Goal: Communication & Community: Participate in discussion

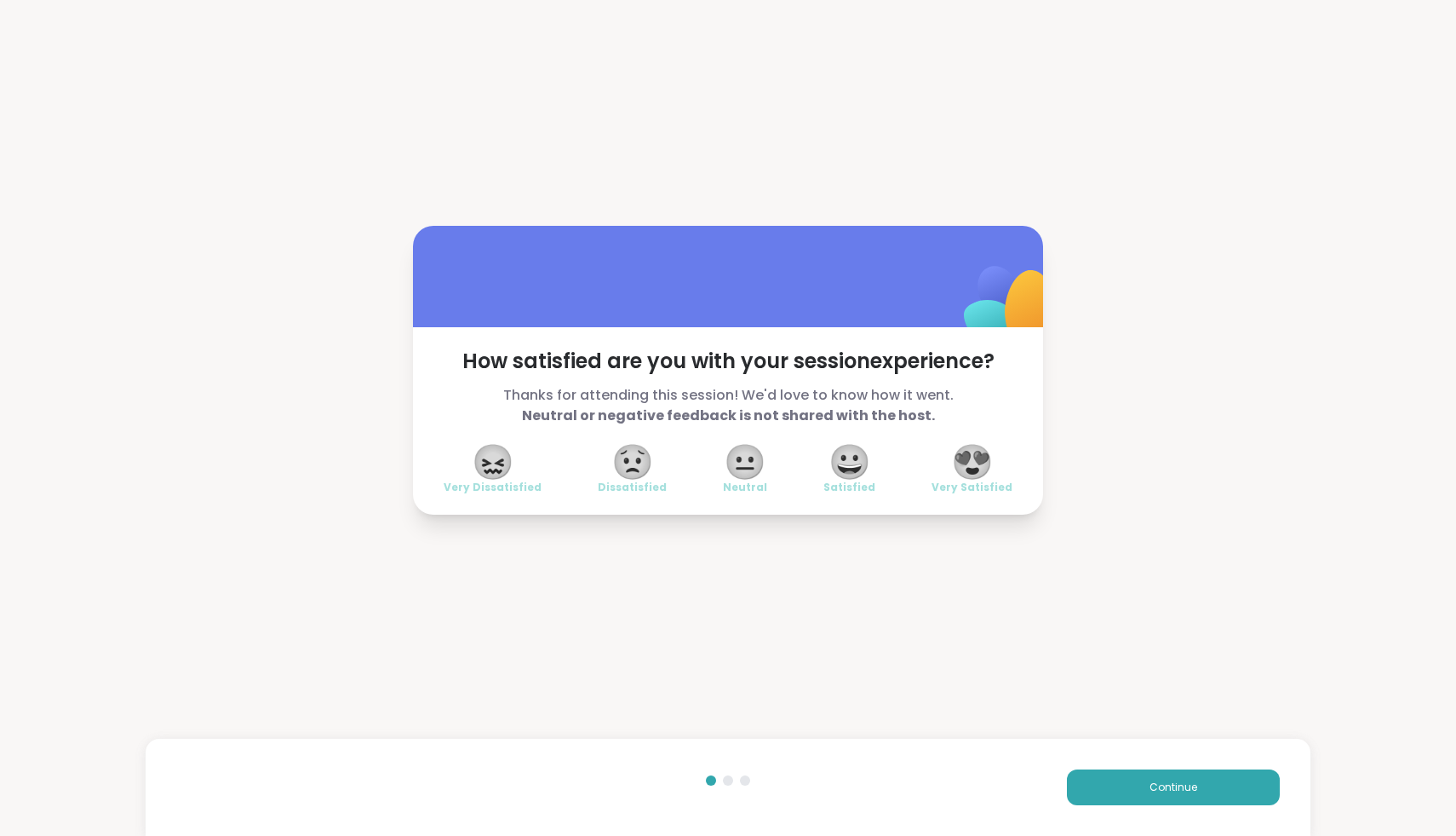
click at [962, 459] on span "😍" at bounding box center [972, 461] width 43 height 31
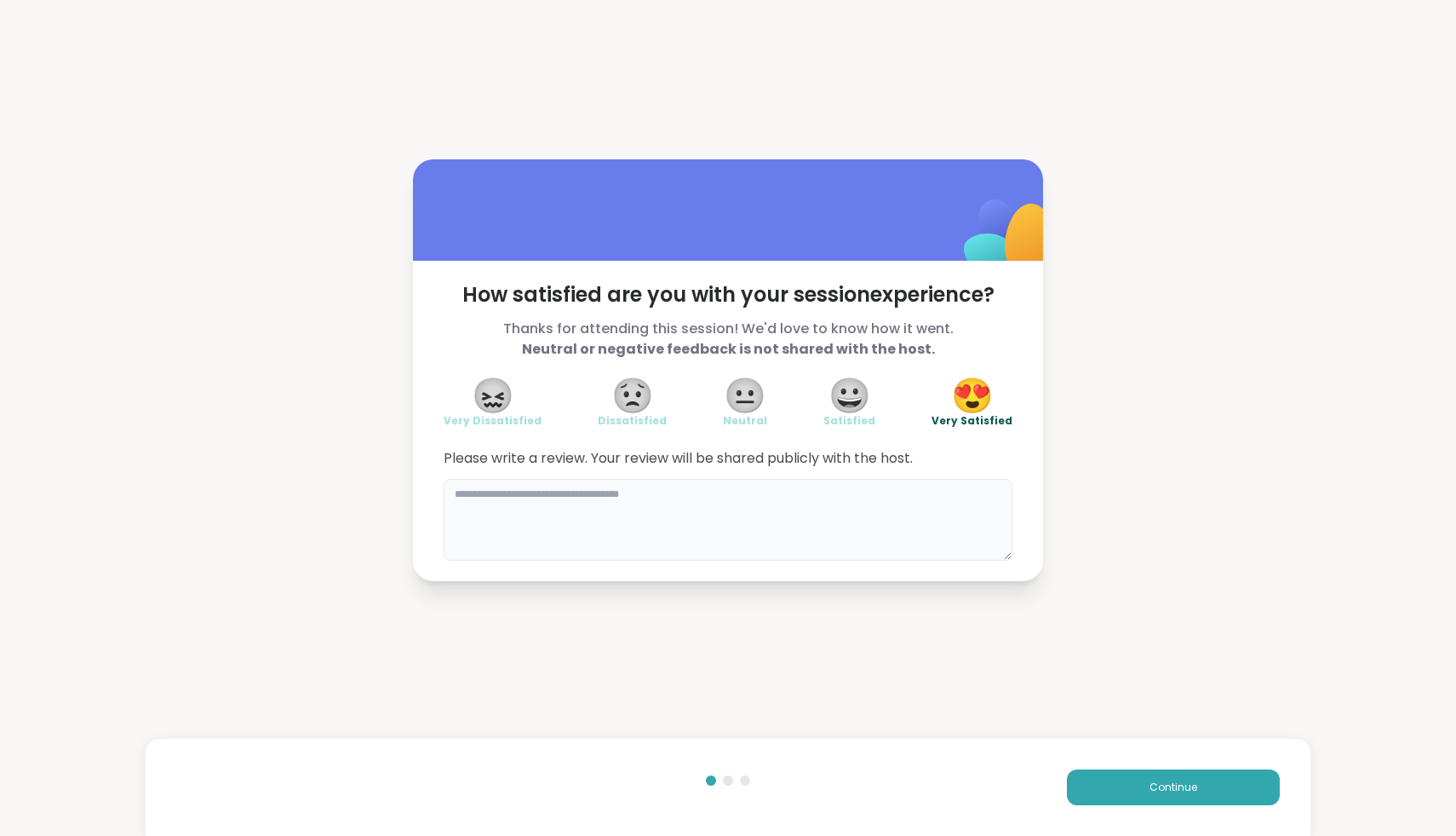
click at [925, 482] on textarea at bounding box center [728, 520] width 569 height 82
type textarea "*****"
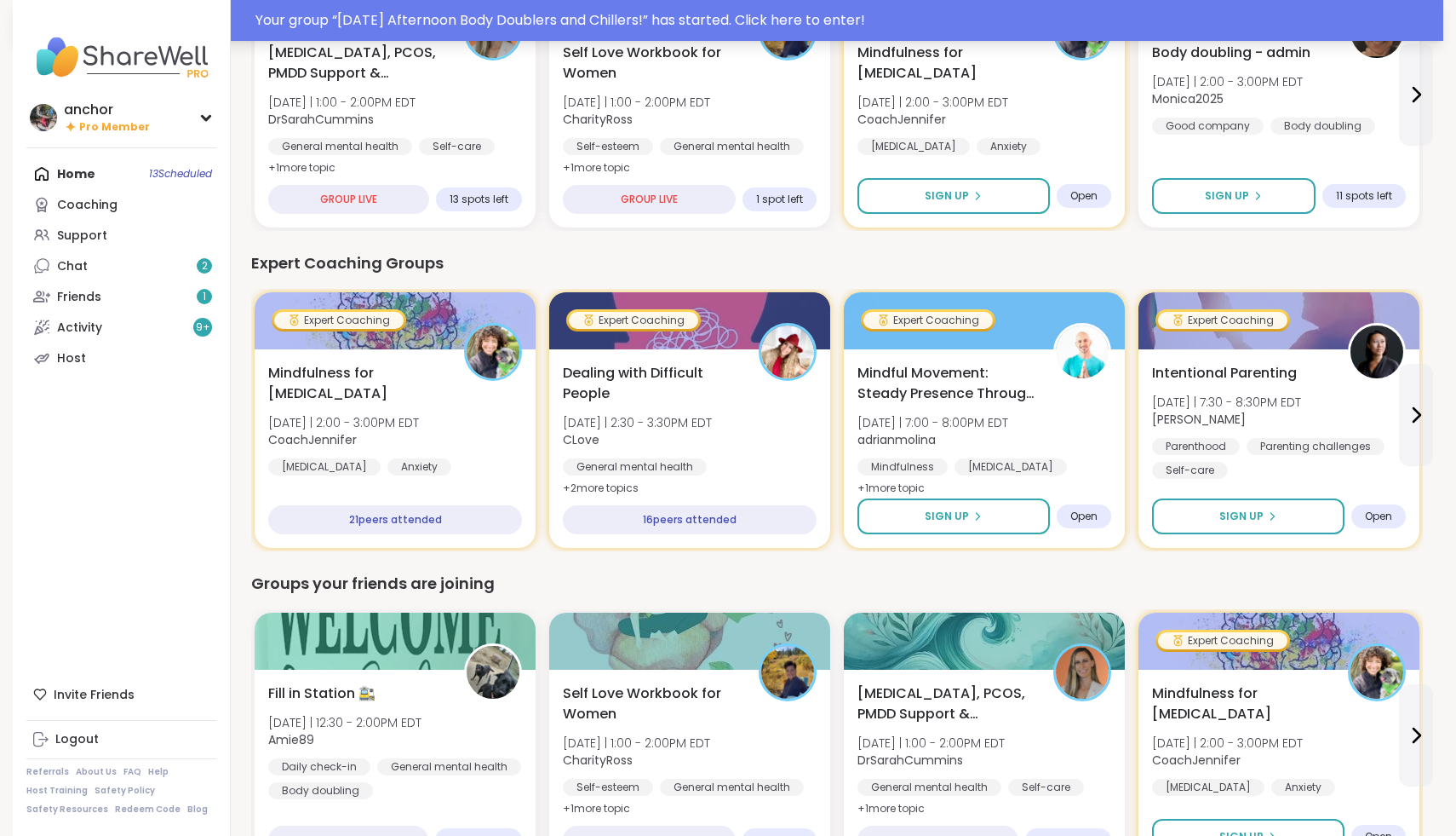
scroll to position [870, 0]
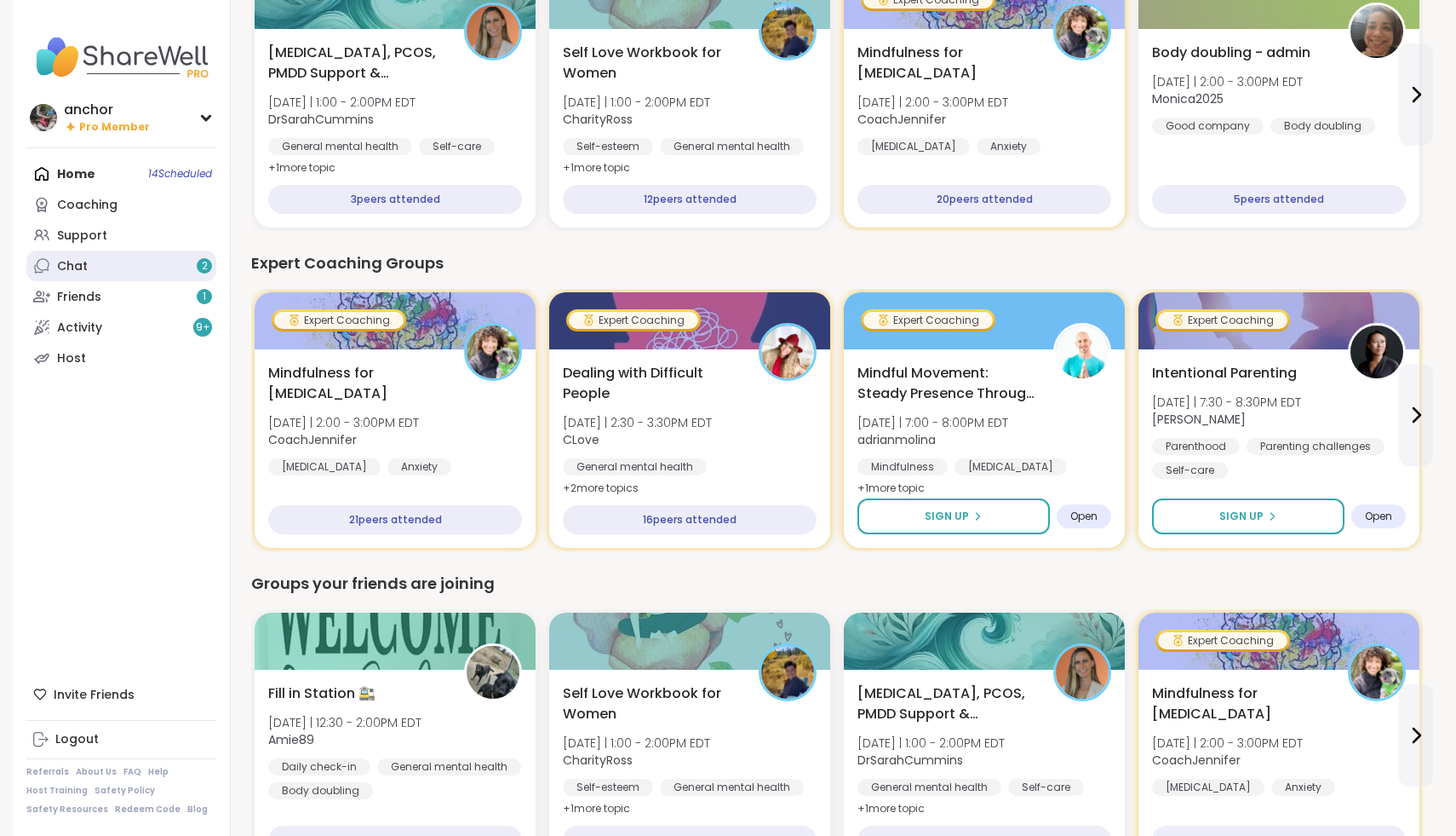
click at [104, 264] on link "Chat 2" at bounding box center [121, 266] width 190 height 31
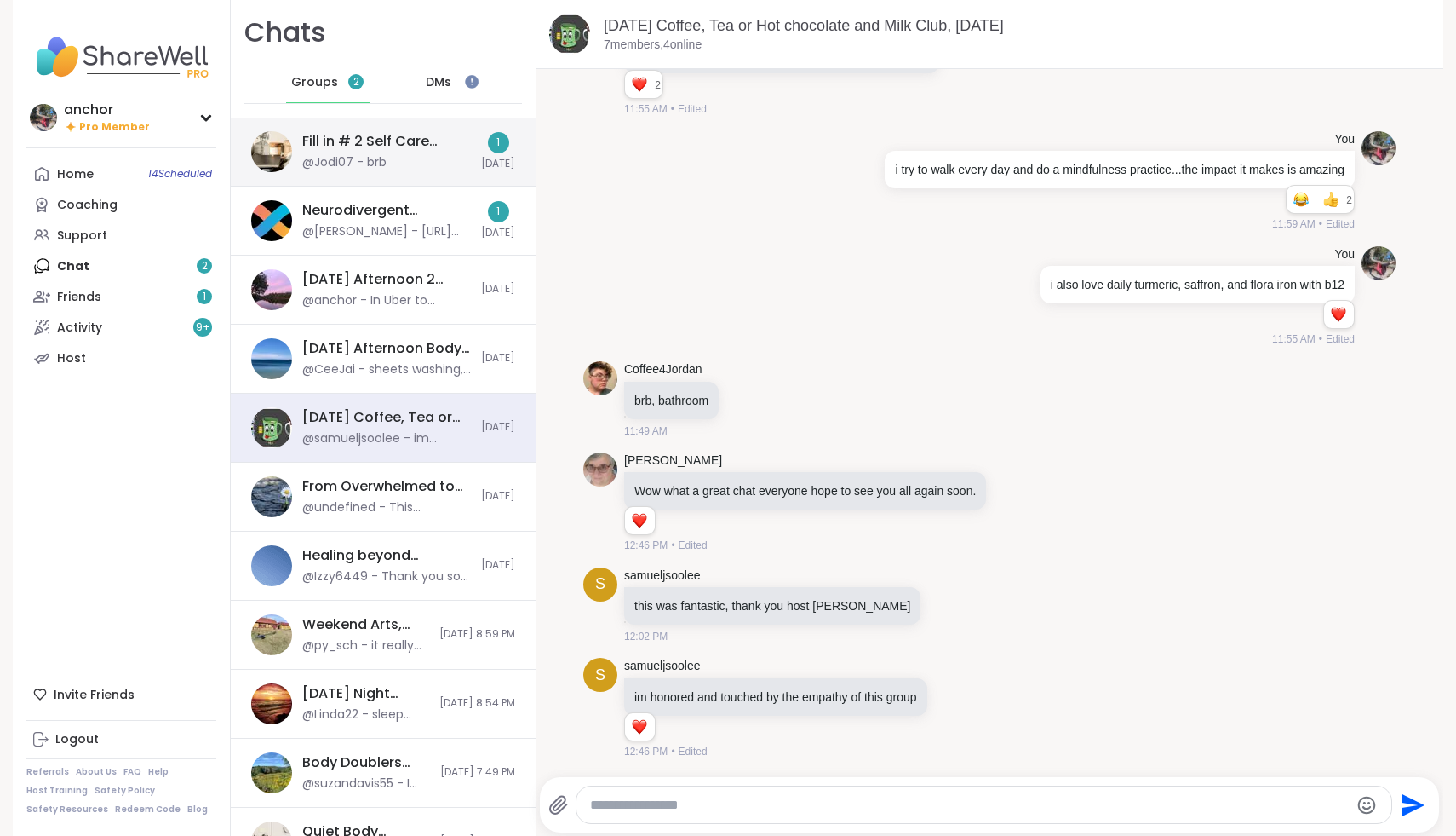
click at [368, 163] on div "@Jodi07 - brb" at bounding box center [344, 162] width 85 height 17
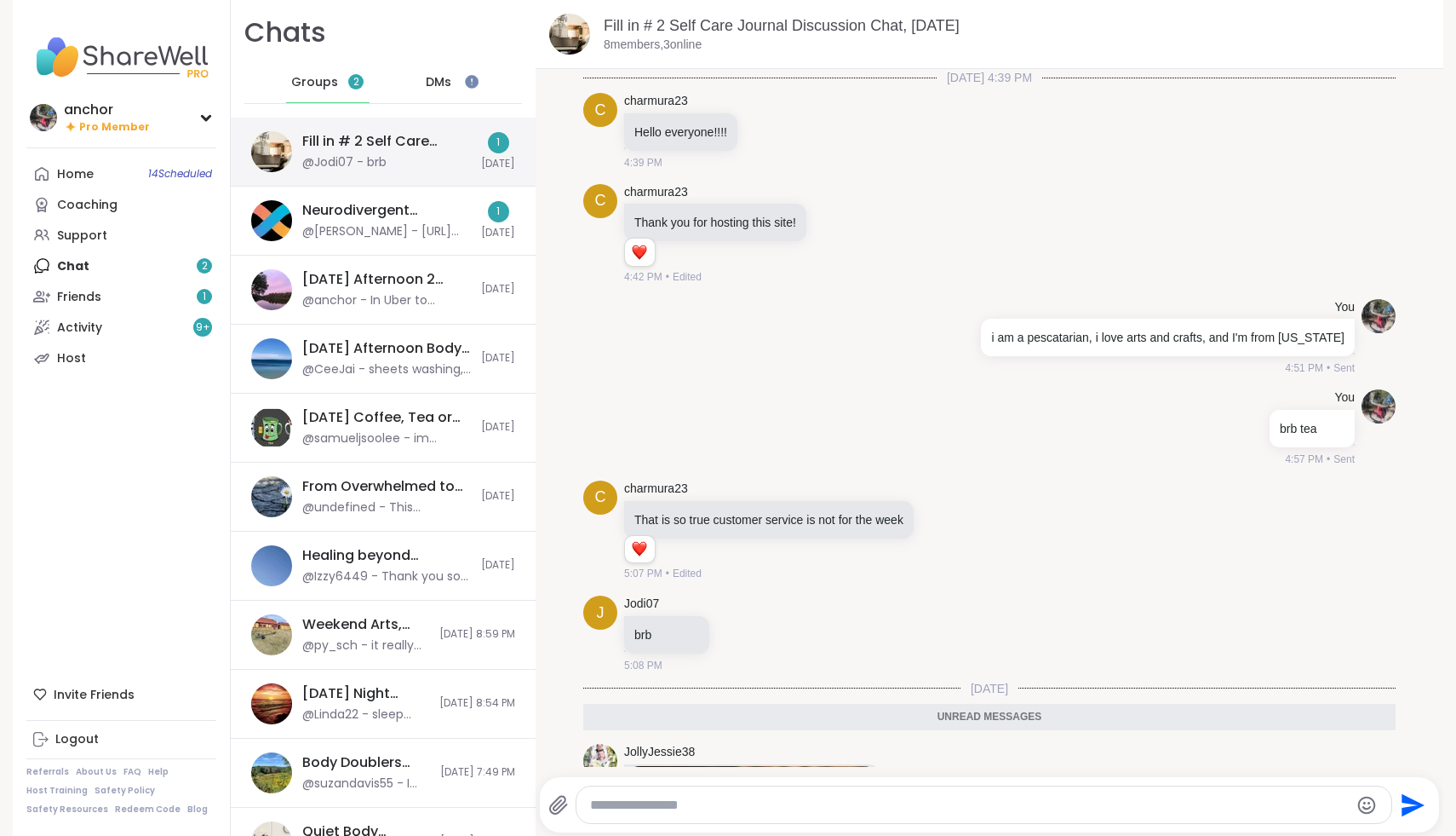
scroll to position [356, 0]
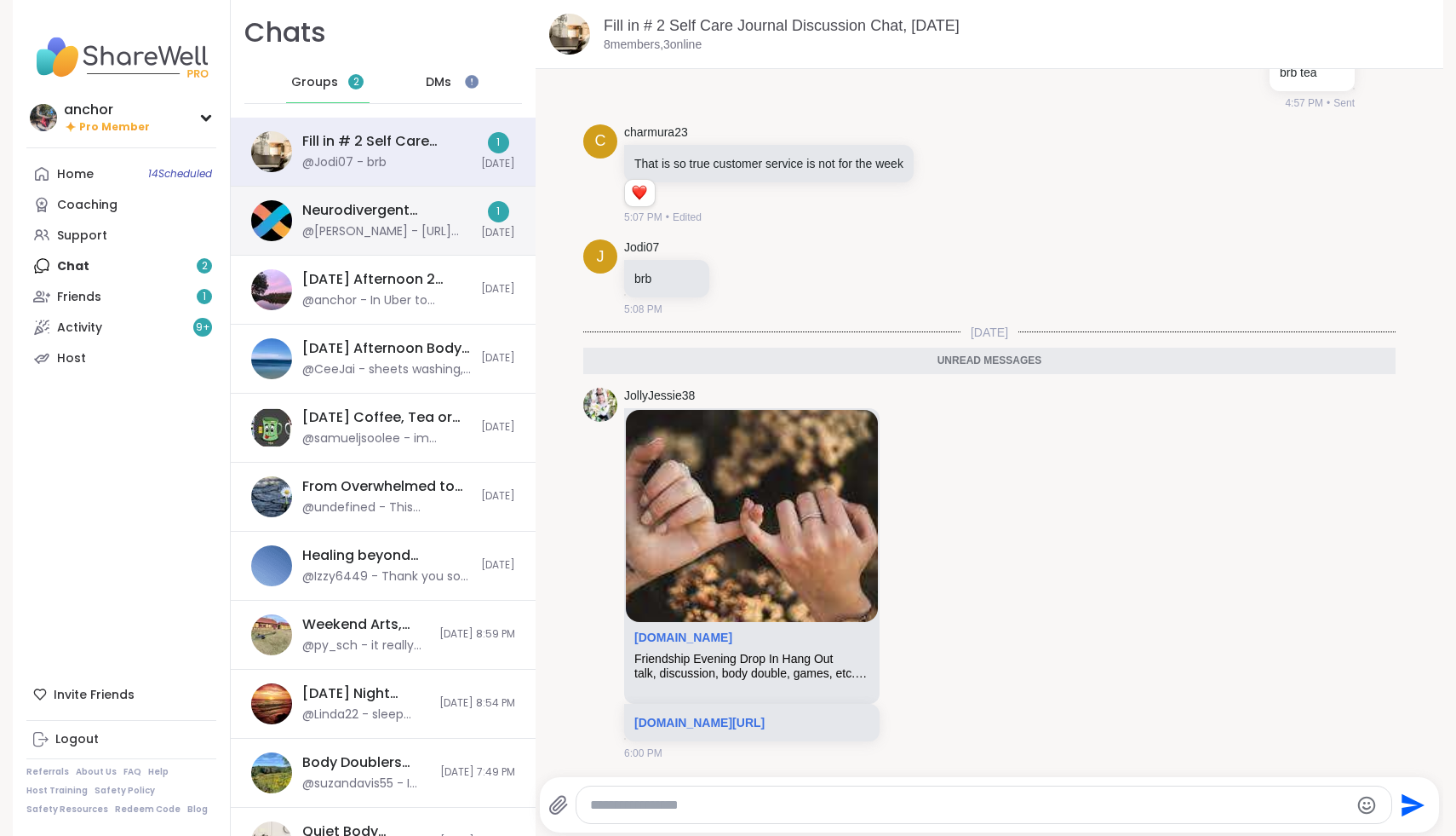
click at [364, 222] on div "Neurodivergent Peer Support Group - Sunday, Oct 05 @Brian_L - https://sharewell…" at bounding box center [386, 220] width 169 height 39
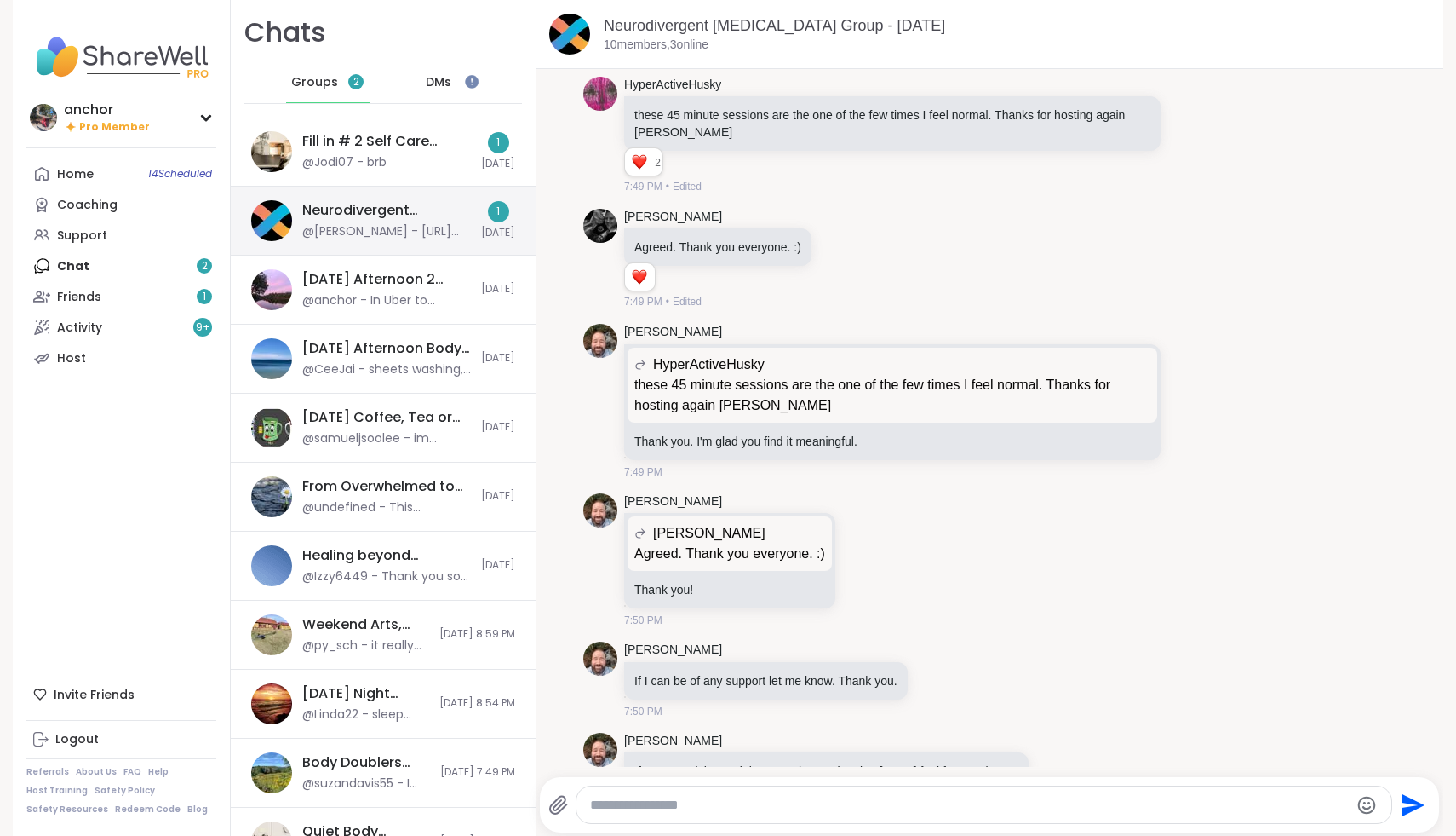
scroll to position [4393, 0]
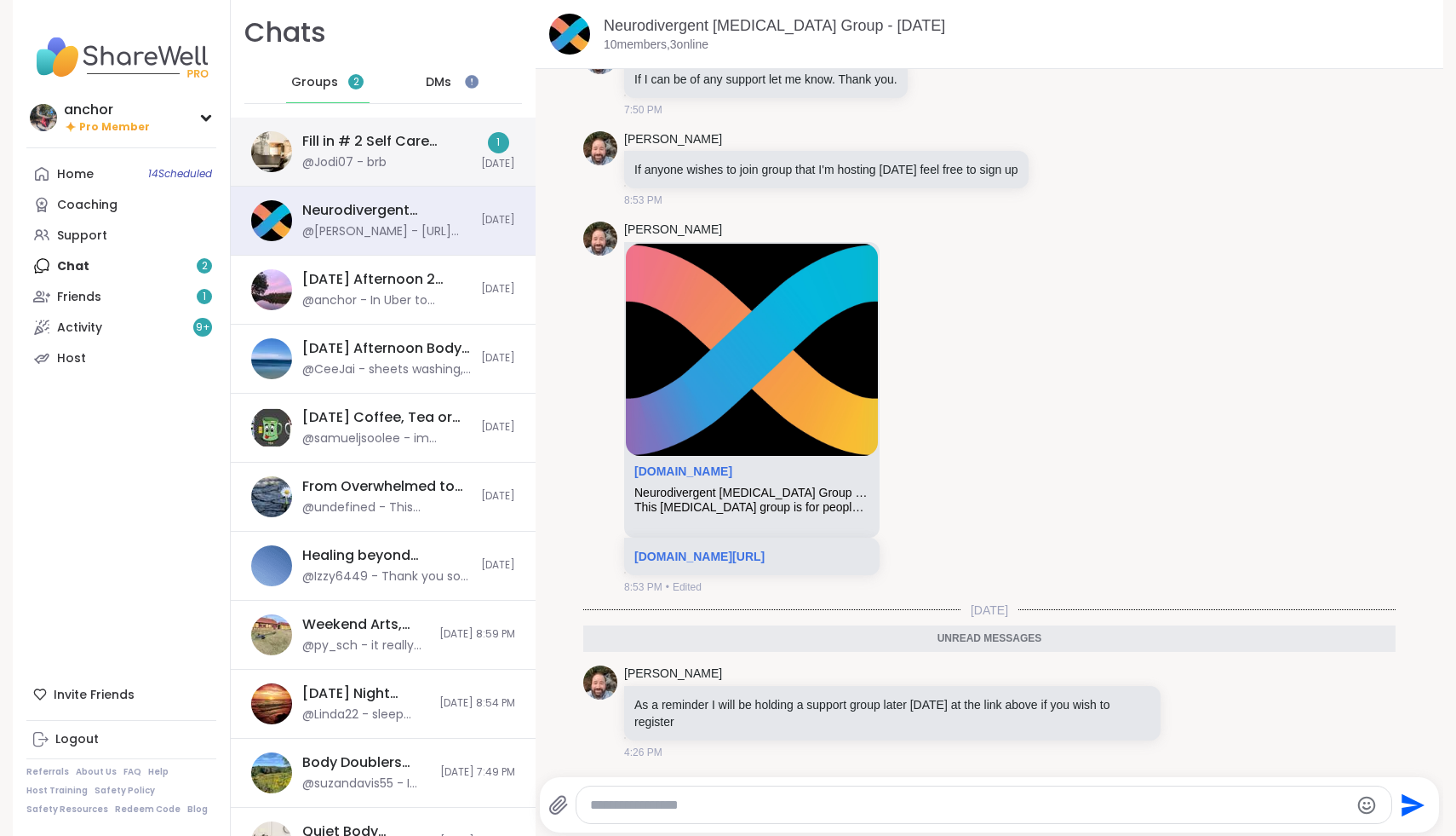
click at [411, 169] on div "Fill in # 2 Self Care Journal Discussion Chat, Oct 05 @Jodi07 - brb" at bounding box center [386, 151] width 169 height 39
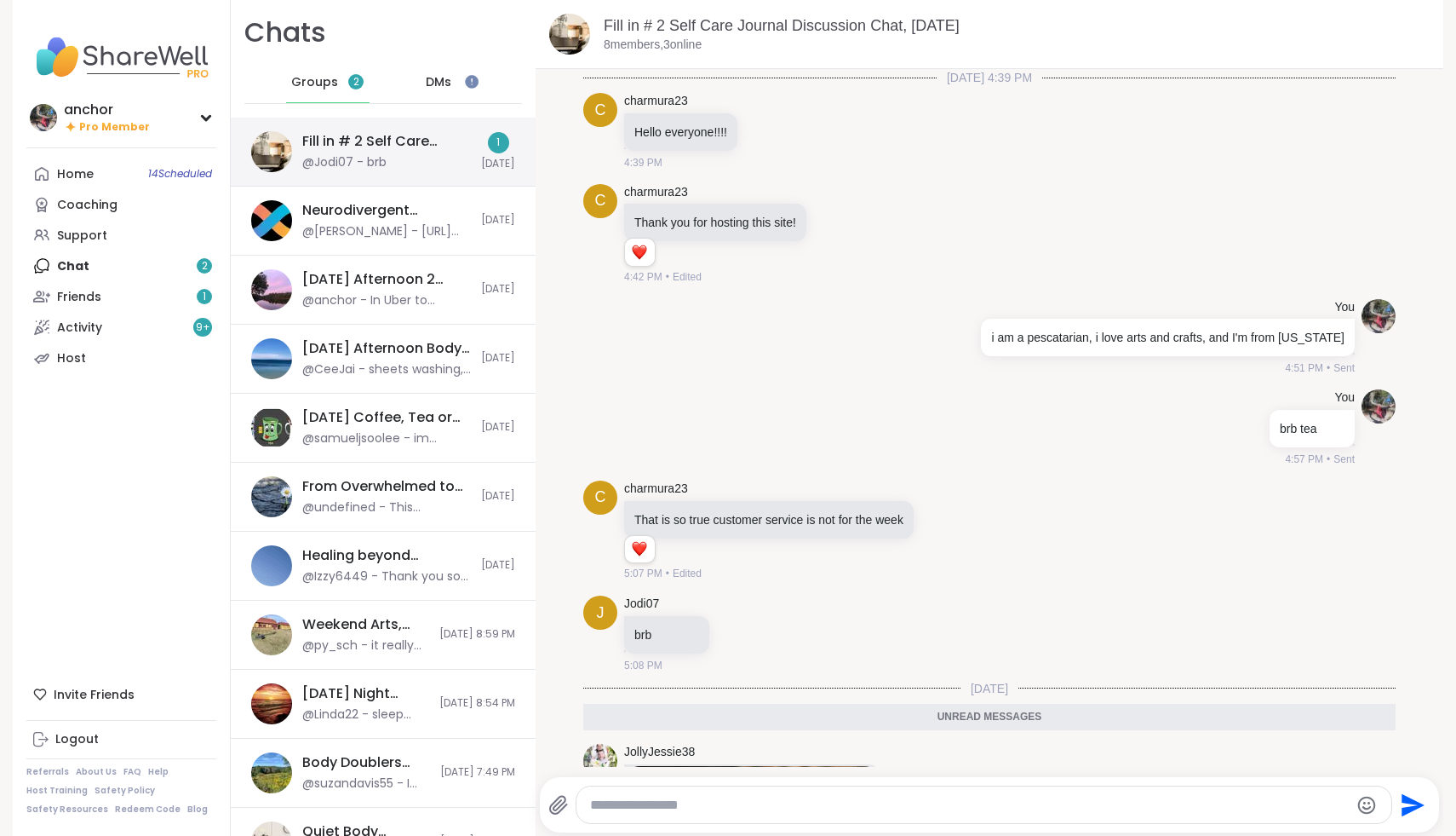
scroll to position [356, 0]
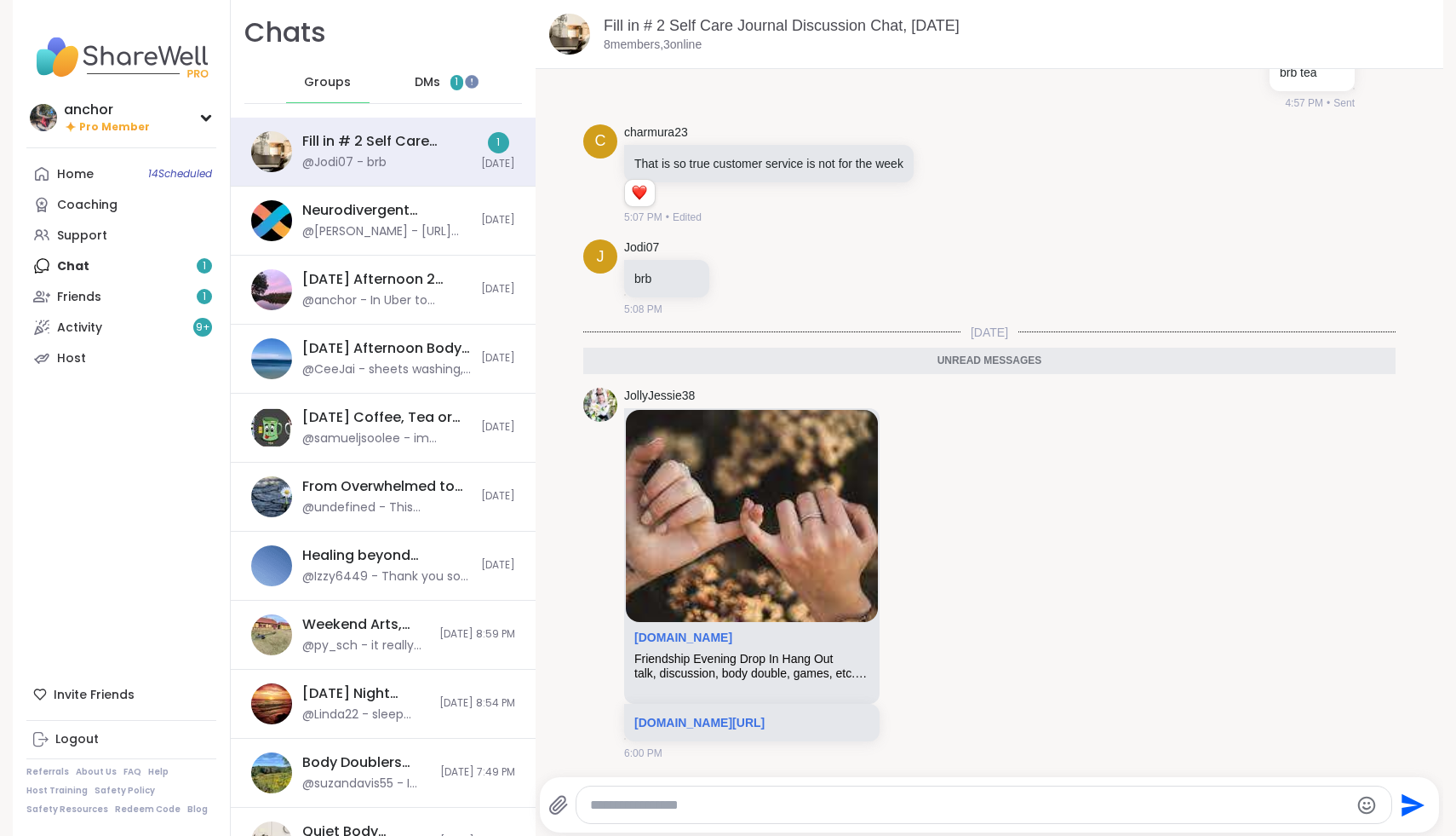
click at [452, 73] on div "DMs 1" at bounding box center [439, 82] width 84 height 41
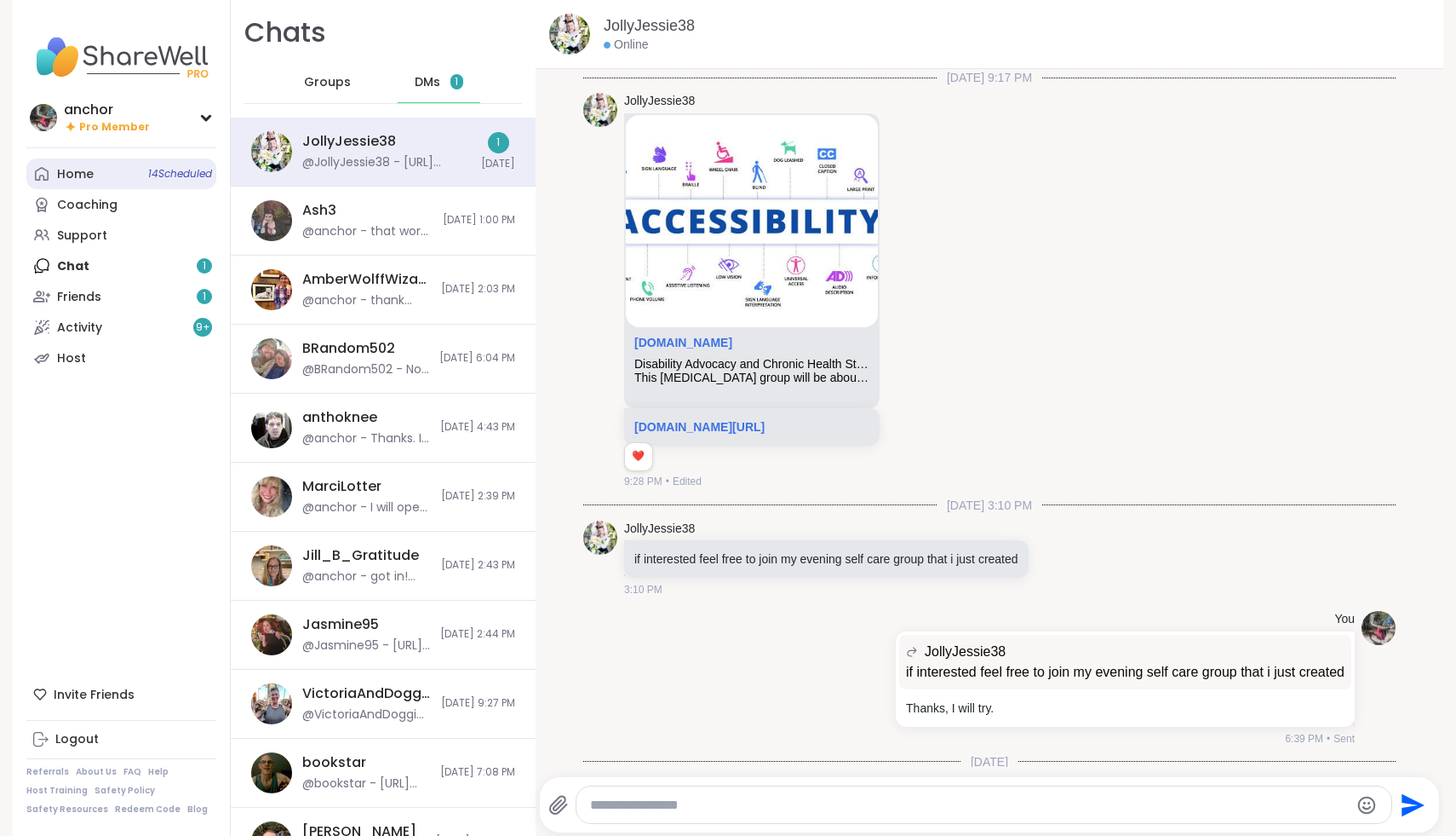
scroll to position [430, 0]
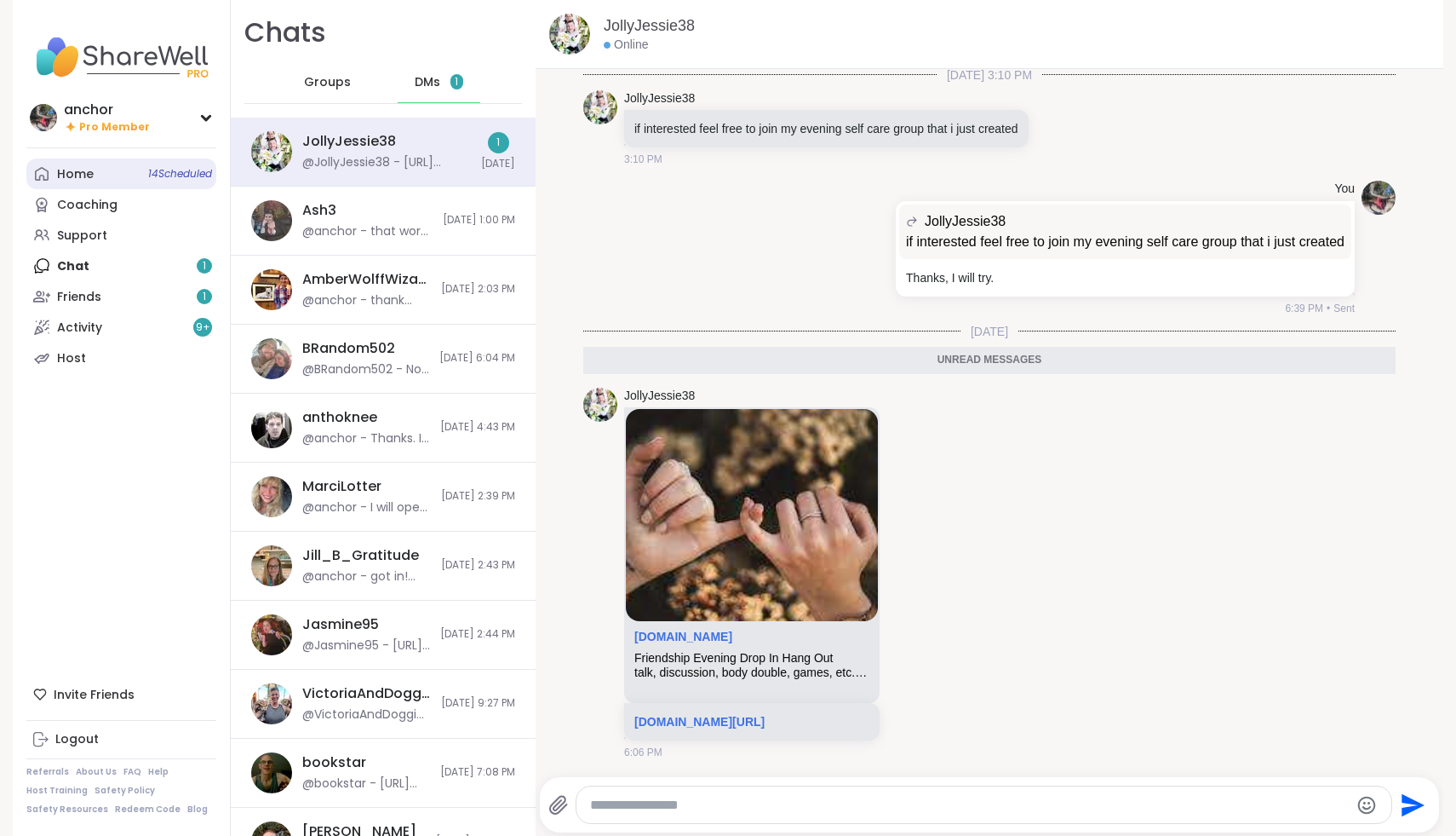
click at [86, 172] on div "Home 14 Scheduled" at bounding box center [75, 175] width 37 height 17
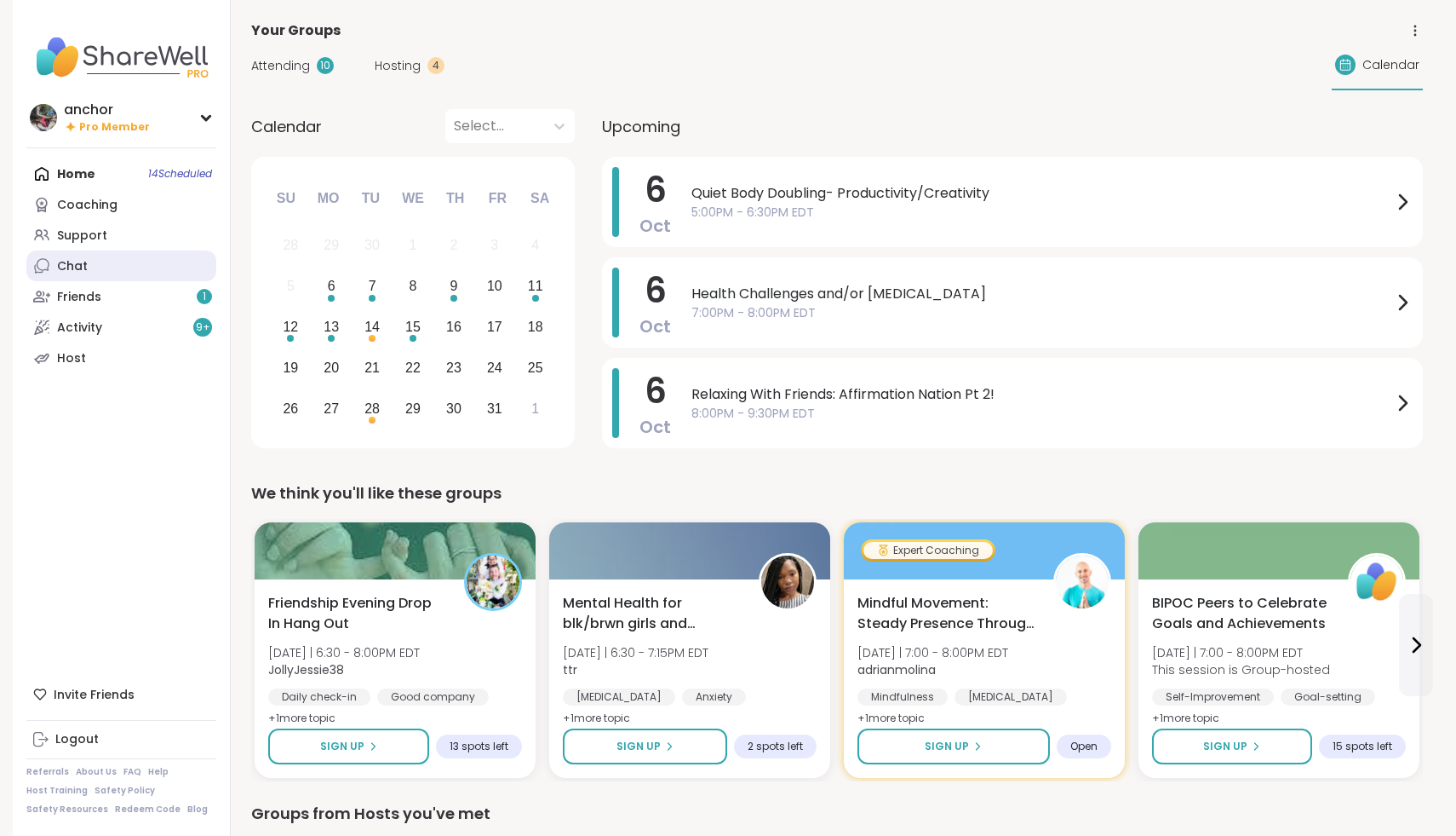
click at [163, 272] on link "Chat" at bounding box center [121, 266] width 190 height 31
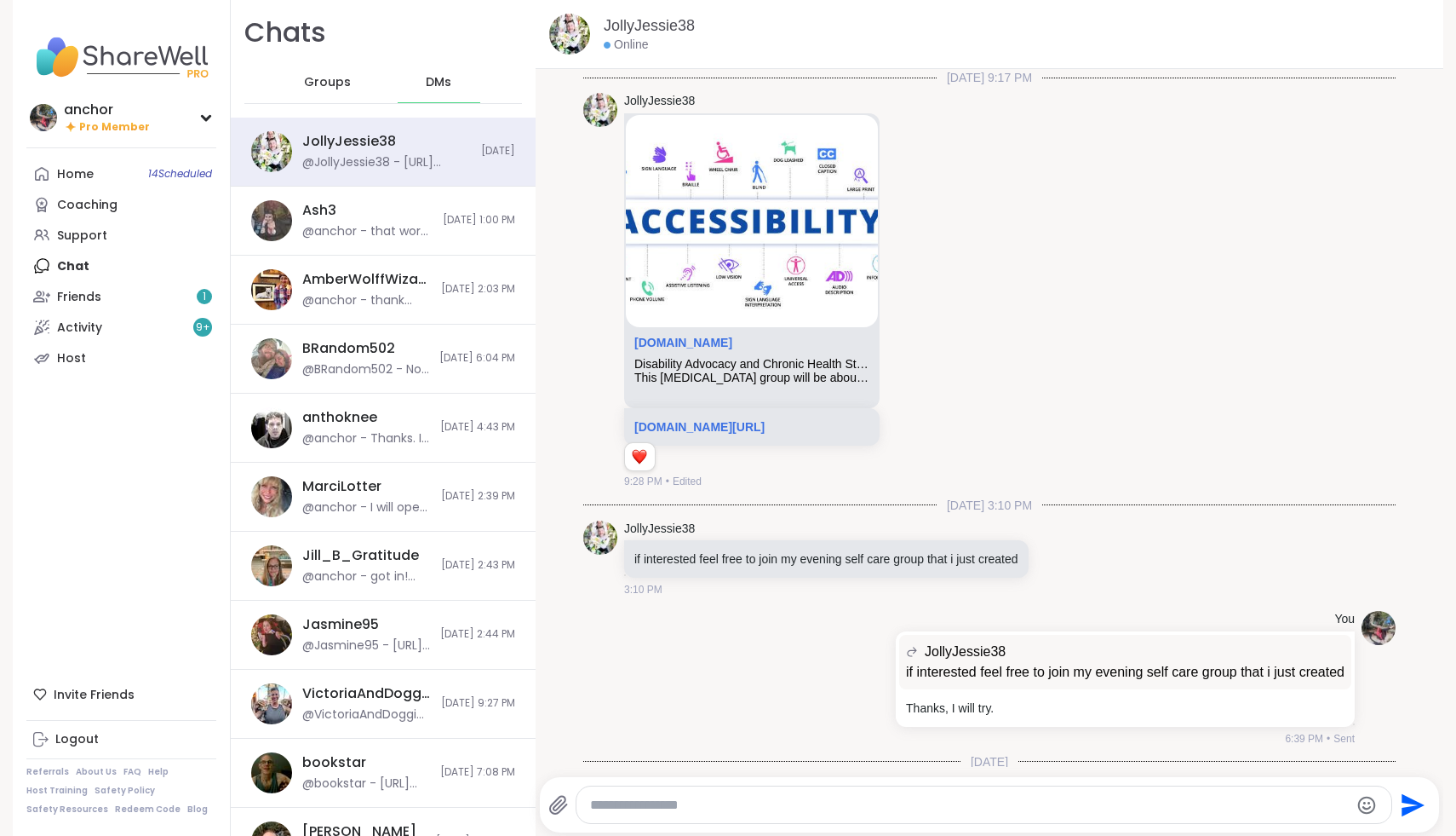
scroll to position [390, 0]
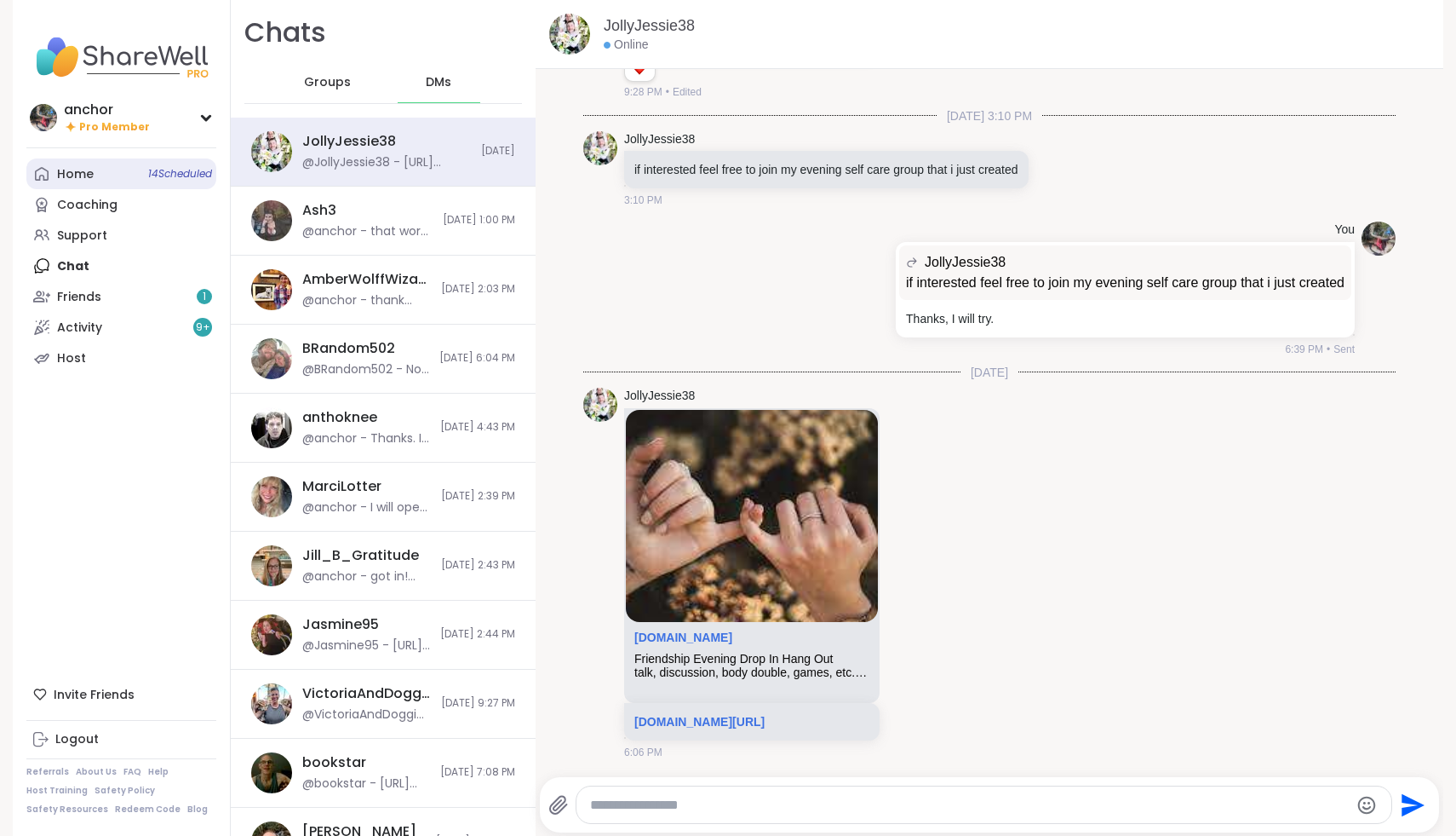
click at [120, 175] on link "Home 14 Scheduled" at bounding box center [121, 173] width 190 height 31
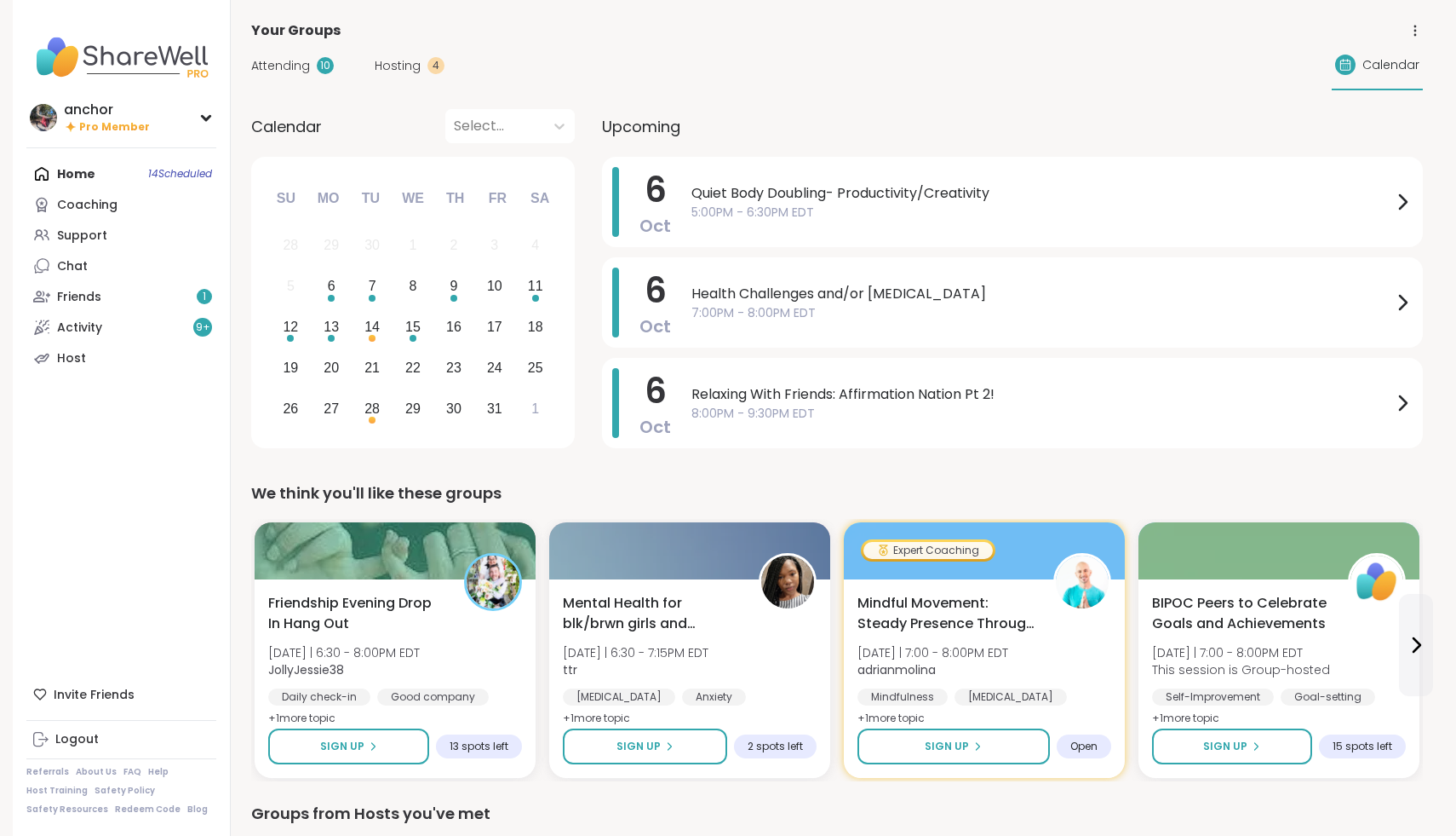
click at [117, 35] on img at bounding box center [121, 57] width 190 height 59
click at [116, 46] on img at bounding box center [121, 57] width 190 height 59
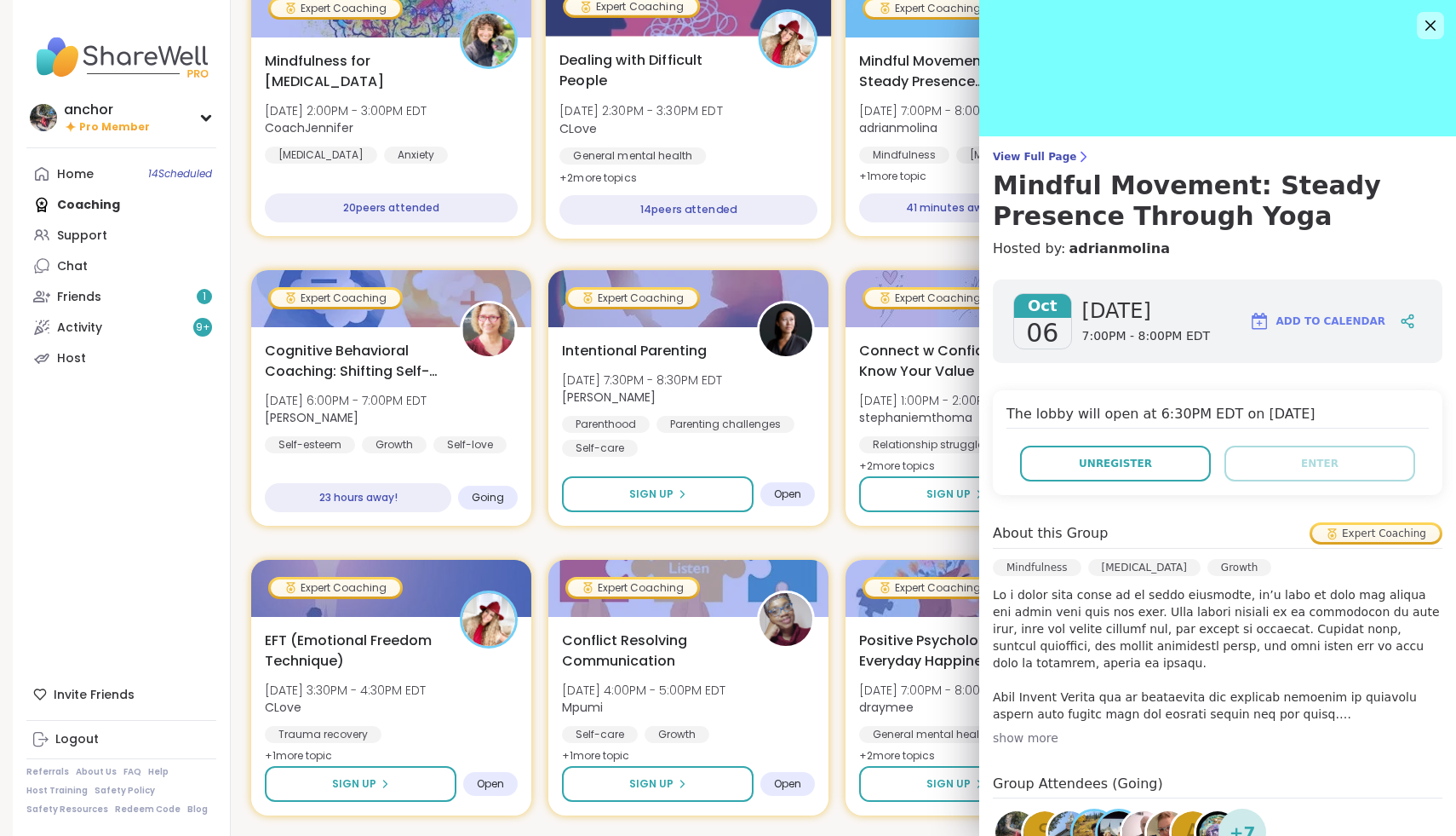
scroll to position [163, 0]
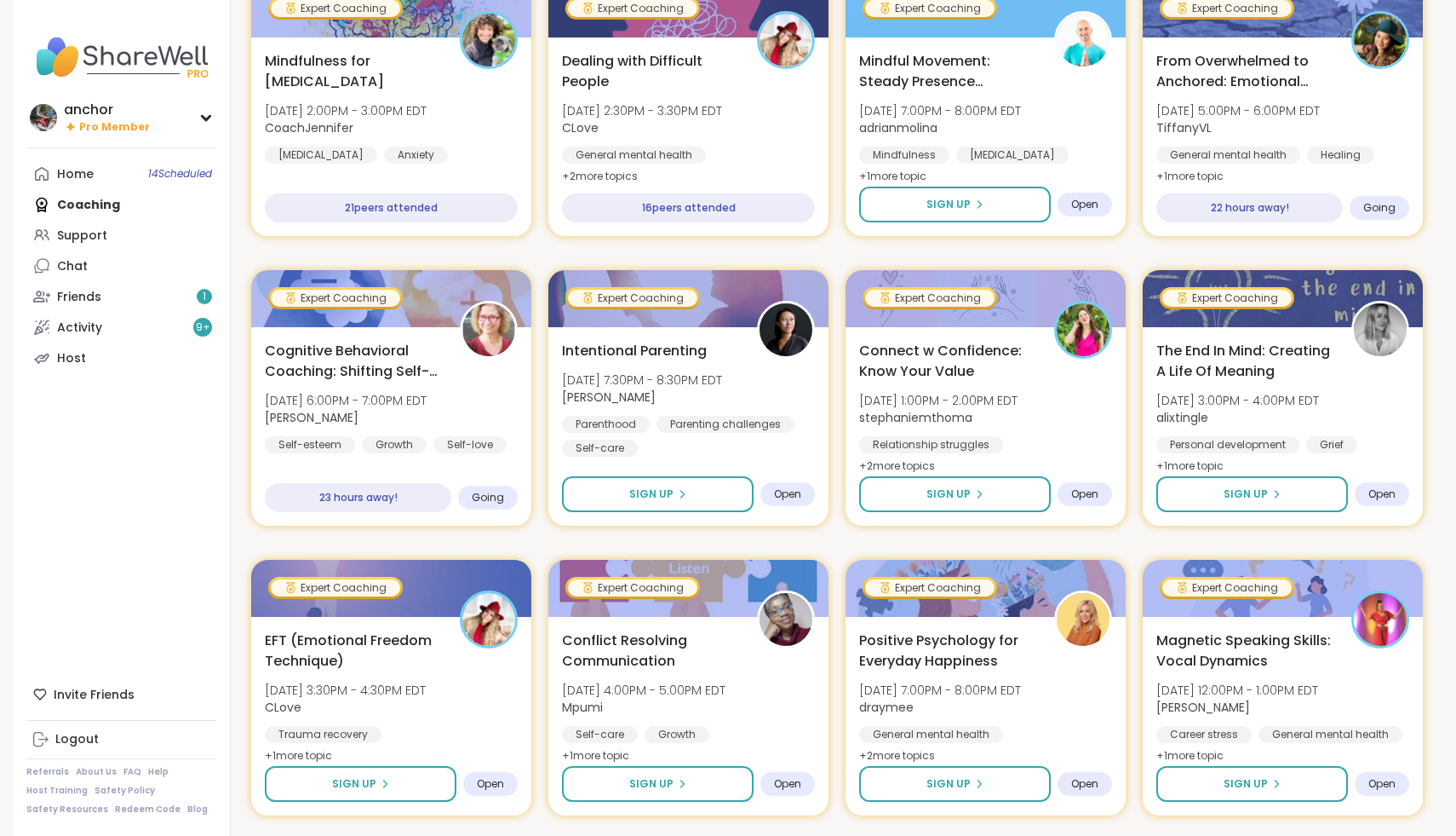
click at [225, 536] on div "anchor Pro Member Profile Membership Settings Help Home 14 Scheduled Coaching S…" at bounding box center [122, 418] width 218 height 836
click at [135, 179] on link "Home 14 Scheduled" at bounding box center [121, 173] width 190 height 31
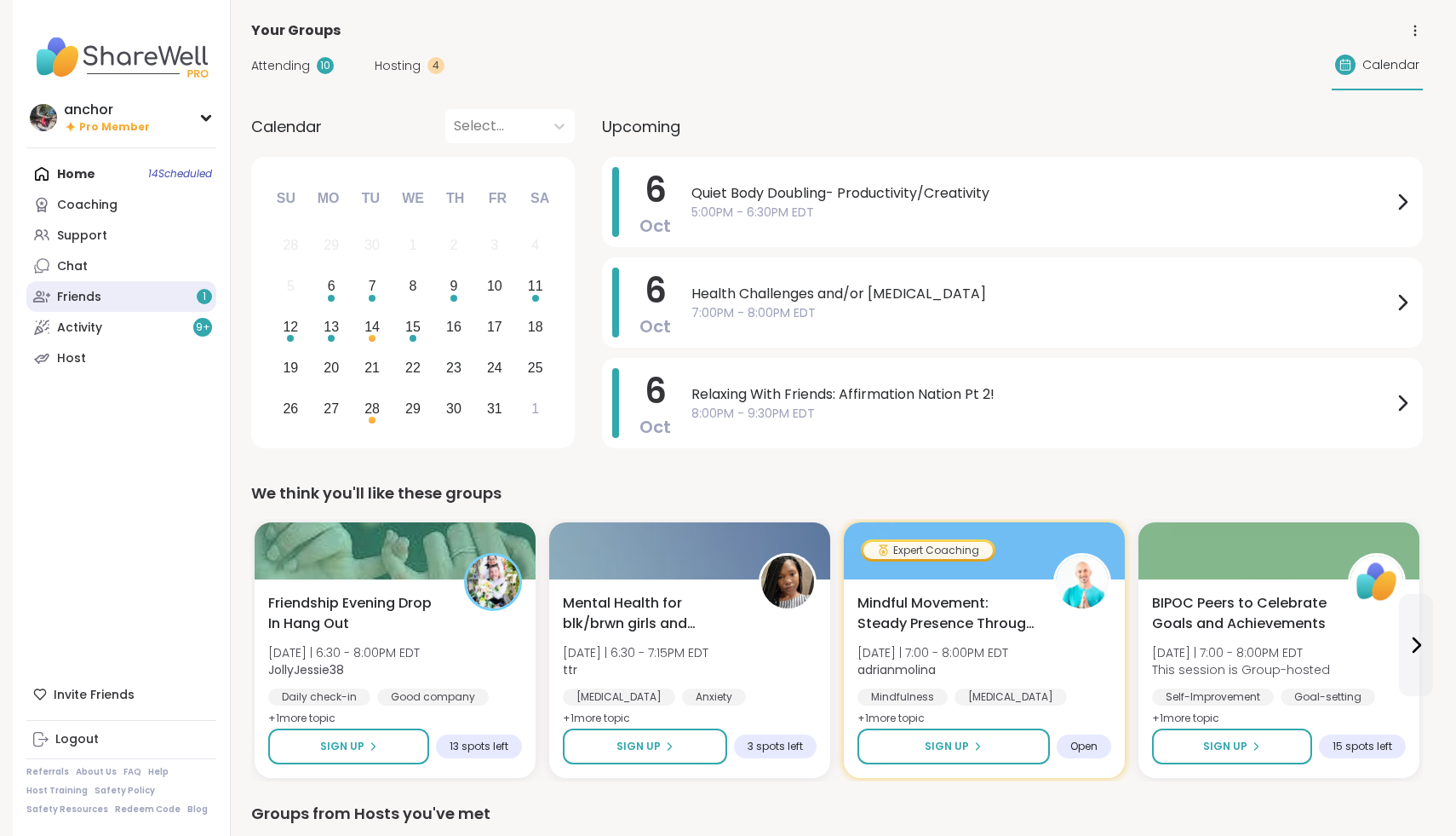
click at [120, 306] on link "Friends 1" at bounding box center [121, 296] width 190 height 31
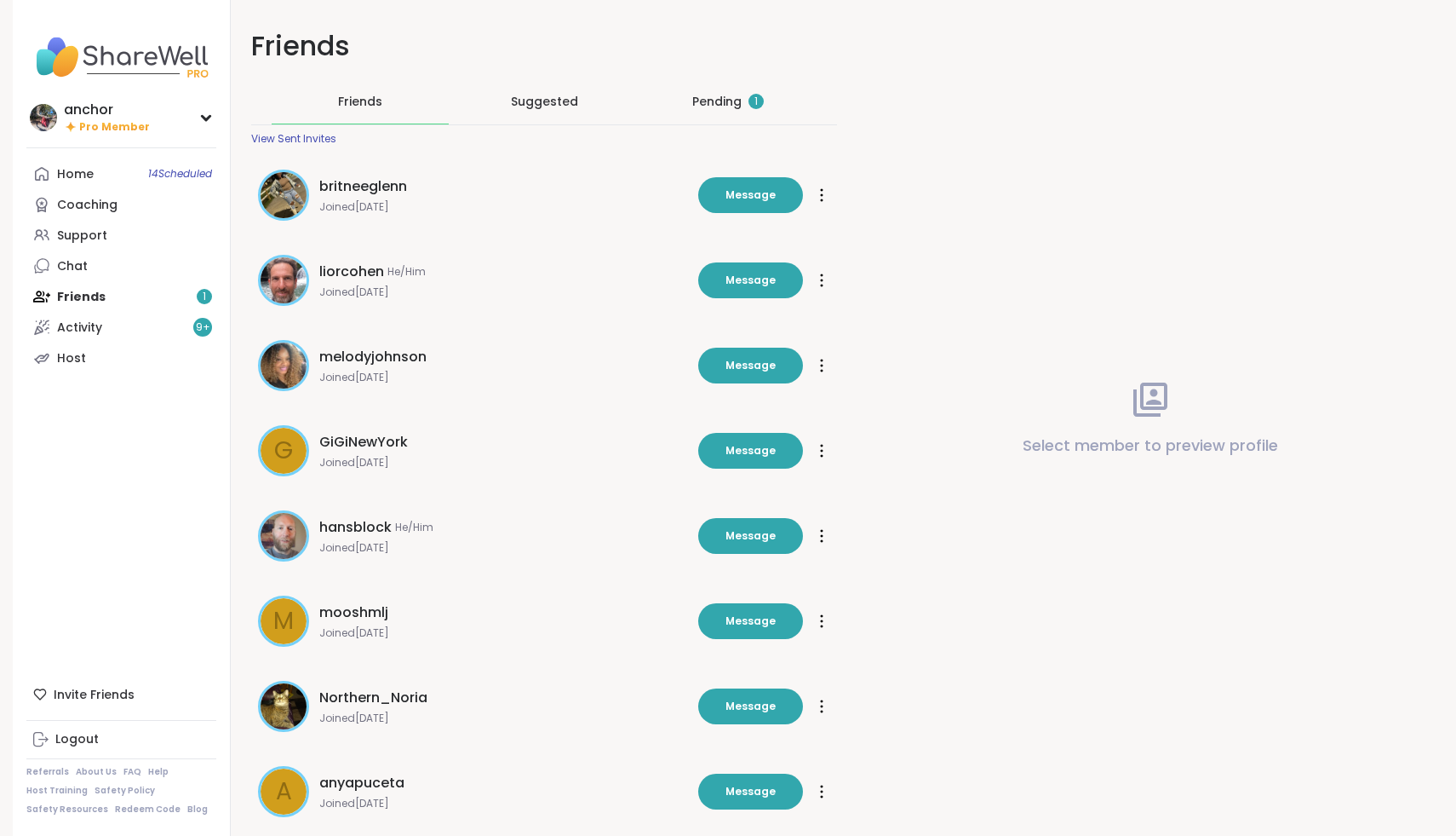
click at [707, 96] on div "Pending 1" at bounding box center [728, 101] width 72 height 17
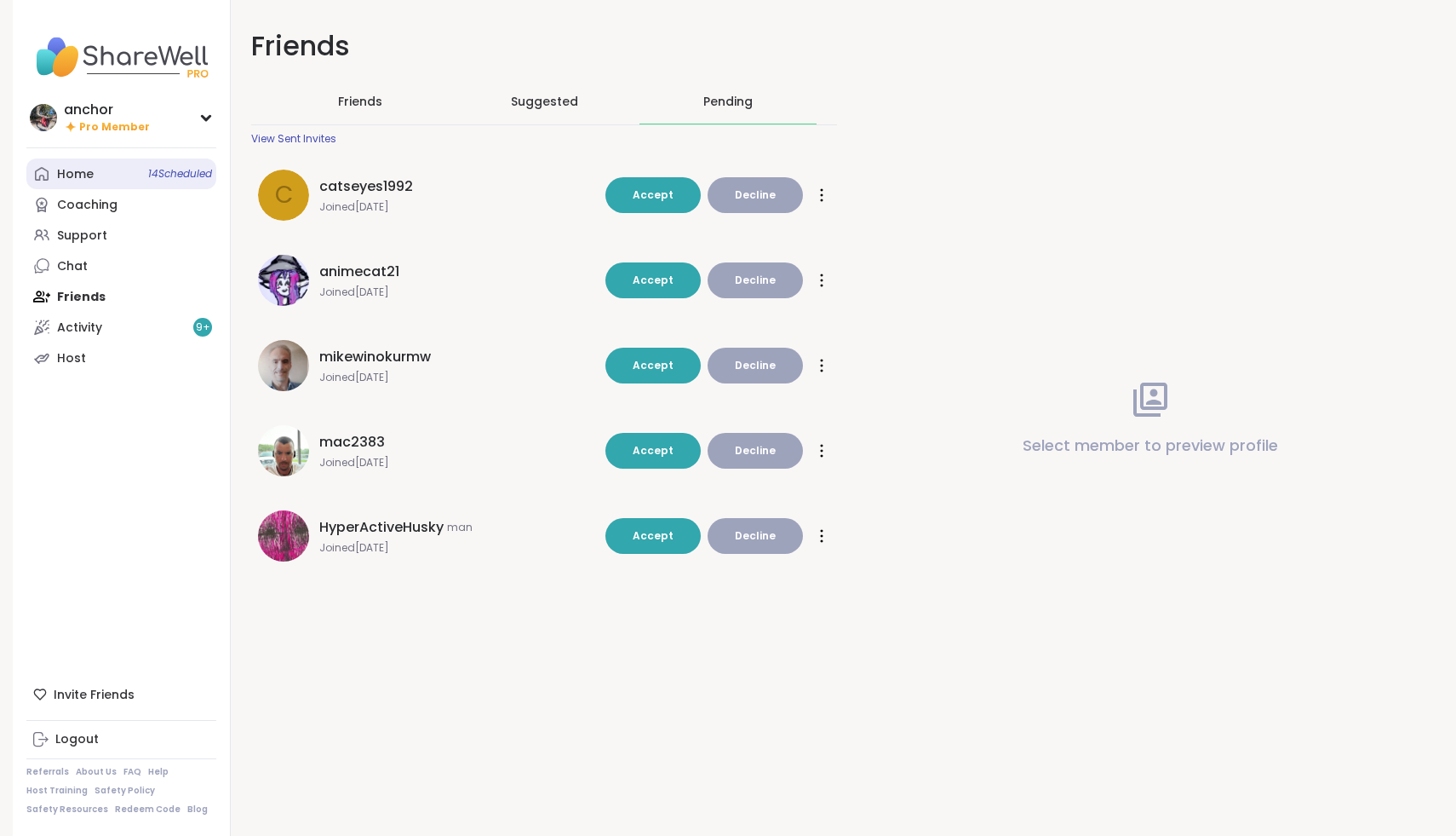
click at [67, 180] on div "Home 14 Scheduled" at bounding box center [75, 175] width 37 height 17
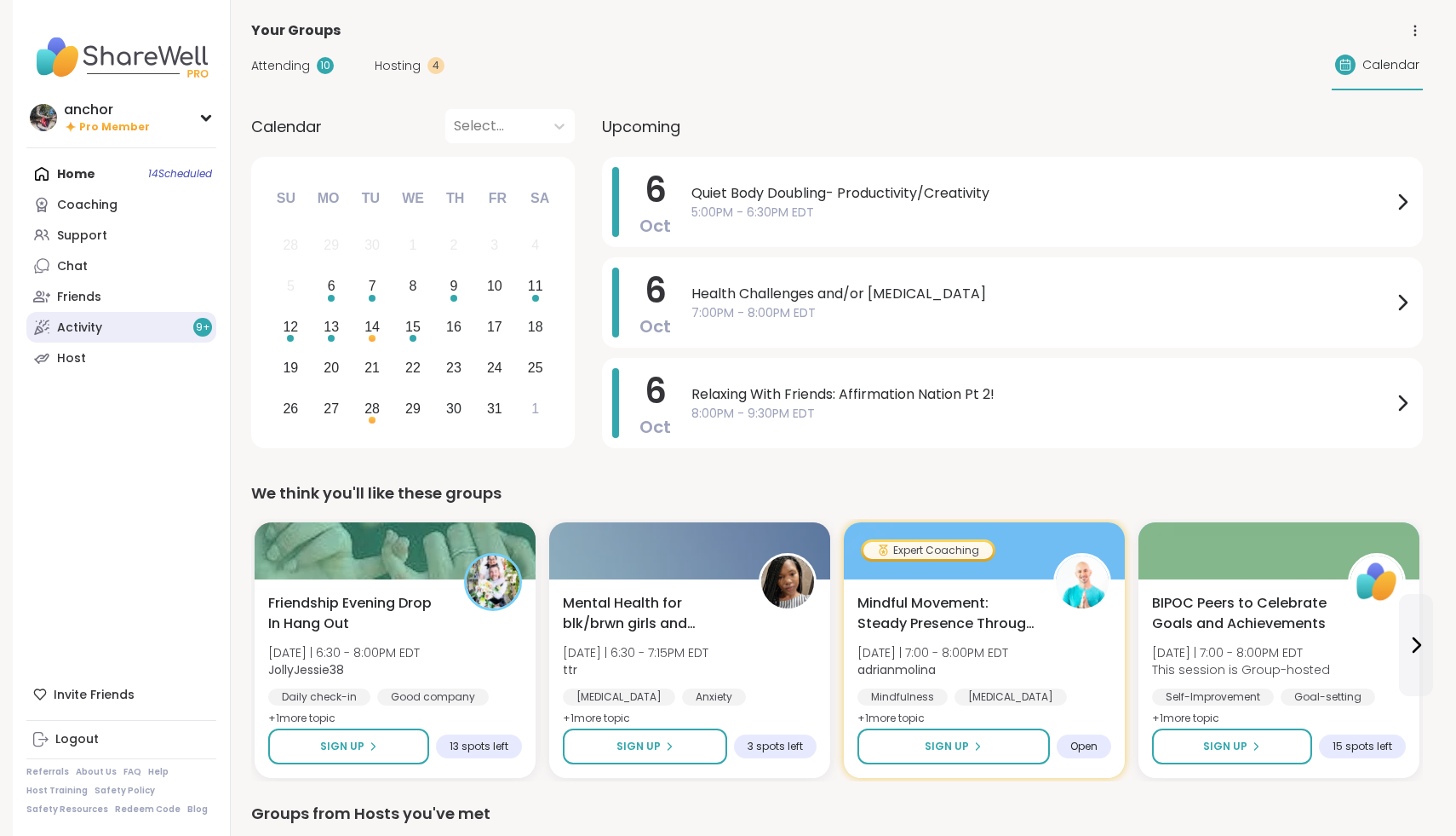
click at [189, 335] on link "Activity 9 +" at bounding box center [121, 327] width 190 height 31
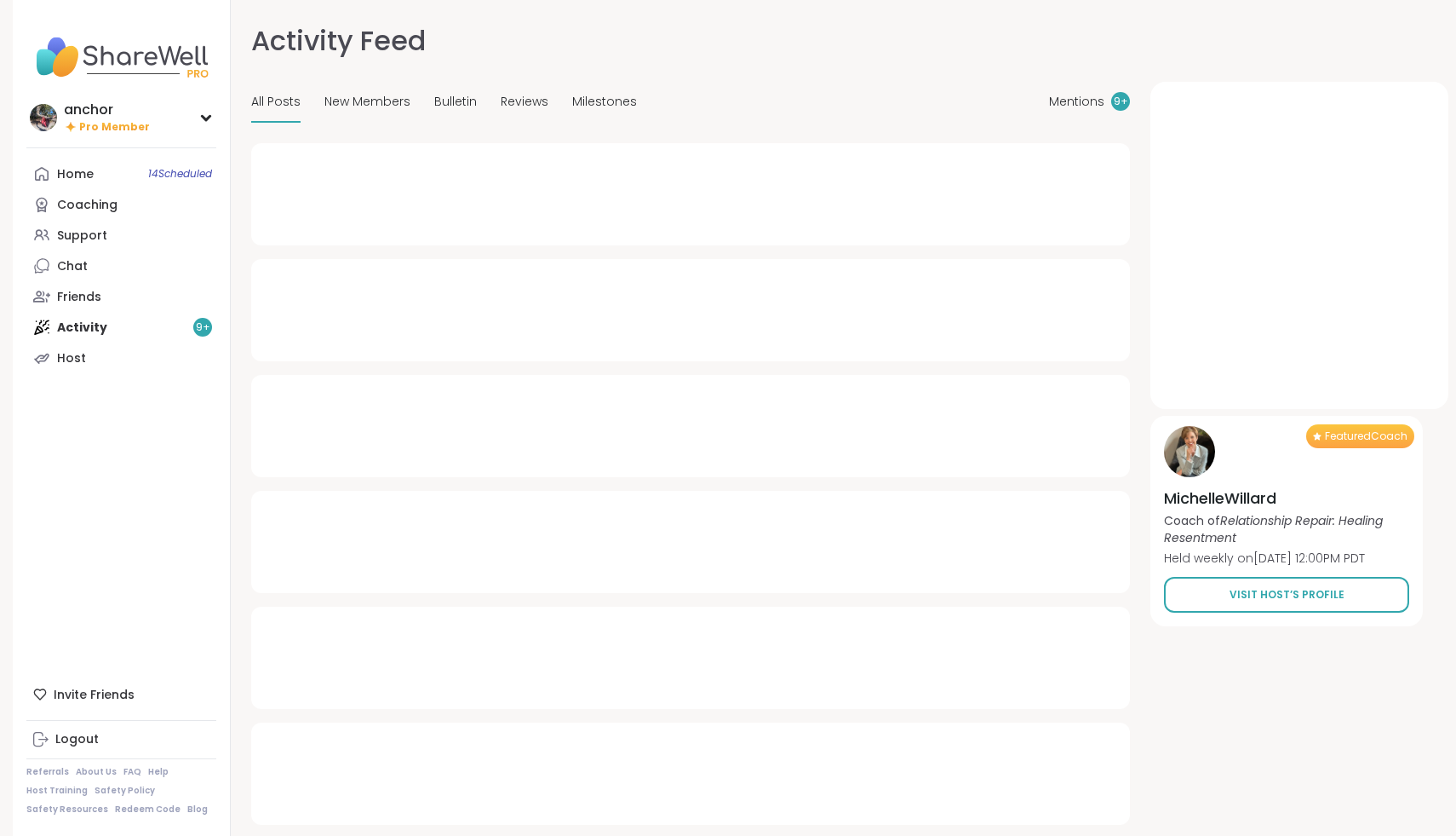
type textarea "*"
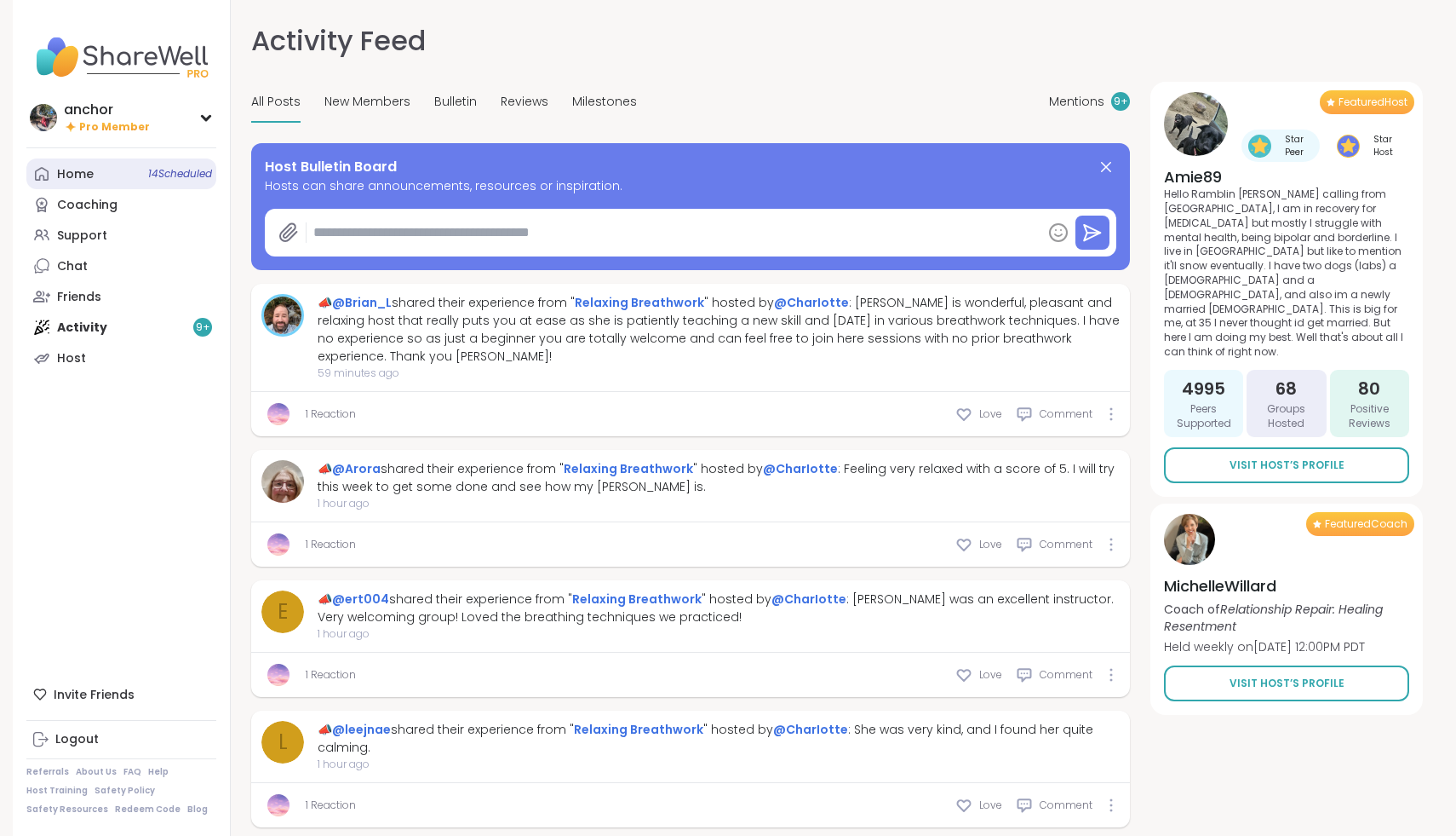
click at [116, 181] on link "Home 14 Scheduled" at bounding box center [121, 173] width 190 height 31
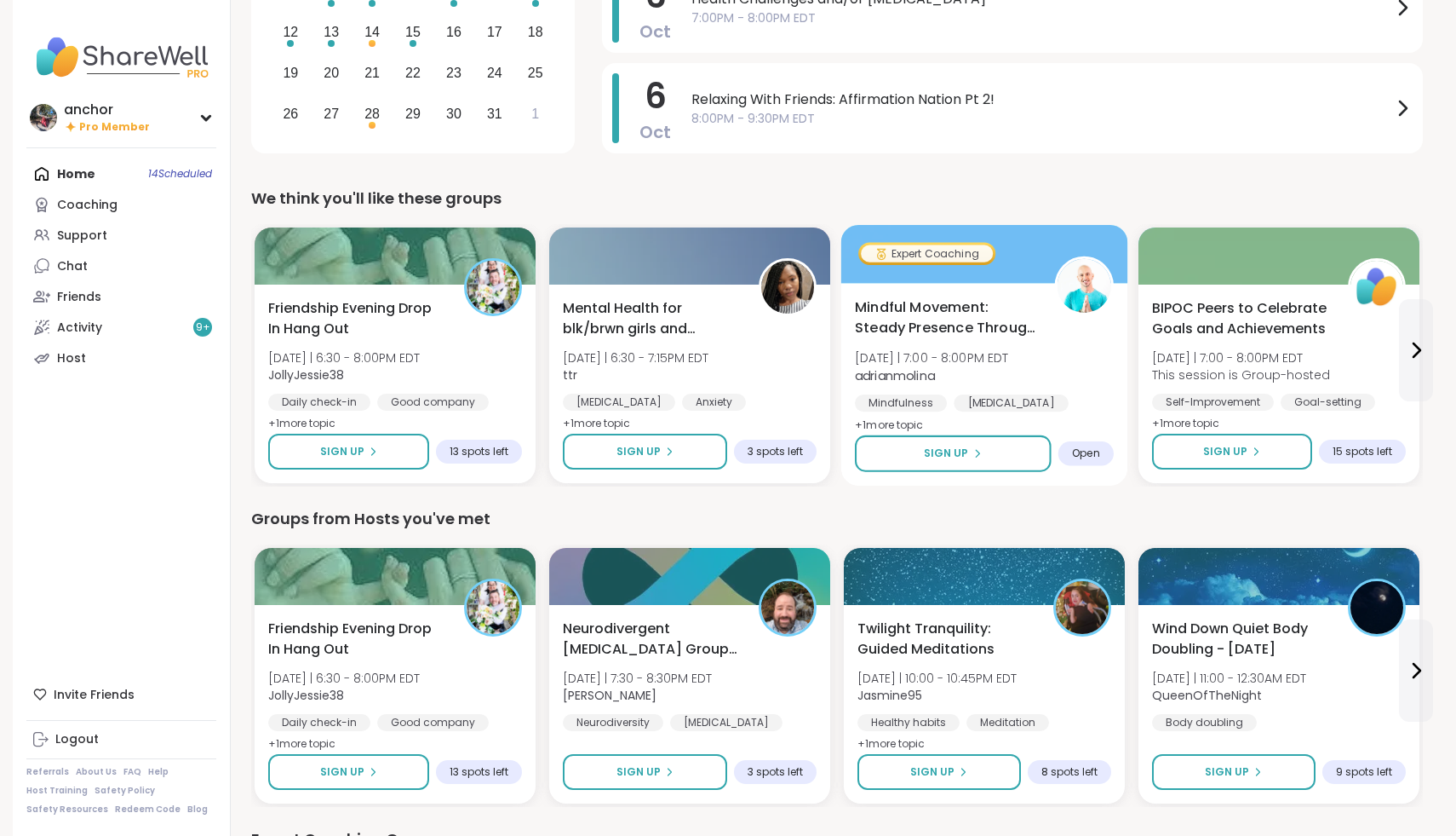
scroll to position [296, 0]
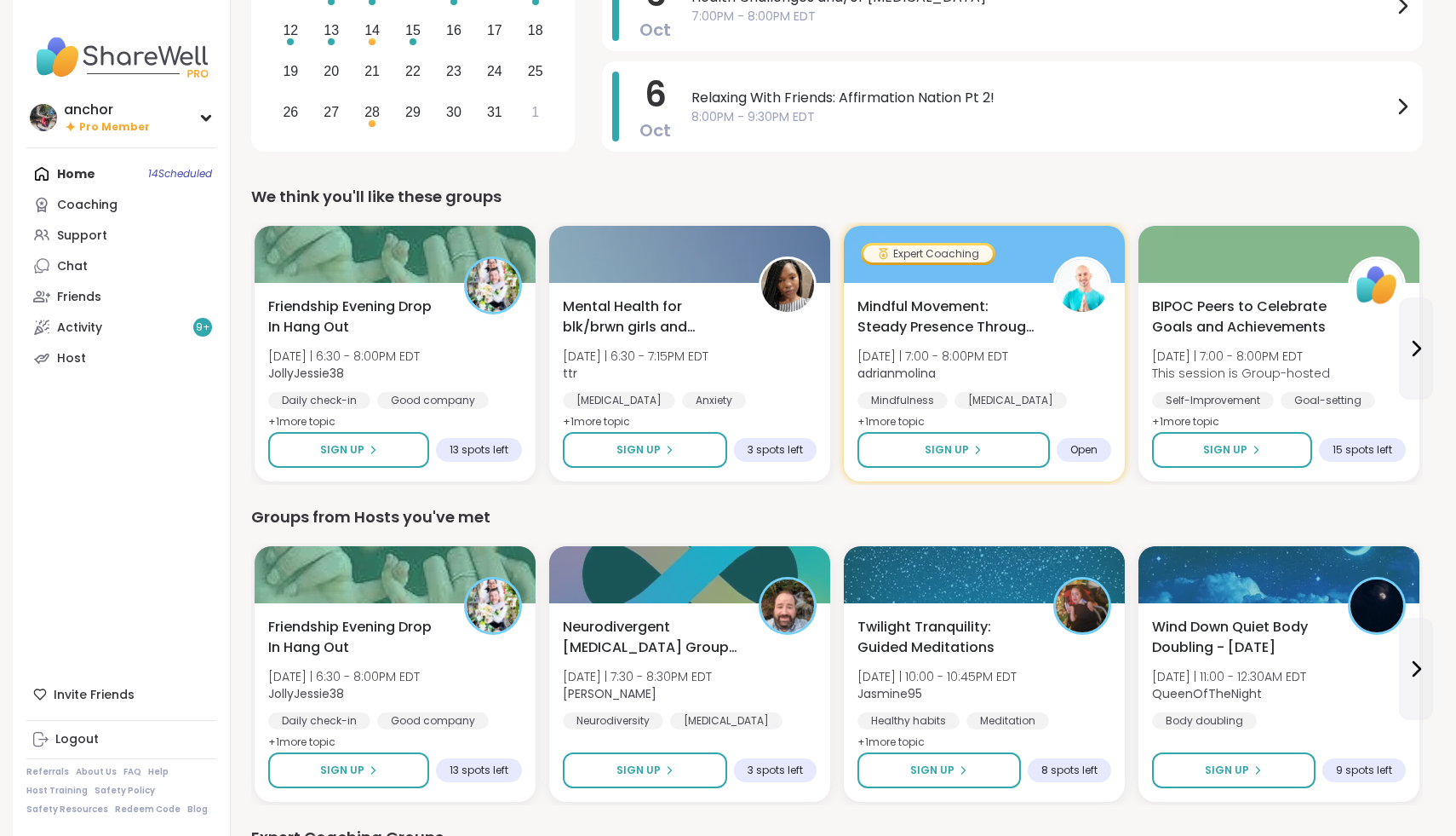
click at [97, 178] on div "Home 14 Scheduled Coaching Support Chat Friends Activity 9 + Host" at bounding box center [121, 266] width 190 height 215
click at [98, 203] on div "Coaching" at bounding box center [86, 205] width 60 height 17
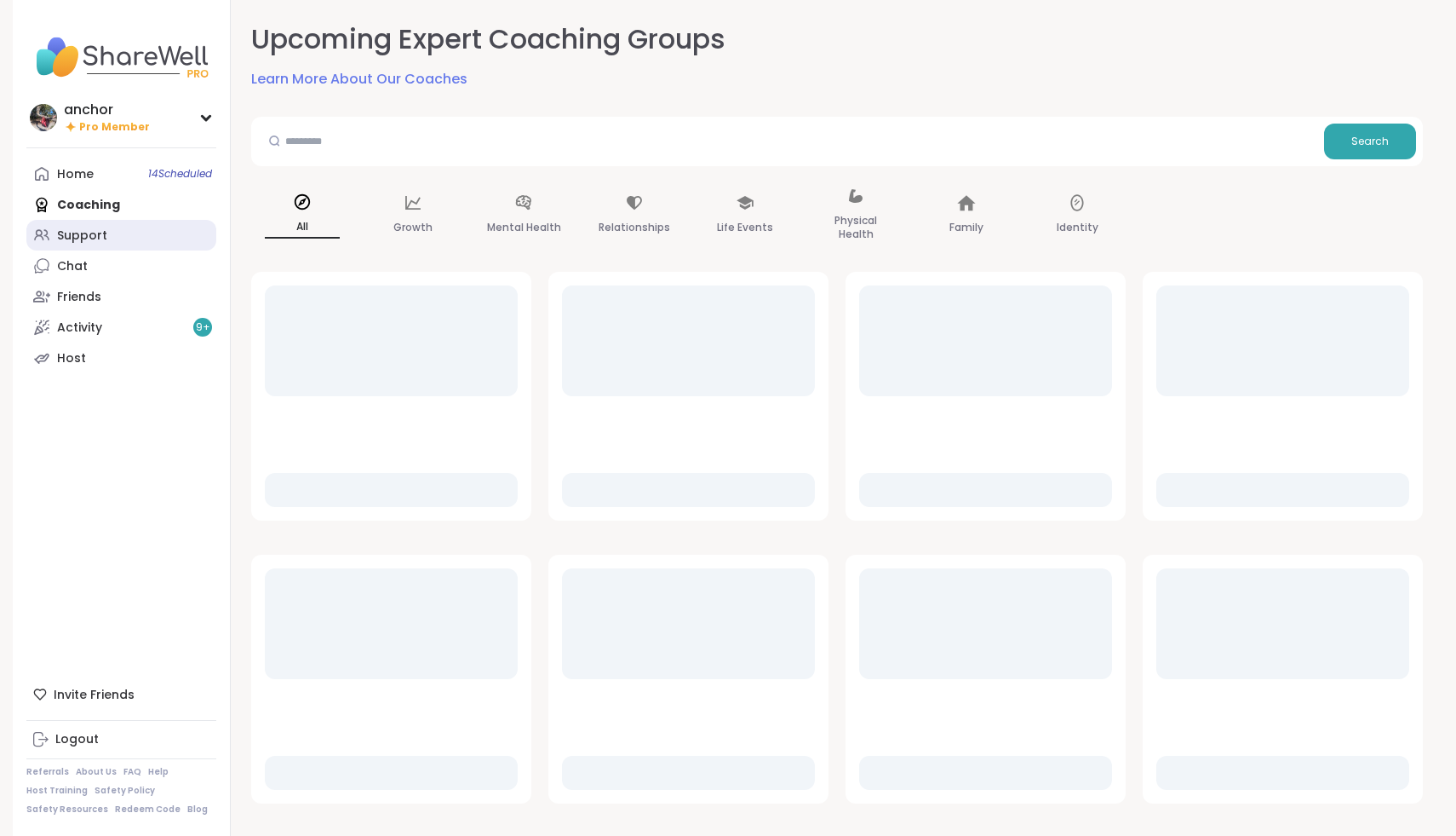
click at [92, 232] on div "Support" at bounding box center [82, 236] width 51 height 17
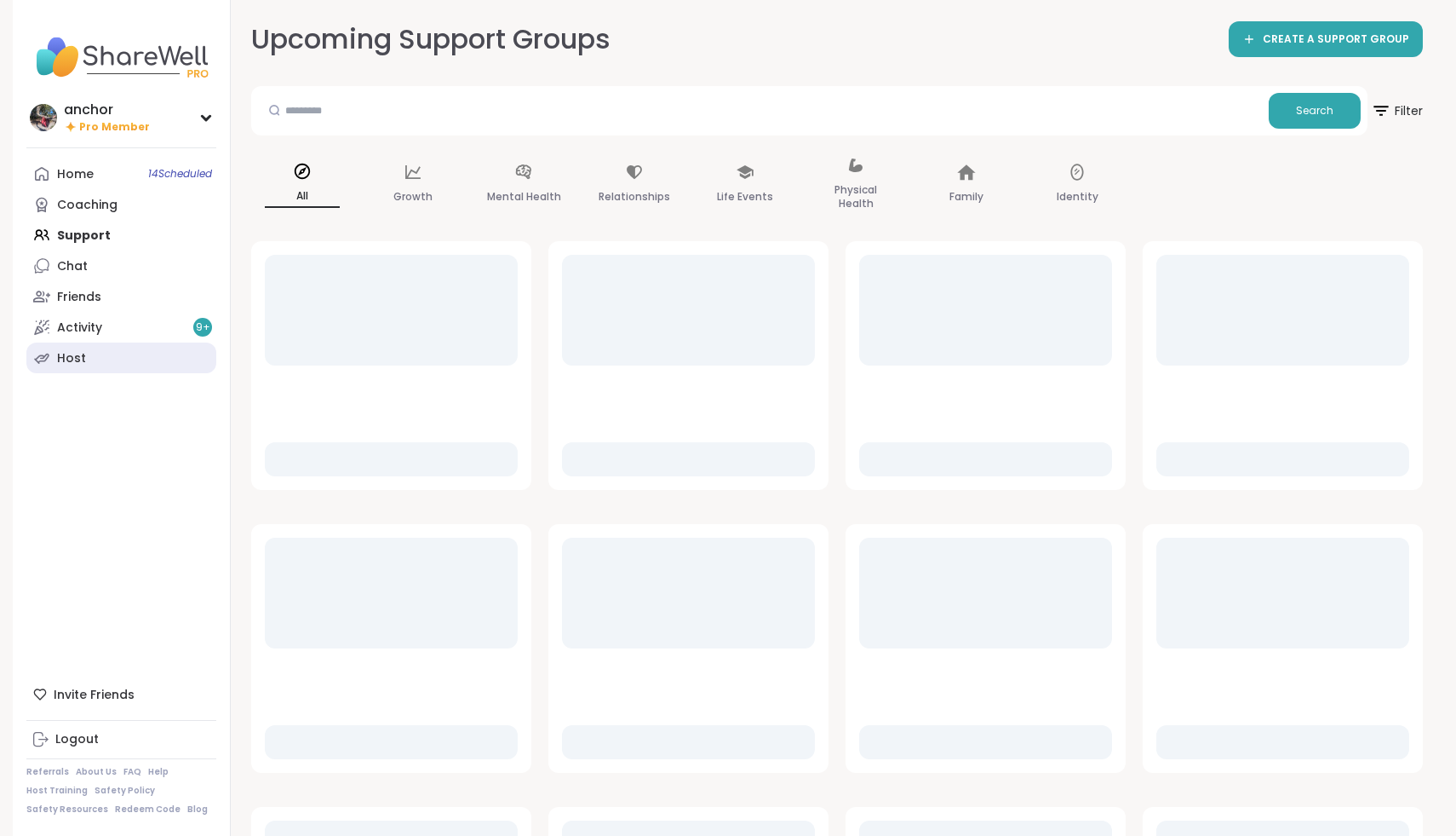
click at [92, 364] on link "Host" at bounding box center [121, 357] width 190 height 31
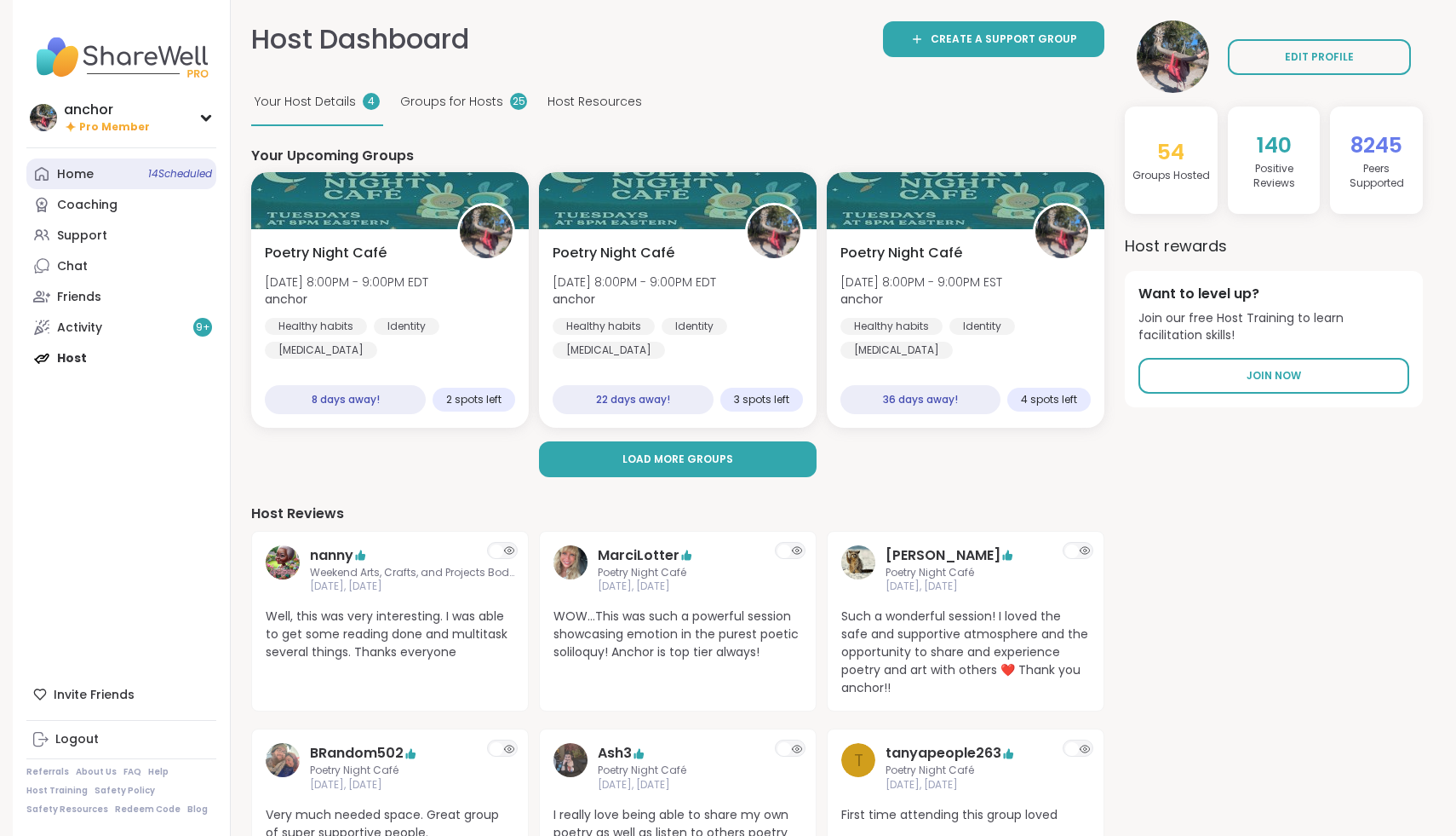
click at [72, 164] on link "Home 14 Scheduled" at bounding box center [121, 173] width 190 height 31
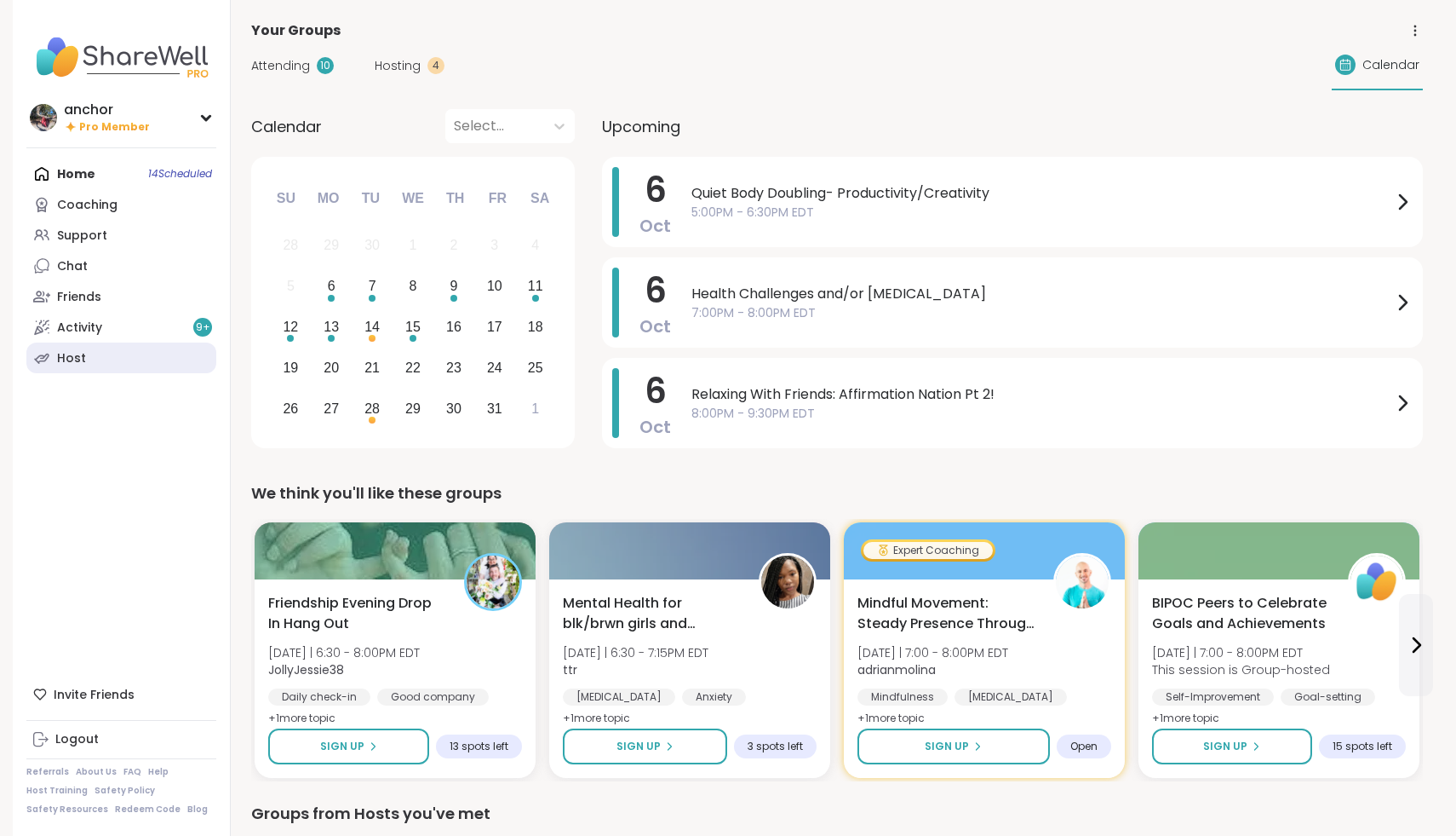
click at [110, 356] on link "Host" at bounding box center [121, 357] width 190 height 31
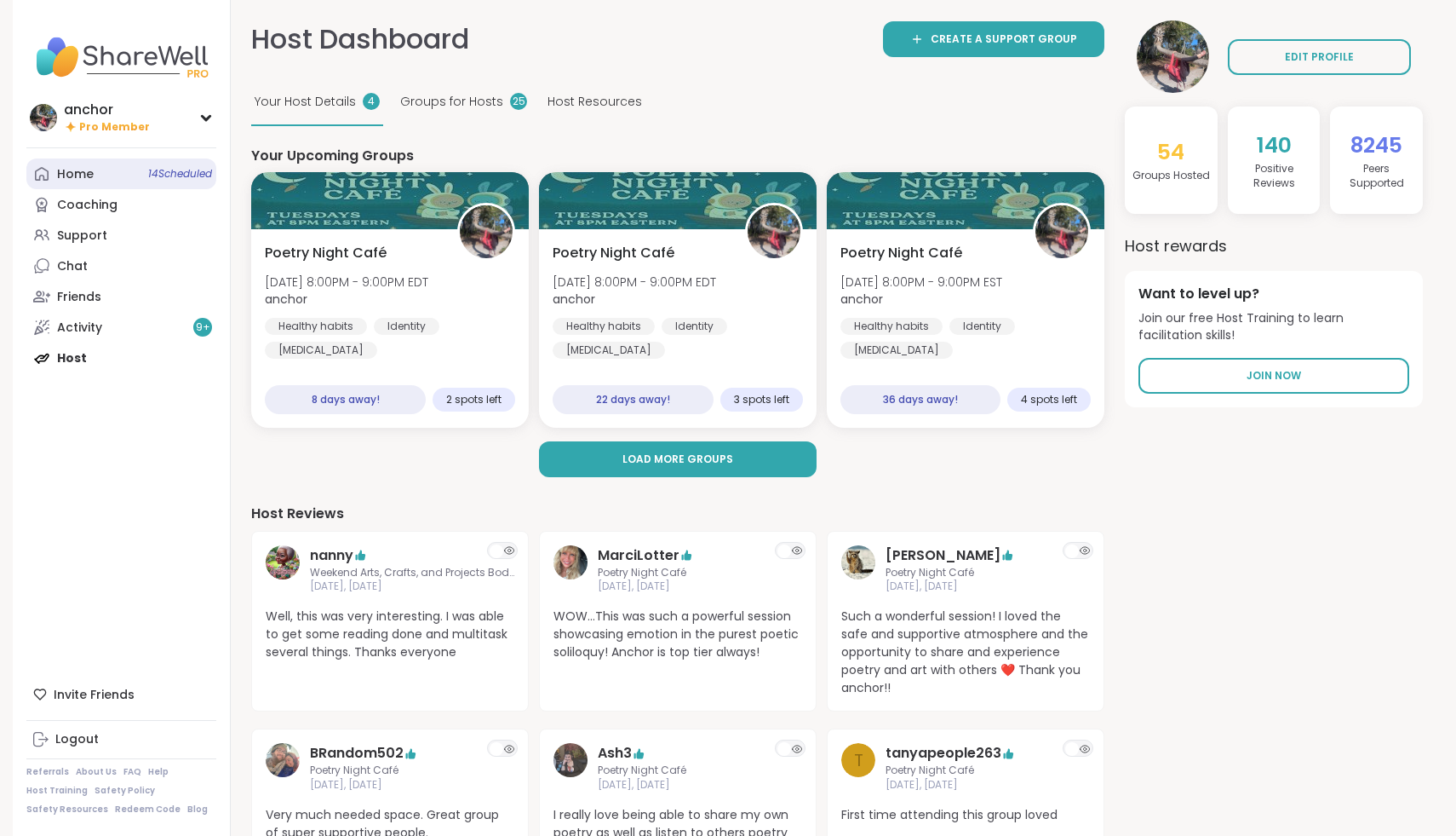
click at [61, 168] on div "Home 14 Scheduled" at bounding box center [75, 175] width 37 height 17
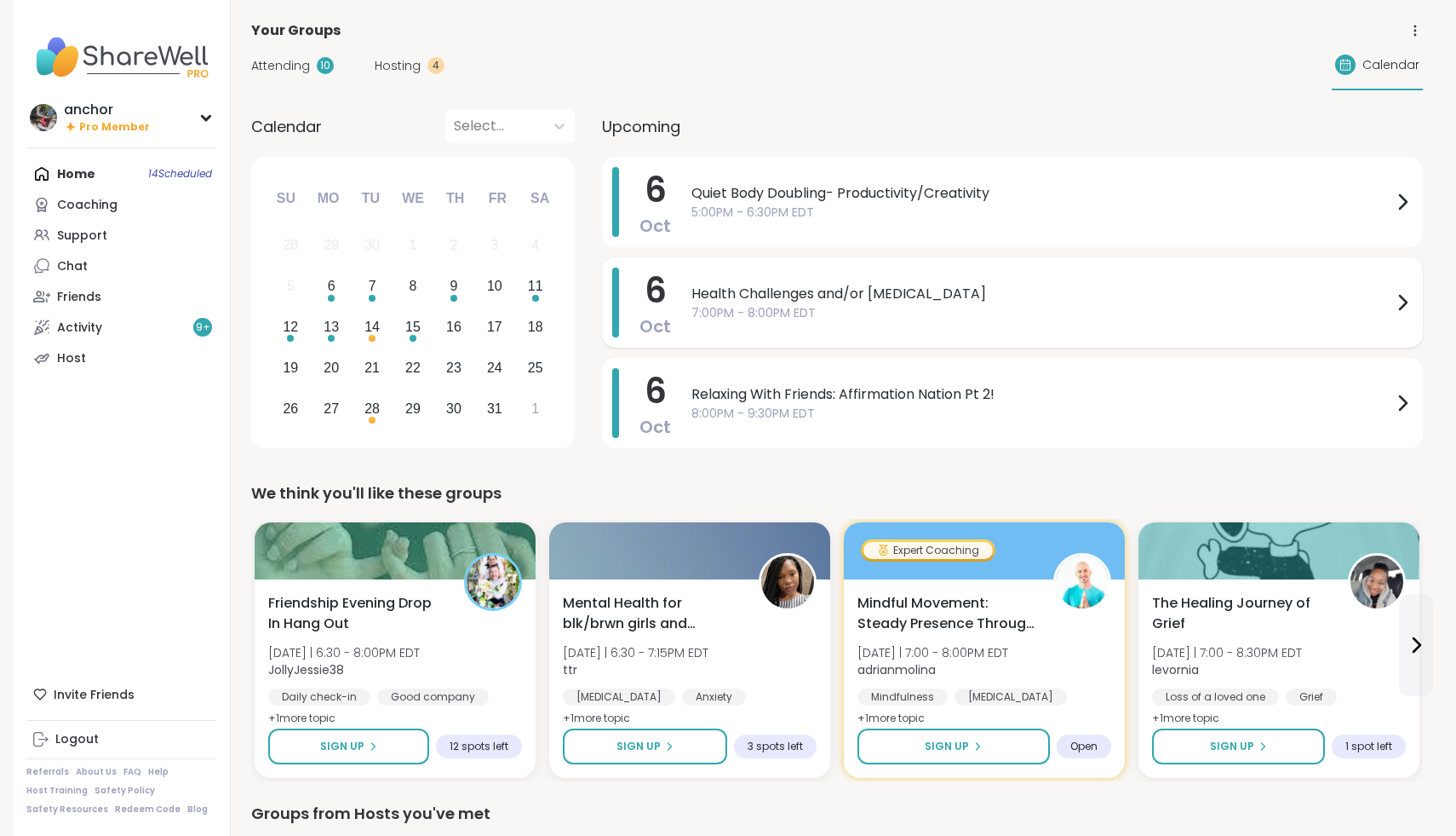
click at [806, 278] on div "Health Challenges and/or Chronic Pain 7:00PM - 8:00PM EDT" at bounding box center [1052, 302] width 721 height 70
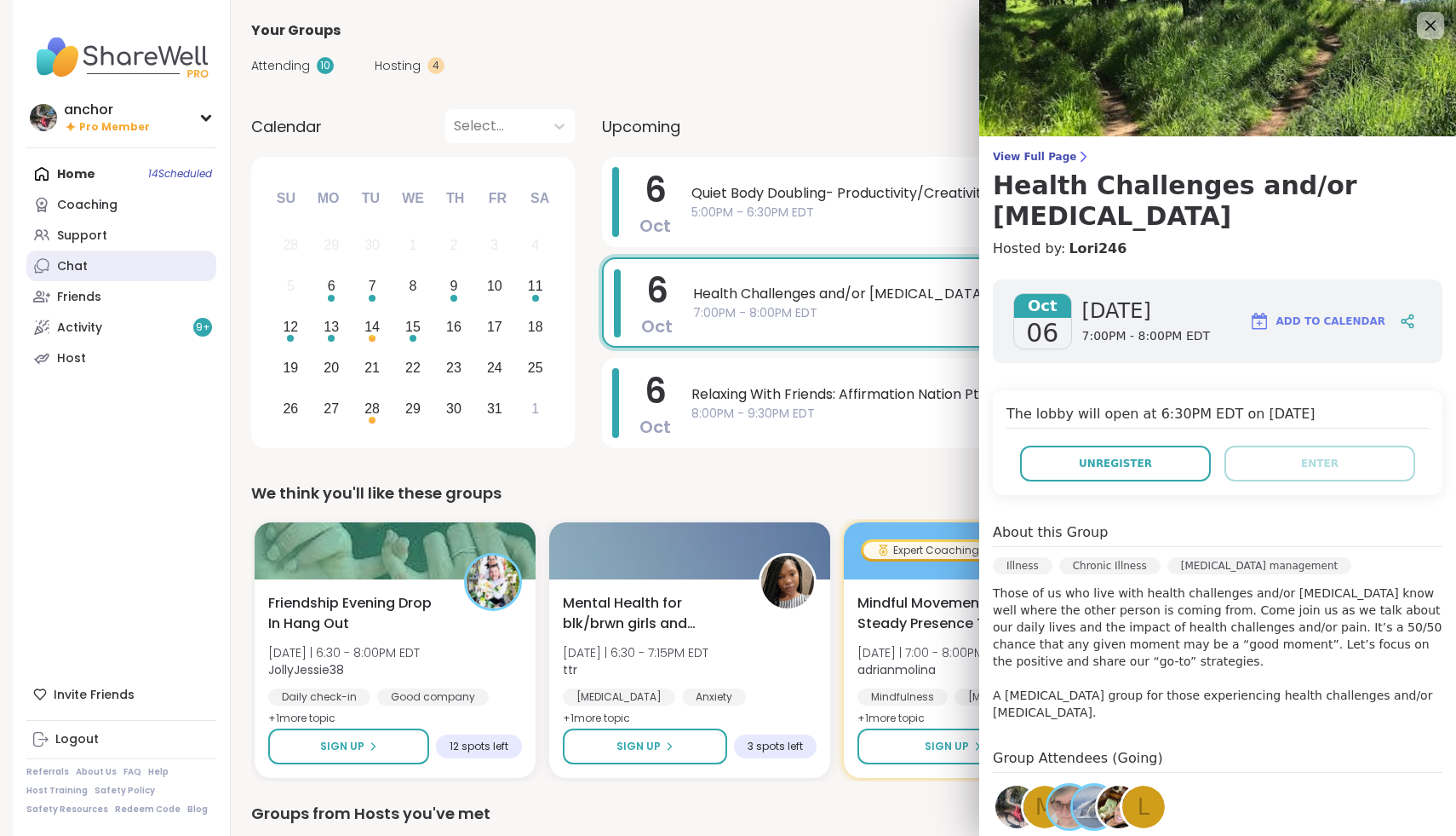
click at [72, 258] on div "Chat" at bounding box center [72, 266] width 31 height 17
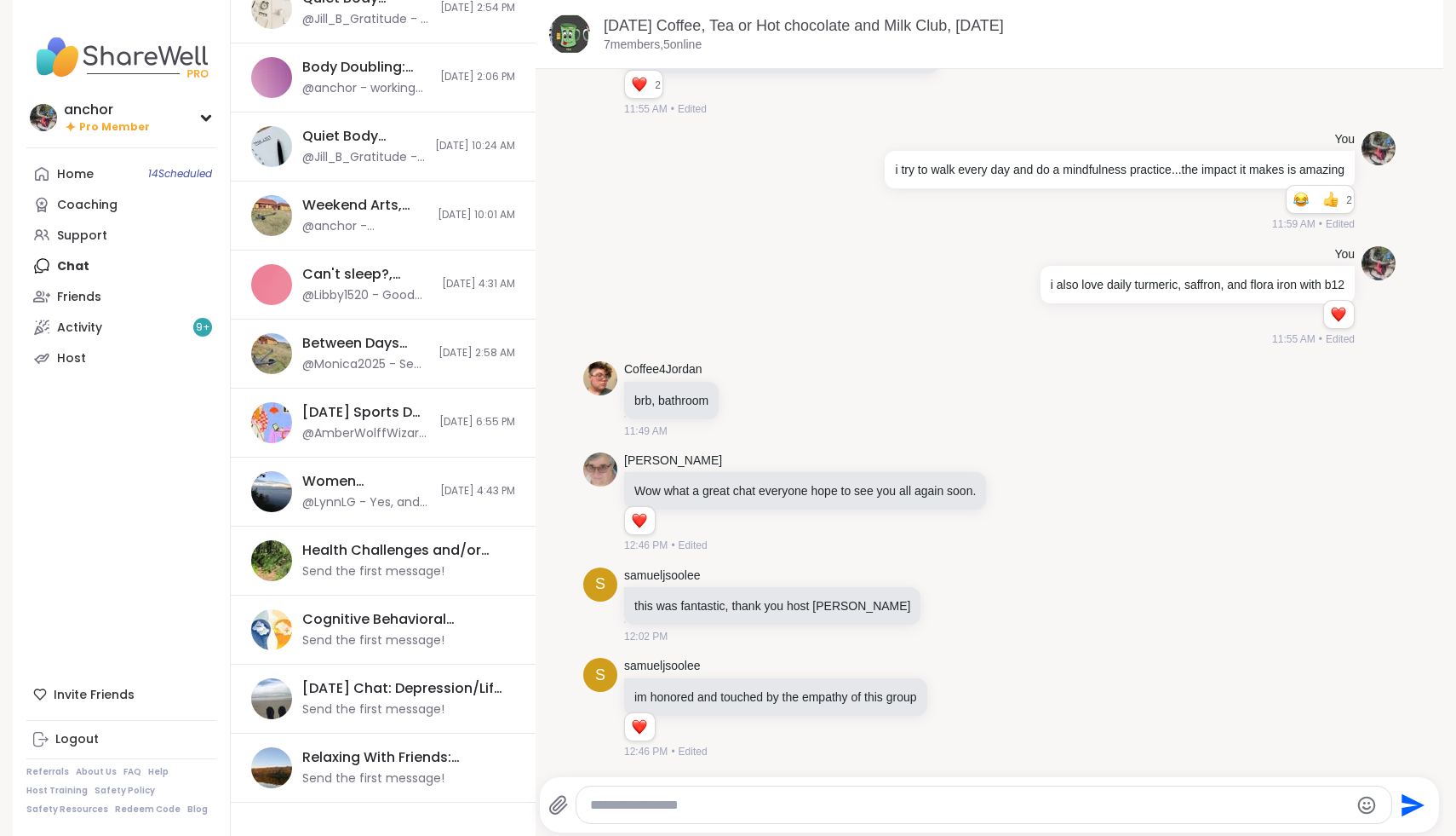
scroll to position [842, 0]
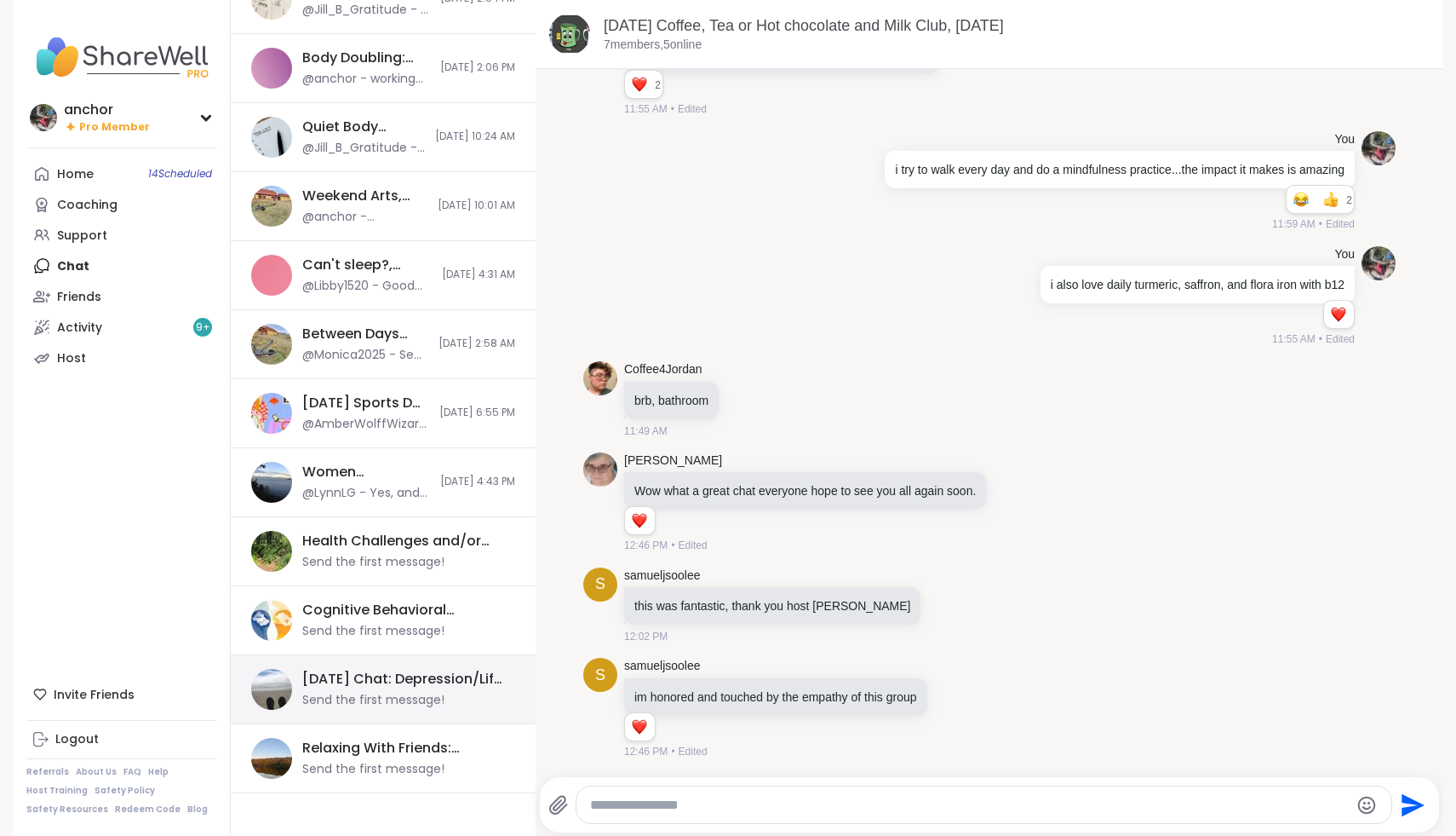
click at [446, 696] on div "Thursday Chat: Depression/Life Challenges, Oct 09 Send the first message!" at bounding box center [404, 688] width 203 height 39
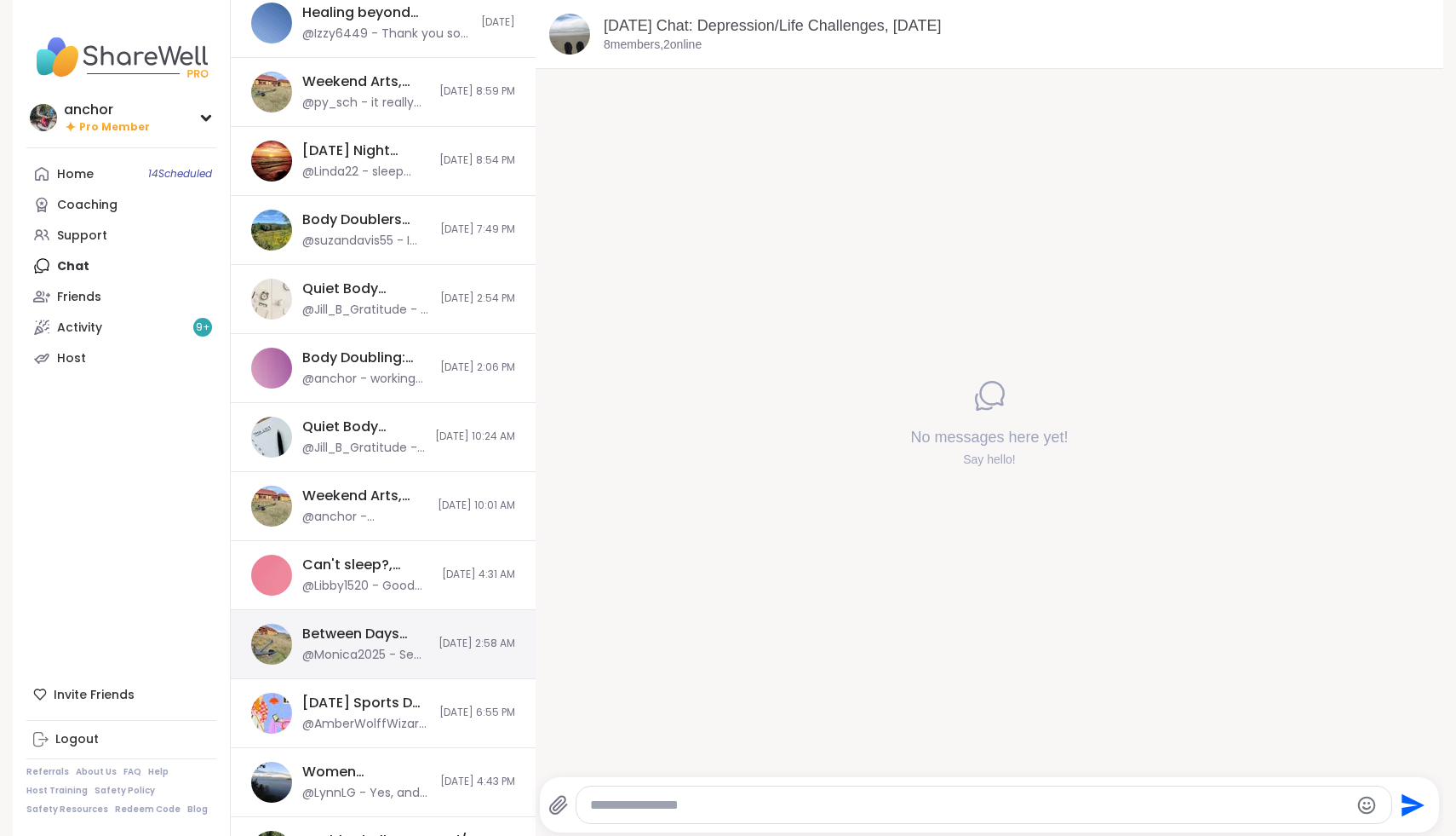
scroll to position [0, 0]
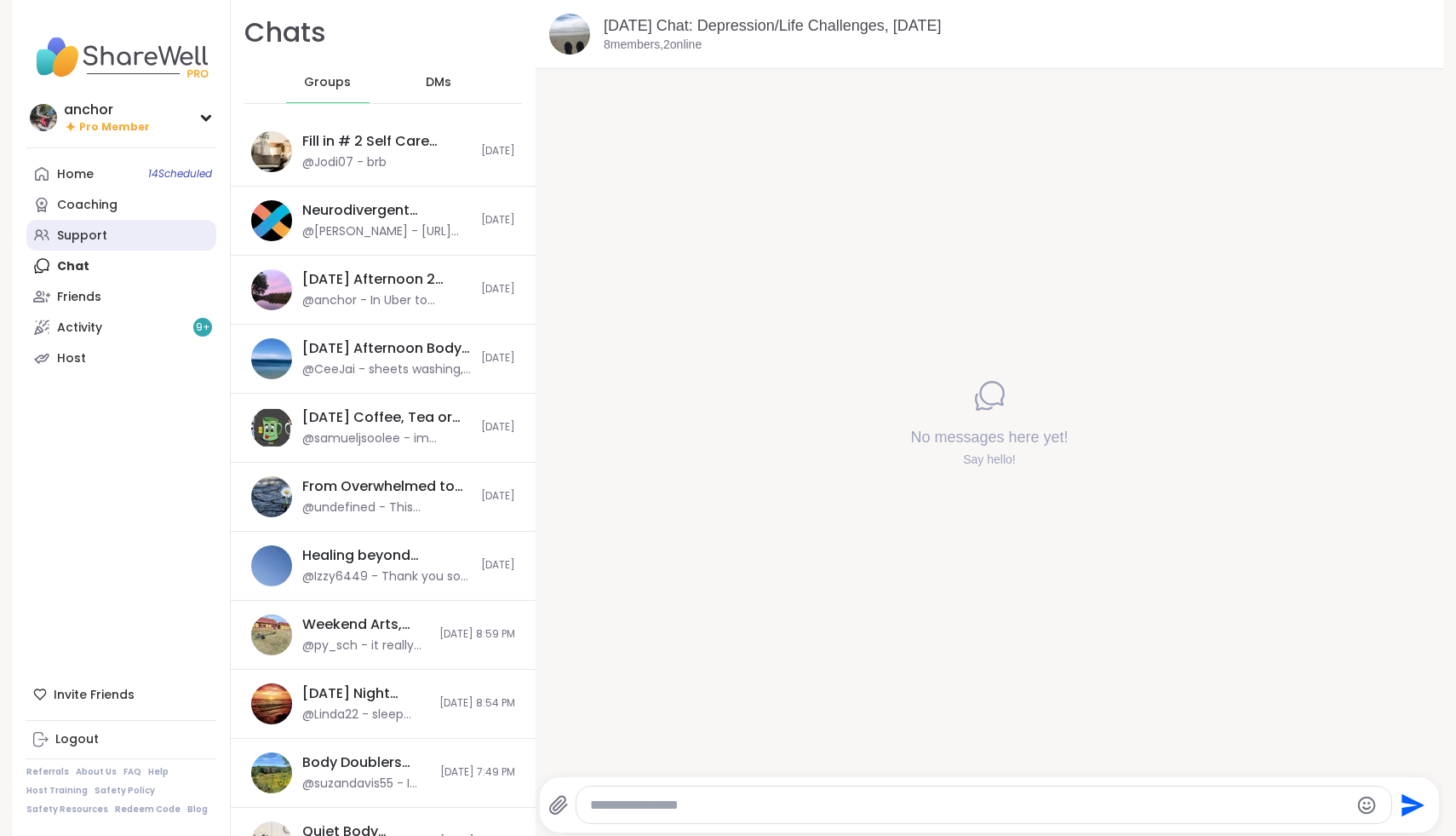
click at [87, 225] on link "Support" at bounding box center [121, 235] width 190 height 31
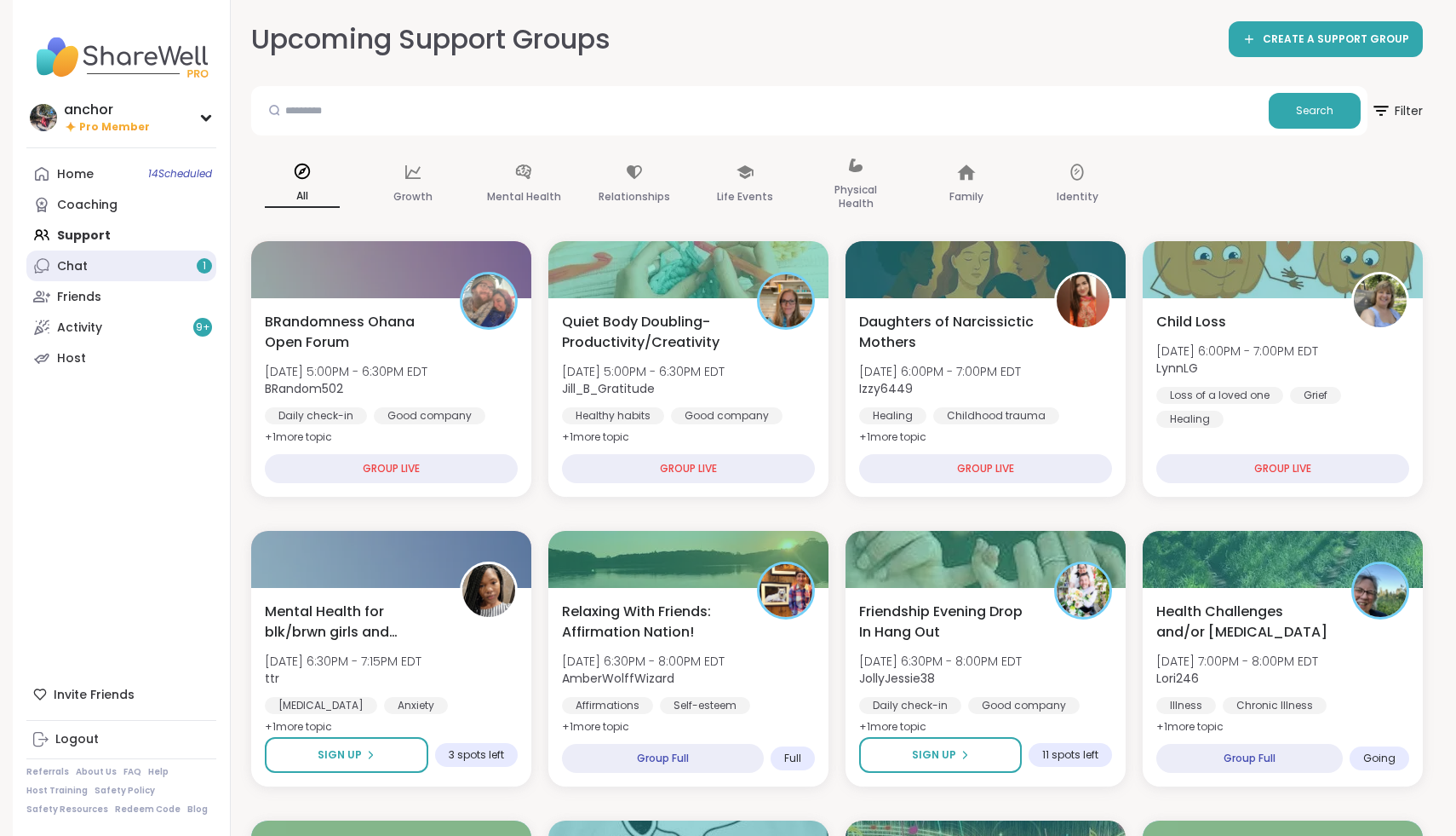
click at [157, 264] on link "Chat 1" at bounding box center [121, 266] width 190 height 31
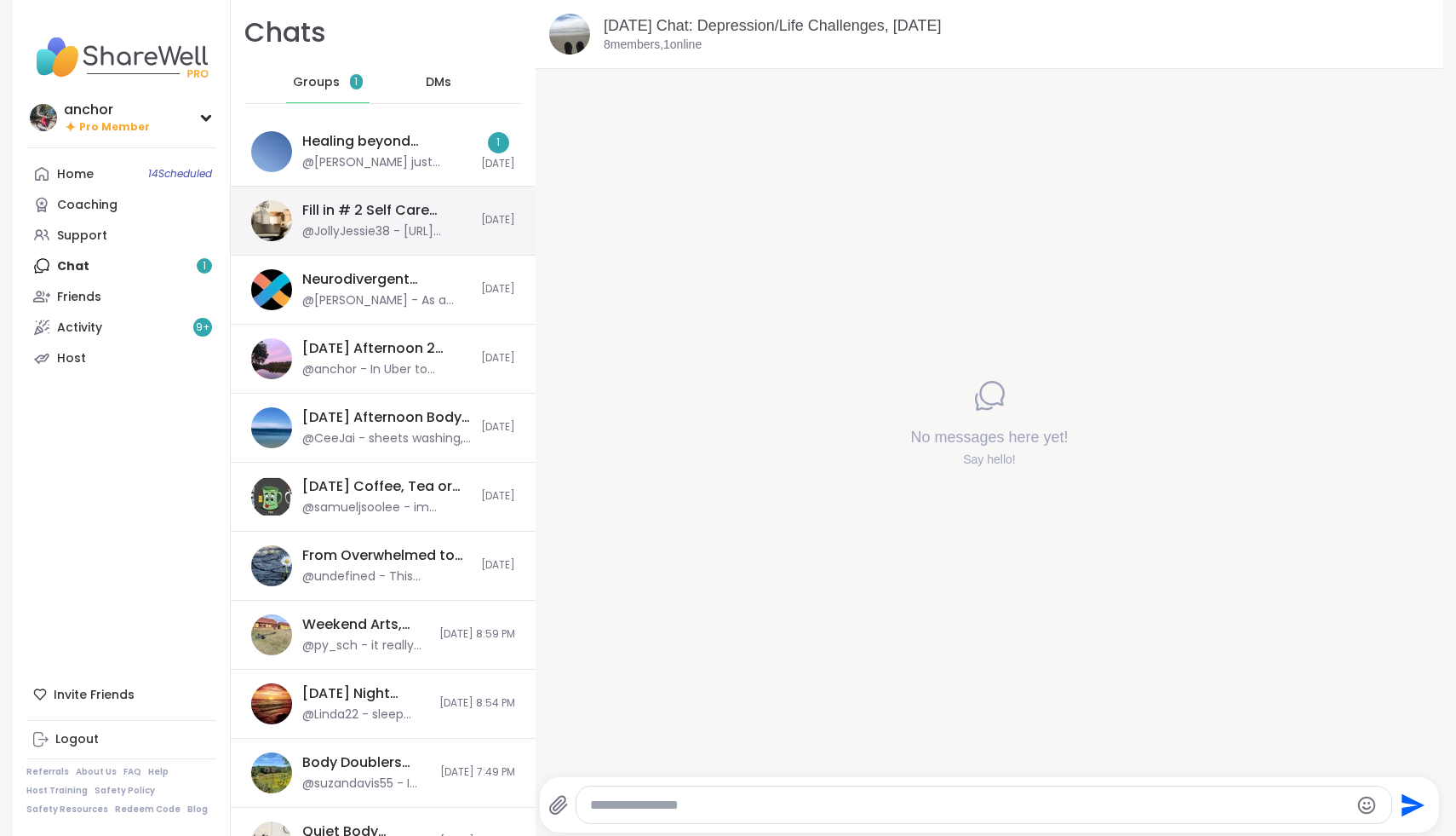
click at [426, 191] on div "Fill in # 2 Self Care Journal Discussion Chat, Oct 05 @JollyJessie38 - https://…" at bounding box center [383, 221] width 305 height 69
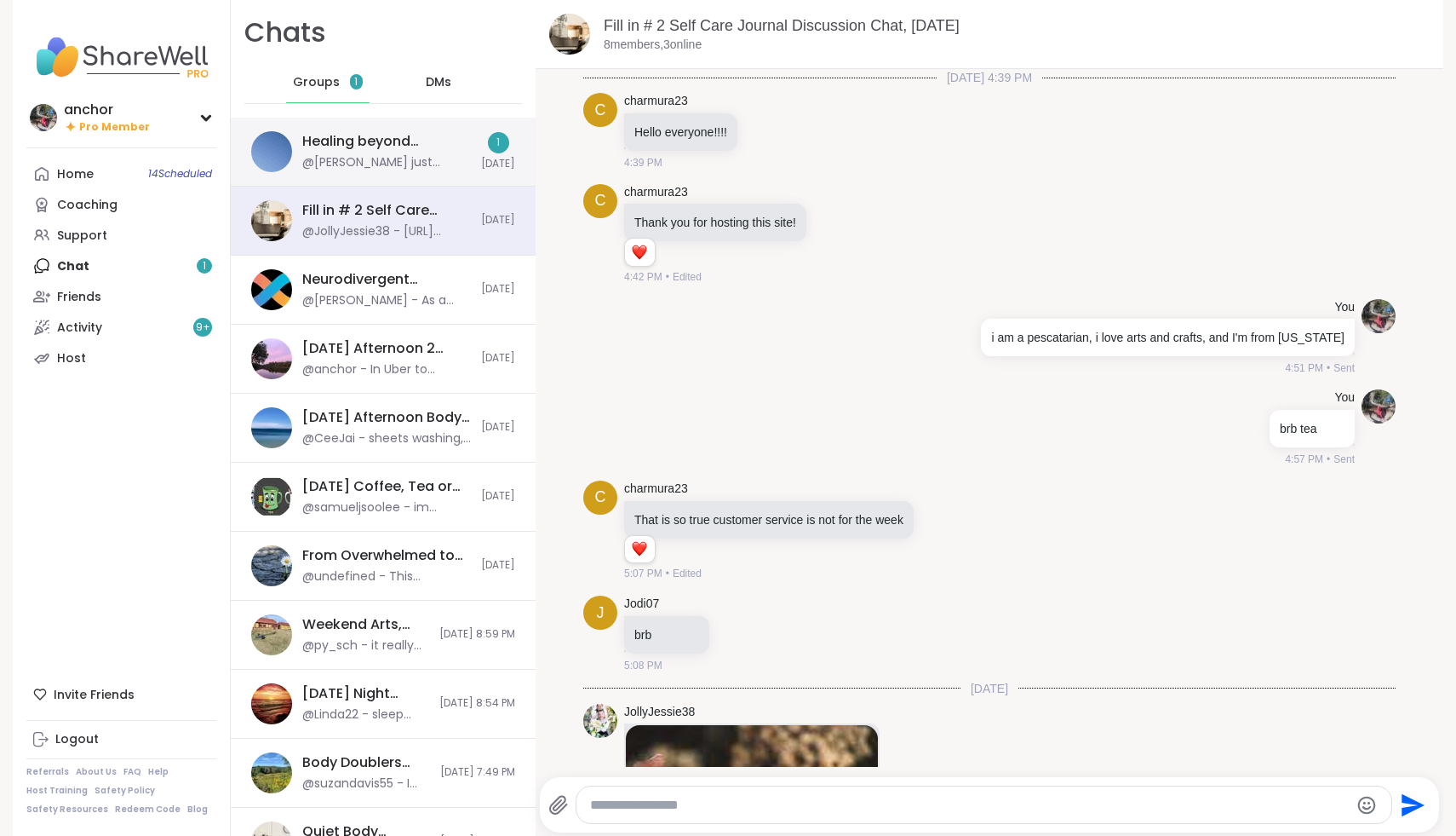
scroll to position [316, 0]
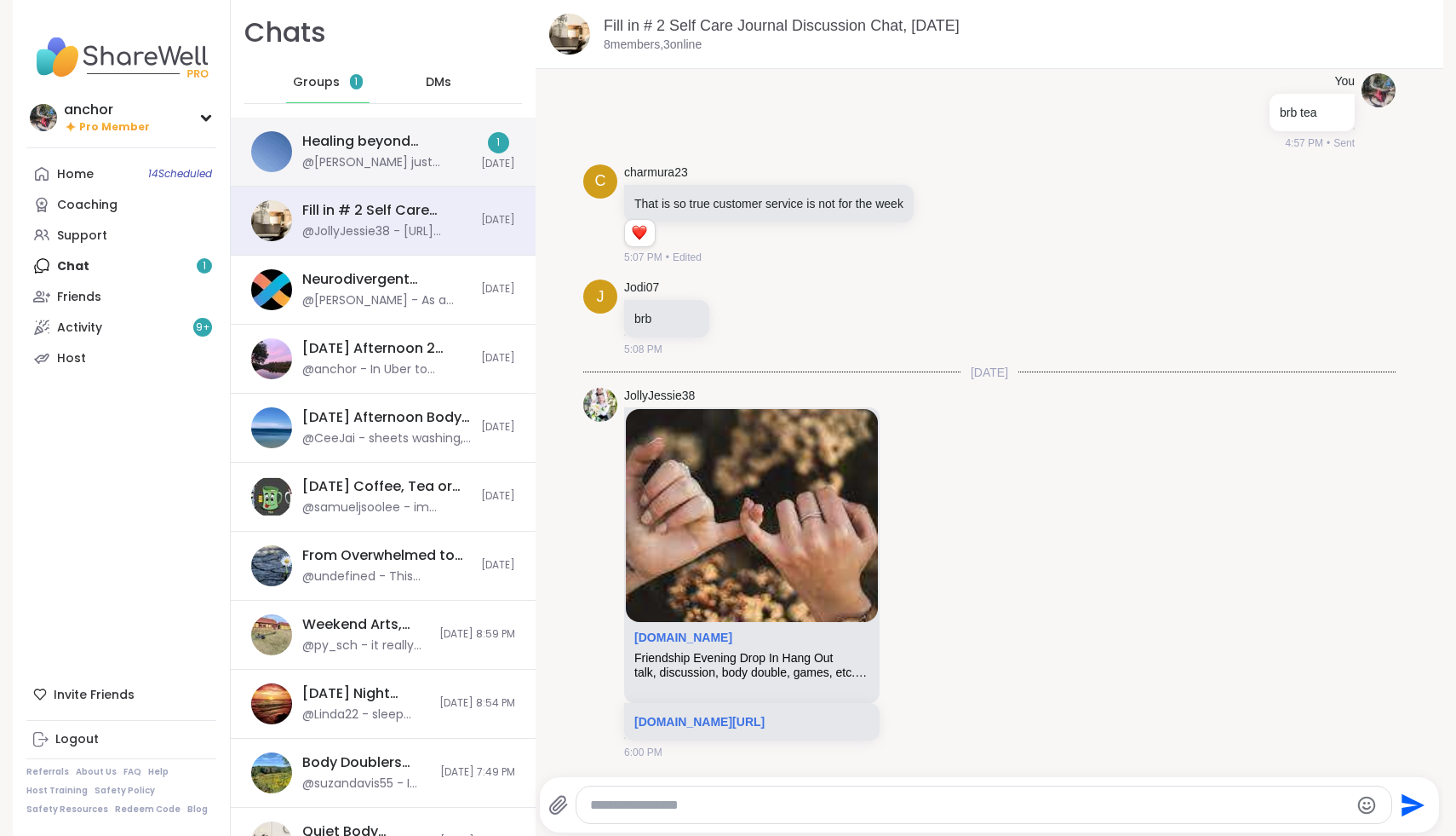
click at [412, 149] on div "Healing beyond Religion, [DATE]" at bounding box center [386, 141] width 169 height 18
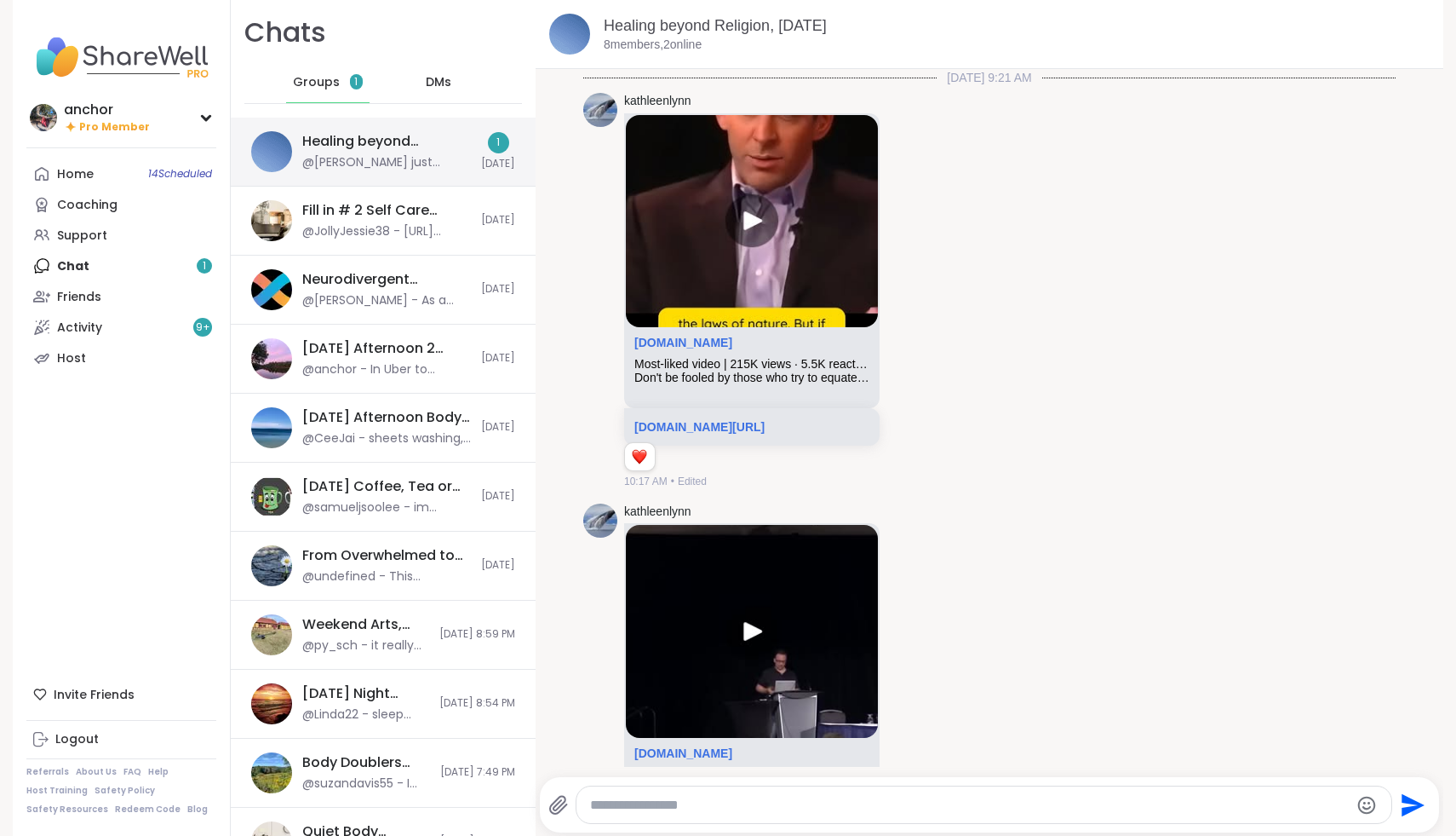
scroll to position [5201, 0]
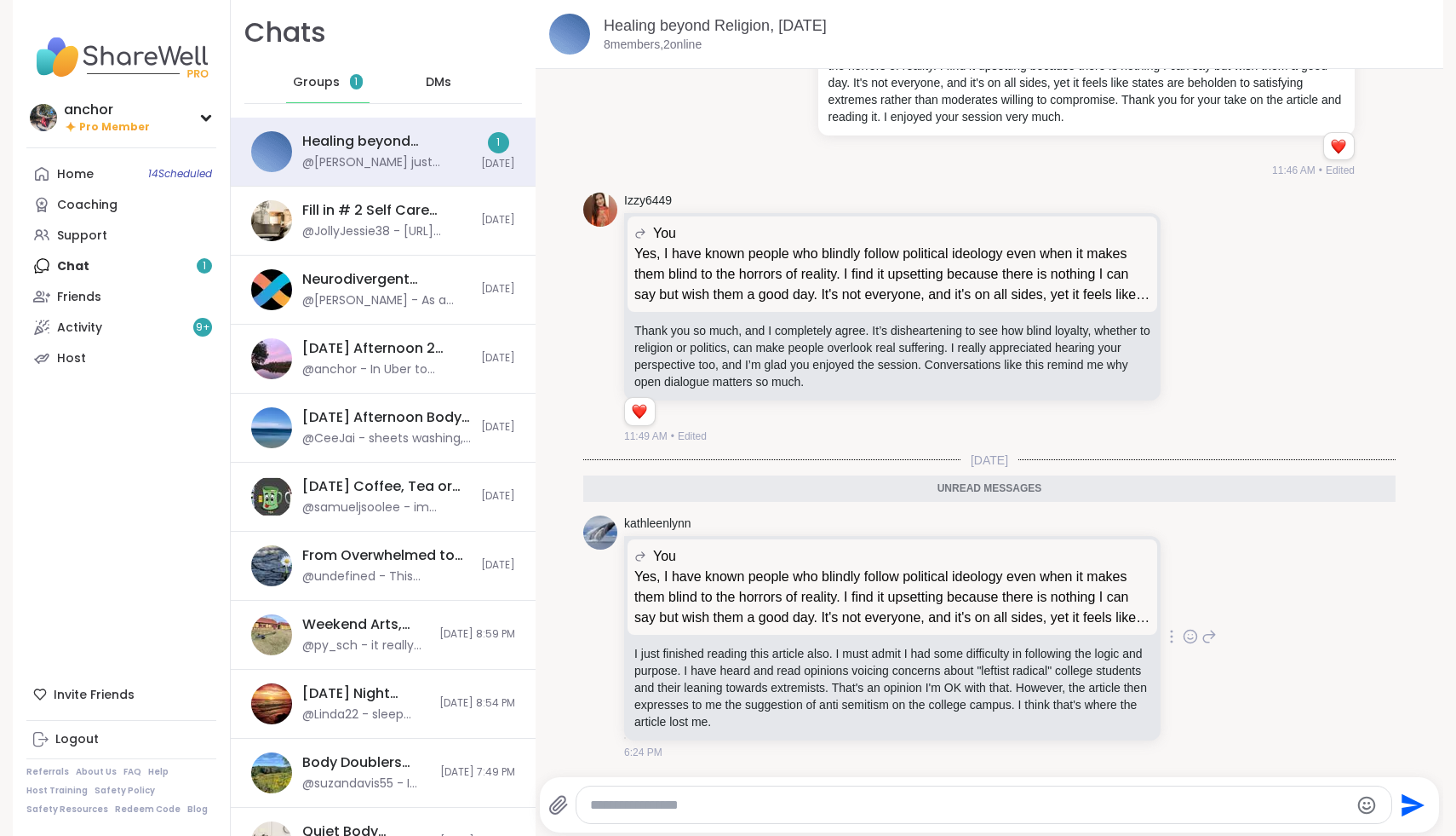
click at [1211, 637] on icon at bounding box center [1210, 636] width 16 height 20
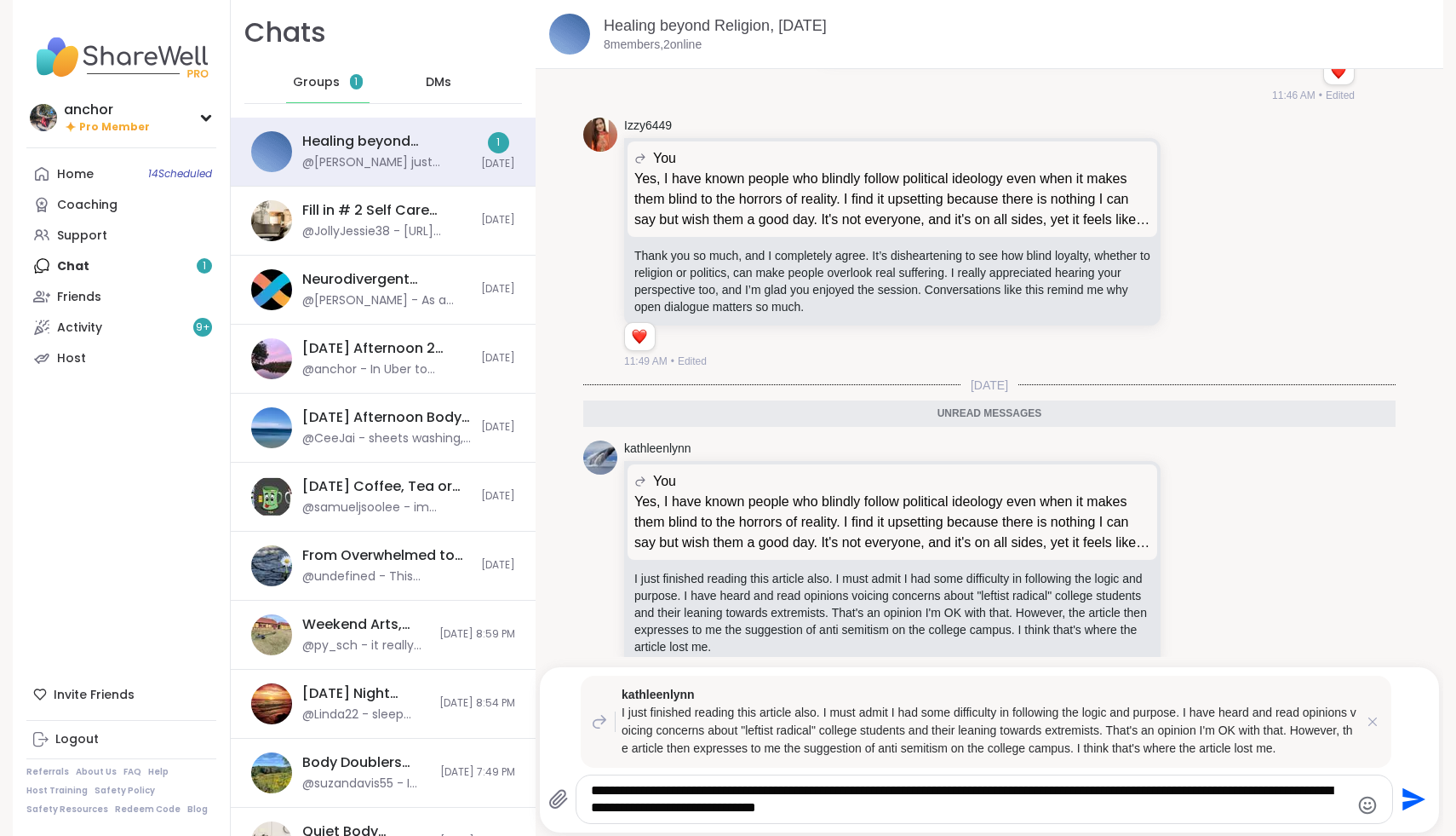
click at [670, 804] on textarea "**********" at bounding box center [970, 798] width 758 height 34
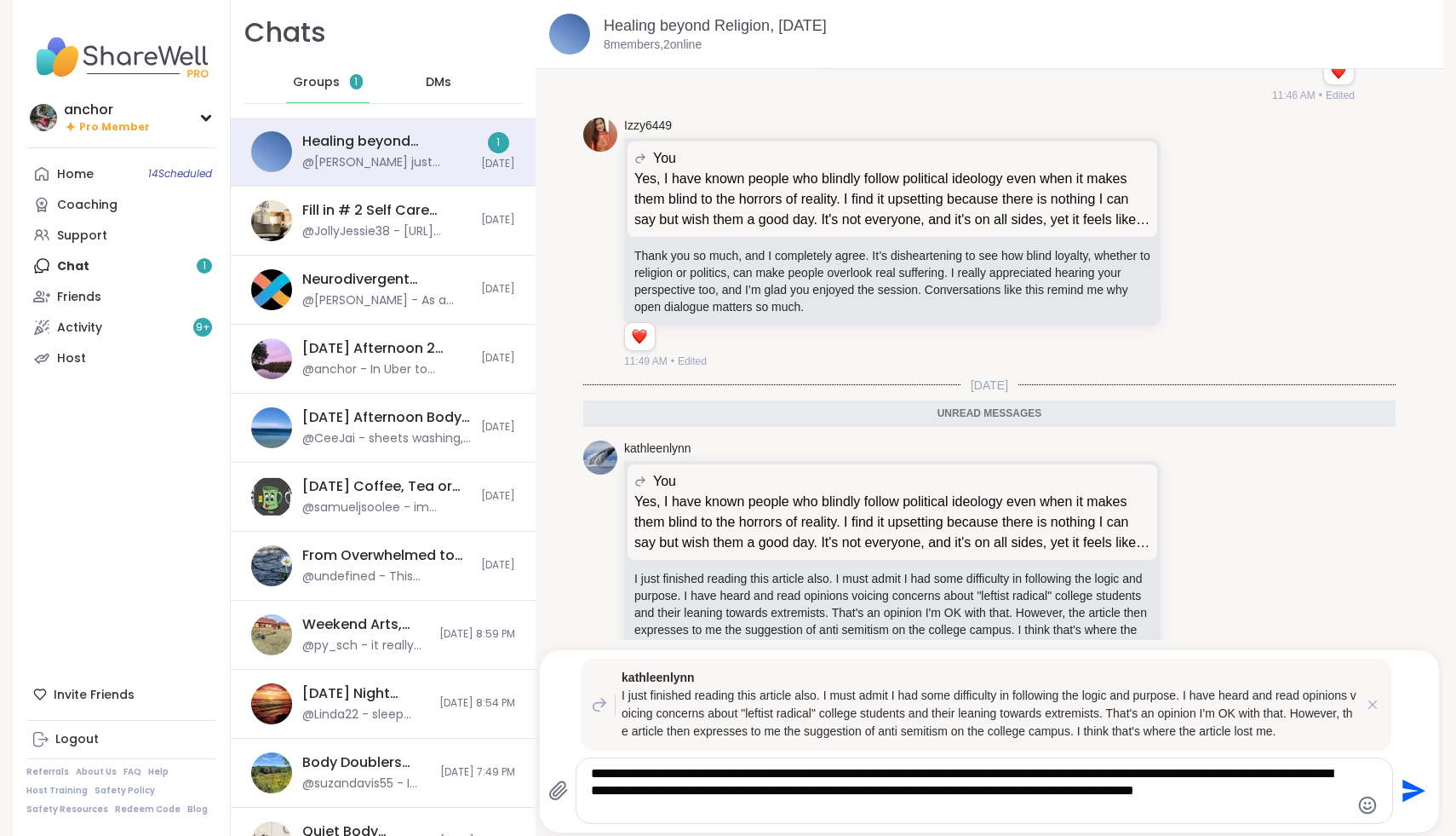
click at [623, 773] on textarea "**********" at bounding box center [970, 791] width 758 height 52
click at [923, 773] on textarea "**********" at bounding box center [970, 791] width 758 height 52
click at [920, 775] on textarea "**********" at bounding box center [970, 791] width 758 height 52
click at [614, 788] on textarea "**********" at bounding box center [970, 791] width 758 height 52
click at [656, 798] on textarea "**********" at bounding box center [970, 791] width 758 height 52
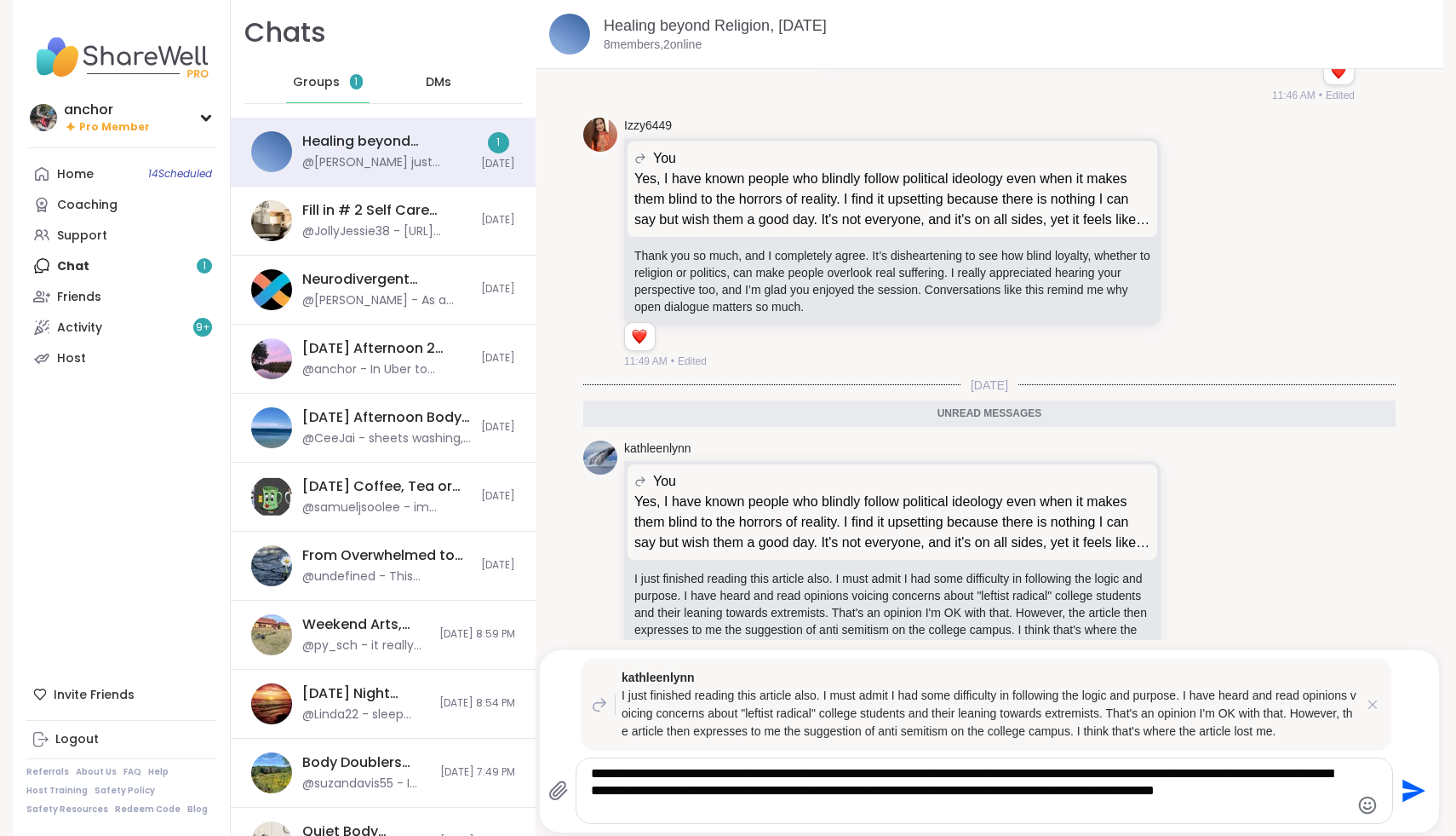
click at [611, 794] on textarea "**********" at bounding box center [970, 791] width 758 height 52
click at [680, 788] on textarea "**********" at bounding box center [970, 791] width 758 height 52
click at [619, 798] on textarea "**********" at bounding box center [970, 791] width 758 height 52
click at [653, 790] on textarea "**********" at bounding box center [970, 791] width 758 height 52
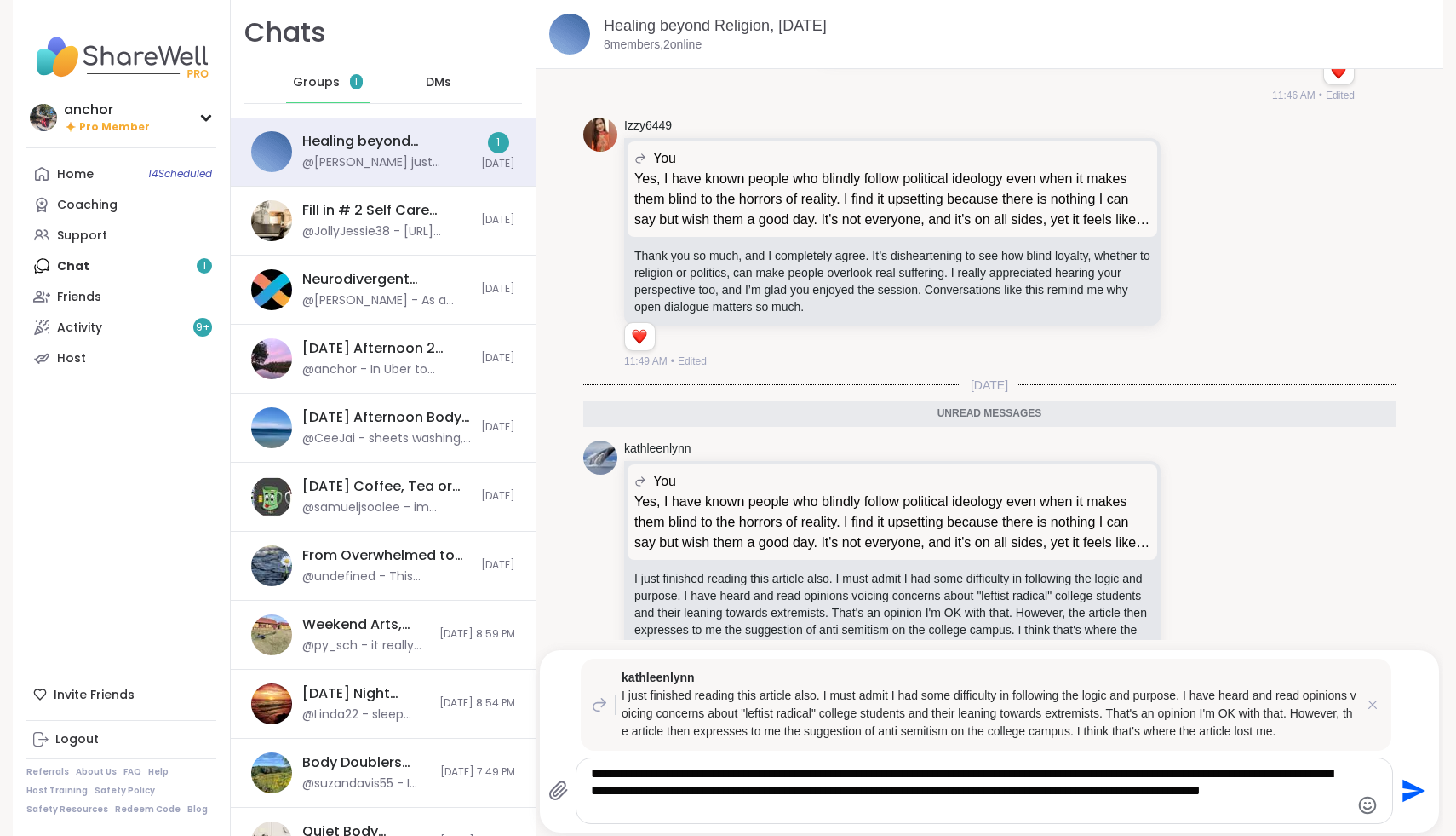
drag, startPoint x: 715, startPoint y: 793, endPoint x: 737, endPoint y: 826, distance: 39.7
click at [737, 826] on div "**********" at bounding box center [989, 741] width 899 height 183
type textarea "**********"
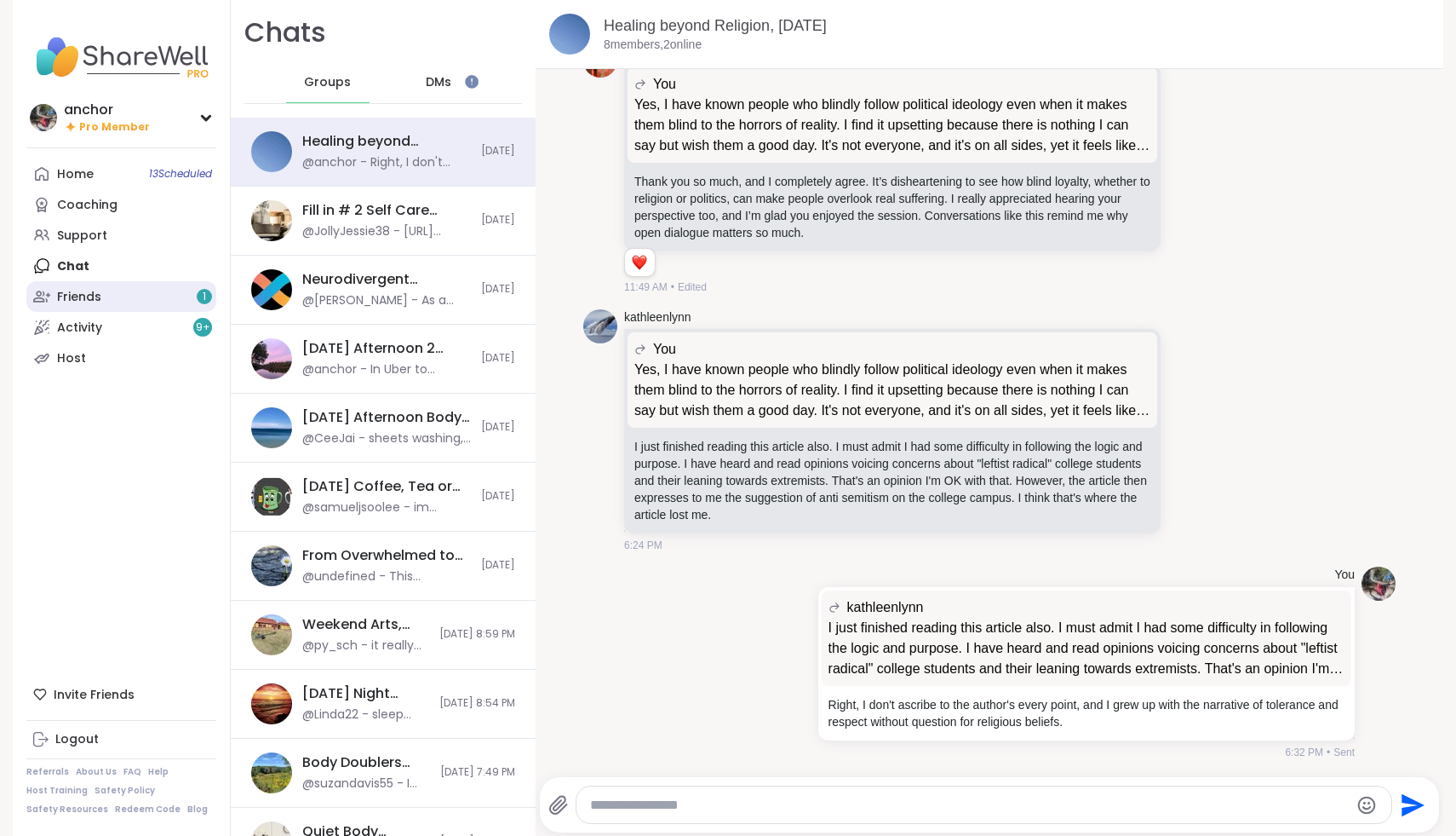
click at [94, 292] on div "Friends 1" at bounding box center [79, 298] width 45 height 17
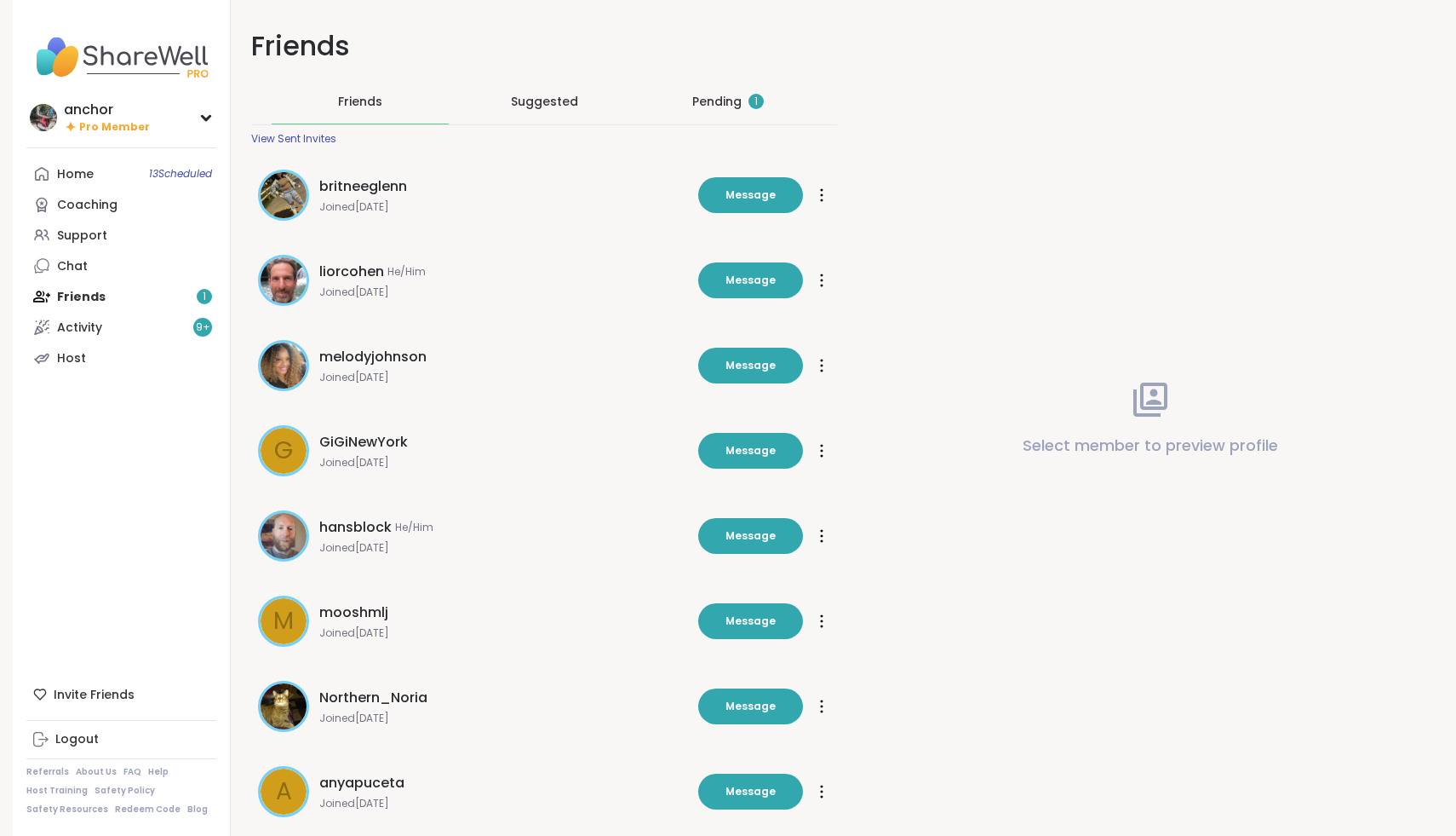
click at [707, 90] on div "Pending 1" at bounding box center [728, 101] width 177 height 45
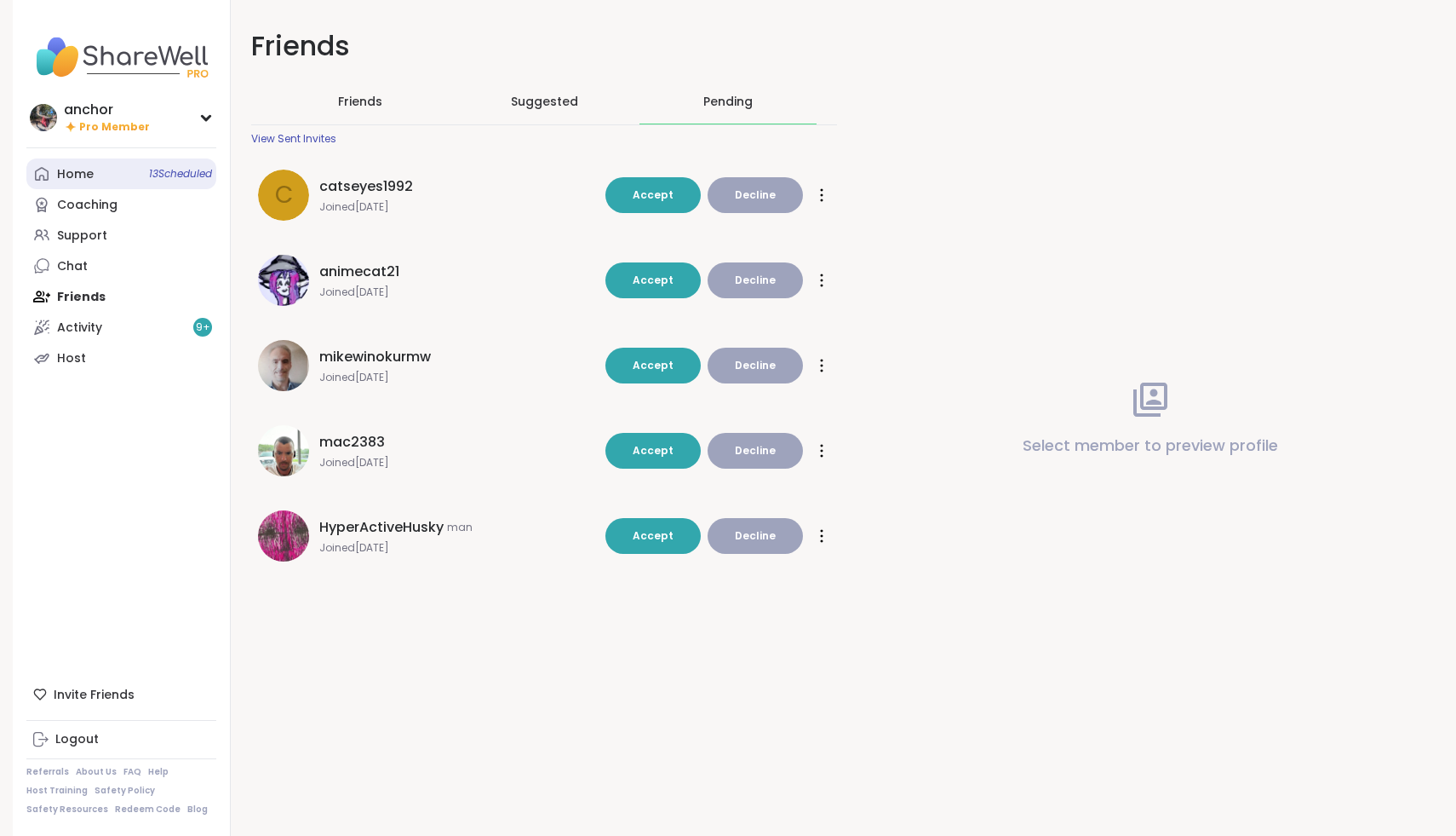
click at [110, 183] on link "Home 13 Scheduled" at bounding box center [121, 173] width 190 height 31
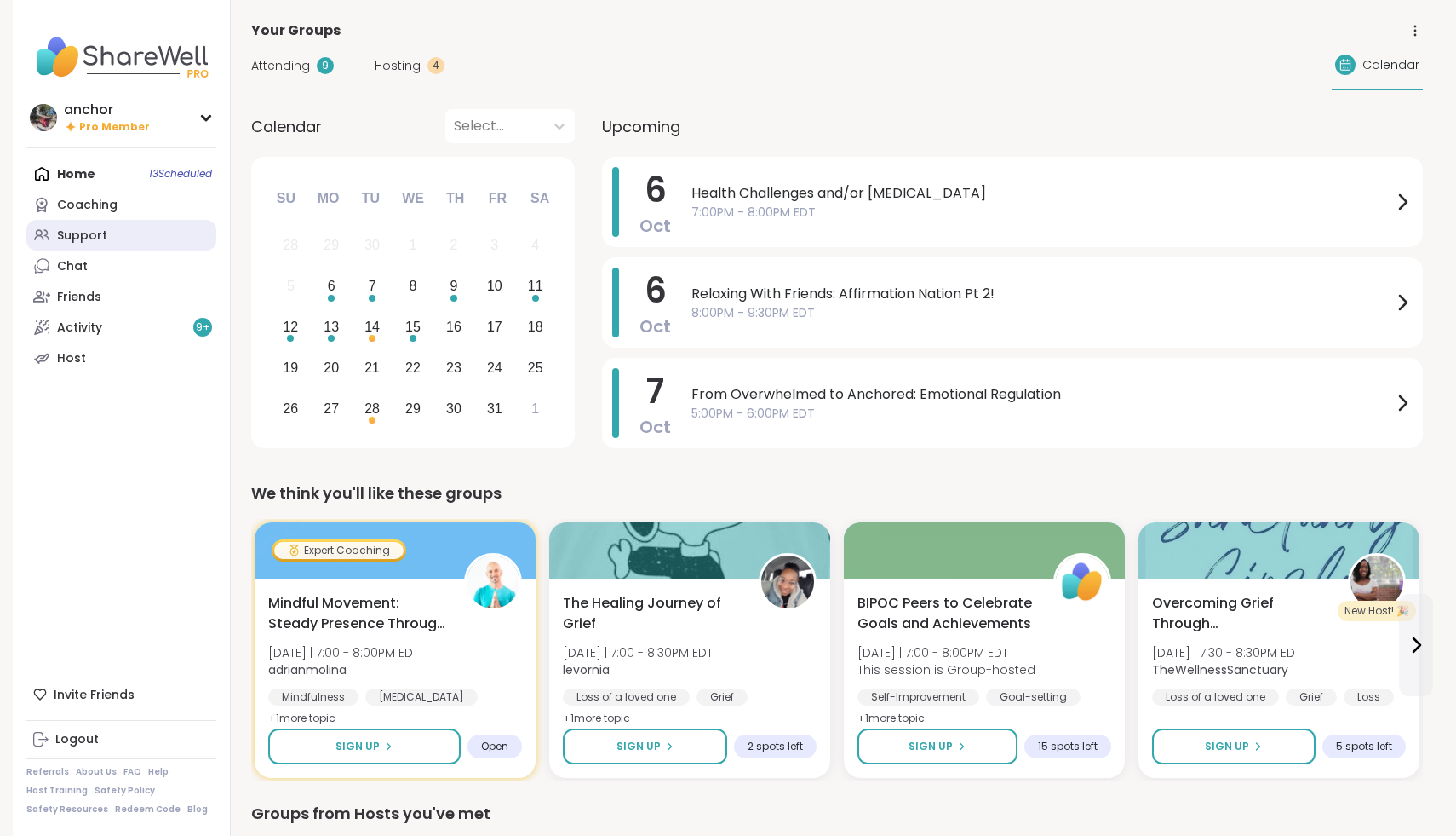
click at [129, 249] on link "Support" at bounding box center [121, 235] width 190 height 31
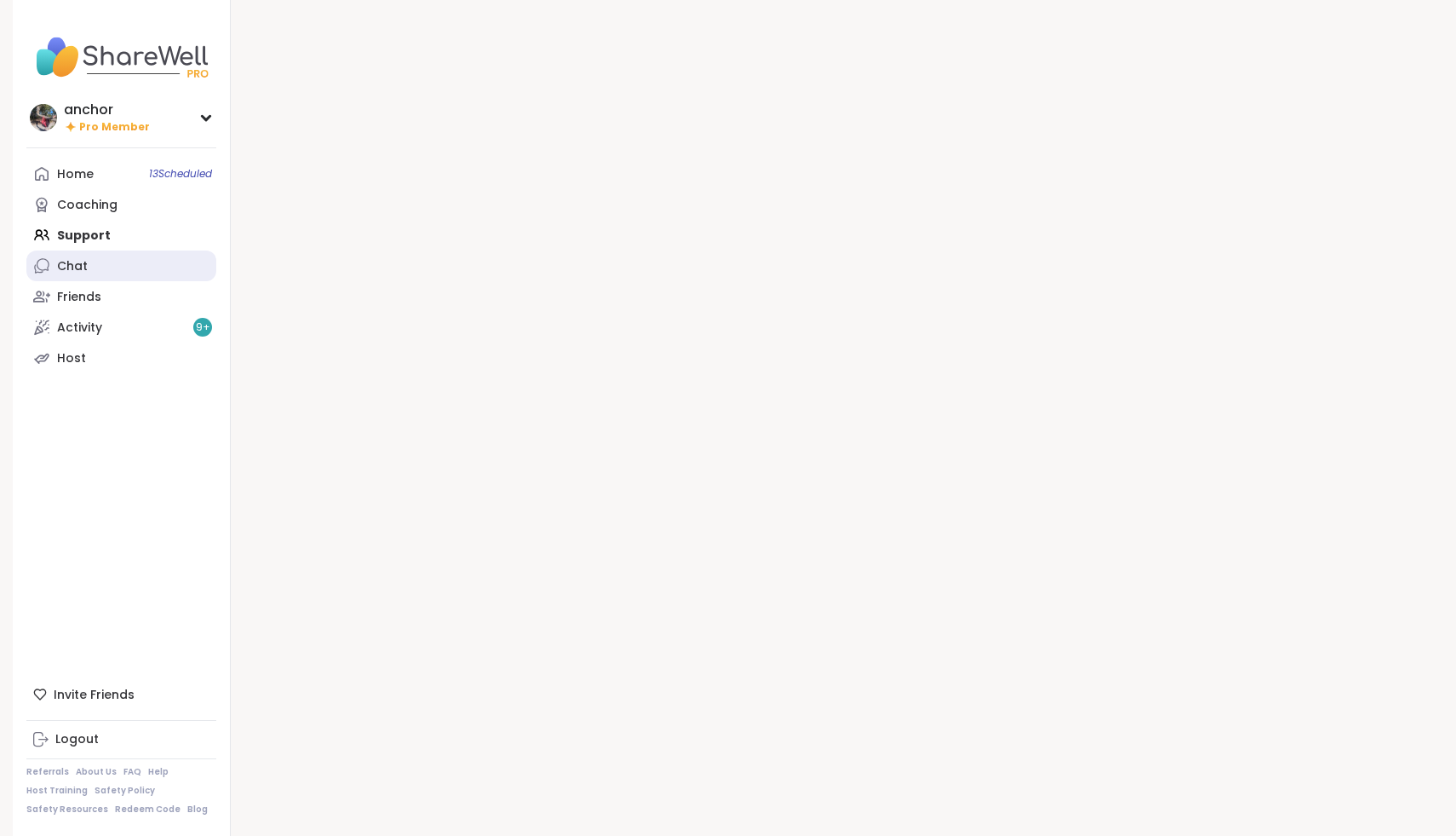
click at [129, 266] on link "Chat" at bounding box center [121, 266] width 190 height 31
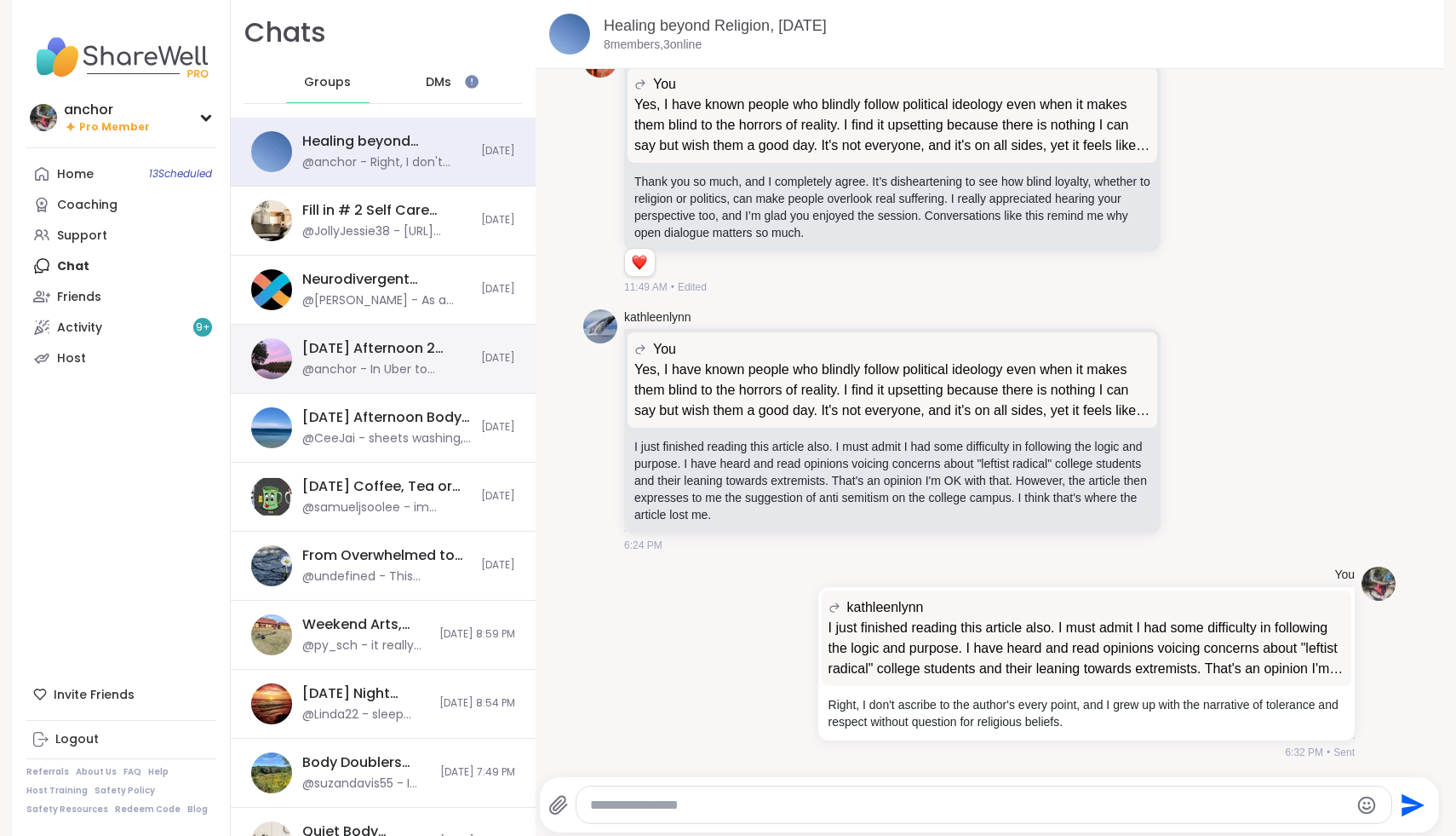
click at [373, 381] on div "Monday Afternoon 2 Body Doublers and Chillers!, Oct 06 @anchor - In Uber to Mia…" at bounding box center [383, 358] width 305 height 69
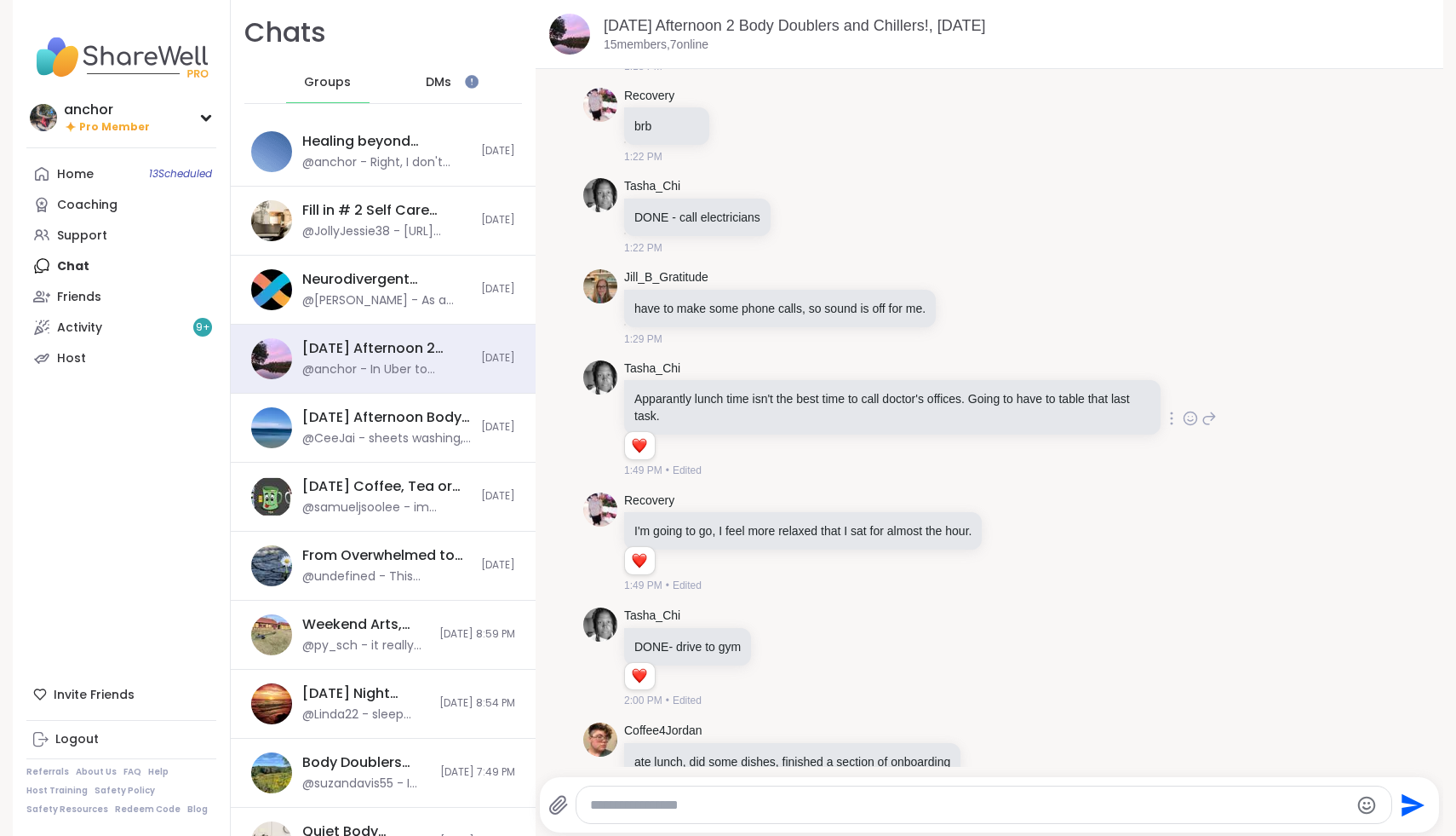
scroll to position [2311, 0]
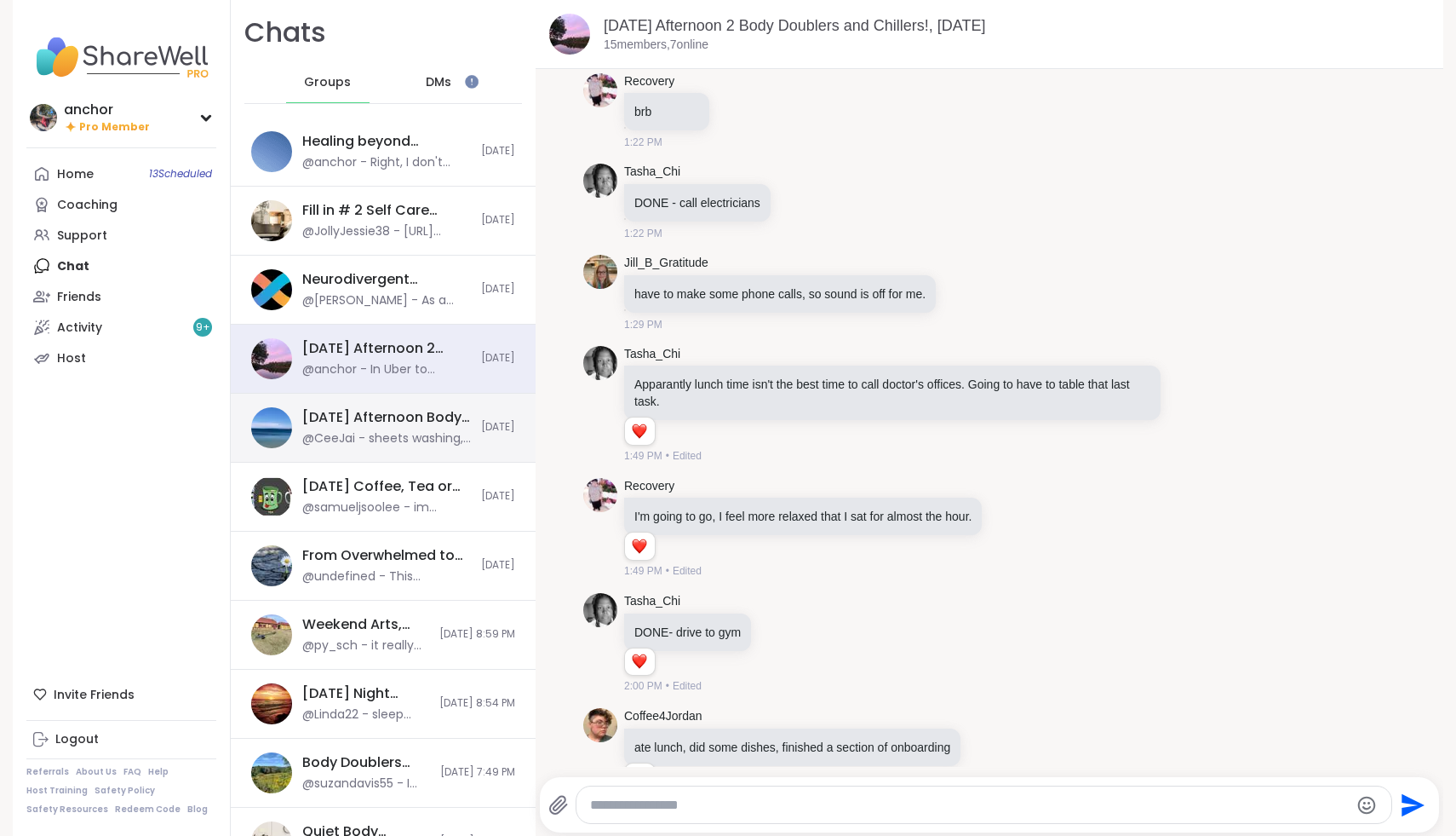
click at [492, 427] on span "[DATE]" at bounding box center [498, 427] width 34 height 15
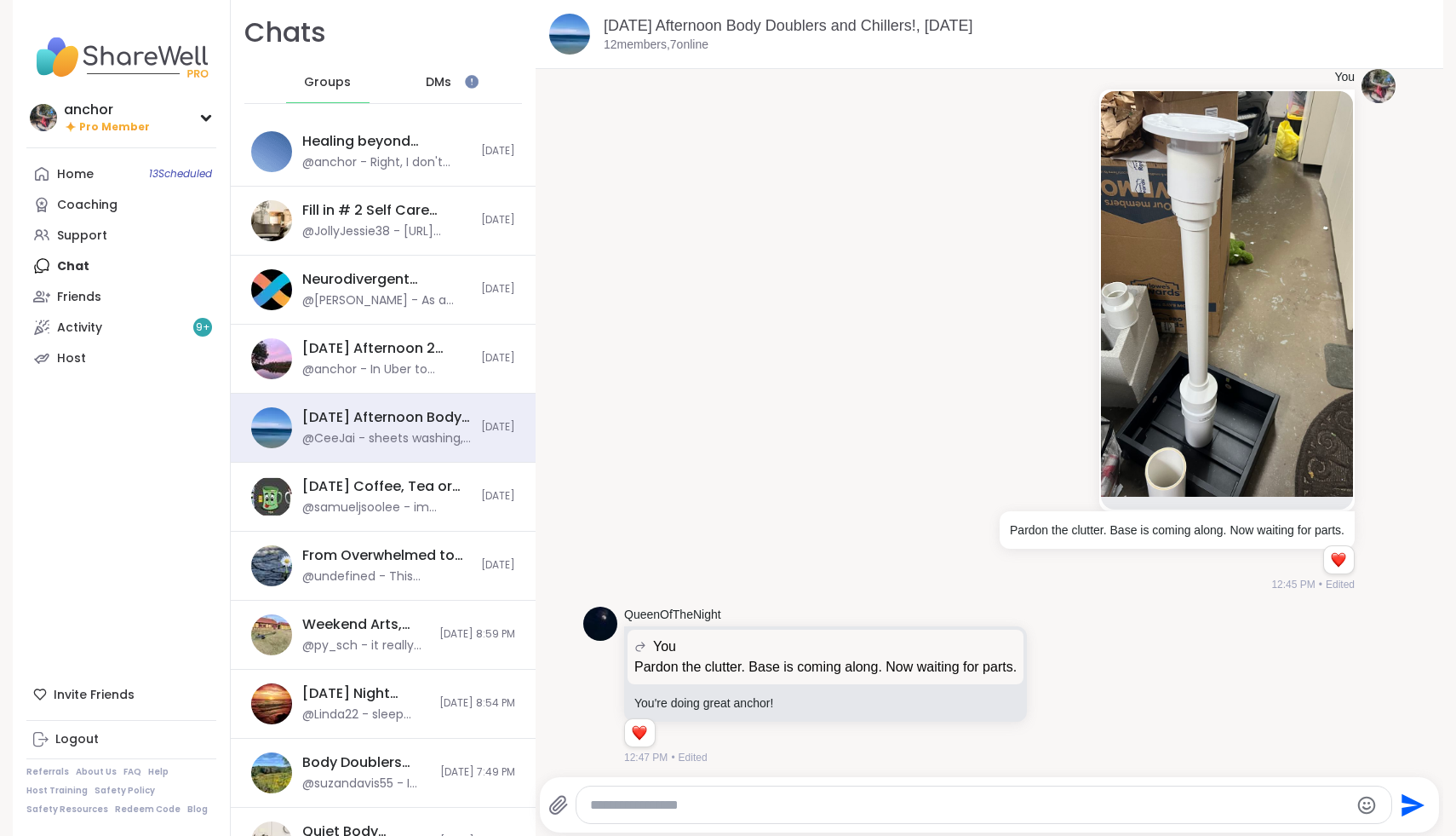
scroll to position [1417, 0]
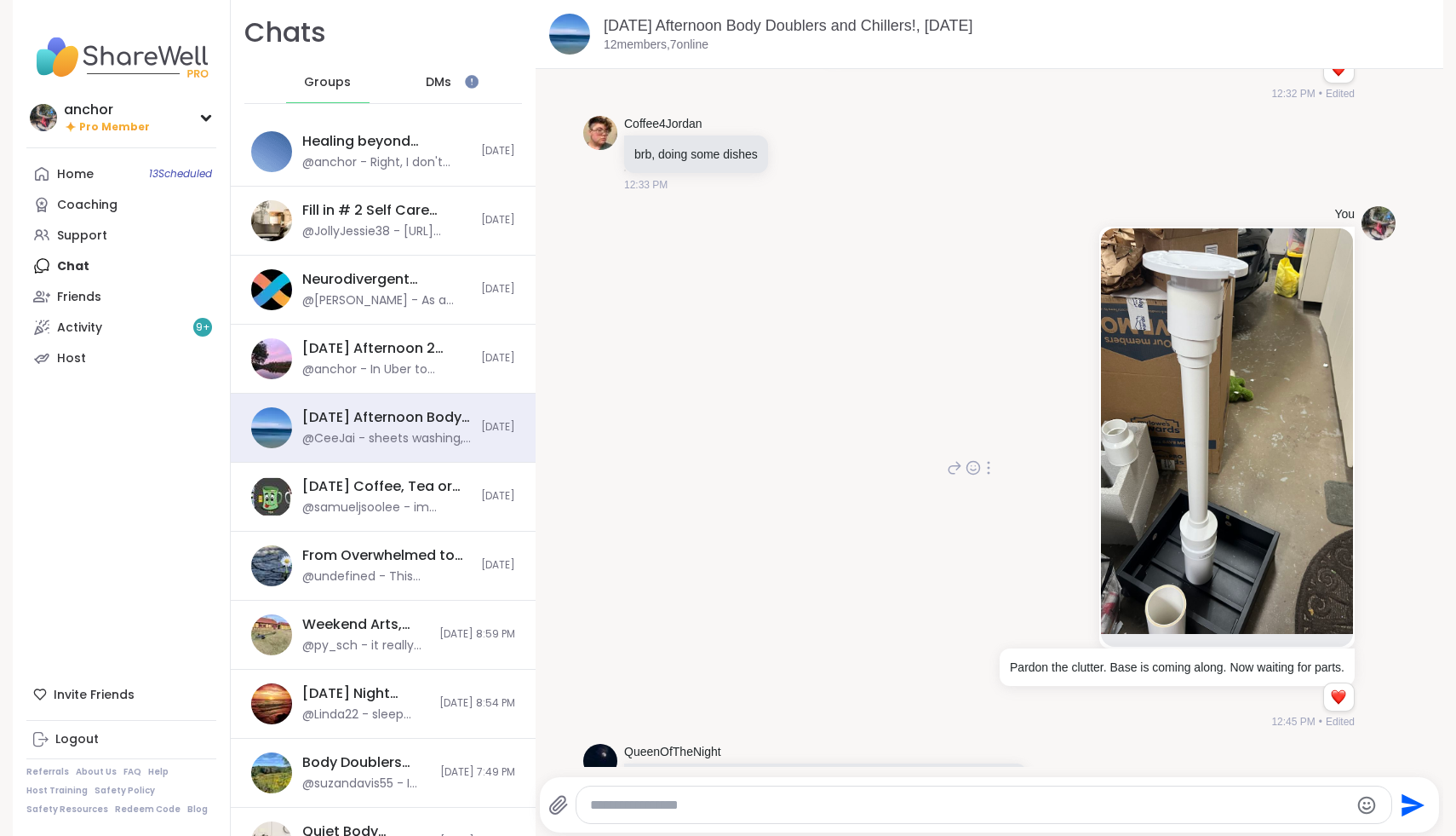
click at [1143, 432] on img at bounding box center [1227, 431] width 252 height 405
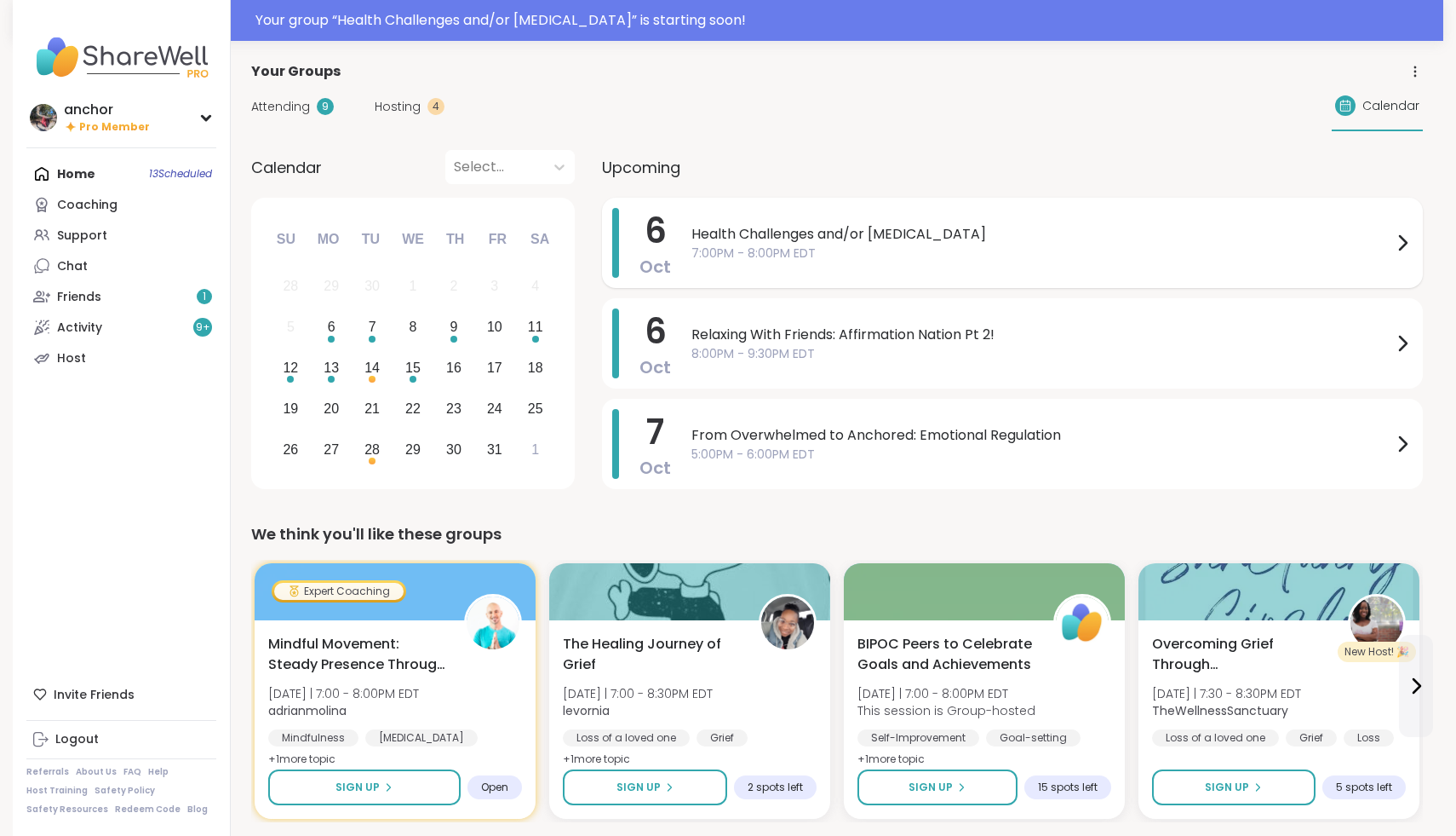
click at [770, 211] on div "Health Challenges and/or [MEDICAL_DATA] 7:00PM - 8:00PM EDT" at bounding box center [1052, 243] width 721 height 70
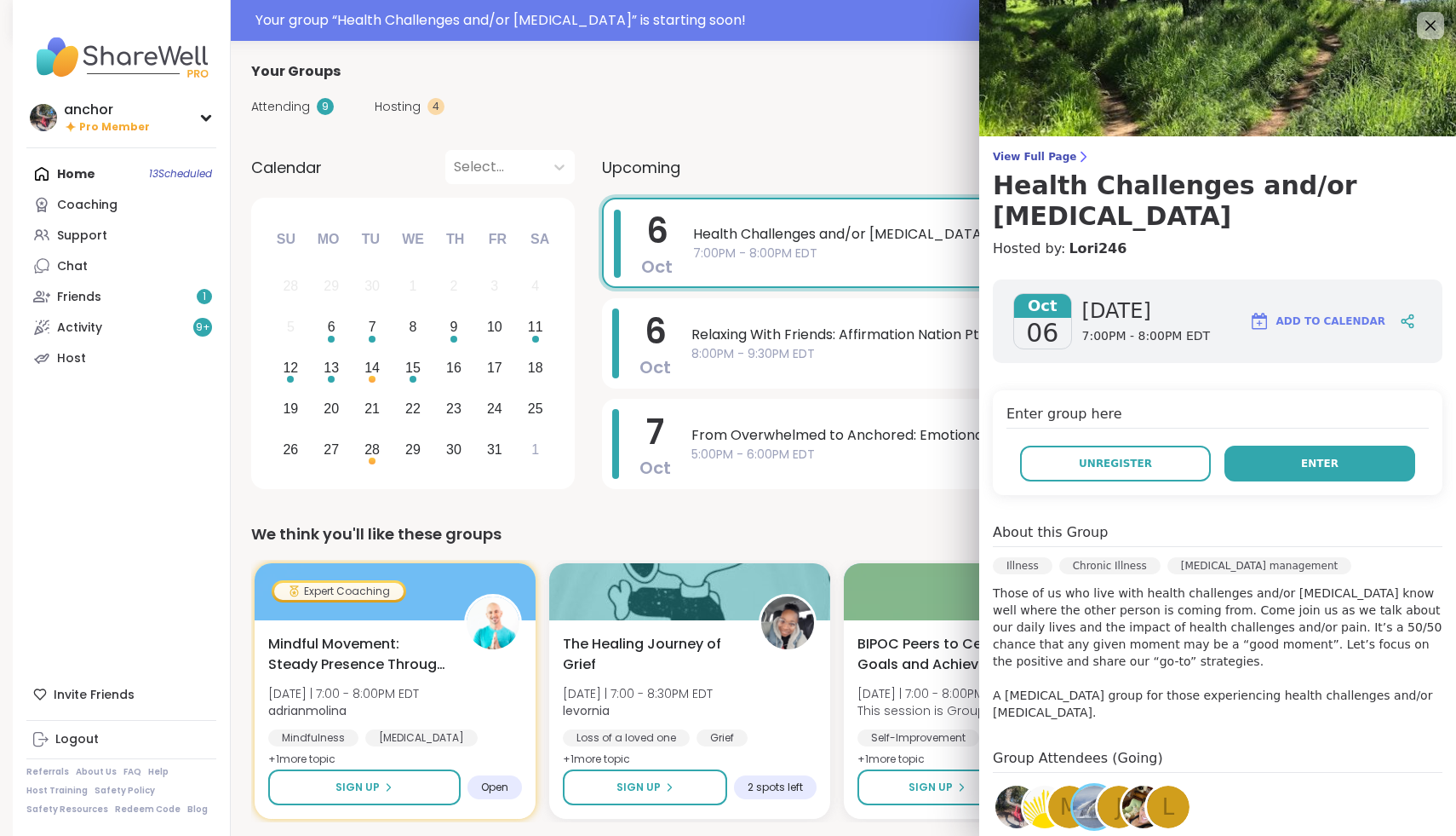
click at [1245, 446] on button "Enter" at bounding box center [1320, 463] width 190 height 36
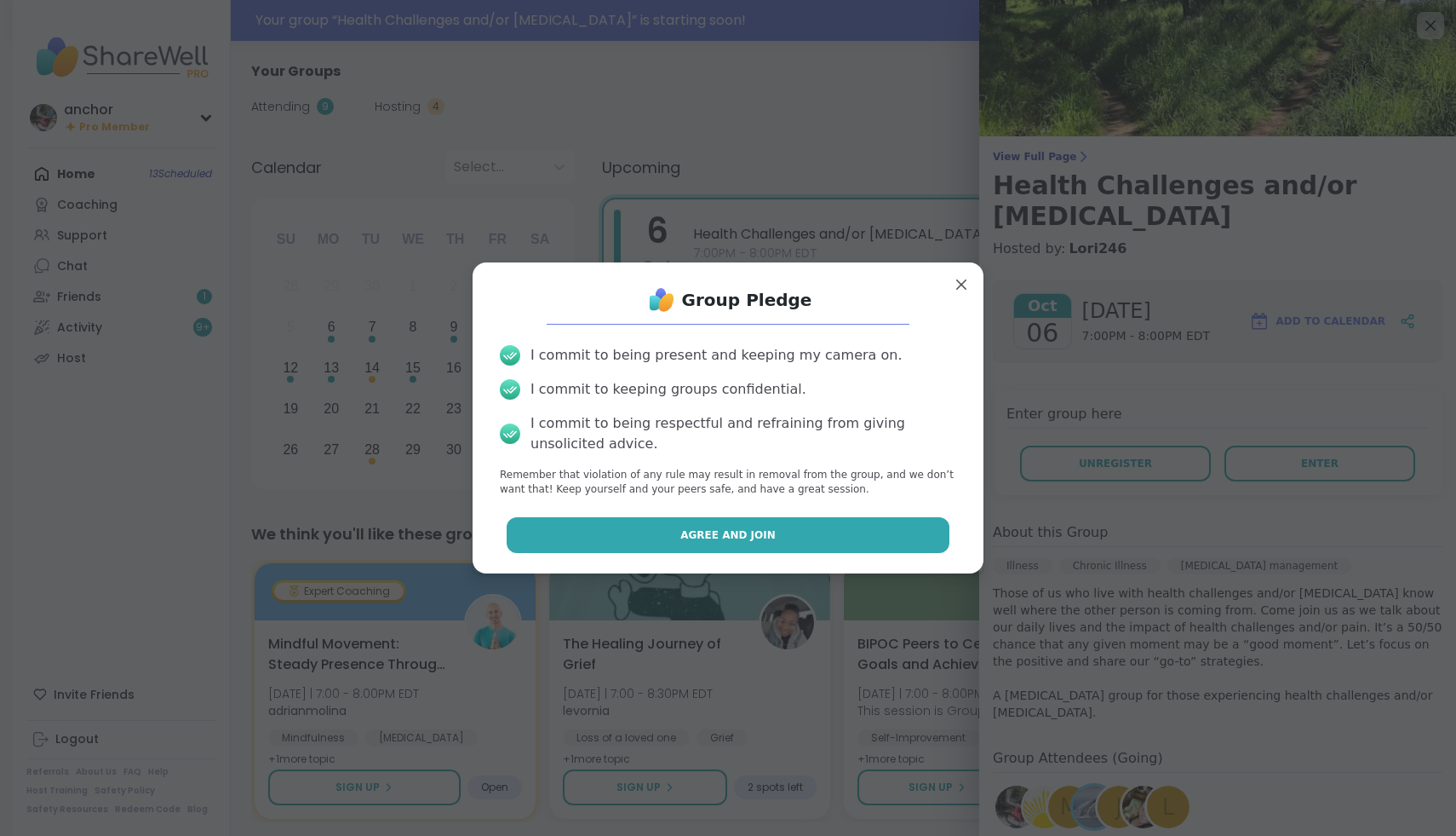
click at [839, 539] on button "Agree and Join" at bounding box center [728, 535] width 444 height 36
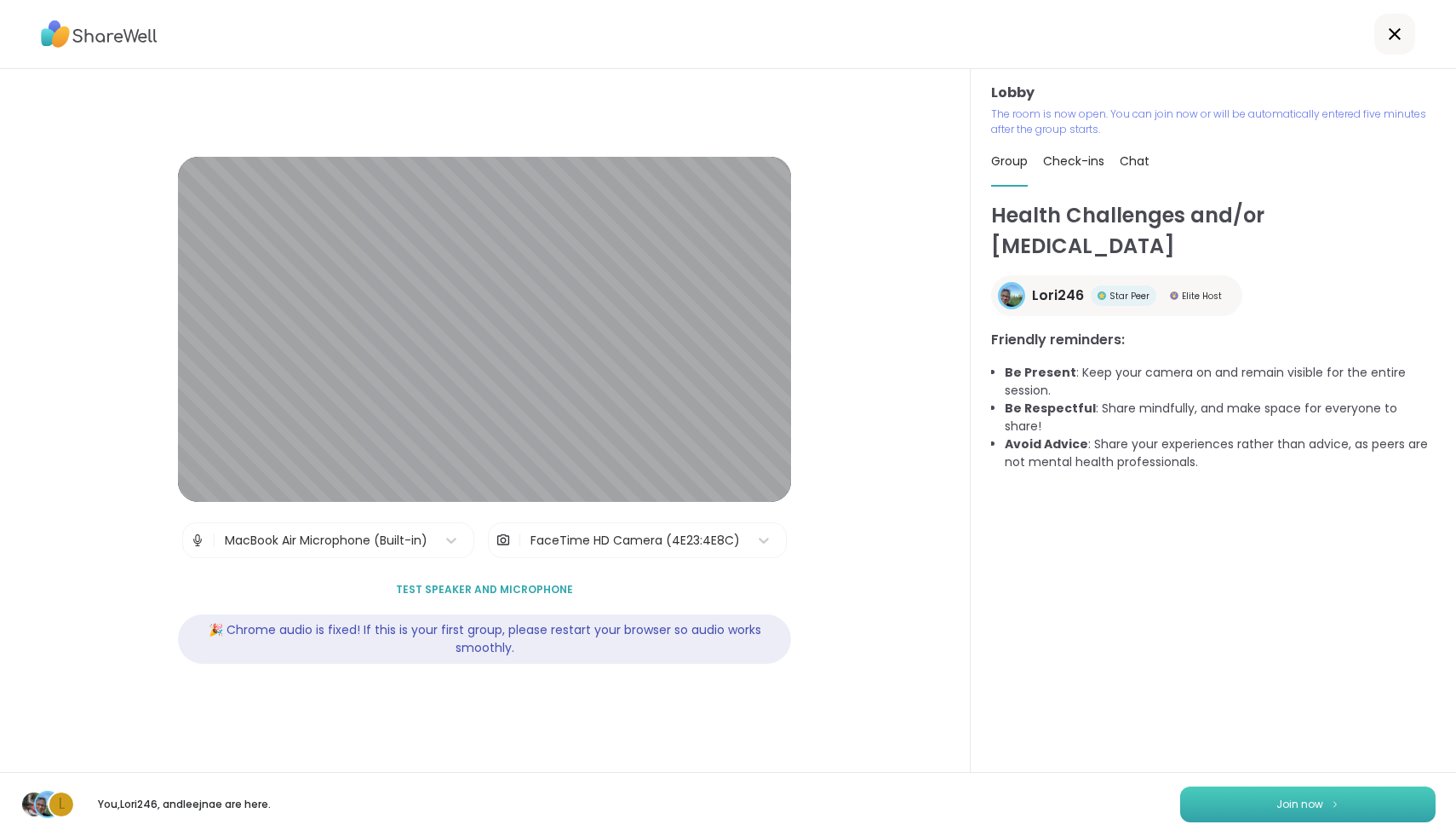
click at [1213, 796] on button "Join now" at bounding box center [1308, 804] width 256 height 36
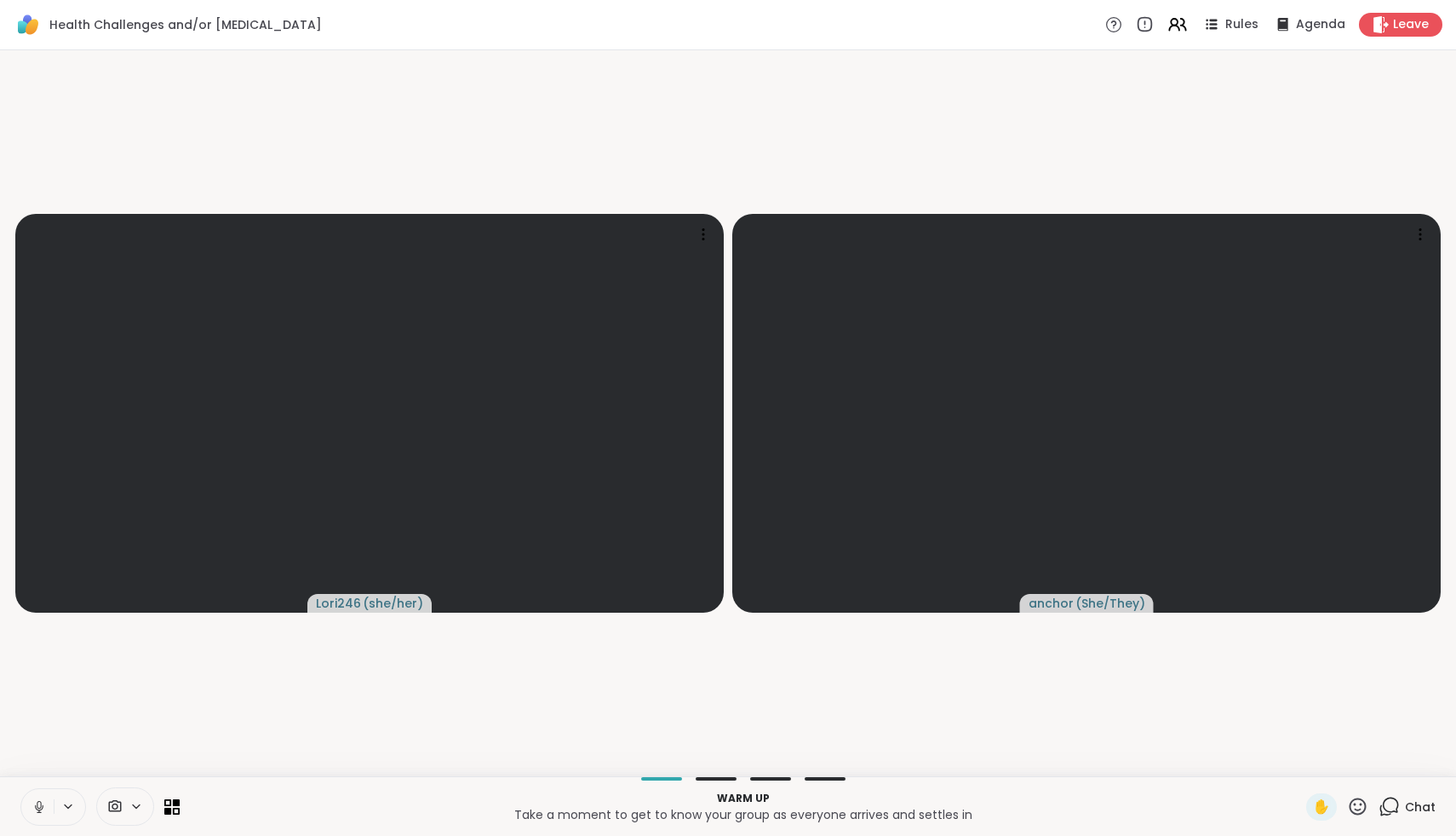
click at [29, 809] on button at bounding box center [37, 806] width 32 height 36
click at [121, 803] on icon at bounding box center [115, 806] width 13 height 12
click at [108, 756] on div "FaceTime HD Camera" at bounding box center [90, 745] width 113 height 24
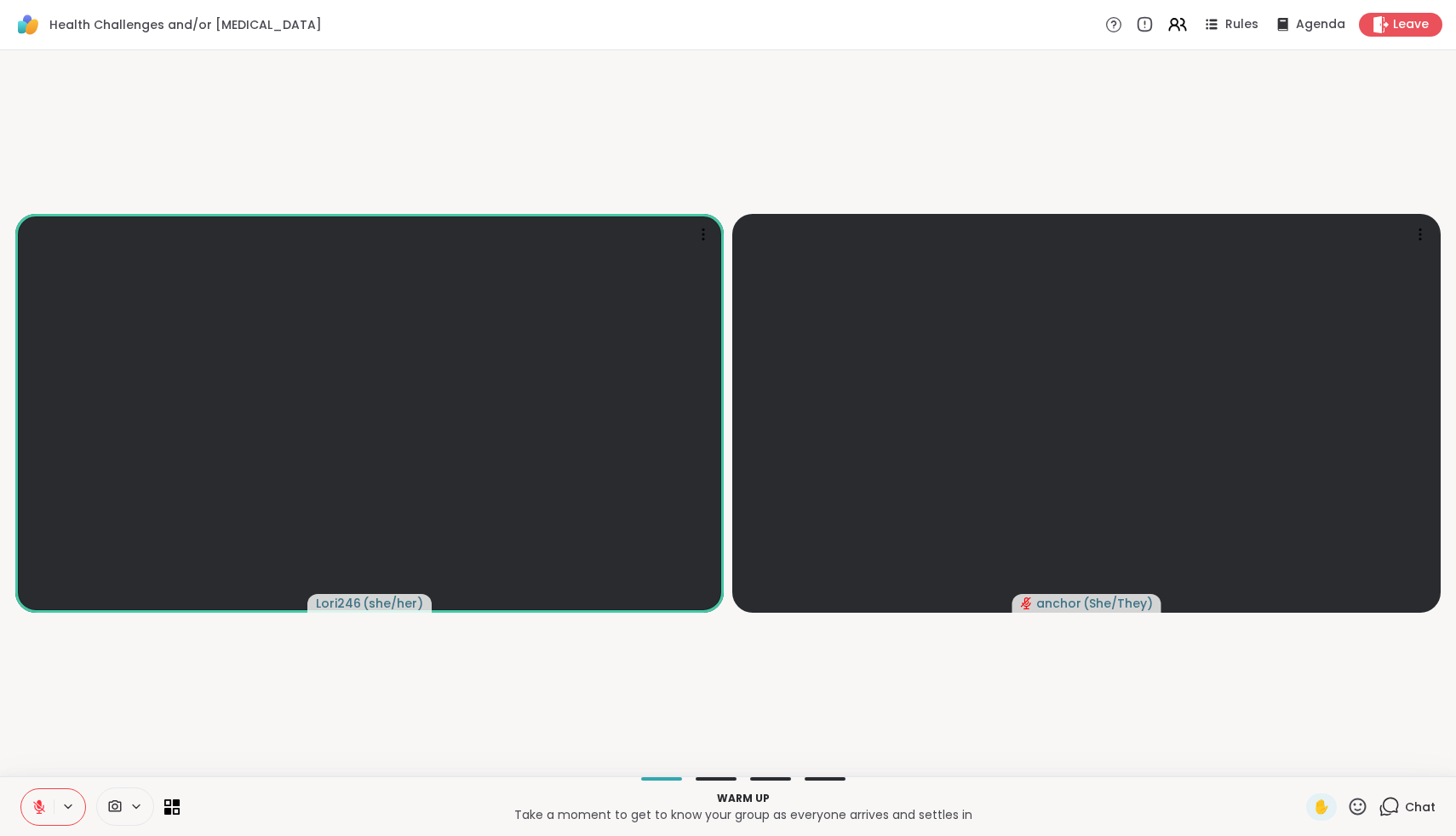
click at [377, 691] on video-player-container "Lori246 ( she/her ) anchor ( She/They )" at bounding box center [728, 412] width 1436 height 712
click at [40, 805] on icon at bounding box center [39, 807] width 16 height 16
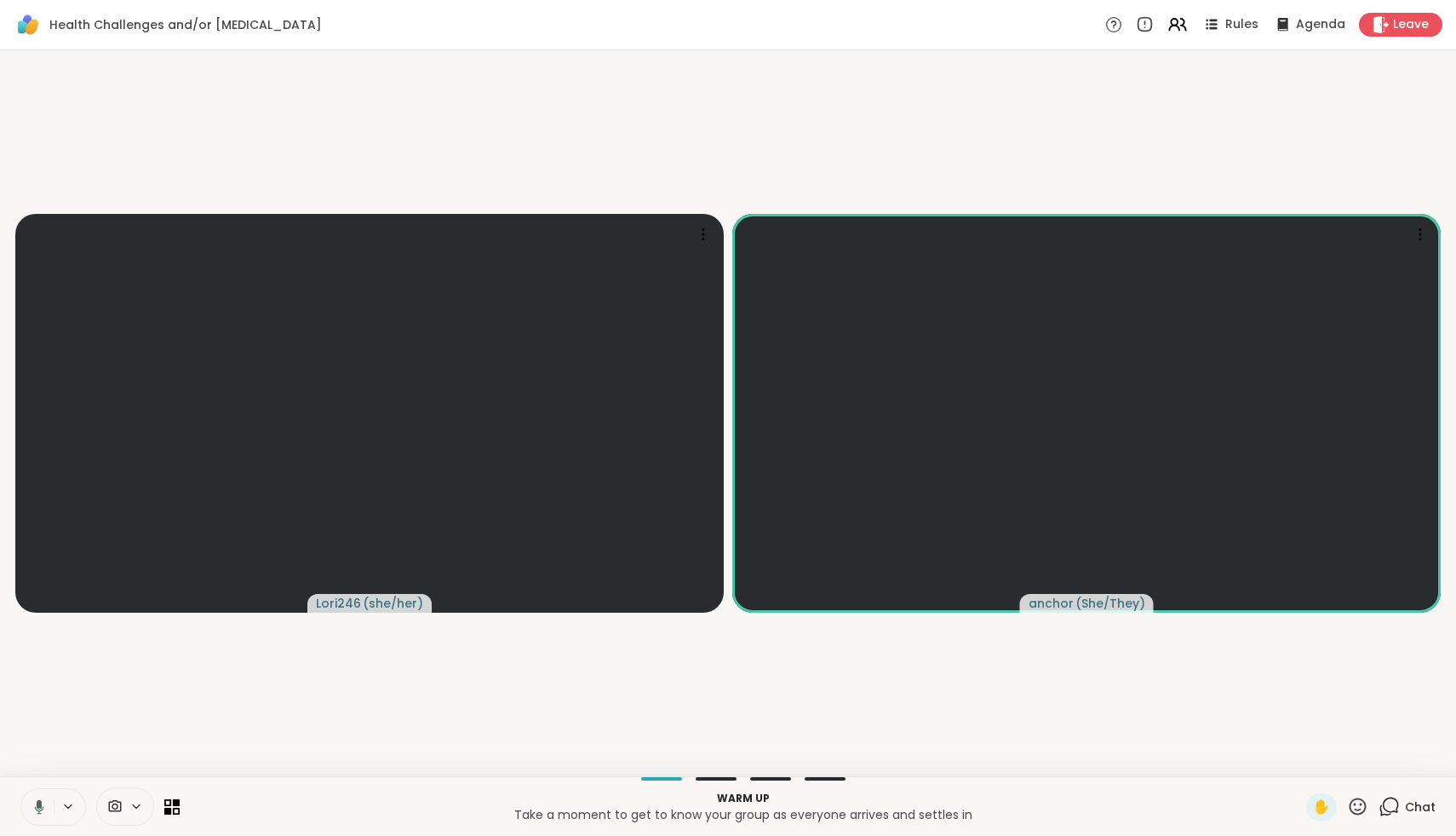
click at [40, 805] on icon at bounding box center [39, 806] width 10 height 15
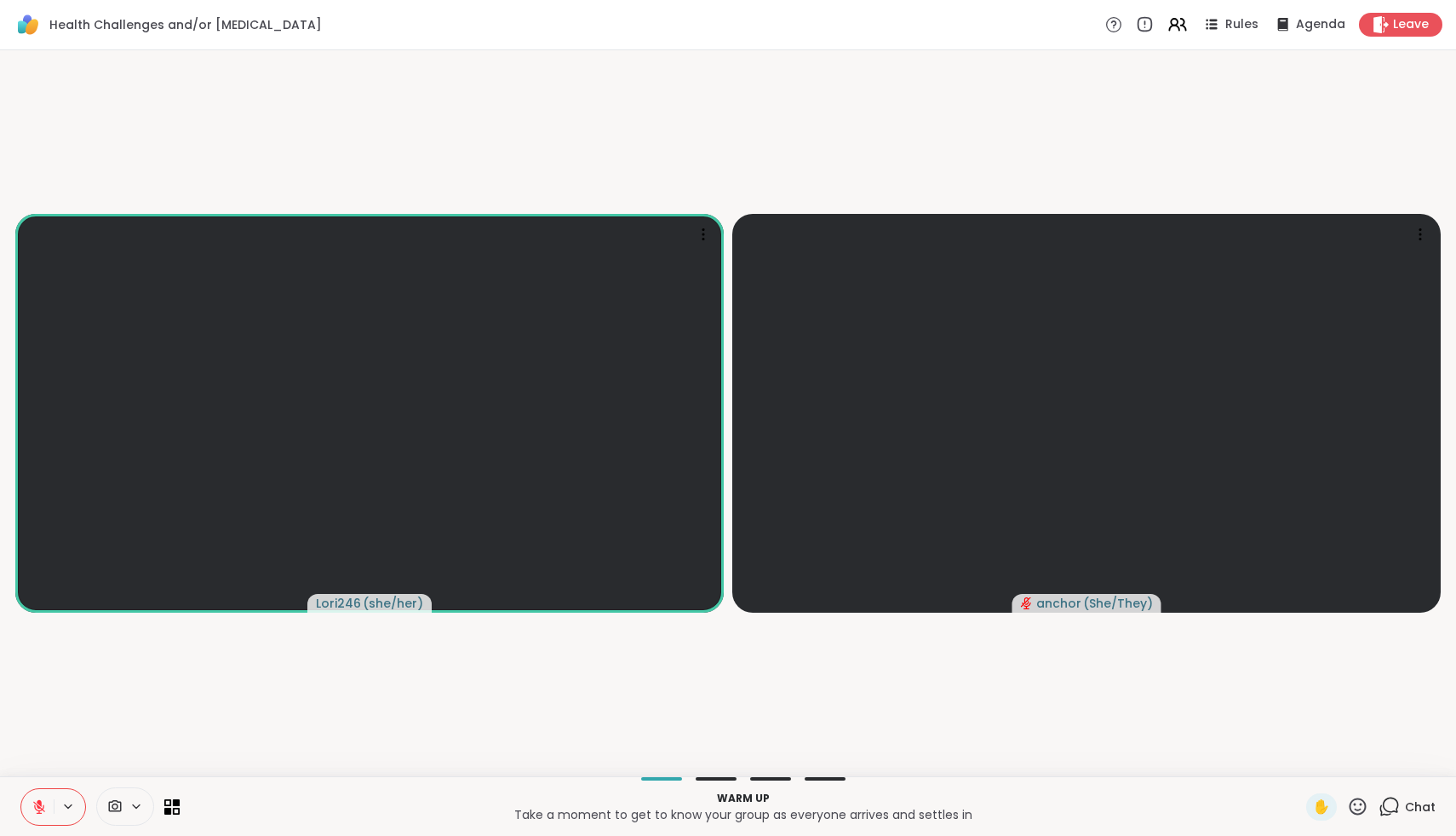
click at [40, 805] on icon at bounding box center [39, 807] width 16 height 16
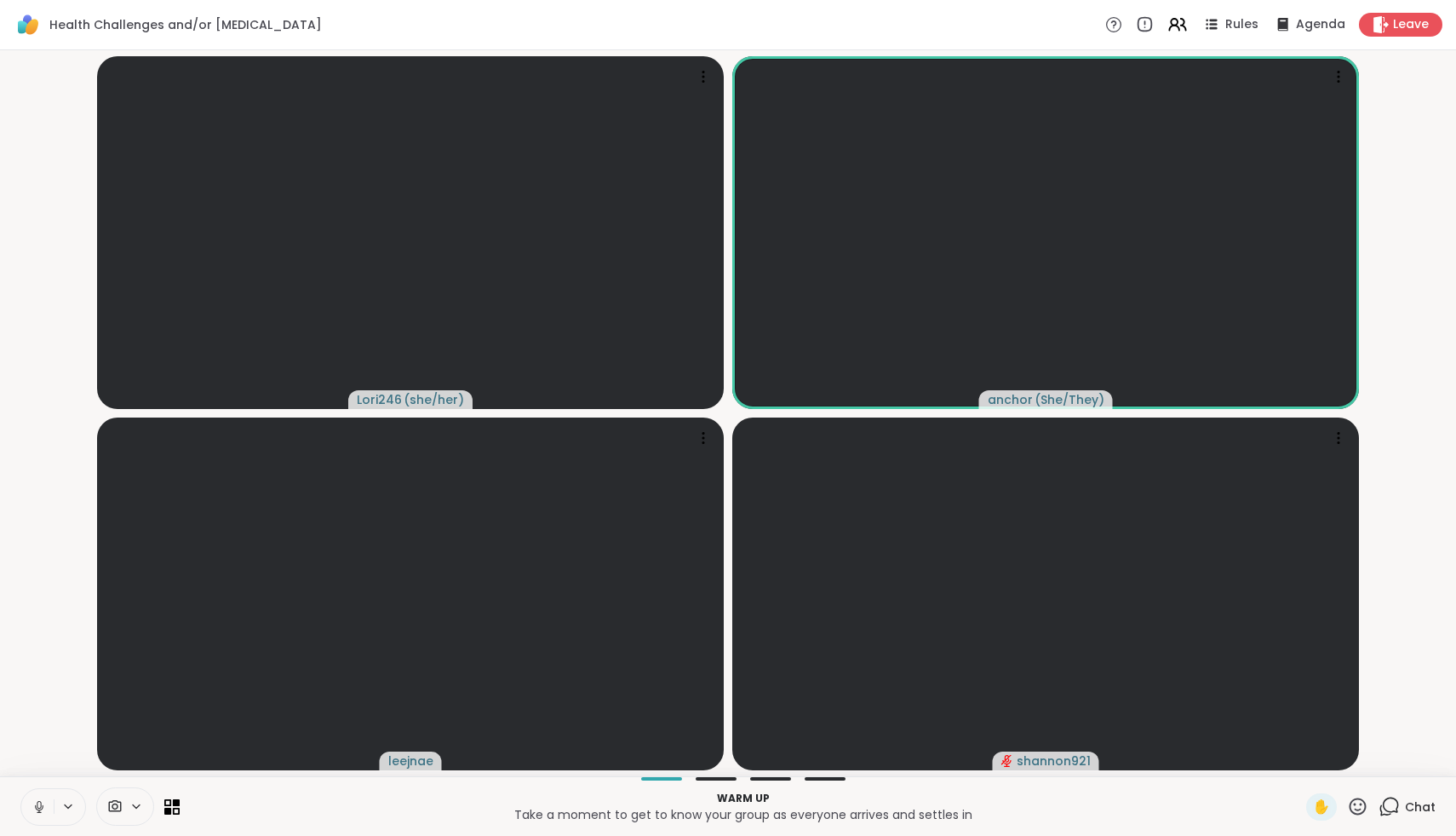
click at [39, 802] on icon at bounding box center [39, 807] width 16 height 16
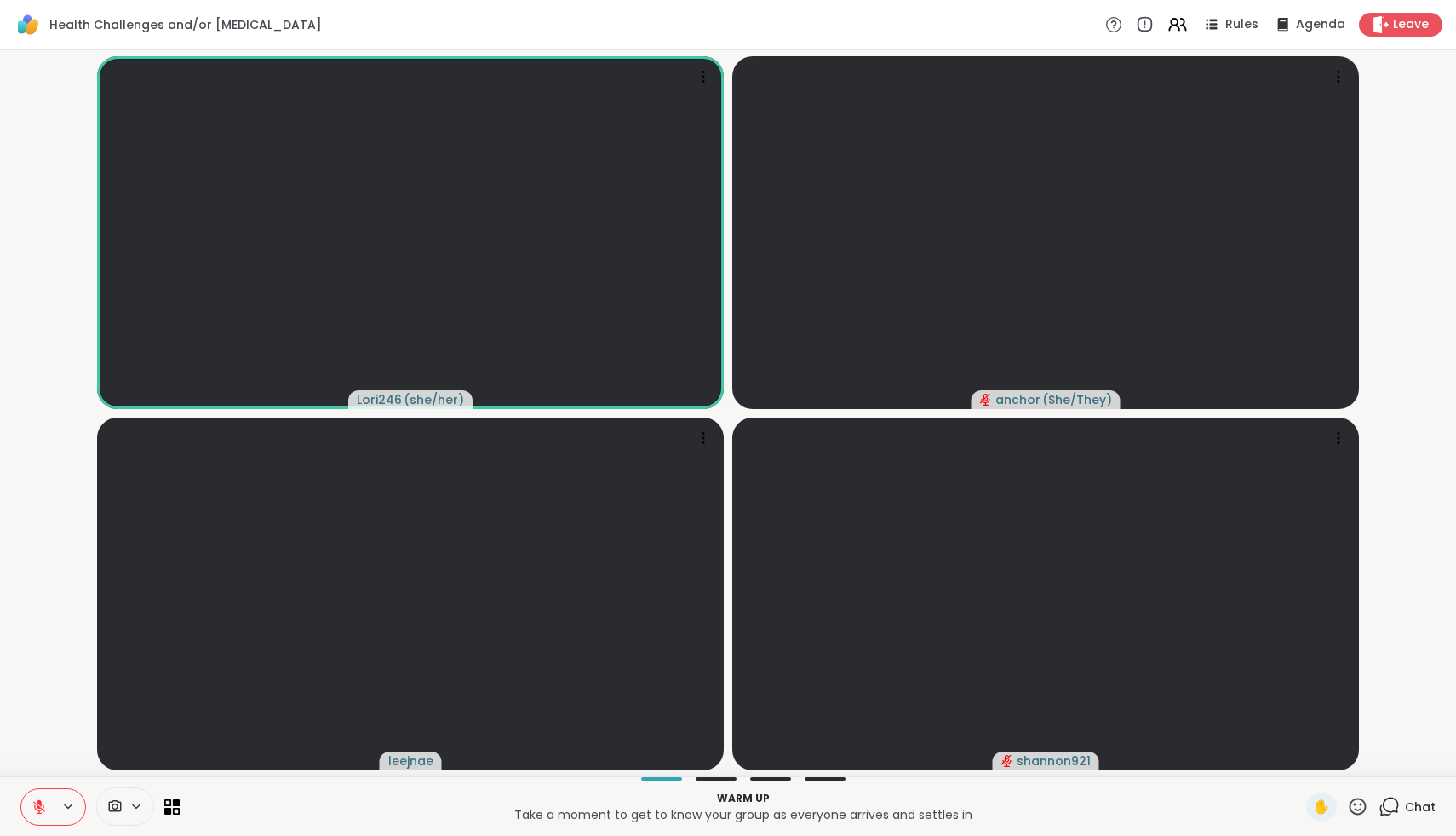
click at [1358, 812] on icon at bounding box center [1358, 806] width 21 height 21
click at [1316, 763] on span "❤️" at bounding box center [1308, 761] width 17 height 20
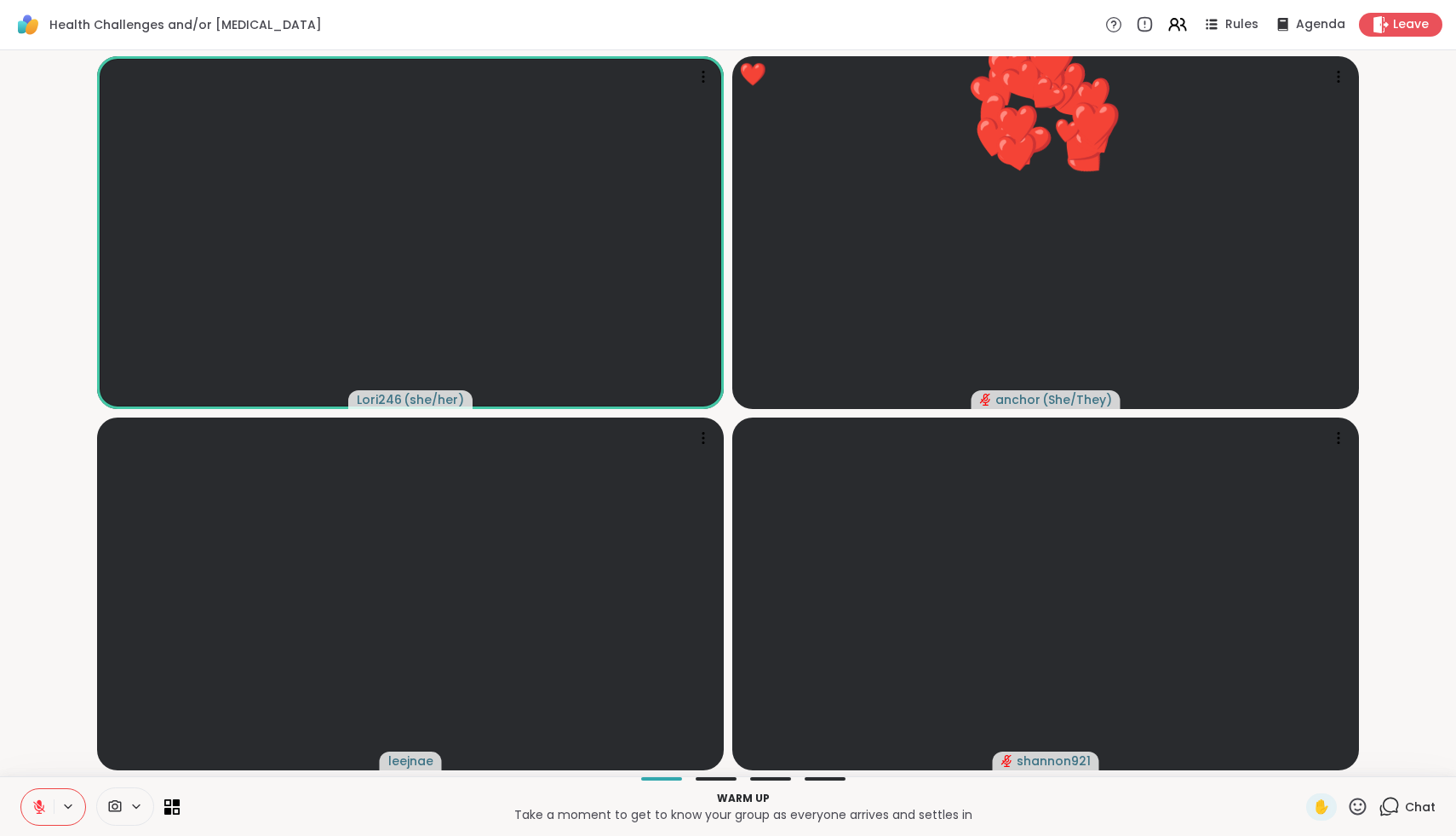
click at [1360, 805] on icon at bounding box center [1358, 806] width 21 height 21
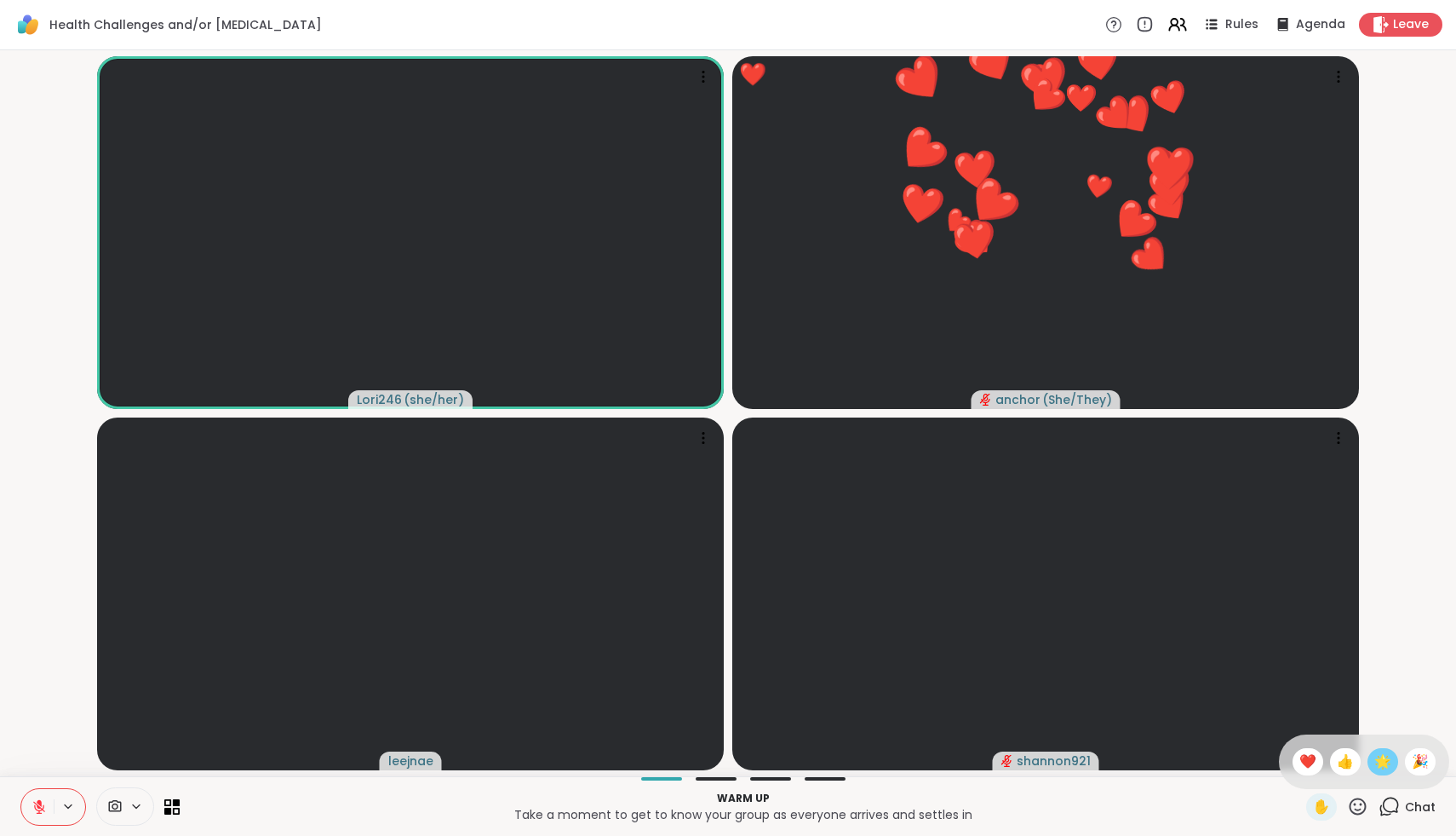
click at [1390, 764] on span "🌟" at bounding box center [1384, 761] width 17 height 20
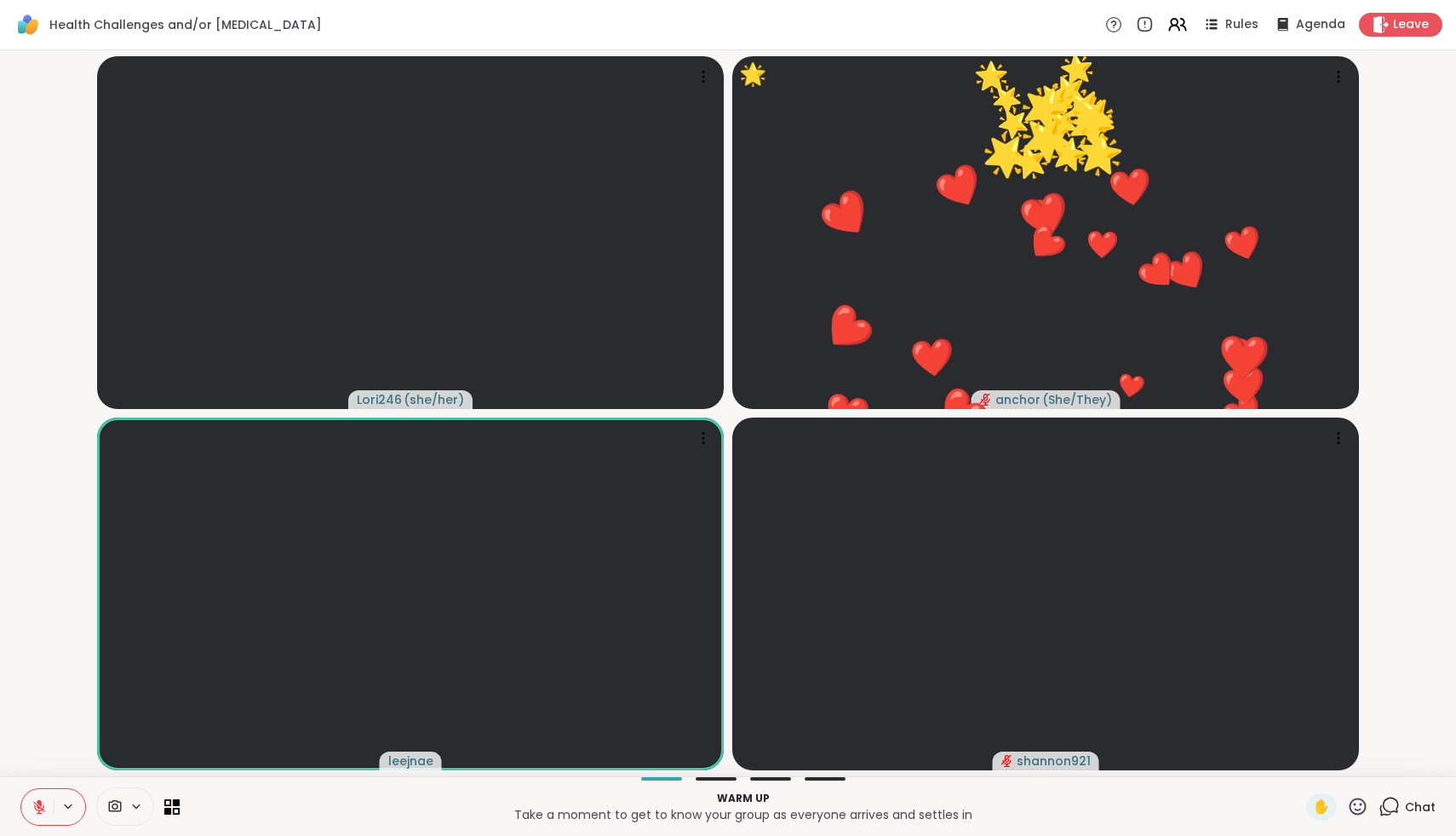
click at [1352, 808] on icon at bounding box center [1358, 806] width 21 height 21
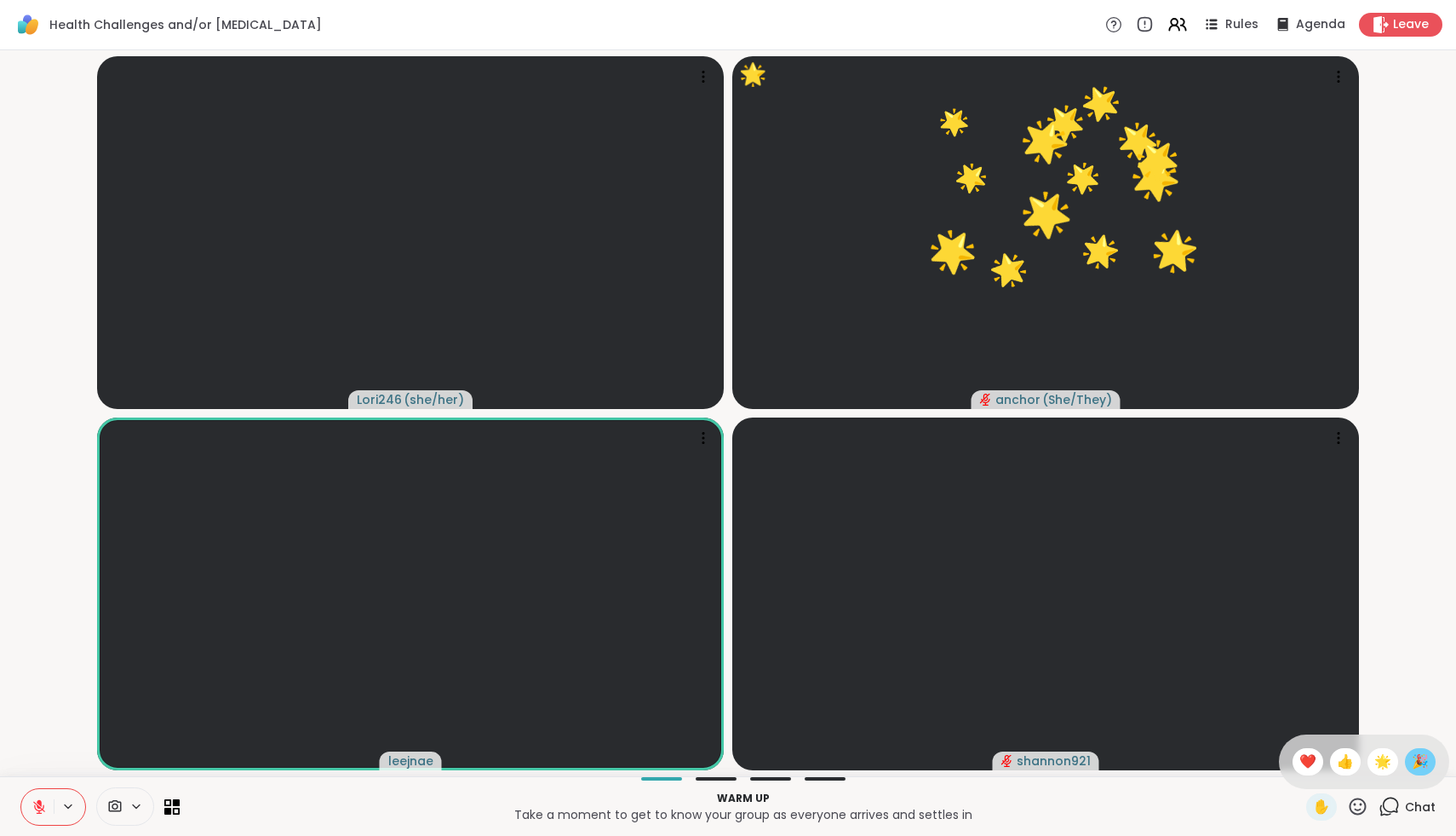
click at [1429, 751] on div "🎉" at bounding box center [1420, 761] width 31 height 27
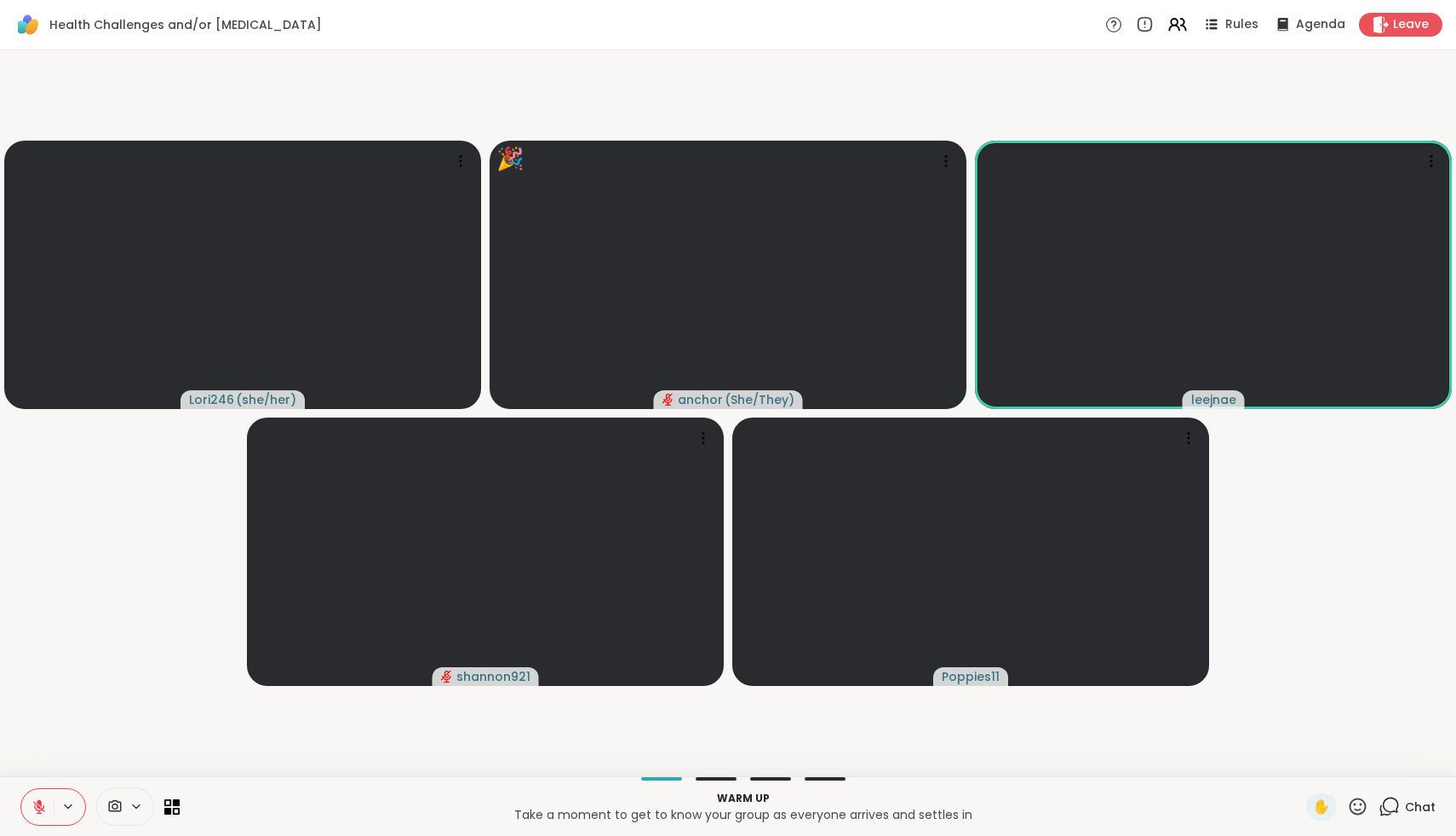
click at [1356, 806] on icon at bounding box center [1358, 806] width 21 height 21
click at [1325, 775] on div "✋ ❤️ 👍 🌟 🎉" at bounding box center [1364, 761] width 170 height 54
click at [1364, 806] on icon at bounding box center [1358, 806] width 21 height 21
click at [1316, 757] on span "❤️" at bounding box center [1308, 761] width 17 height 20
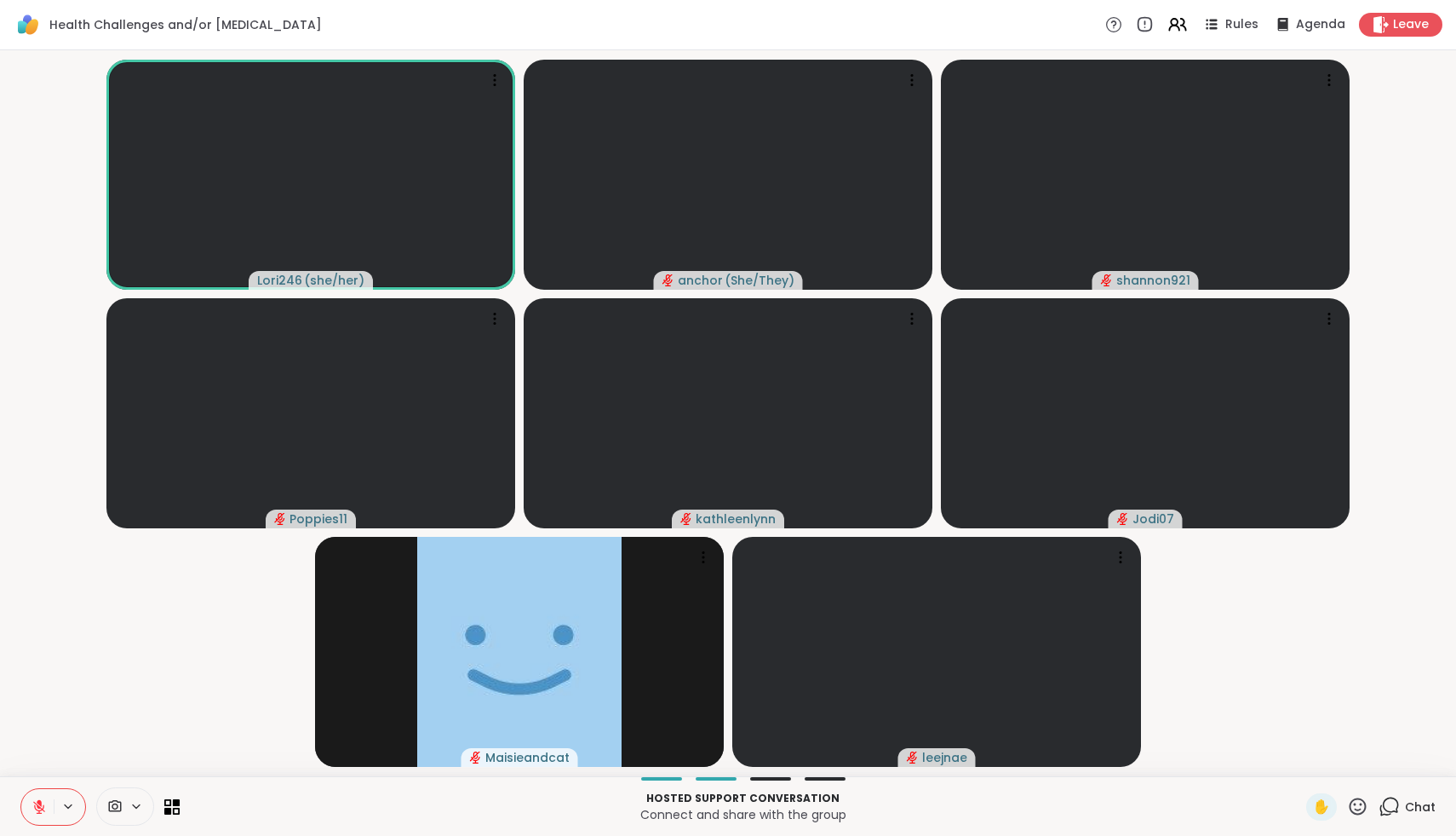
click at [127, 808] on span at bounding box center [113, 806] width 32 height 17
click at [95, 751] on div "FaceTime HD Camera" at bounding box center [139, 744] width 148 height 20
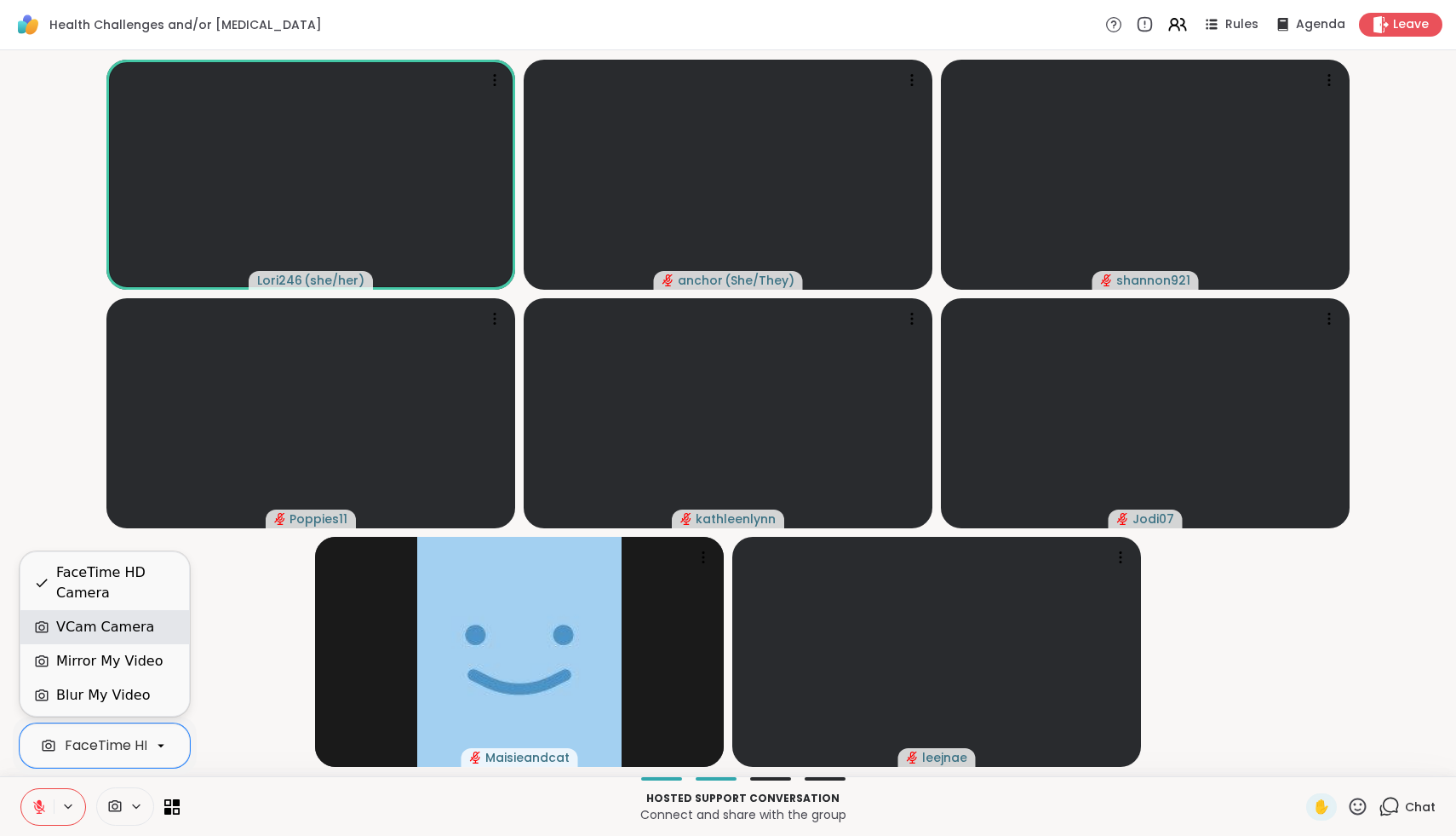
click at [110, 639] on div "VCam Camera" at bounding box center [104, 626] width 169 height 34
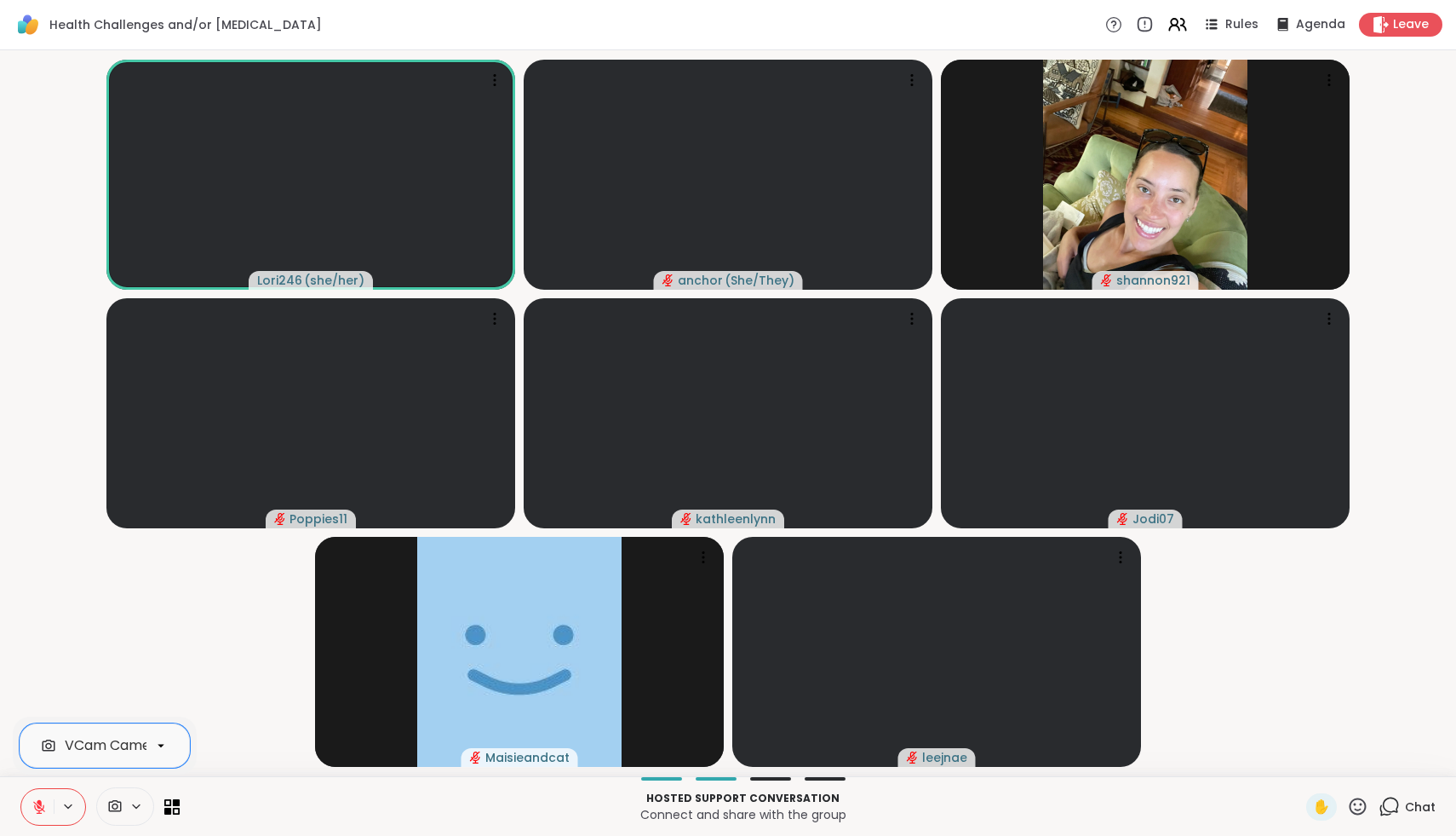
click at [36, 802] on icon at bounding box center [39, 807] width 16 height 16
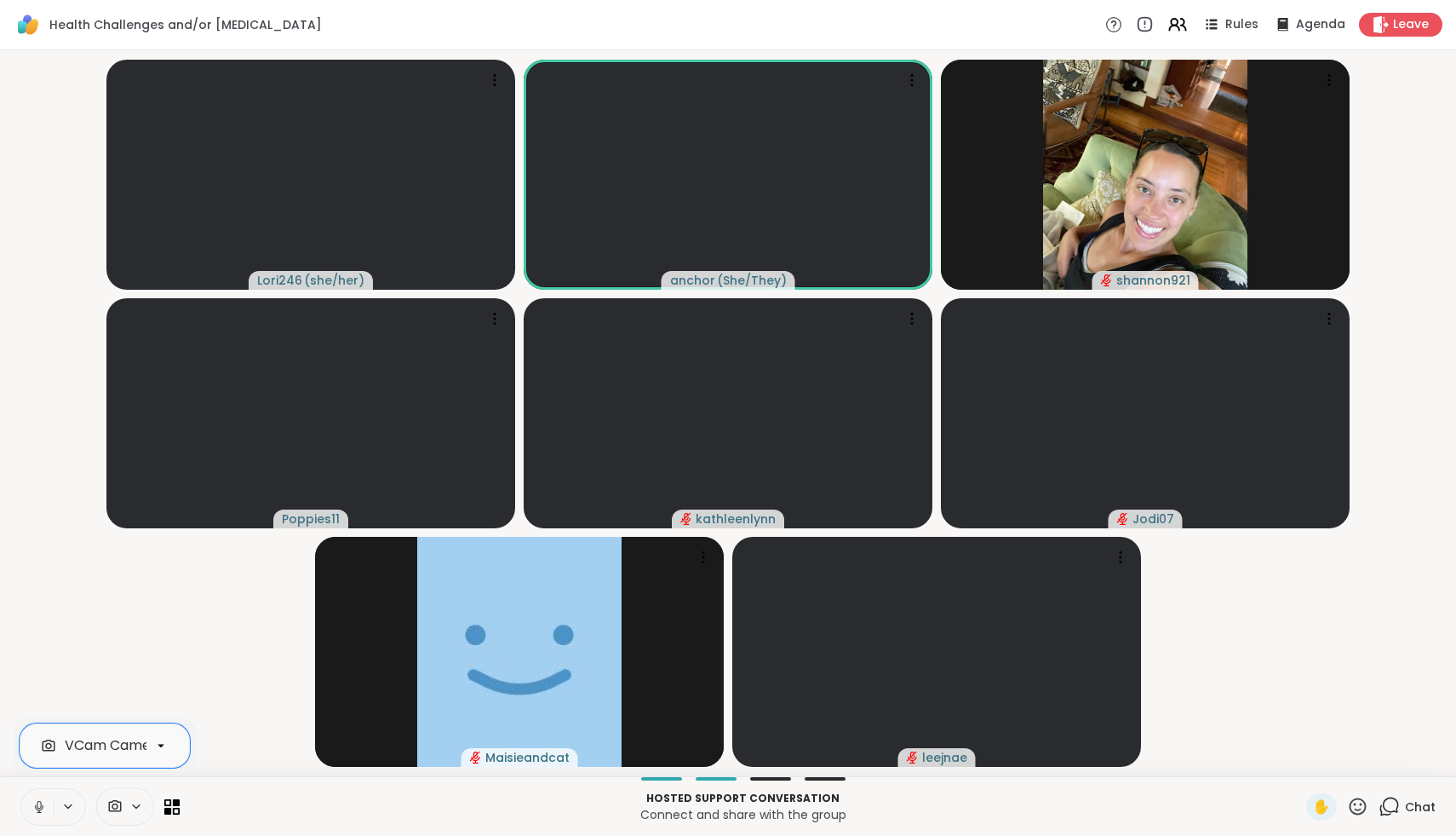
click at [44, 805] on icon at bounding box center [39, 807] width 16 height 16
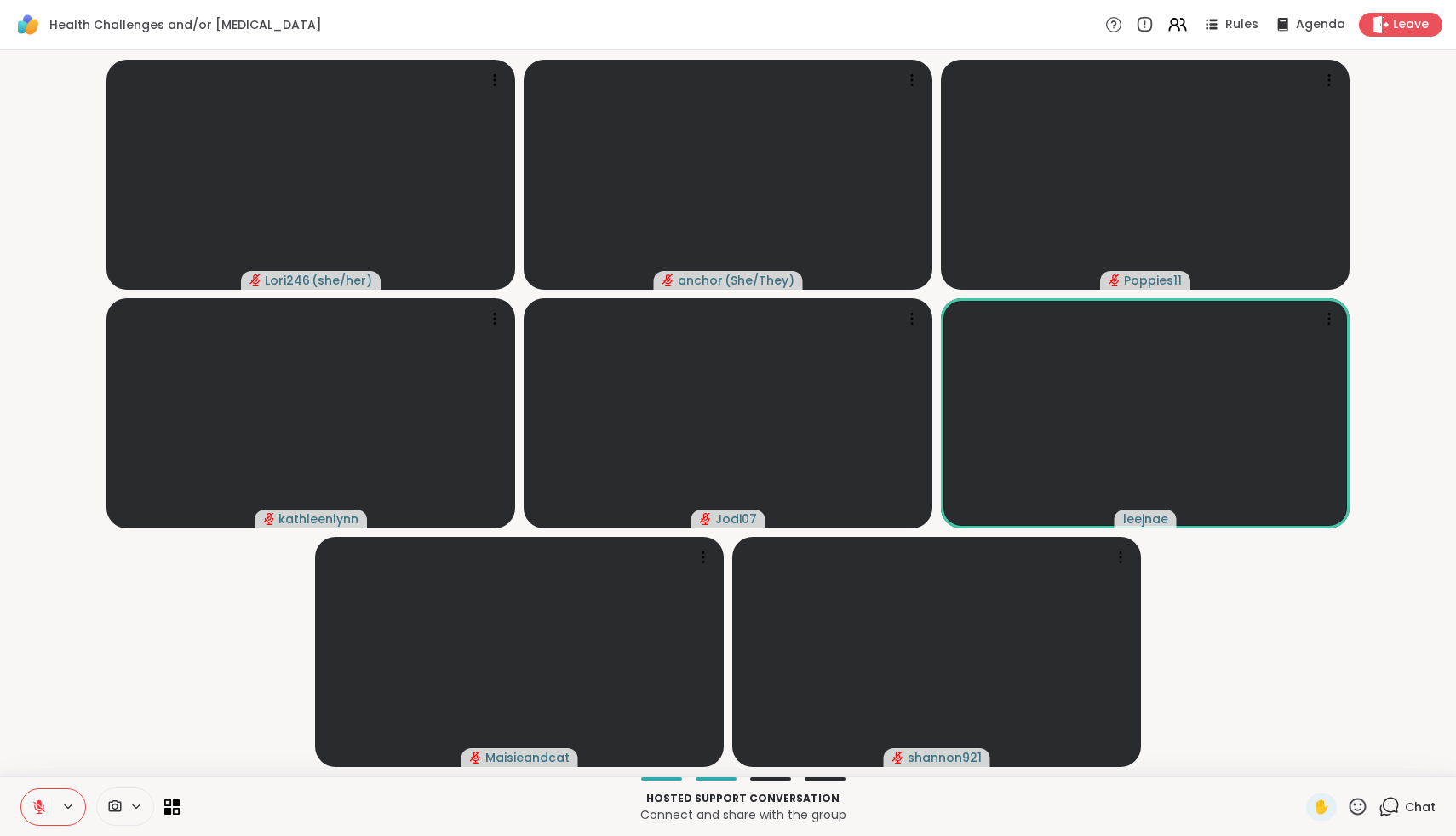
click at [1369, 807] on icon at bounding box center [1358, 806] width 21 height 21
click at [1316, 757] on span "❤️" at bounding box center [1308, 761] width 17 height 20
click at [1363, 805] on icon at bounding box center [1358, 806] width 21 height 21
click at [1316, 760] on span "❤️" at bounding box center [1308, 761] width 17 height 20
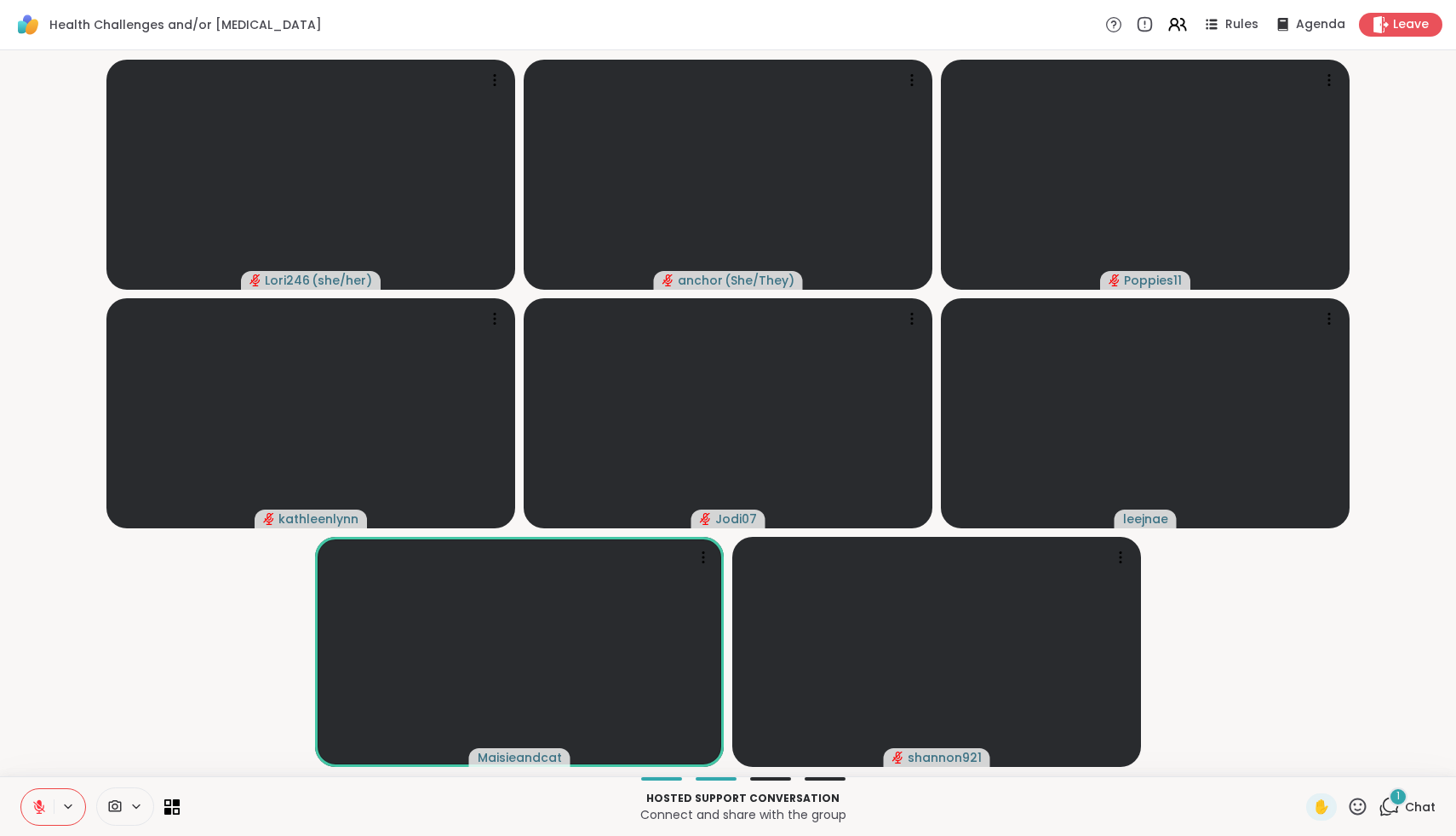
click at [1356, 802] on icon at bounding box center [1358, 806] width 17 height 17
click at [1316, 764] on span "❤️" at bounding box center [1308, 761] width 17 height 20
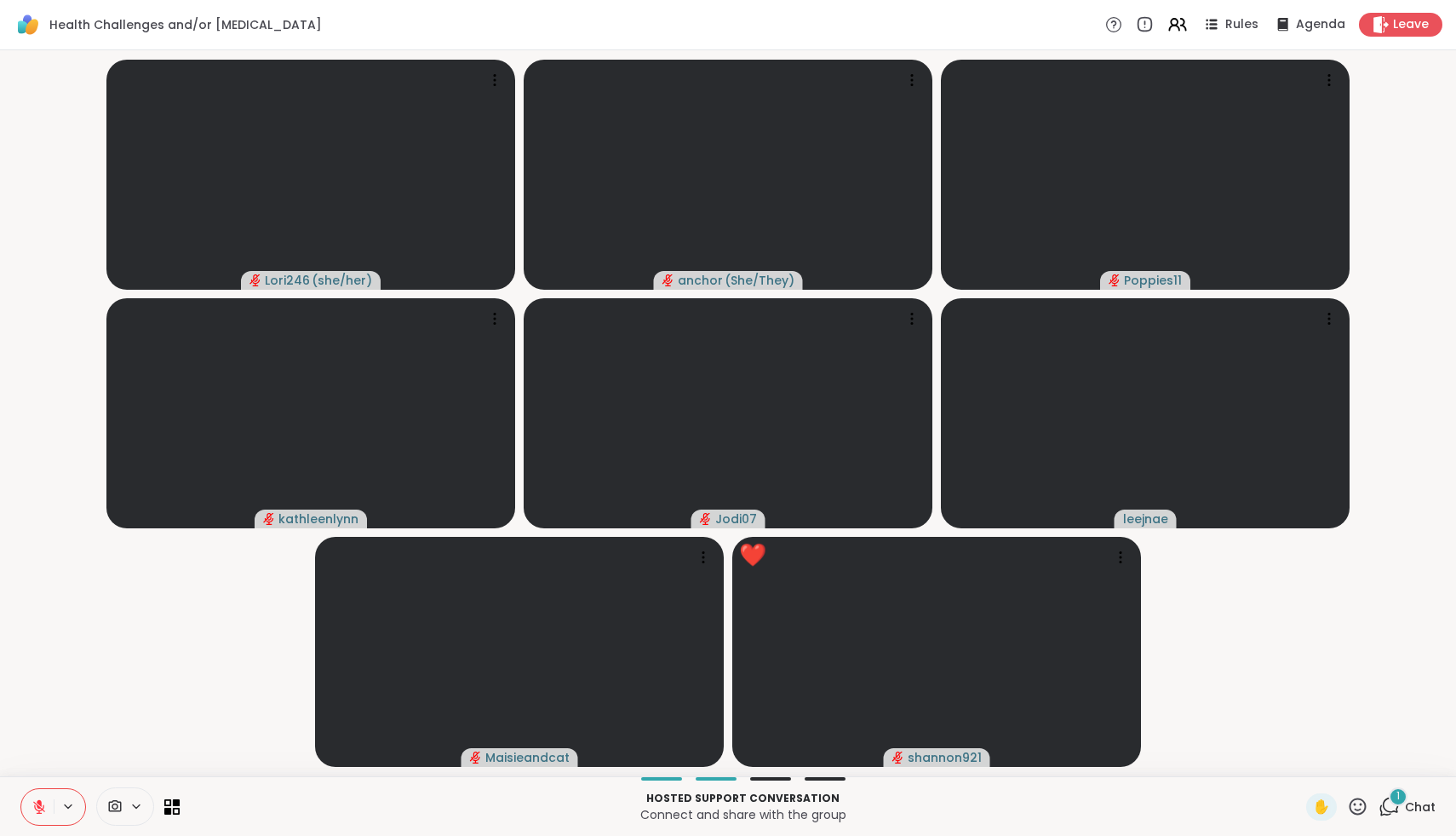
click at [1358, 812] on icon at bounding box center [1358, 806] width 21 height 21
click at [1316, 762] on span "❤️" at bounding box center [1308, 761] width 17 height 20
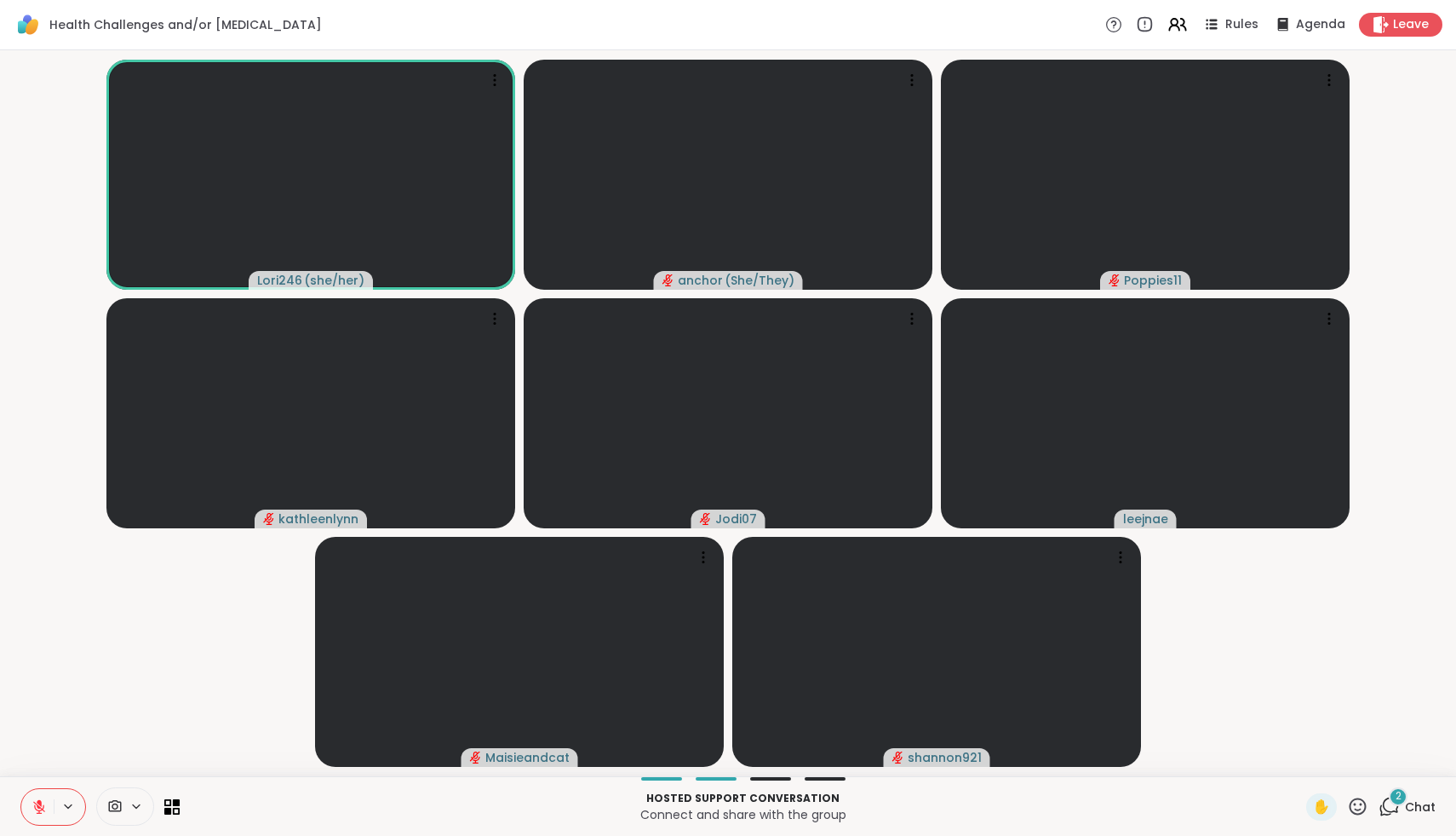
click at [1363, 805] on icon at bounding box center [1358, 806] width 21 height 21
click at [1316, 763] on span "❤️" at bounding box center [1308, 761] width 17 height 20
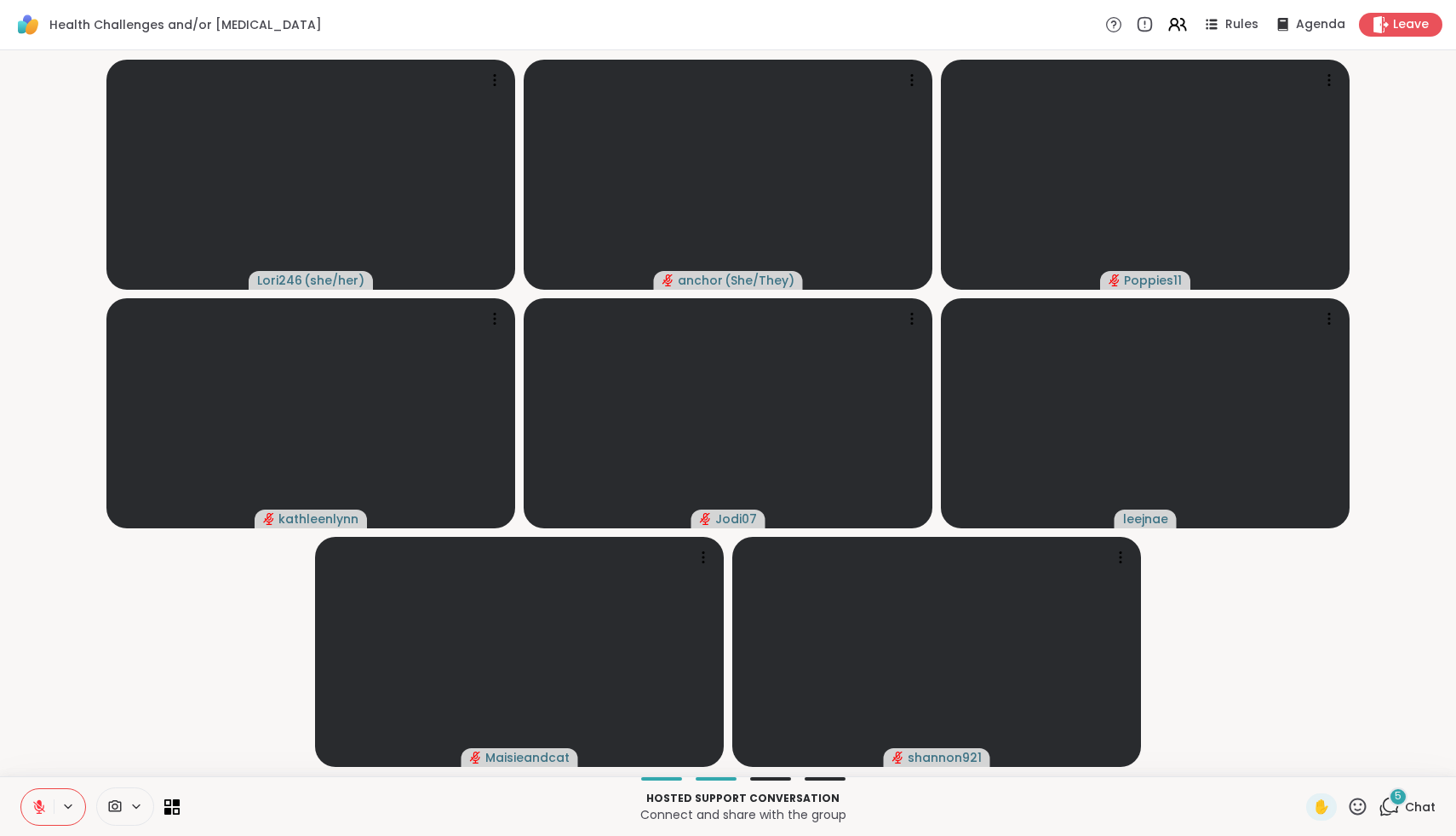
click at [1359, 805] on icon at bounding box center [1358, 806] width 21 height 21
click at [1383, 765] on span "🌟" at bounding box center [1384, 761] width 17 height 20
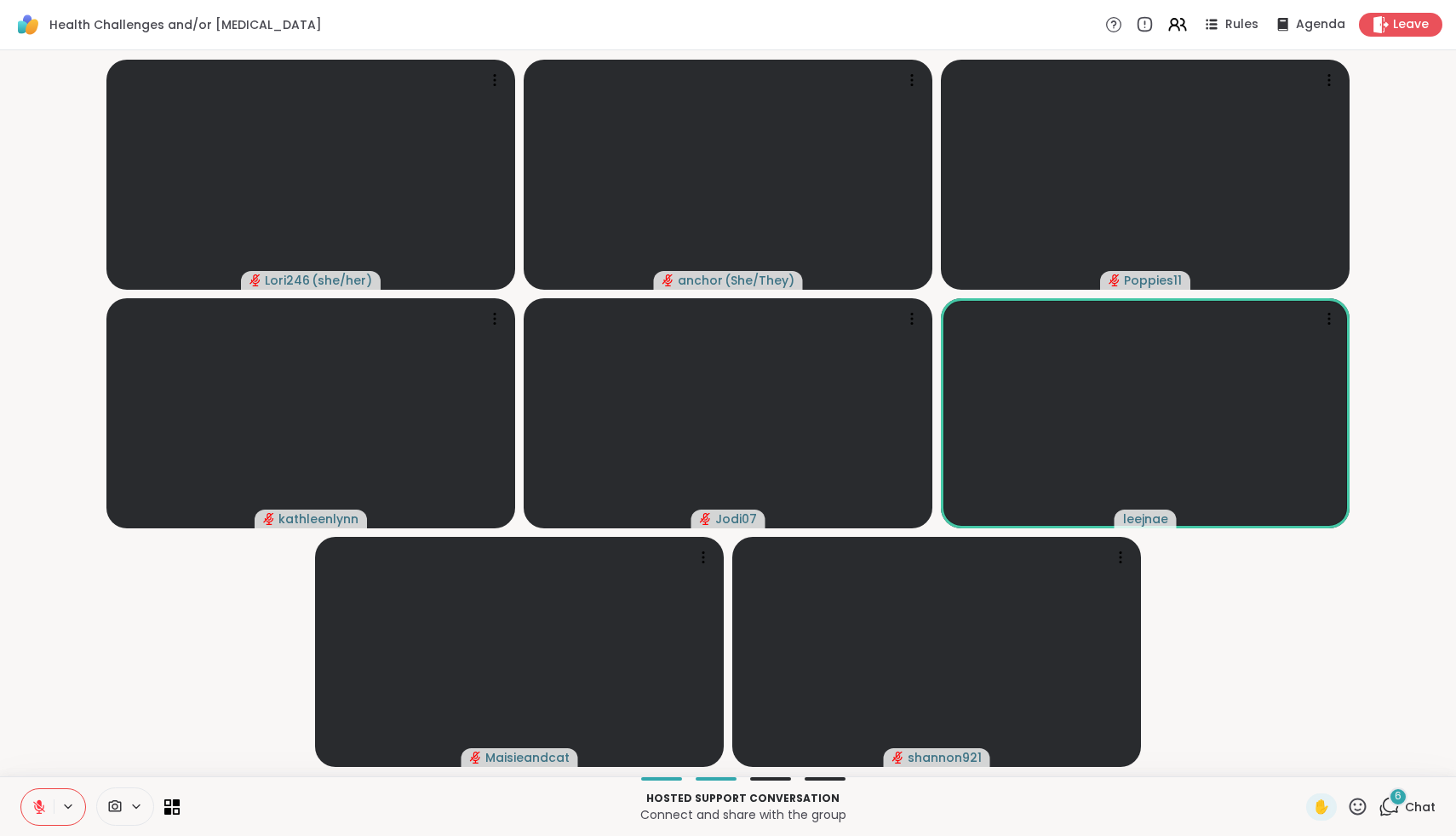
click at [1354, 812] on icon at bounding box center [1358, 806] width 21 height 21
click at [1316, 766] on span "❤️" at bounding box center [1308, 761] width 17 height 20
click at [1358, 805] on icon at bounding box center [1358, 806] width 21 height 21
click at [1316, 762] on span "❤️" at bounding box center [1308, 761] width 17 height 20
click at [1328, 800] on span "✋" at bounding box center [1322, 806] width 17 height 20
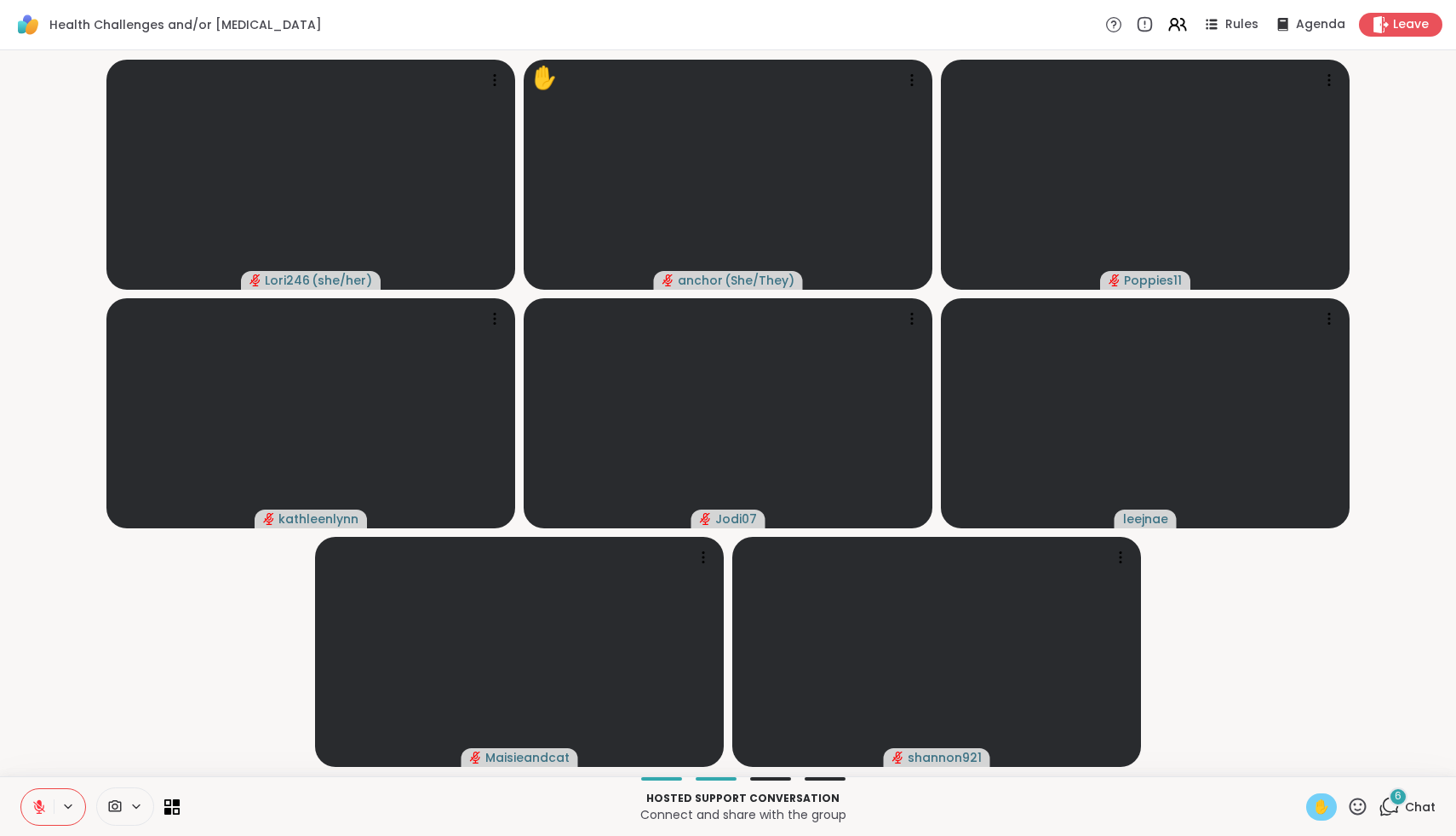
click at [44, 810] on icon at bounding box center [39, 807] width 16 height 16
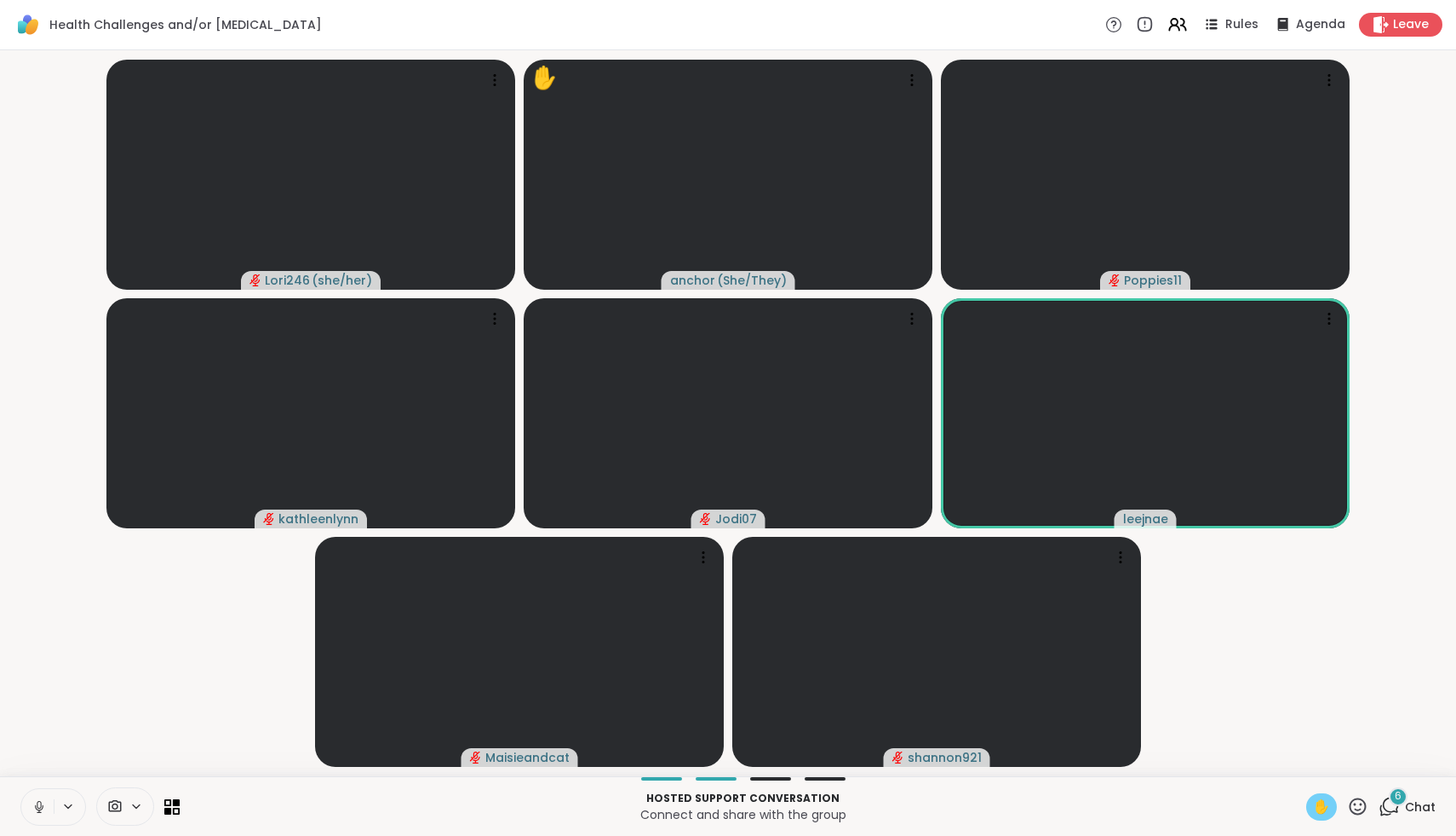
click at [39, 809] on icon at bounding box center [39, 807] width 16 height 16
click at [1318, 812] on span "✋" at bounding box center [1322, 806] width 17 height 20
click at [1363, 805] on icon at bounding box center [1358, 806] width 21 height 21
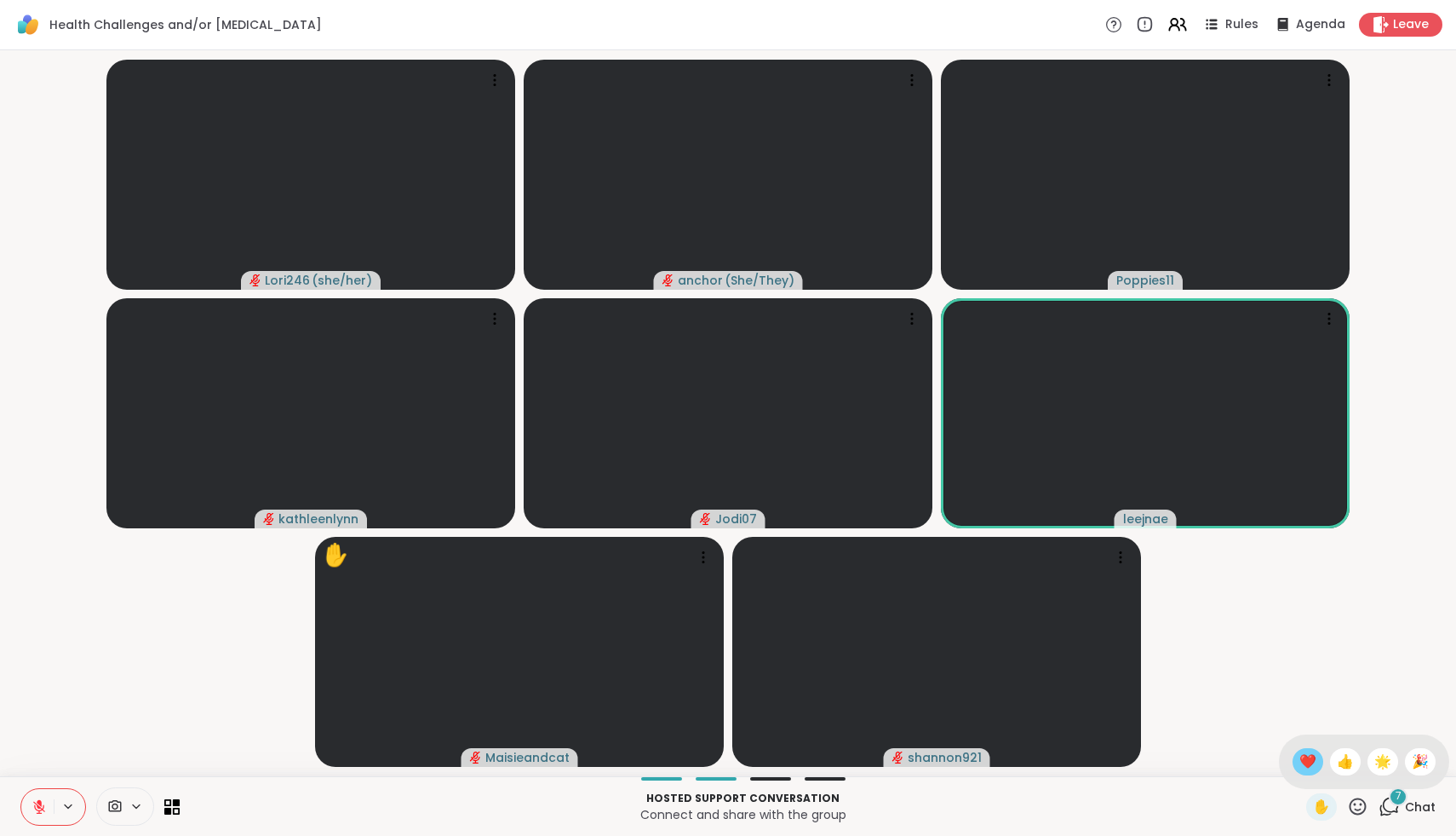
click at [1316, 763] on span "❤️" at bounding box center [1308, 761] width 17 height 20
click at [1357, 811] on icon at bounding box center [1358, 806] width 21 height 21
click at [1316, 763] on span "❤️" at bounding box center [1308, 761] width 17 height 20
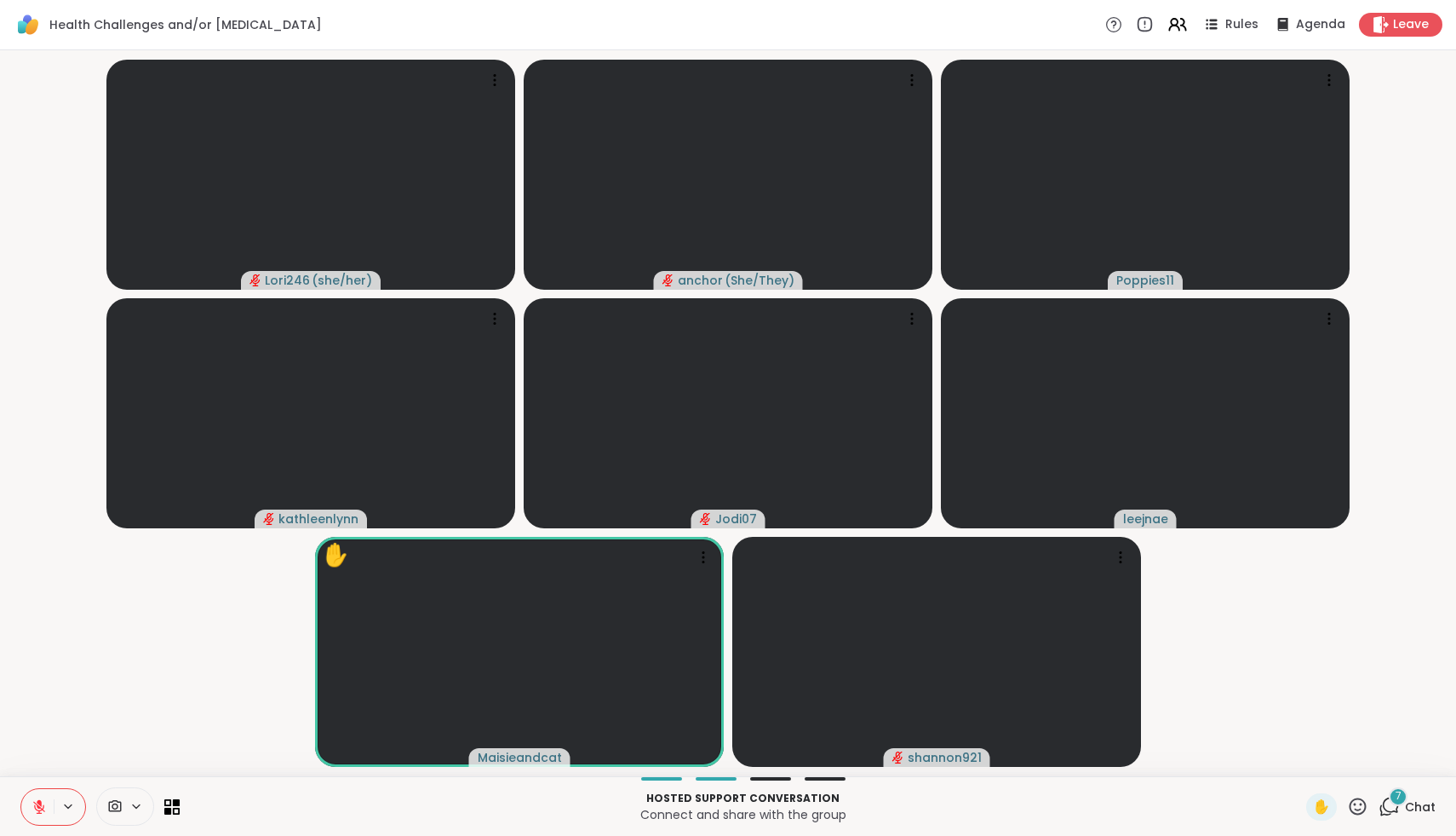
click at [1360, 802] on icon at bounding box center [1358, 806] width 21 height 21
click at [1316, 763] on span "❤️" at bounding box center [1308, 761] width 17 height 20
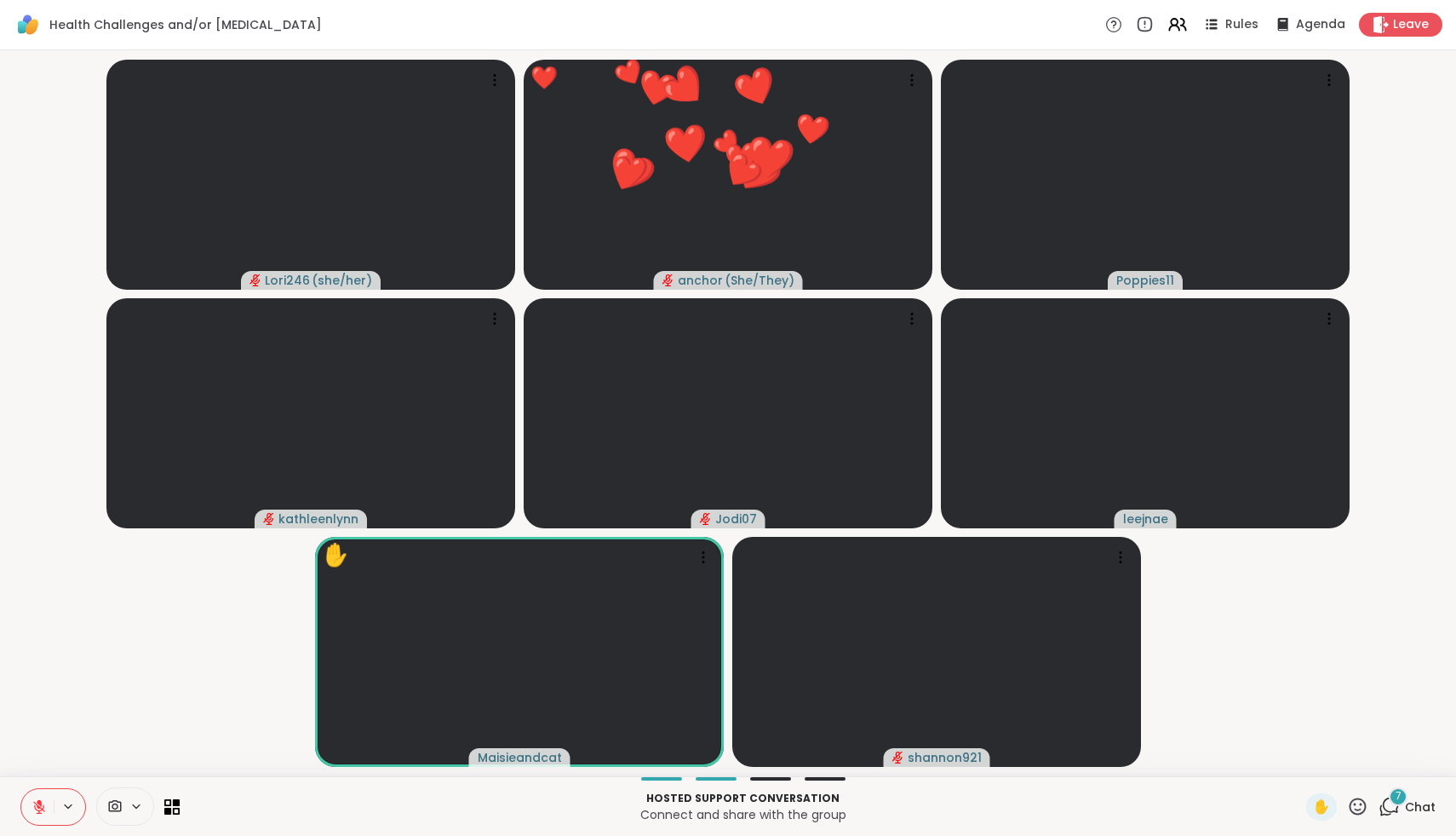
click at [1363, 809] on icon at bounding box center [1358, 806] width 21 height 21
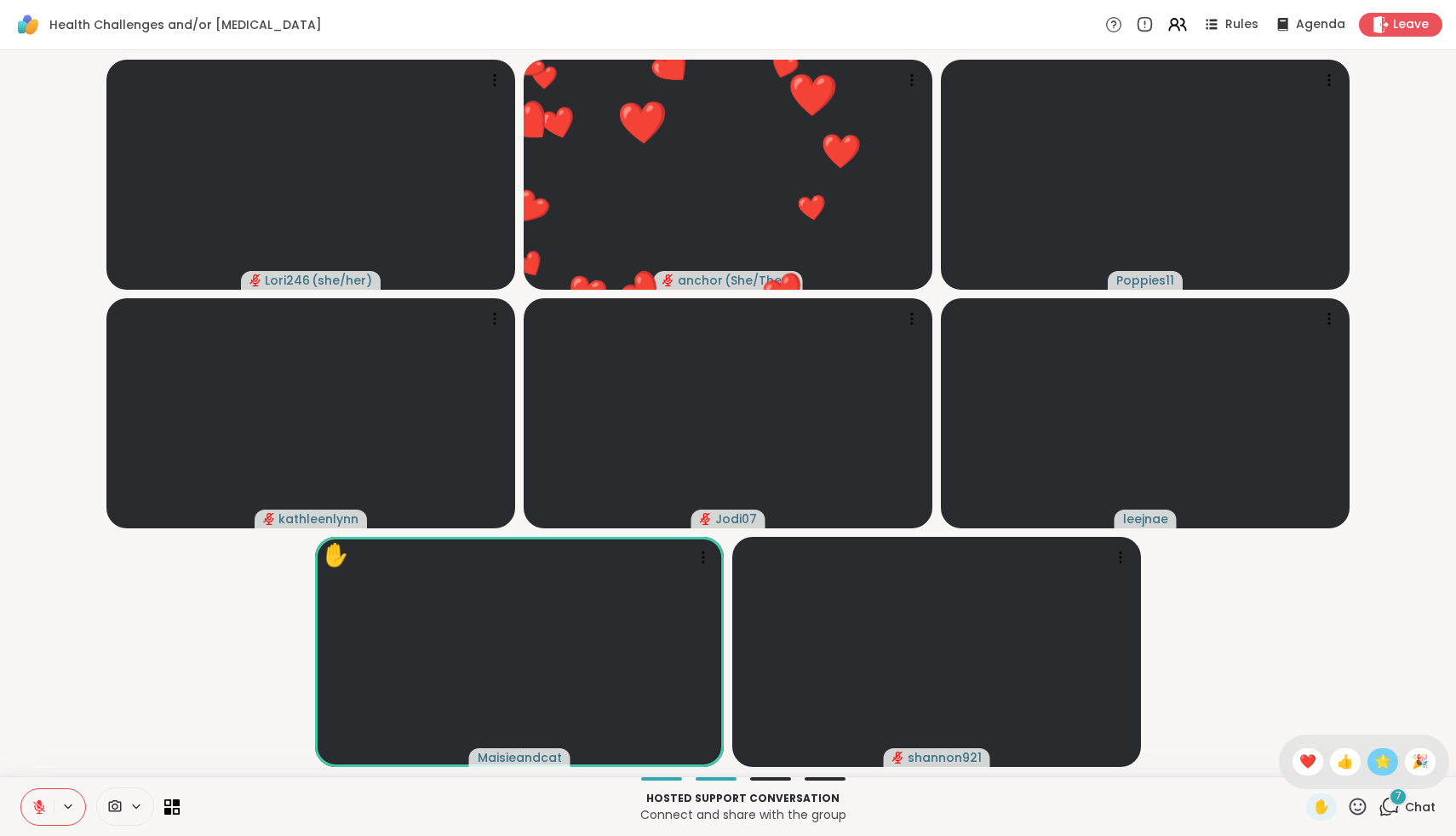
click at [1383, 766] on span "🌟" at bounding box center [1384, 761] width 17 height 20
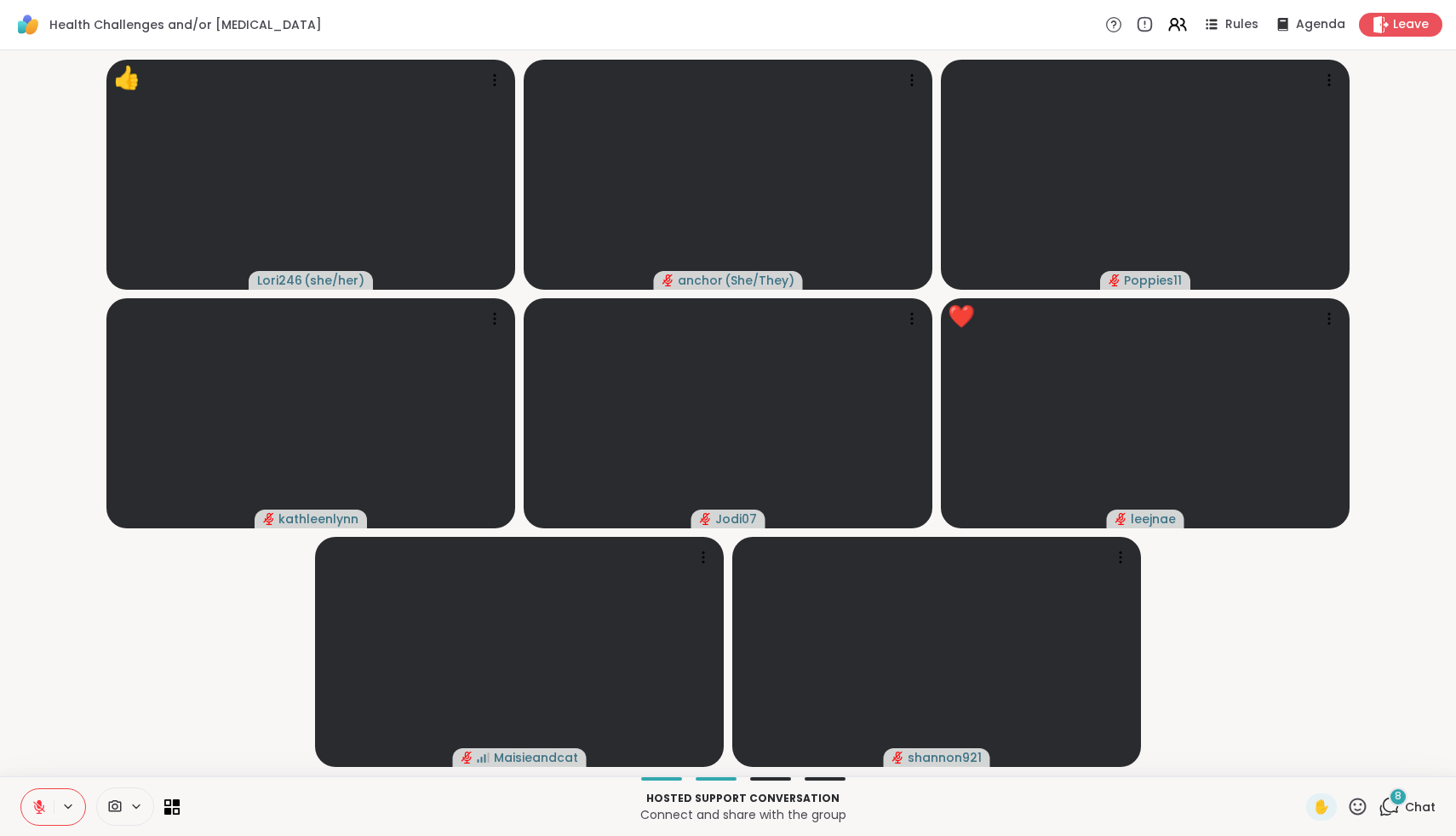
click at [1363, 802] on icon at bounding box center [1358, 806] width 21 height 21
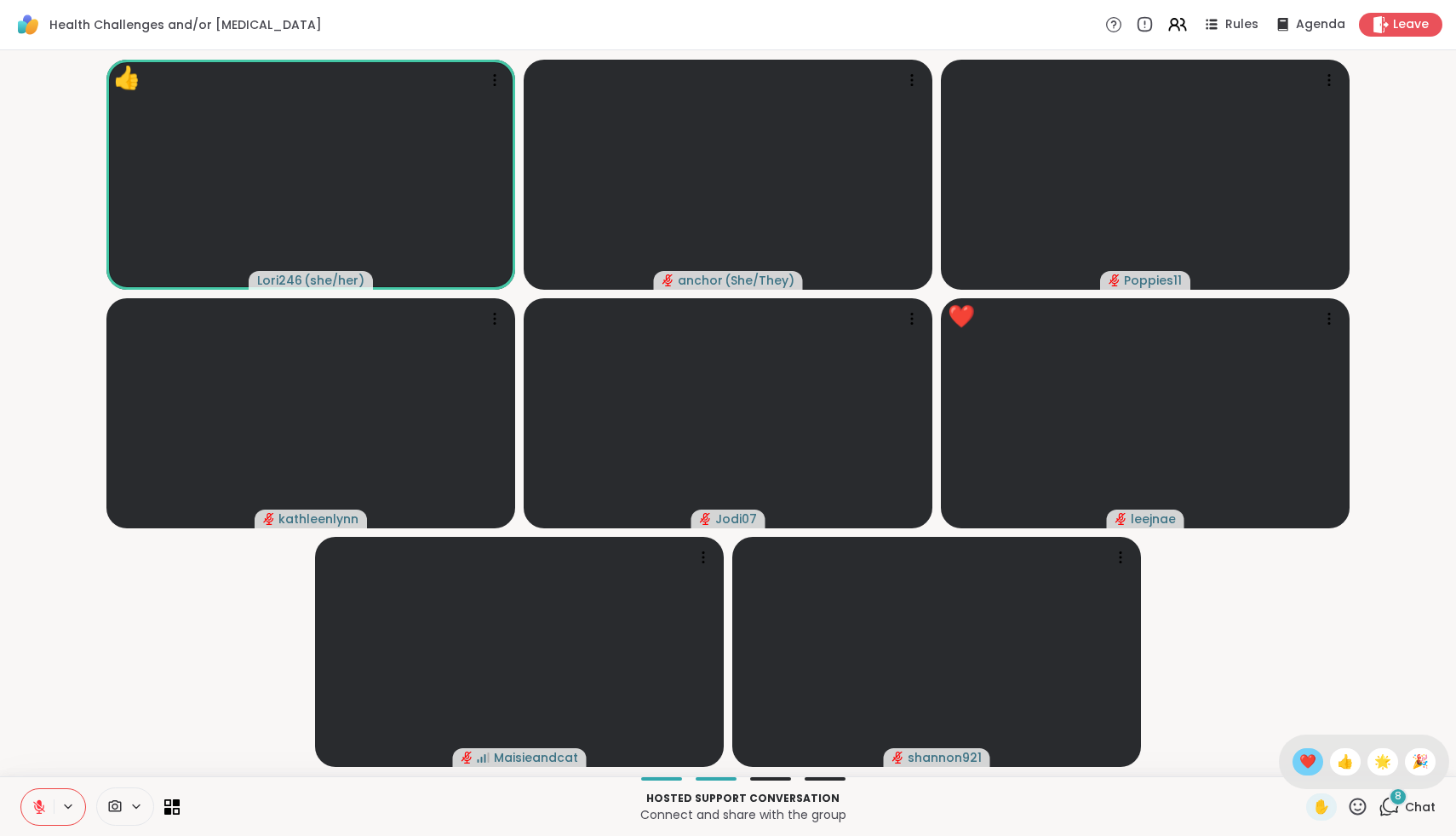
click at [1315, 761] on span "❤️" at bounding box center [1308, 761] width 17 height 20
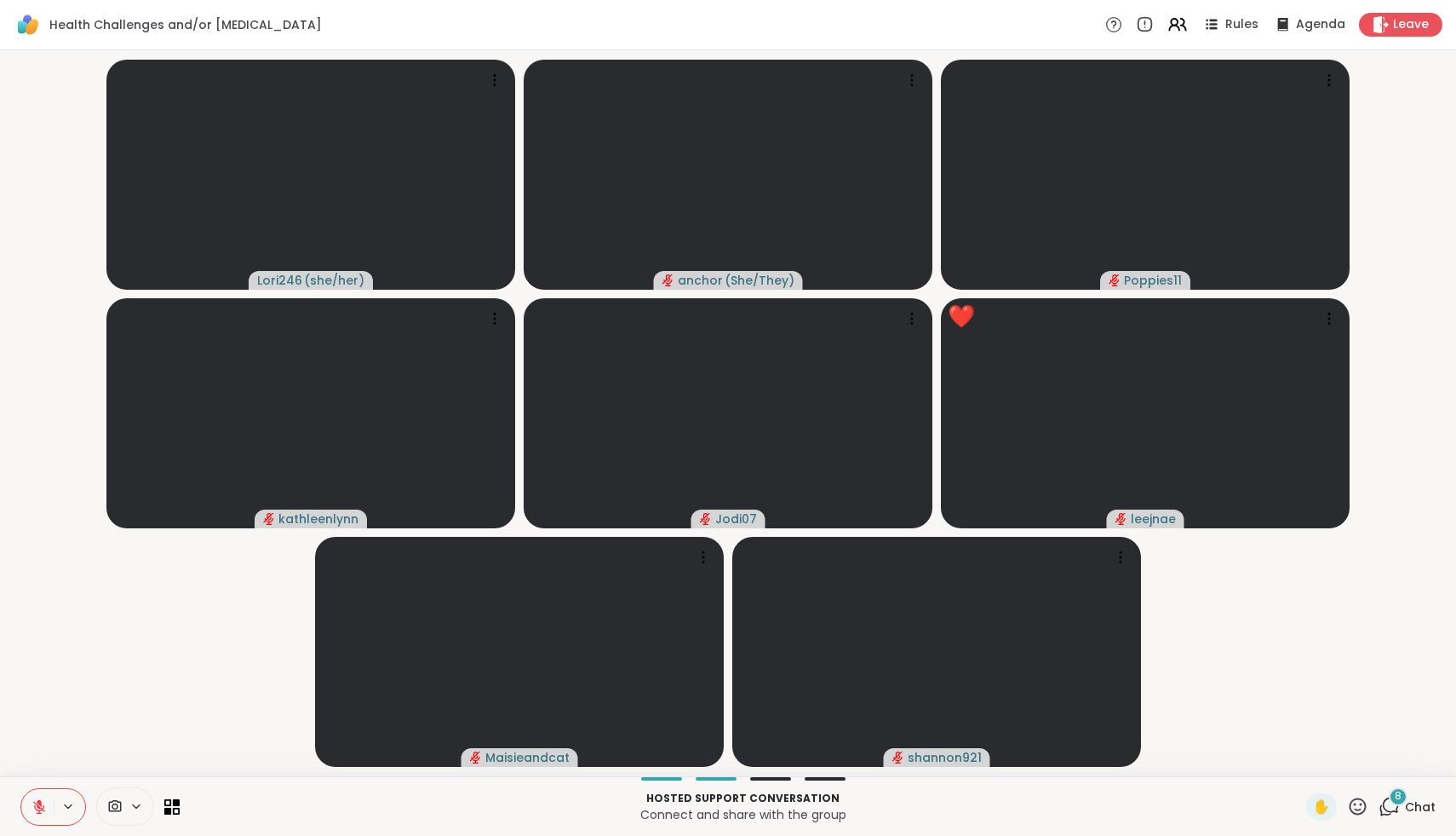
click at [1353, 805] on icon at bounding box center [1358, 806] width 21 height 21
click at [1316, 767] on span "❤️" at bounding box center [1308, 761] width 17 height 20
click at [35, 809] on icon at bounding box center [39, 807] width 16 height 16
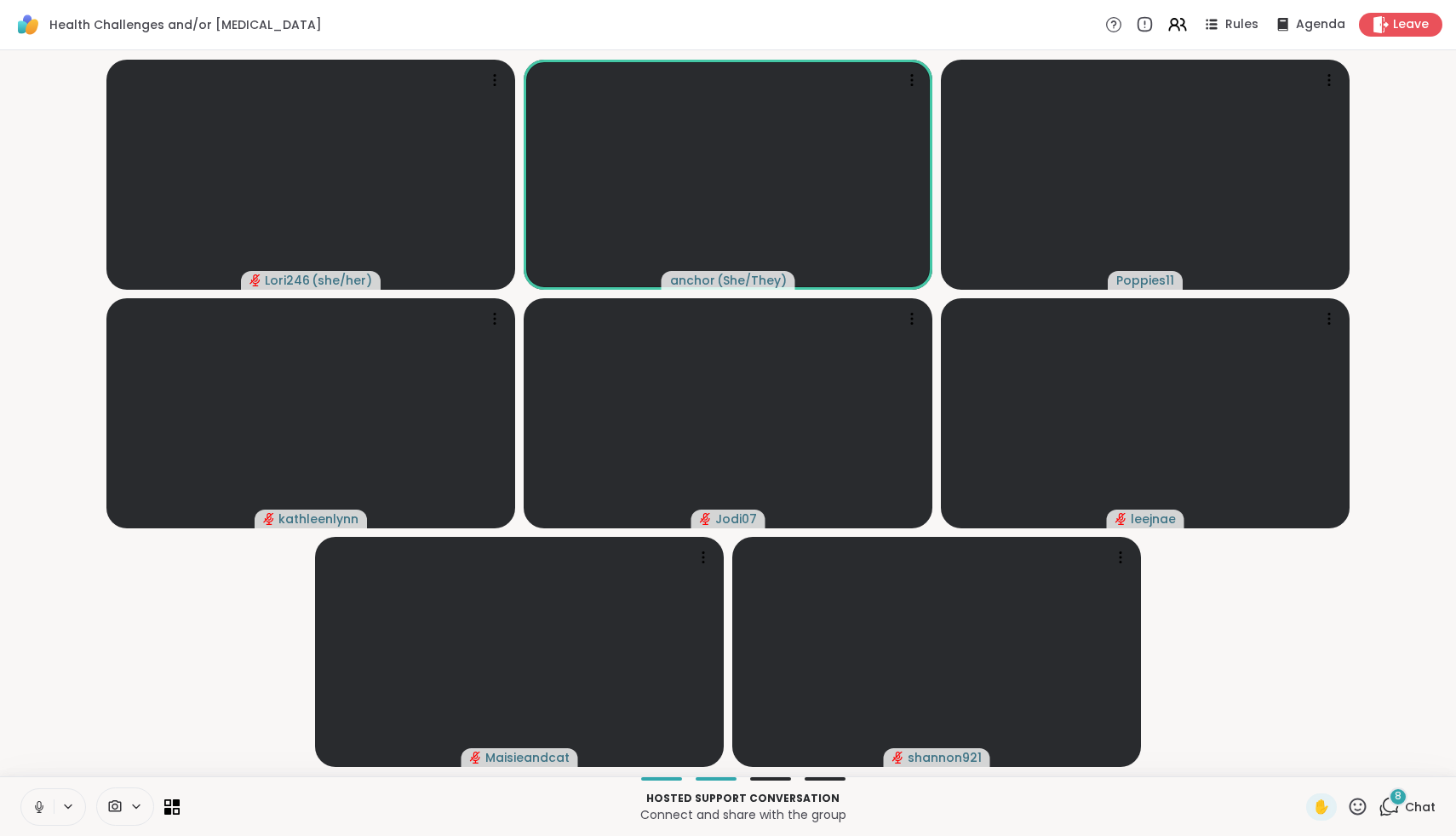
click at [40, 811] on icon at bounding box center [38, 811] width 4 height 1
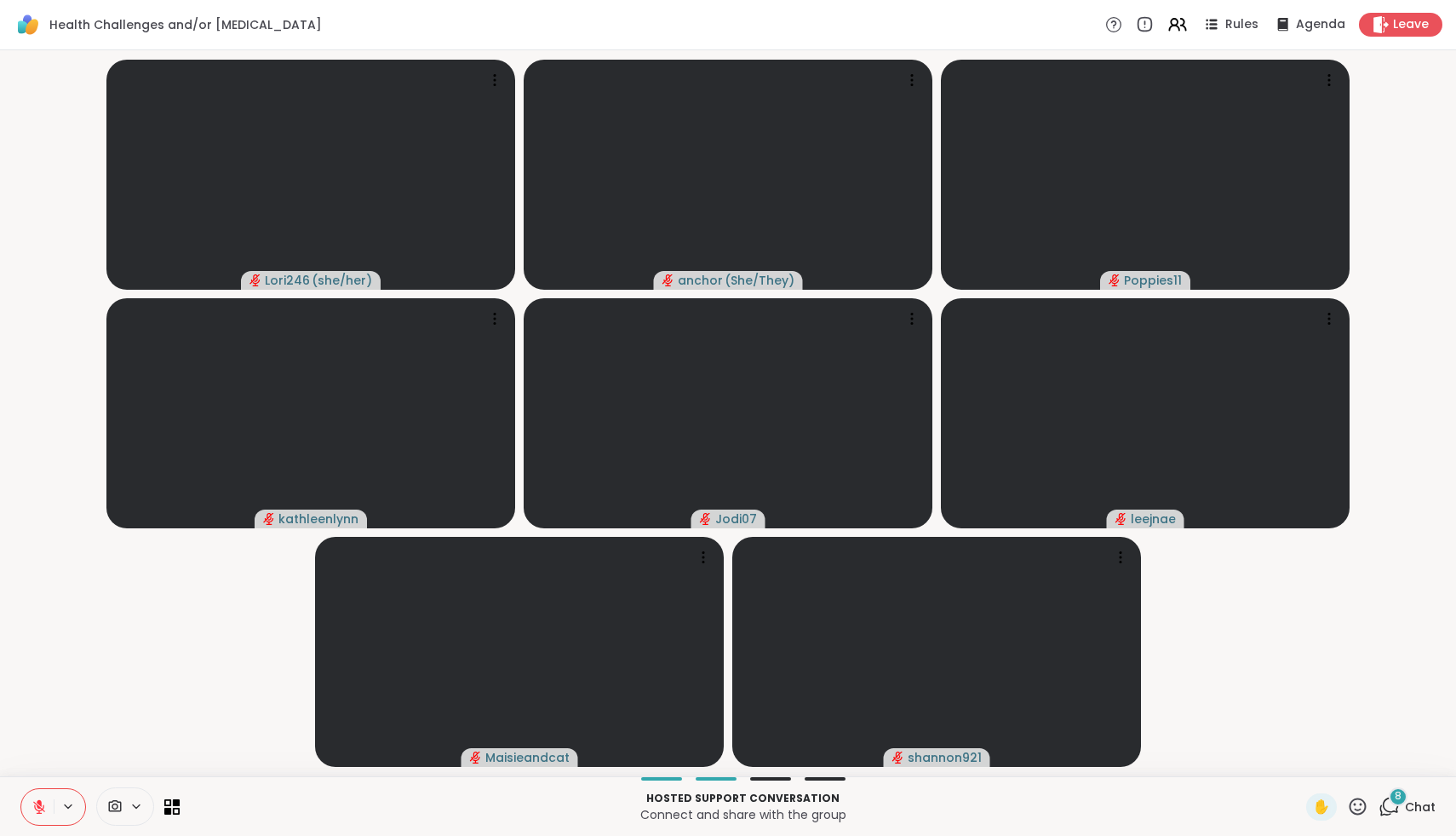
click at [1417, 805] on span "Chat" at bounding box center [1420, 807] width 31 height 17
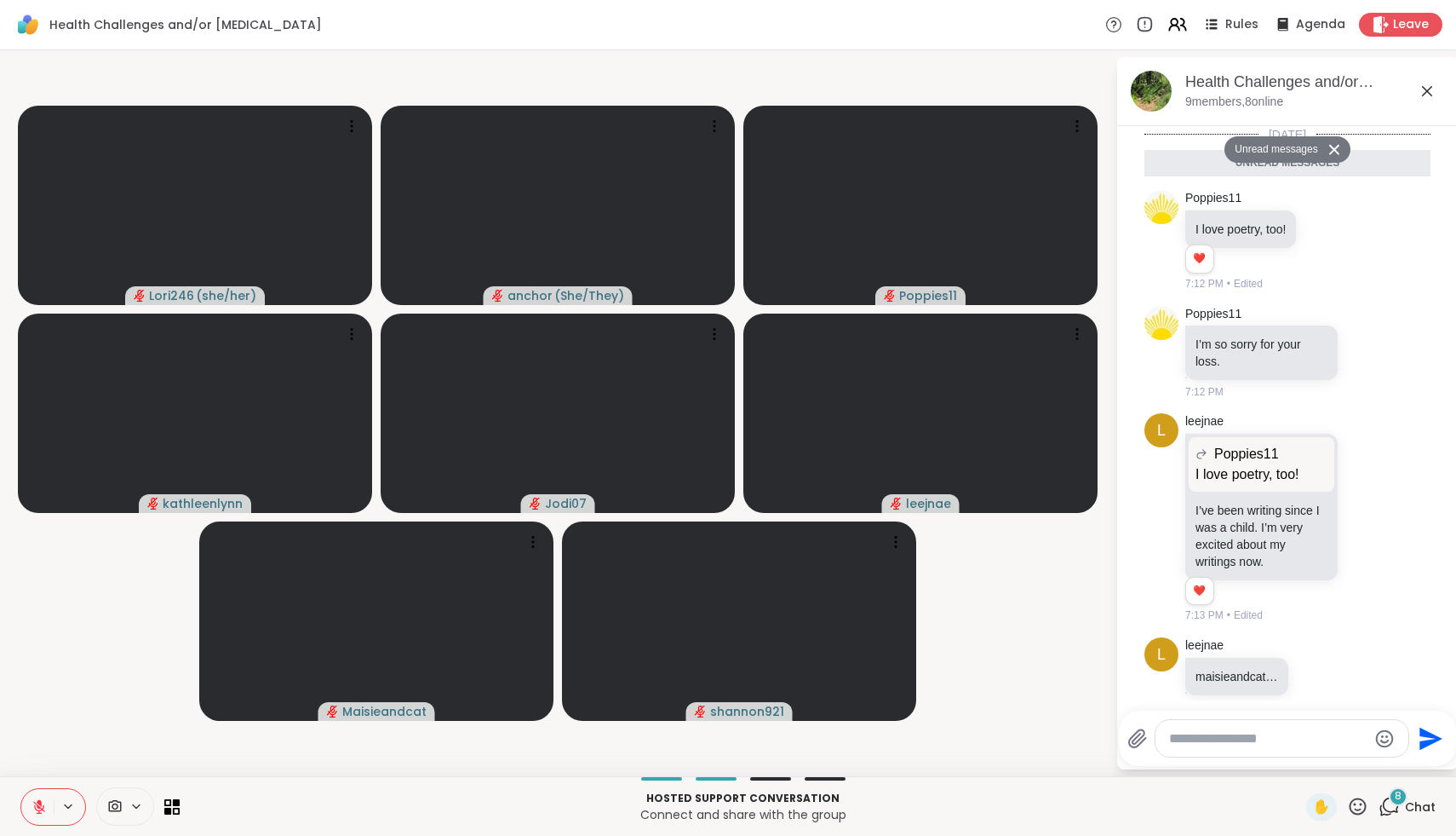
scroll to position [639, 0]
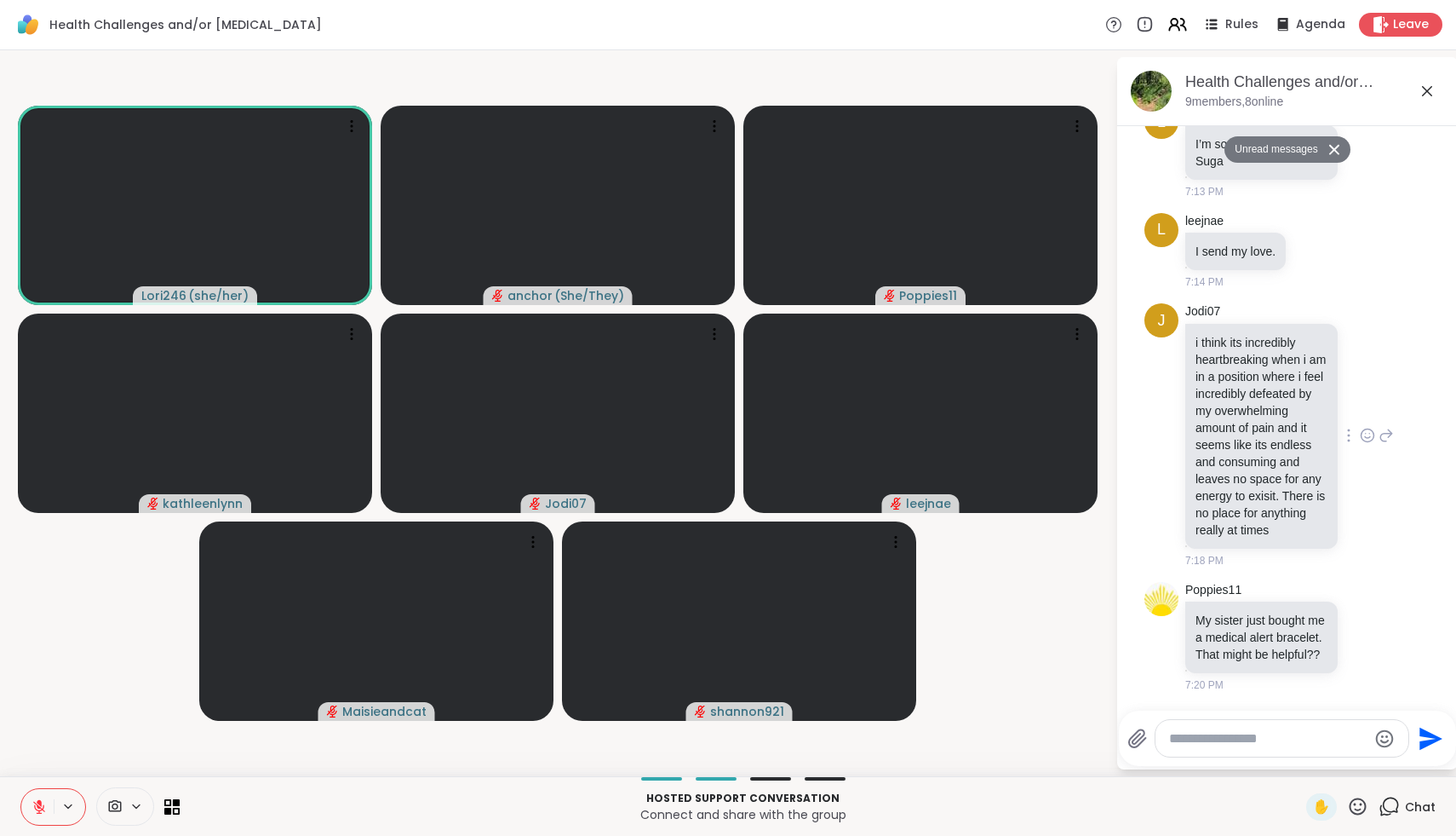
click at [1370, 436] on icon at bounding box center [1368, 437] width 5 height 2
click at [1241, 403] on button "Select Reaction: Heart" at bounding box center [1232, 408] width 34 height 34
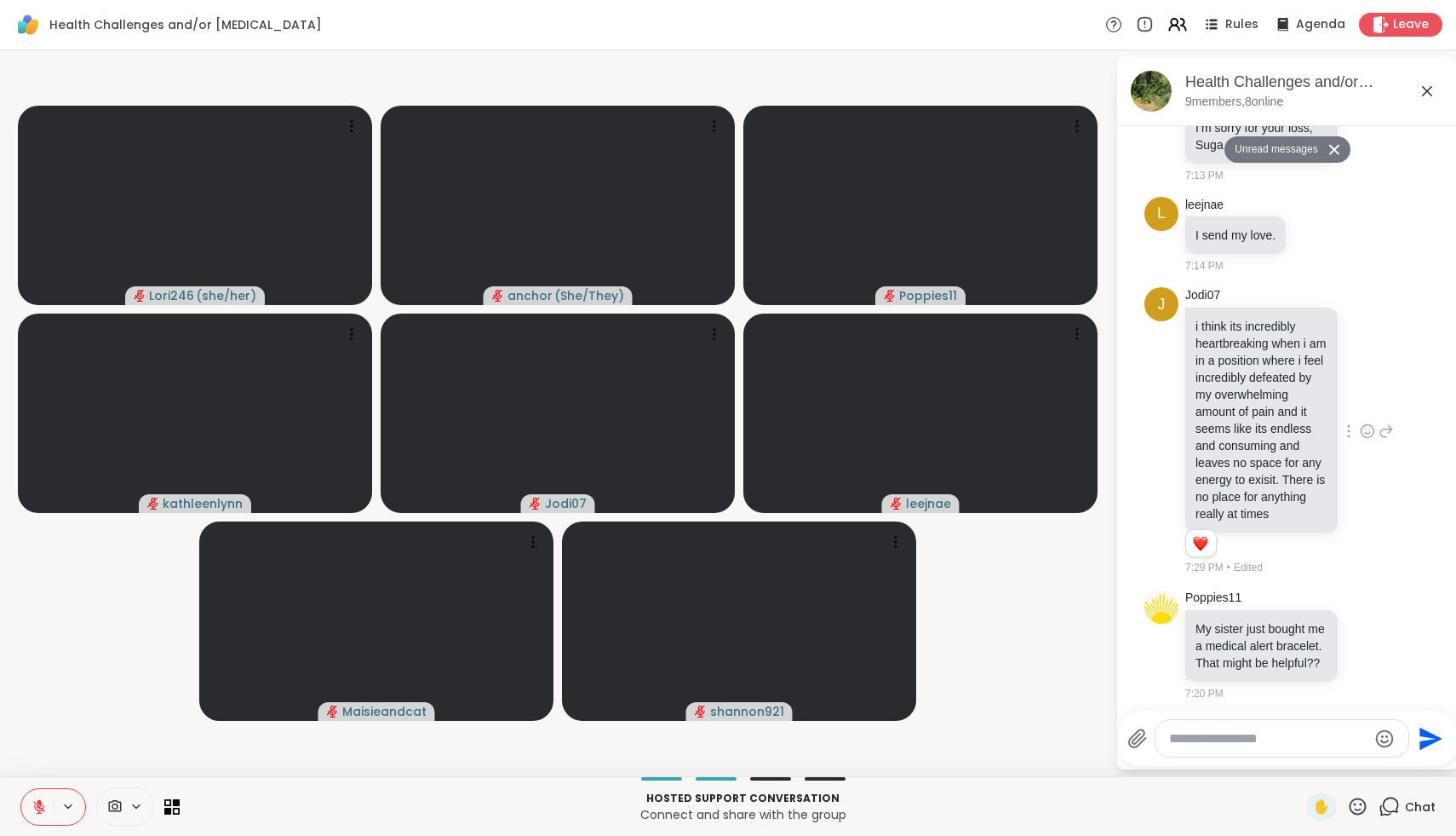
click at [1324, 736] on textarea "Type your message" at bounding box center [1268, 739] width 198 height 17
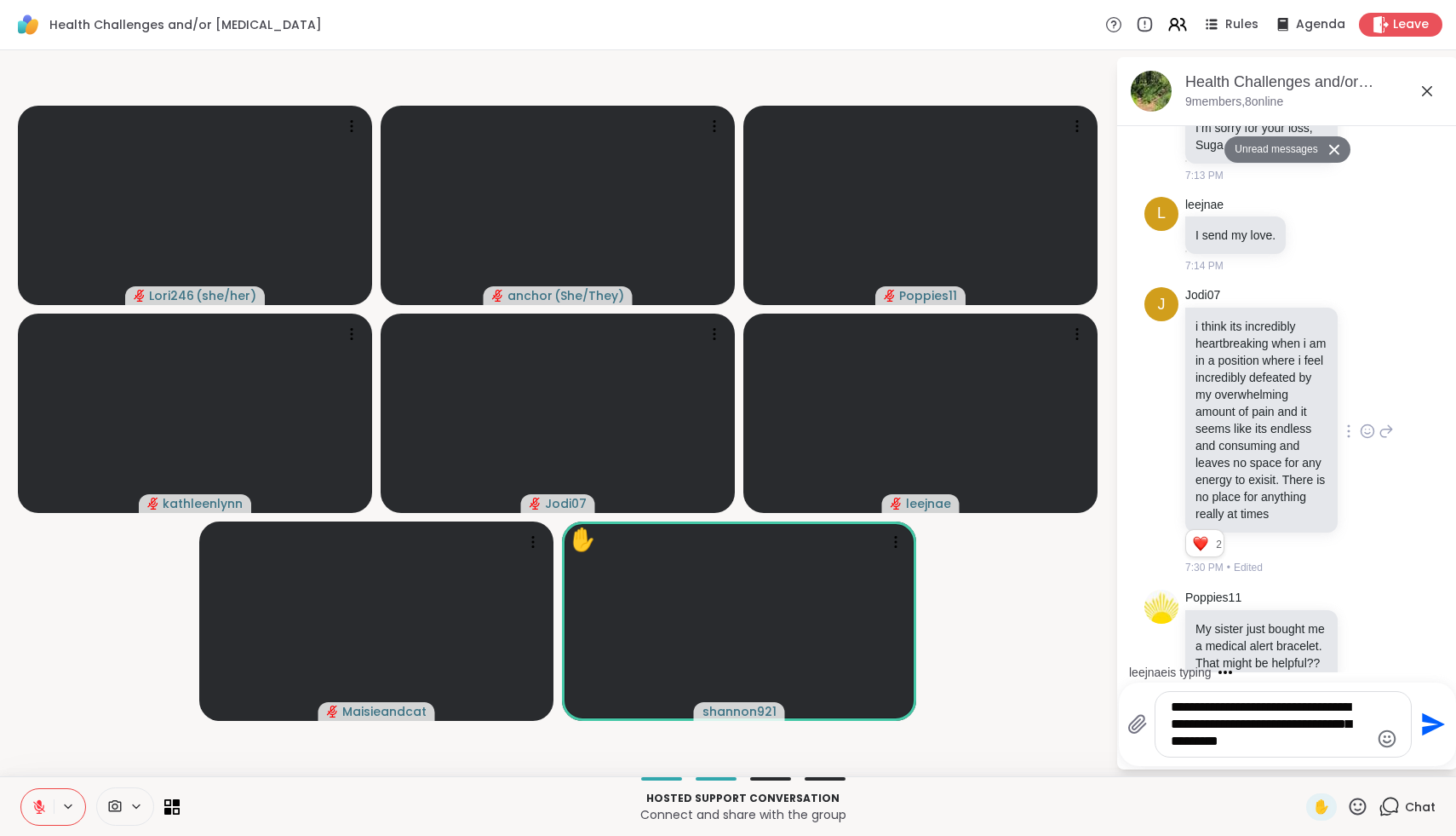
type textarea "**********"
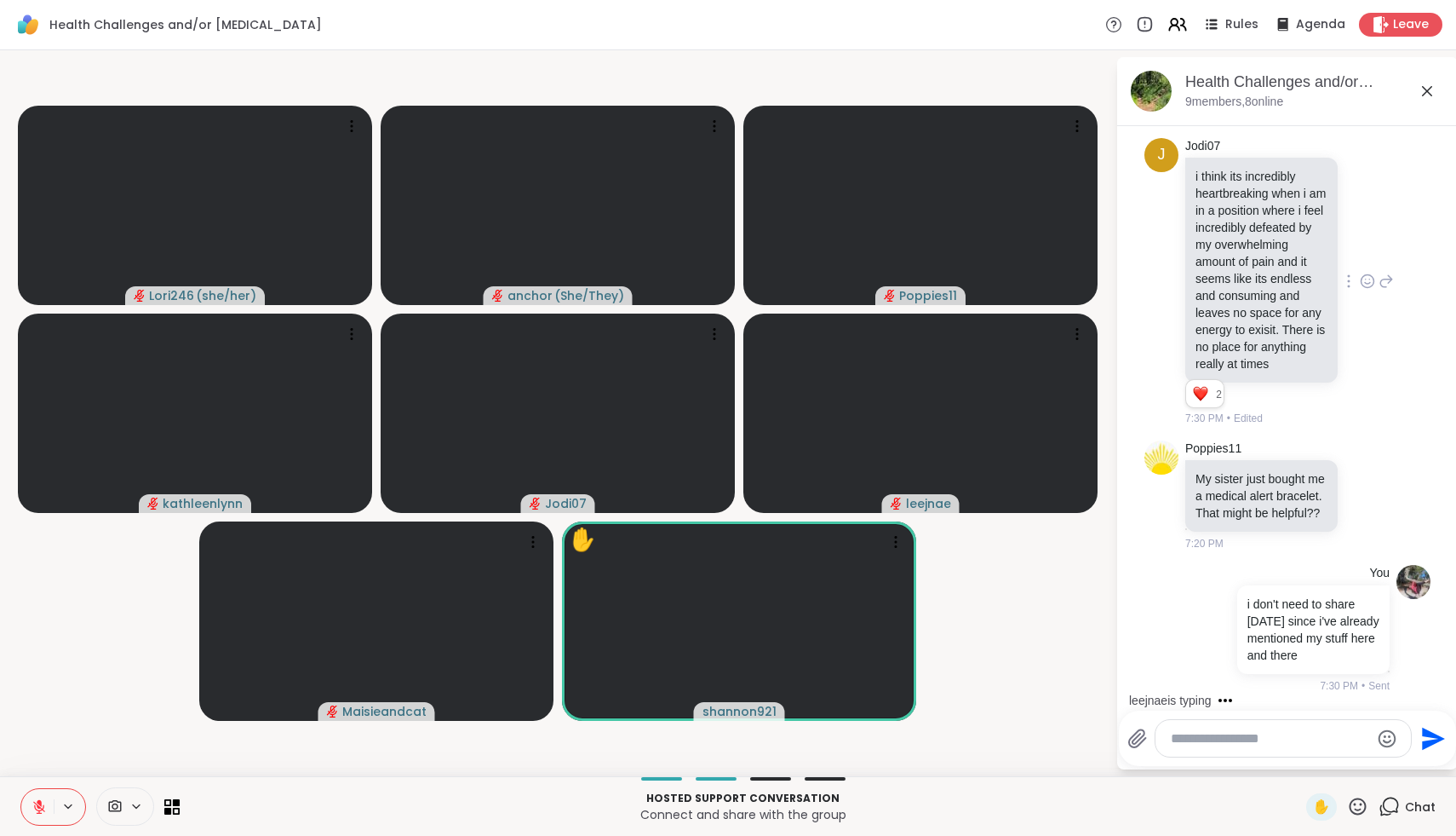
click at [1361, 805] on icon at bounding box center [1358, 806] width 21 height 21
click at [1316, 754] on span "❤️" at bounding box center [1308, 761] width 17 height 20
click at [1359, 803] on icon at bounding box center [1358, 806] width 21 height 21
click at [1391, 759] on span "🌟" at bounding box center [1384, 761] width 17 height 20
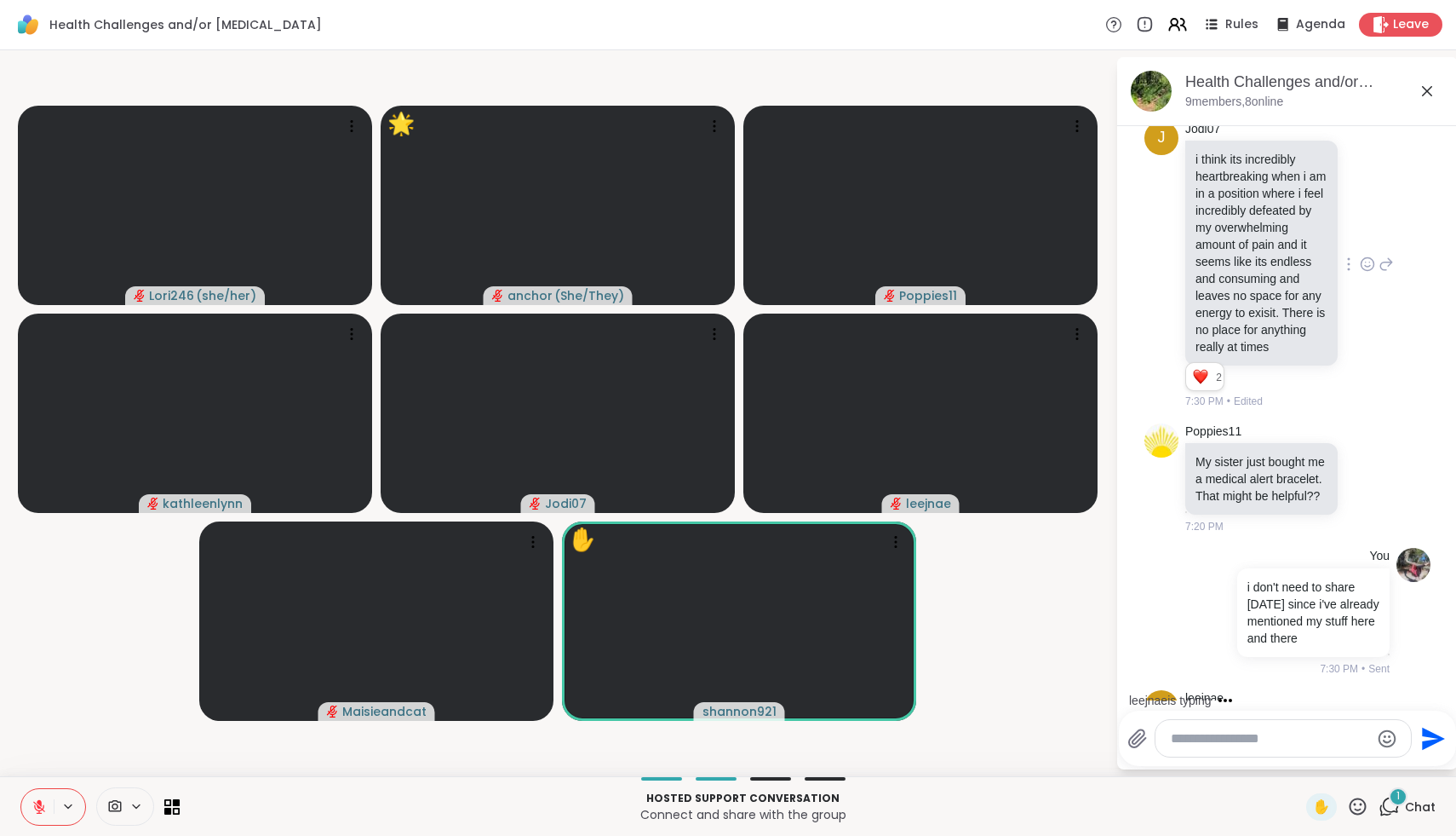
scroll to position [1143, 0]
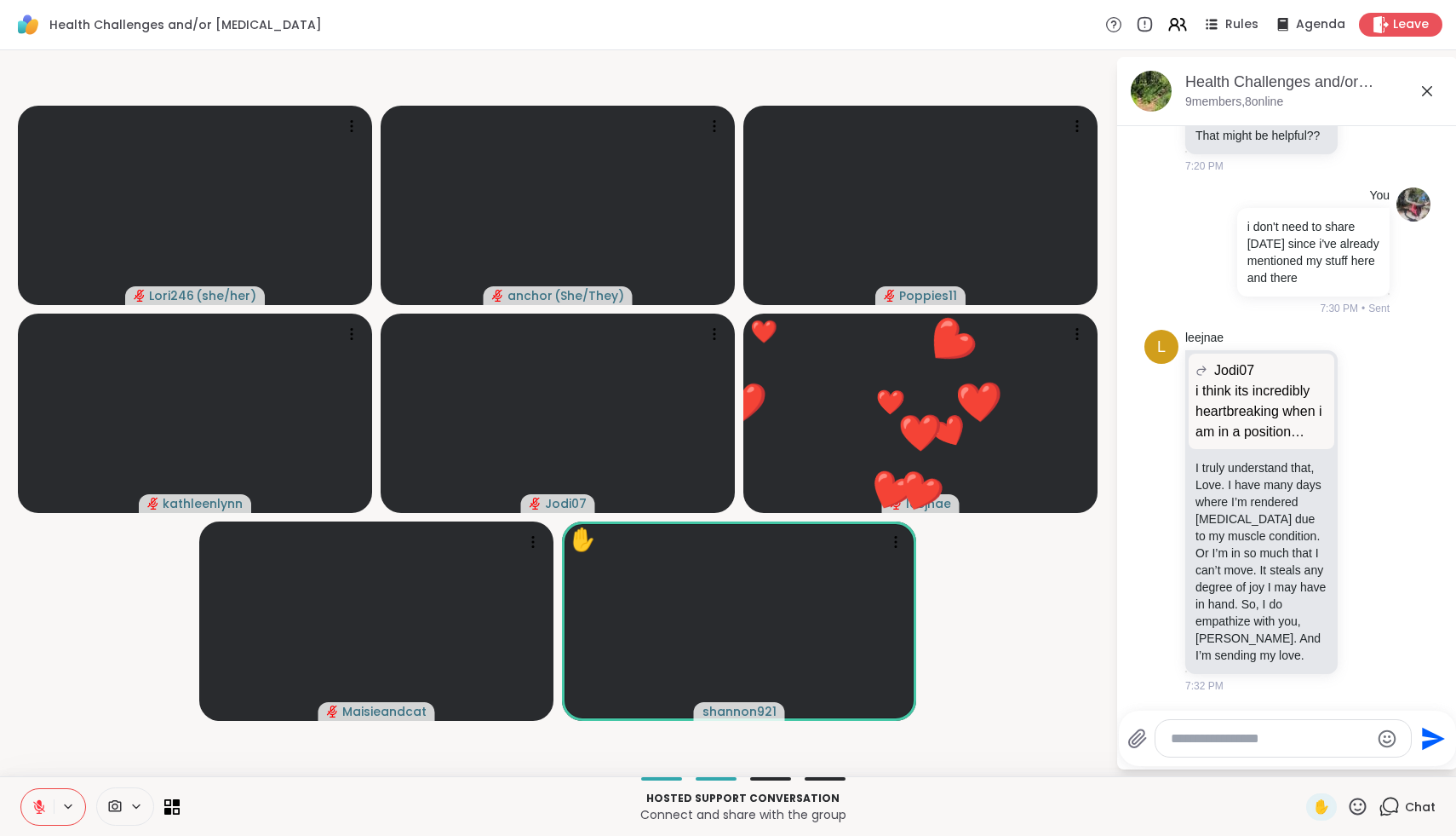
click at [1368, 805] on icon at bounding box center [1358, 806] width 21 height 21
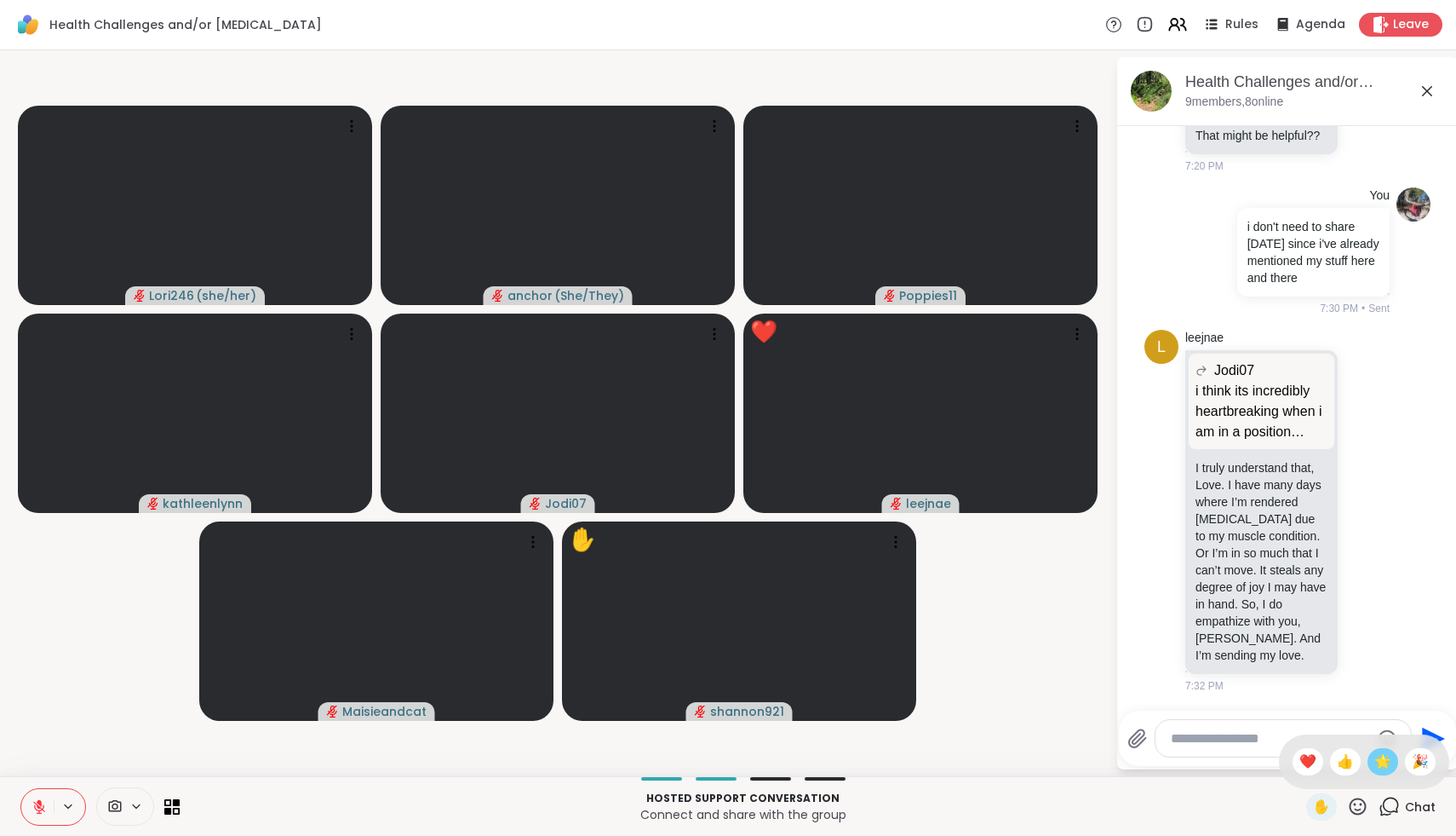
click at [1384, 764] on span "🌟" at bounding box center [1384, 761] width 17 height 20
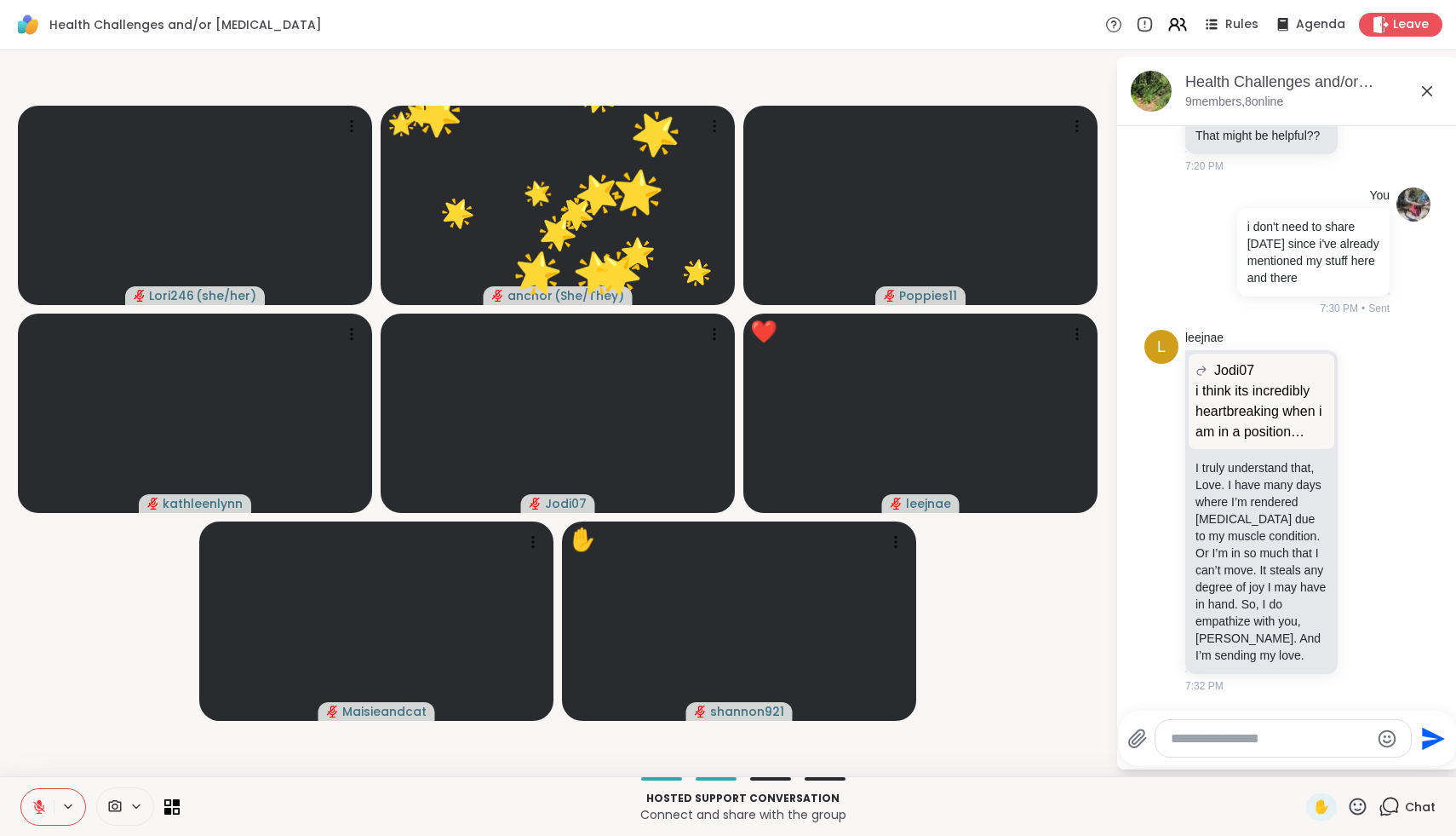
click at [1362, 802] on icon at bounding box center [1358, 806] width 17 height 17
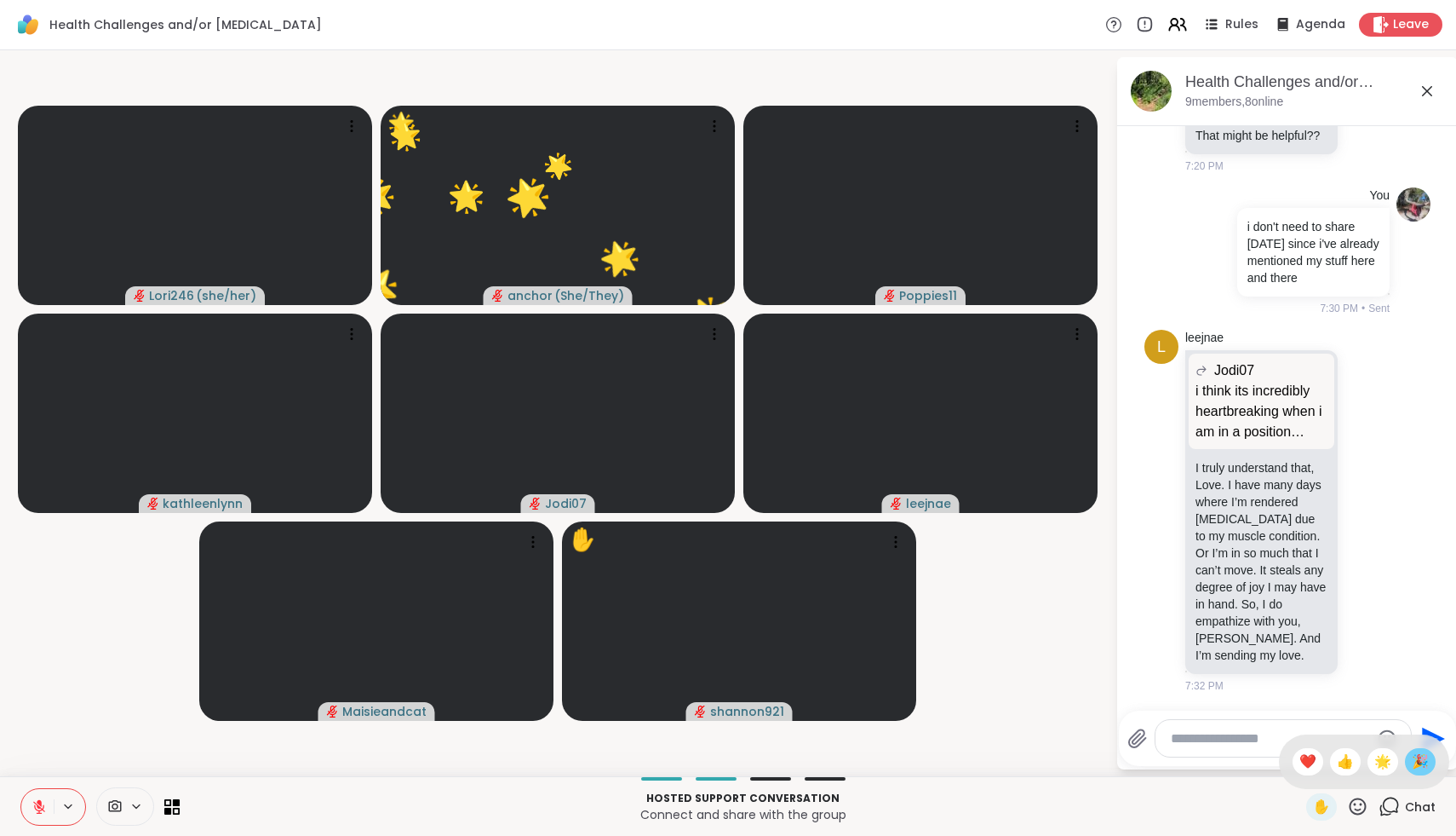
click at [1432, 757] on div "🎉" at bounding box center [1420, 761] width 31 height 27
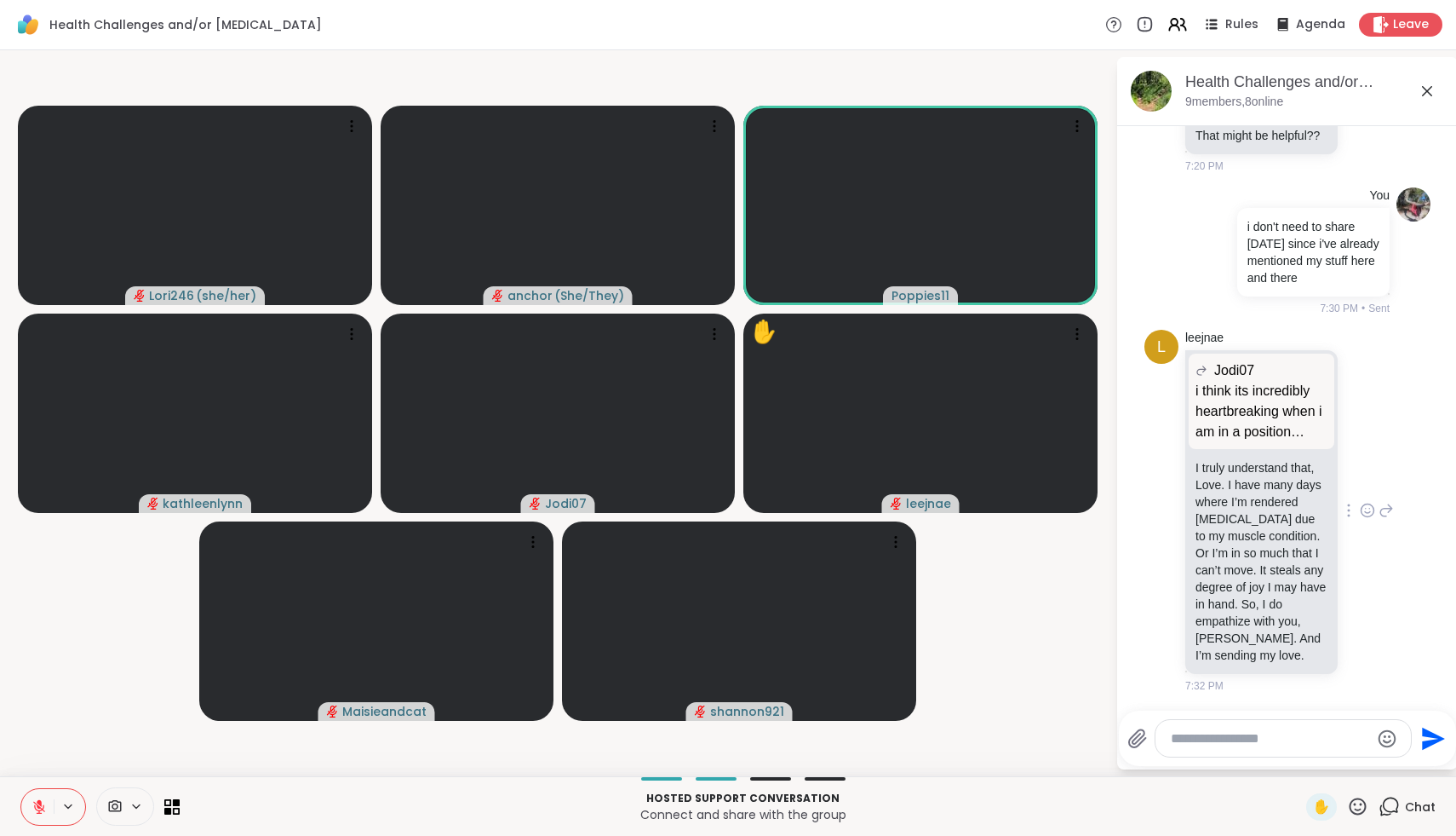
click at [1365, 513] on icon at bounding box center [1368, 510] width 16 height 17
click at [1234, 485] on div "Select Reaction: Heart" at bounding box center [1232, 483] width 16 height 16
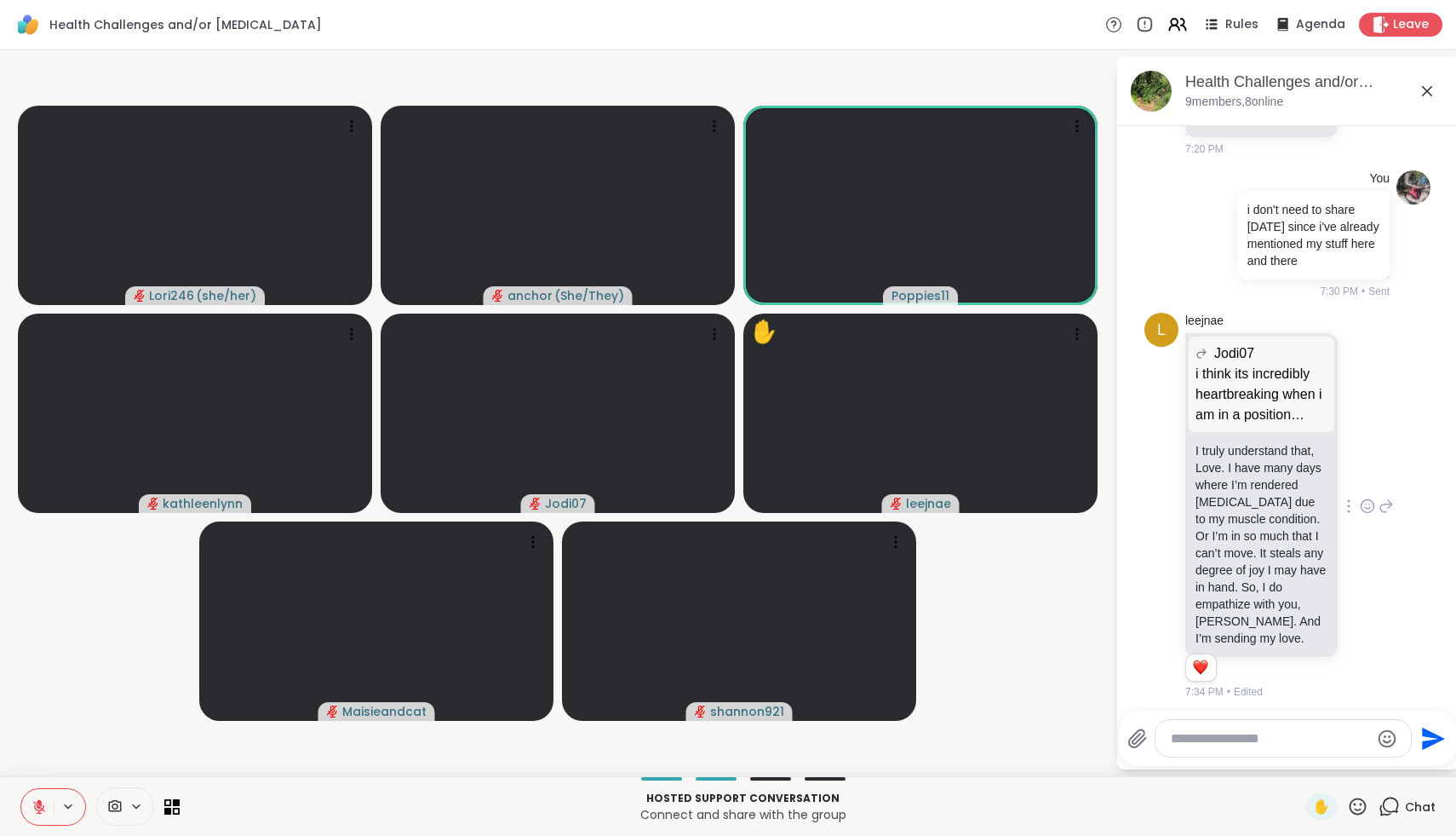
scroll to position [1167, 0]
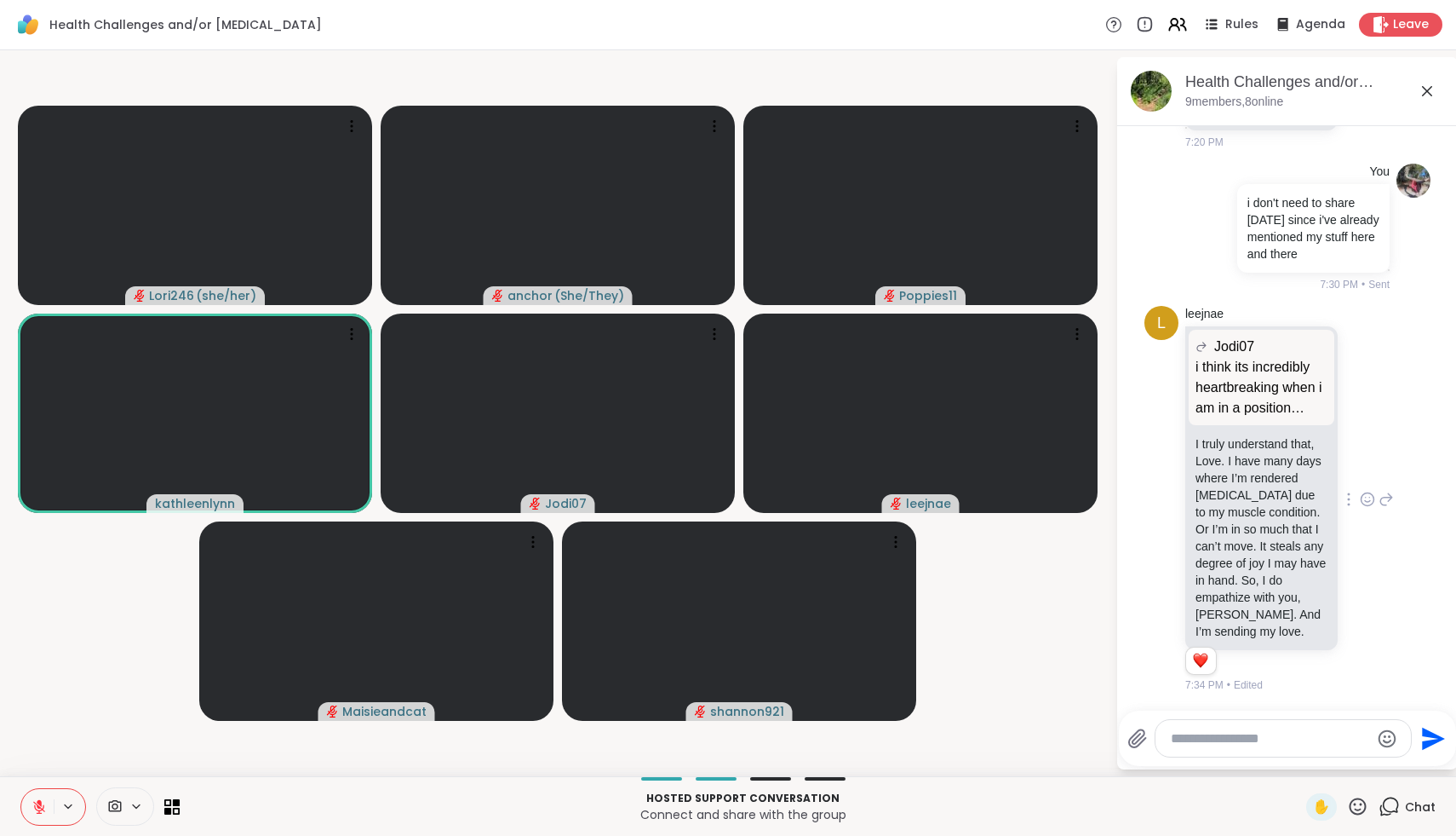
click at [1301, 730] on textarea "Type your message" at bounding box center [1270, 739] width 198 height 17
type textarea "*"
type textarea "***"
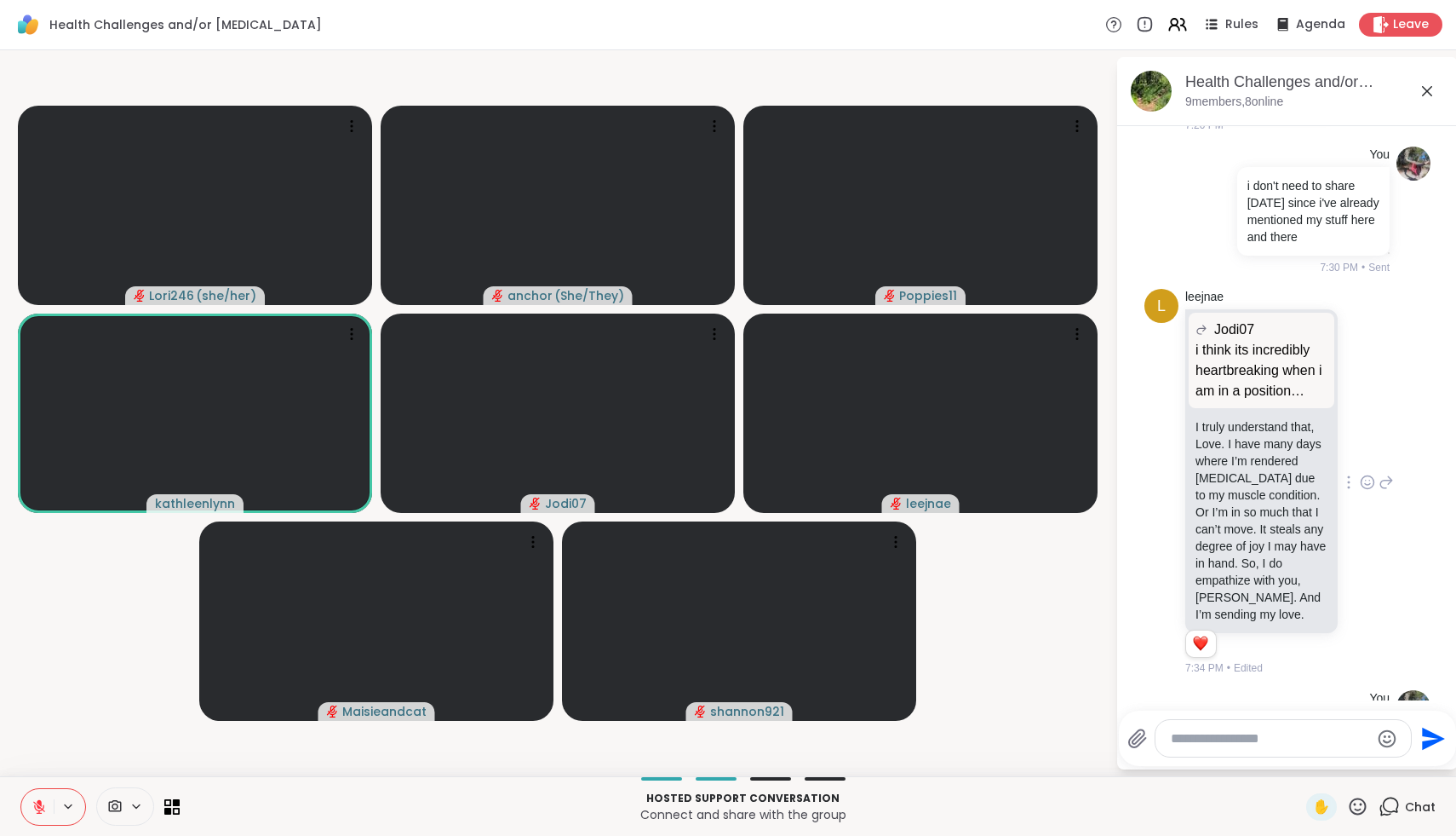
scroll to position [1258, 0]
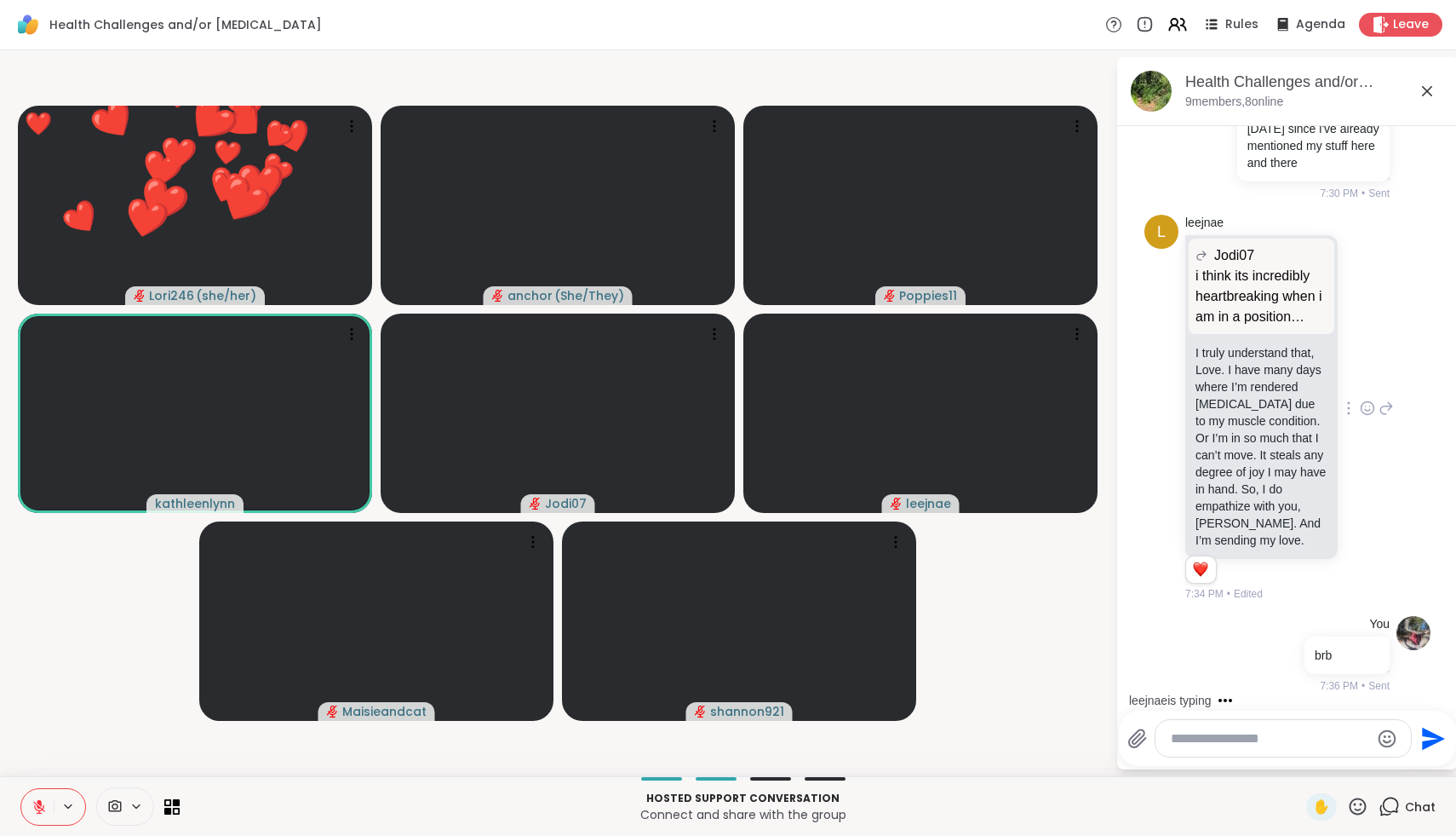
click at [1360, 806] on icon at bounding box center [1358, 806] width 21 height 21
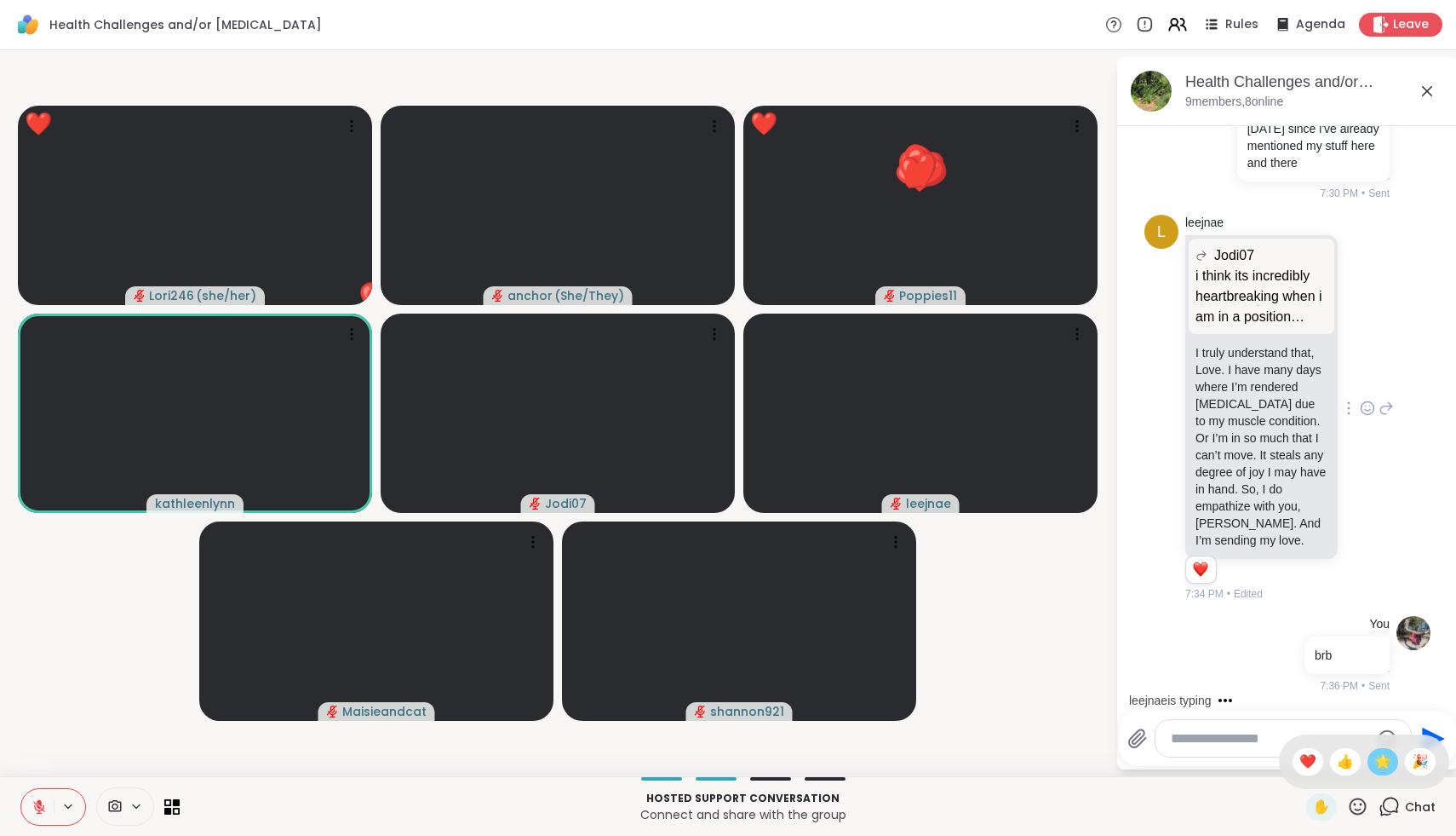
click at [1379, 757] on div "🌟" at bounding box center [1383, 761] width 31 height 27
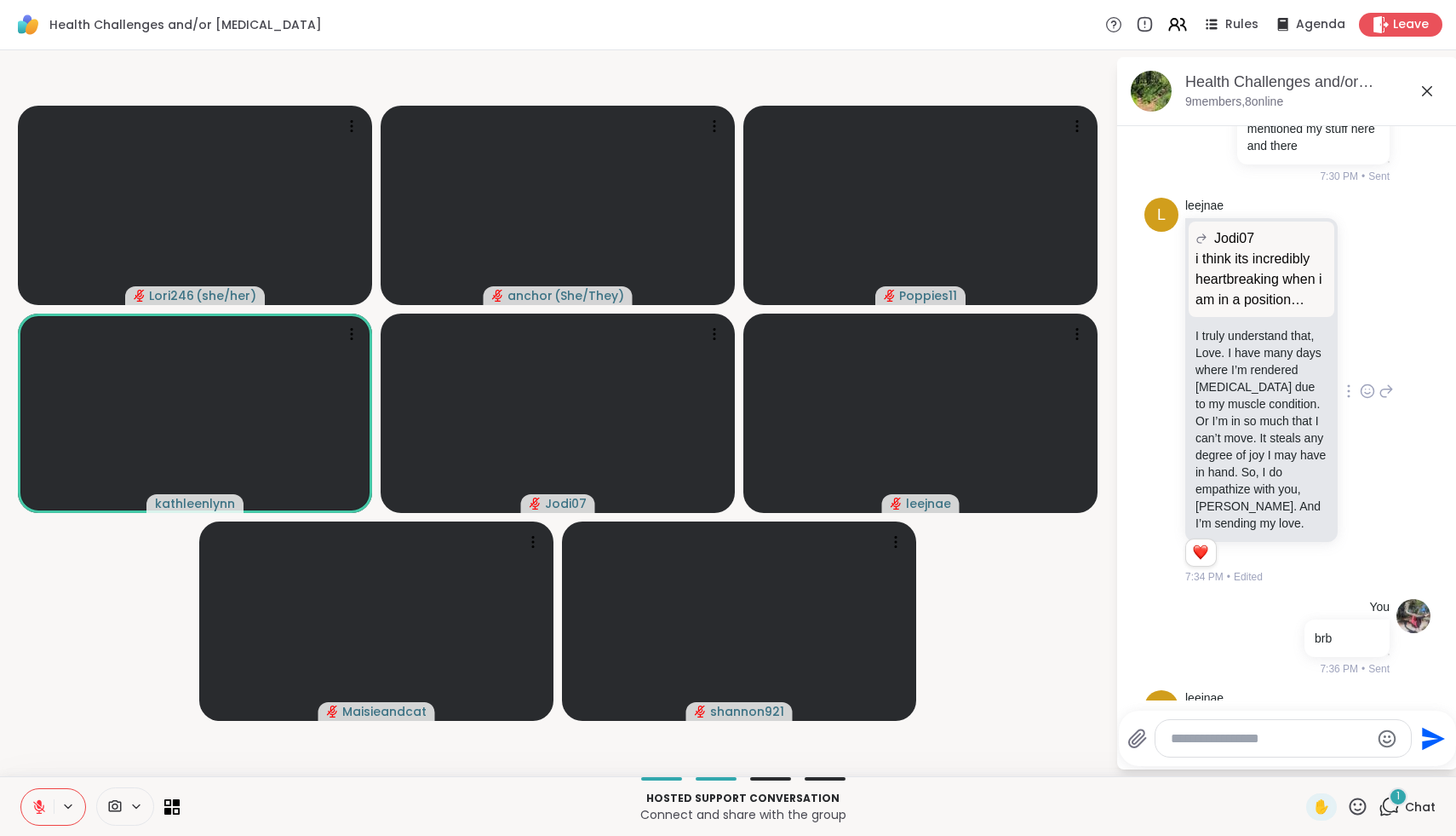
scroll to position [1365, 0]
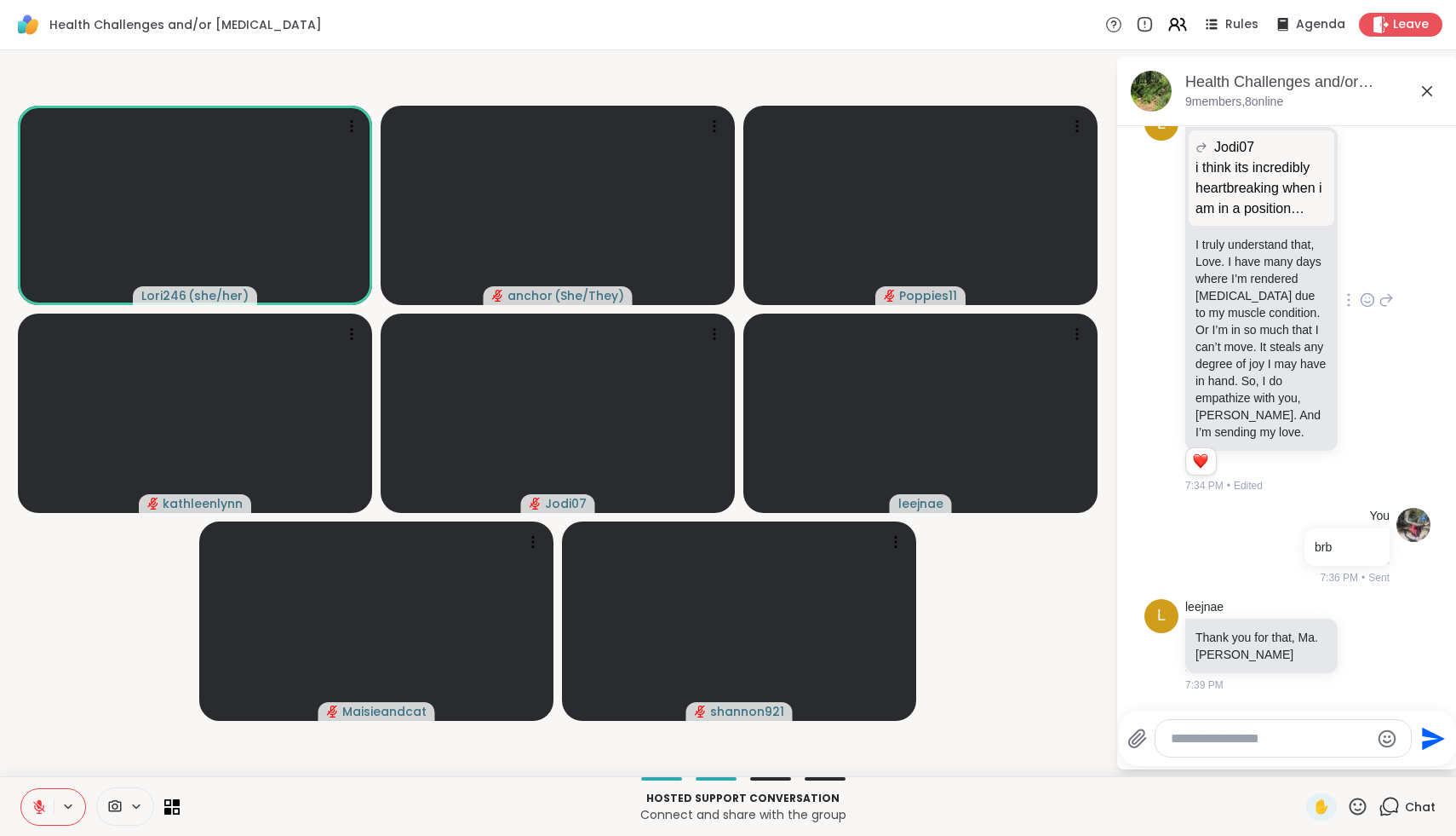
click at [1358, 819] on div "✋" at bounding box center [1337, 806] width 62 height 27
click at [1357, 814] on icon at bounding box center [1358, 806] width 21 height 21
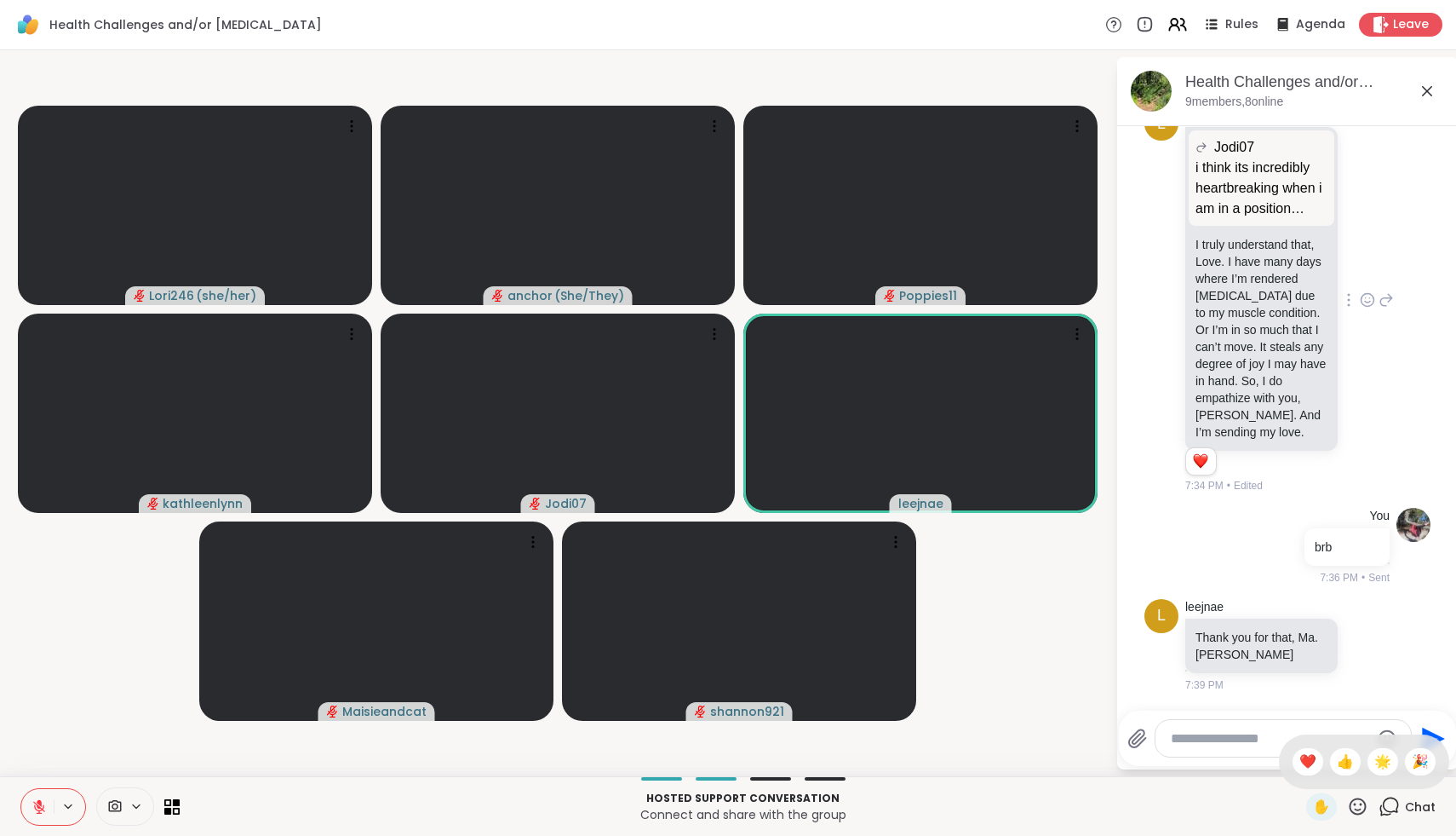
click at [1292, 793] on p "Hosted support conversation" at bounding box center [742, 798] width 1107 height 16
click at [1247, 735] on textarea "Type your message" at bounding box center [1270, 739] width 198 height 17
type textarea "*"
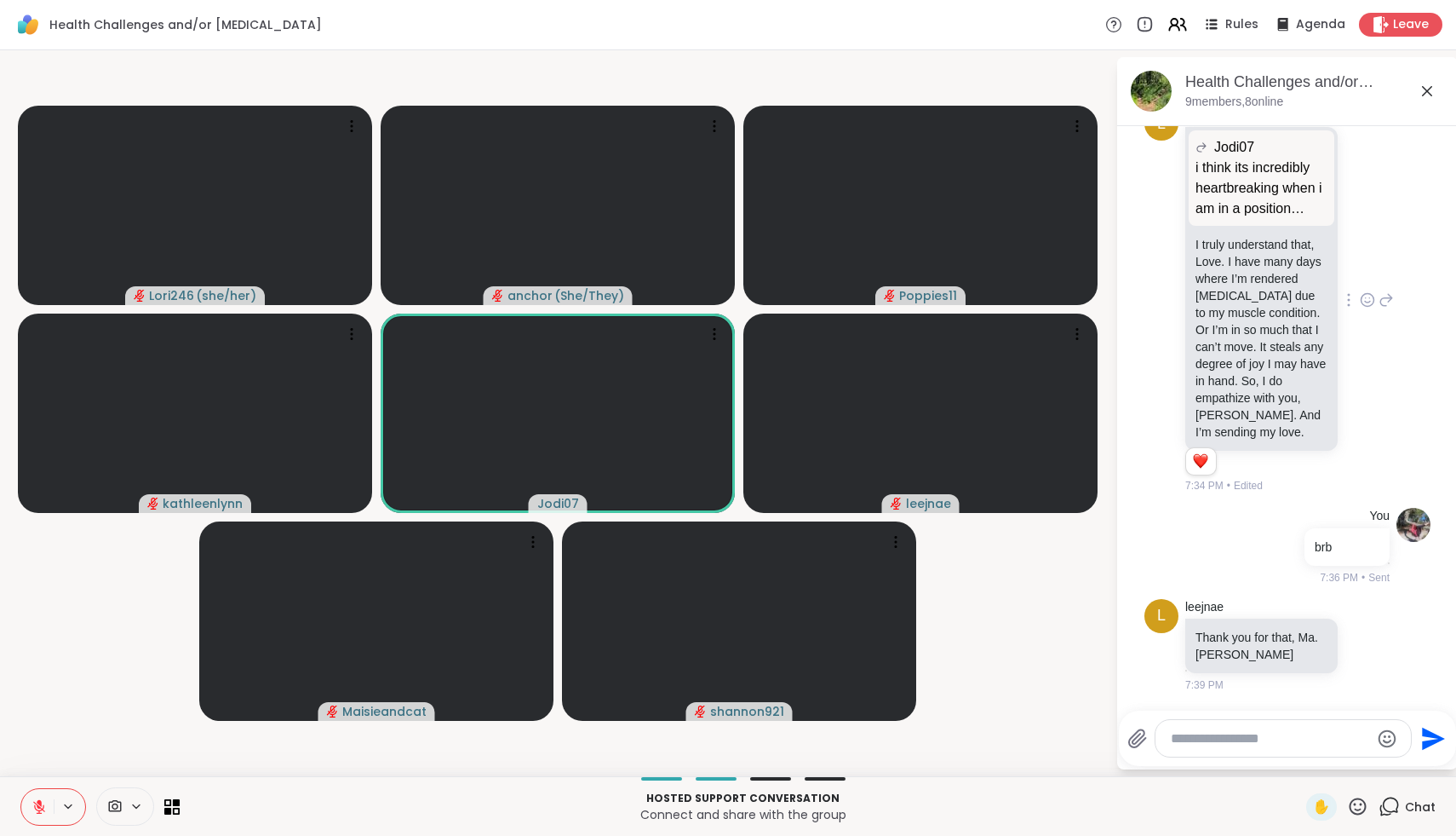
click at [1355, 808] on icon at bounding box center [1358, 806] width 21 height 21
click at [1387, 768] on span "🌟" at bounding box center [1384, 761] width 17 height 20
click at [1357, 811] on icon at bounding box center [1358, 806] width 21 height 21
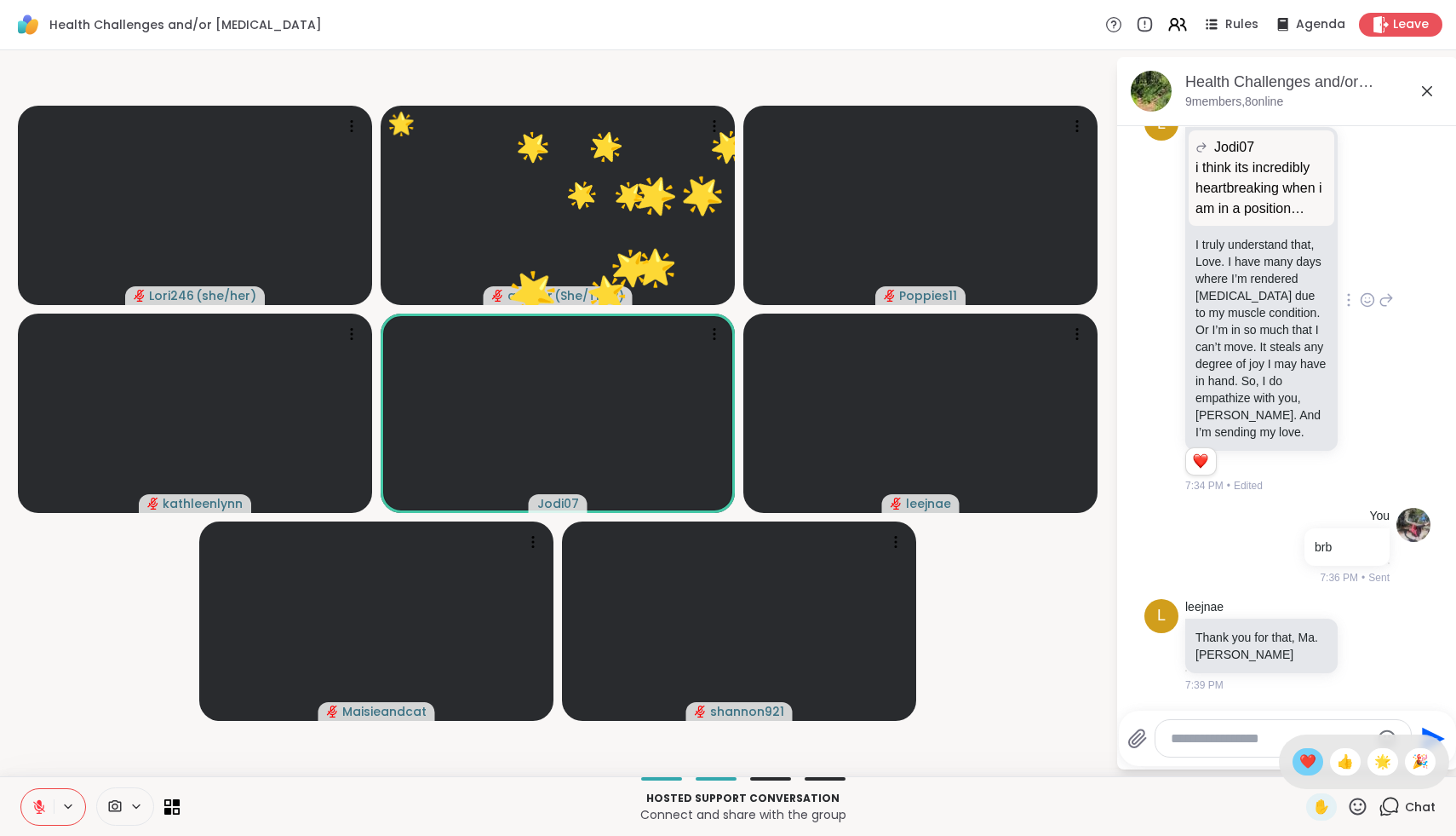
click at [1323, 767] on div "❤️" at bounding box center [1308, 761] width 31 height 27
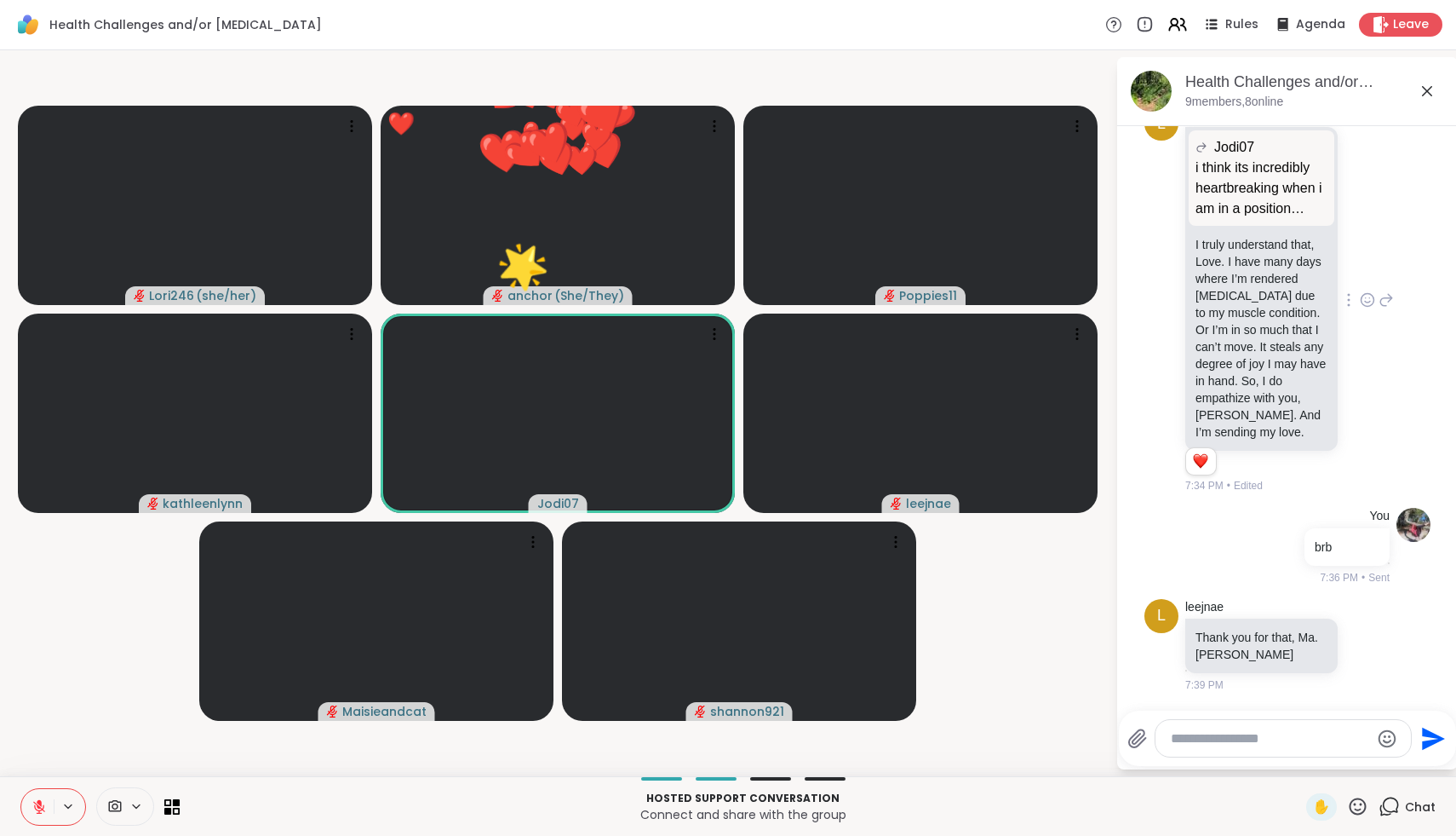
click at [1364, 809] on icon at bounding box center [1358, 806] width 17 height 17
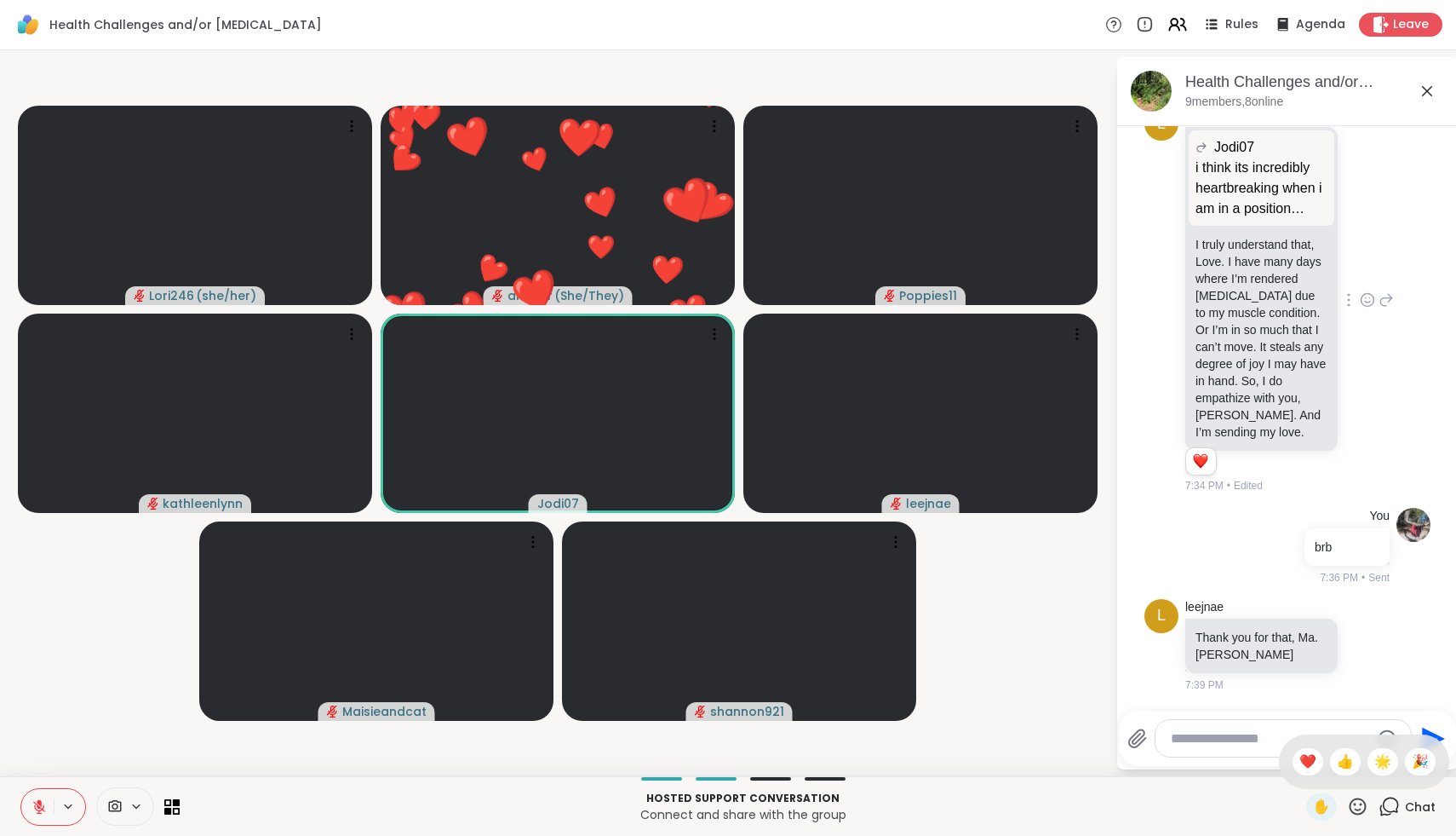
click at [1432, 748] on div "✋ ❤️ 👍 🌟 🎉" at bounding box center [1364, 761] width 170 height 54
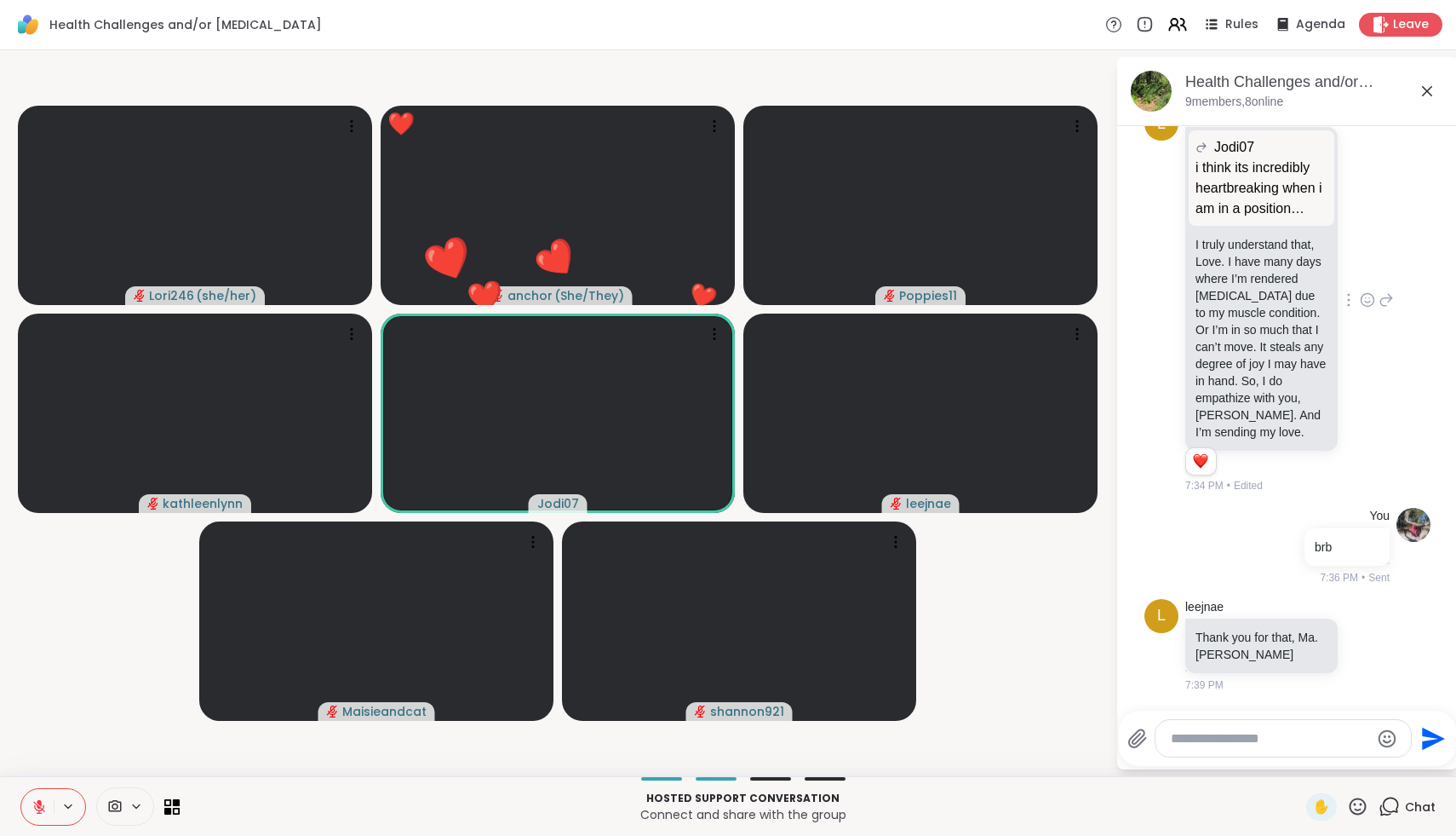
click at [1360, 803] on icon at bounding box center [1358, 806] width 21 height 21
click at [1423, 765] on span "🎉" at bounding box center [1421, 761] width 17 height 20
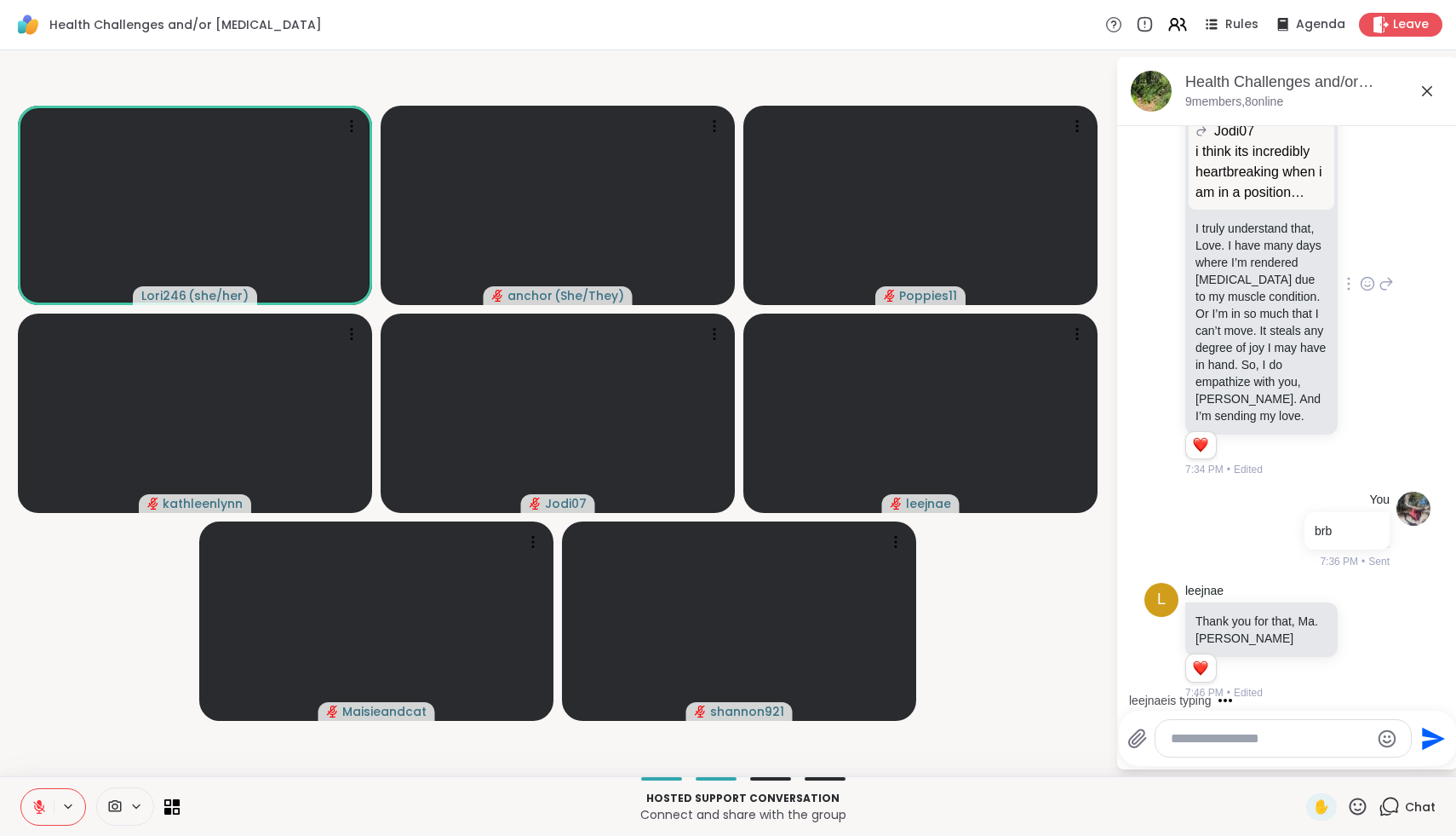
scroll to position [1390, 0]
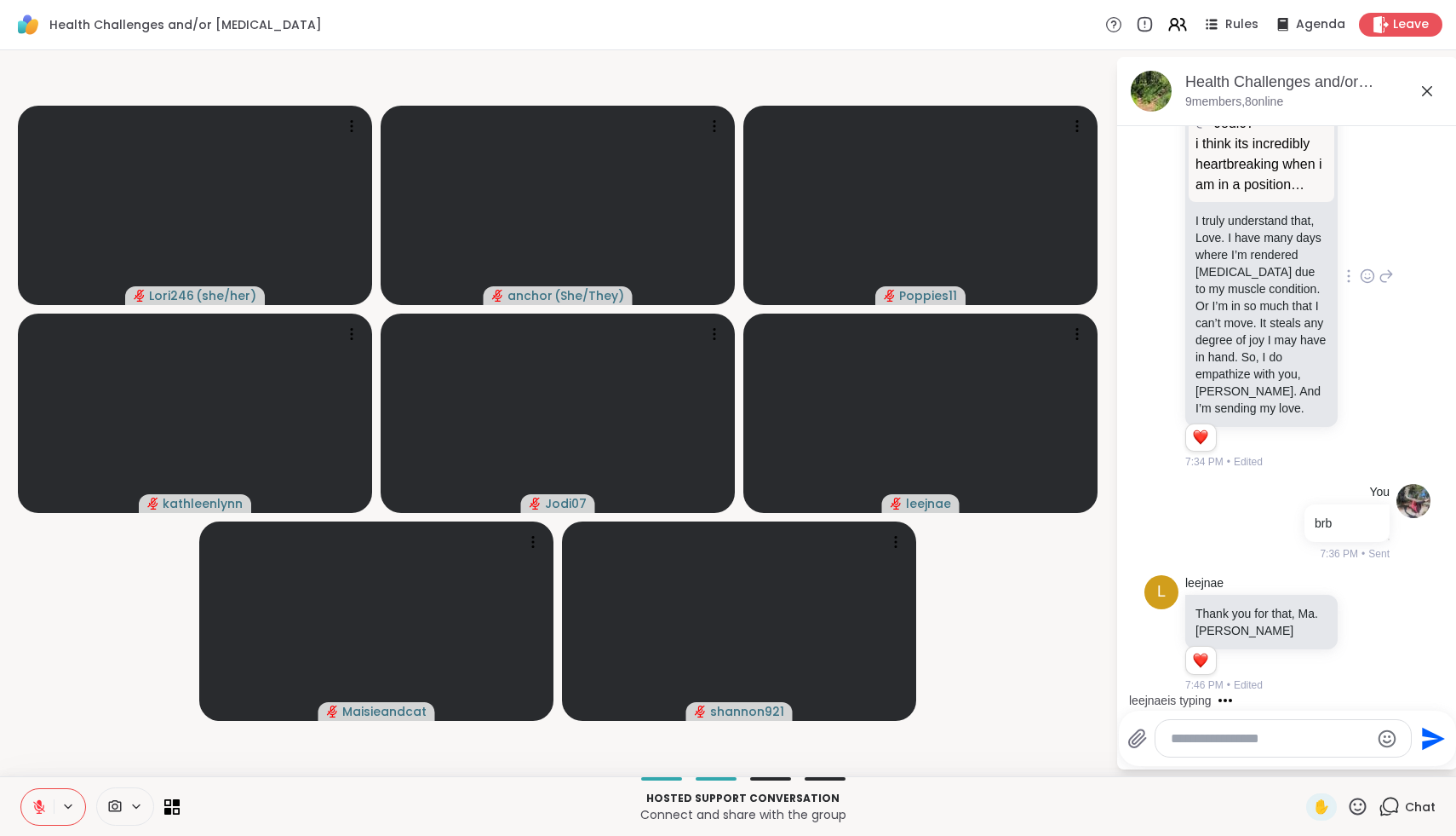
click at [38, 808] on icon at bounding box center [39, 807] width 16 height 16
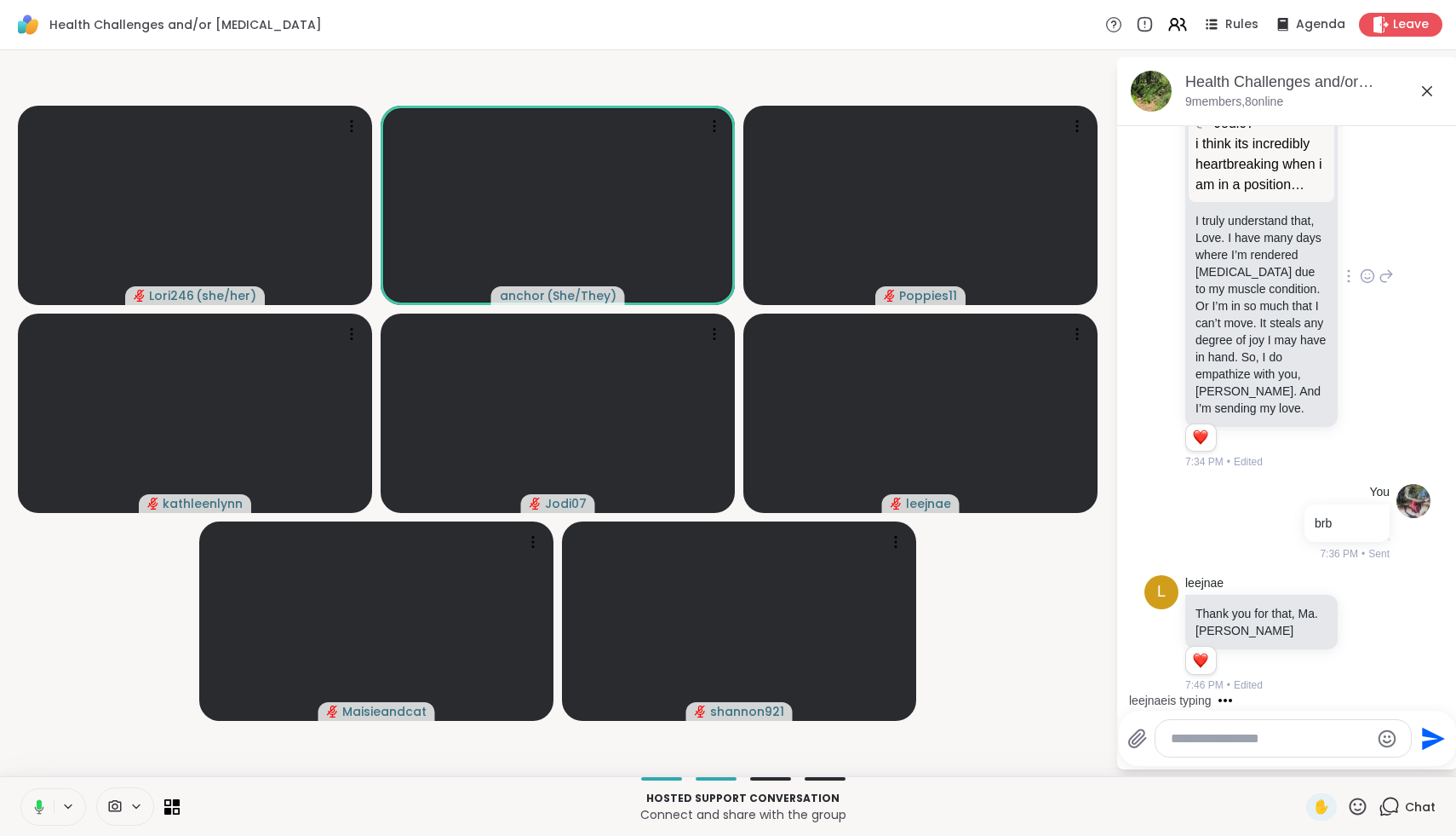
scroll to position [1665, 0]
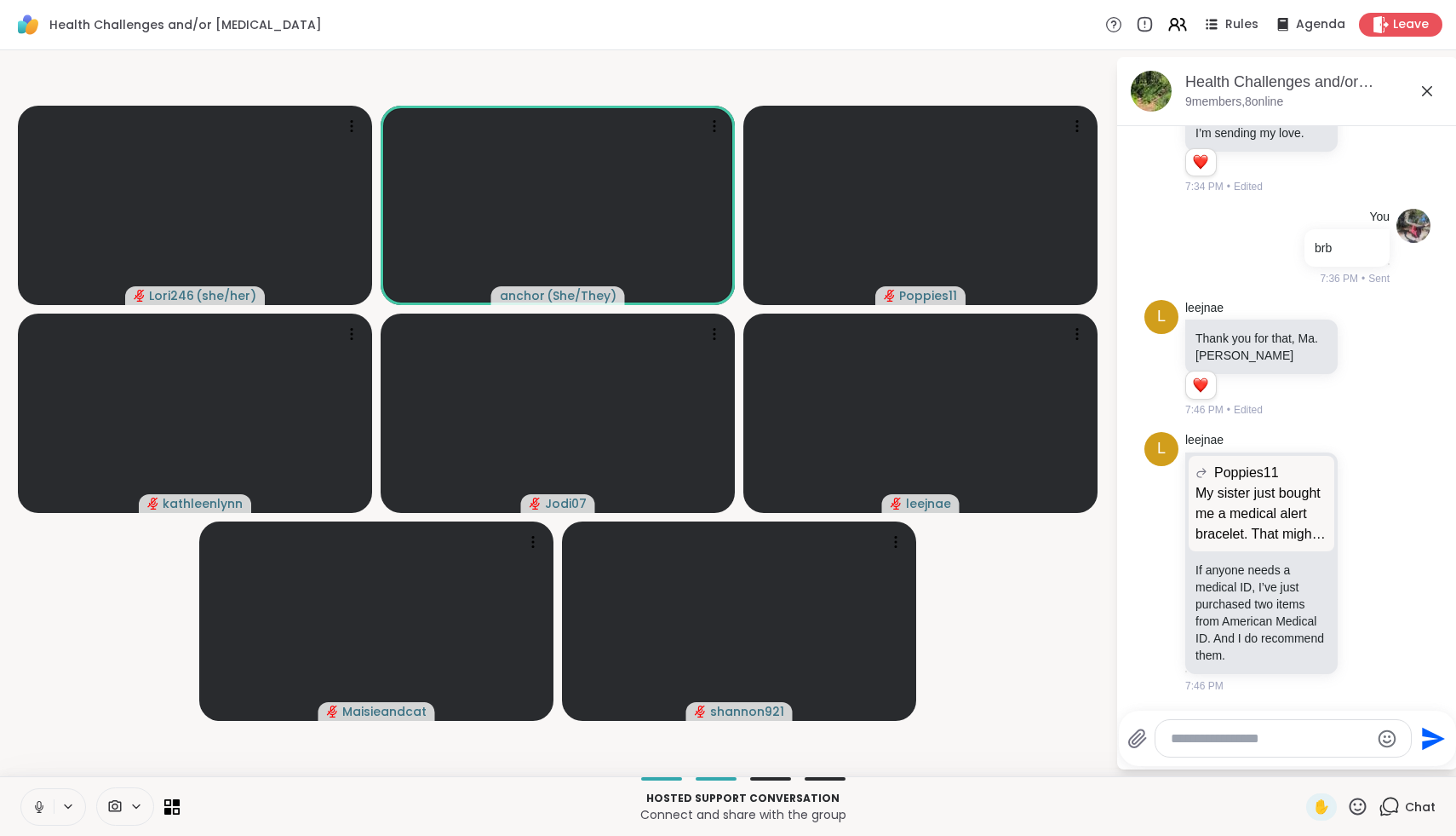
click at [40, 807] on icon at bounding box center [38, 805] width 4 height 8
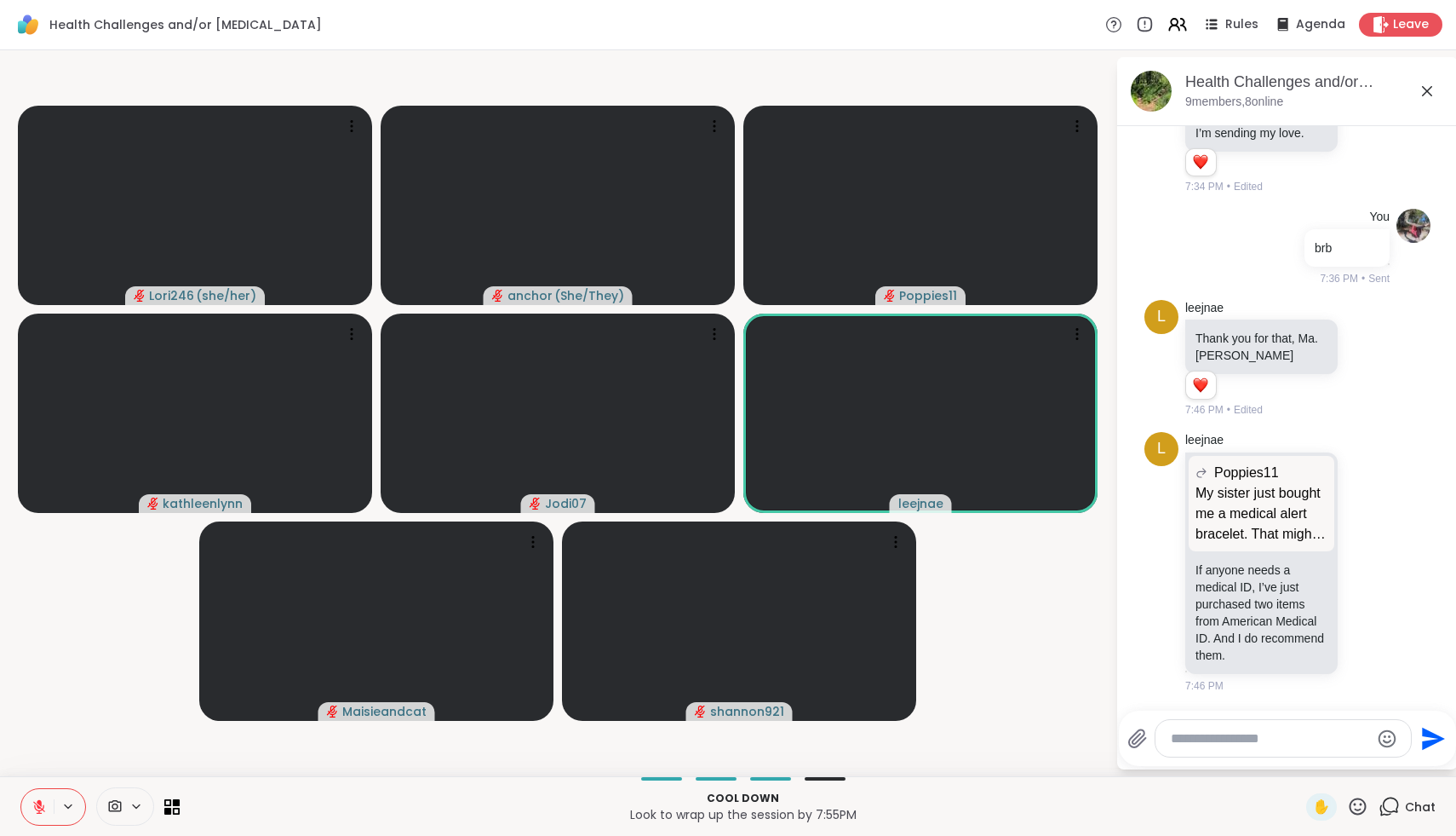
click at [40, 807] on icon at bounding box center [39, 807] width 12 height 12
click at [40, 807] on icon at bounding box center [39, 807] width 5 height 2
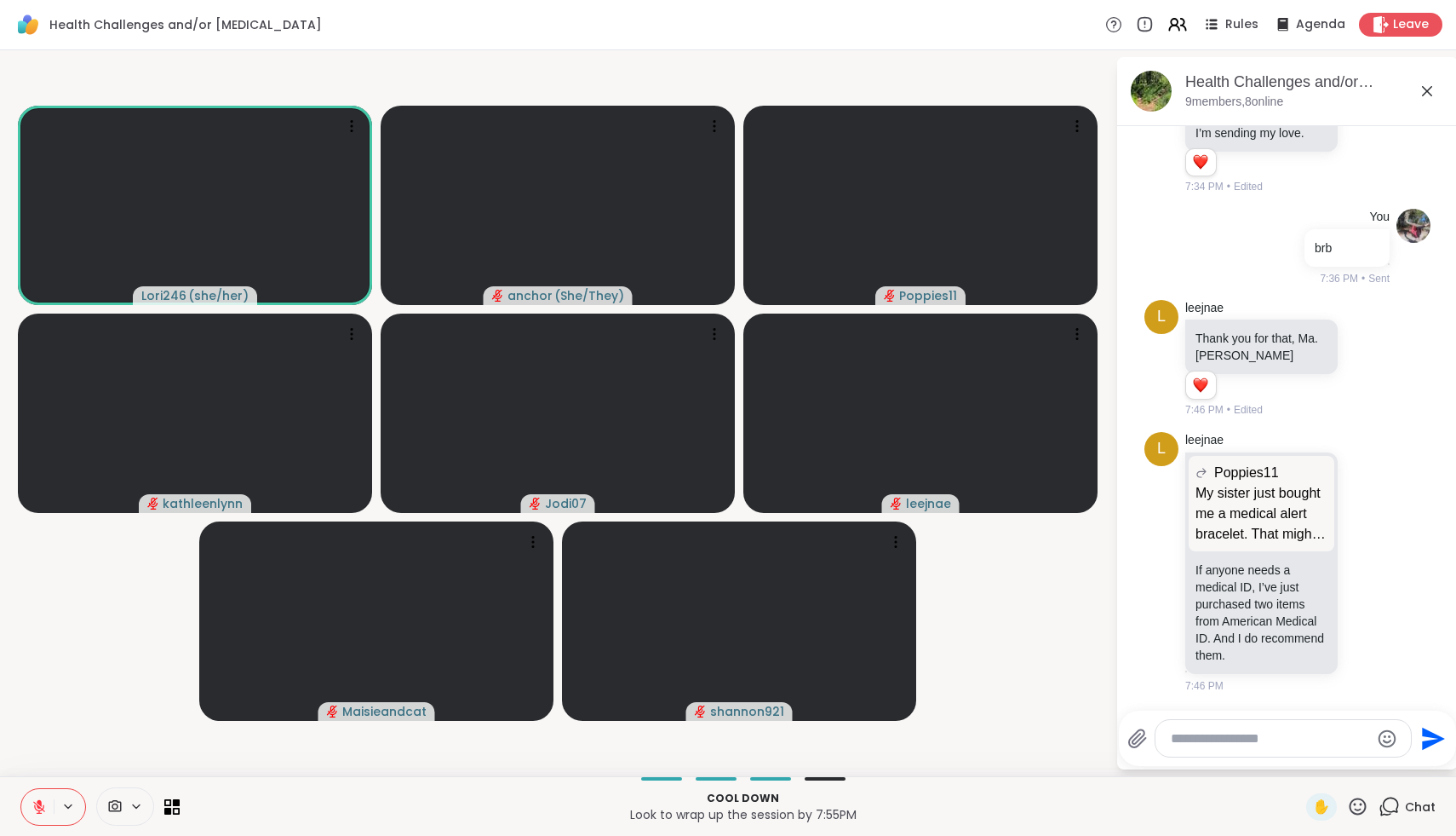
click at [1360, 805] on icon at bounding box center [1358, 806] width 21 height 21
click at [1323, 758] on div "❤️" at bounding box center [1308, 761] width 31 height 27
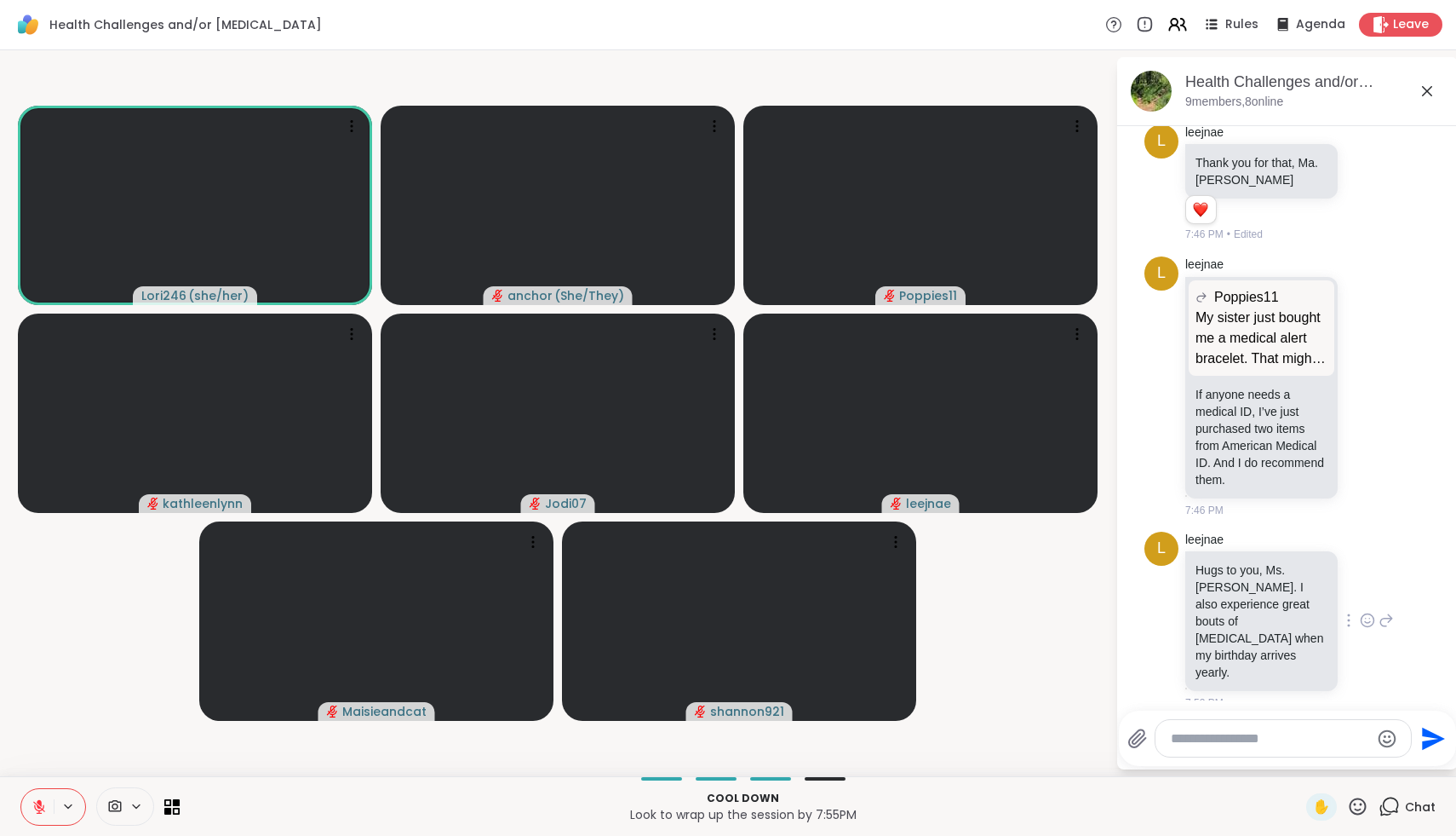
click at [1371, 624] on icon at bounding box center [1368, 620] width 16 height 17
click at [1241, 593] on button "Select Reaction: Heart" at bounding box center [1232, 592] width 34 height 34
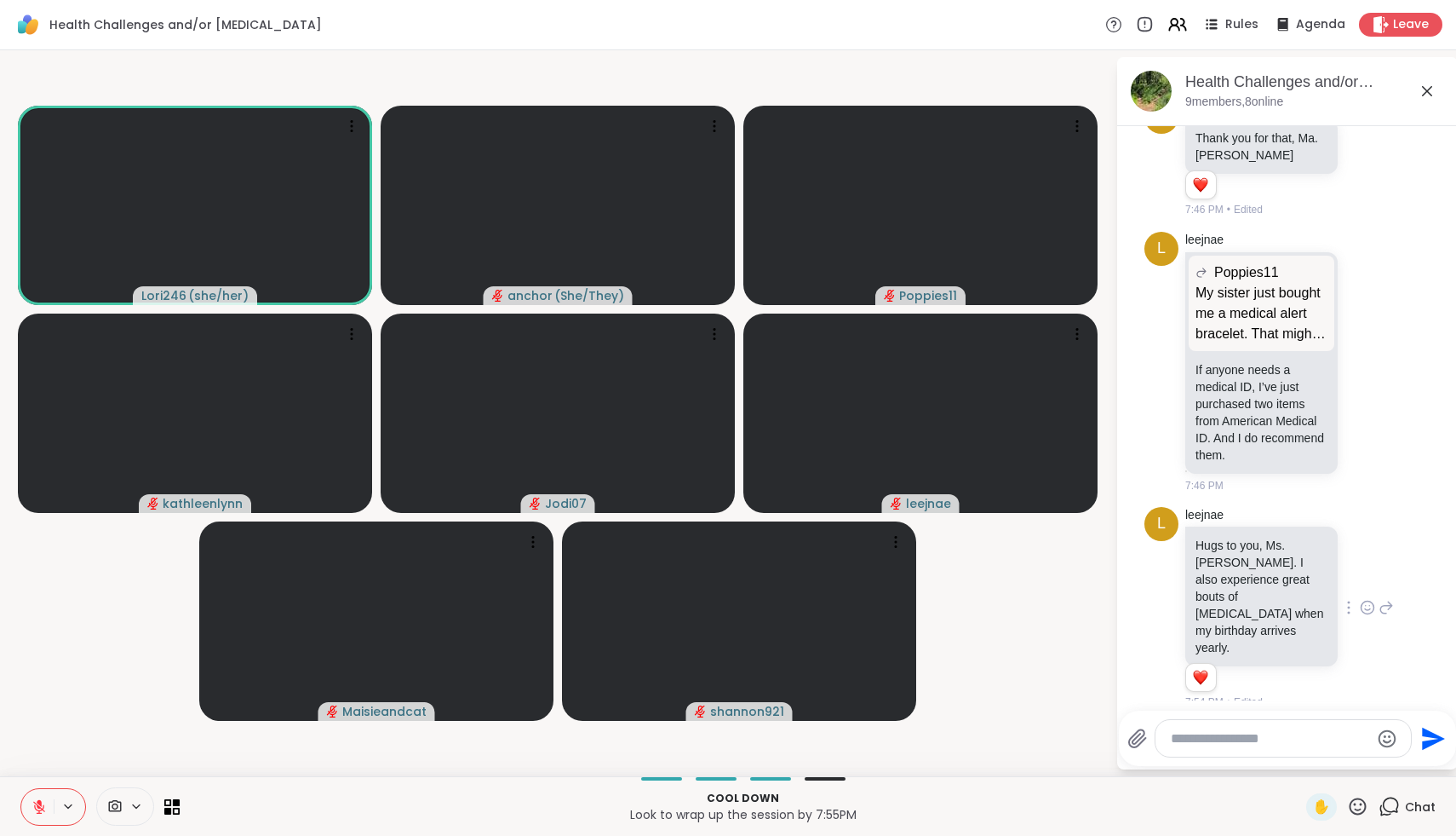
click at [1244, 744] on textarea "Type your message" at bounding box center [1270, 739] width 198 height 17
type textarea "*"
click at [1356, 806] on icon at bounding box center [1358, 806] width 21 height 21
click at [1316, 757] on span "❤️" at bounding box center [1308, 761] width 17 height 20
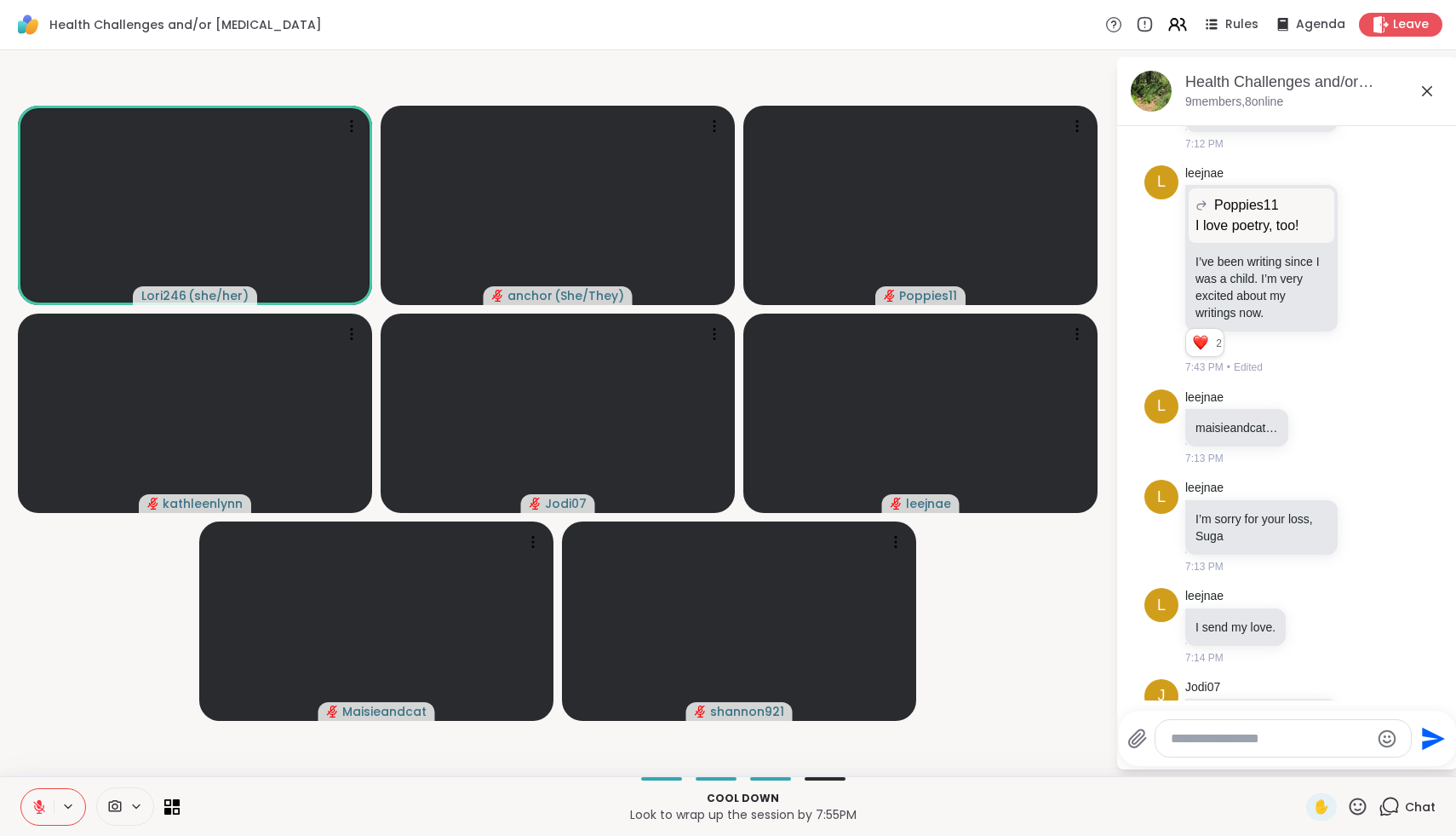
scroll to position [204, 0]
click at [1425, 90] on icon at bounding box center [1426, 91] width 20 height 20
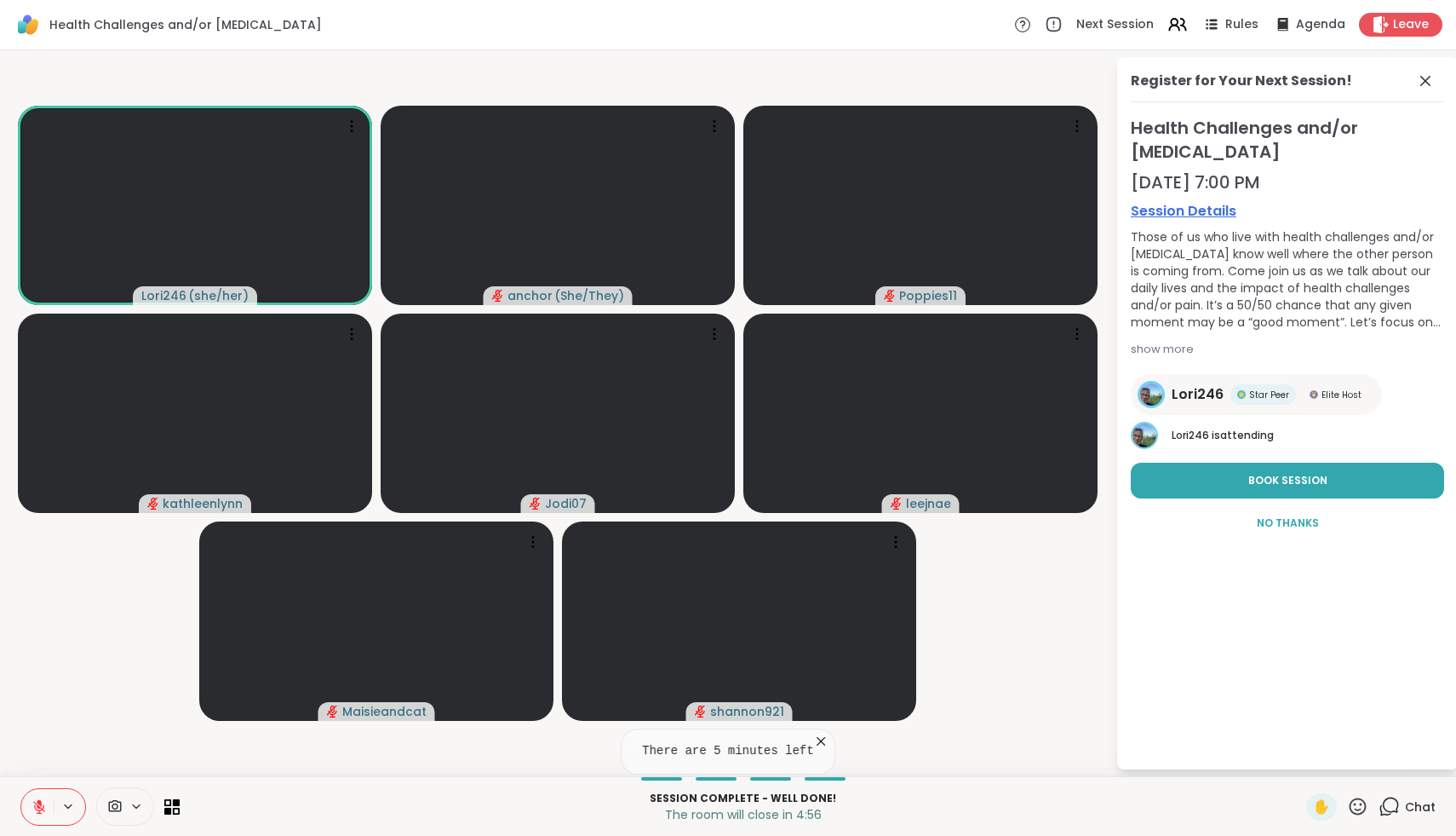
click at [821, 743] on icon at bounding box center [821, 742] width 17 height 17
click at [1418, 84] on icon at bounding box center [1425, 80] width 20 height 20
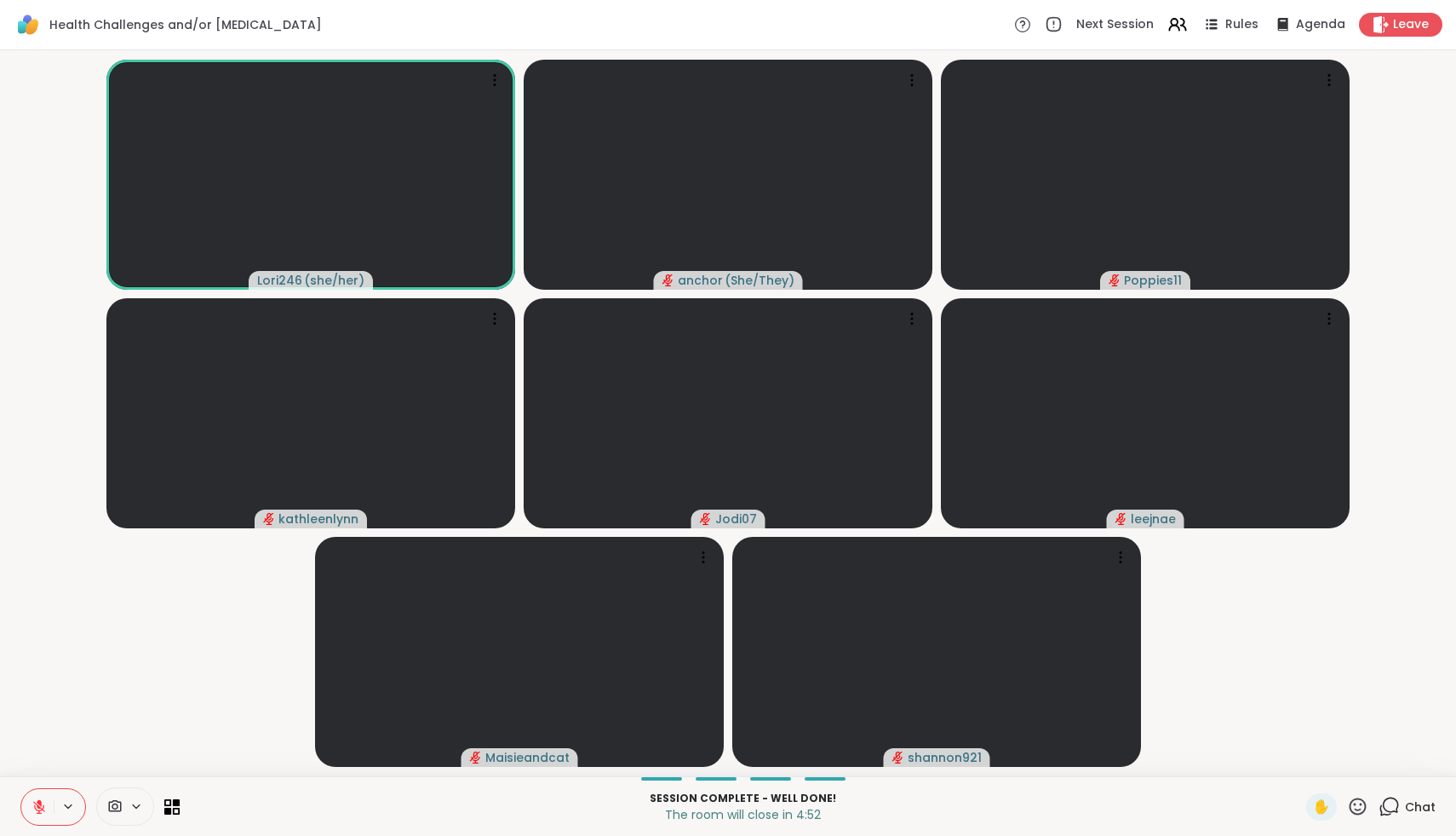
click at [1416, 813] on span "Chat" at bounding box center [1420, 807] width 31 height 17
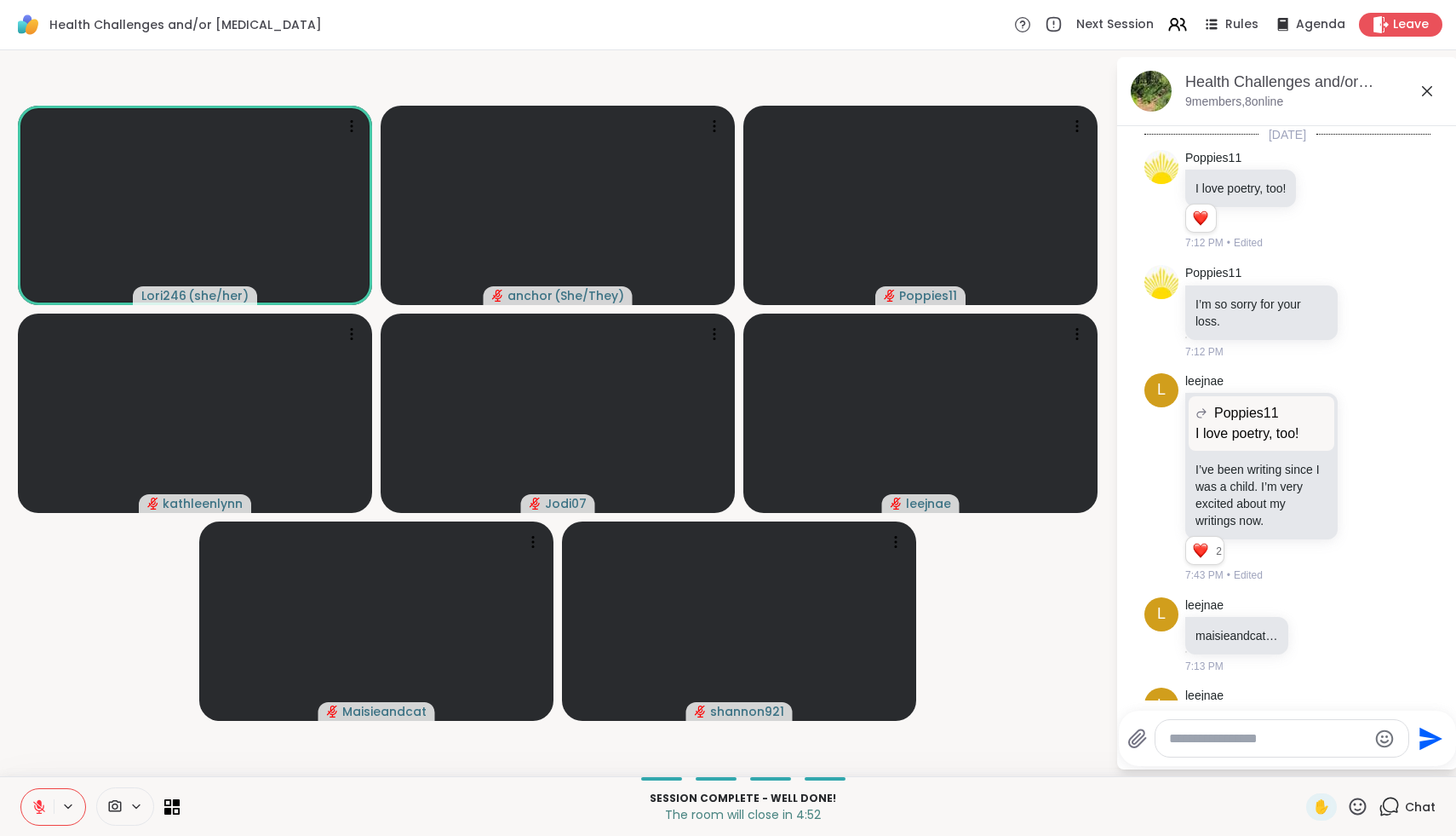
scroll to position [1848, 0]
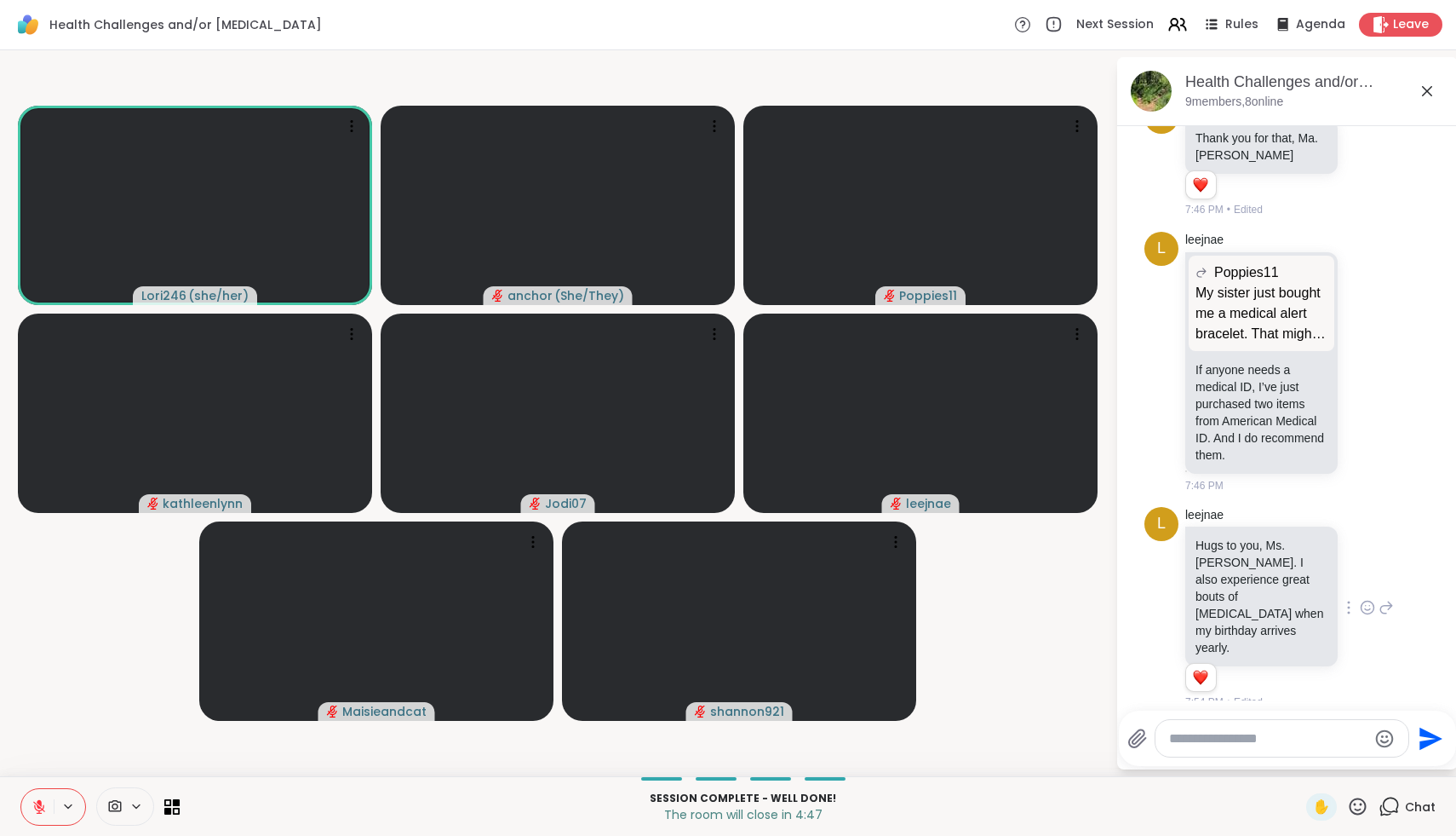
click at [1389, 604] on icon at bounding box center [1387, 607] width 16 height 20
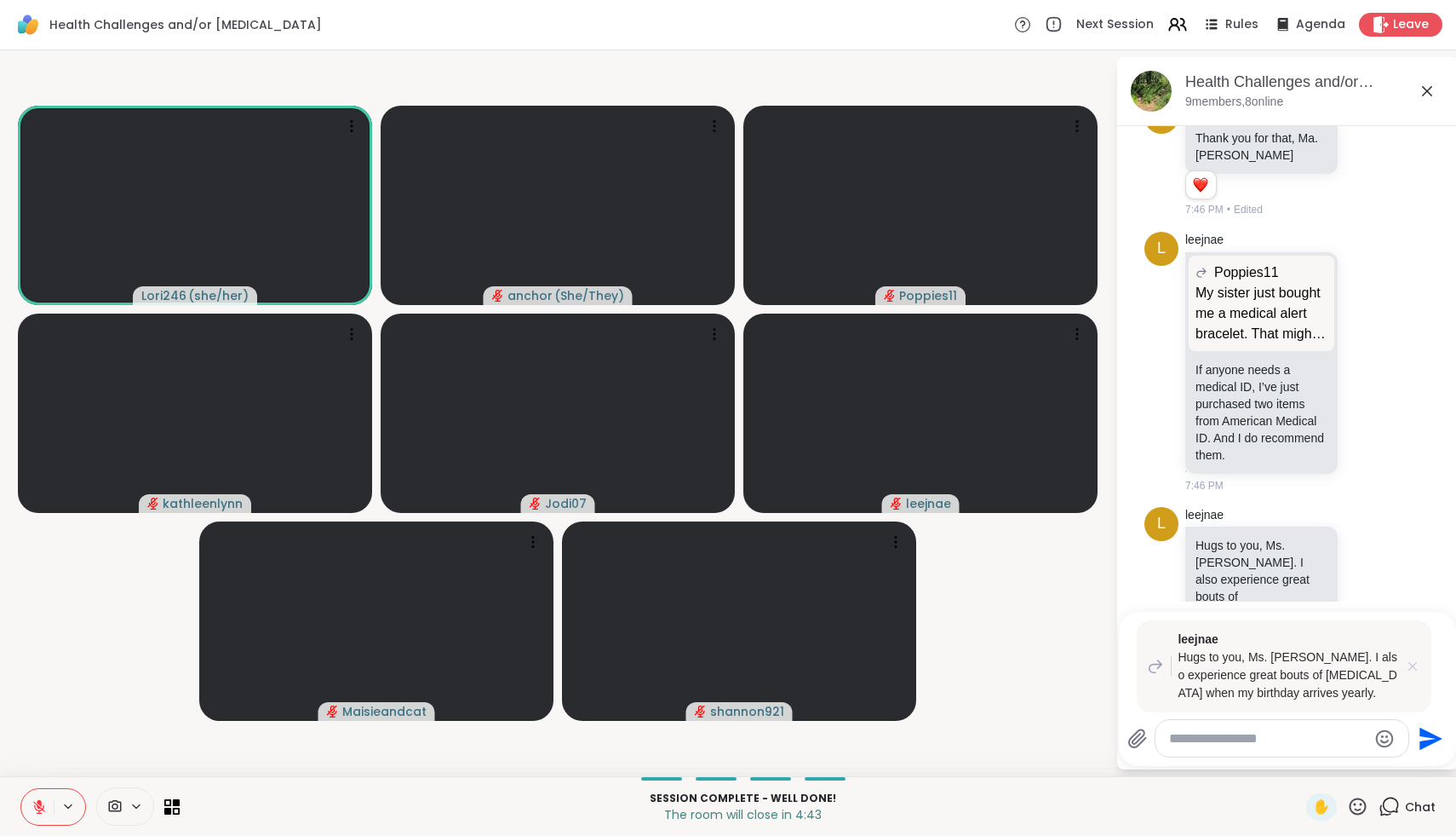
click at [1409, 666] on icon at bounding box center [1413, 667] width 17 height 17
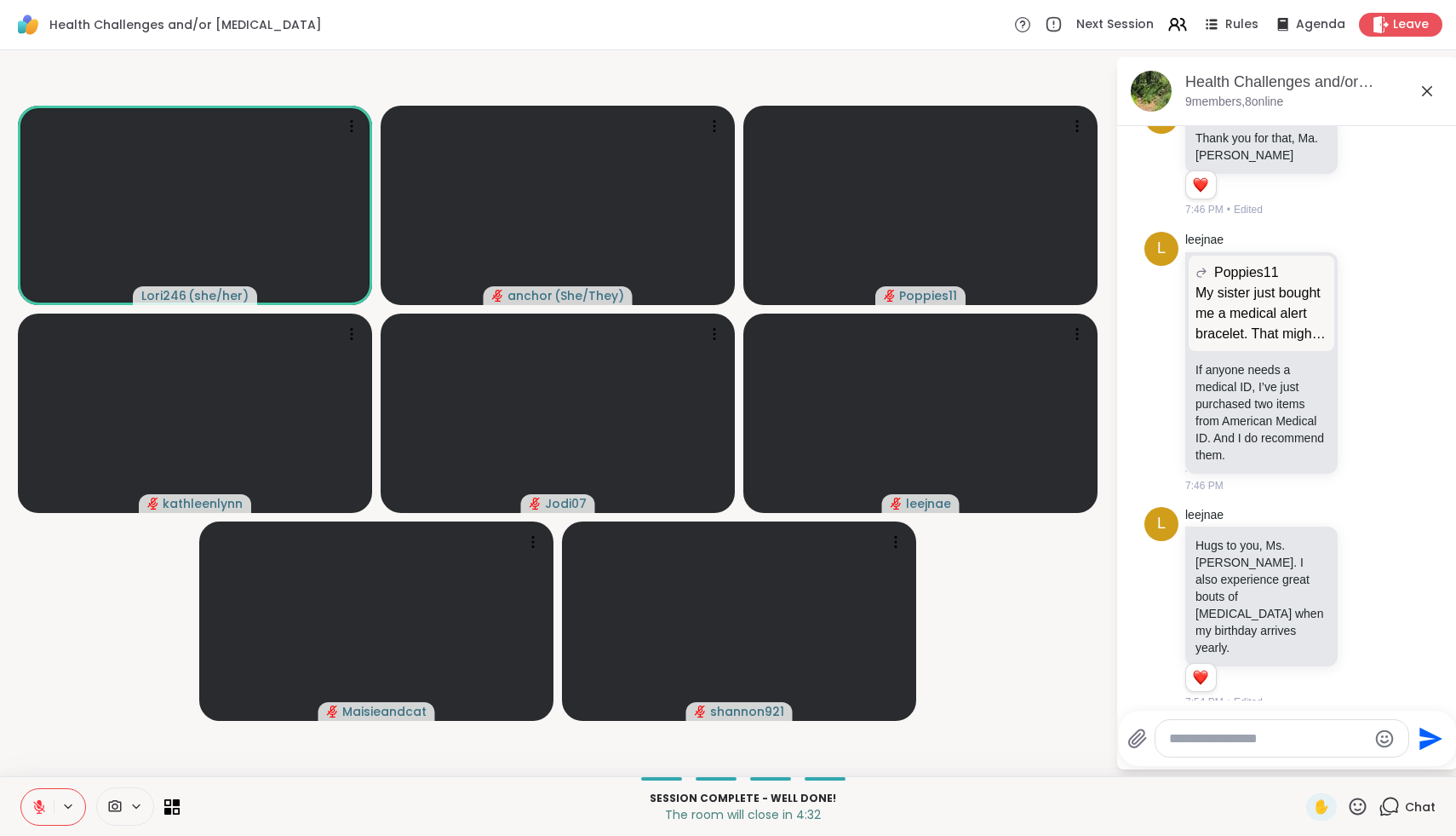
click at [1356, 812] on icon at bounding box center [1358, 806] width 21 height 21
click at [1391, 763] on span "🌟" at bounding box center [1384, 761] width 17 height 20
click at [1357, 802] on icon at bounding box center [1358, 806] width 21 height 21
click at [1316, 758] on span "❤️" at bounding box center [1308, 761] width 17 height 20
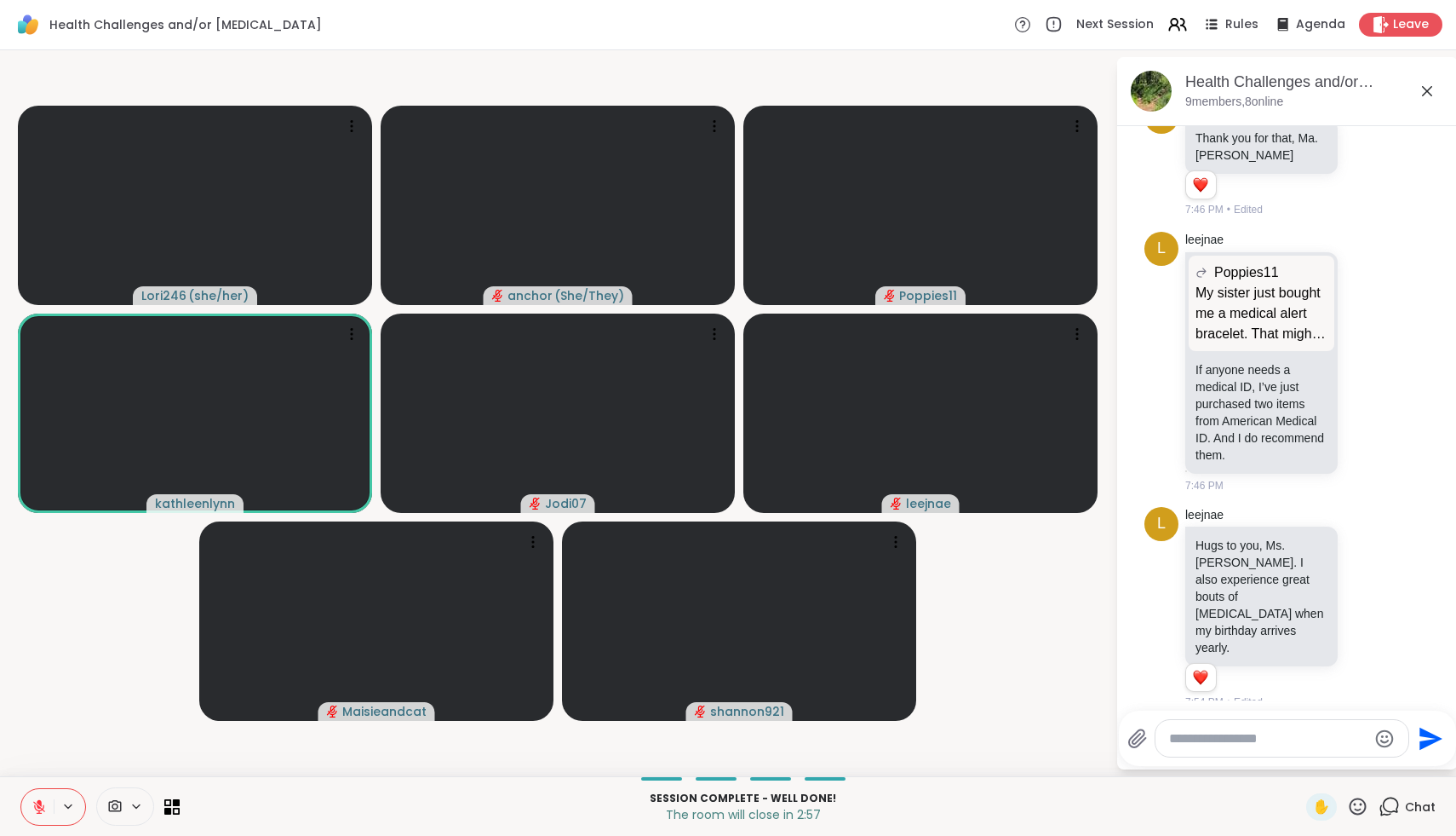
click at [1356, 812] on icon at bounding box center [1358, 806] width 21 height 21
click at [1316, 763] on span "❤️" at bounding box center [1308, 761] width 17 height 20
click at [1363, 809] on icon at bounding box center [1358, 806] width 21 height 21
click at [1396, 767] on div "🌟" at bounding box center [1383, 761] width 31 height 27
click at [1363, 807] on icon at bounding box center [1358, 806] width 21 height 21
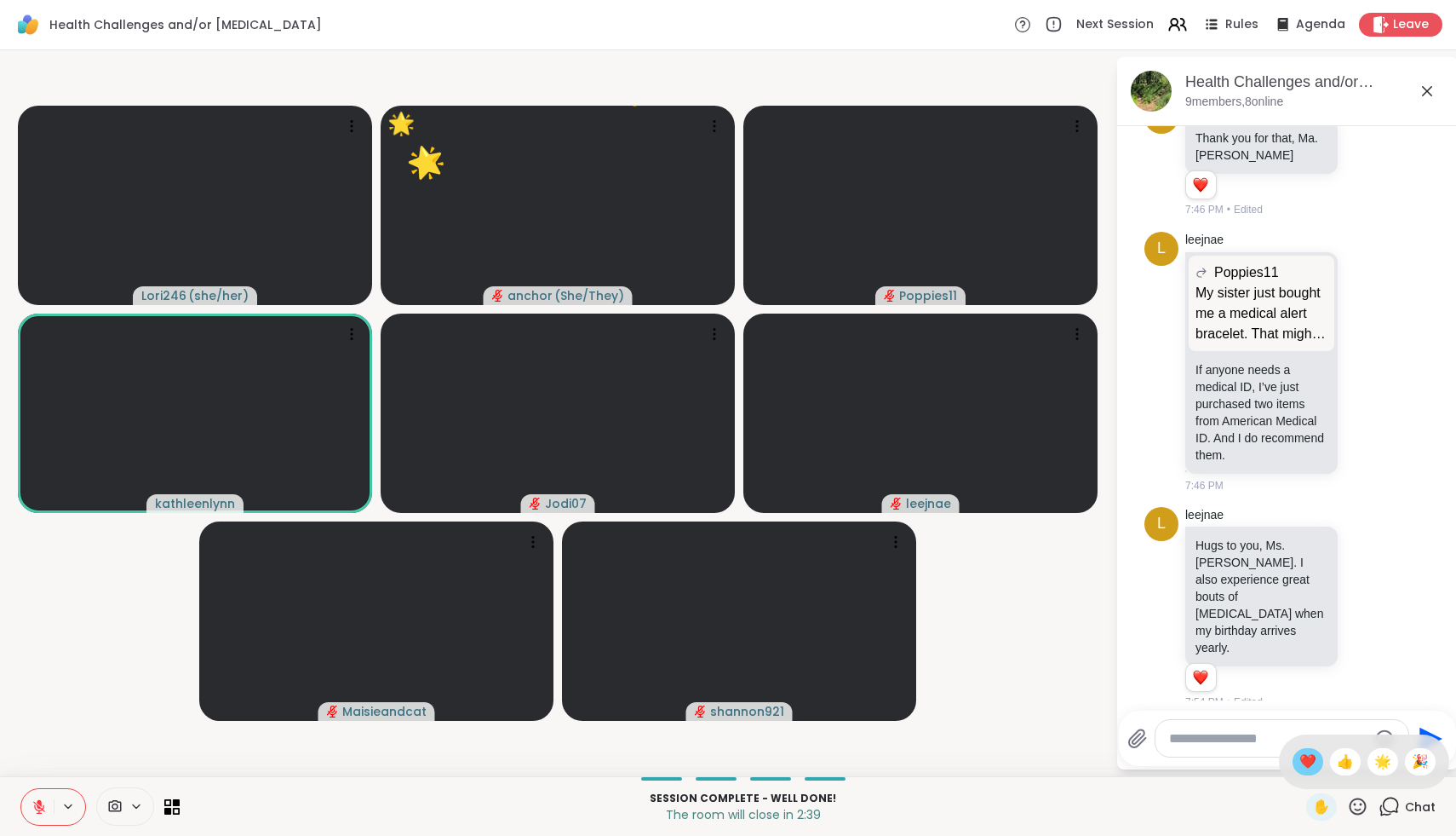
click at [1309, 762] on div "❤️" at bounding box center [1308, 761] width 31 height 27
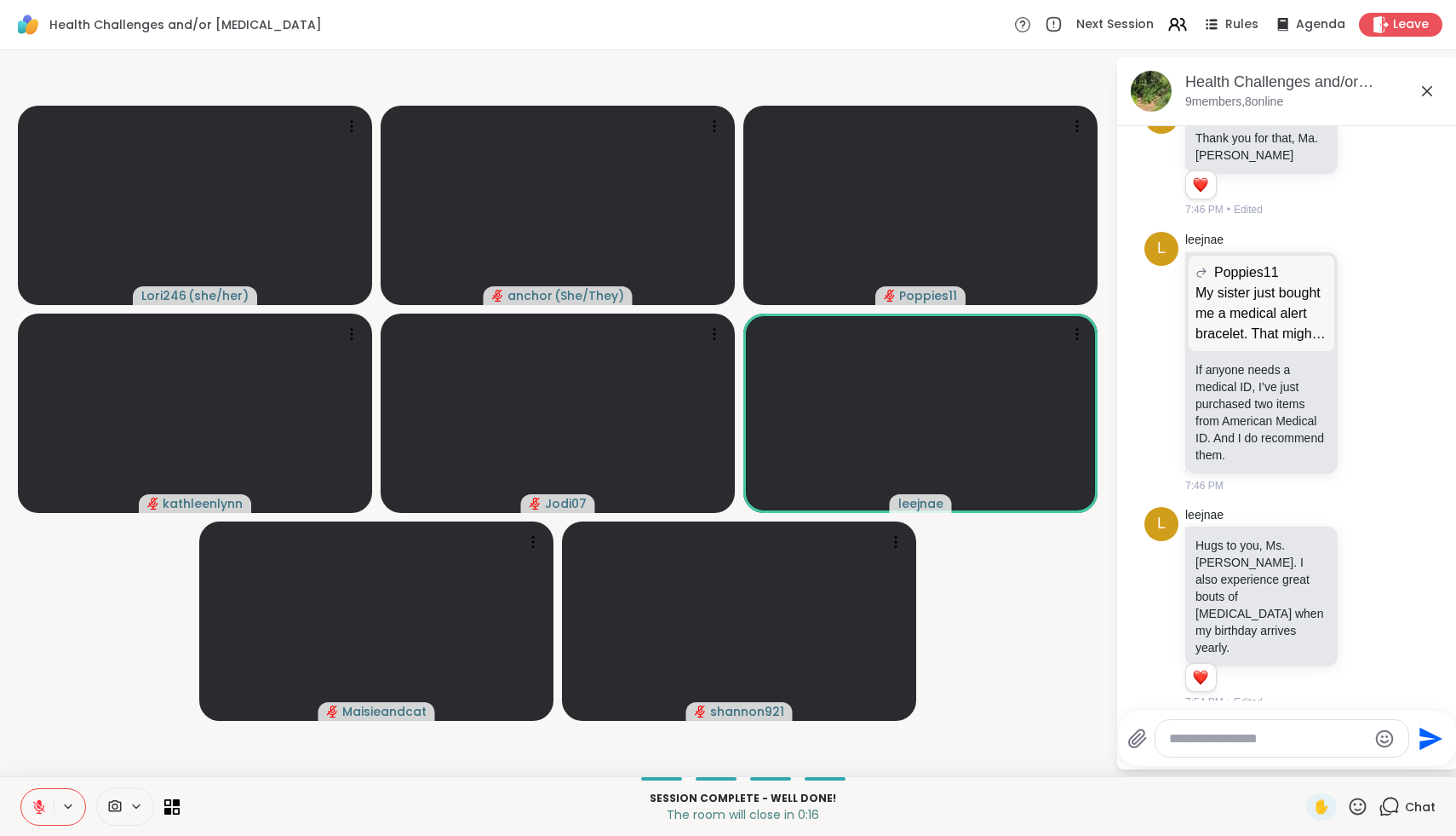
click at [1360, 812] on icon at bounding box center [1358, 806] width 17 height 17
click at [1316, 762] on span "❤️" at bounding box center [1308, 761] width 17 height 20
click at [1358, 807] on icon at bounding box center [1358, 806] width 21 height 21
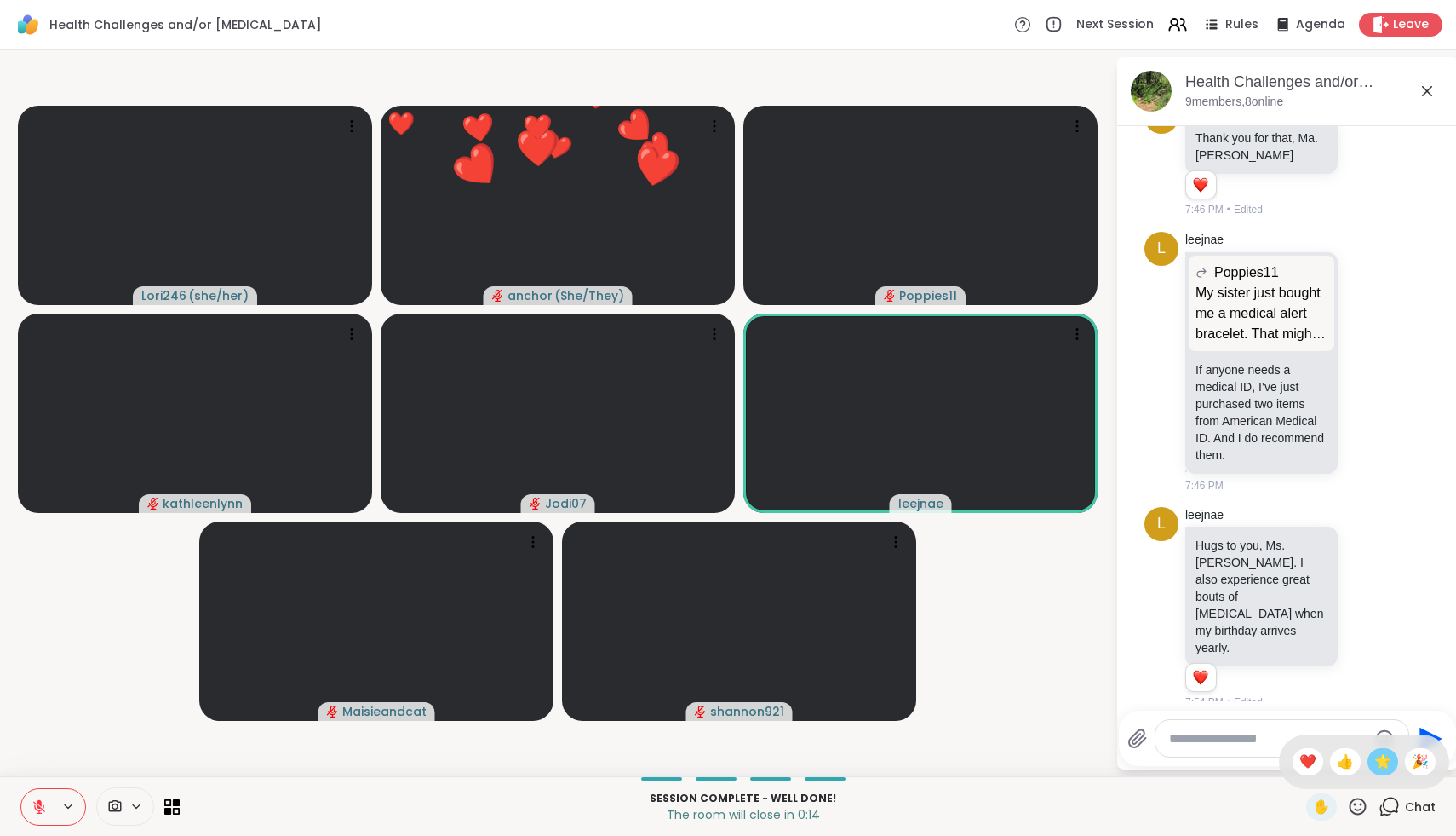
click at [1384, 767] on span "🌟" at bounding box center [1384, 761] width 17 height 20
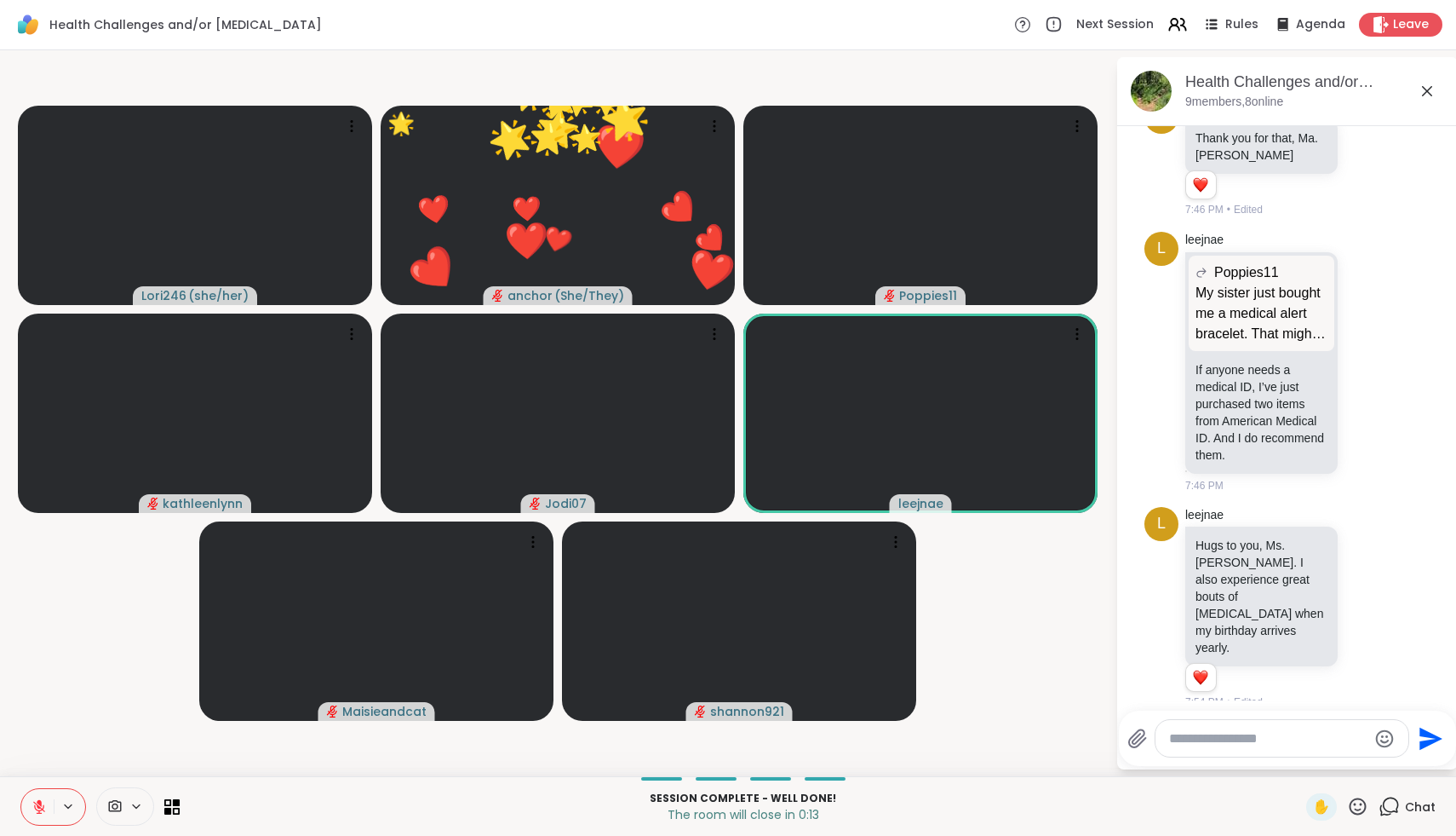
click at [1363, 811] on icon at bounding box center [1358, 806] width 21 height 21
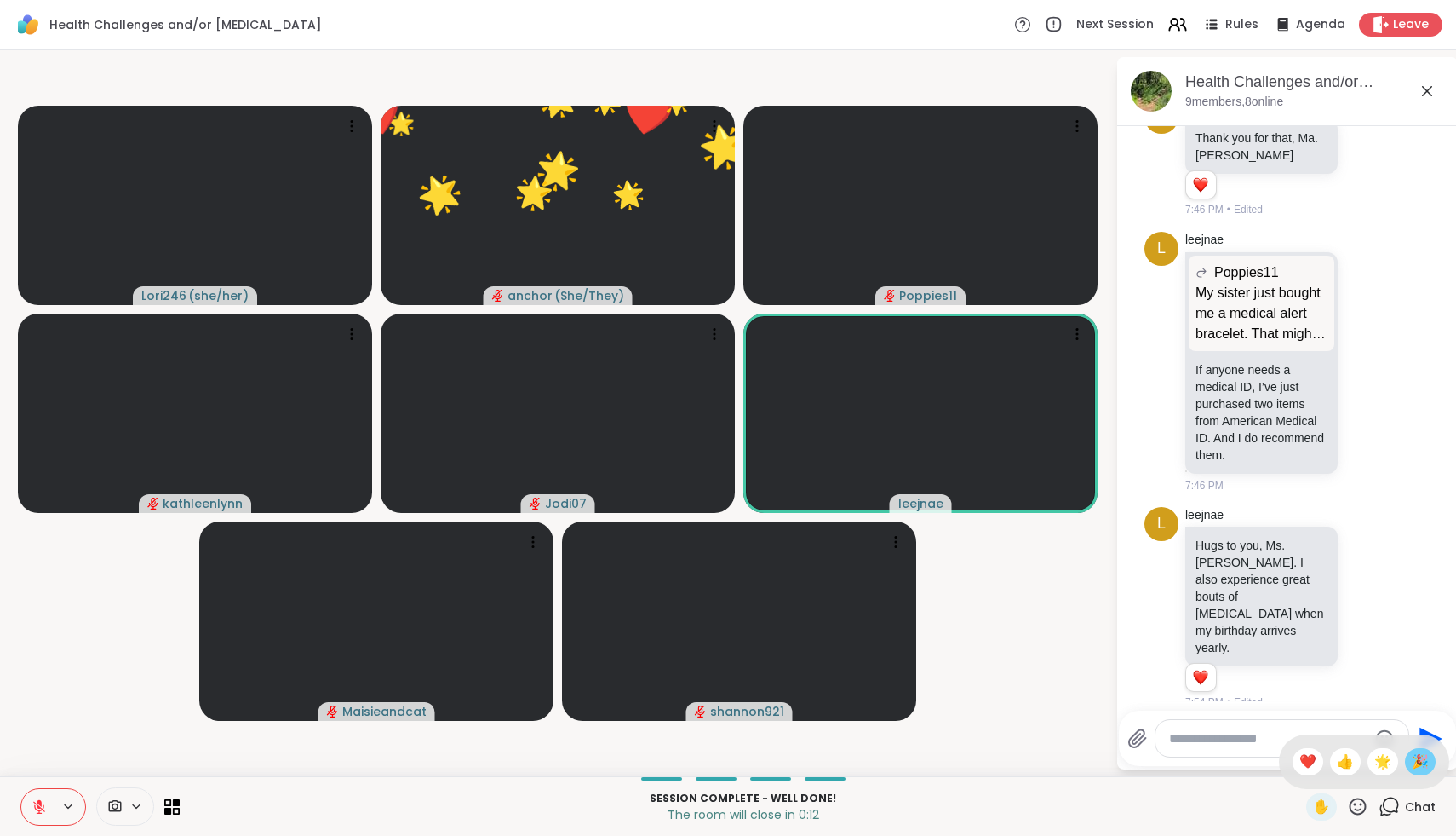
click at [1425, 767] on span "🎉" at bounding box center [1421, 761] width 17 height 20
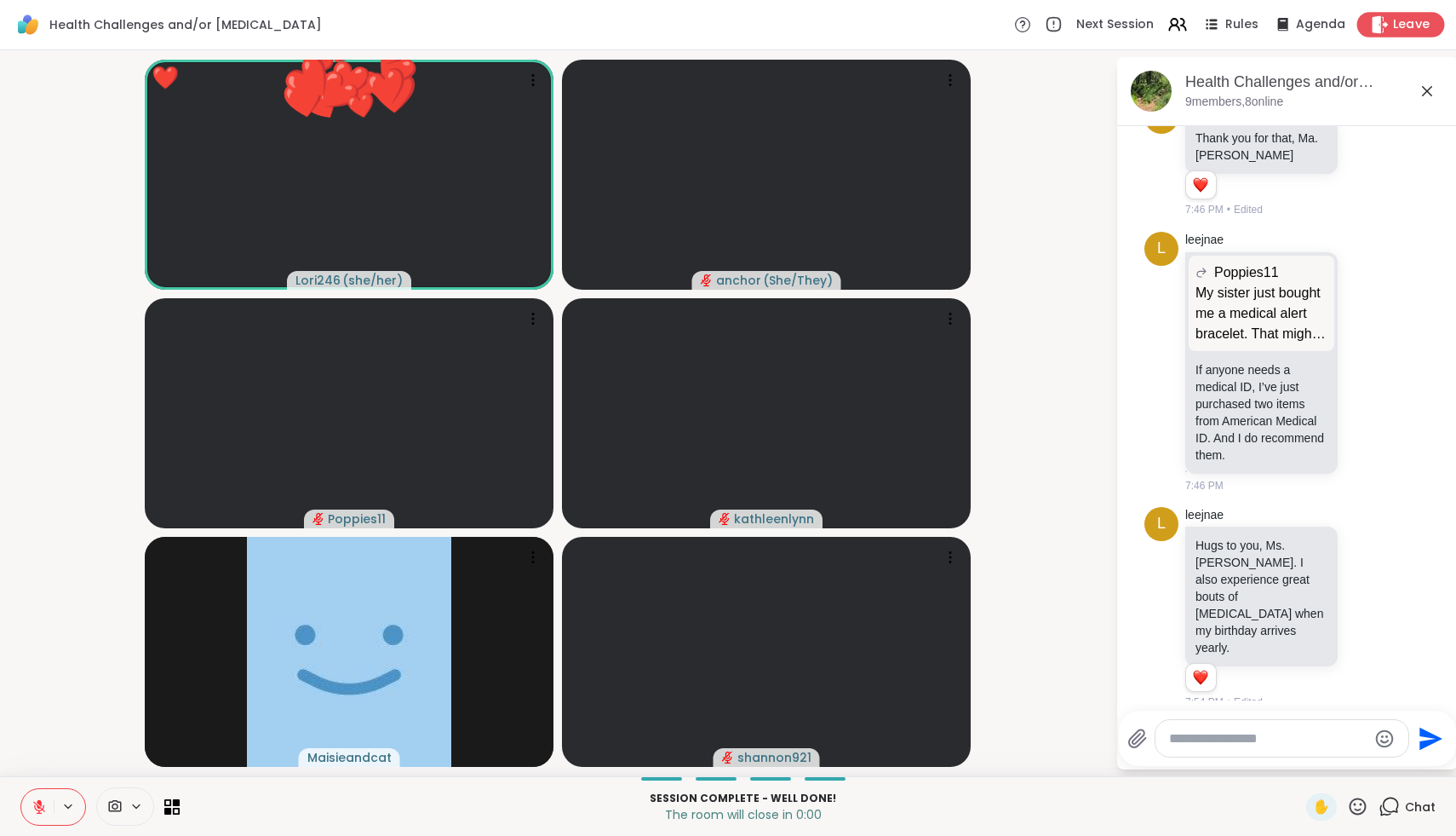
click at [1393, 27] on span "Leave" at bounding box center [1411, 25] width 38 height 17
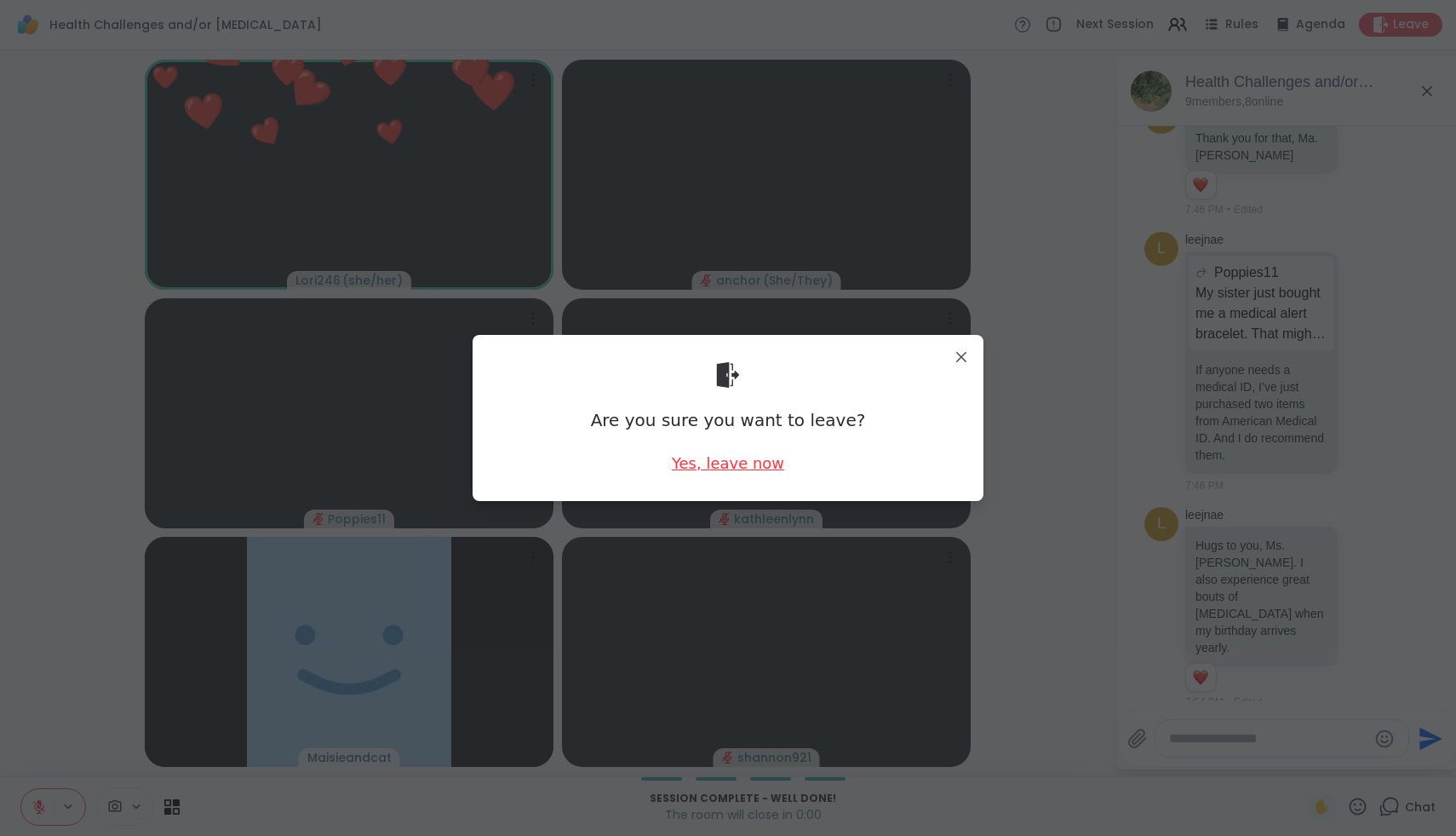
click at [761, 463] on div "Yes, leave now" at bounding box center [728, 463] width 113 height 21
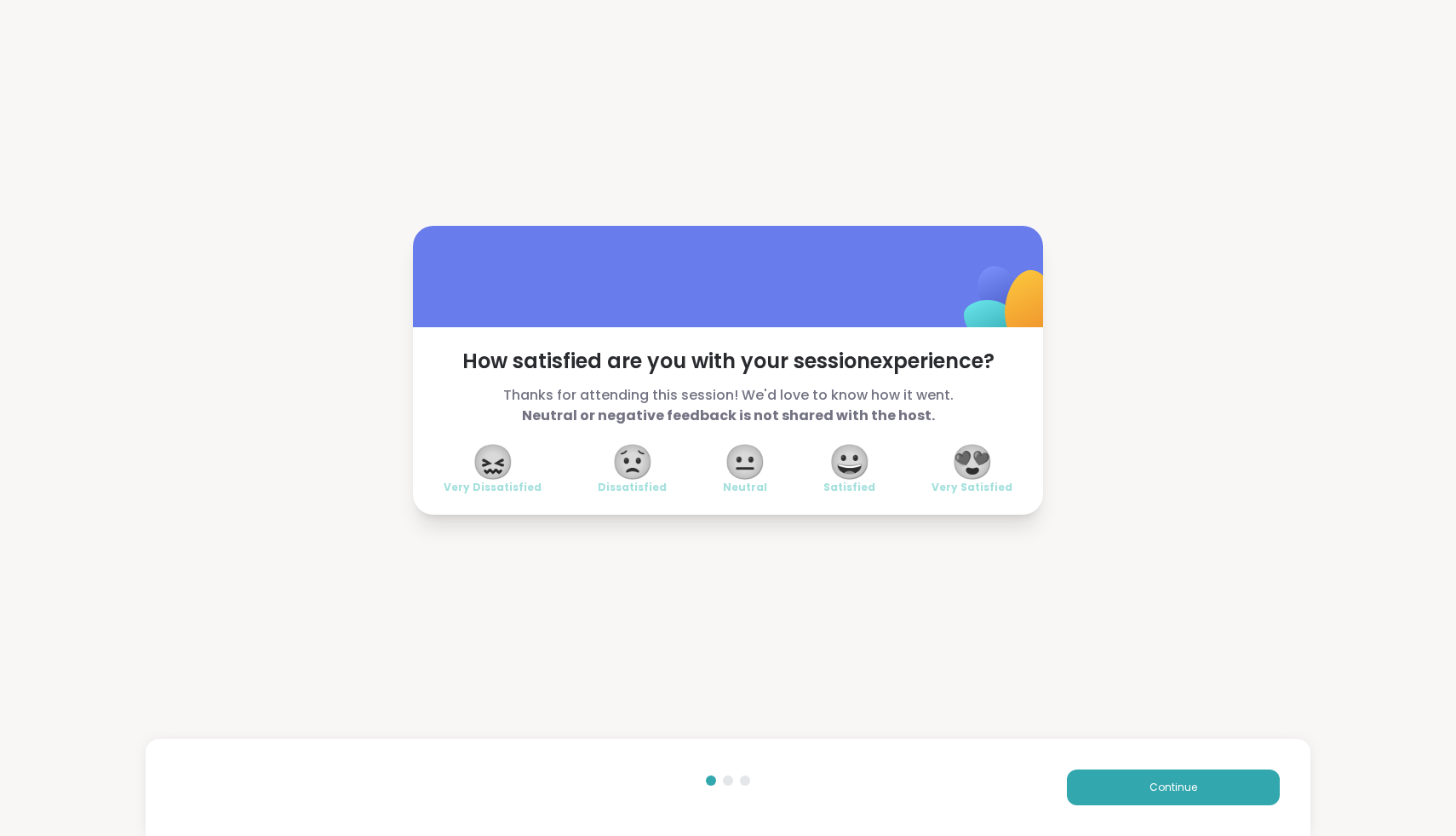
click at [977, 477] on span "😍" at bounding box center [972, 461] width 43 height 31
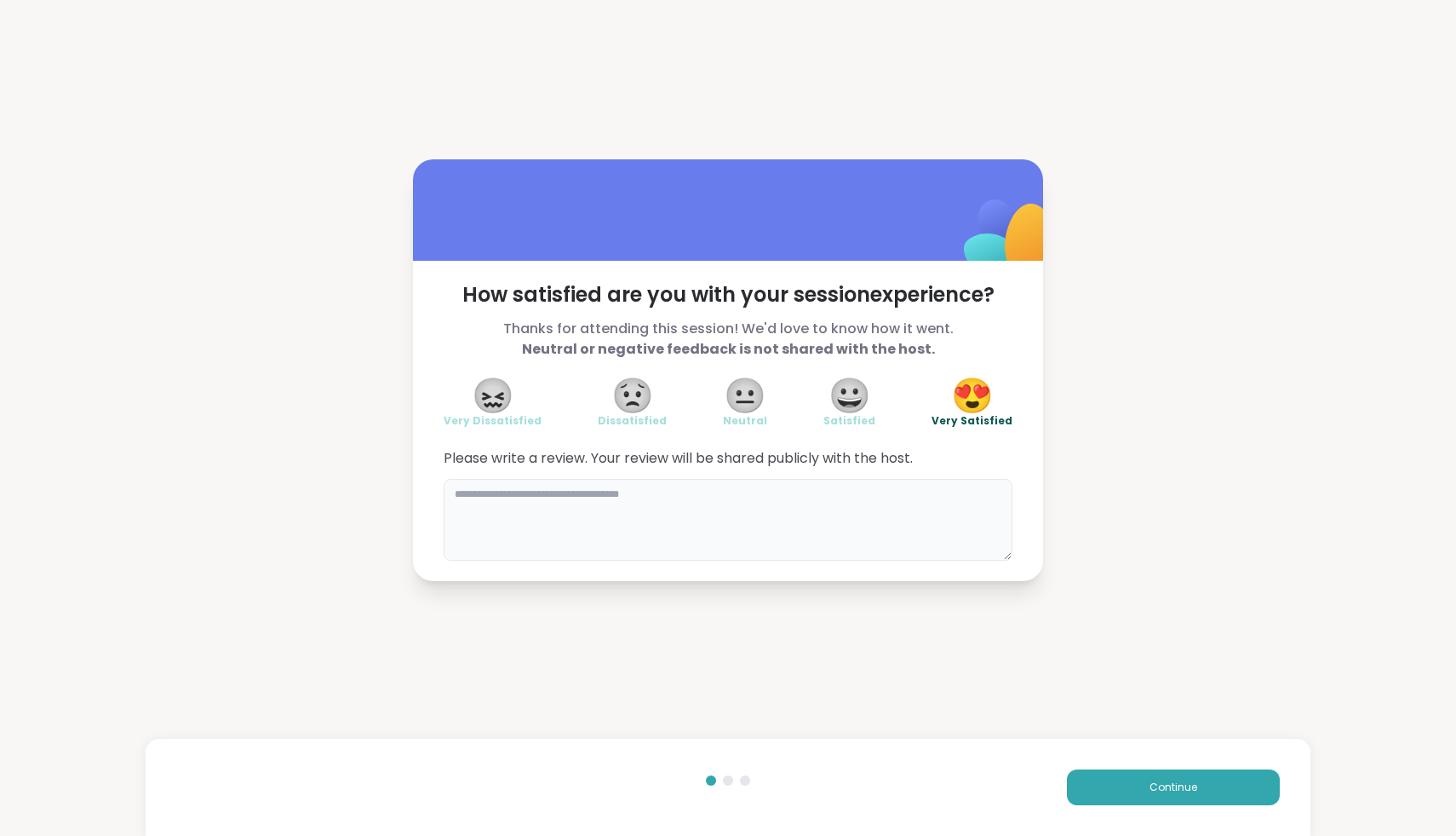
click at [897, 490] on textarea at bounding box center [728, 520] width 569 height 82
type textarea "**********"
click at [1177, 773] on button "Continue" at bounding box center [1174, 786] width 213 height 36
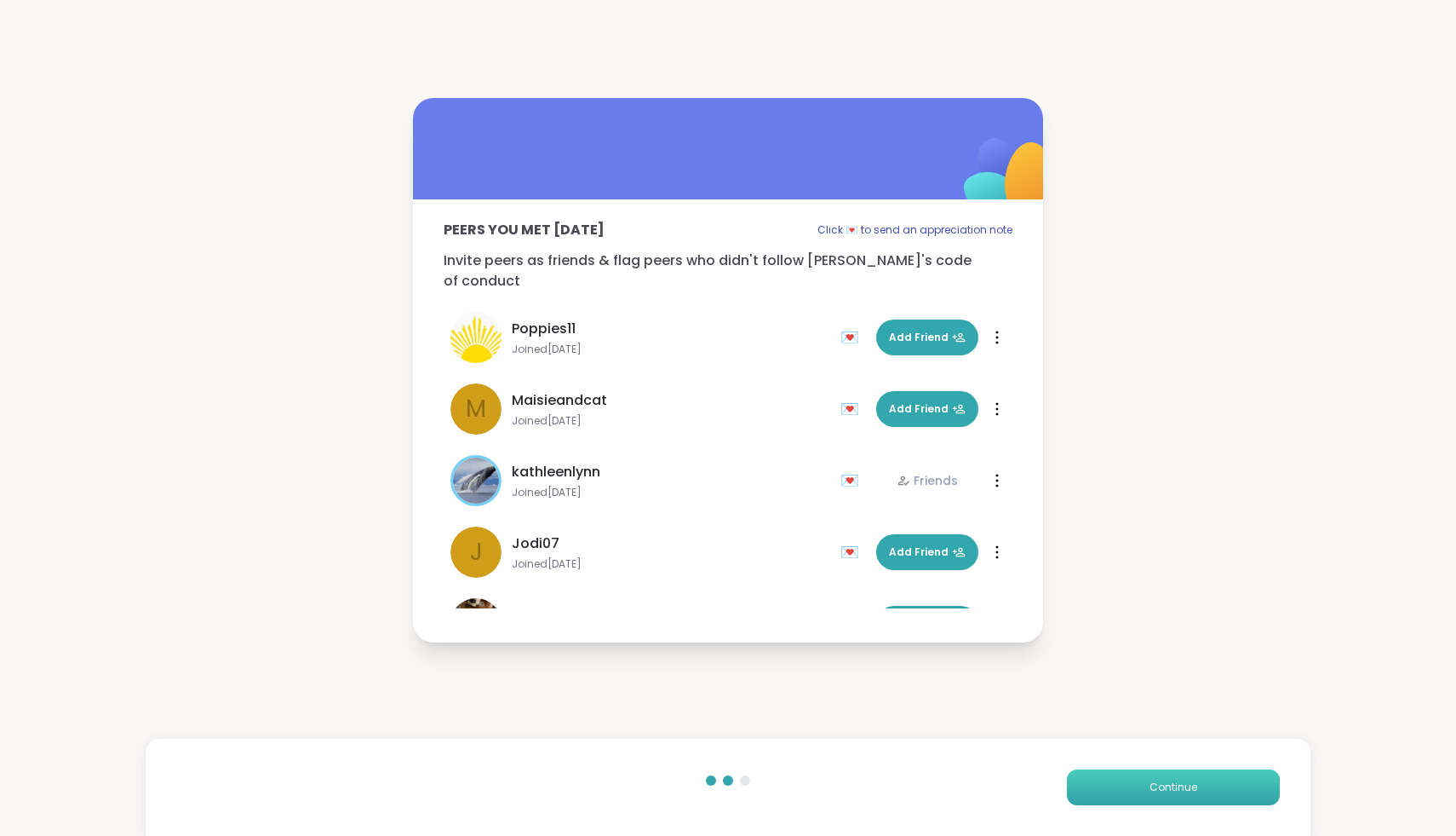
click at [1177, 775] on button "Continue" at bounding box center [1174, 786] width 213 height 36
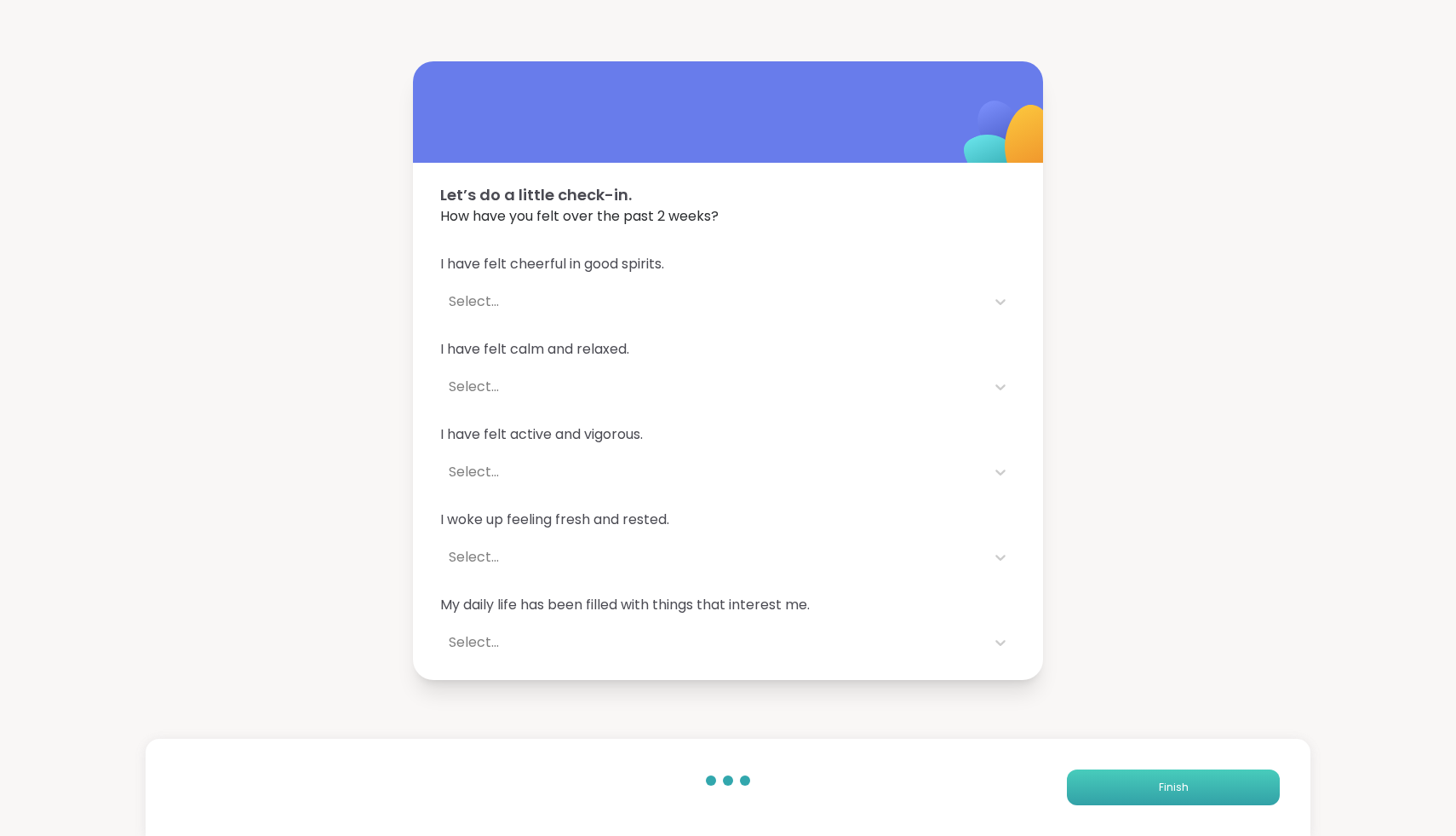
click at [1177, 775] on button "Finish" at bounding box center [1174, 786] width 213 height 36
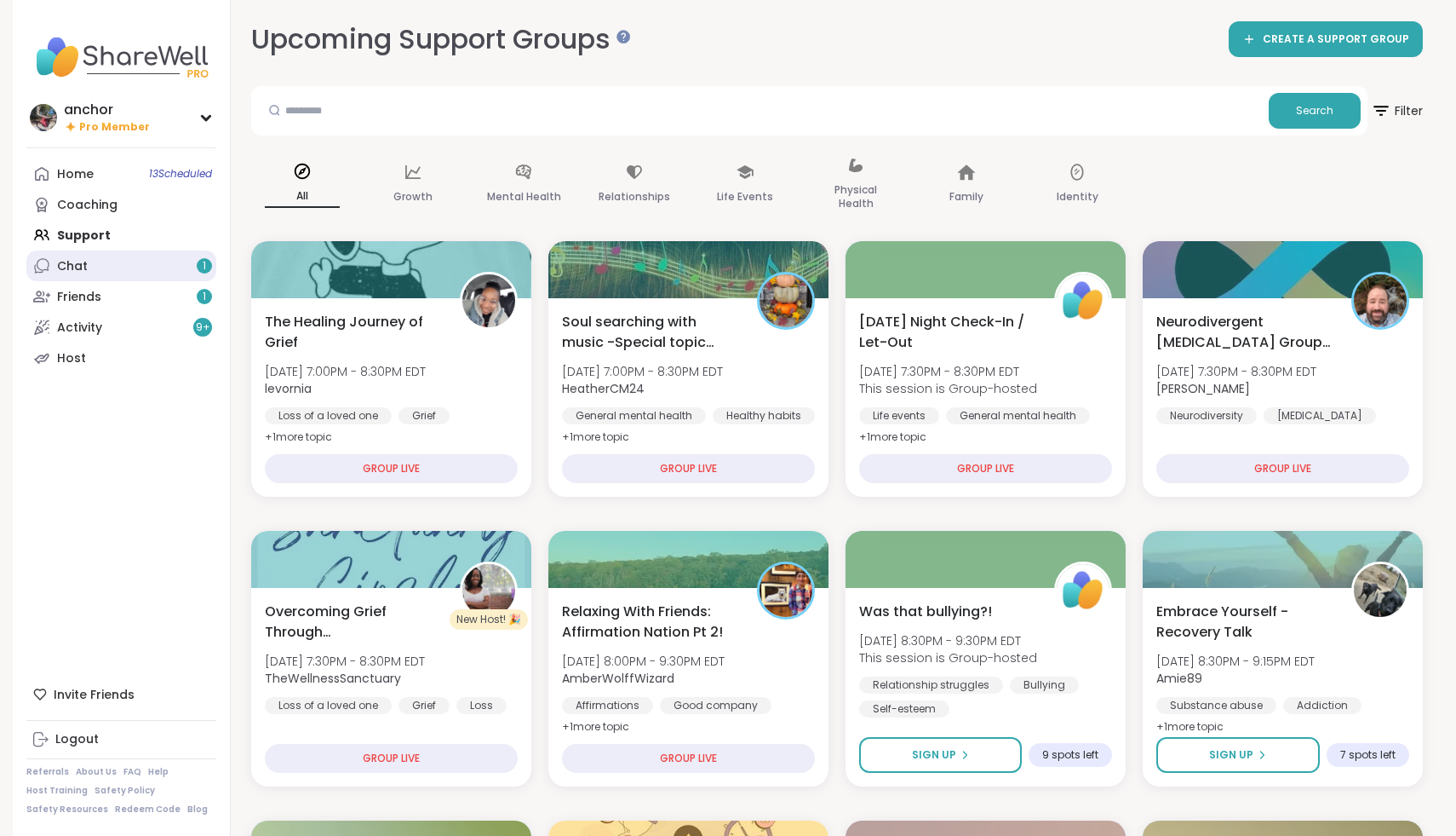
click at [94, 276] on link "Chat 1" at bounding box center [121, 266] width 190 height 31
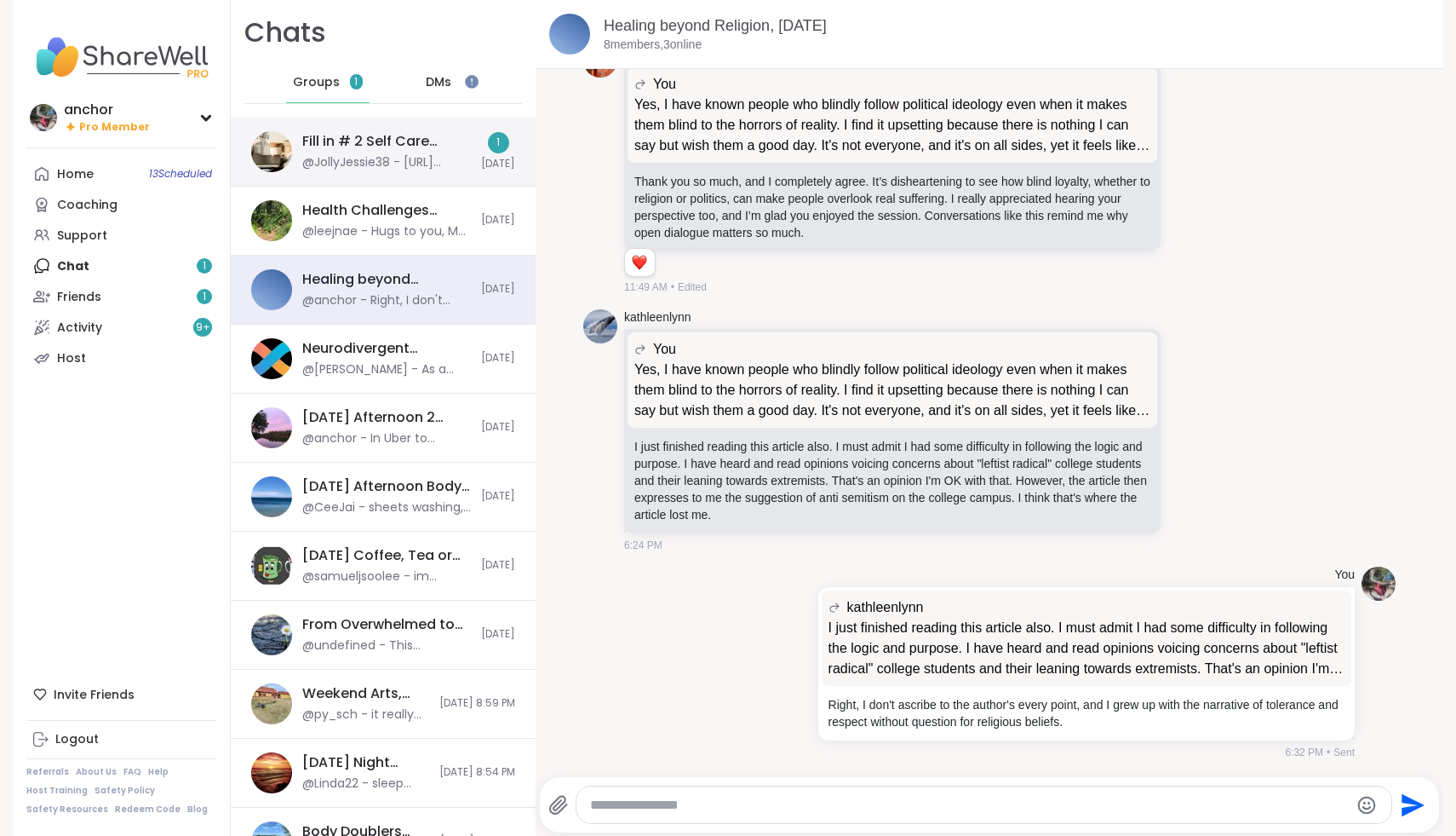
click at [365, 169] on div "@JollyJessie38 - [URL][DOMAIN_NAME]" at bounding box center [386, 162] width 169 height 17
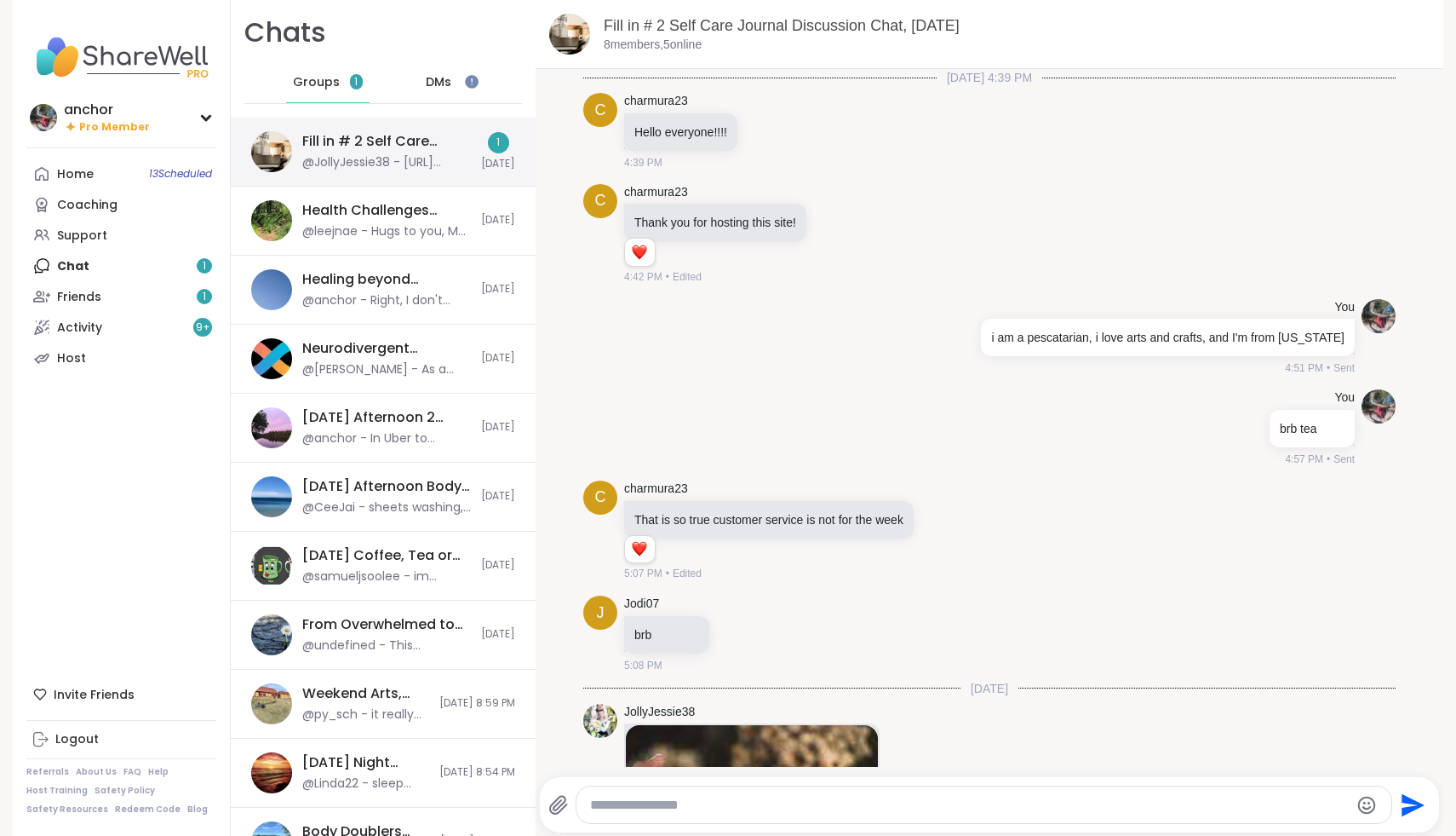
scroll to position [760, 0]
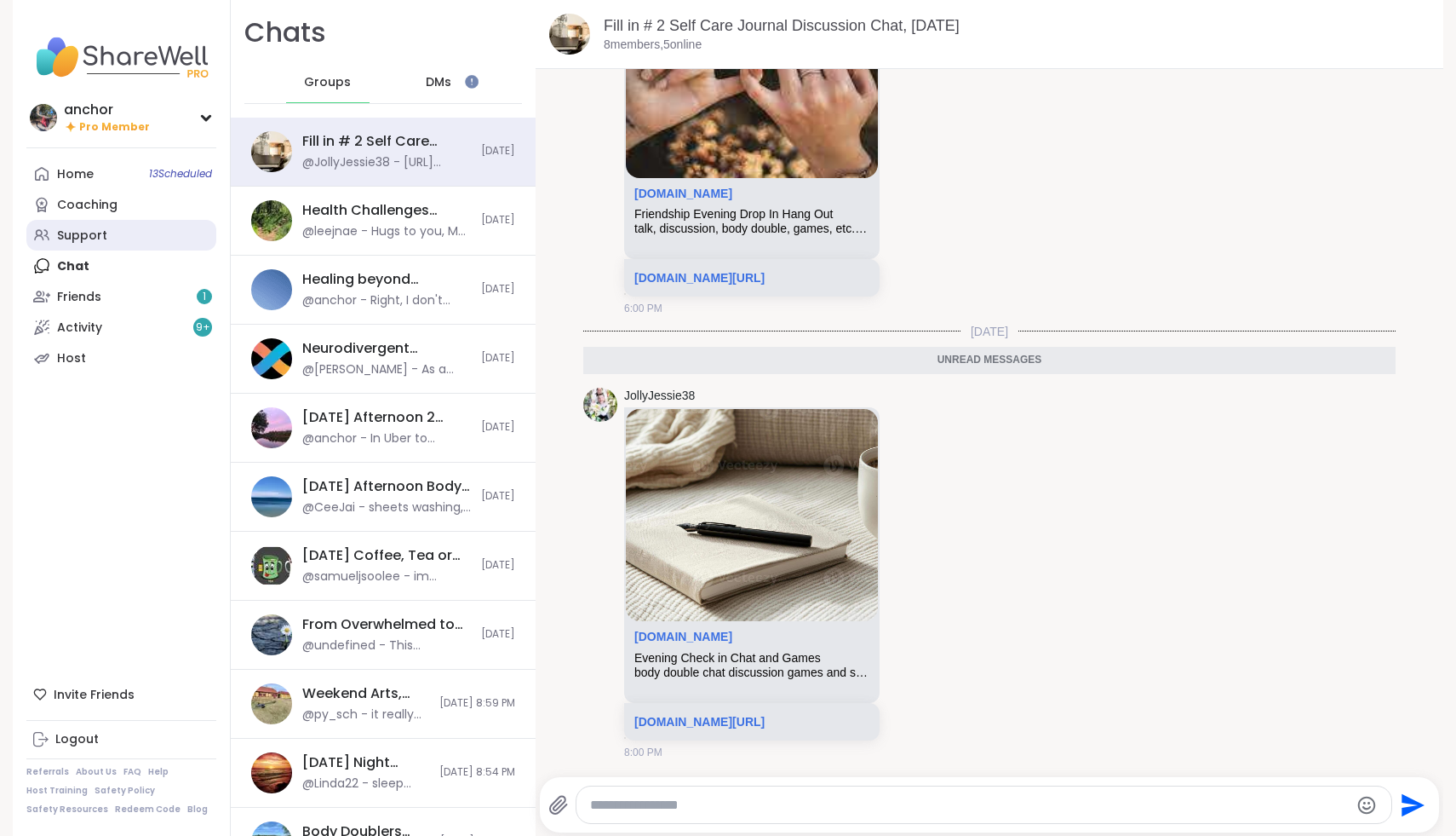
click at [110, 239] on link "Support" at bounding box center [121, 235] width 190 height 31
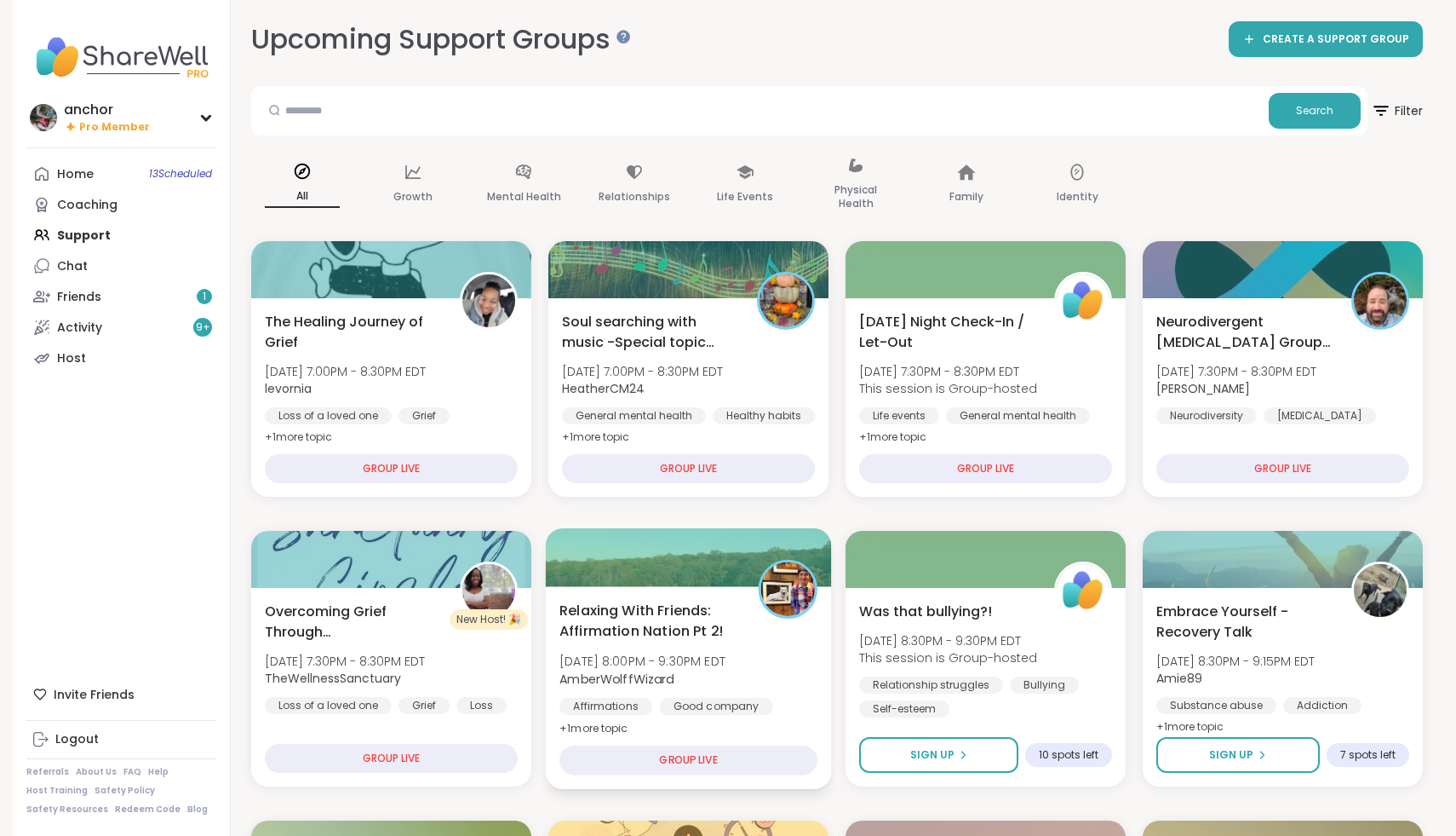
click at [599, 722] on span "+ 1 more topic" at bounding box center [594, 728] width 69 height 14
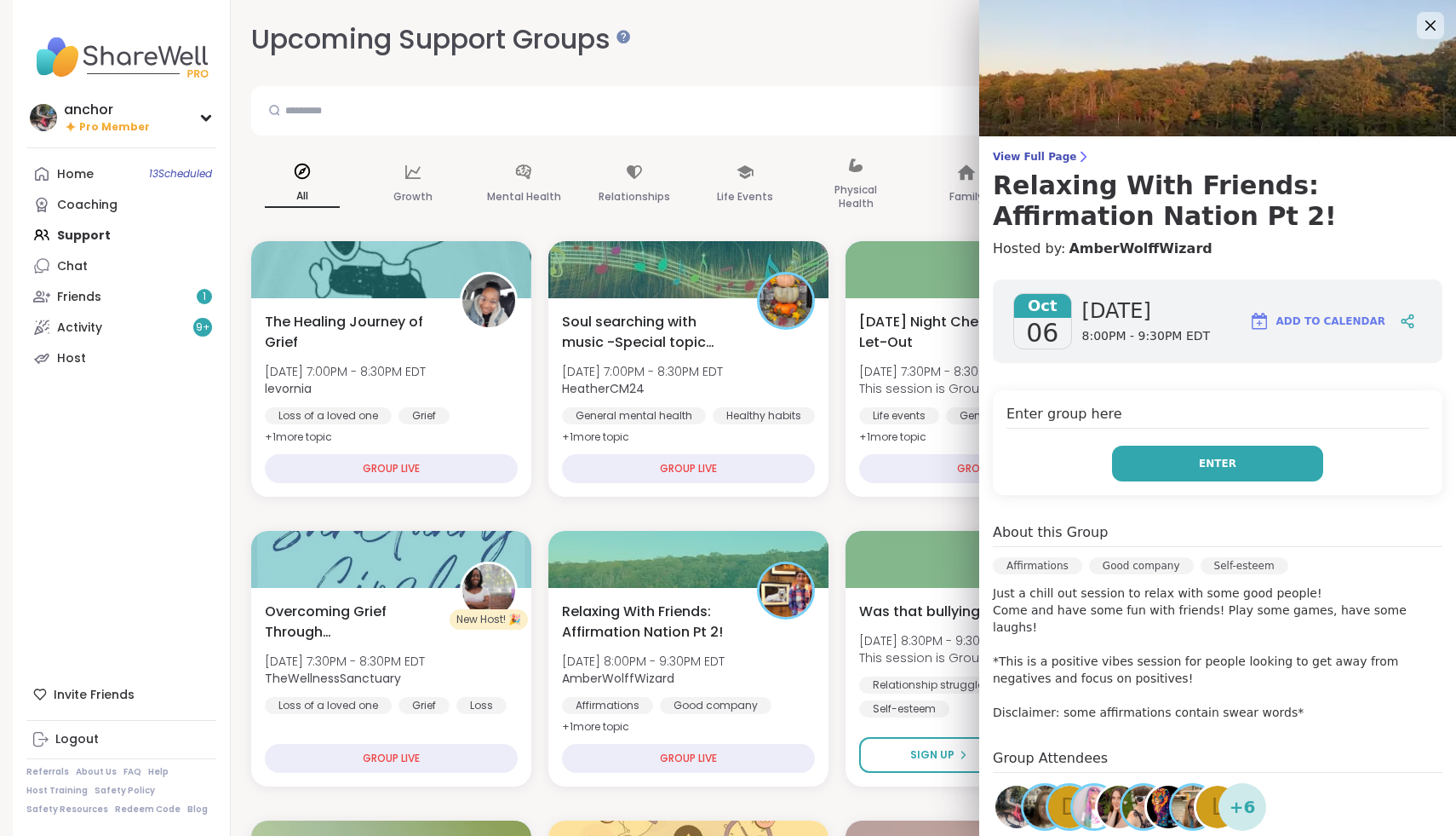
click at [1185, 459] on button "Enter" at bounding box center [1218, 463] width 211 height 36
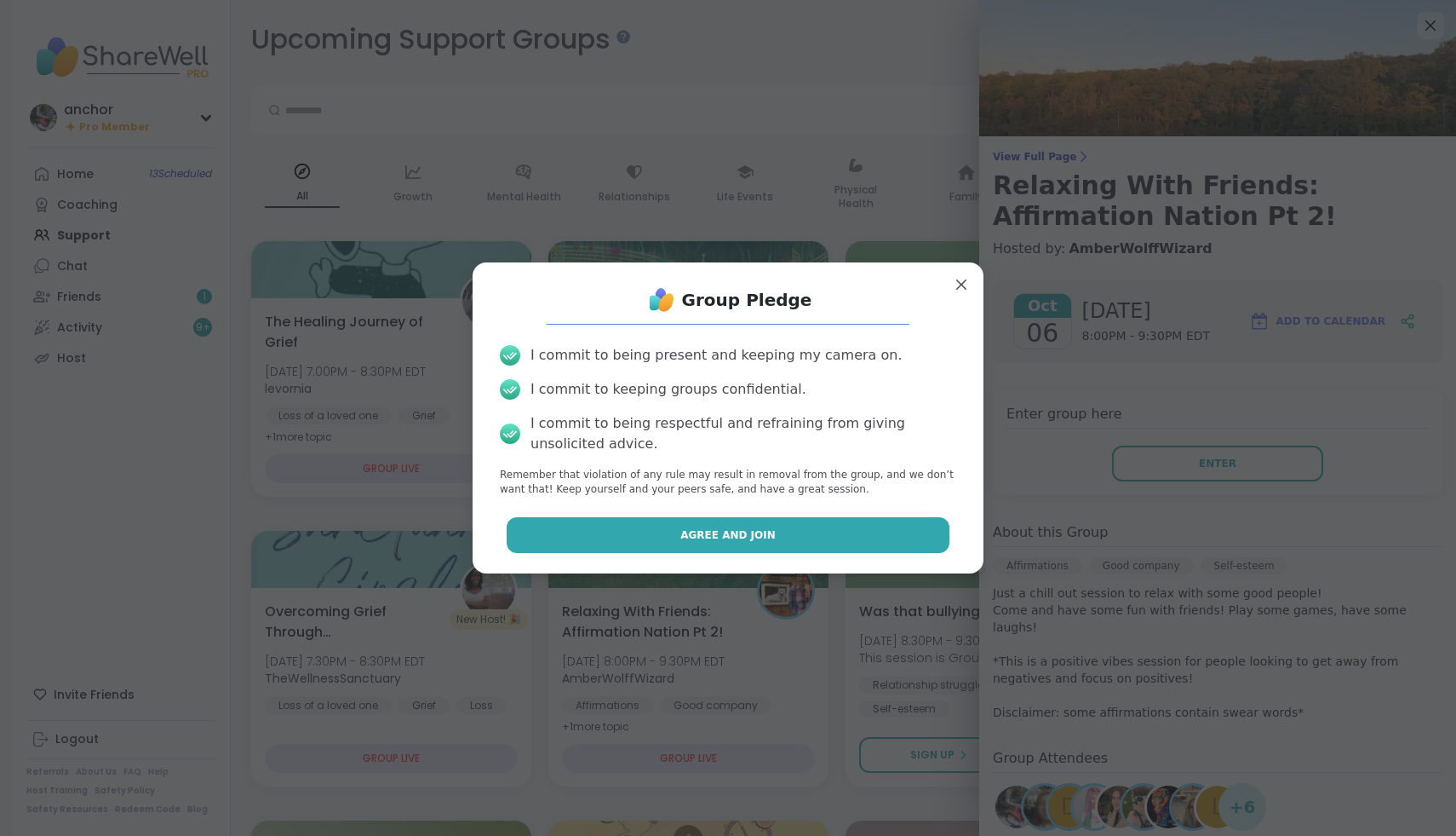
click at [858, 526] on button "Agree and Join" at bounding box center [728, 535] width 444 height 36
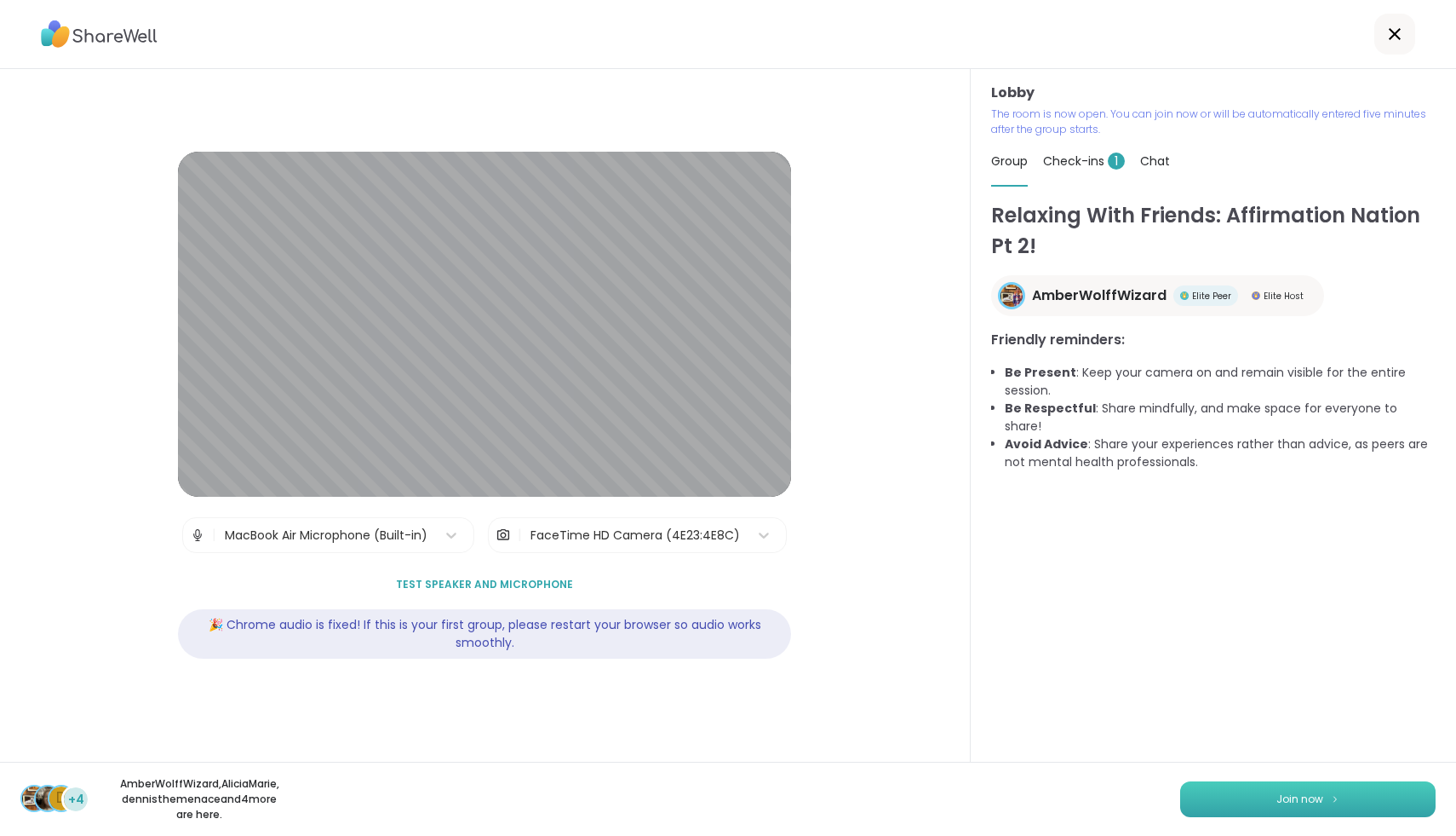
click at [1325, 793] on button "Join now" at bounding box center [1308, 798] width 256 height 36
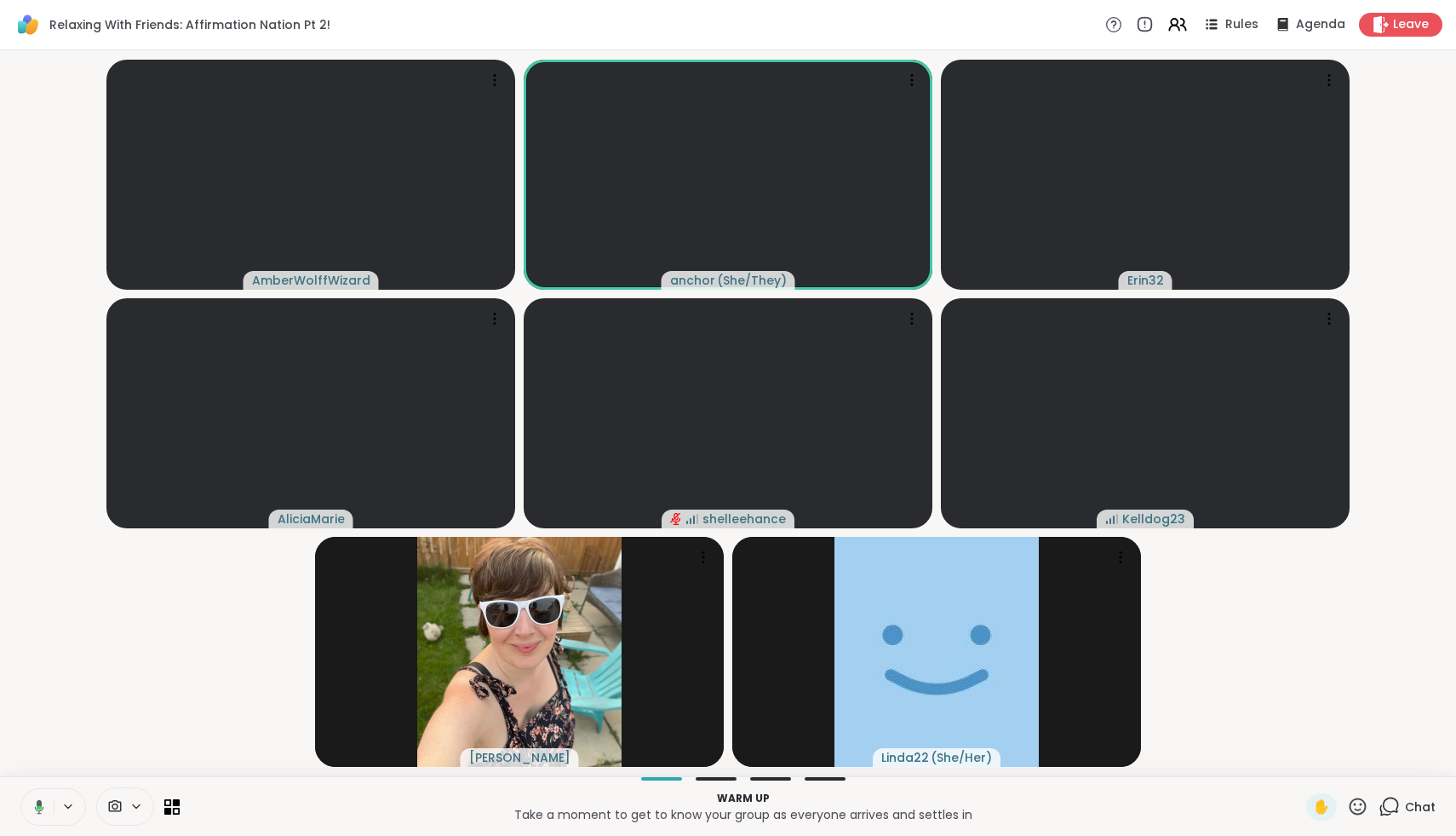
click at [120, 806] on icon at bounding box center [115, 806] width 13 height 12
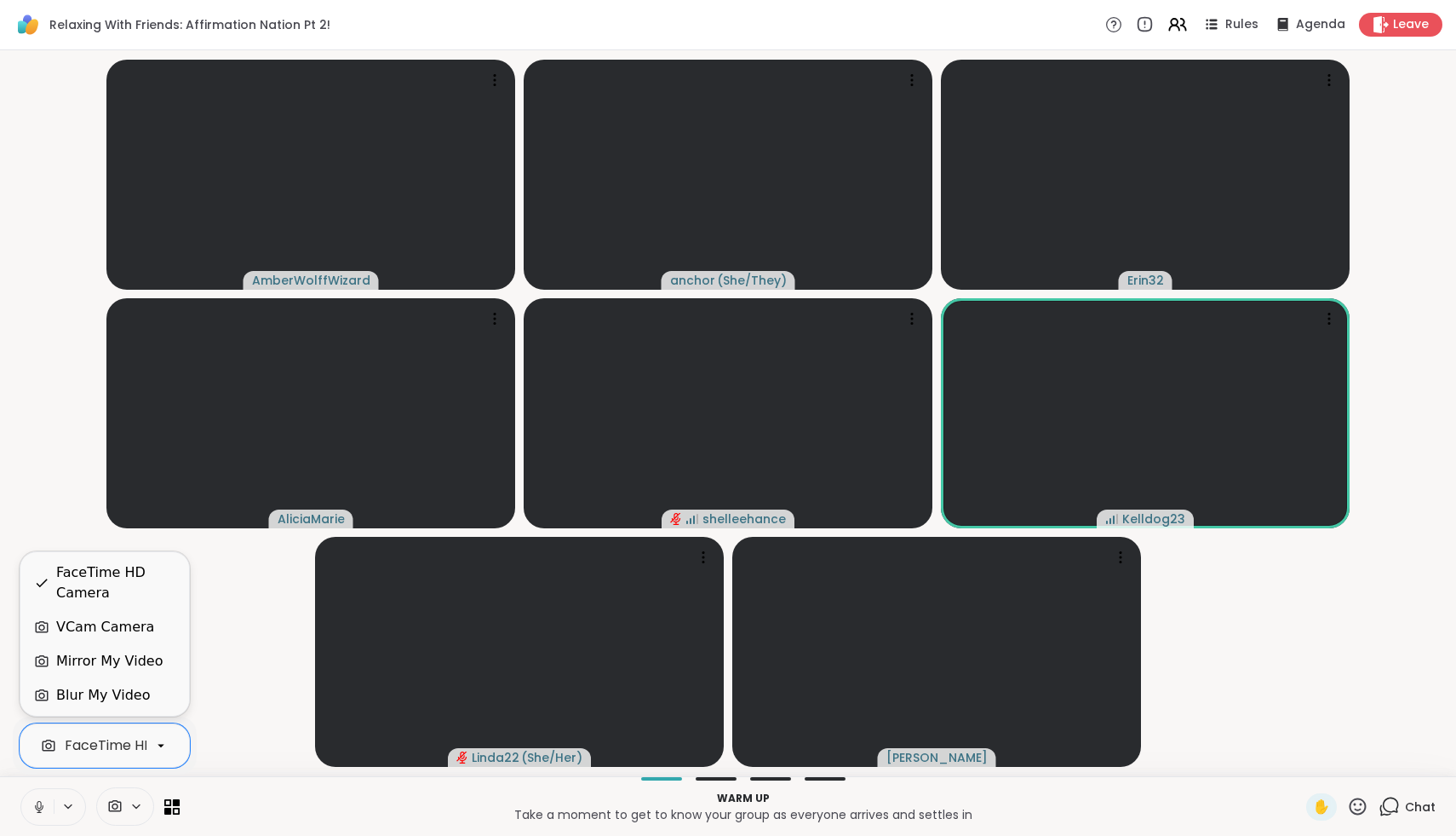
click at [35, 809] on icon at bounding box center [39, 807] width 16 height 16
click at [108, 627] on div "VCam Camera" at bounding box center [105, 626] width 98 height 20
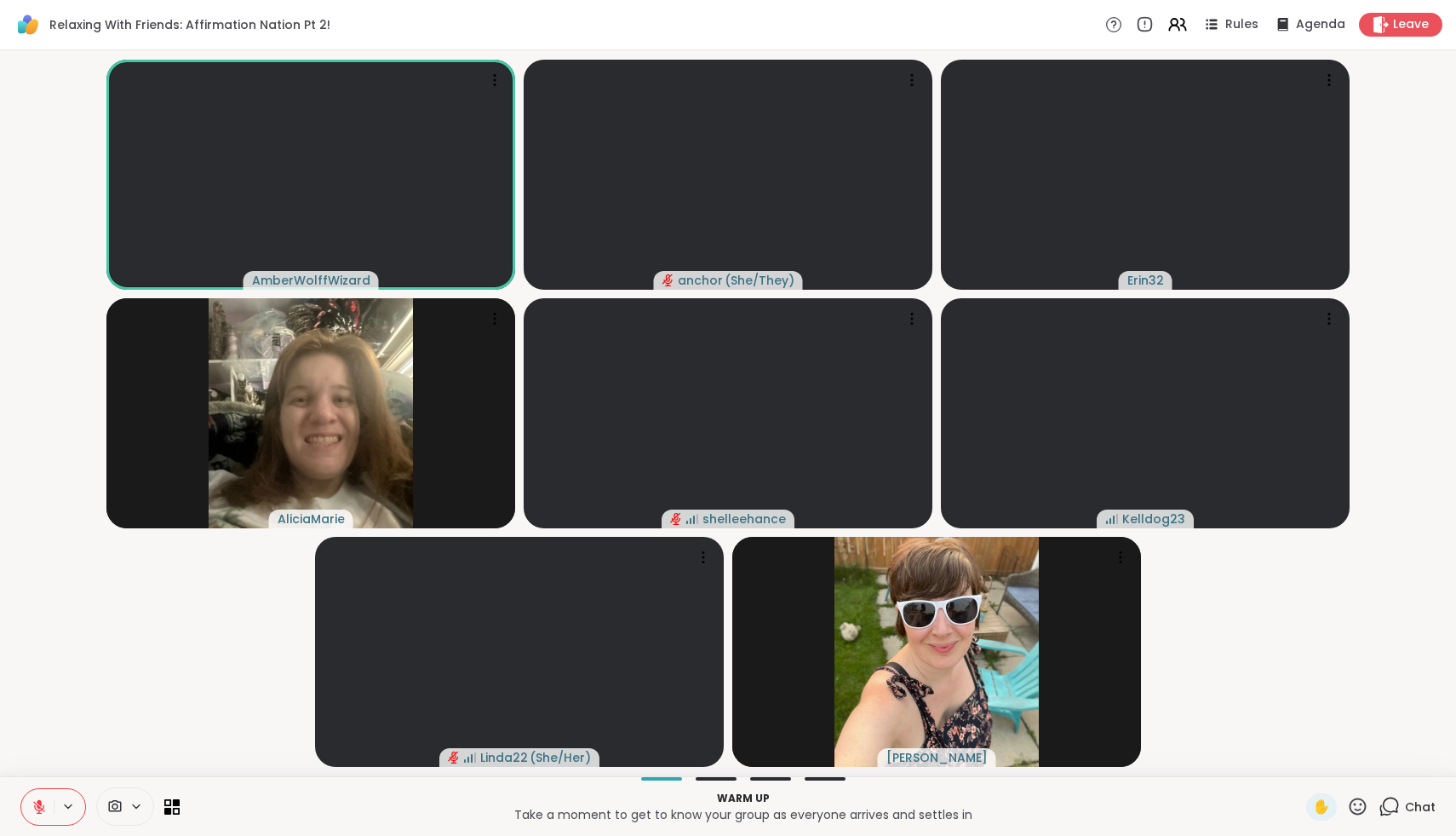
click at [1435, 798] on span "Chat" at bounding box center [1420, 807] width 31 height 17
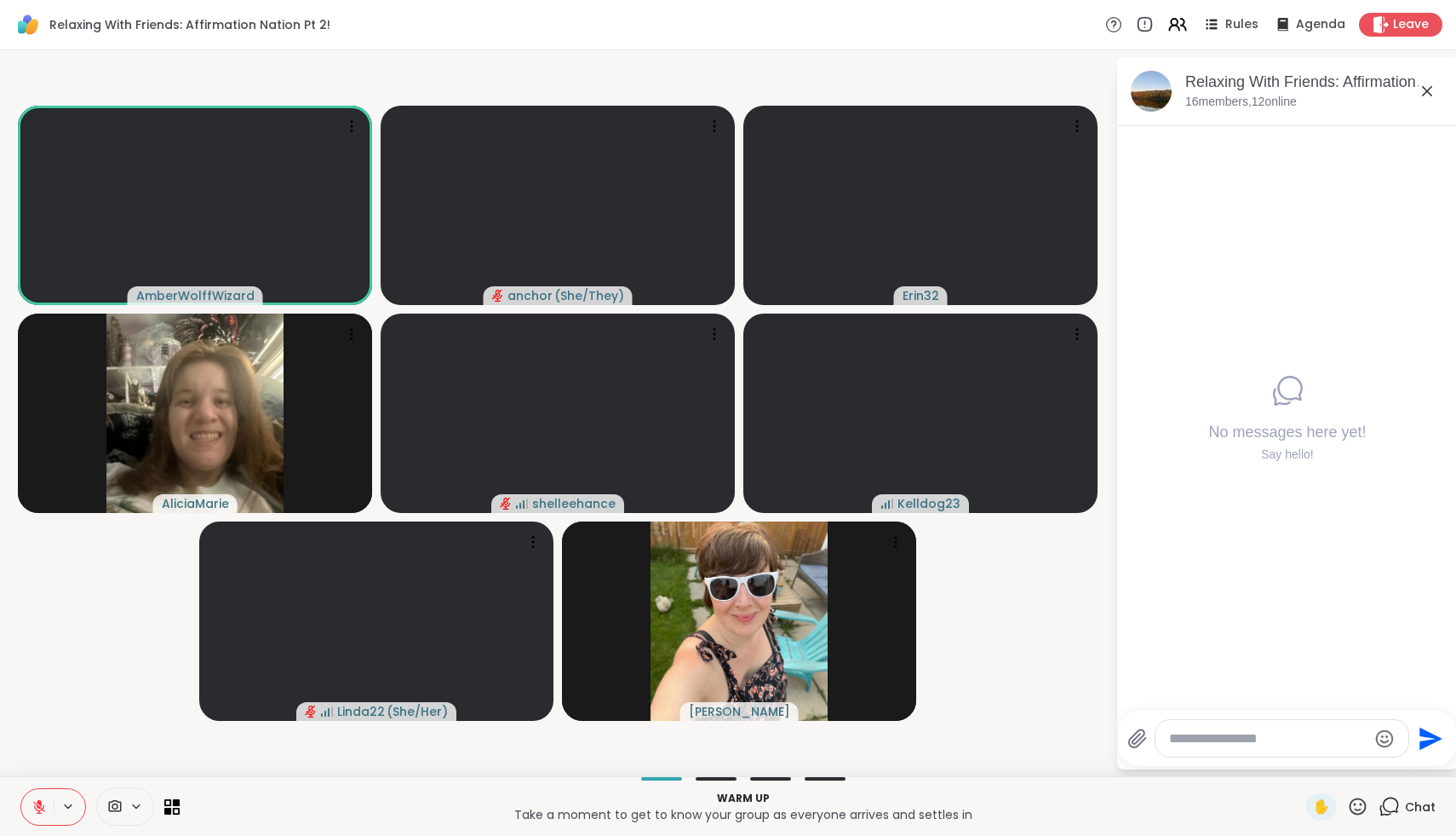
click at [1332, 726] on div at bounding box center [1282, 738] width 253 height 37
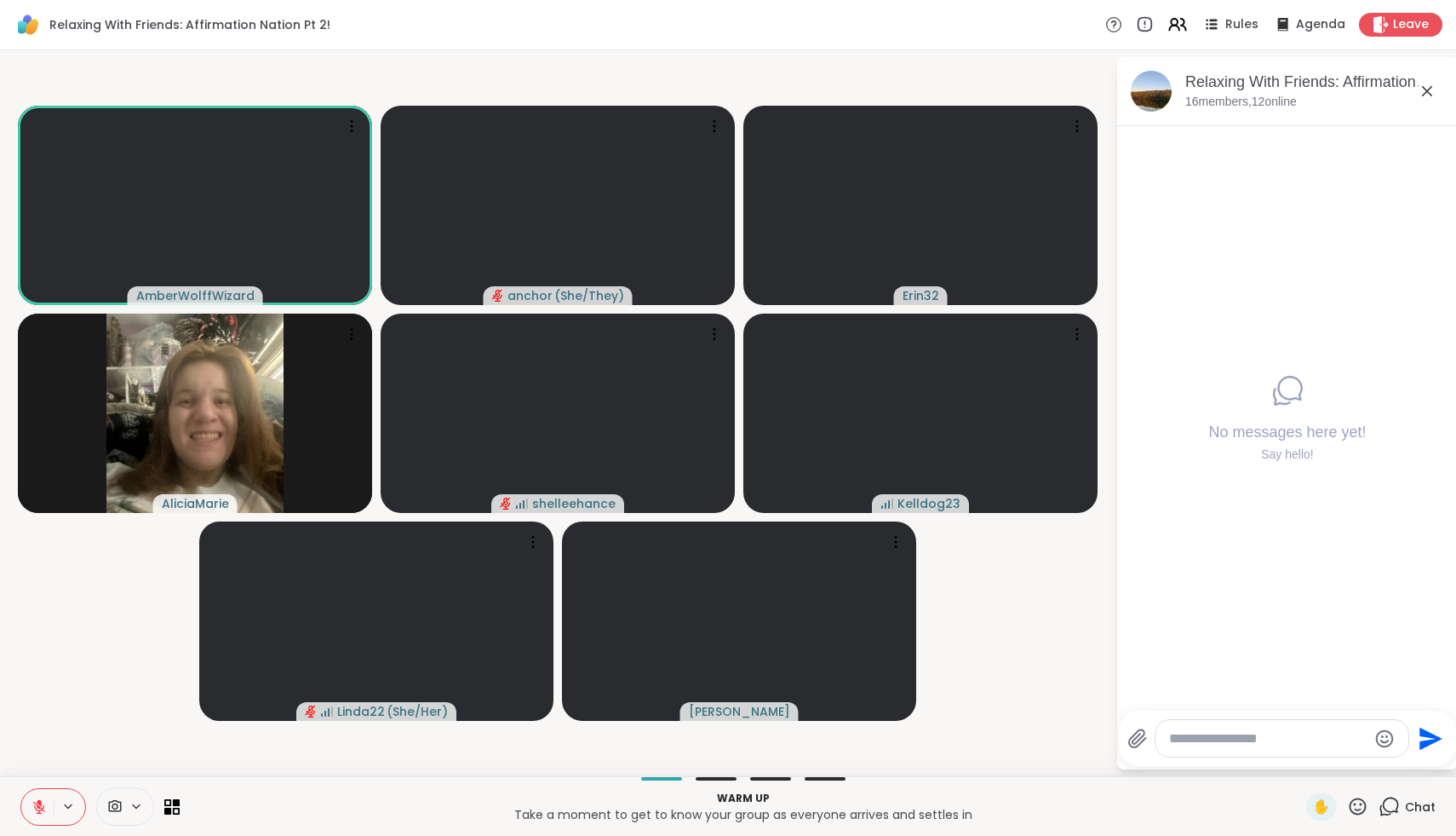
click at [1314, 733] on textarea "Type your message" at bounding box center [1268, 739] width 198 height 17
type textarea "***"
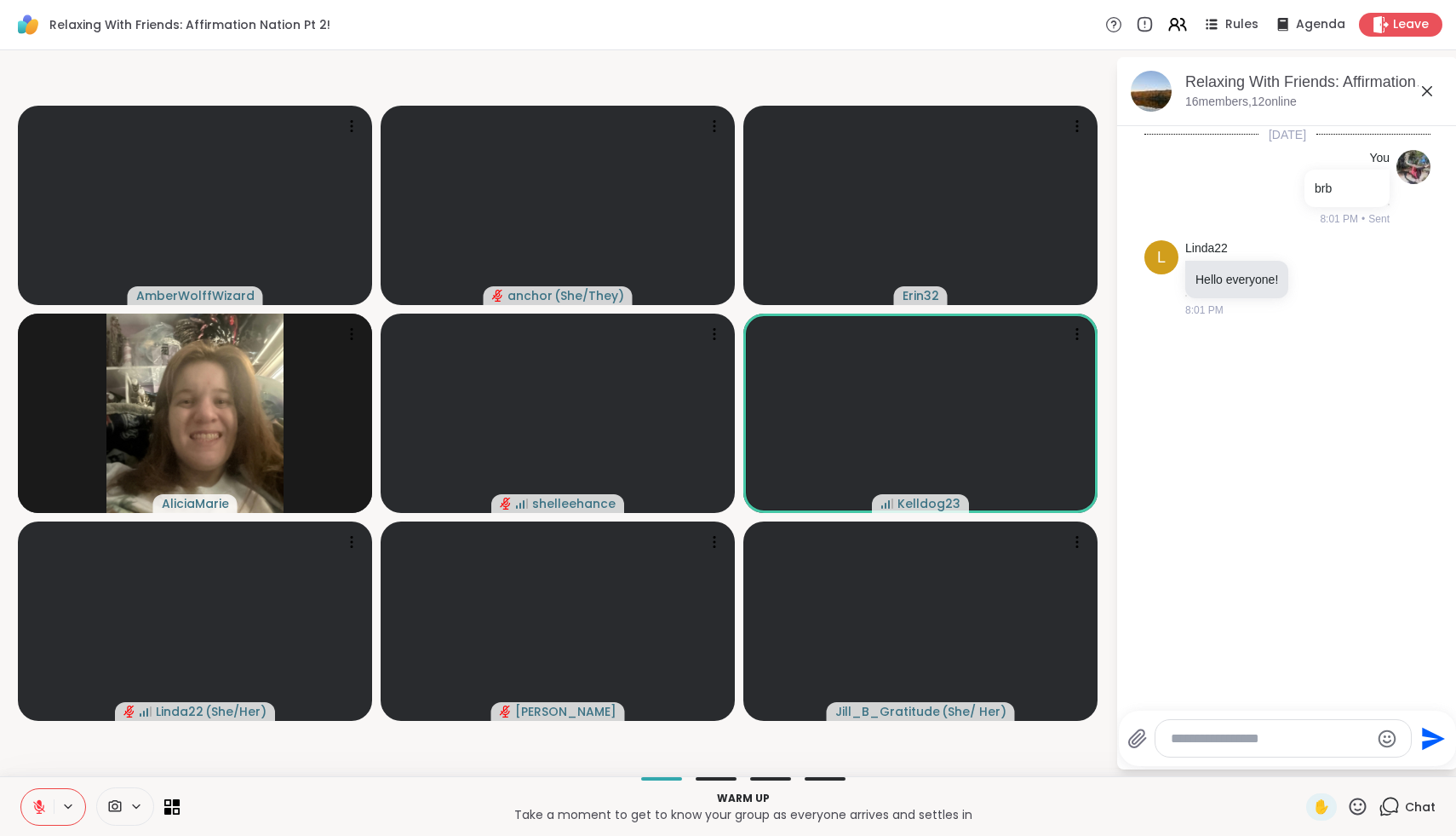
click at [1358, 805] on icon at bounding box center [1358, 806] width 21 height 21
click at [1316, 770] on span "❤️" at bounding box center [1308, 761] width 17 height 20
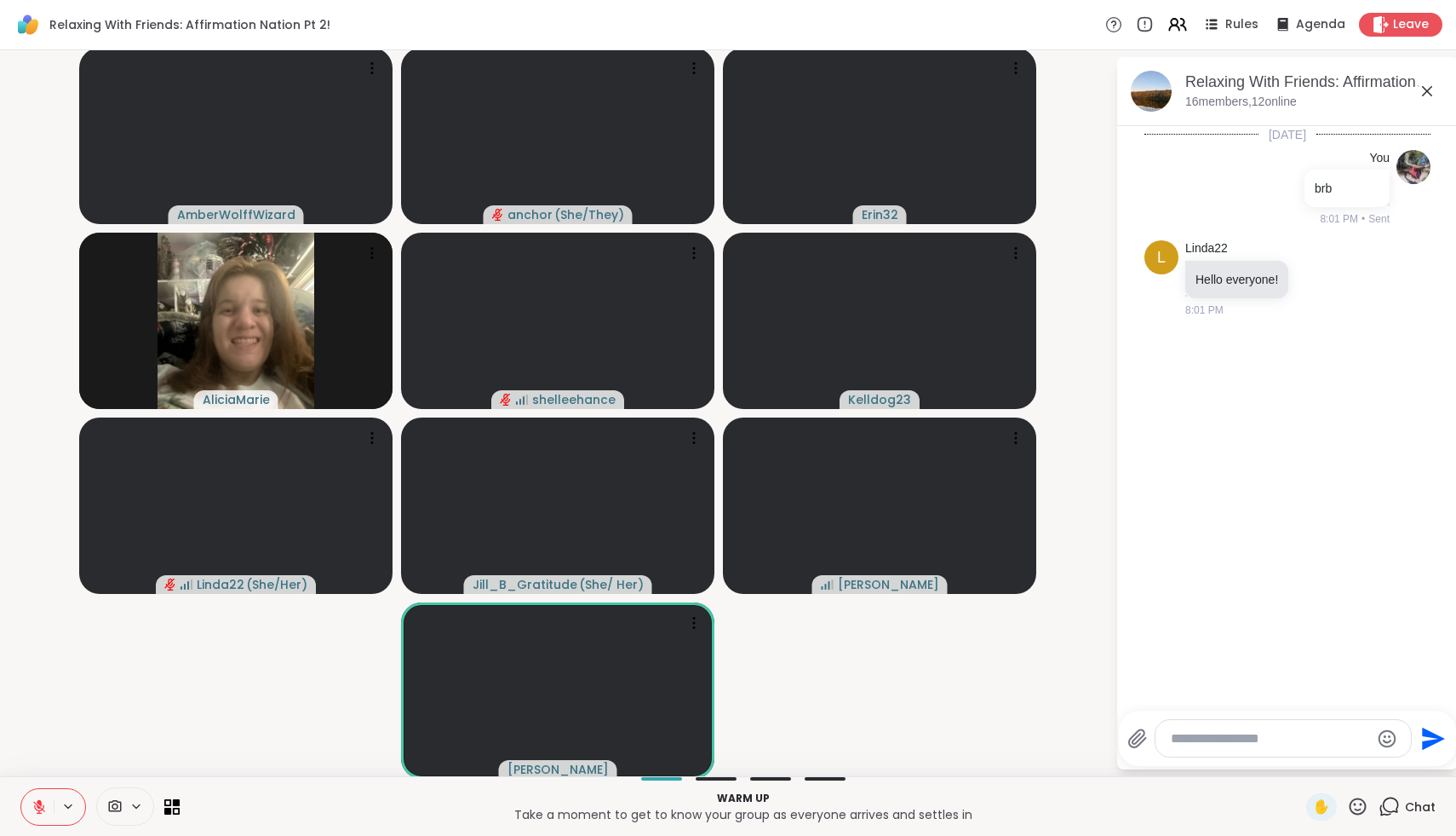
click at [32, 810] on icon at bounding box center [39, 807] width 16 height 16
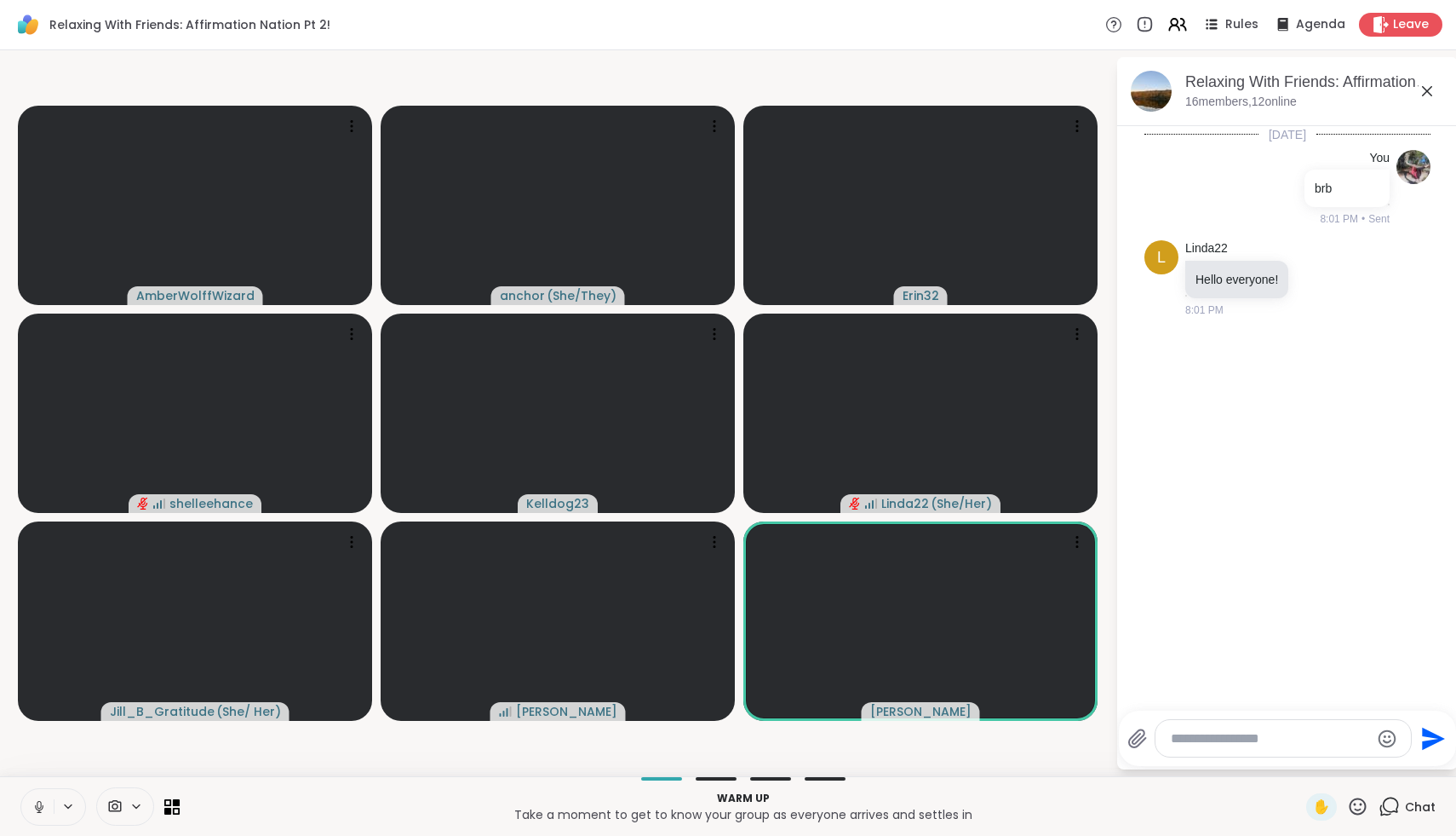
click at [31, 812] on icon at bounding box center [39, 807] width 16 height 16
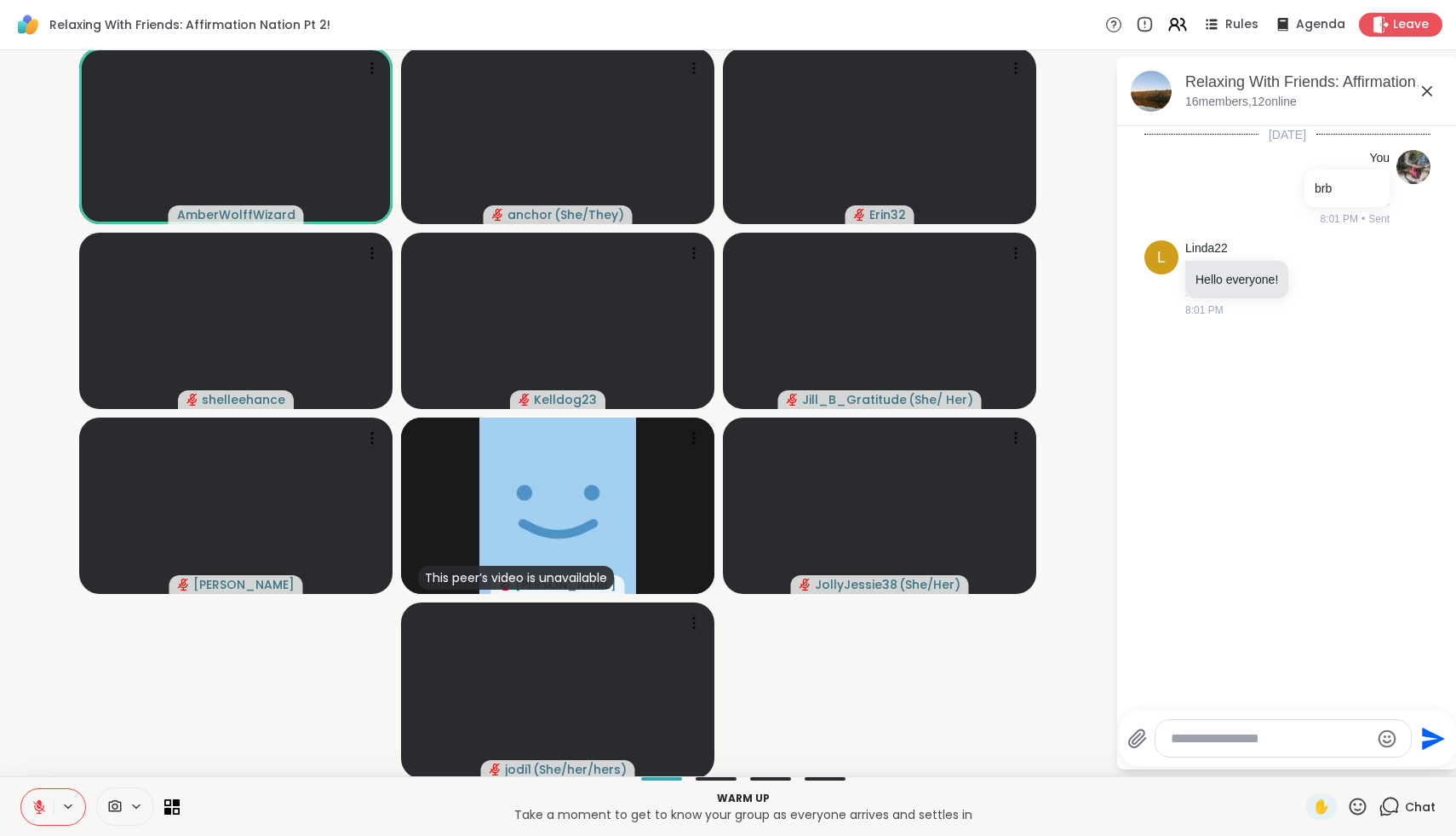
click at [32, 809] on icon at bounding box center [39, 807] width 16 height 16
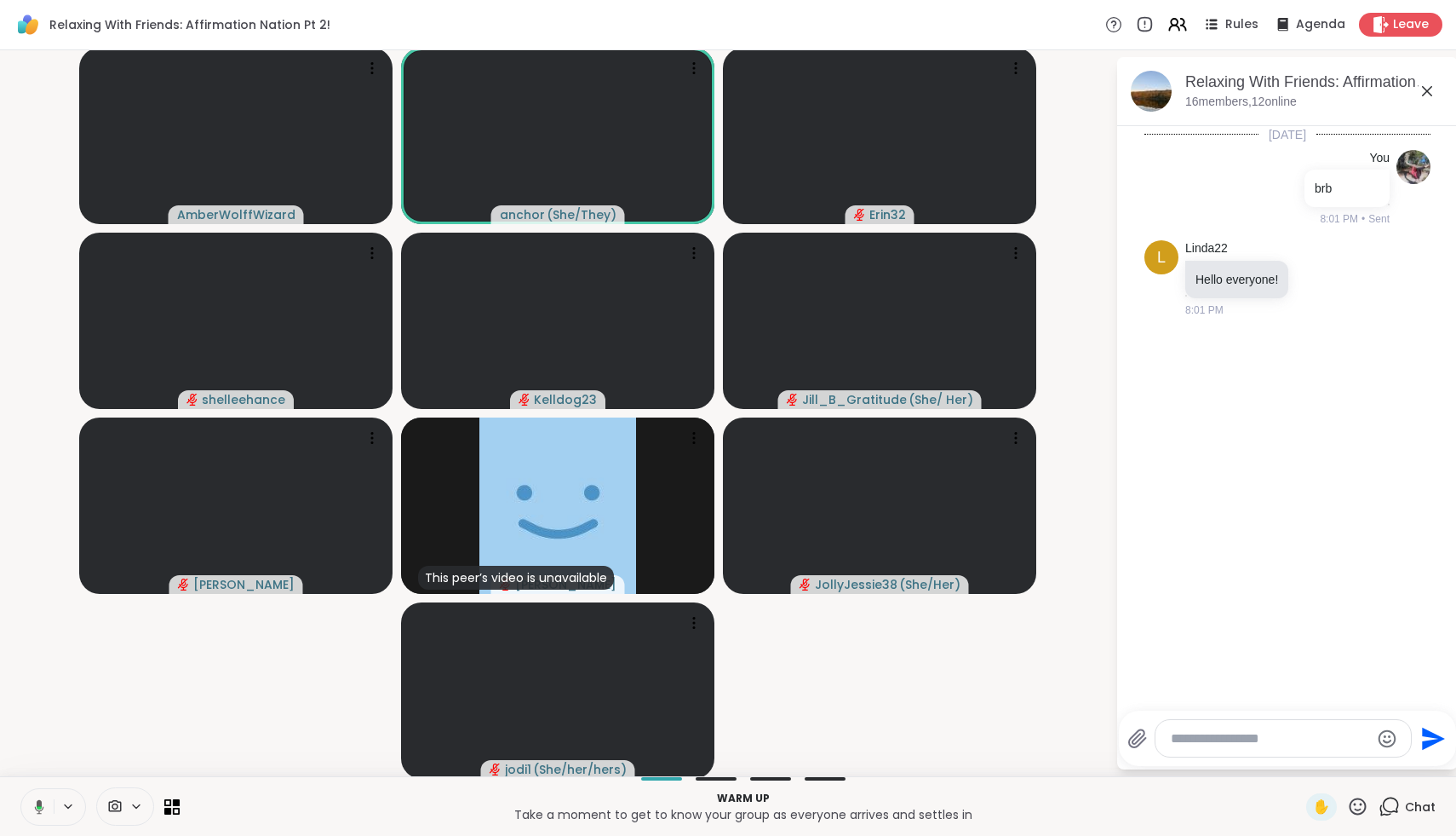
click at [32, 809] on icon at bounding box center [37, 807] width 16 height 16
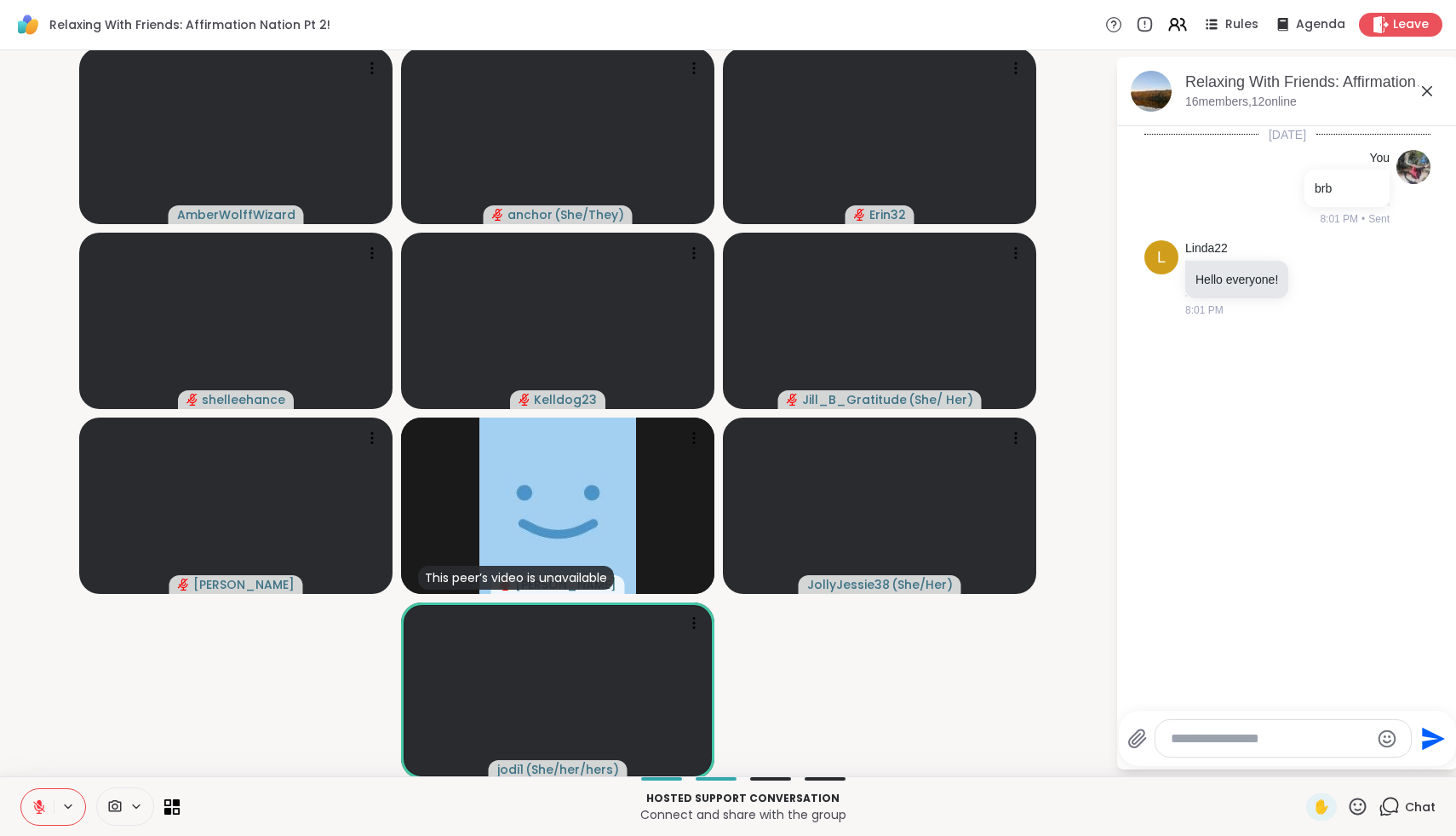
click at [32, 809] on icon at bounding box center [39, 807] width 16 height 16
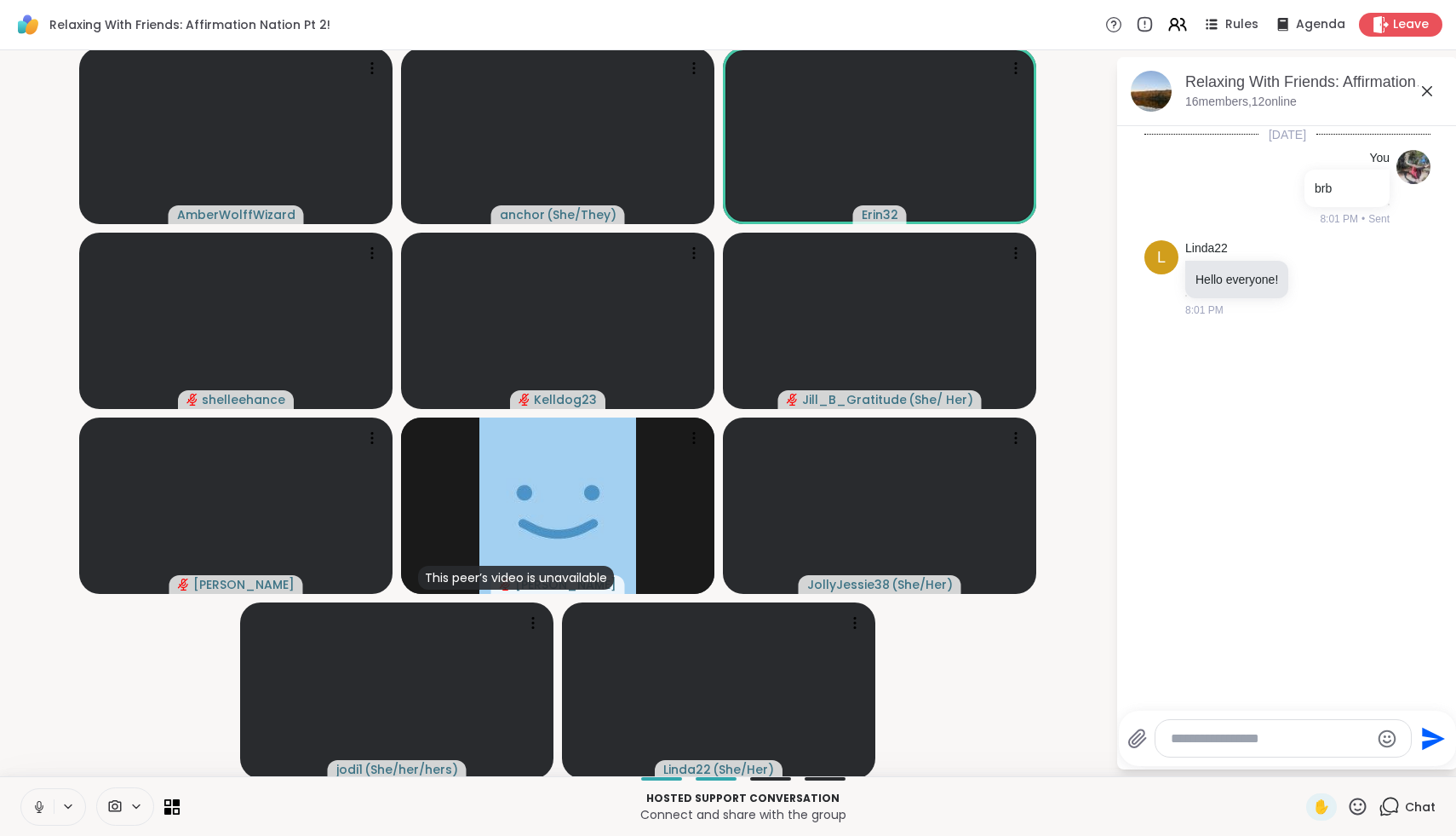
click at [32, 809] on icon at bounding box center [39, 807] width 16 height 16
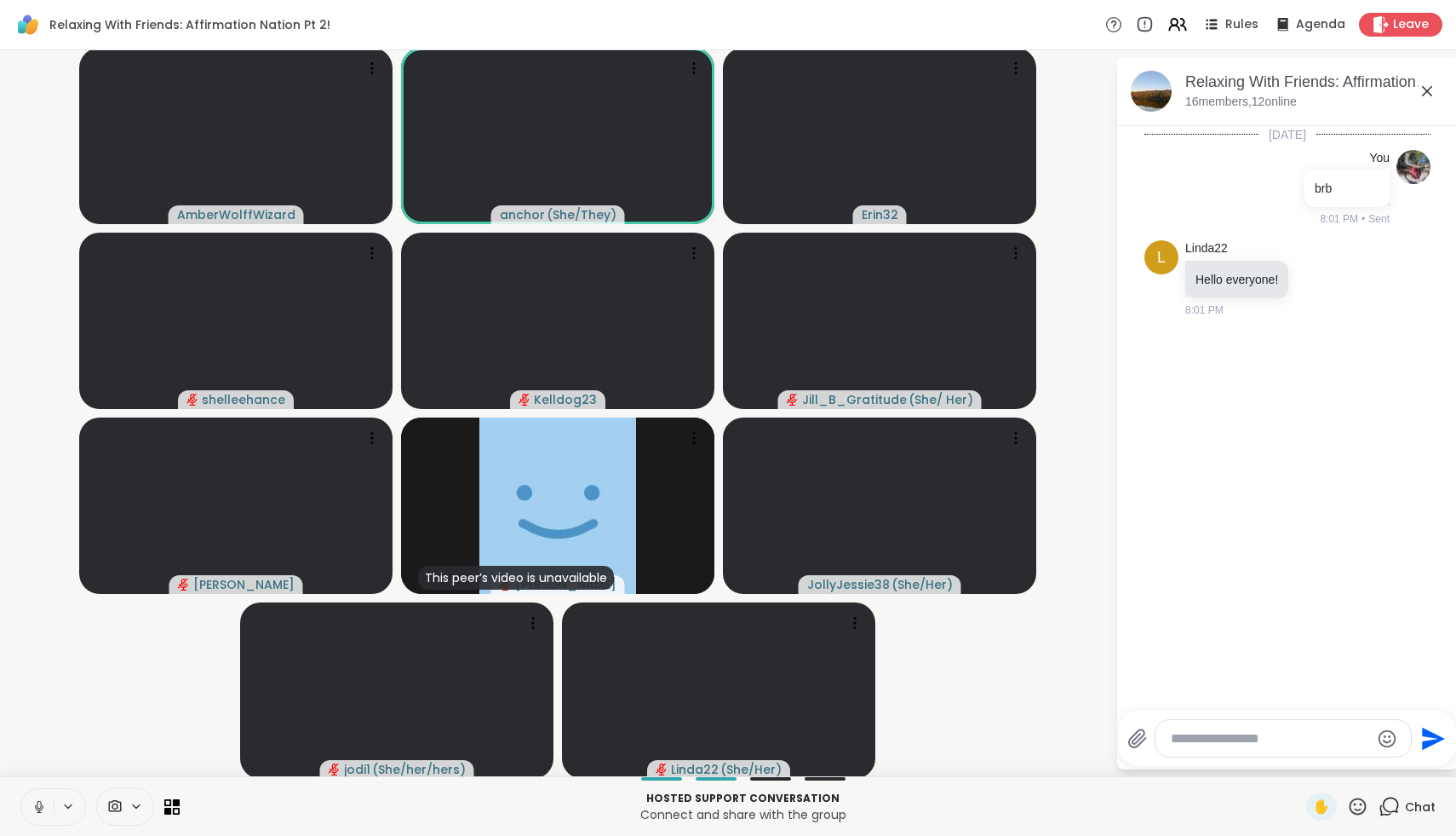
click at [32, 809] on icon at bounding box center [39, 807] width 16 height 16
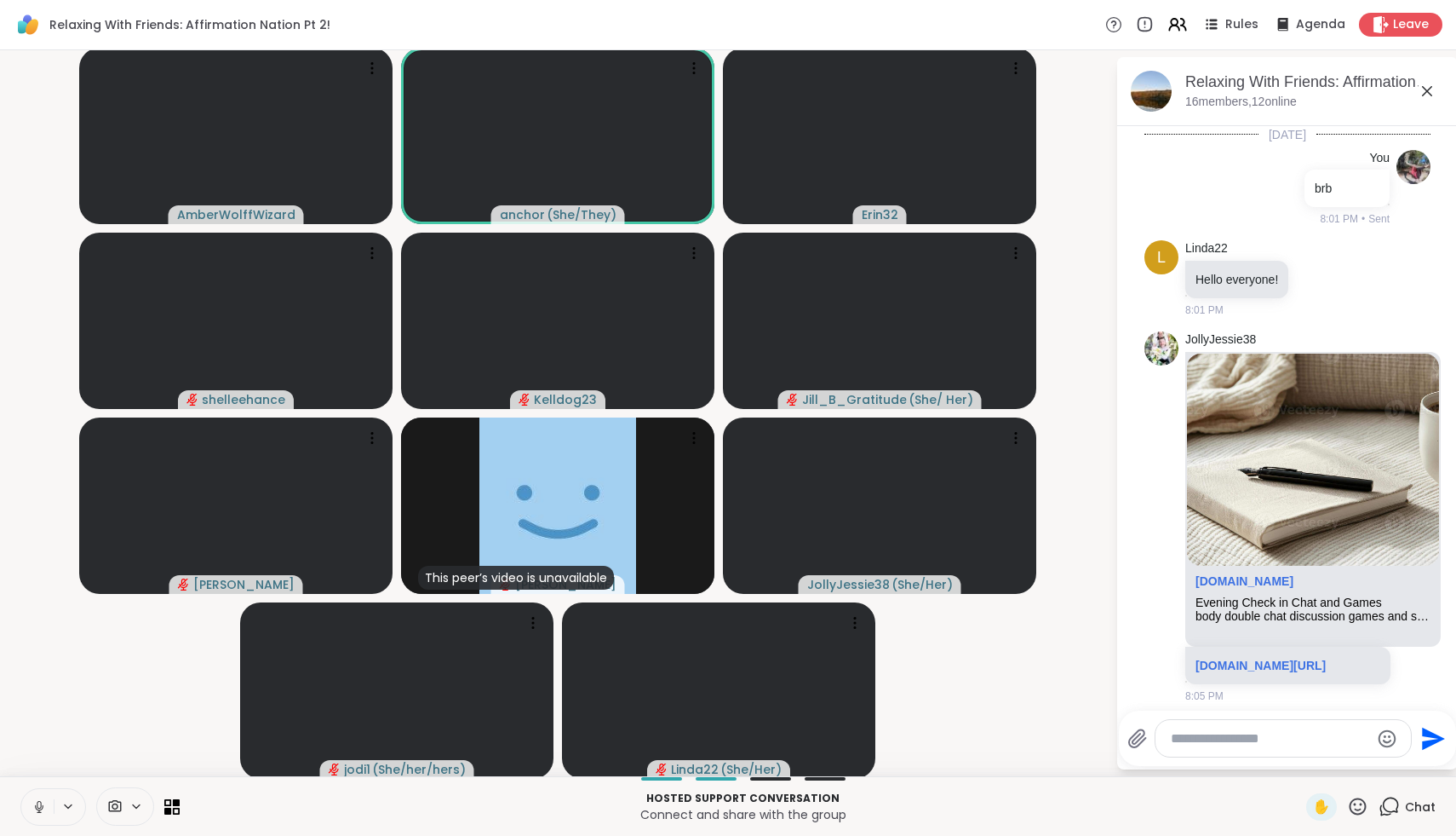
click at [32, 809] on icon at bounding box center [39, 807] width 16 height 16
click at [32, 809] on icon at bounding box center [37, 807] width 16 height 16
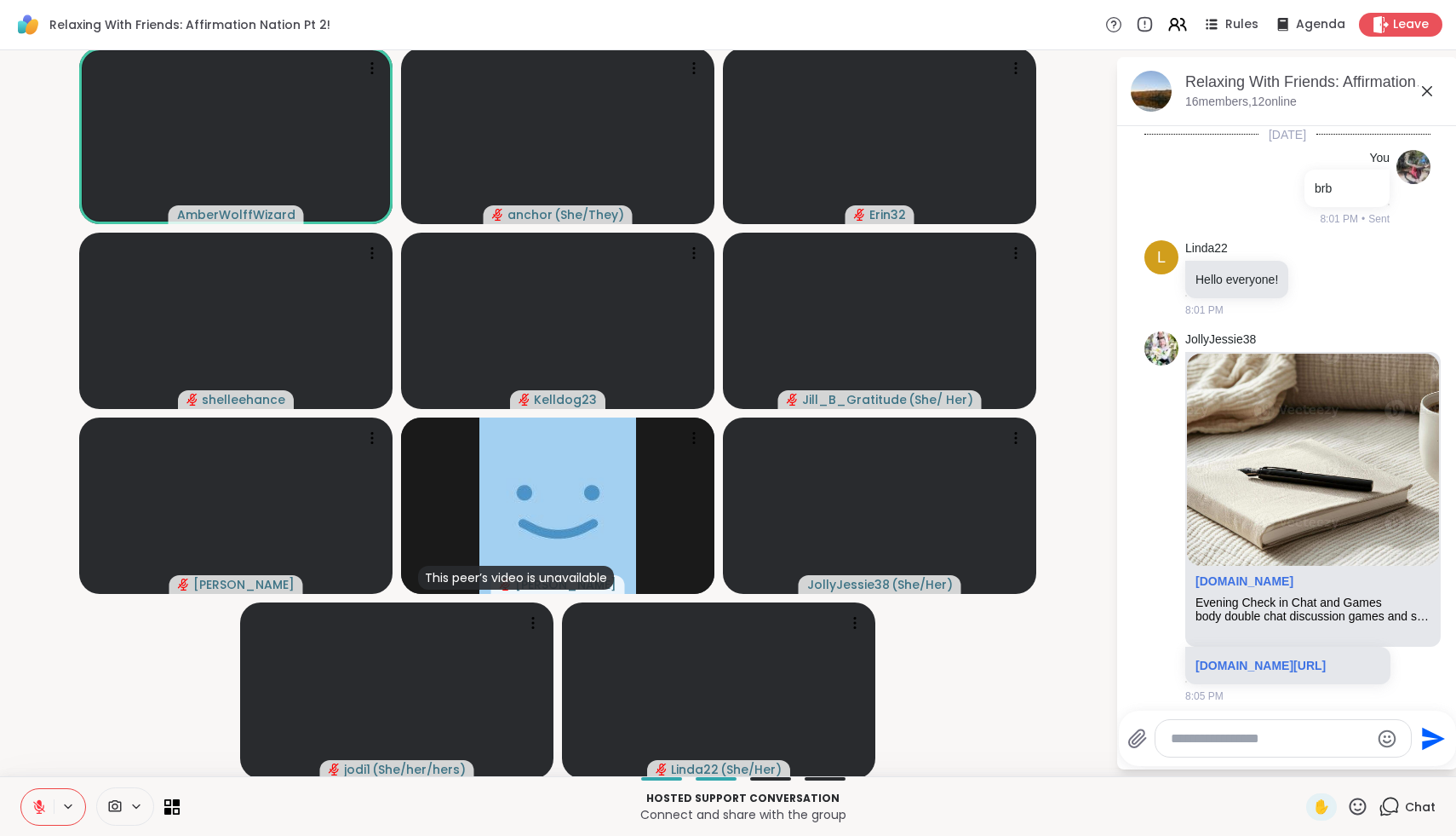
click at [1310, 740] on textarea "Type your message" at bounding box center [1270, 739] width 198 height 17
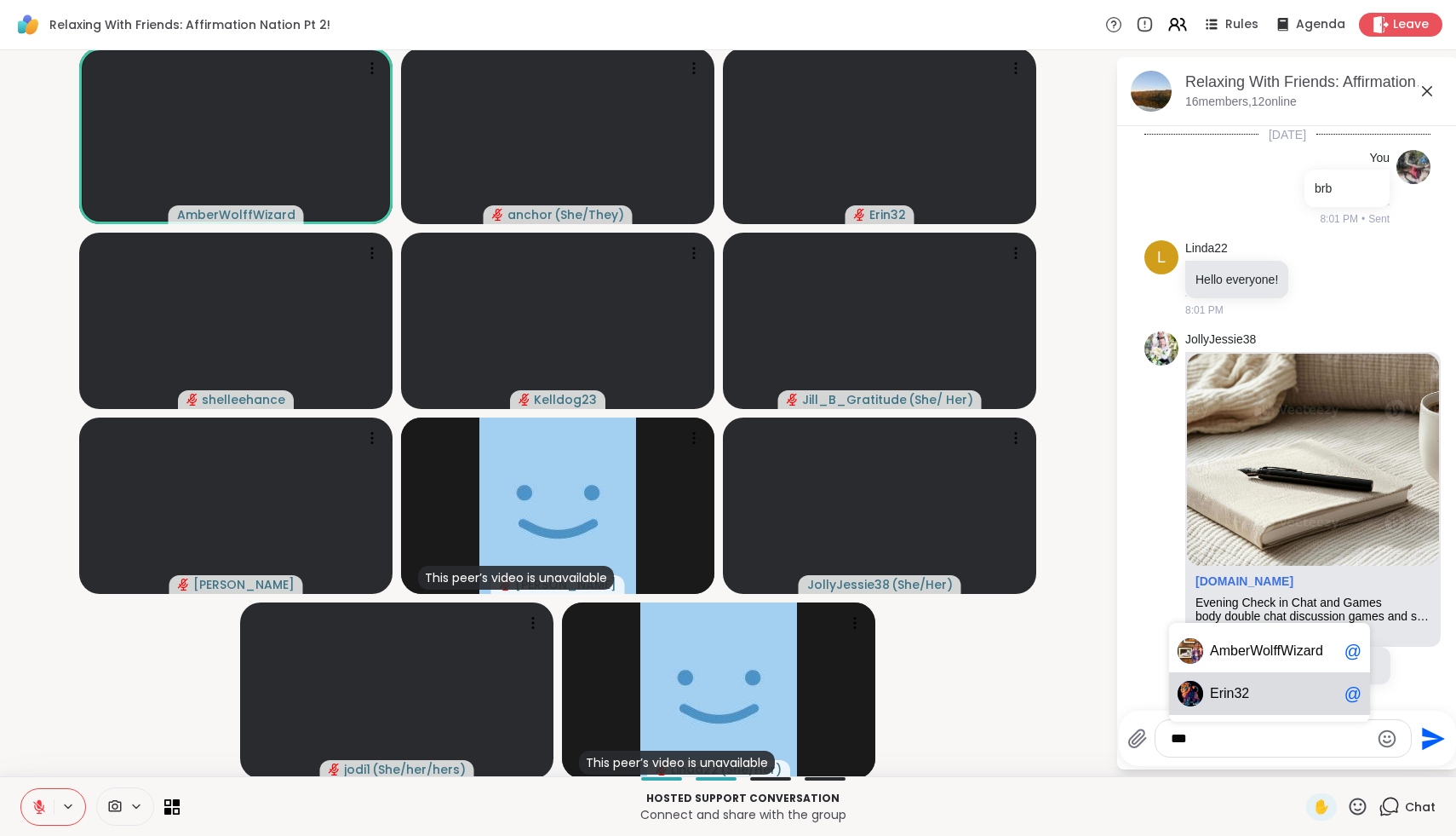
click at [1285, 689] on span "Er in32" at bounding box center [1274, 694] width 128 height 17
paste textarea "**********"
type textarea "**********"
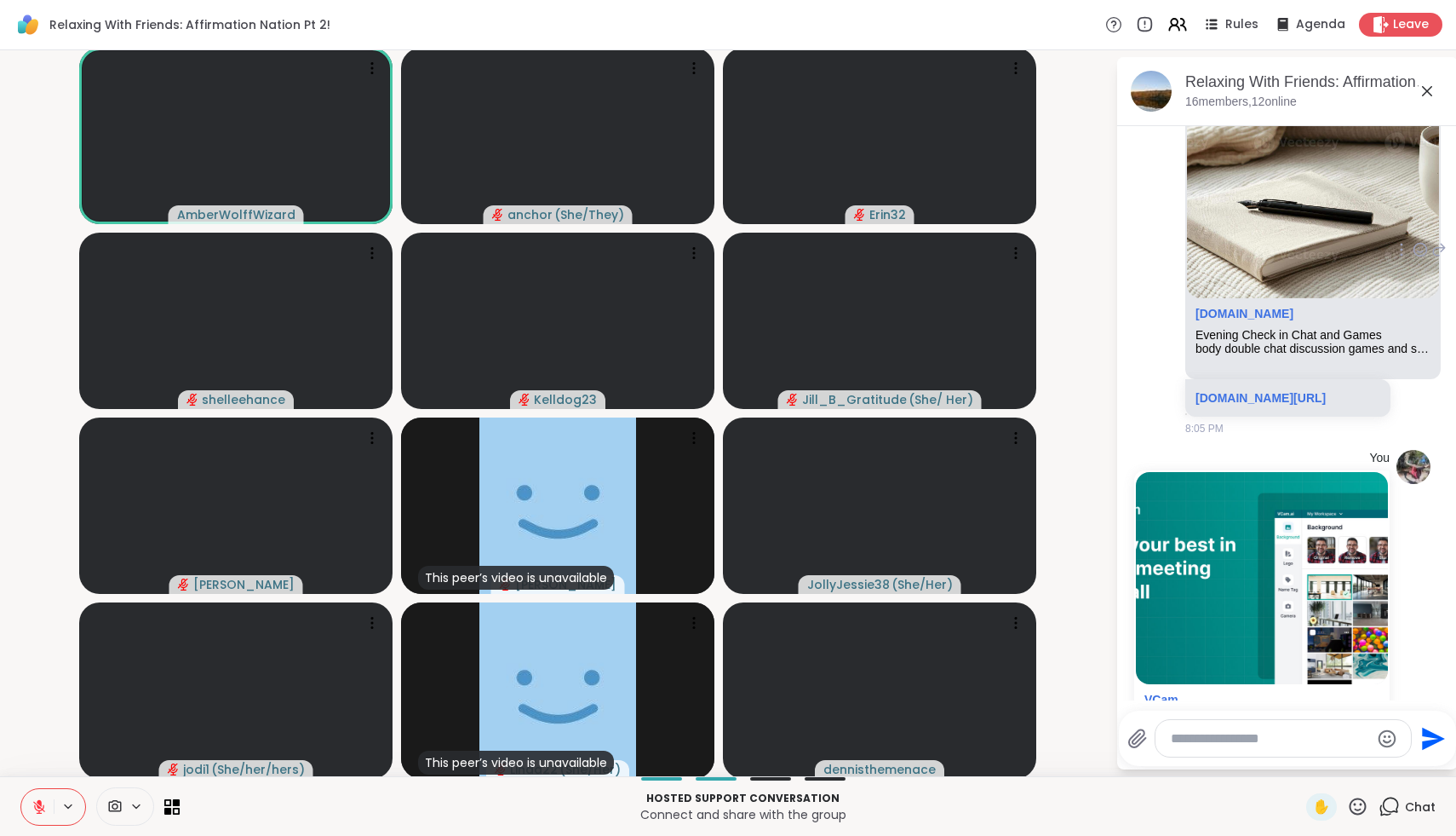
scroll to position [430, 0]
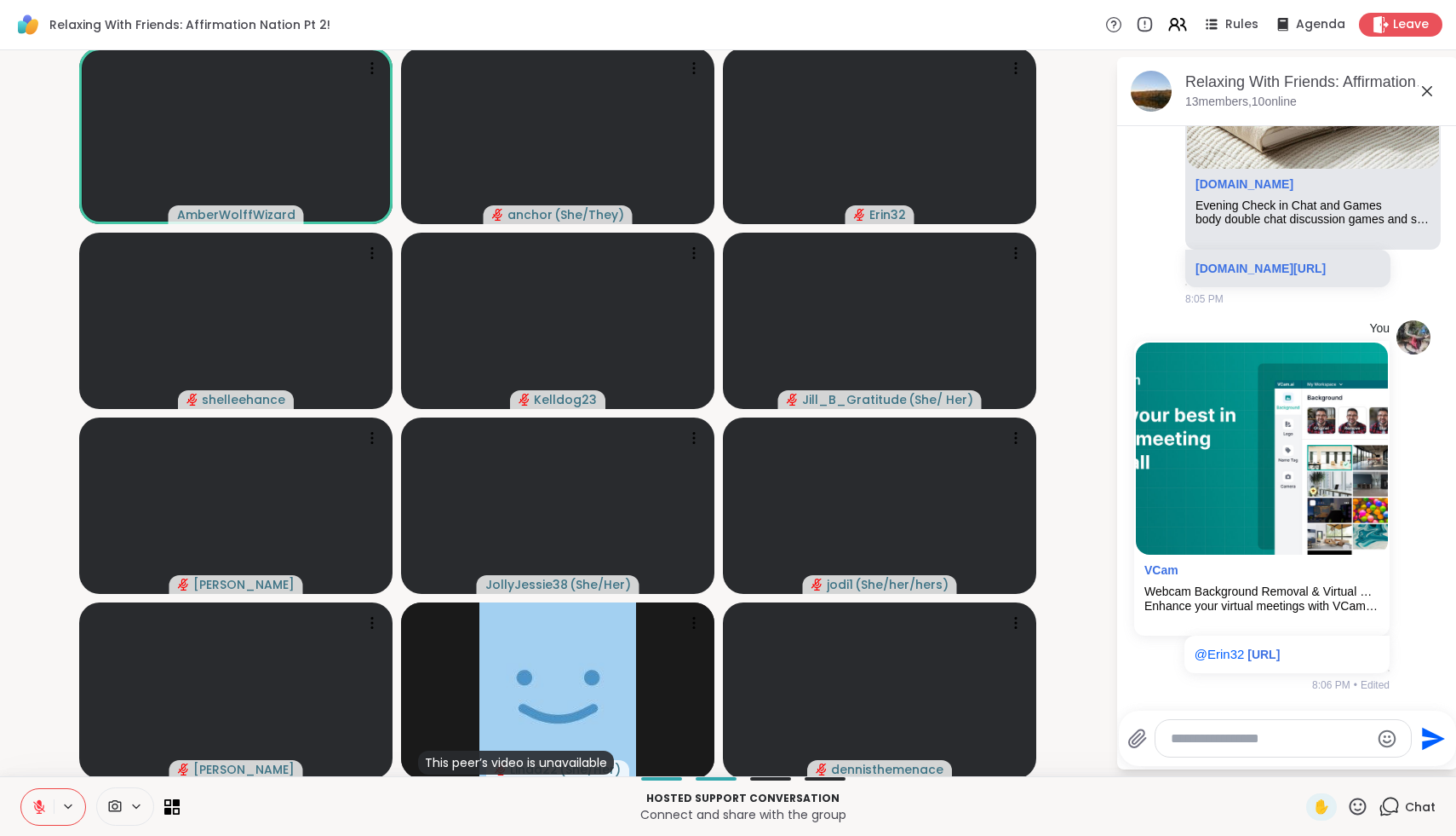
click at [34, 805] on icon at bounding box center [39, 807] width 12 height 12
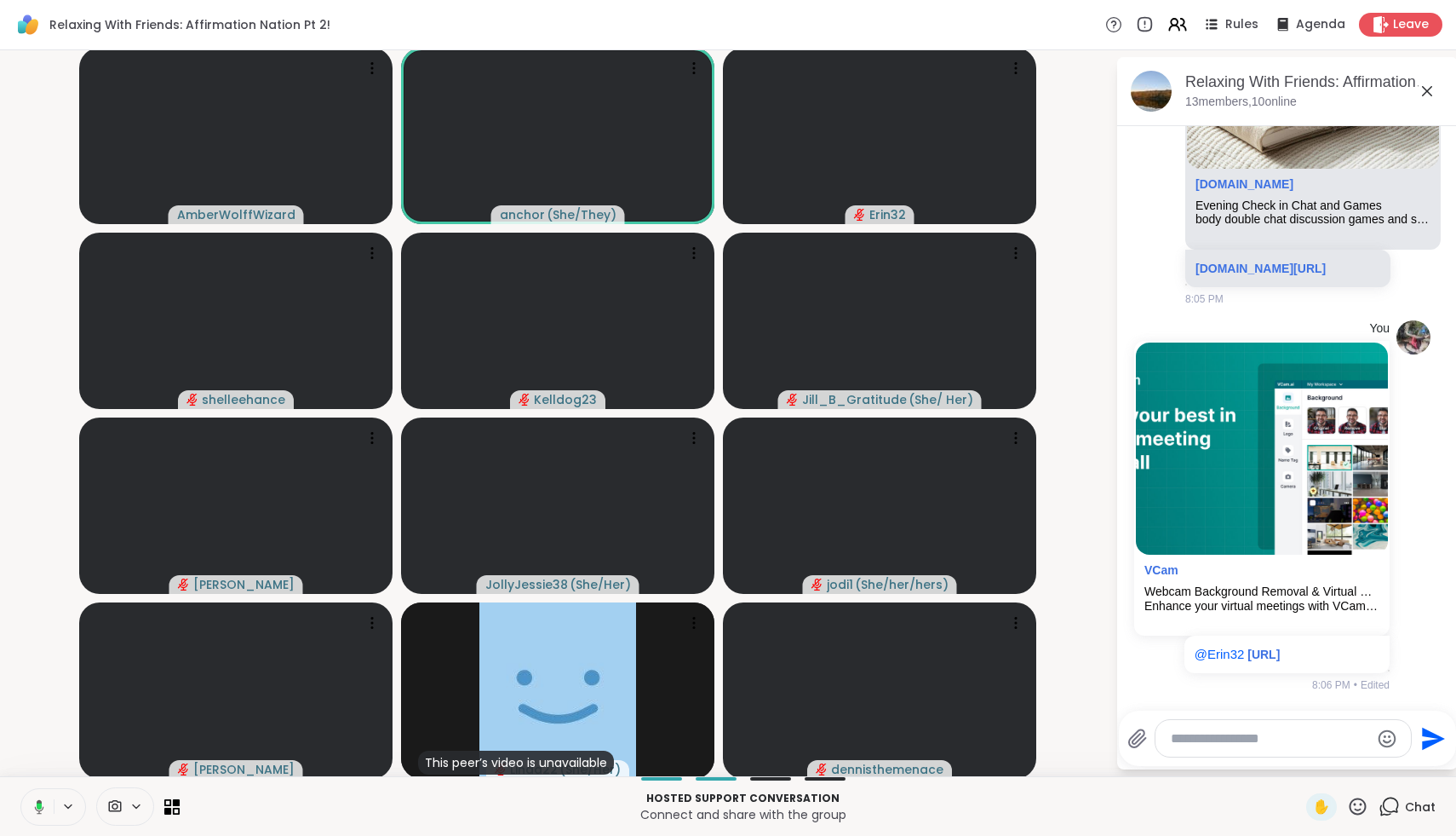
click at [34, 805] on icon at bounding box center [37, 807] width 16 height 16
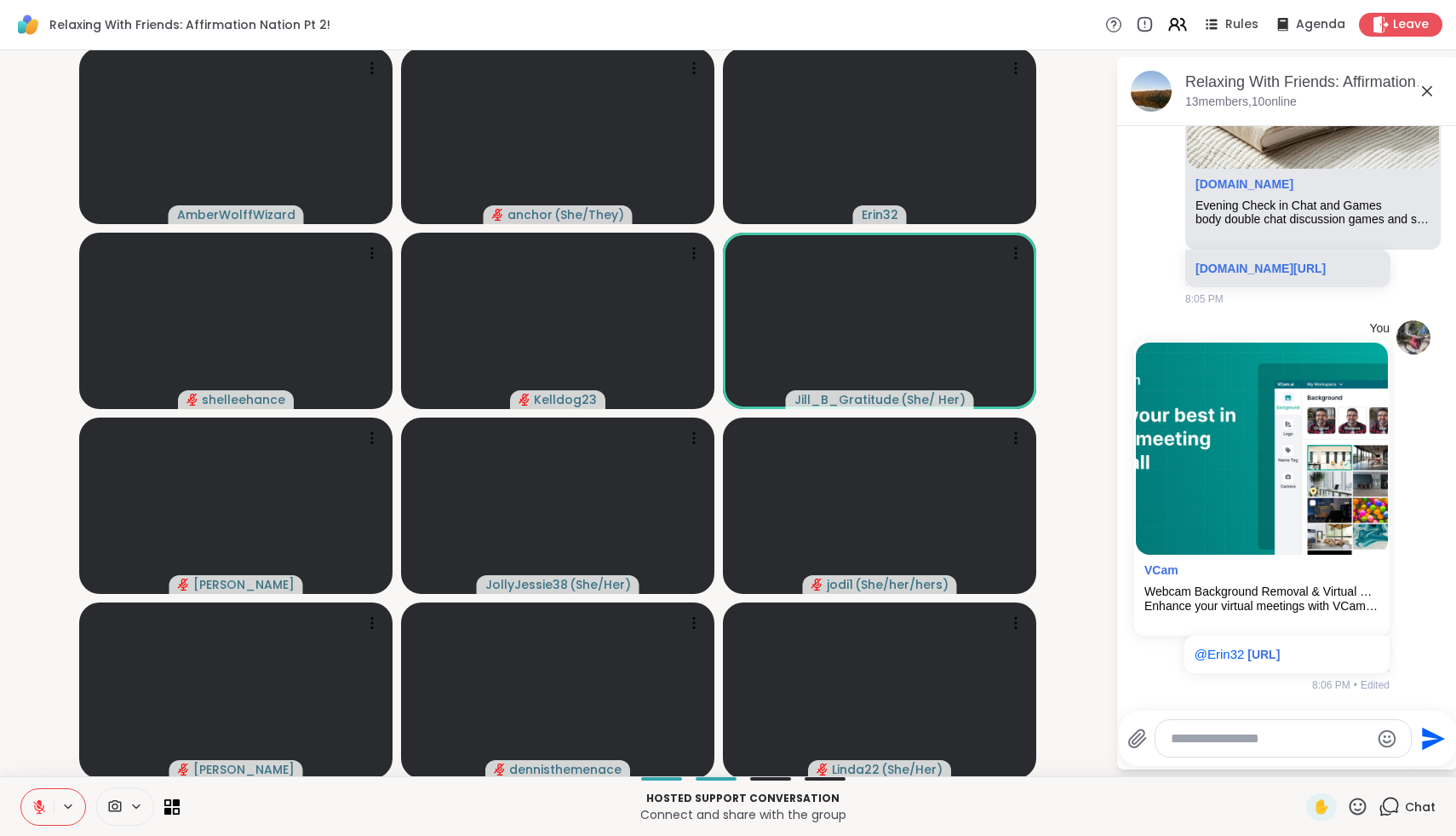
click at [1370, 809] on div "✋ Chat" at bounding box center [1371, 806] width 129 height 27
click at [1365, 808] on icon at bounding box center [1358, 806] width 17 height 17
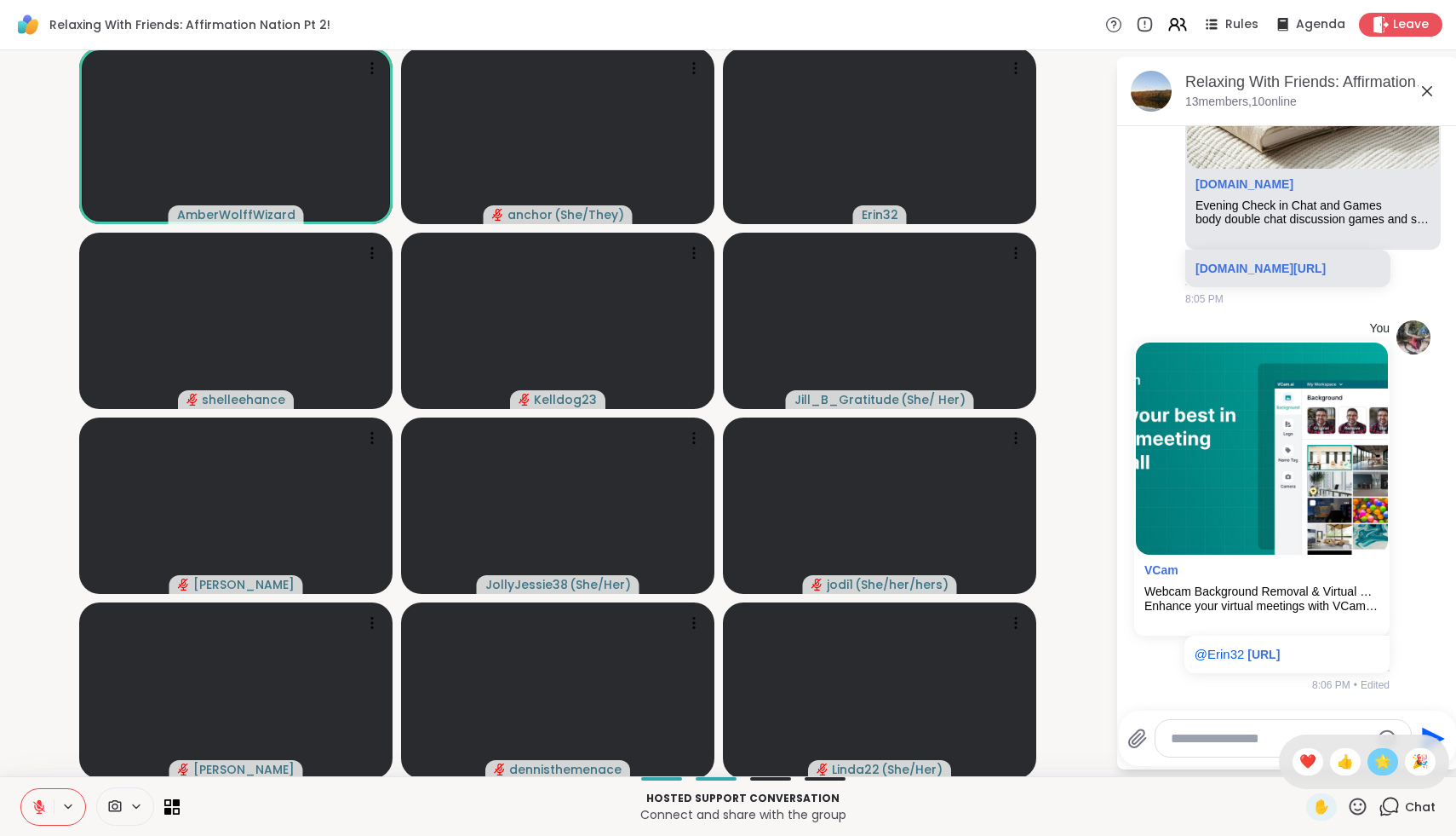
click at [1390, 763] on span "🌟" at bounding box center [1384, 761] width 17 height 20
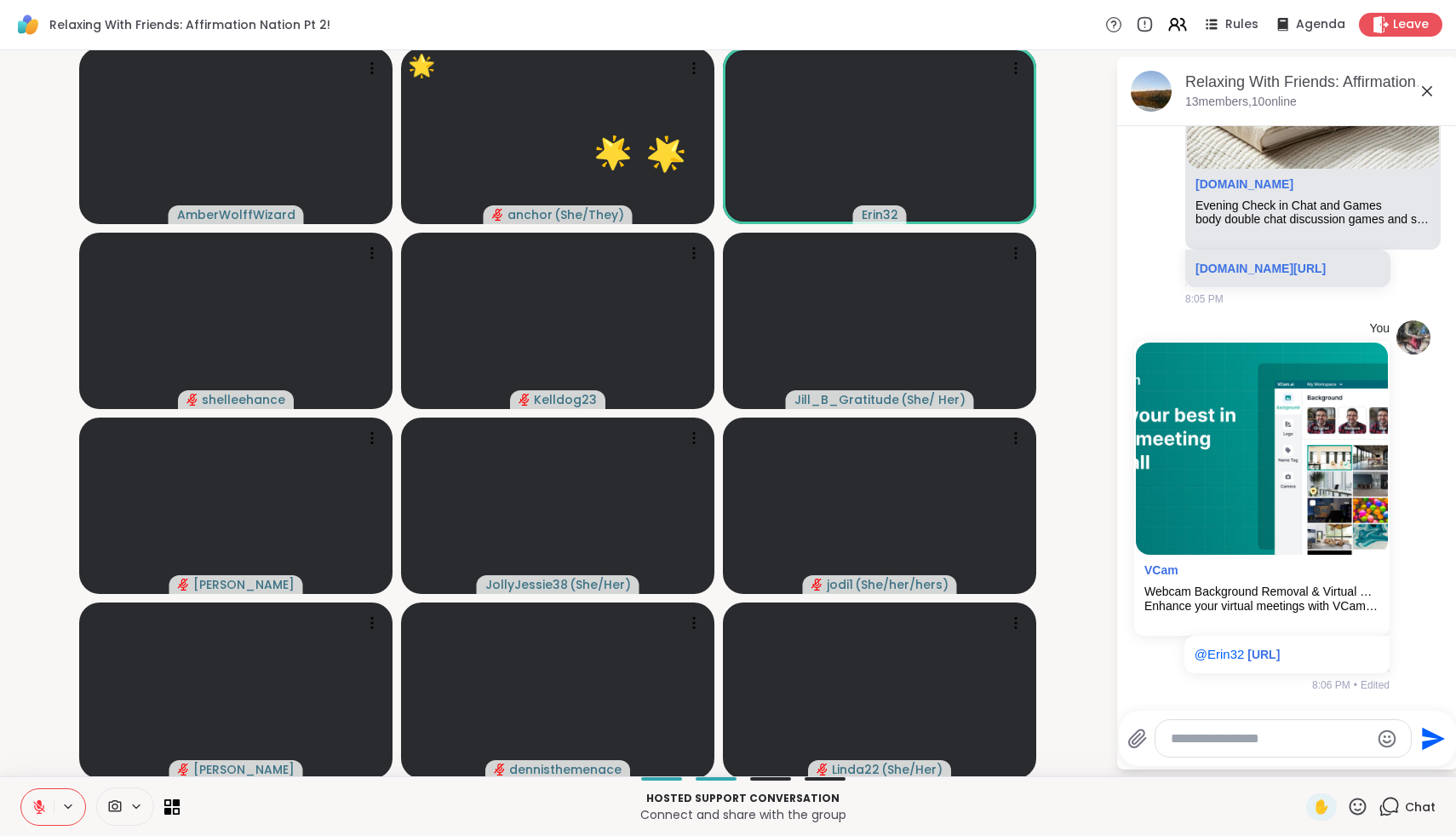
click at [36, 806] on icon at bounding box center [39, 807] width 16 height 16
click at [36, 806] on icon at bounding box center [37, 807] width 16 height 16
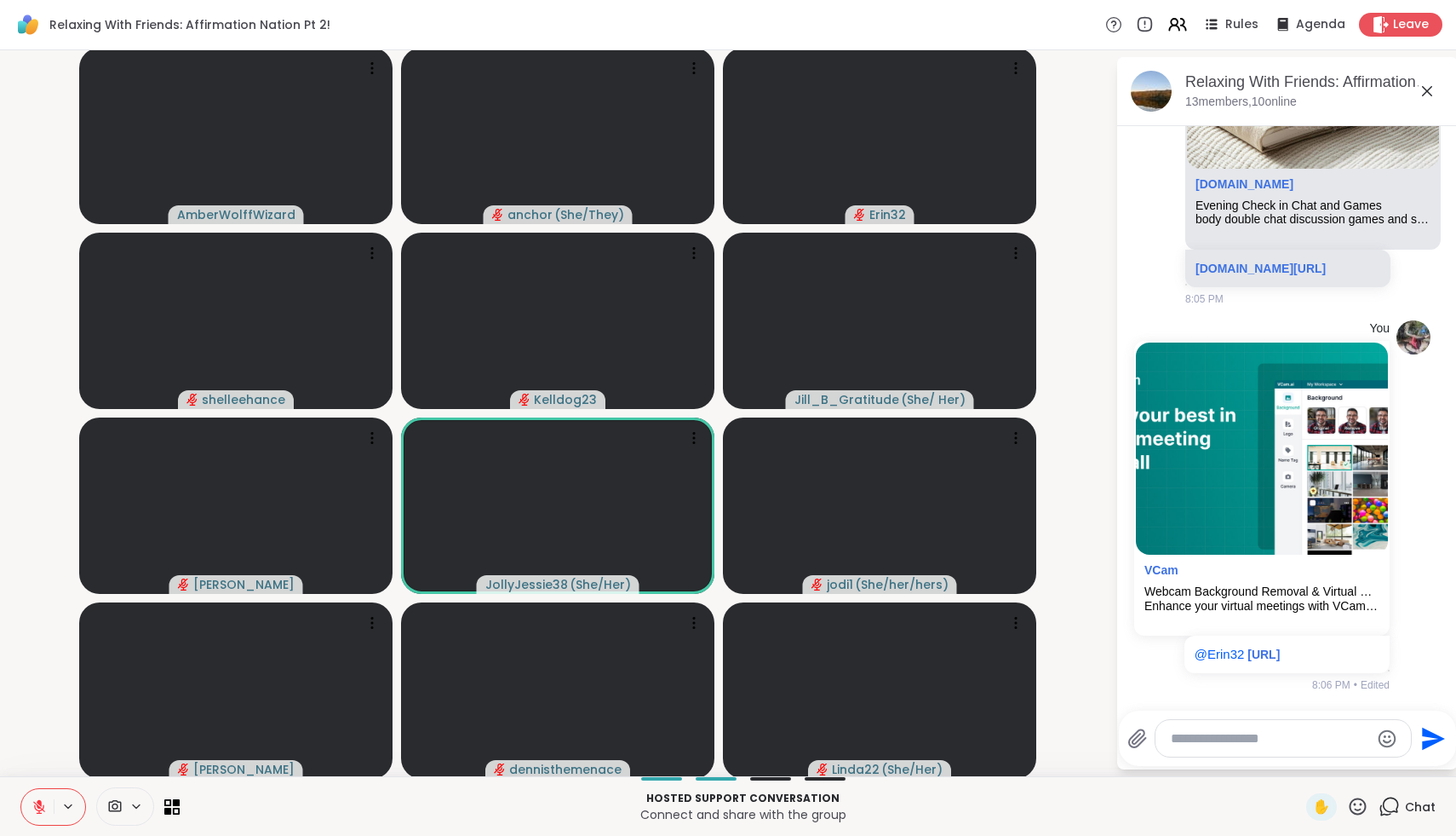
click at [1363, 801] on icon at bounding box center [1358, 806] width 21 height 21
click at [1316, 764] on span "❤️" at bounding box center [1308, 761] width 17 height 20
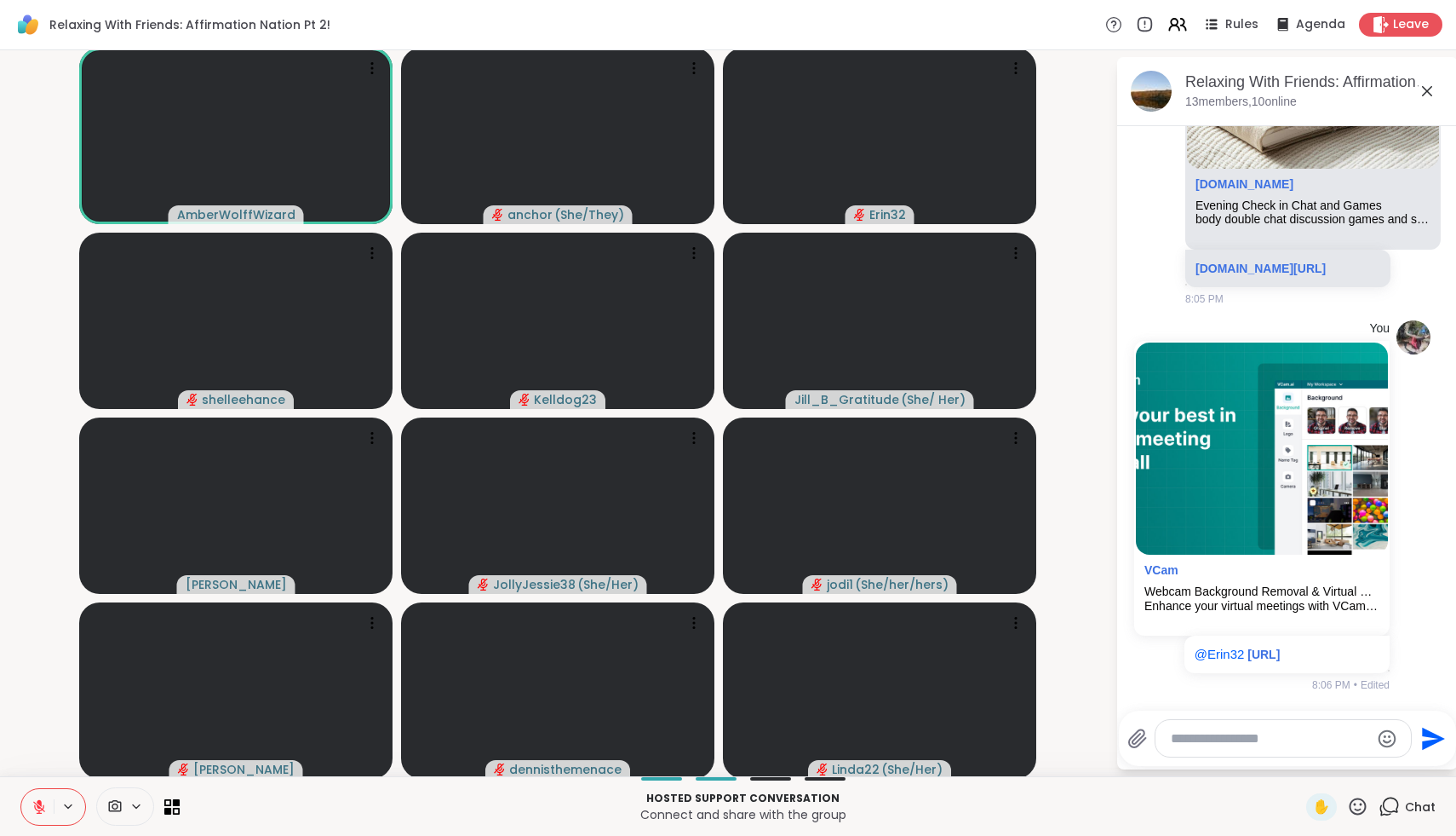
click at [1356, 808] on icon at bounding box center [1358, 806] width 17 height 17
click at [1316, 753] on span "❤️" at bounding box center [1308, 761] width 17 height 20
click at [41, 804] on icon at bounding box center [39, 807] width 16 height 16
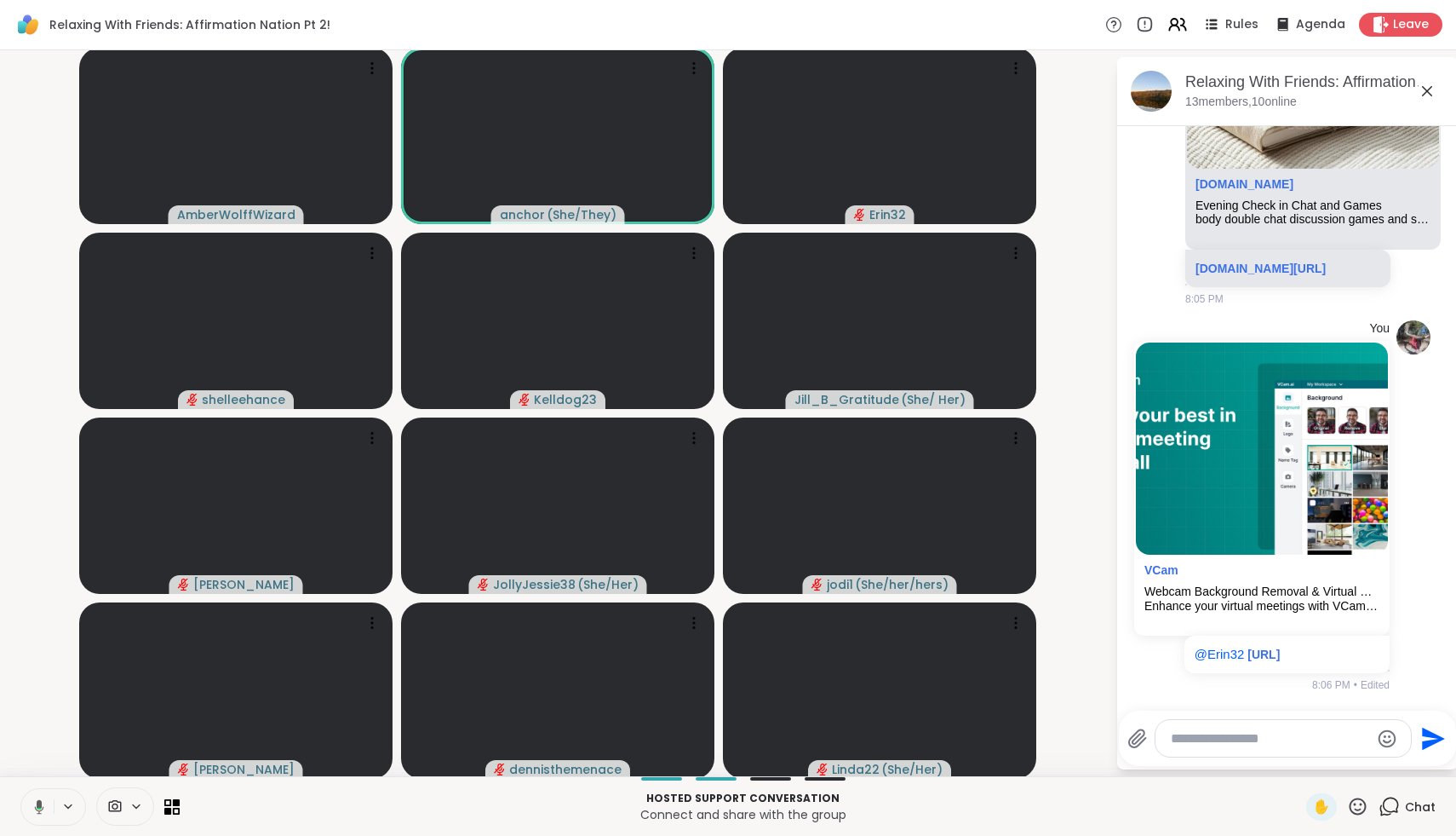
click at [41, 804] on icon at bounding box center [39, 806] width 10 height 15
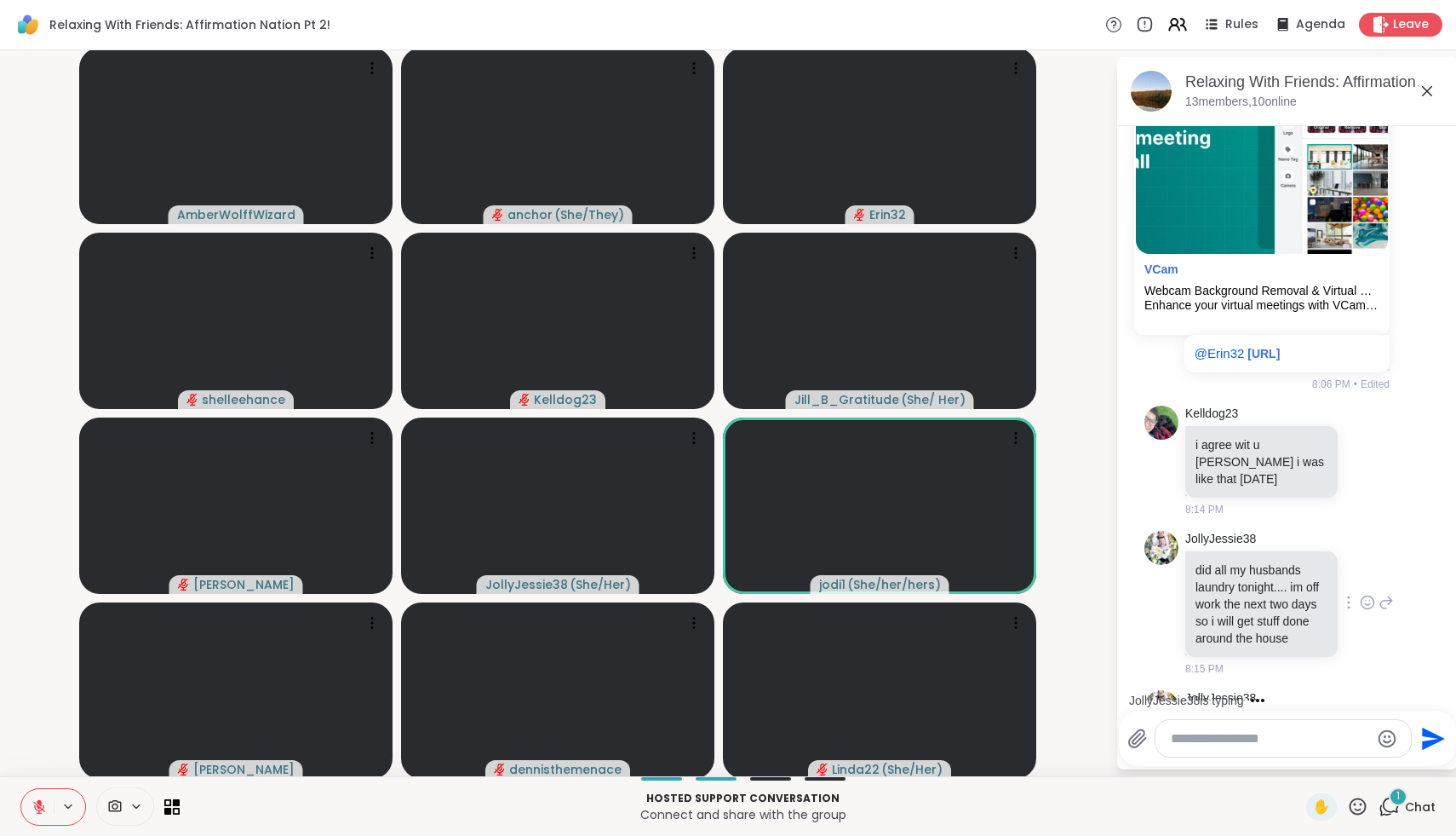
scroll to position [805, 0]
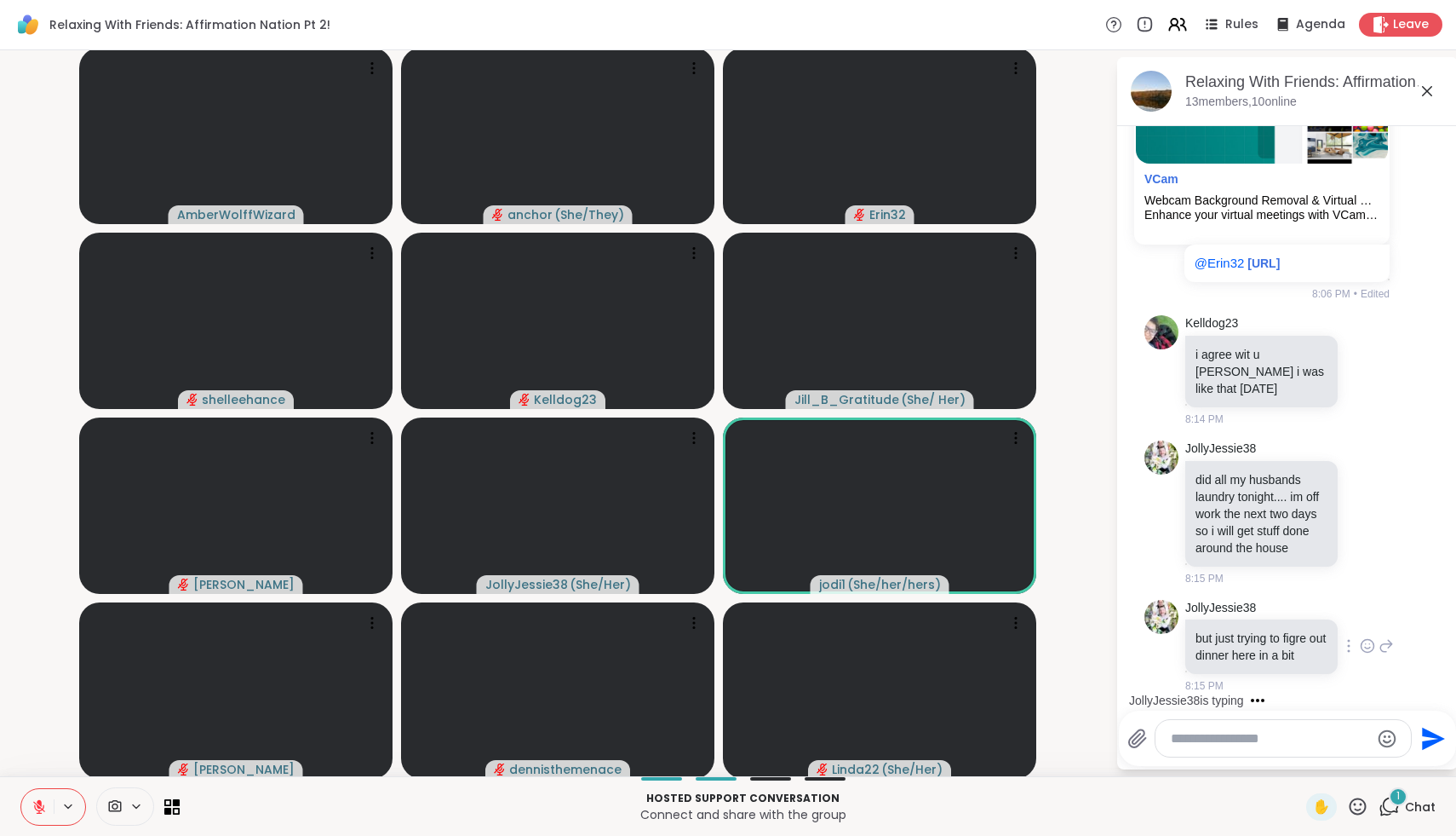
click at [1368, 621] on div "JollyJessie38 but just trying to figre out dinner here in a bit 8:15 PM" at bounding box center [1289, 646] width 209 height 94
click at [1368, 513] on icon at bounding box center [1368, 512] width 16 height 17
click at [1235, 491] on div "Select Reaction: Heart" at bounding box center [1232, 485] width 16 height 16
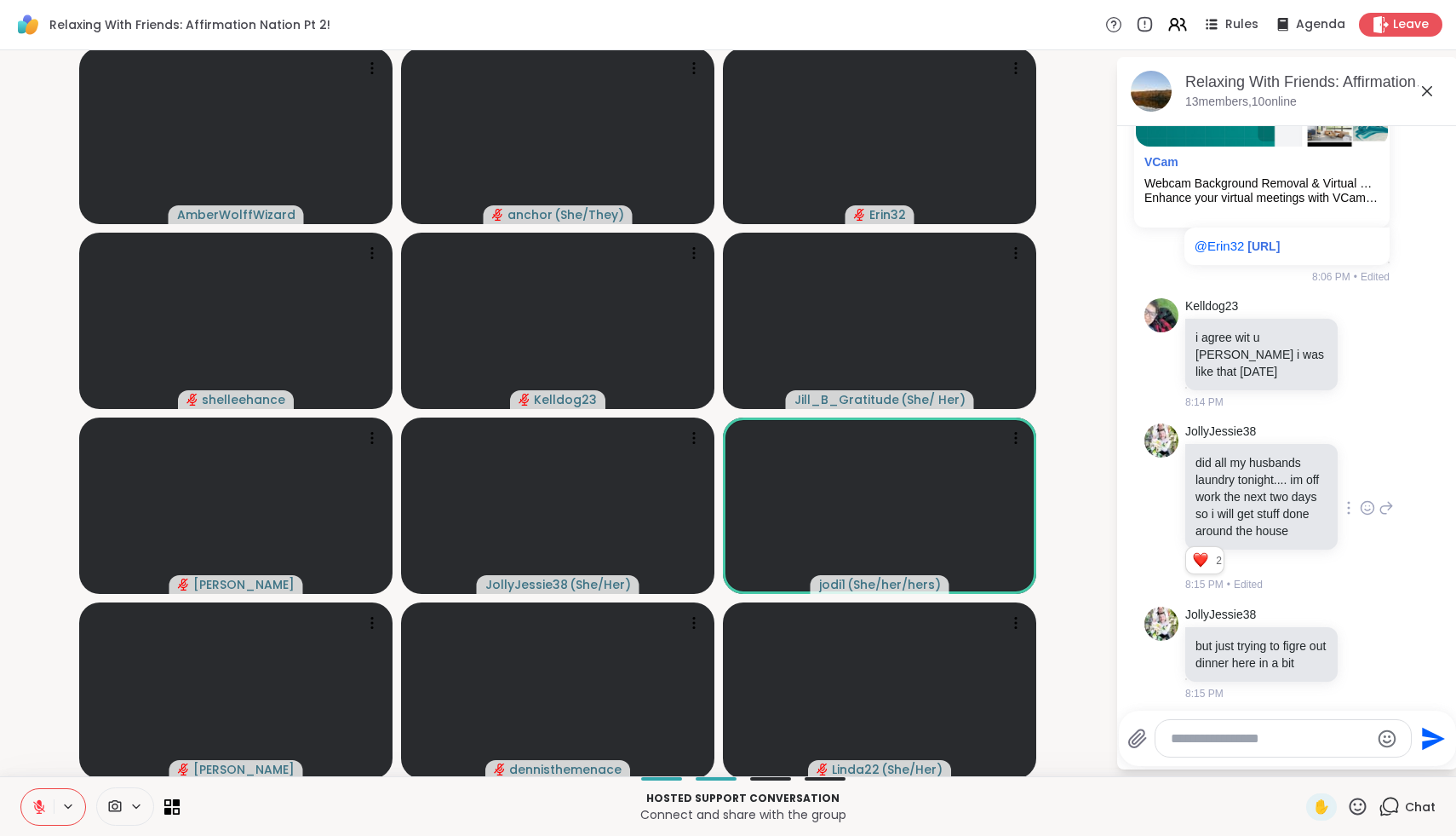
scroll to position [830, 0]
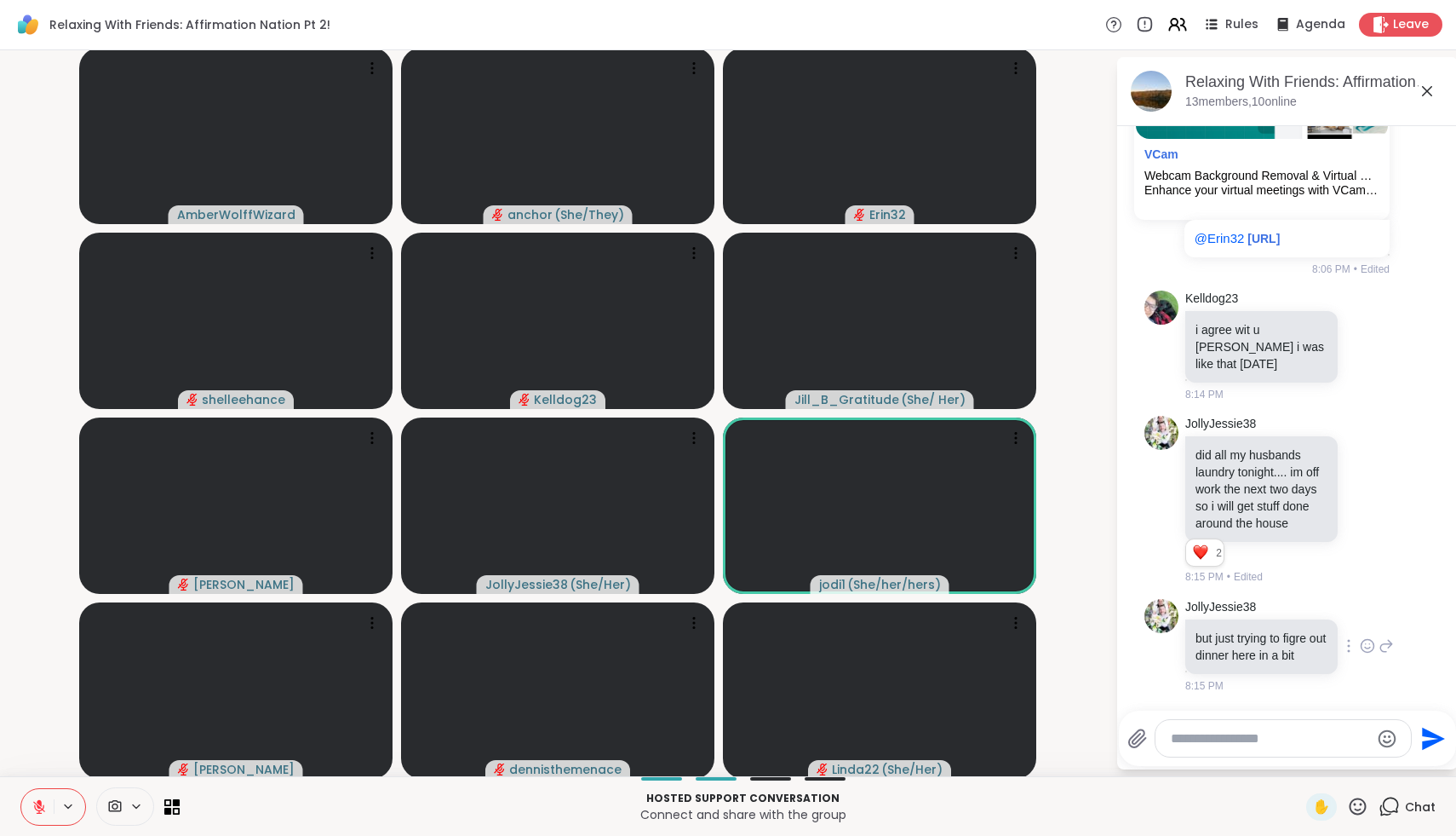
click at [1363, 642] on icon at bounding box center [1368, 645] width 13 height 13
click at [1233, 618] on div "Select Reaction: Heart" at bounding box center [1232, 618] width 16 height 16
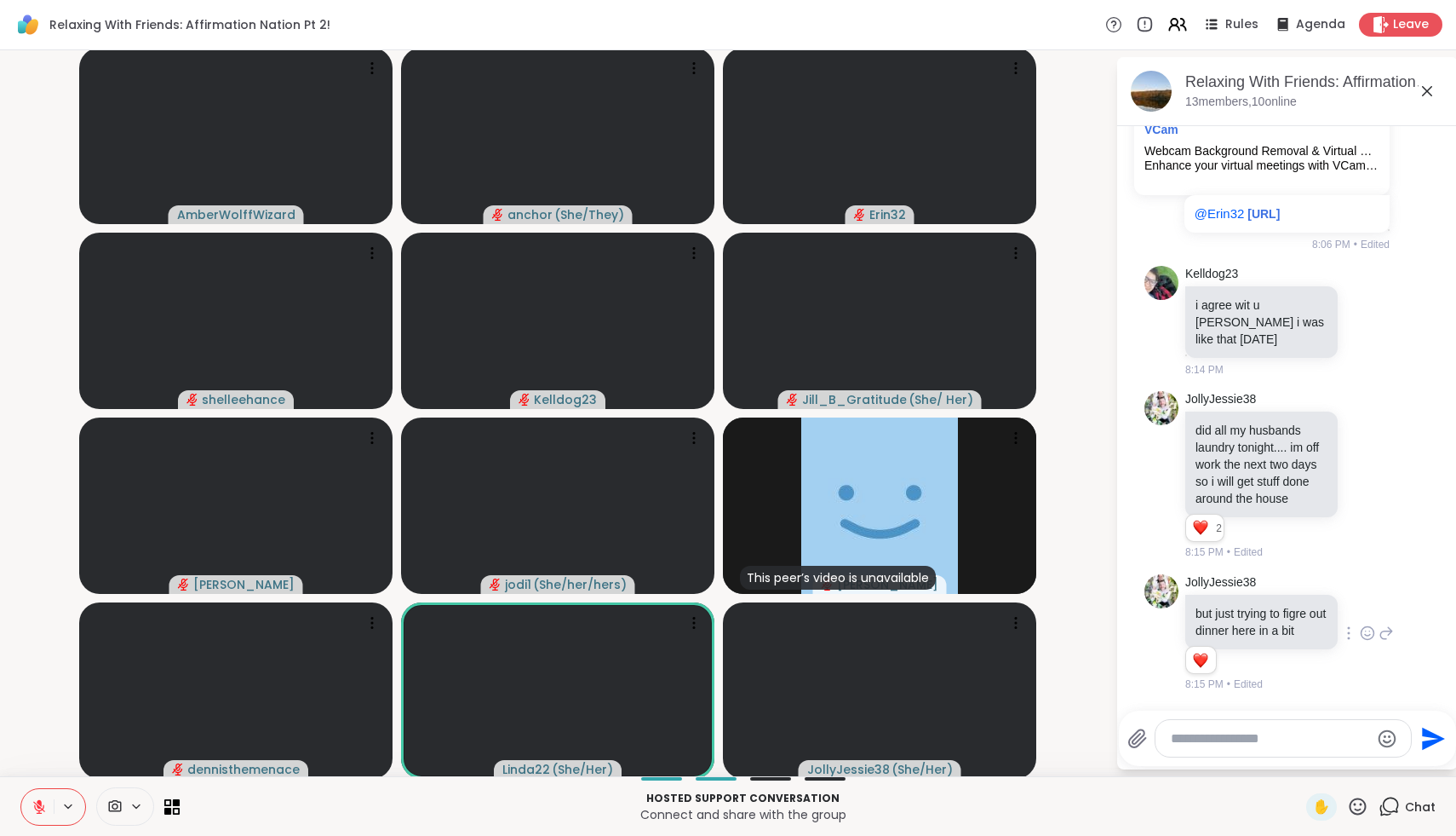
click at [1360, 805] on icon at bounding box center [1358, 806] width 21 height 21
click at [1316, 760] on span "❤️" at bounding box center [1308, 761] width 17 height 20
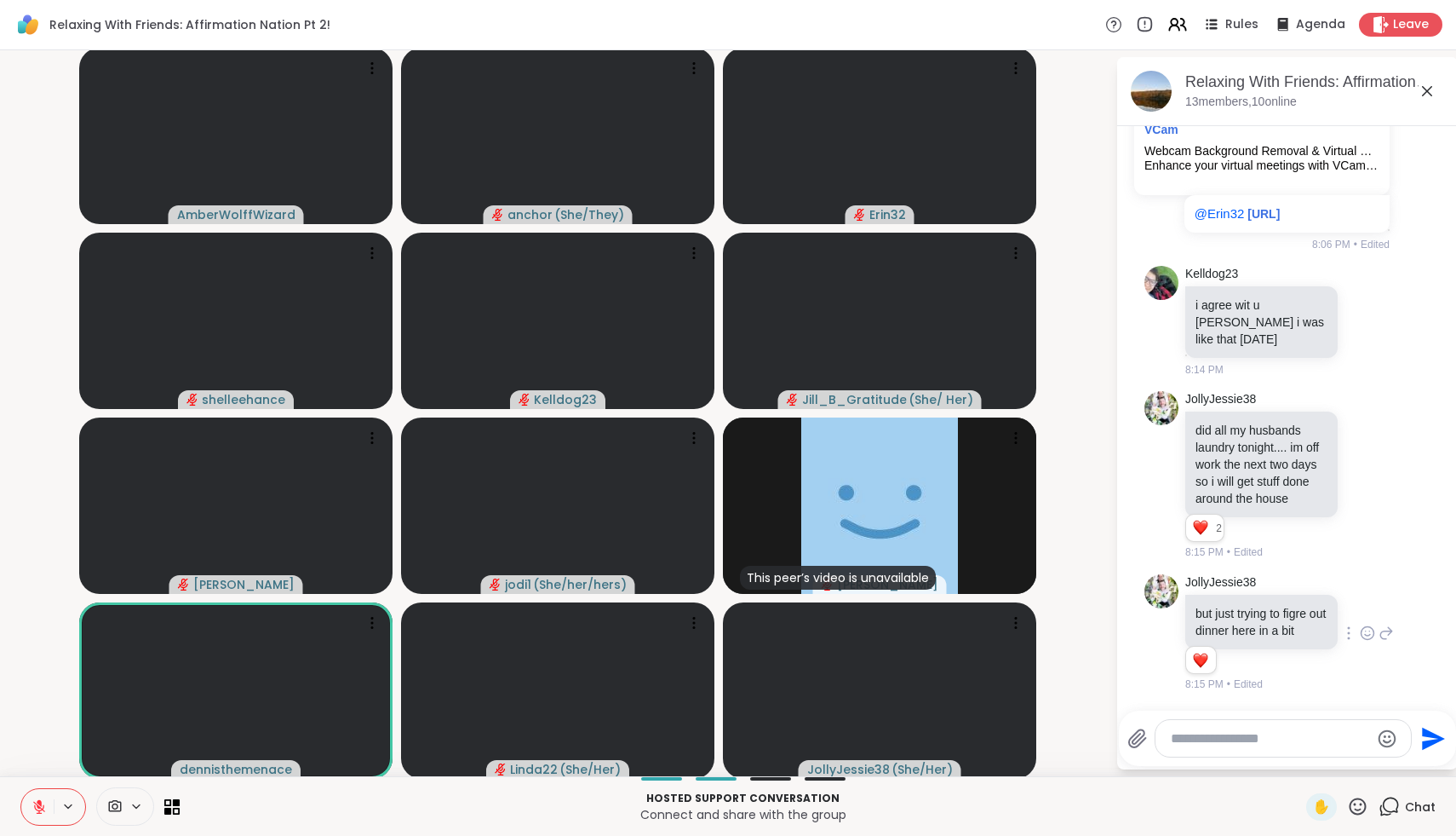
click at [1359, 815] on icon at bounding box center [1358, 806] width 21 height 21
click at [1316, 762] on span "❤️" at bounding box center [1308, 761] width 17 height 20
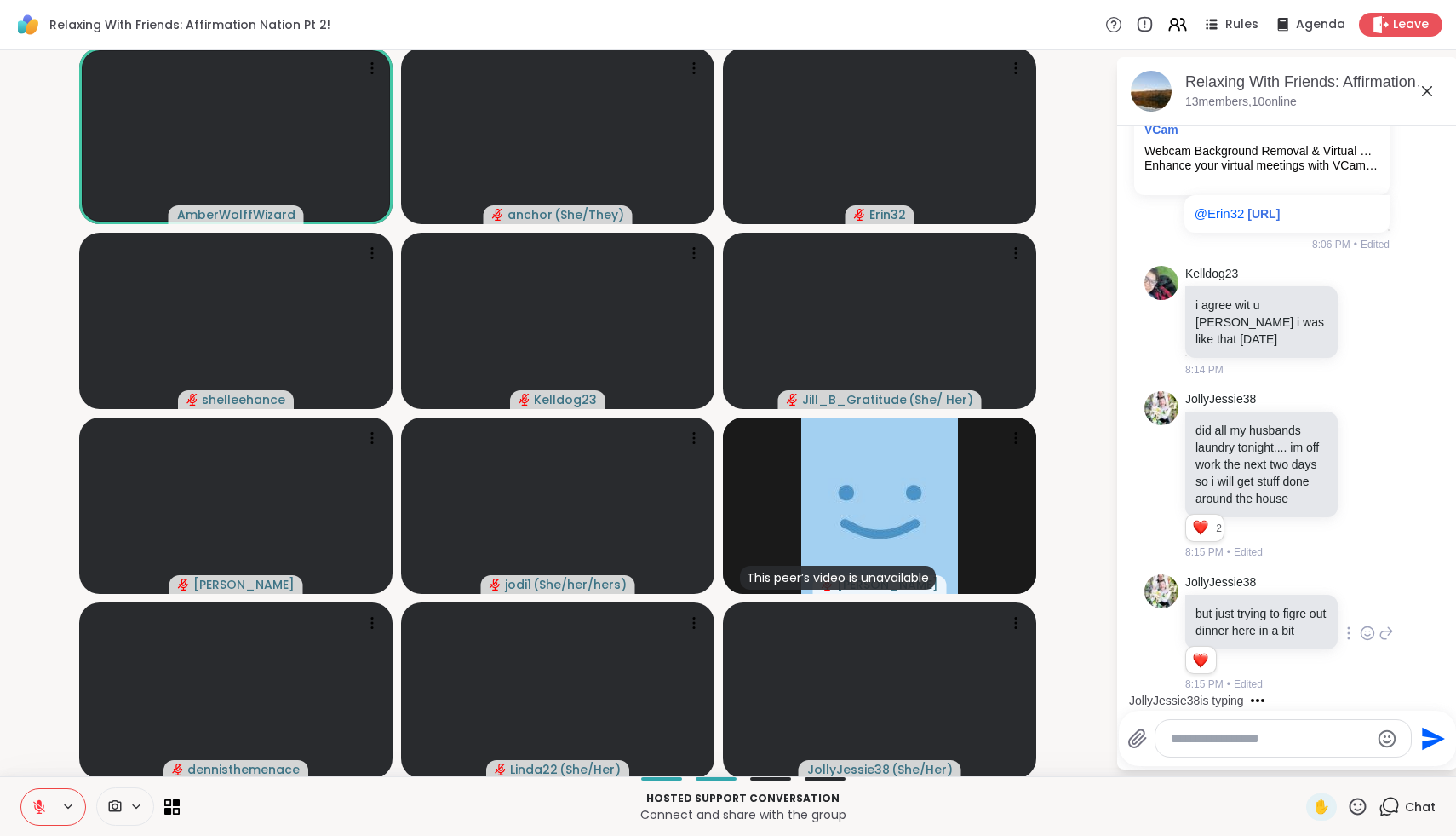
scroll to position [1098, 0]
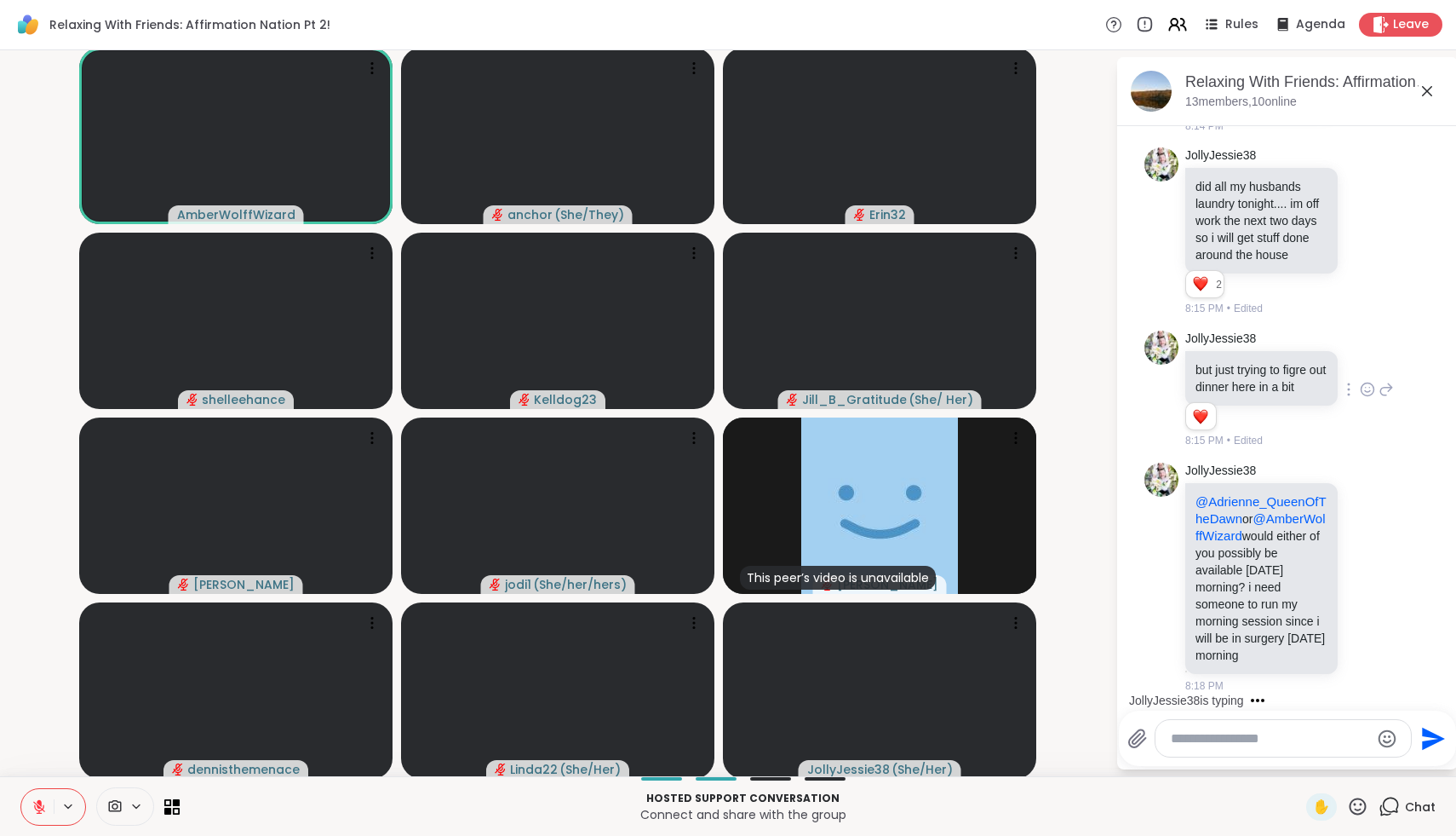
click at [46, 804] on icon at bounding box center [39, 807] width 16 height 16
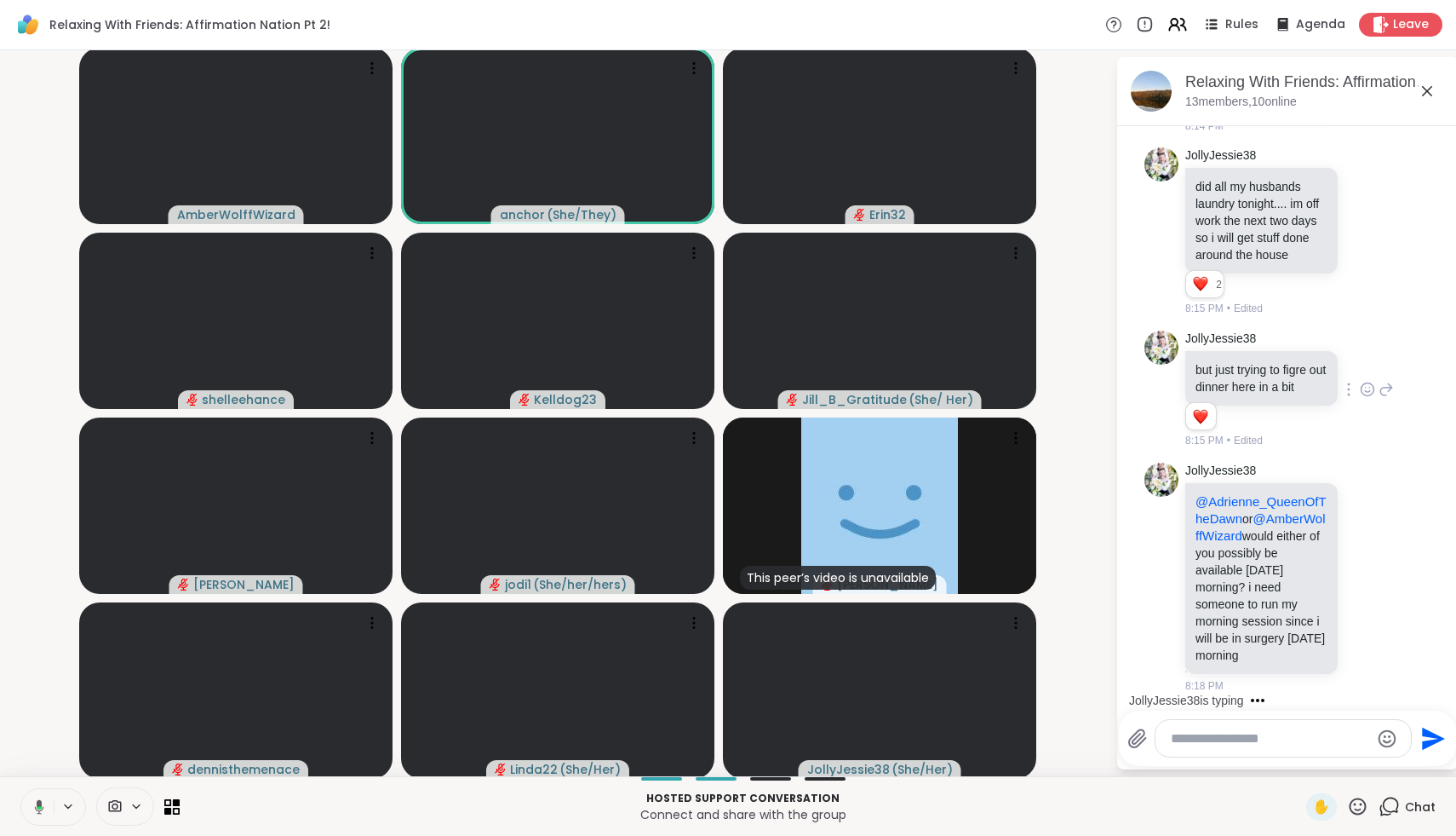
click at [46, 804] on button at bounding box center [36, 806] width 35 height 36
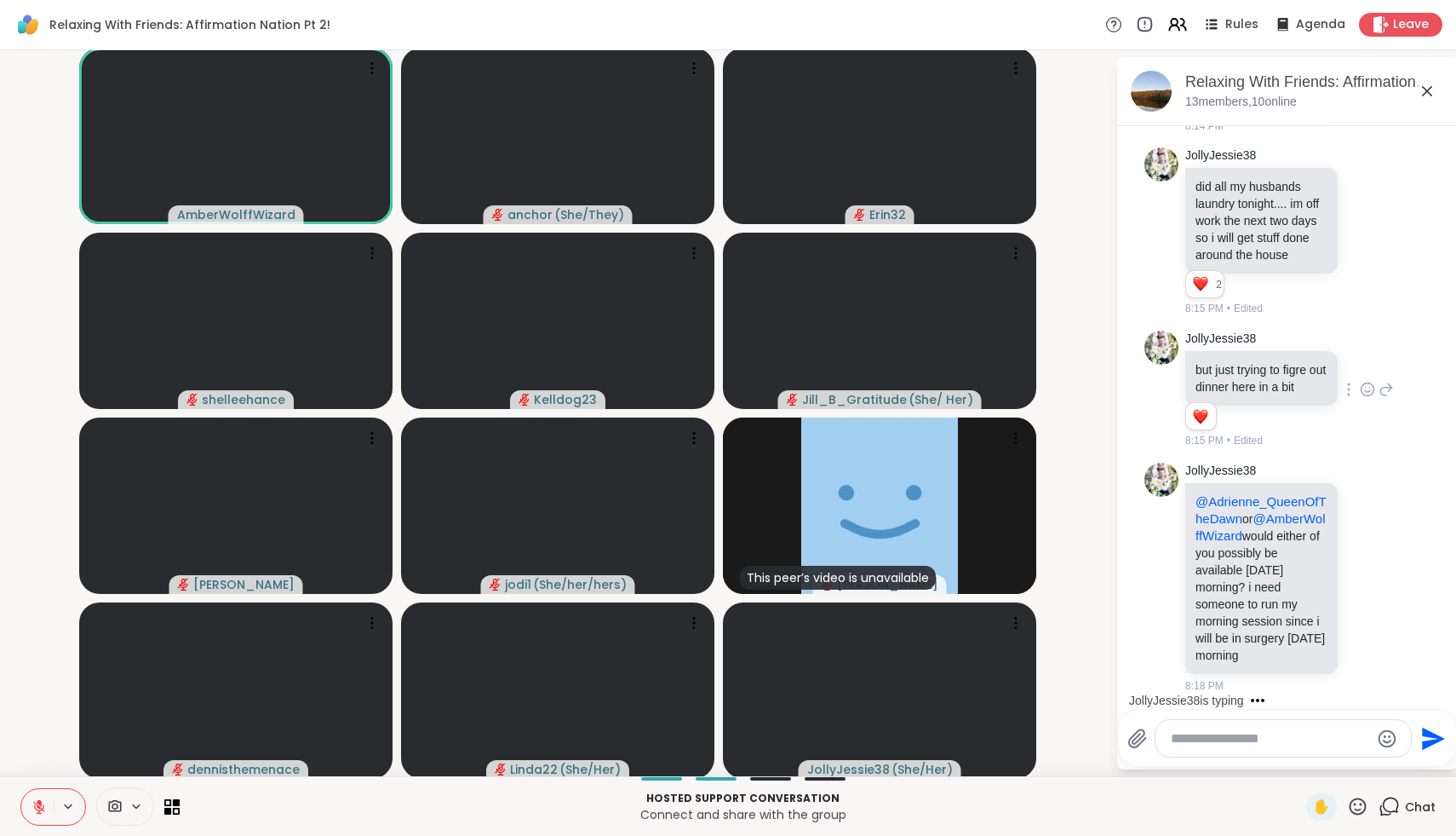
scroll to position [1223, 0]
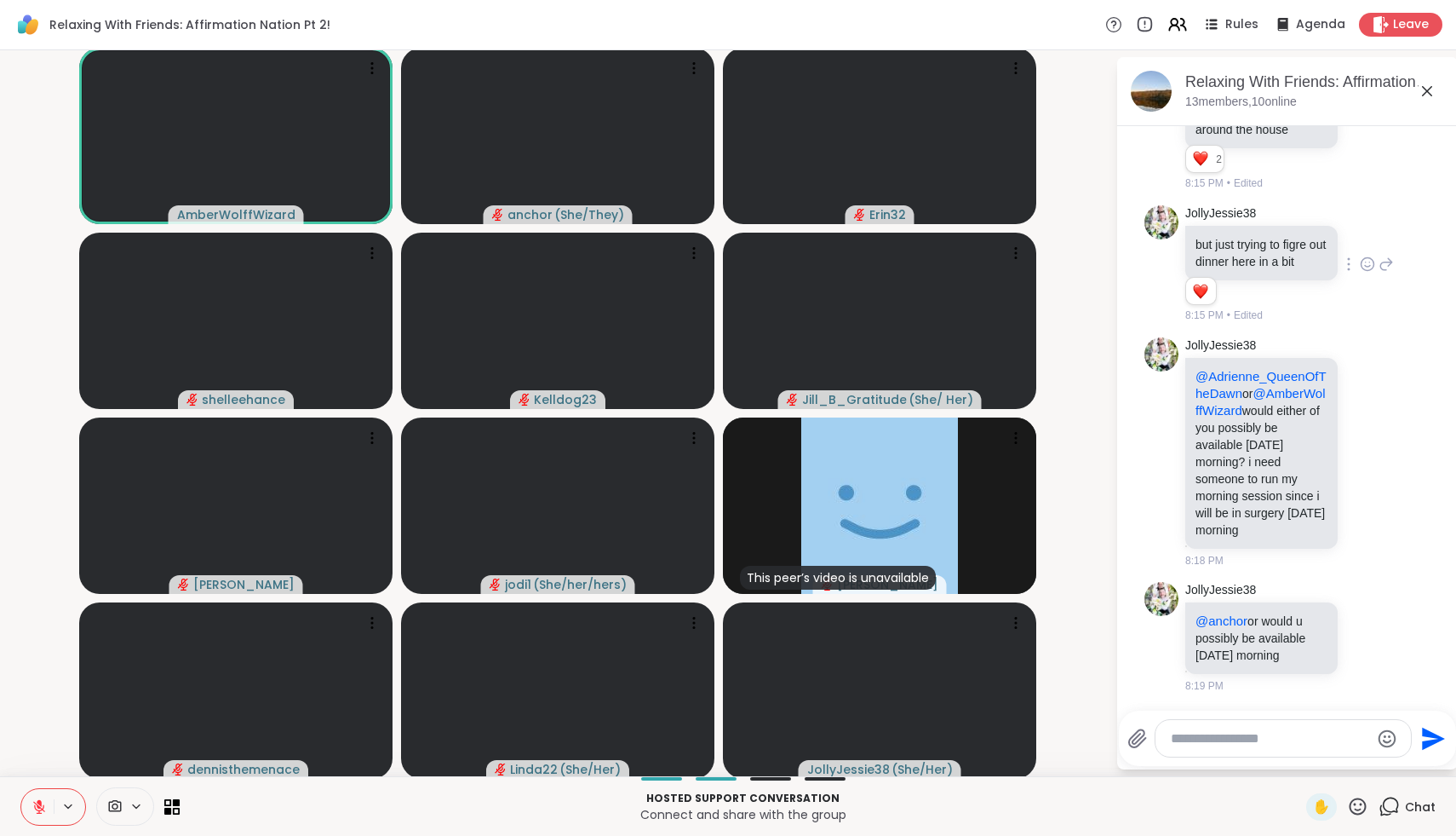
click at [46, 804] on icon at bounding box center [39, 807] width 16 height 16
click at [46, 804] on button at bounding box center [36, 806] width 35 height 36
click at [46, 804] on icon at bounding box center [39, 807] width 16 height 16
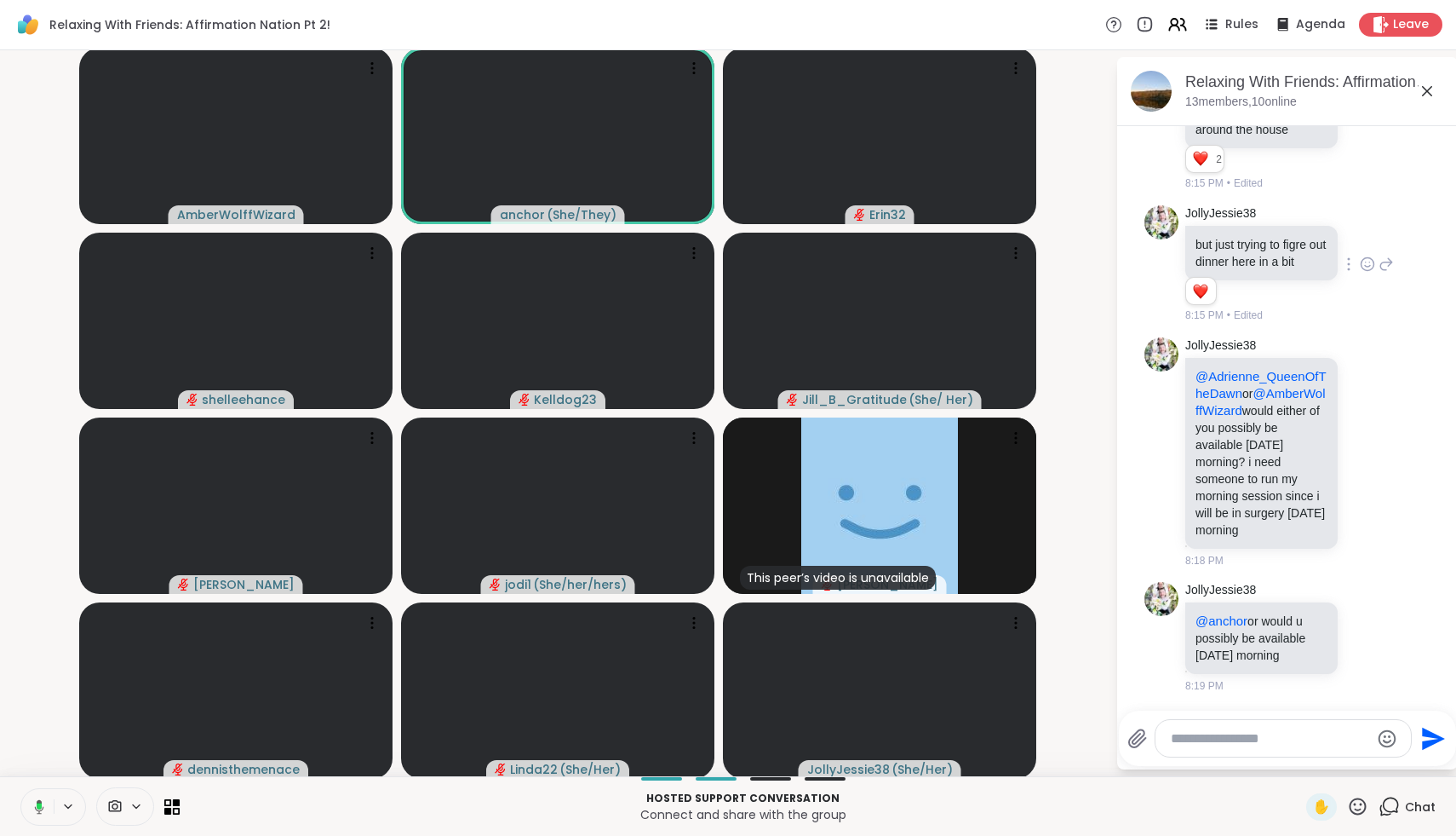
click at [46, 804] on button at bounding box center [36, 806] width 35 height 36
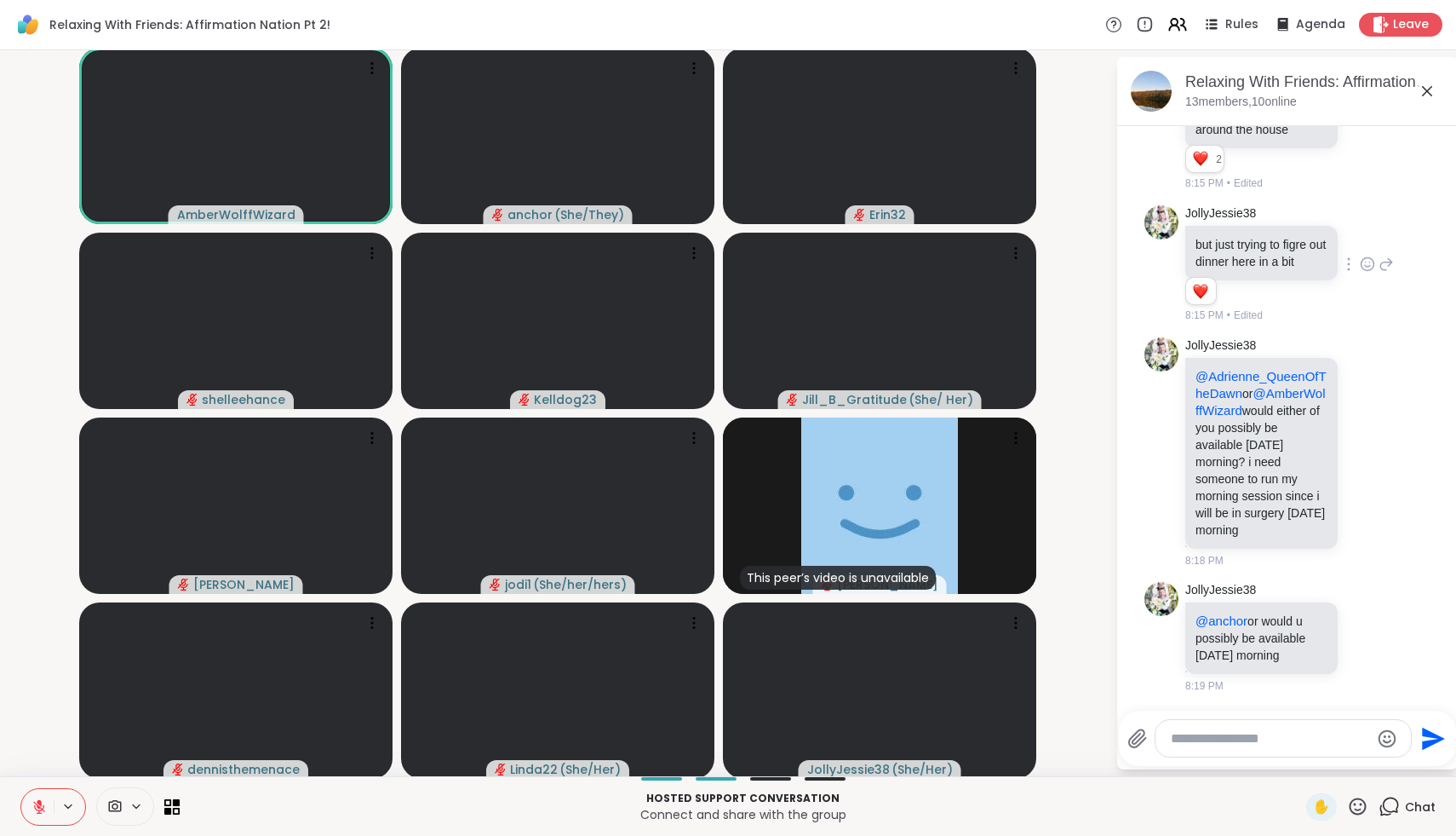
click at [46, 803] on icon at bounding box center [39, 807] width 16 height 16
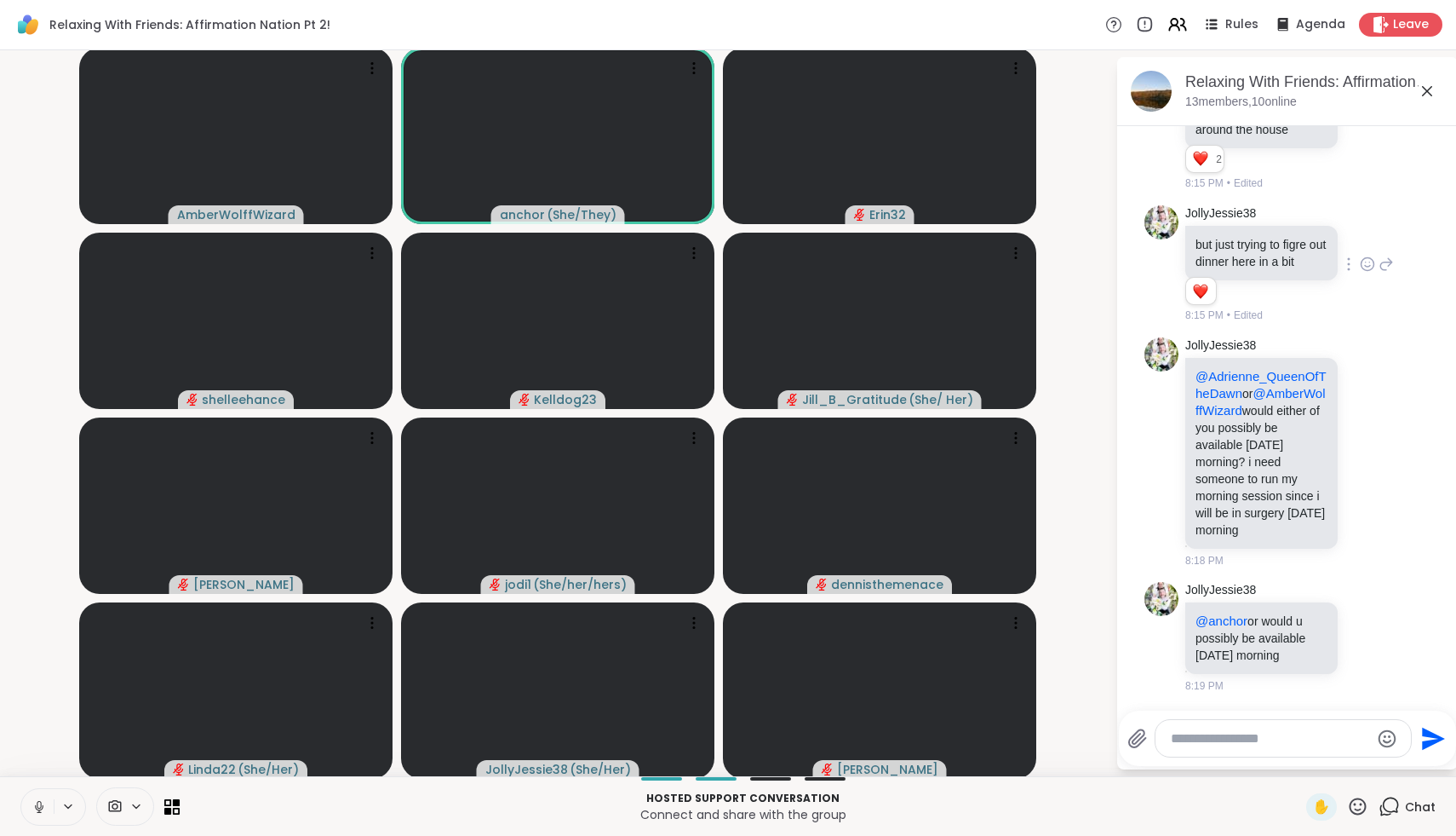
click at [46, 800] on icon at bounding box center [39, 807] width 16 height 16
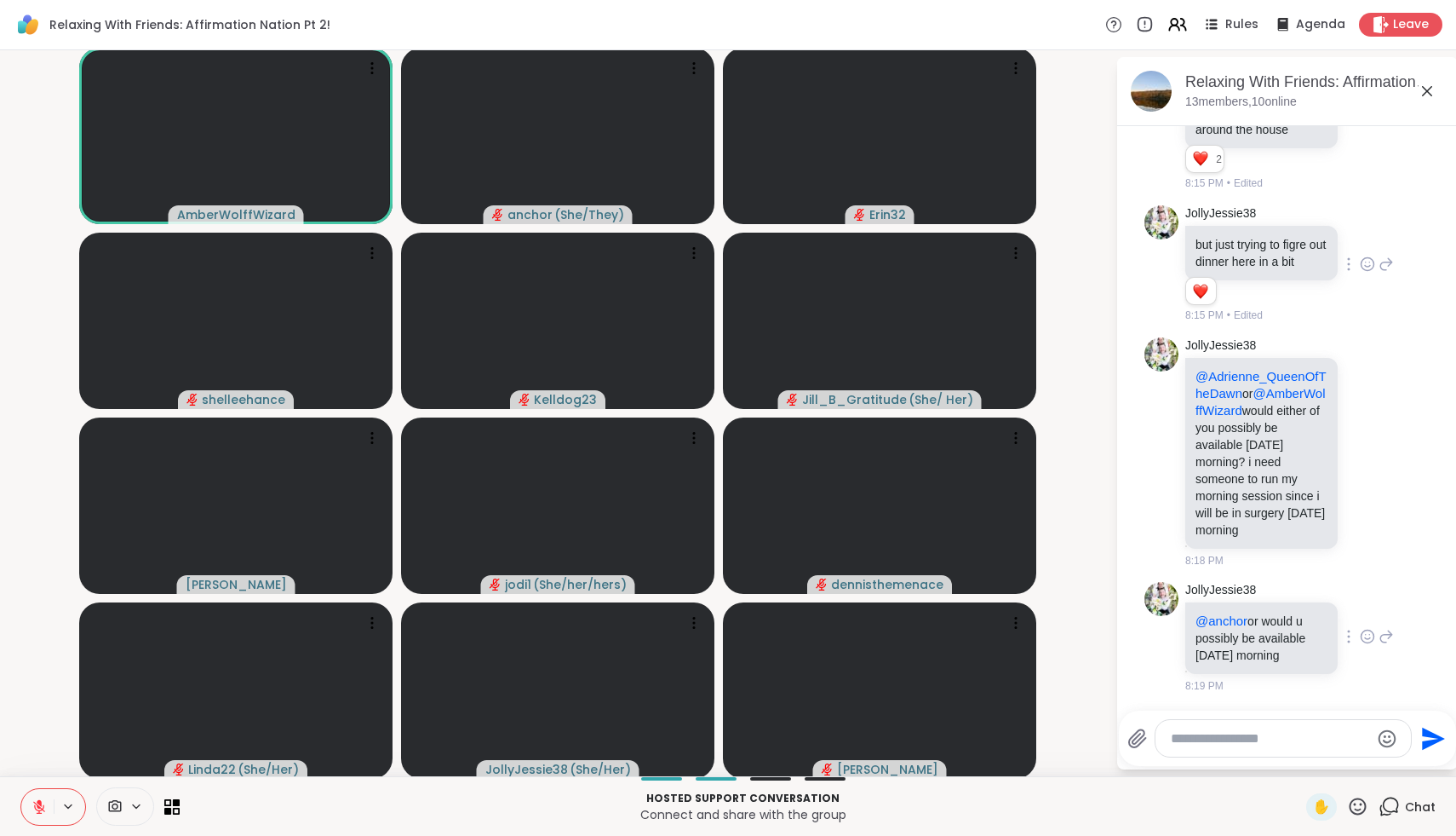
click at [1381, 641] on icon at bounding box center [1387, 636] width 16 height 20
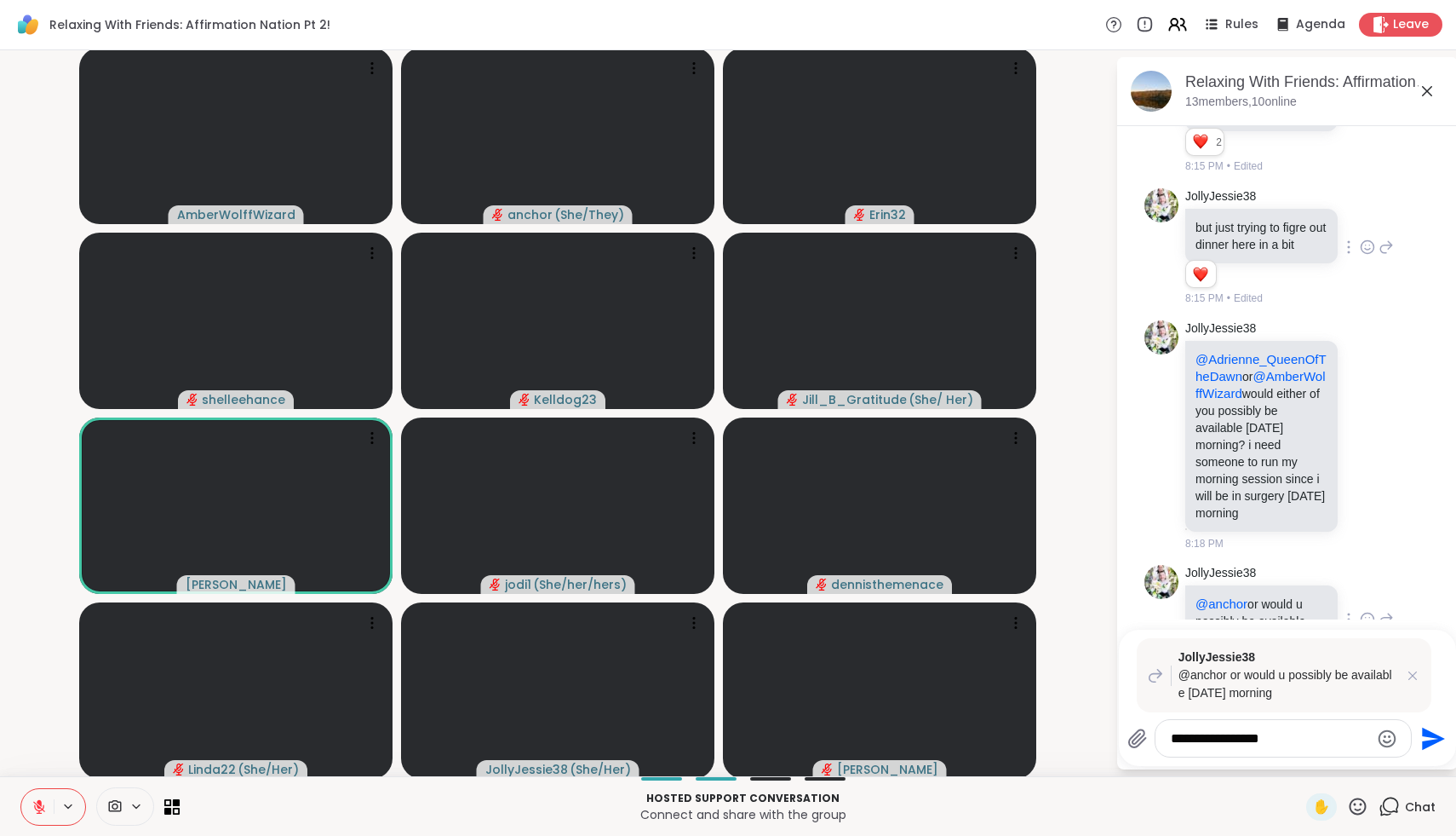
type textarea "**********"
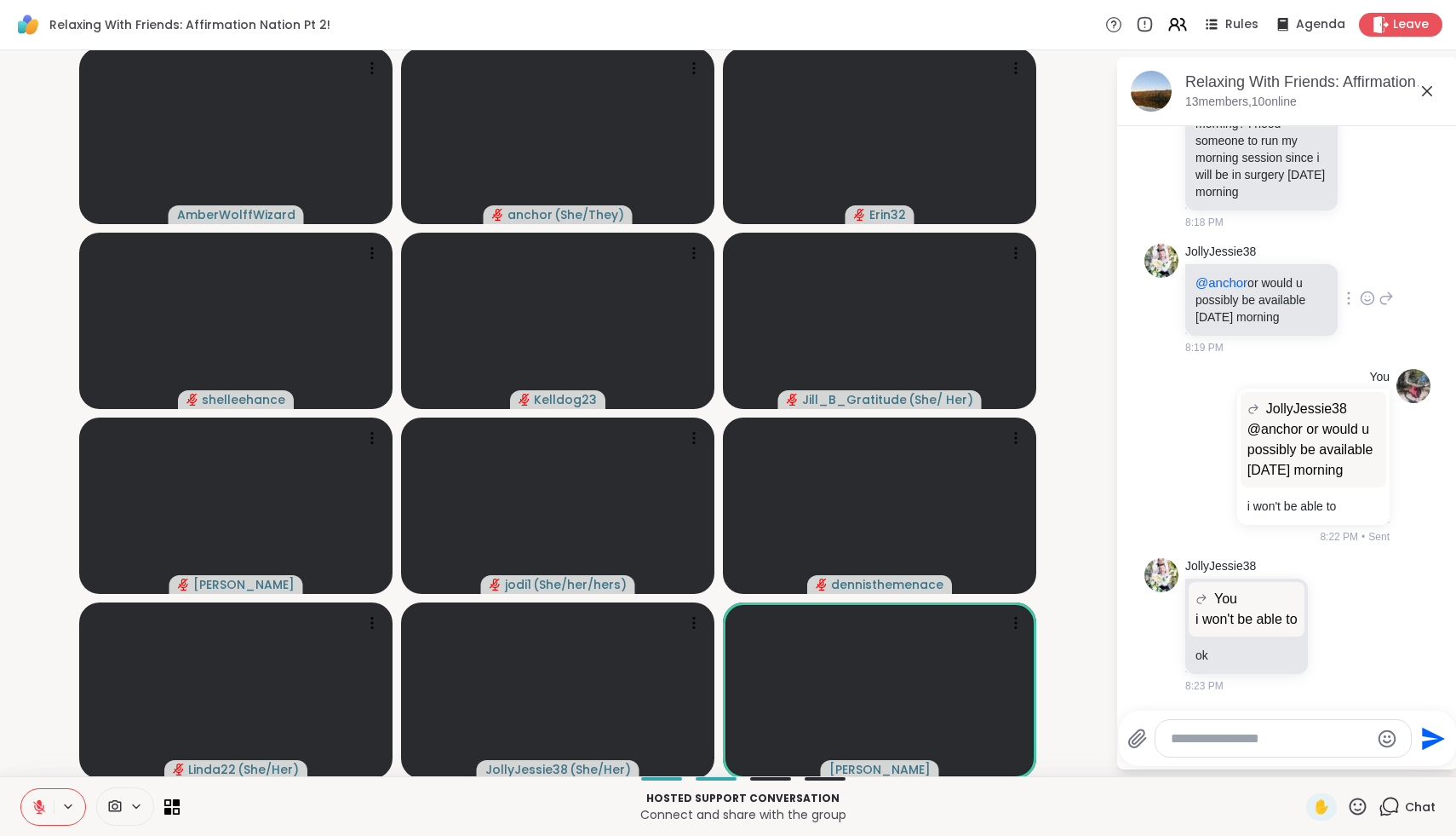
scroll to position [1669, 0]
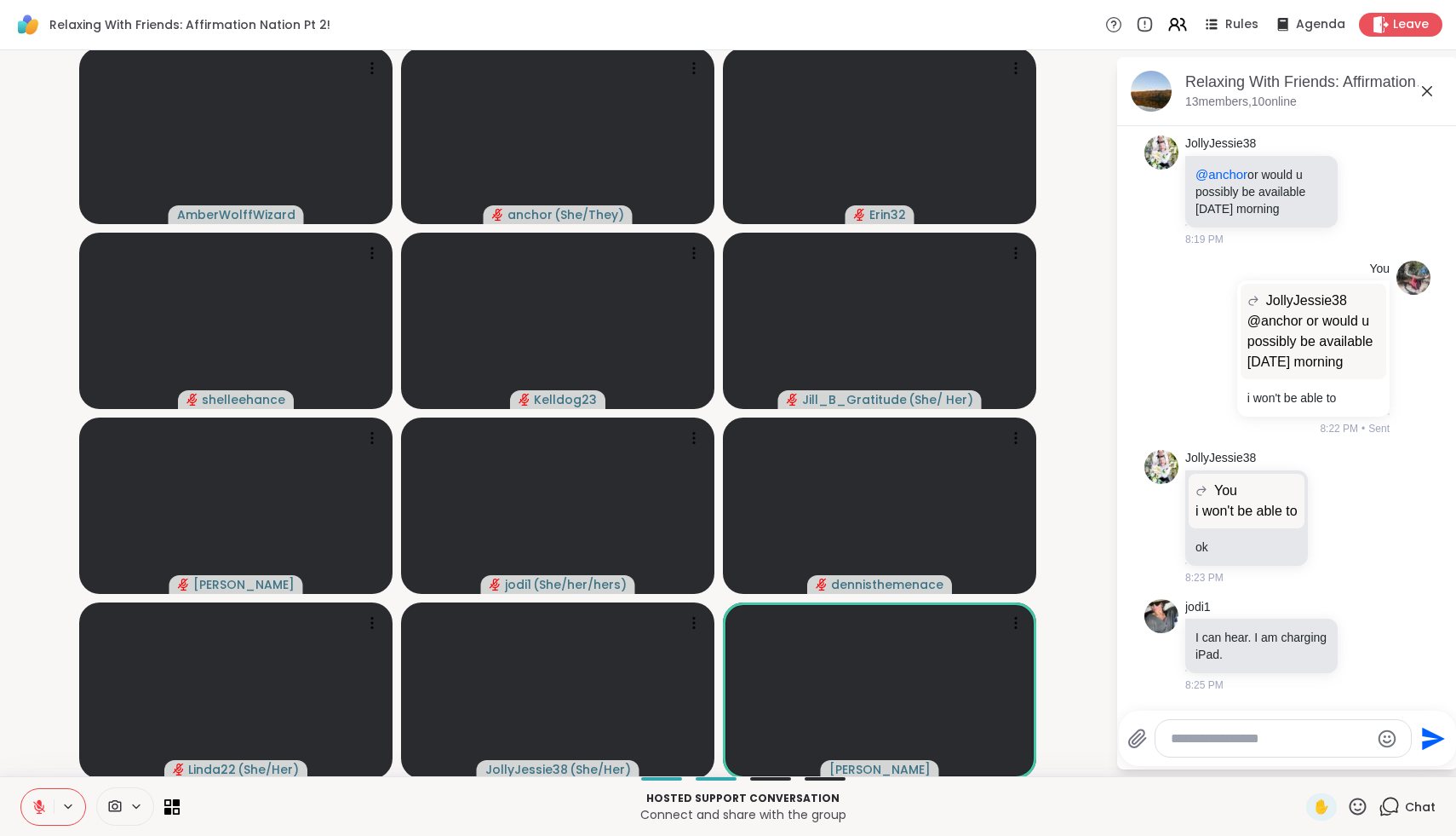
click at [1360, 800] on icon at bounding box center [1358, 806] width 21 height 21
click at [1426, 759] on span "🎉" at bounding box center [1421, 761] width 17 height 20
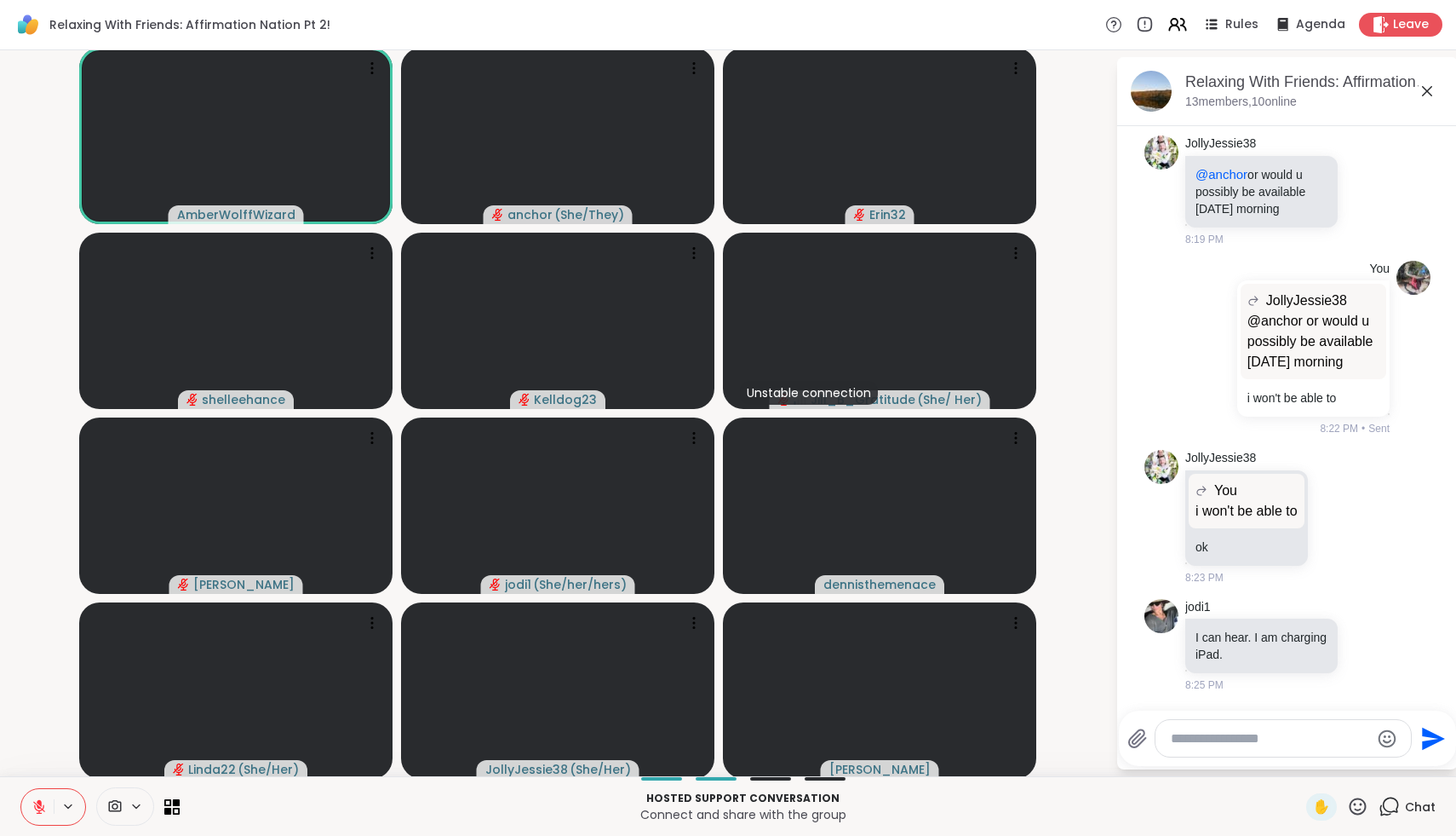
click at [1368, 805] on icon at bounding box center [1358, 806] width 21 height 21
click at [1316, 754] on span "❤️" at bounding box center [1308, 761] width 17 height 20
click at [1320, 743] on textarea "Type your message" at bounding box center [1270, 739] width 198 height 17
type textarea "**********"
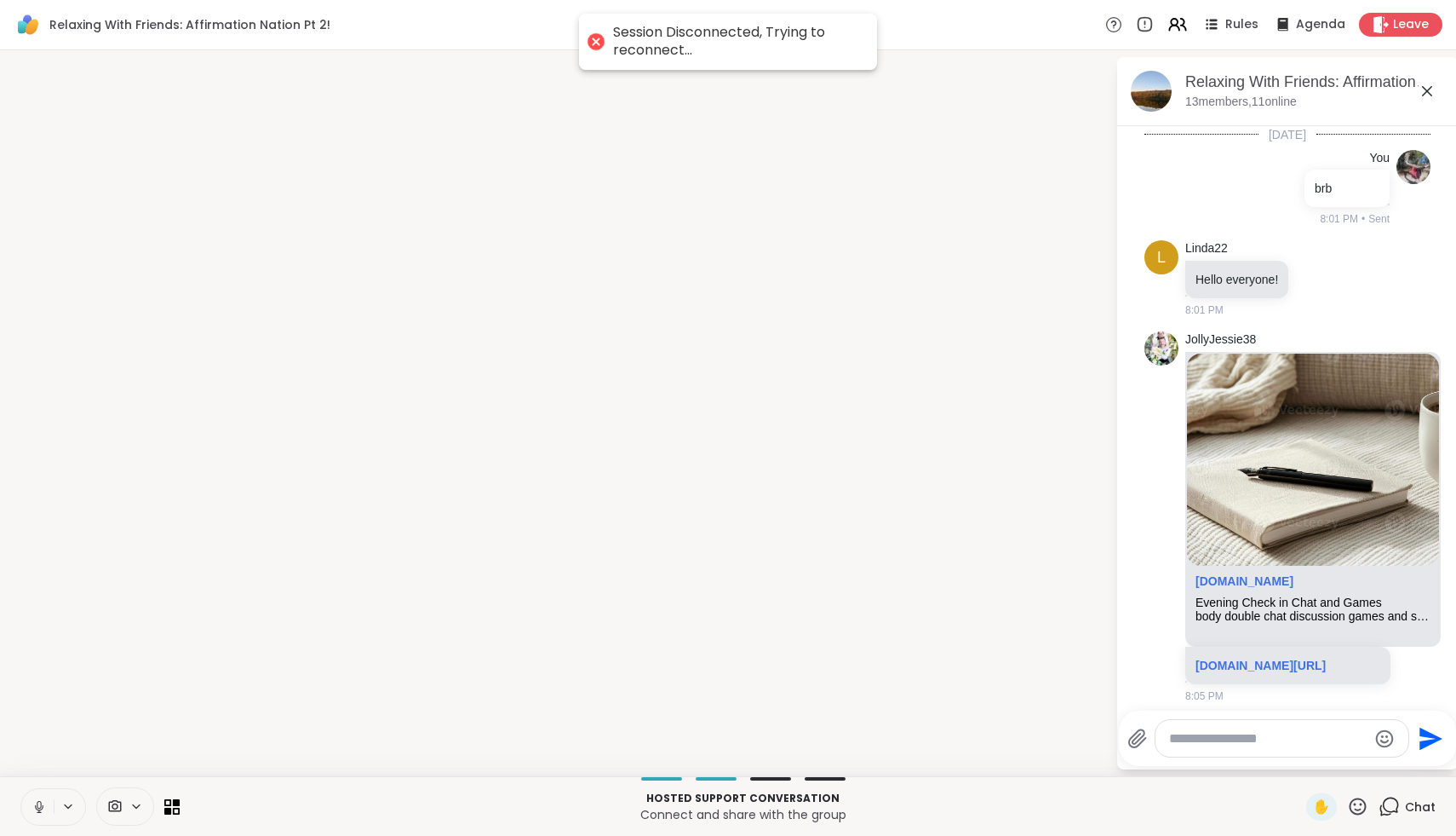
scroll to position [1777, 0]
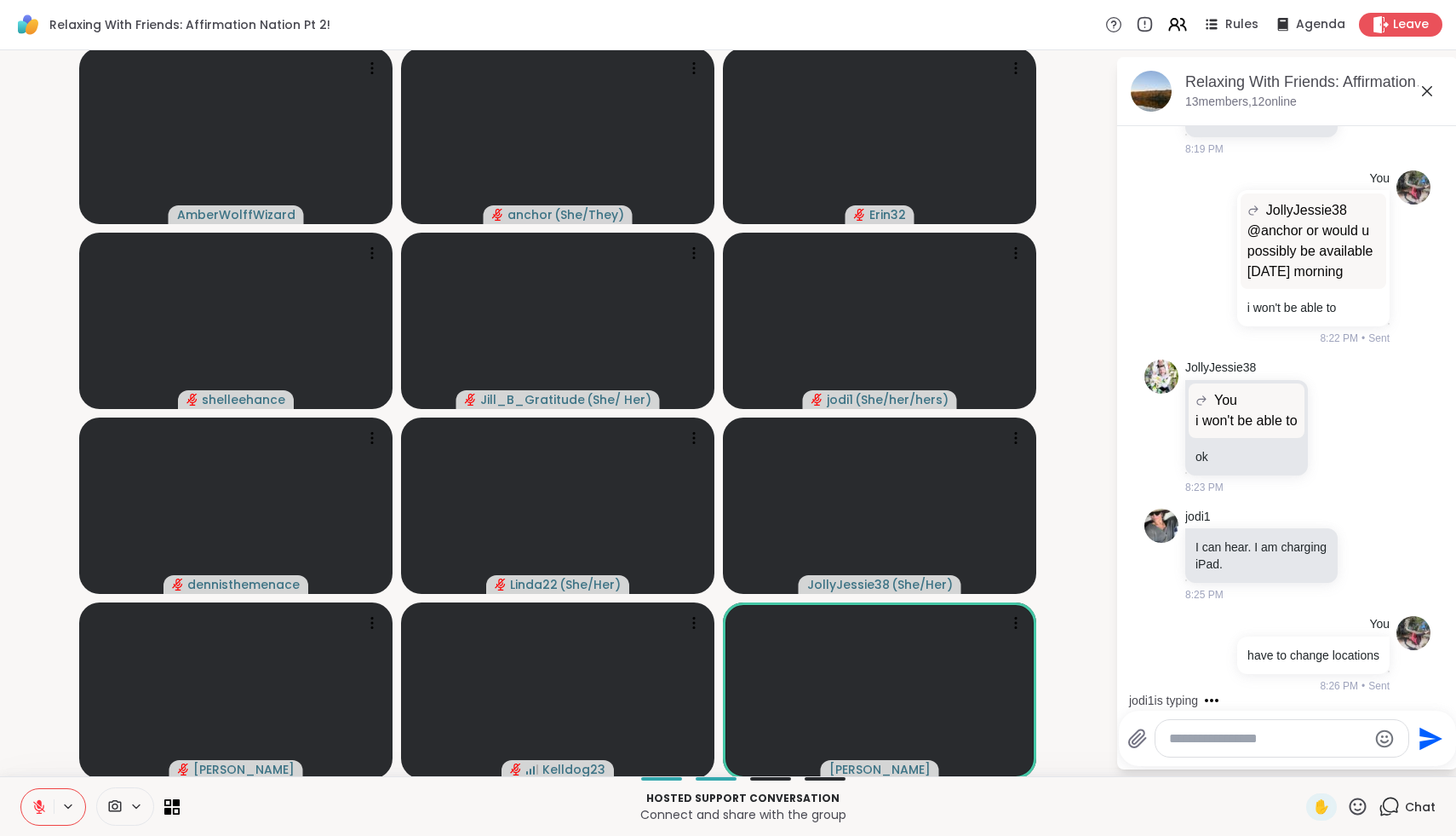
click at [1430, 86] on icon at bounding box center [1426, 91] width 20 height 20
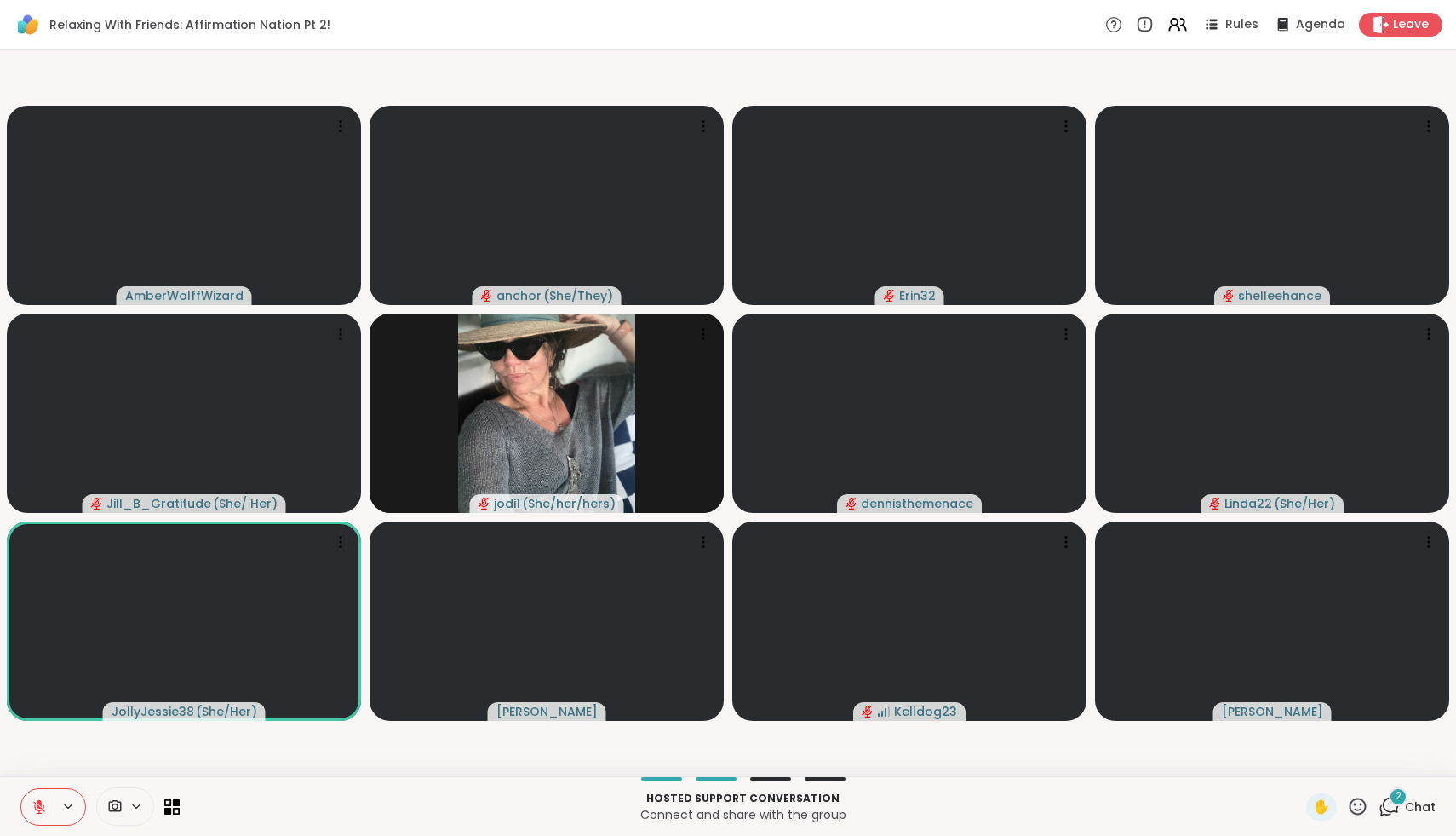
click at [1349, 796] on icon at bounding box center [1358, 806] width 21 height 21
click at [1316, 768] on span "❤️" at bounding box center [1308, 761] width 17 height 20
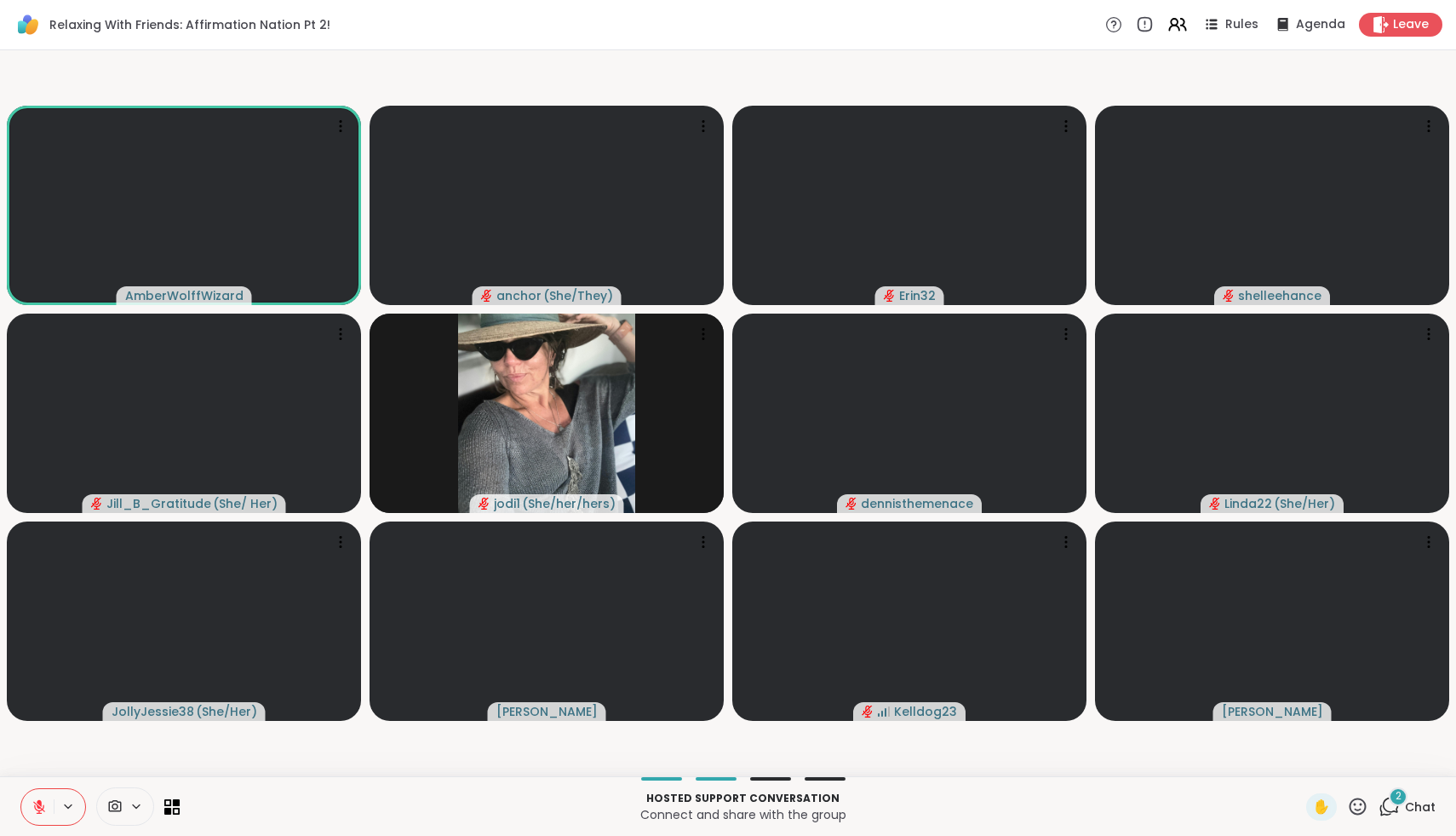
click at [1355, 806] on icon at bounding box center [1358, 806] width 21 height 21
click at [1316, 763] on span "❤️" at bounding box center [1308, 761] width 17 height 20
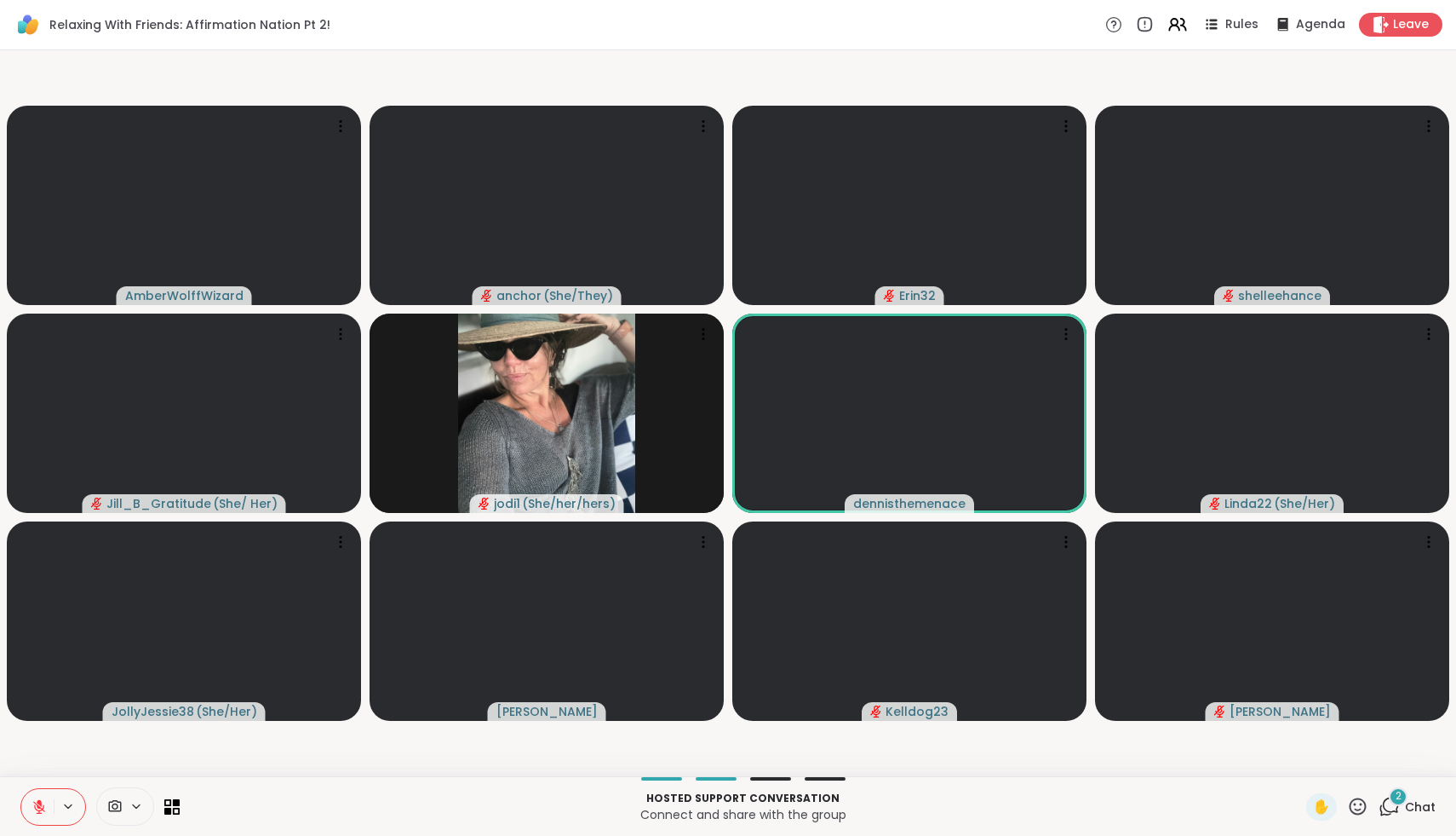
click at [1416, 806] on span "Chat" at bounding box center [1420, 807] width 31 height 17
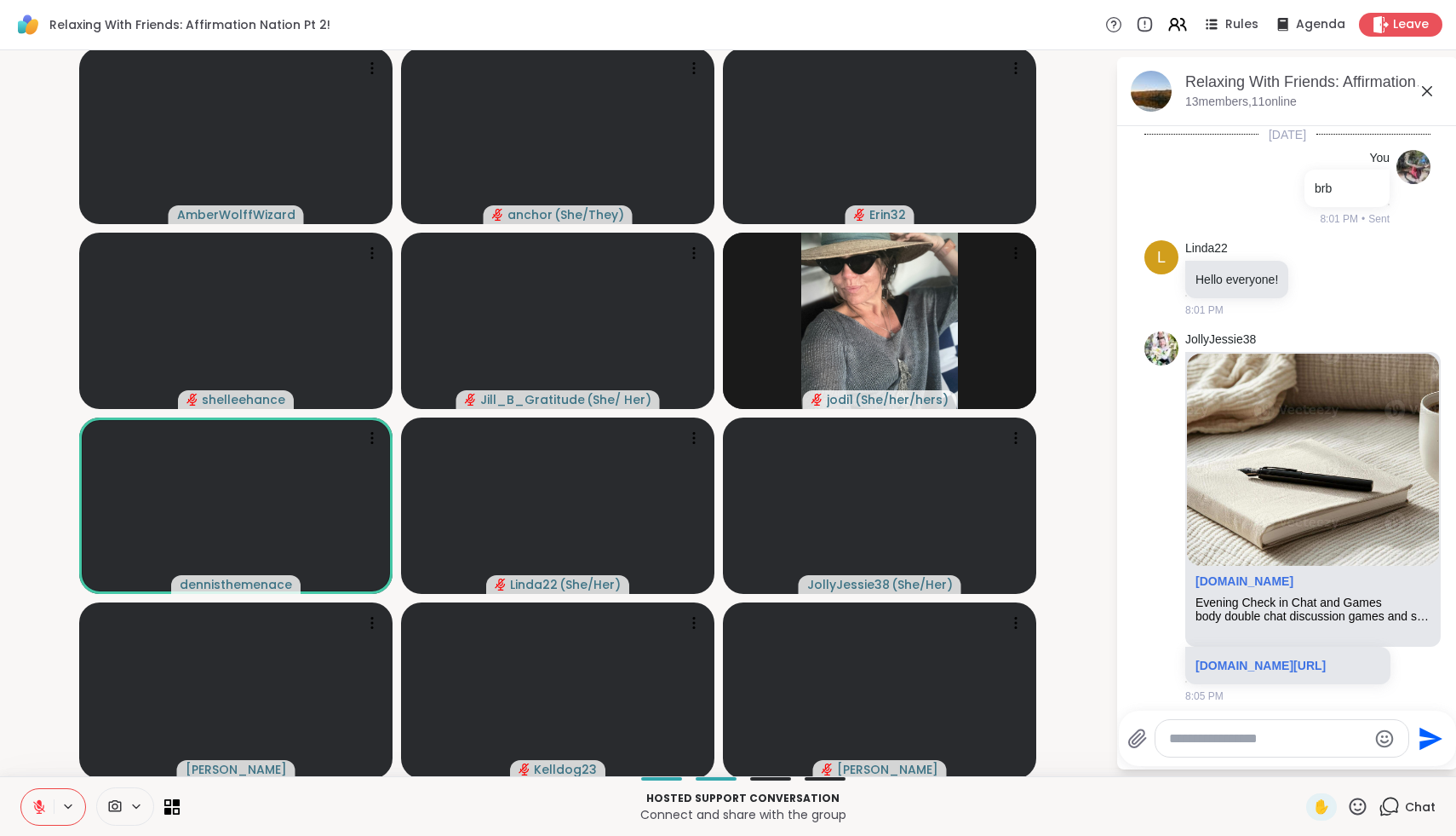
scroll to position [2067, 0]
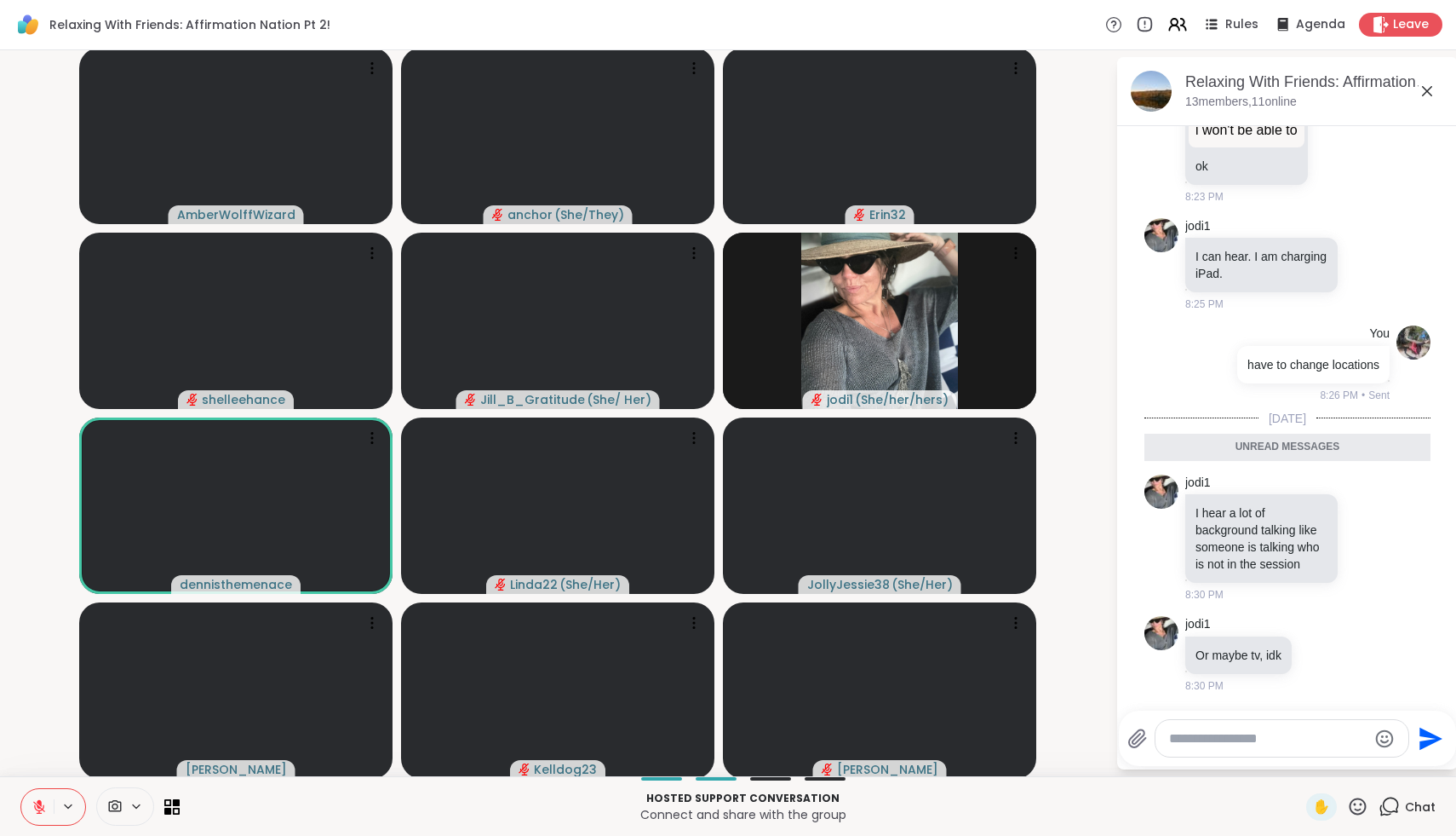
click at [1430, 97] on icon at bounding box center [1426, 91] width 20 height 20
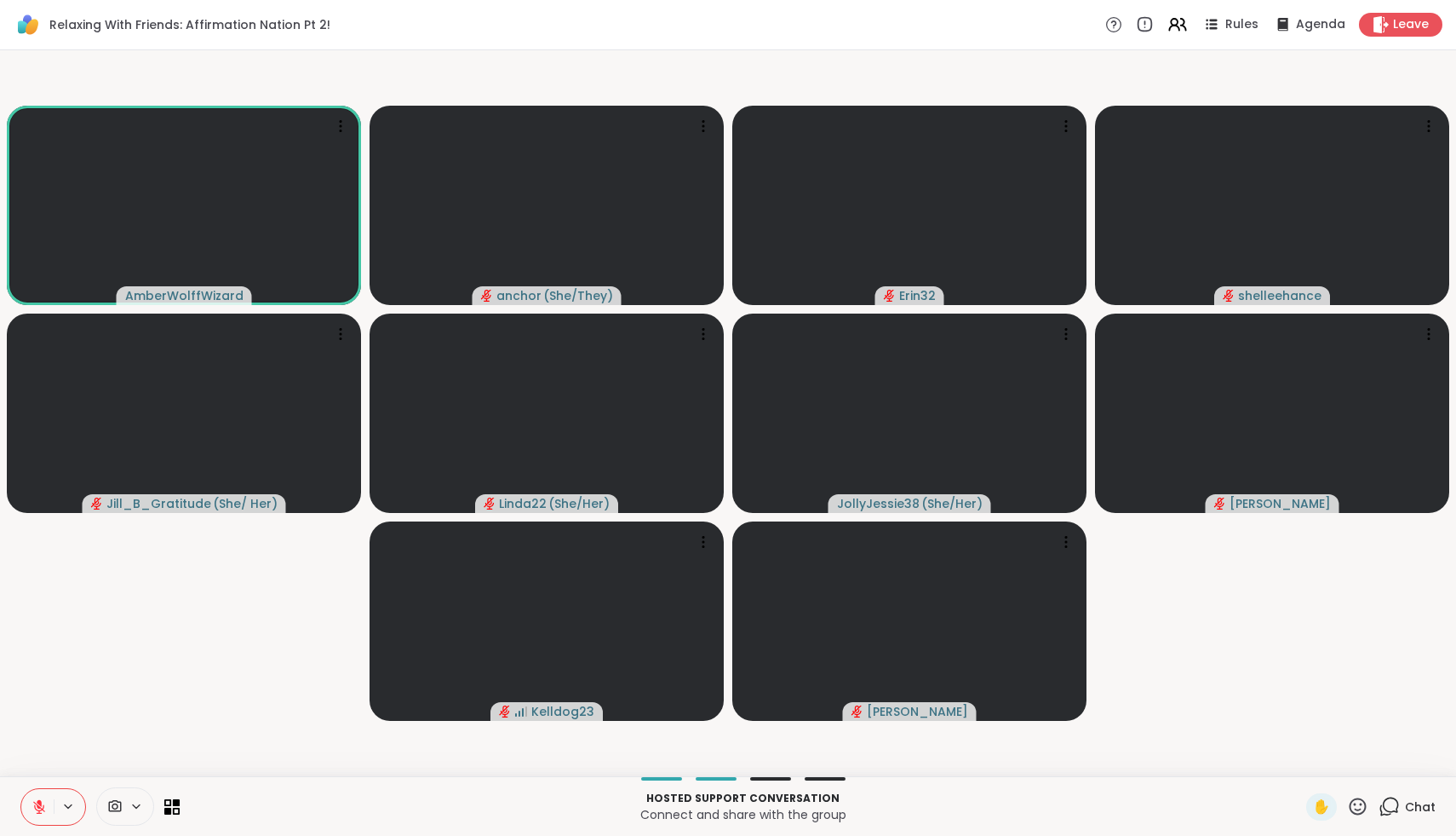
click at [43, 814] on button at bounding box center [37, 806] width 32 height 36
click at [40, 812] on icon at bounding box center [39, 807] width 16 height 16
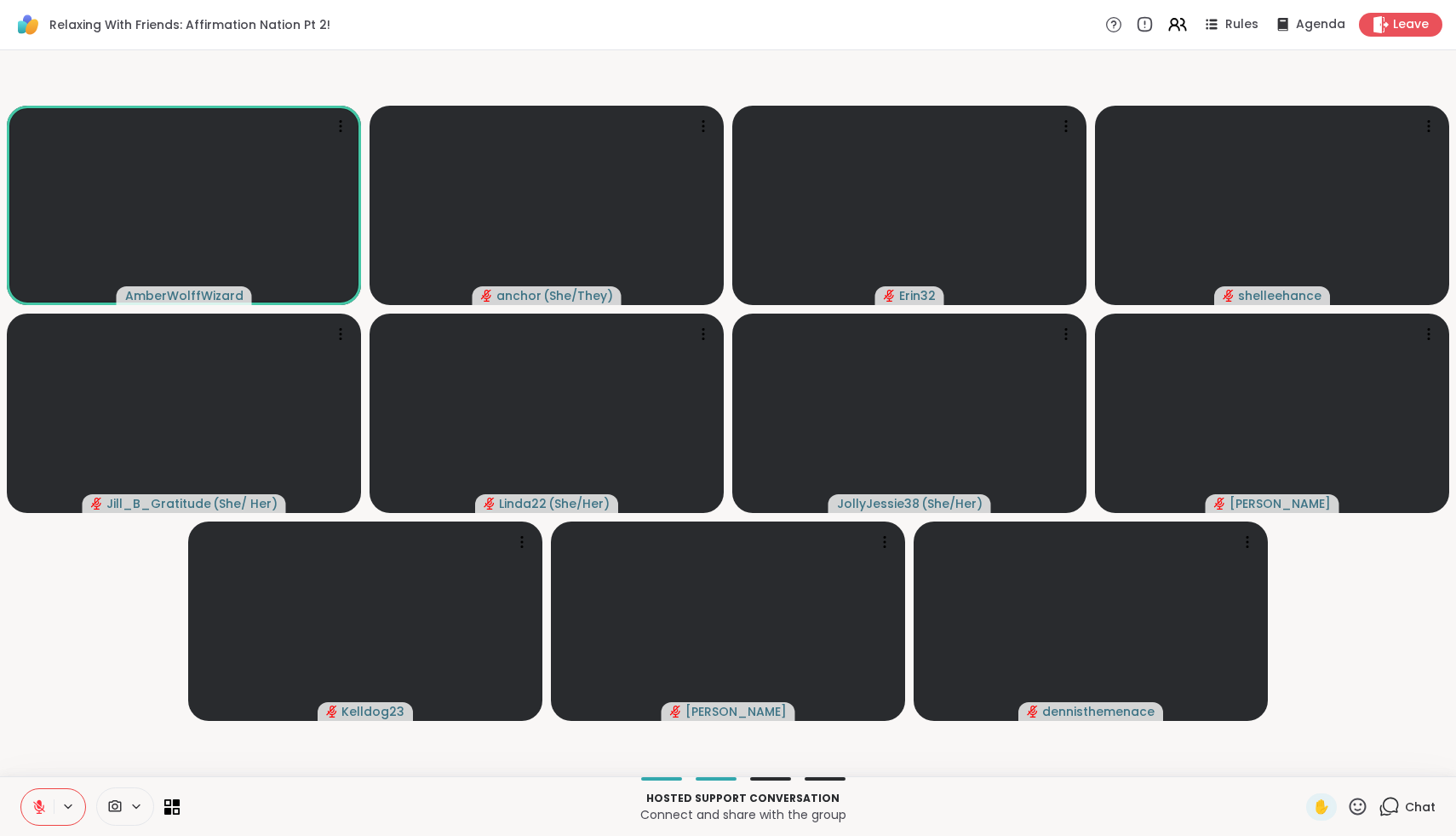
click at [40, 812] on icon at bounding box center [39, 807] width 16 height 16
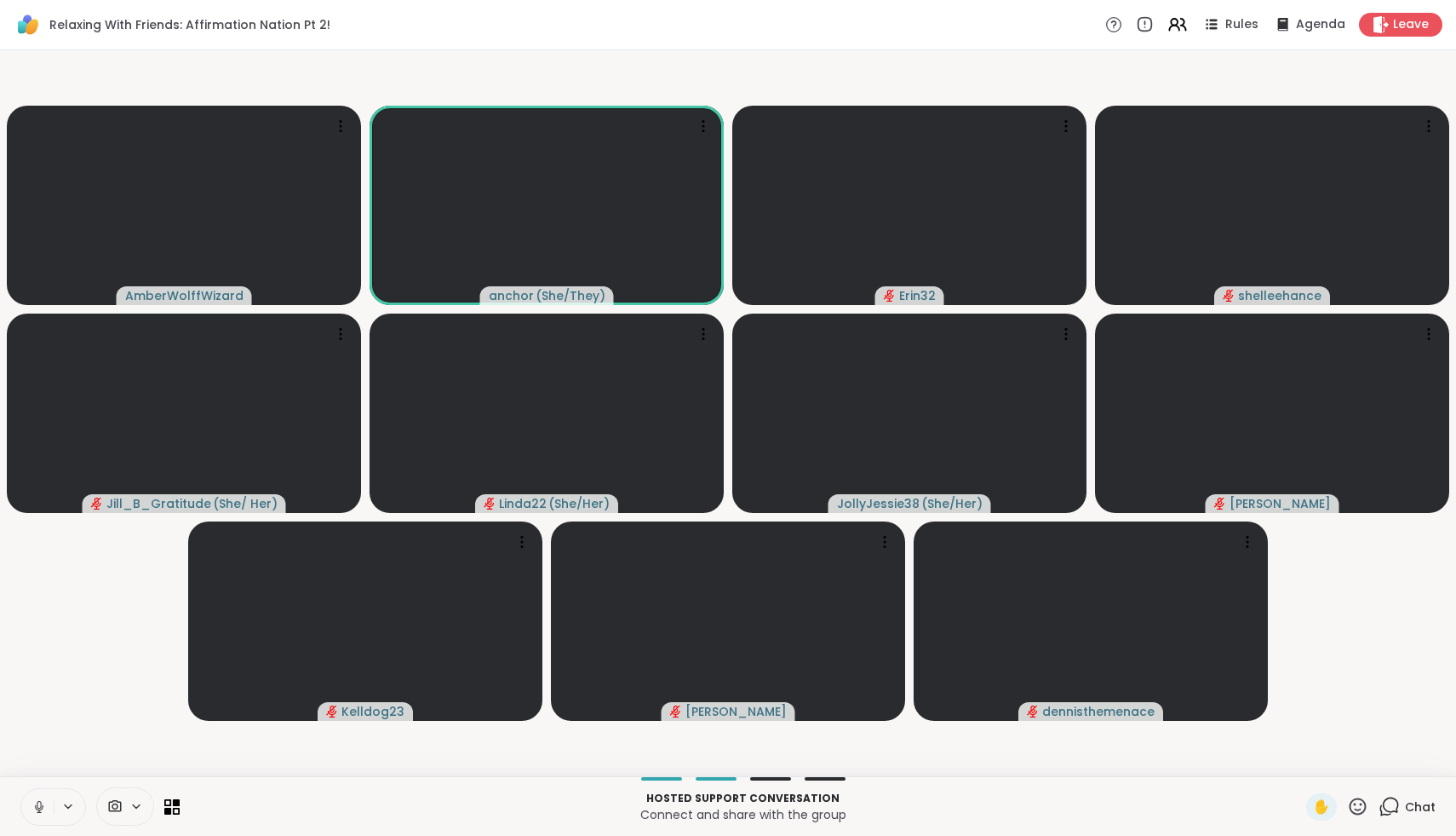
click at [40, 812] on icon at bounding box center [39, 807] width 16 height 16
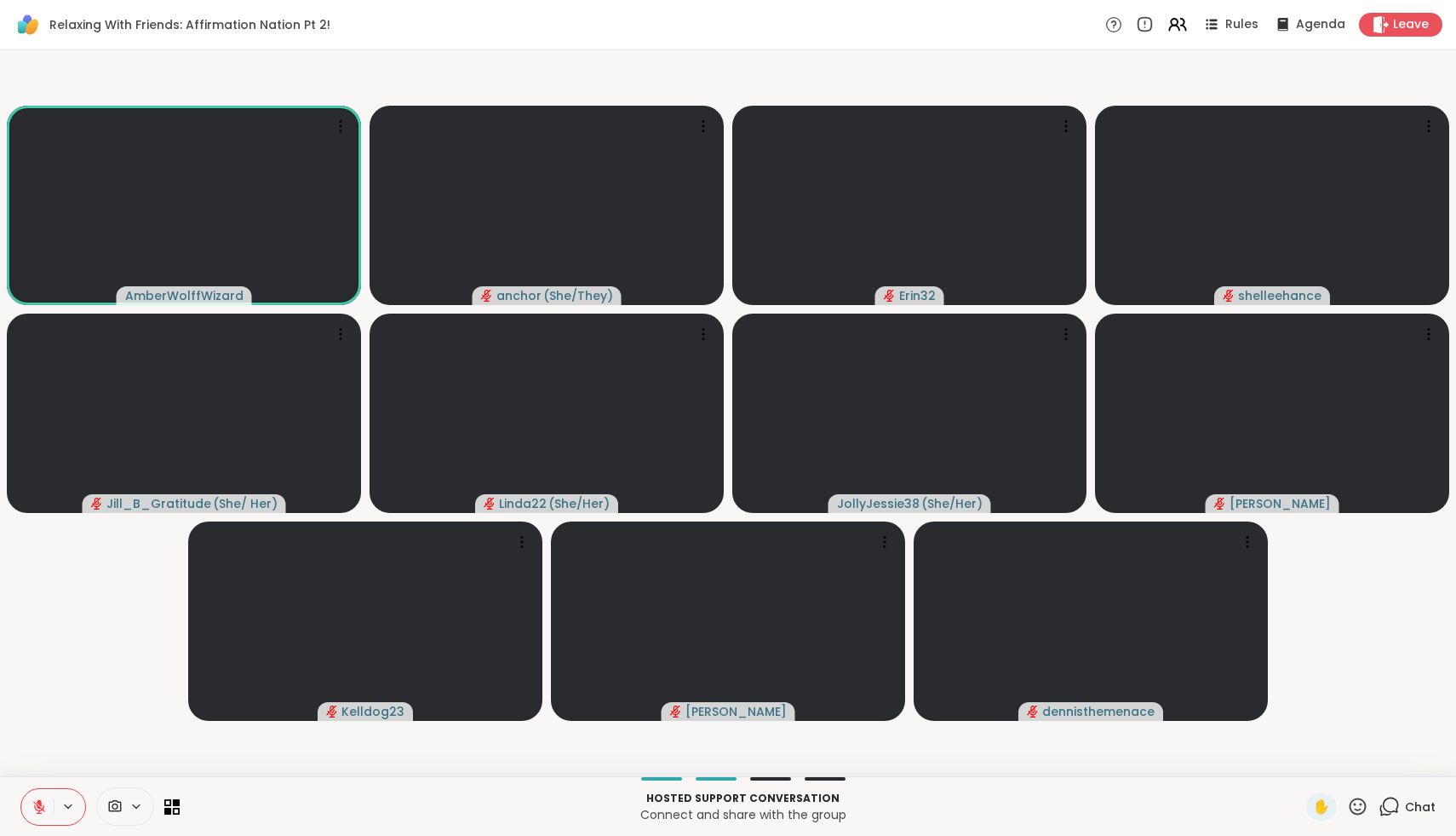
click at [40, 812] on icon at bounding box center [39, 807] width 16 height 16
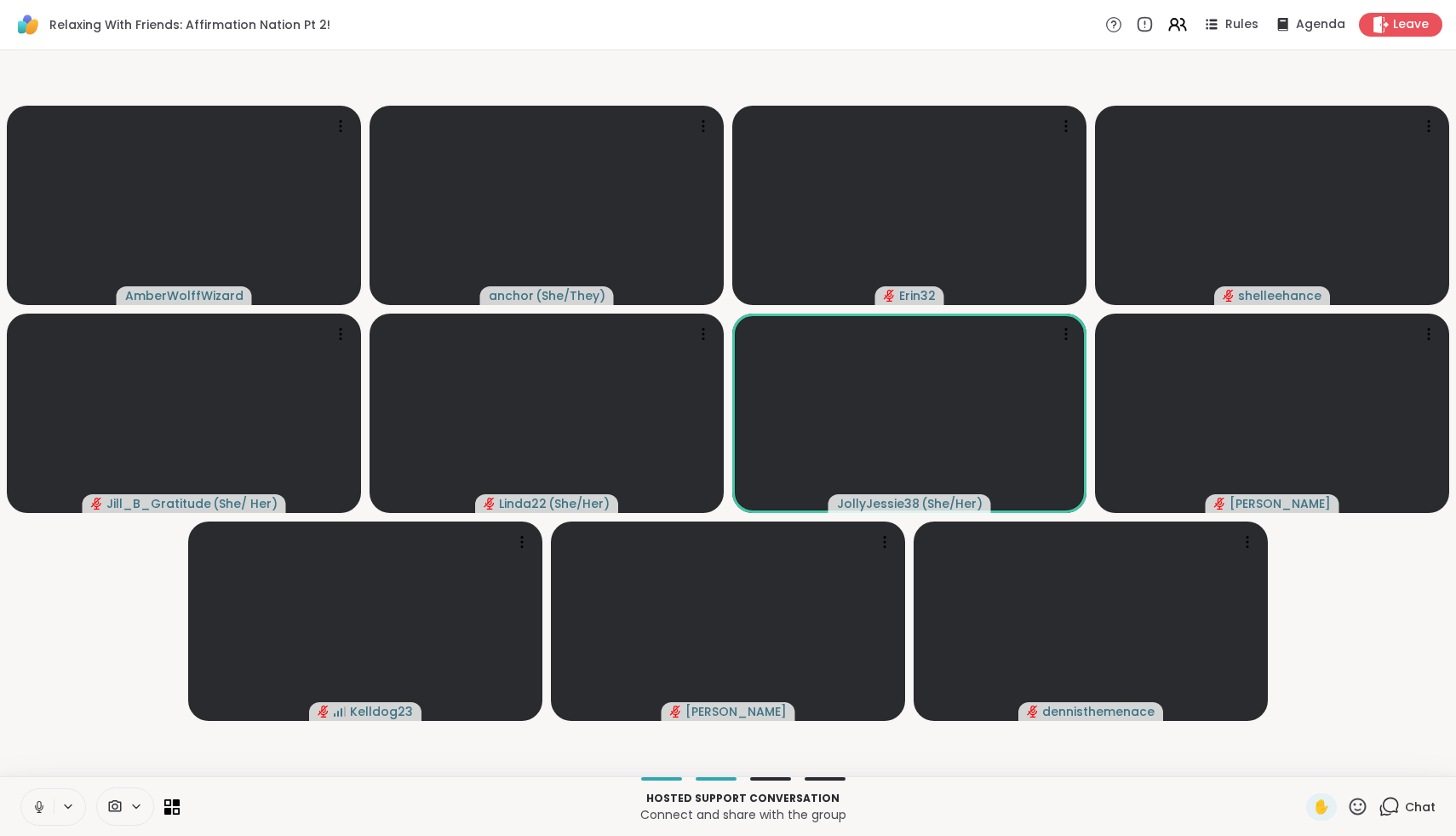
click at [38, 819] on button at bounding box center [37, 806] width 32 height 36
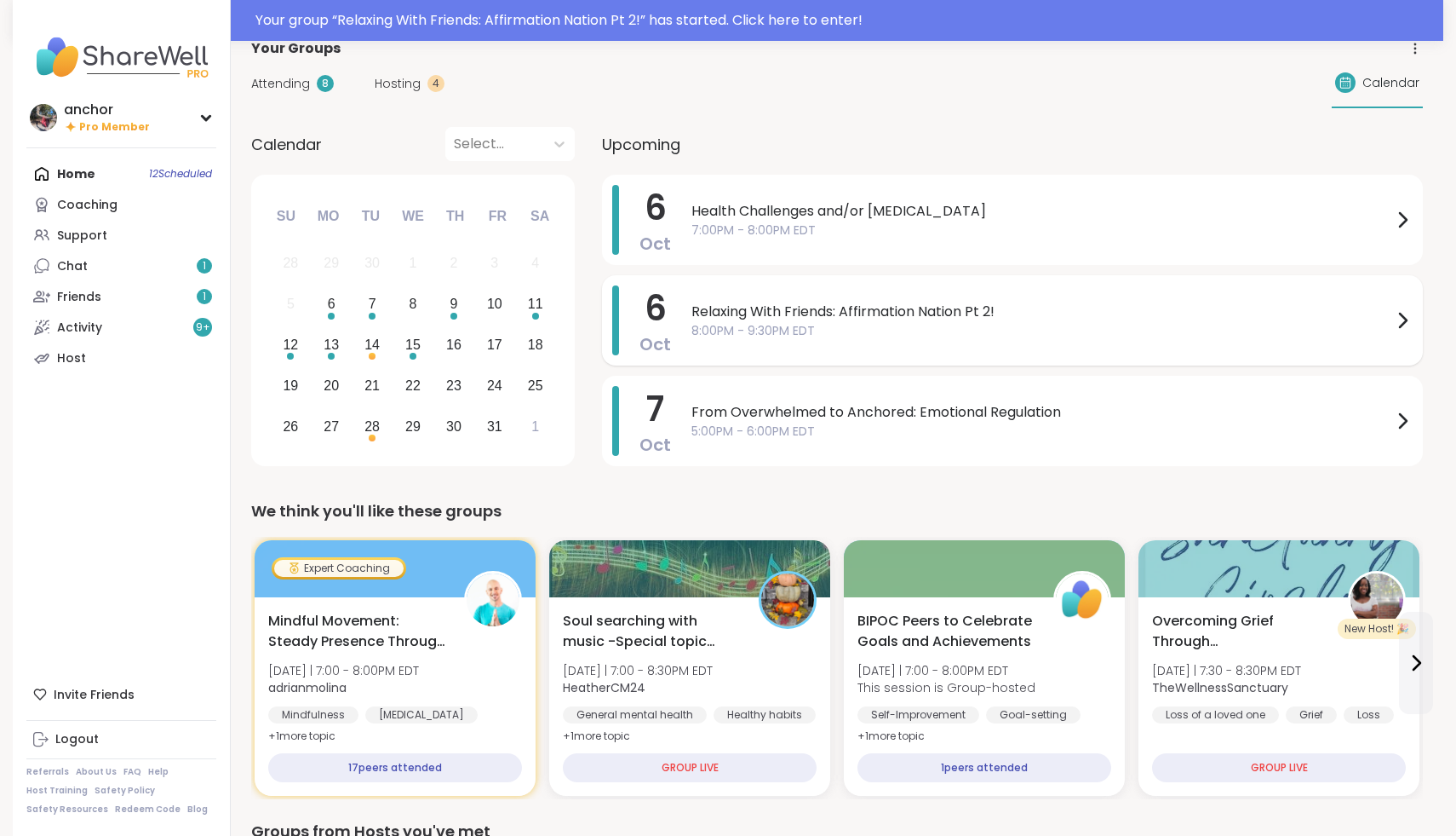
scroll to position [29, 0]
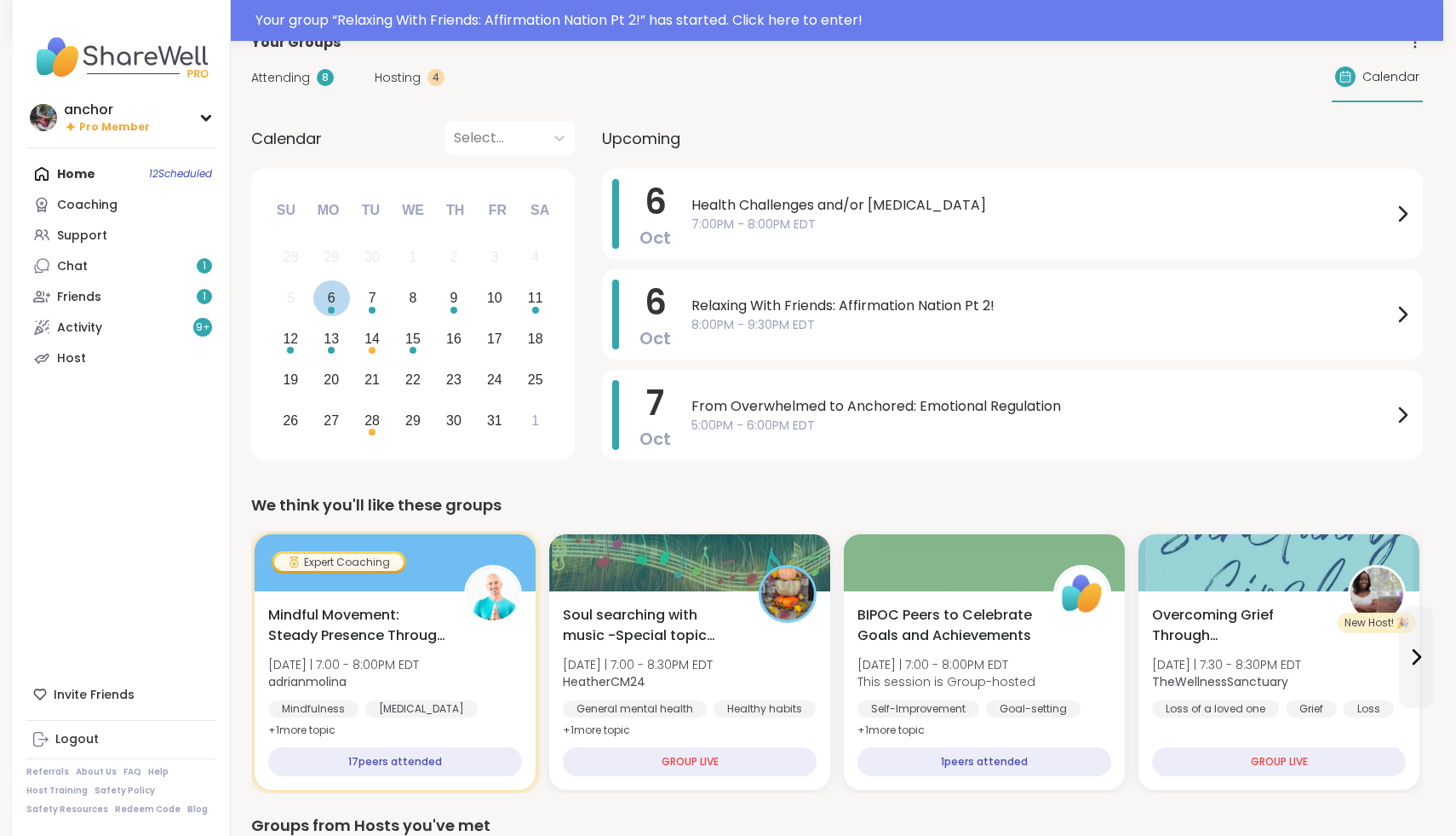
click at [327, 312] on div "6" at bounding box center [332, 299] width 37 height 37
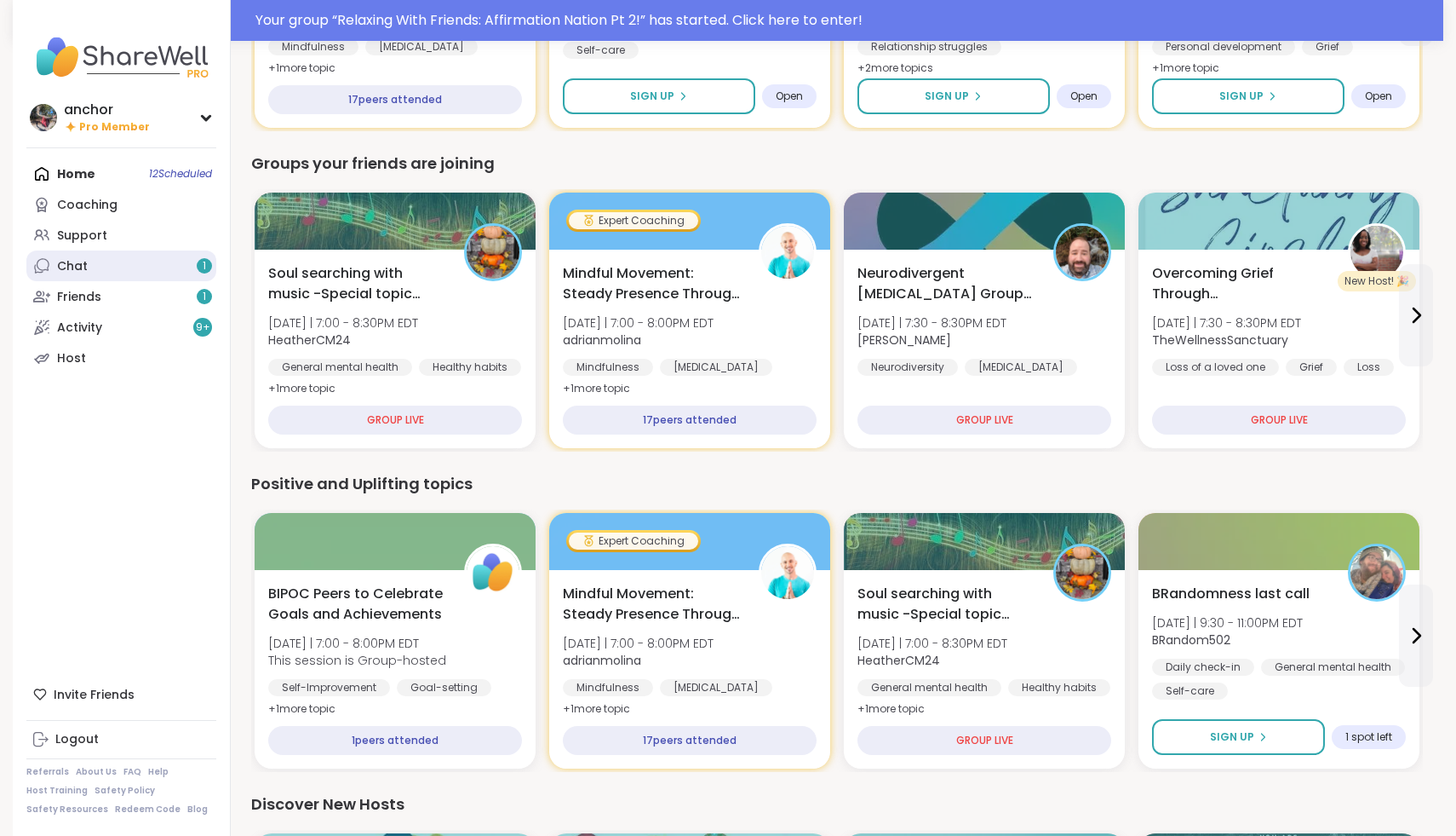
scroll to position [1345, 0]
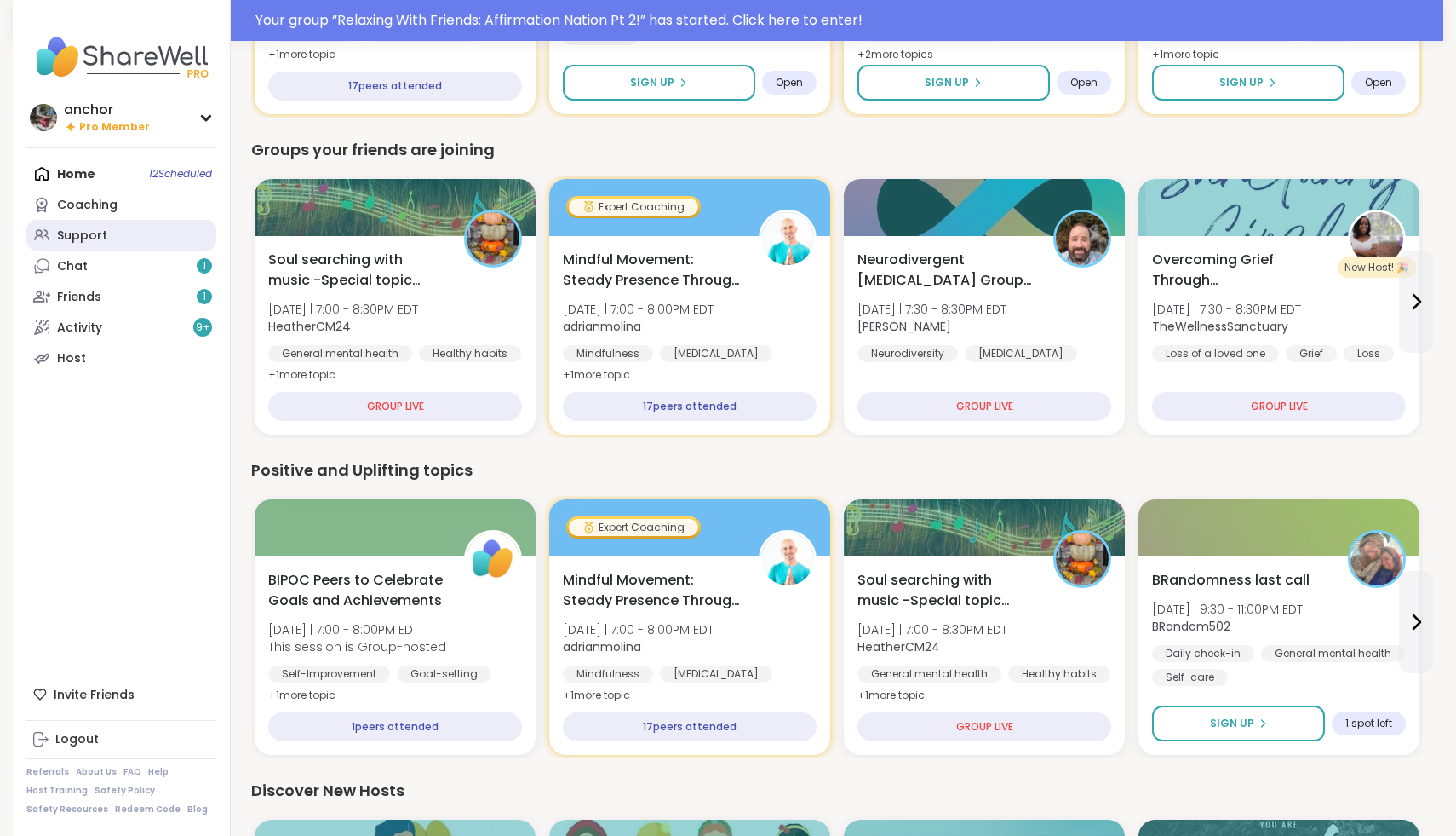
click at [122, 225] on link "Support" at bounding box center [121, 235] width 190 height 31
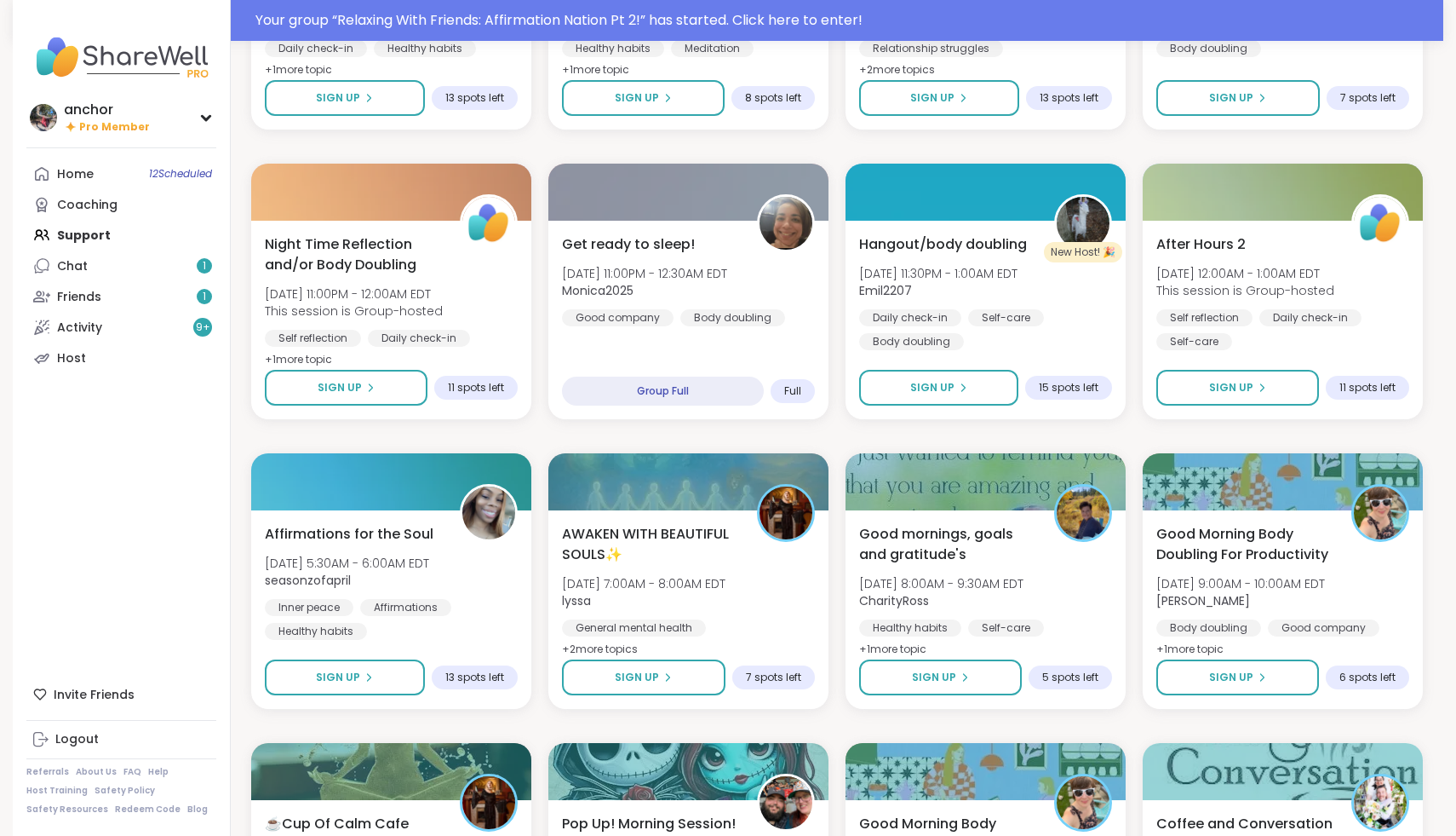
scroll to position [1566, 0]
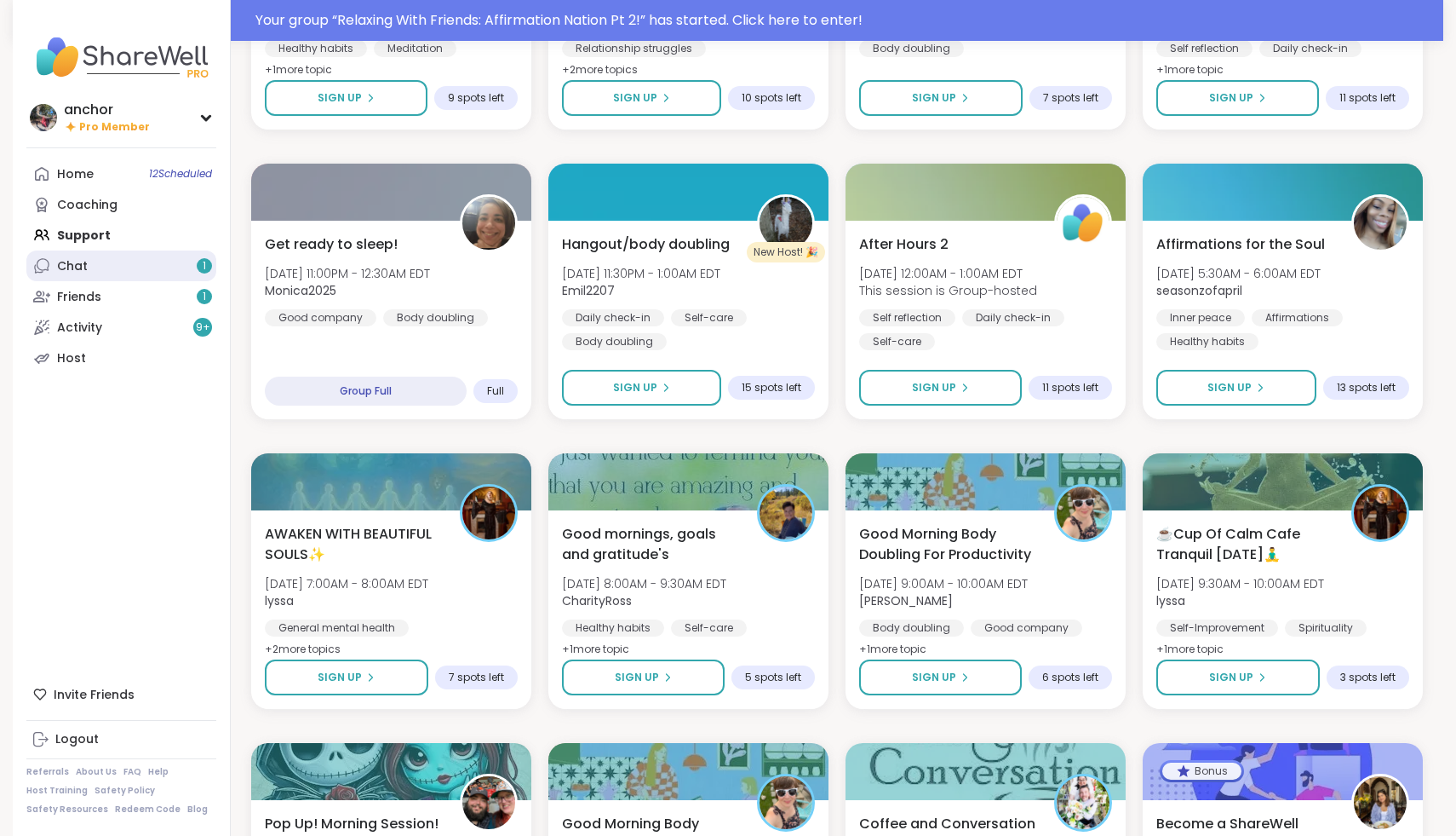
click at [180, 267] on link "Chat 1" at bounding box center [121, 266] width 190 height 31
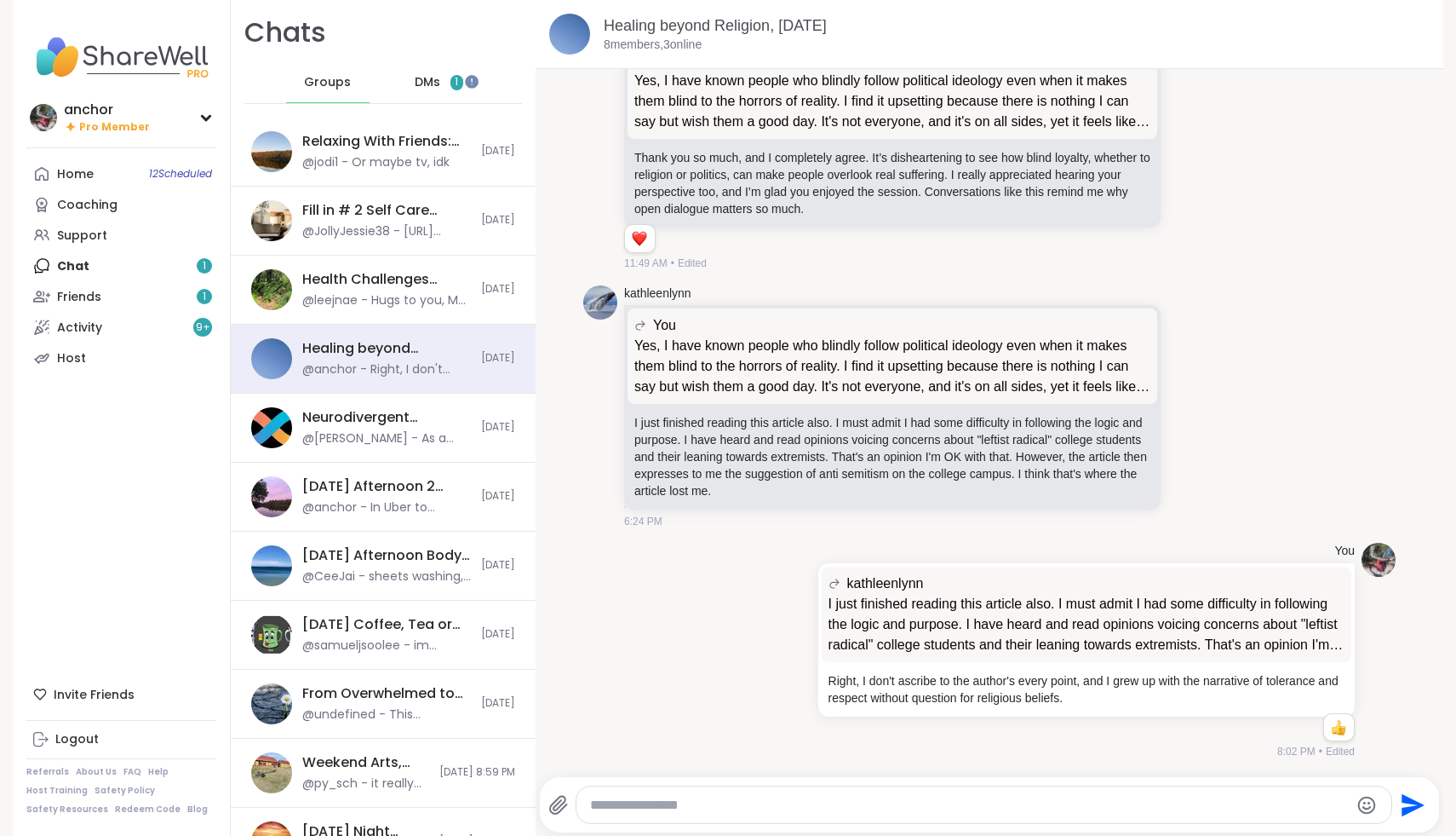
click at [421, 81] on span "DMs" at bounding box center [427, 83] width 25 height 17
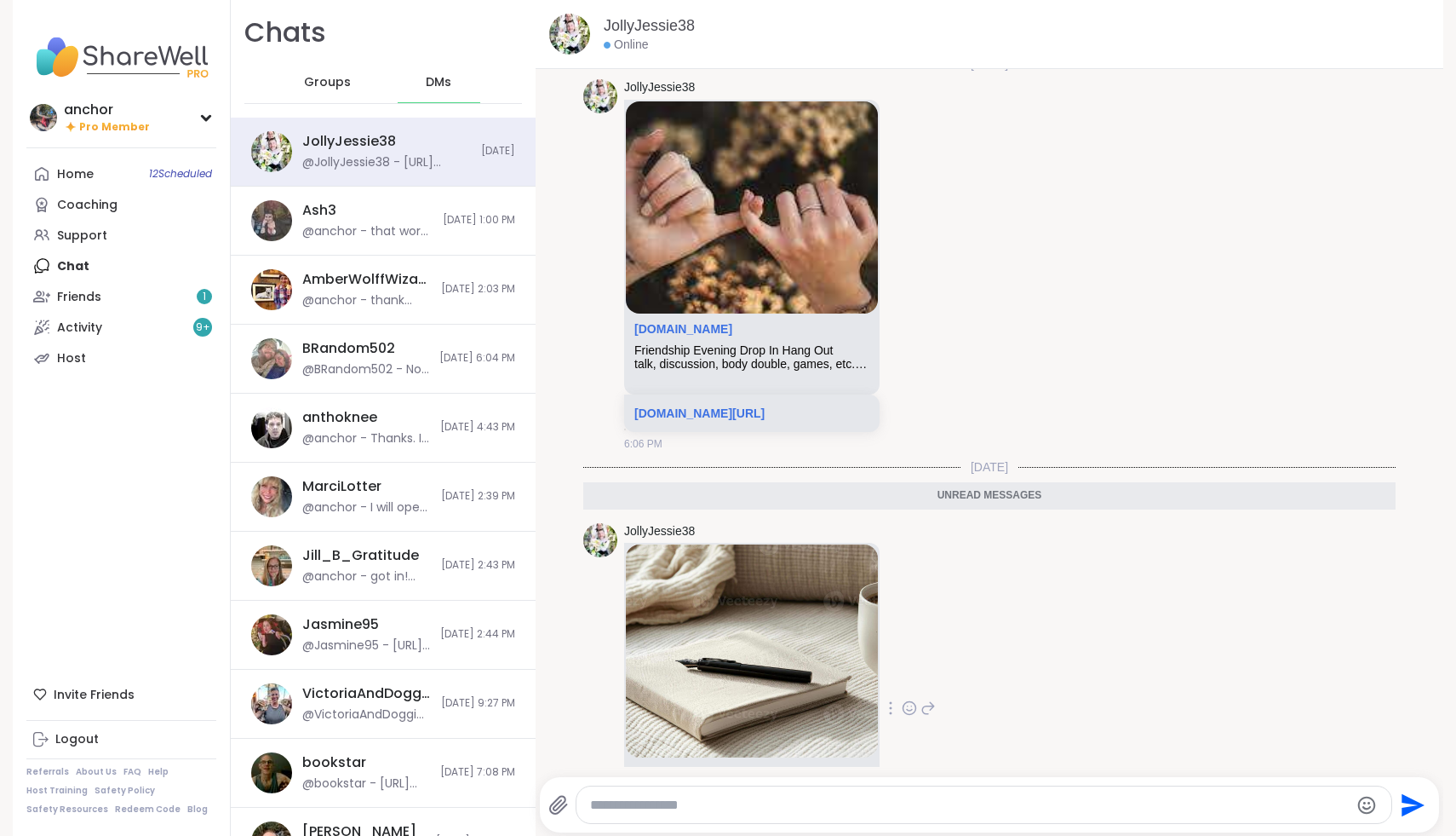
scroll to position [630, 0]
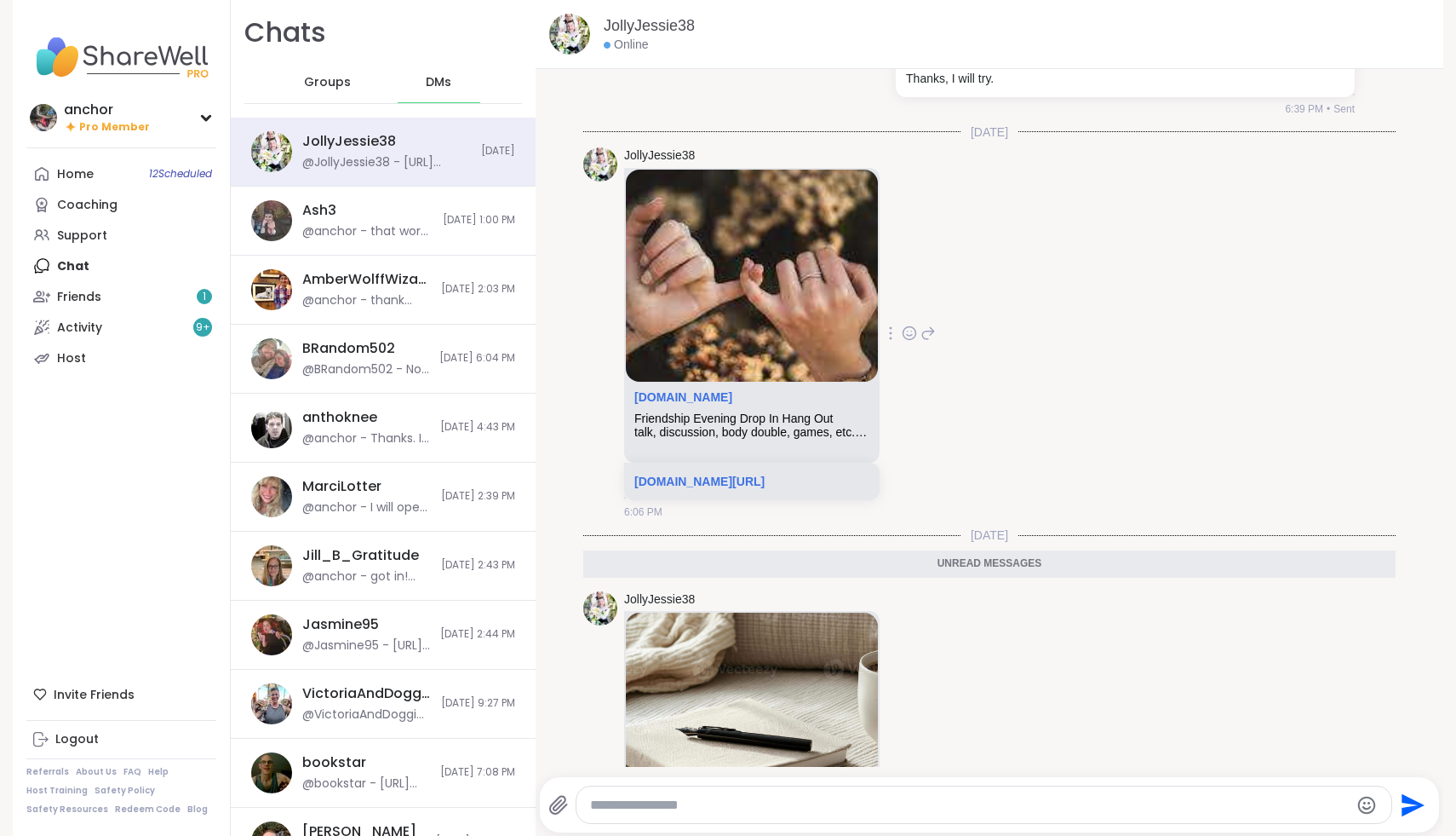
click at [917, 327] on icon at bounding box center [910, 333] width 16 height 17
click at [782, 304] on div "Select Reaction: Heart" at bounding box center [775, 306] width 16 height 16
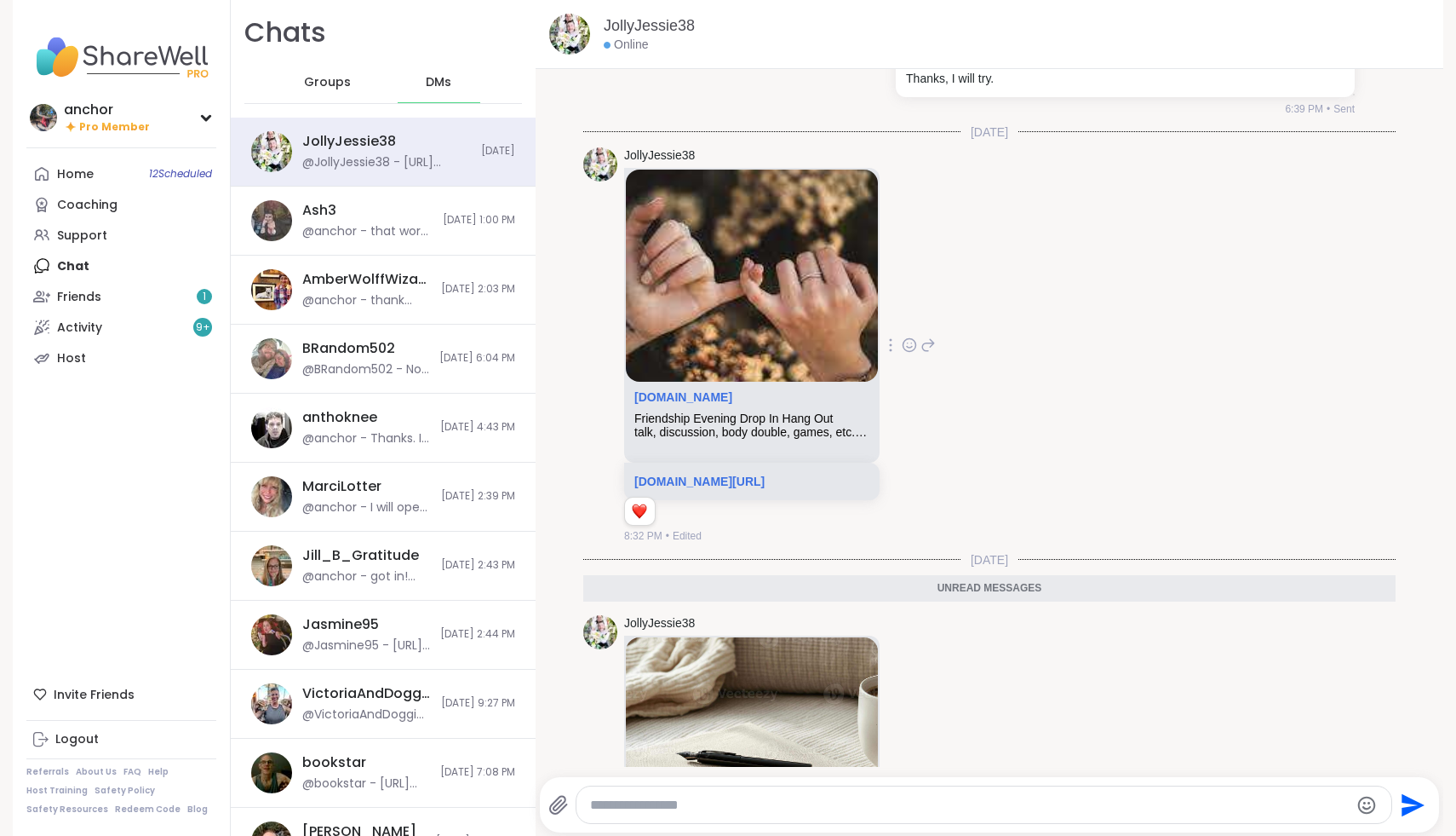
scroll to position [857, 0]
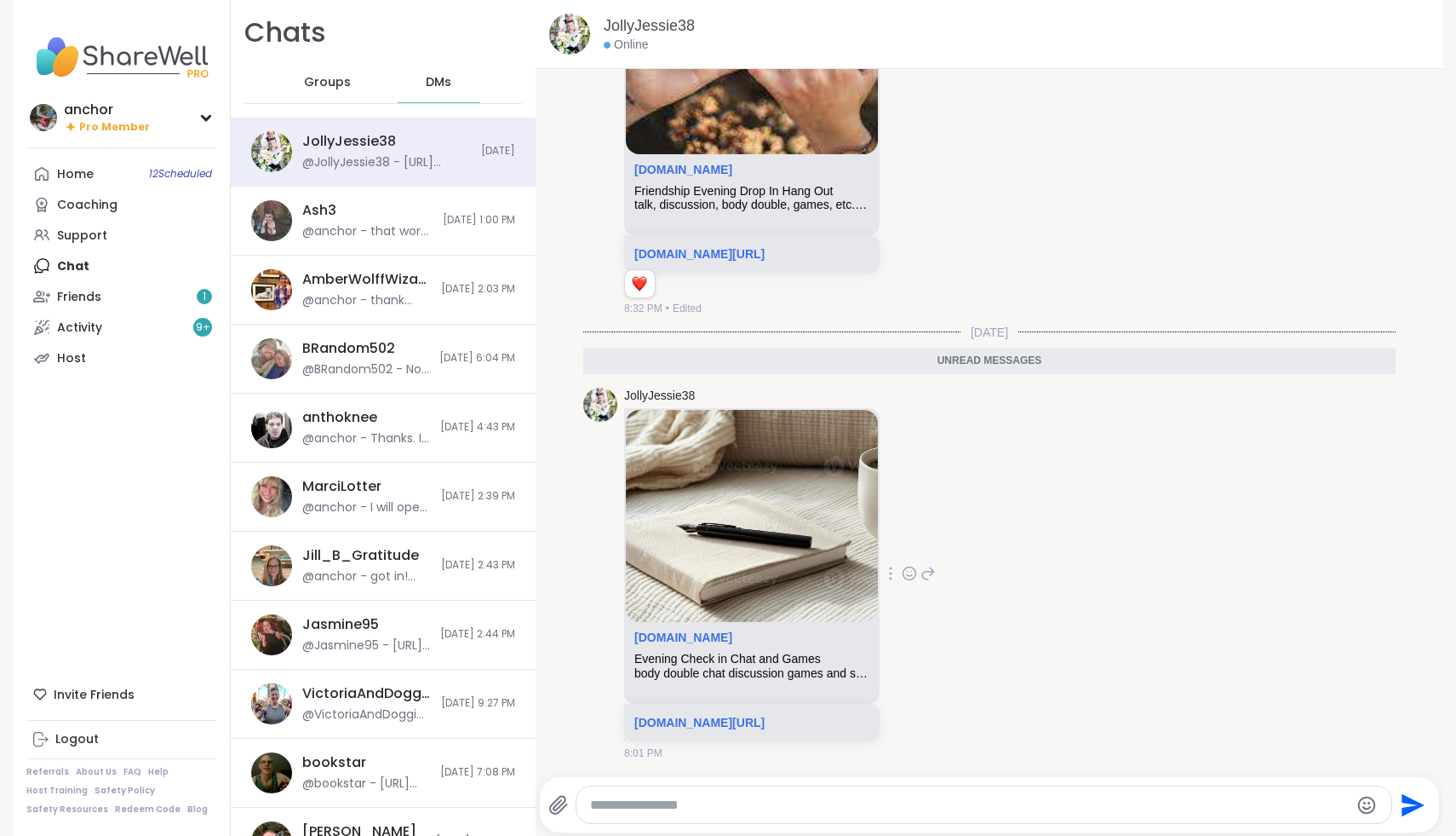
click at [917, 577] on icon at bounding box center [910, 573] width 16 height 17
click at [782, 549] on div "Select Reaction: Heart" at bounding box center [775, 546] width 16 height 16
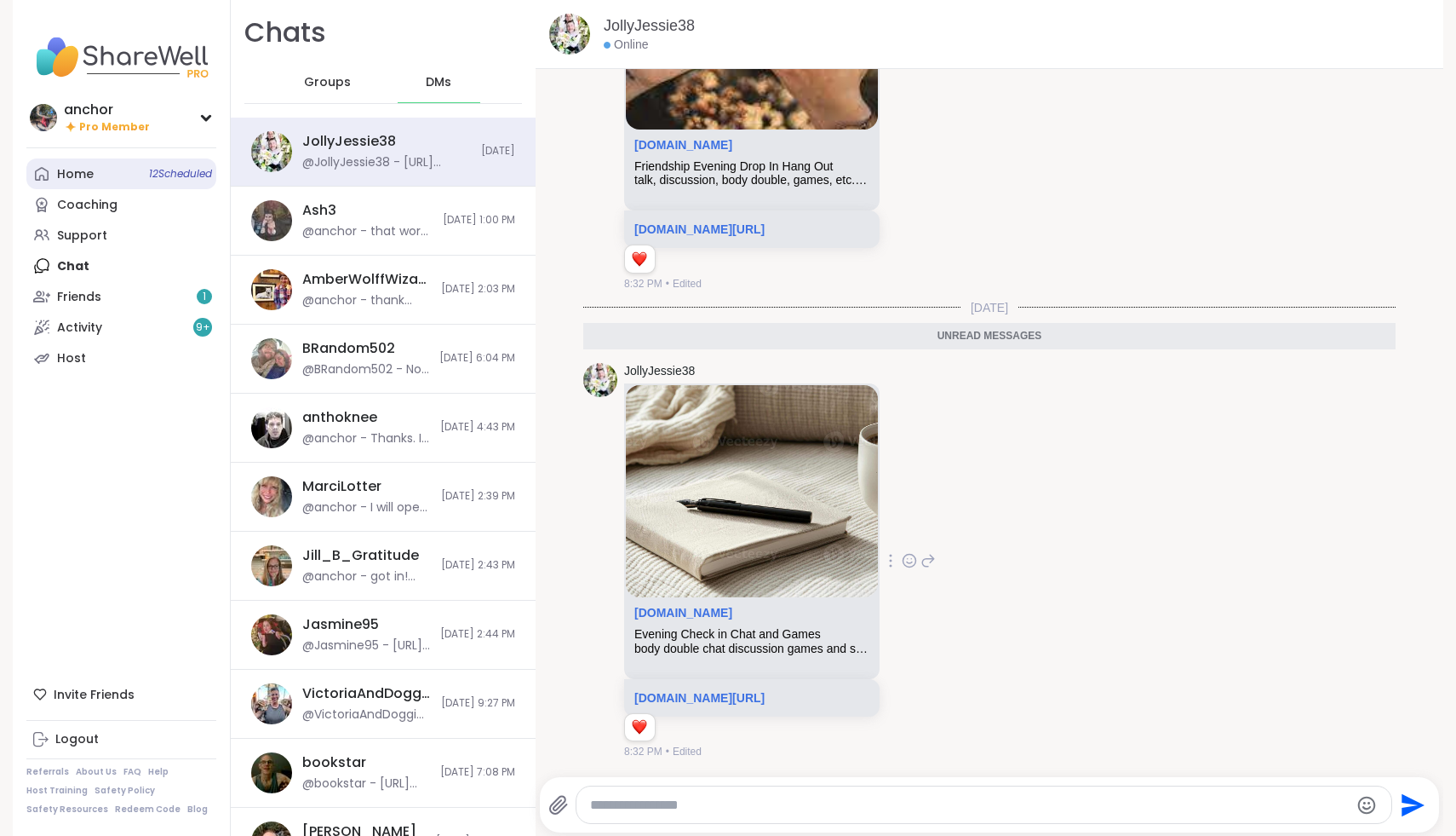
click at [107, 168] on link "Home 12 Scheduled" at bounding box center [121, 173] width 190 height 31
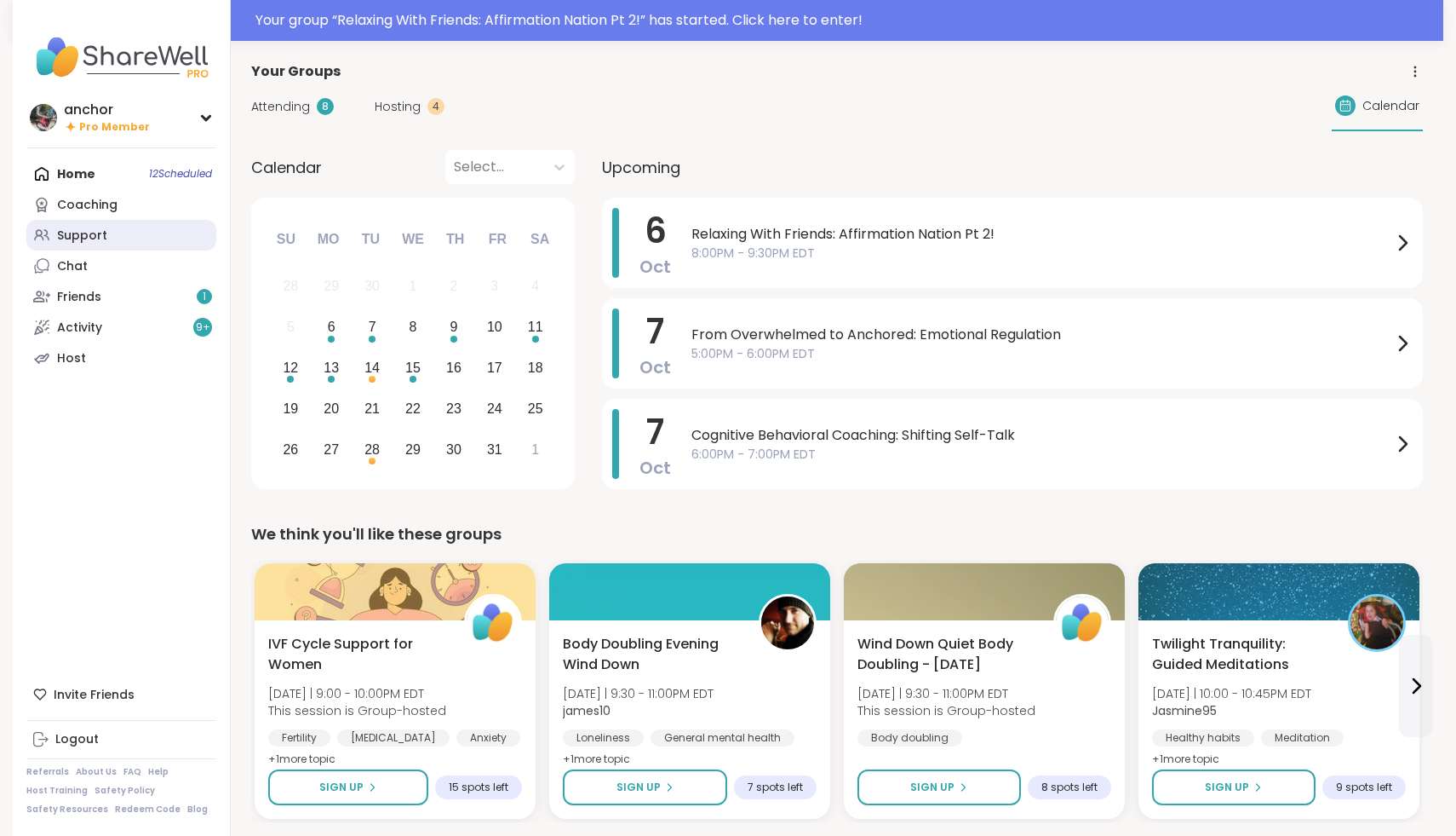
click at [104, 222] on link "Support" at bounding box center [121, 235] width 190 height 31
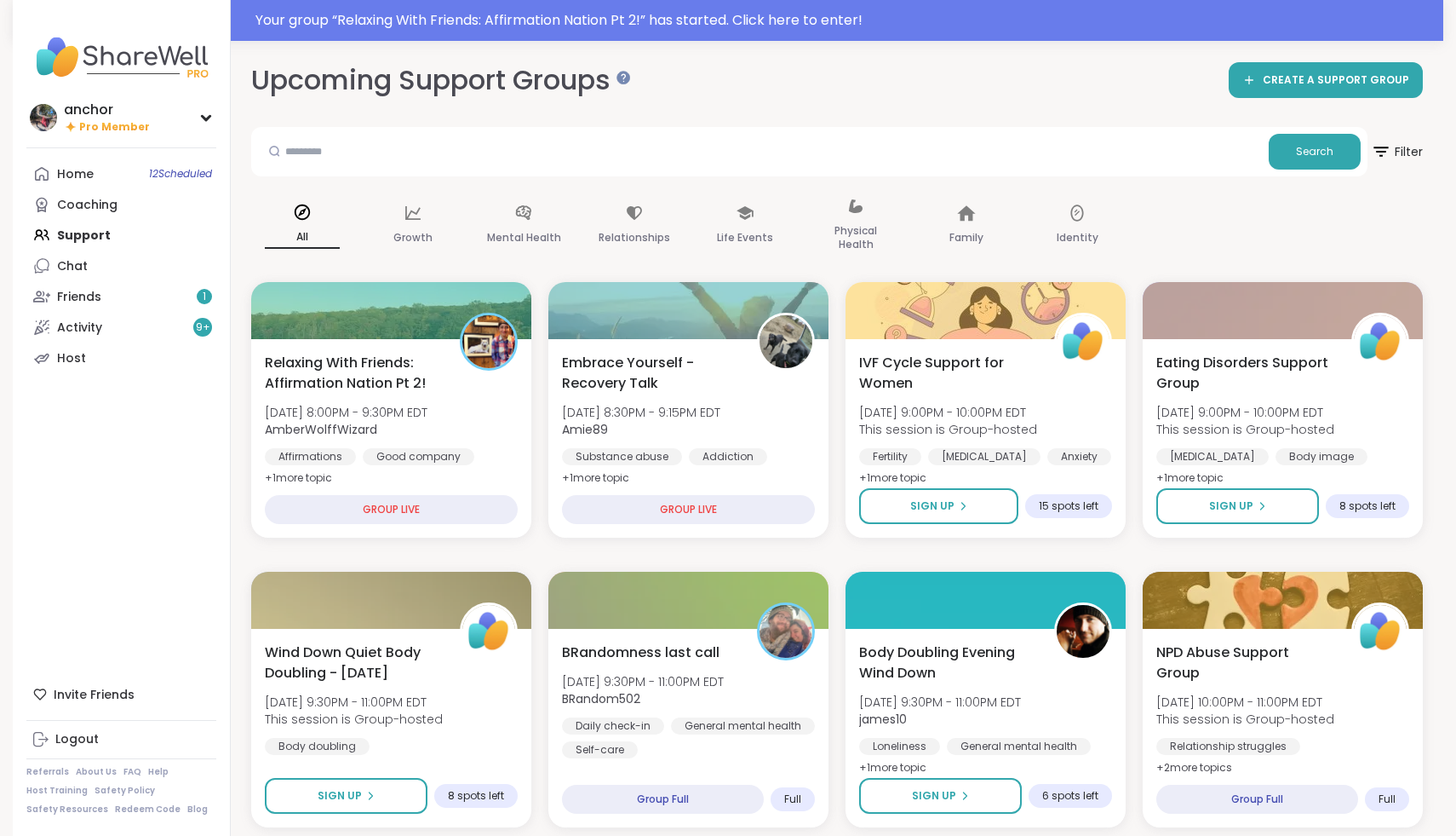
click at [128, 59] on img at bounding box center [121, 57] width 190 height 59
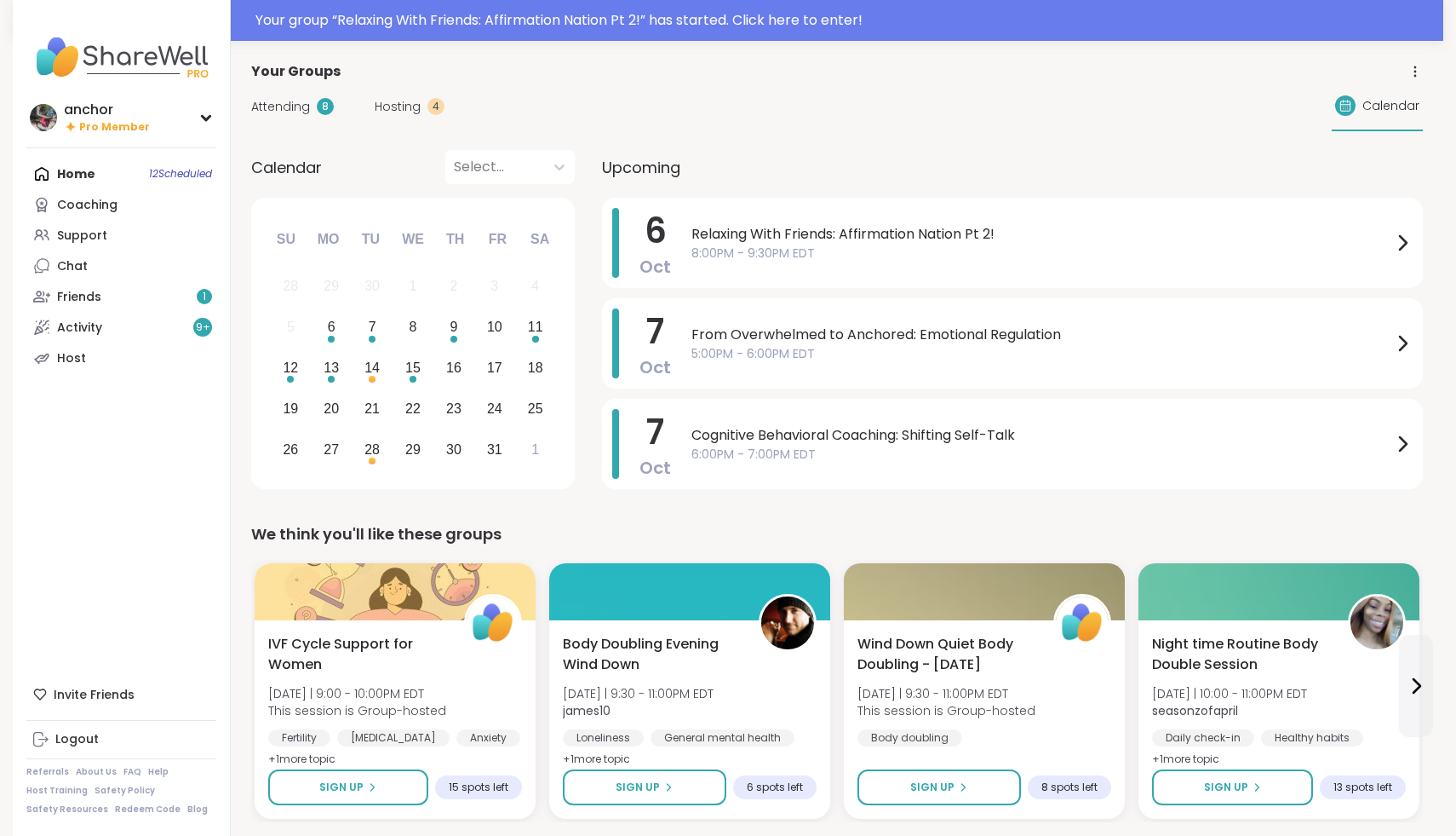
click at [86, 71] on img at bounding box center [121, 57] width 190 height 59
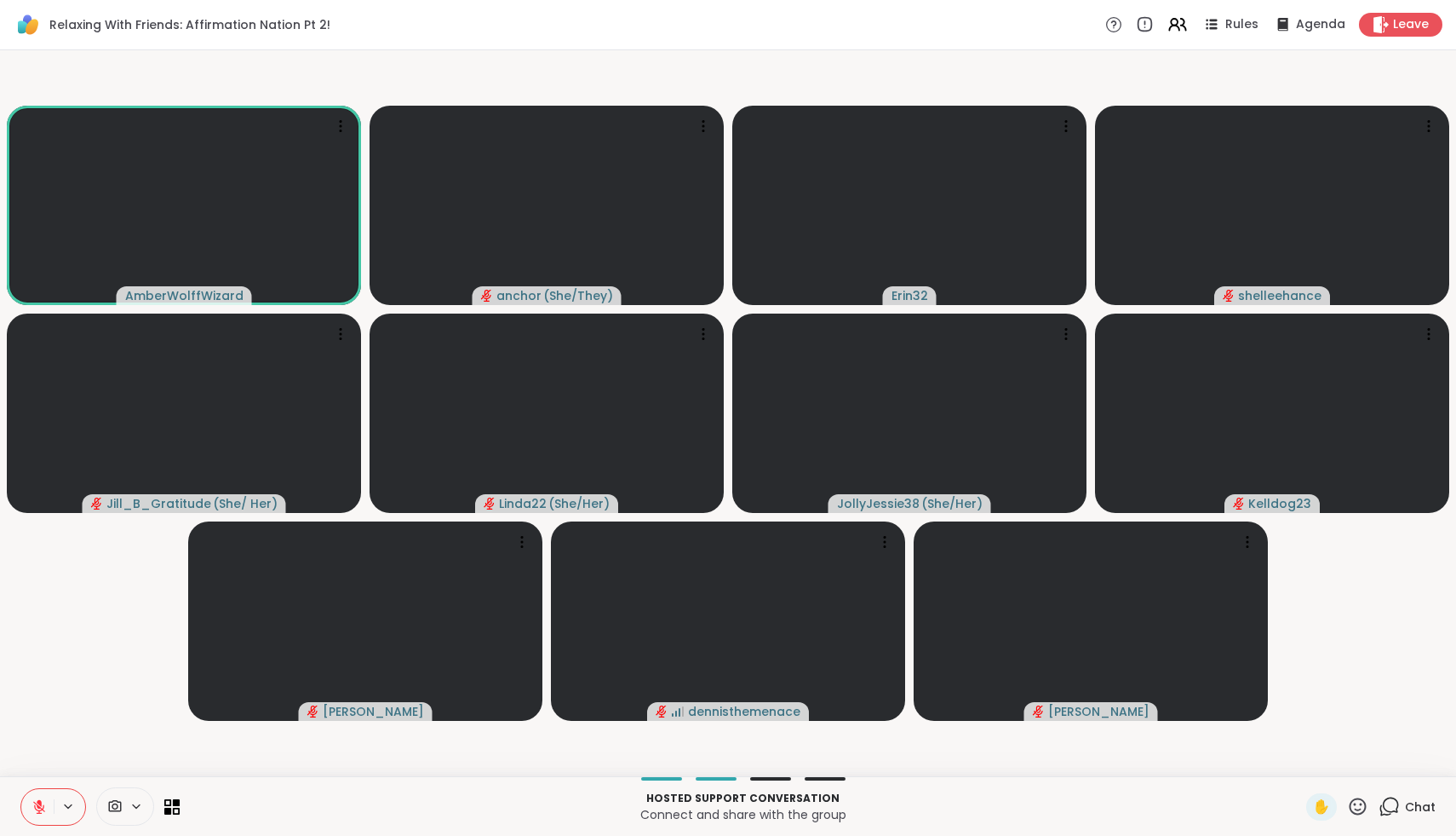
click at [1356, 811] on icon at bounding box center [1358, 806] width 21 height 21
click at [1389, 766] on span "🌟" at bounding box center [1384, 761] width 17 height 20
click at [44, 807] on icon at bounding box center [39, 807] width 16 height 16
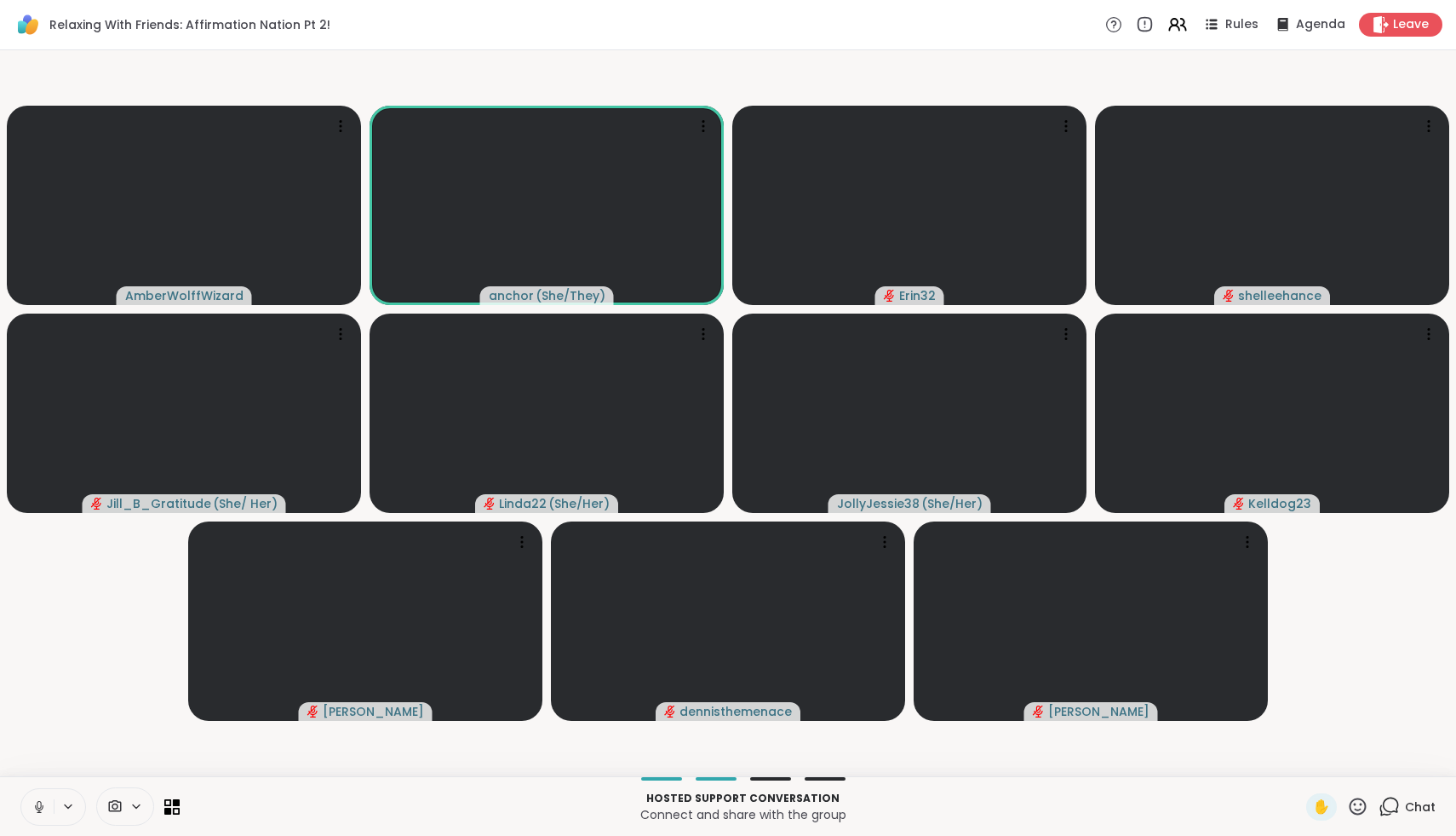
click at [44, 807] on icon at bounding box center [39, 807] width 16 height 16
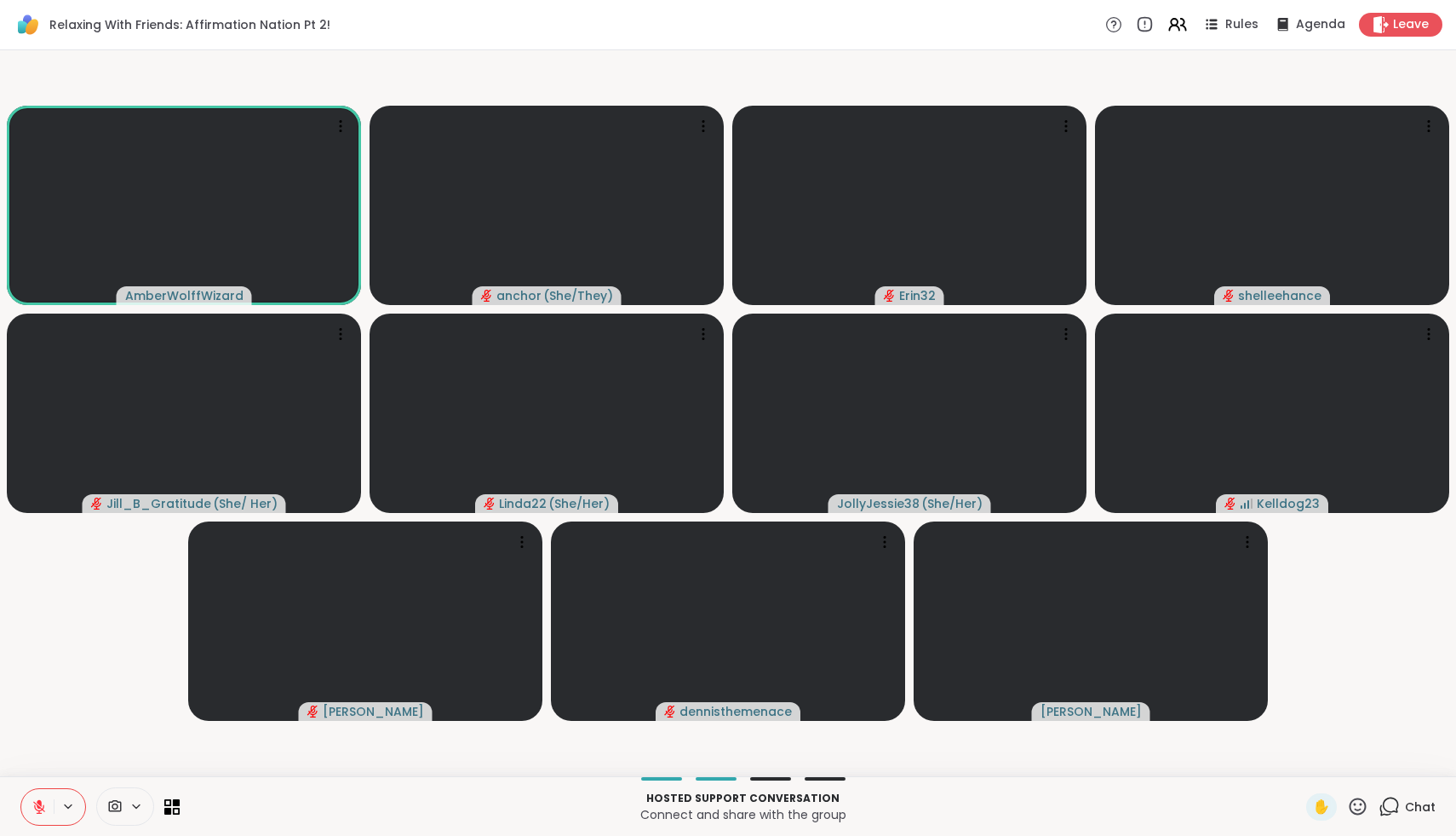
click at [1399, 813] on icon at bounding box center [1390, 806] width 21 height 21
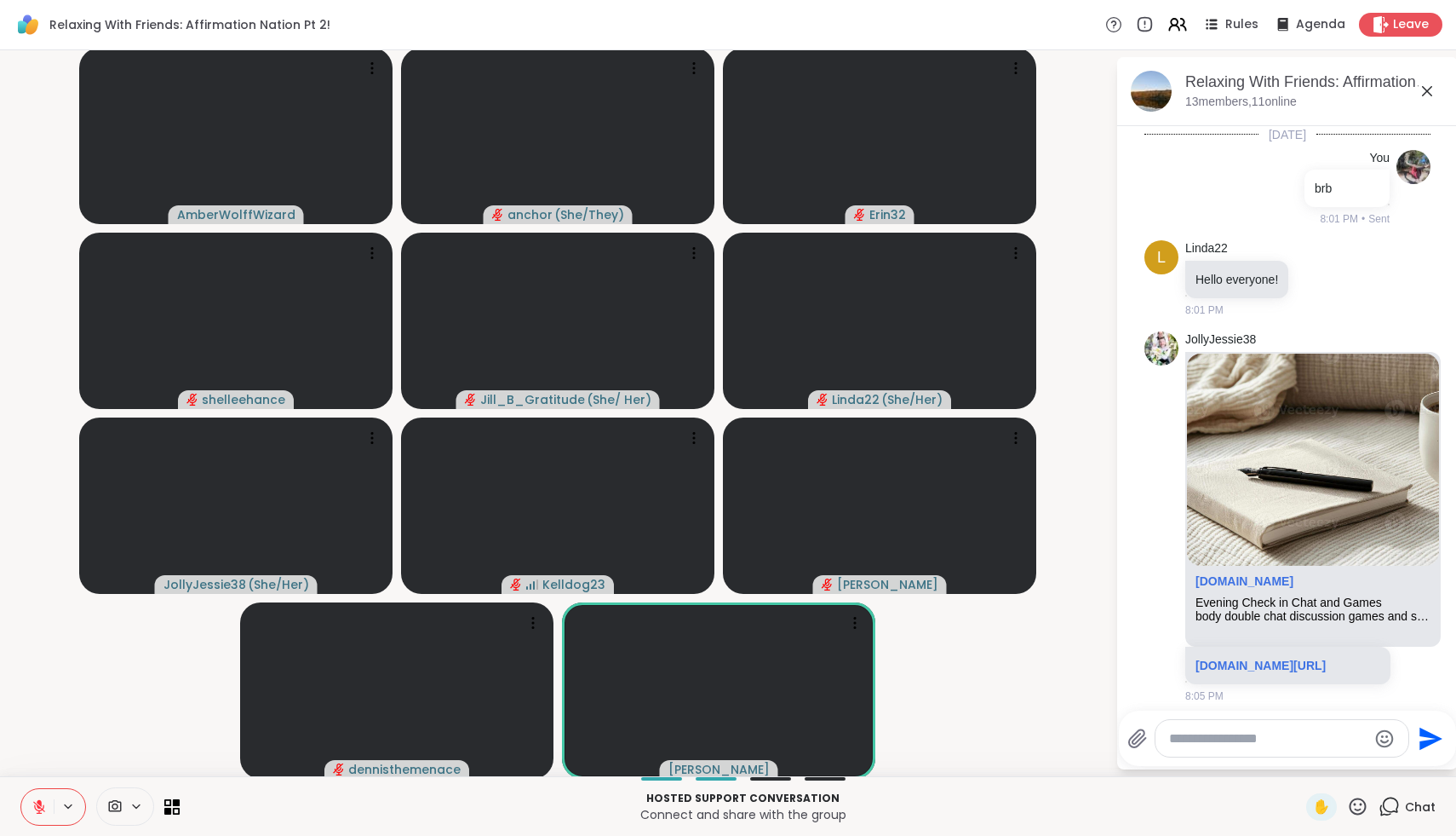
scroll to position [2034, 0]
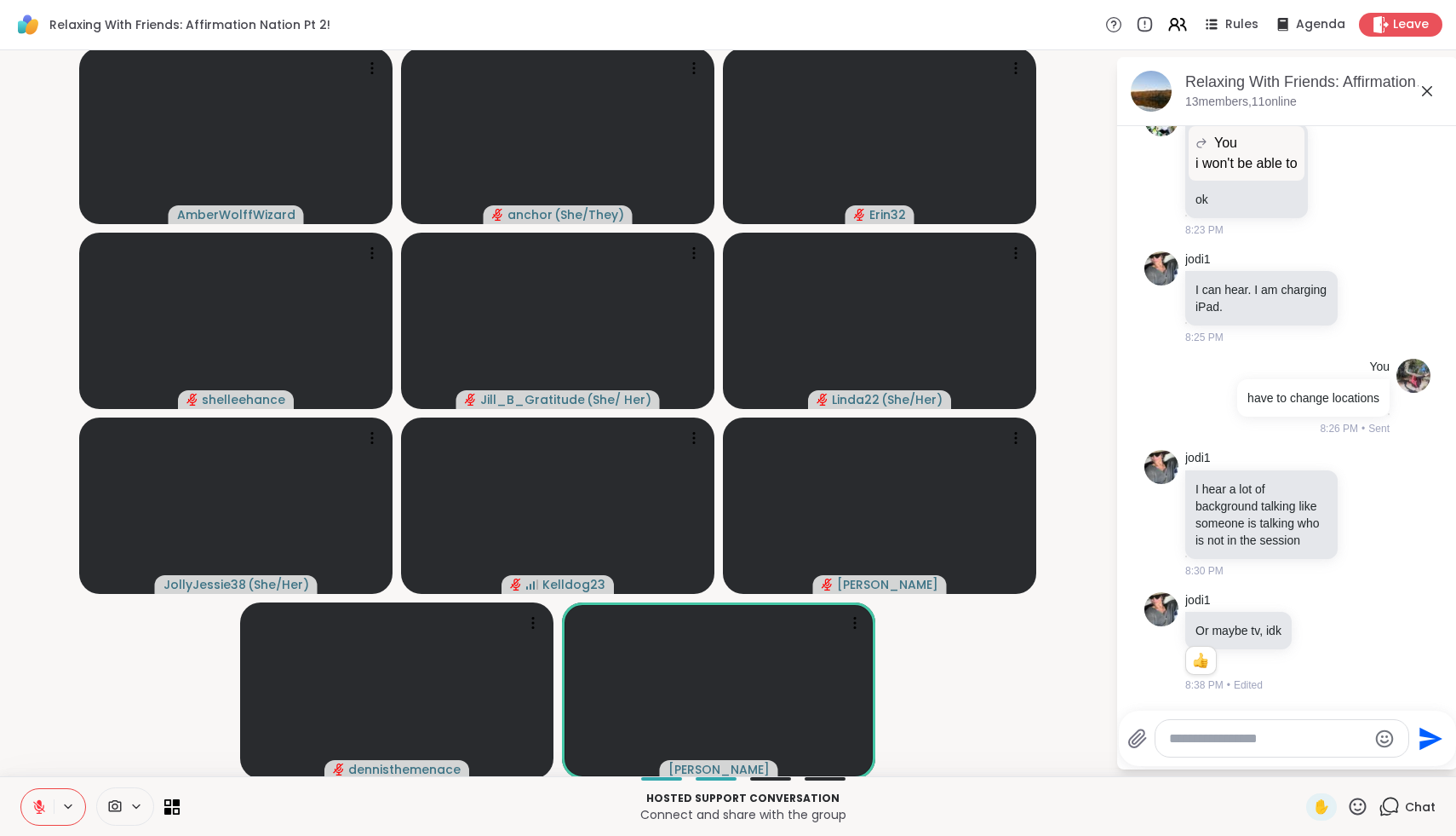
click at [1336, 747] on div at bounding box center [1282, 738] width 253 height 37
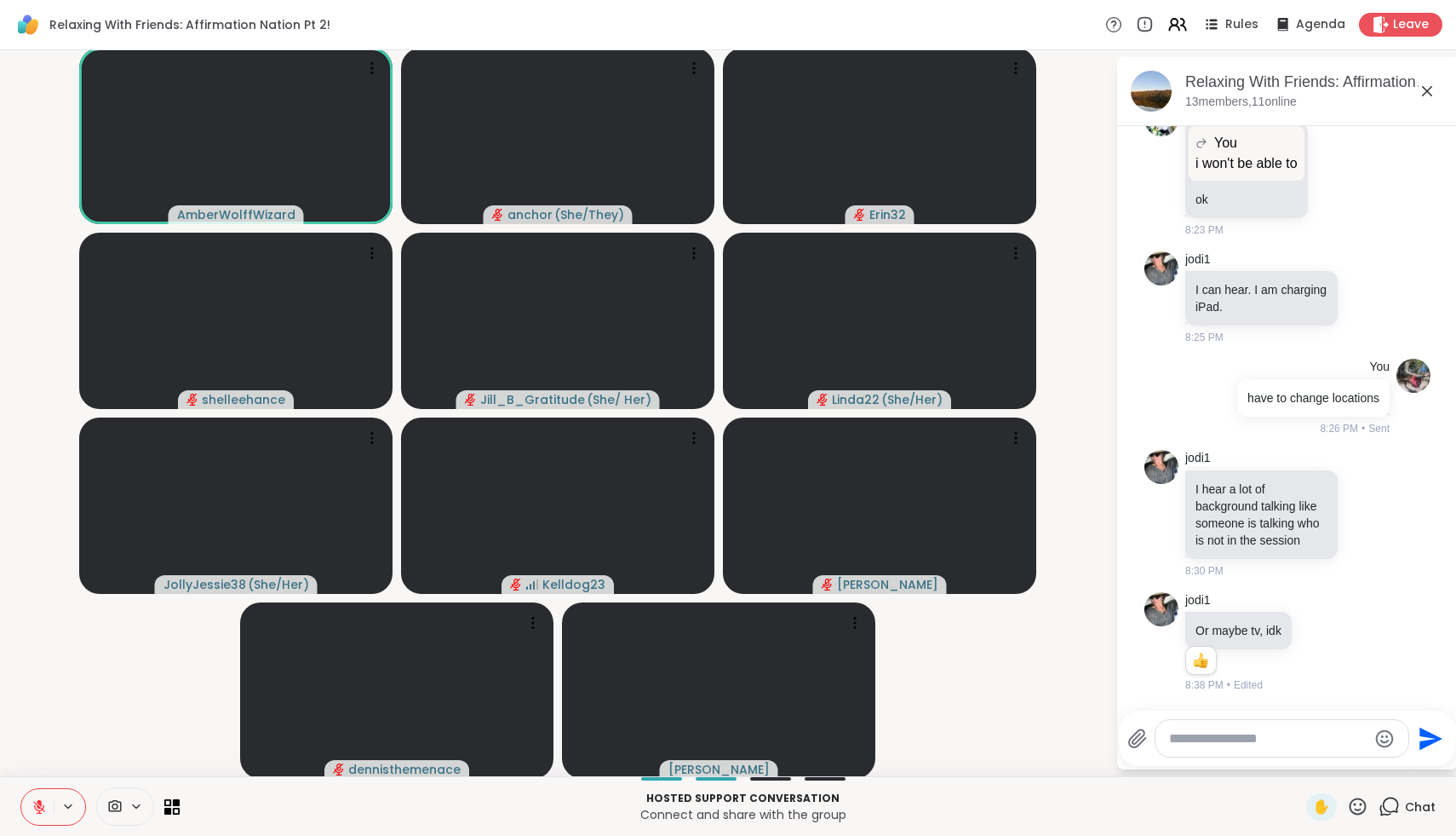
click at [1323, 730] on textarea "Type your message" at bounding box center [1268, 739] width 198 height 17
type textarea "*"
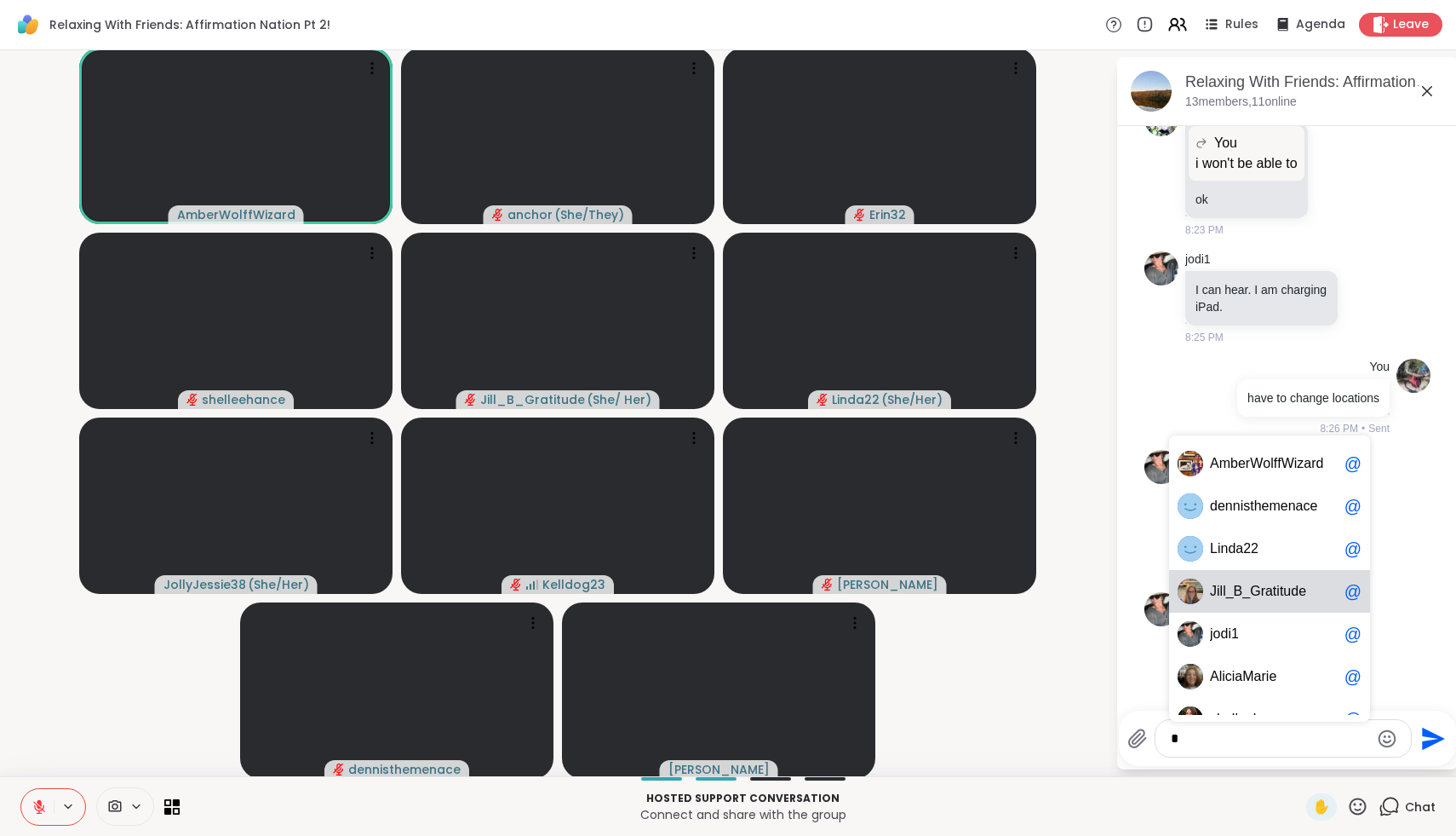
click at [1291, 591] on span "u" at bounding box center [1287, 591] width 8 height 17
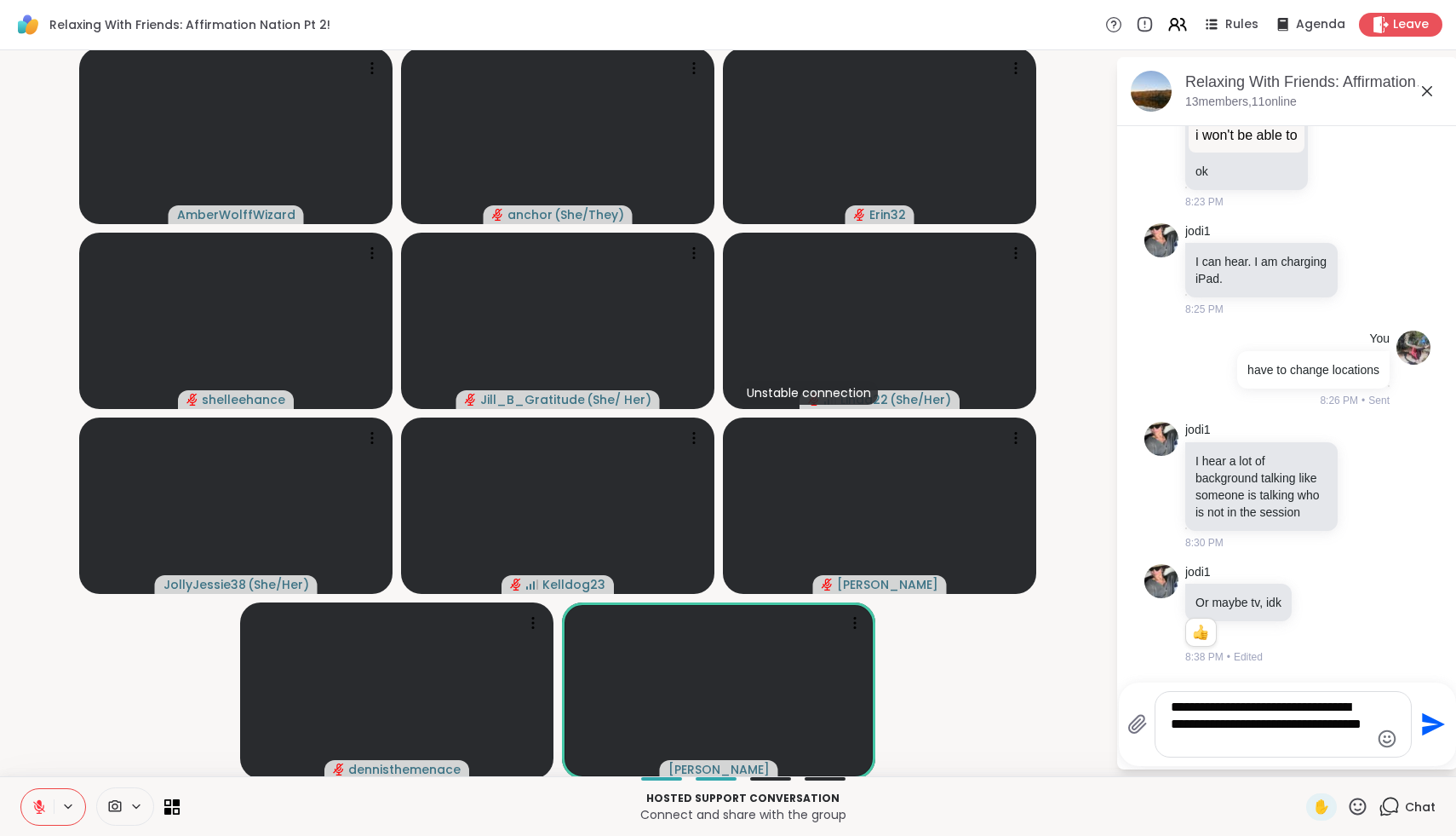
type textarea "**********"
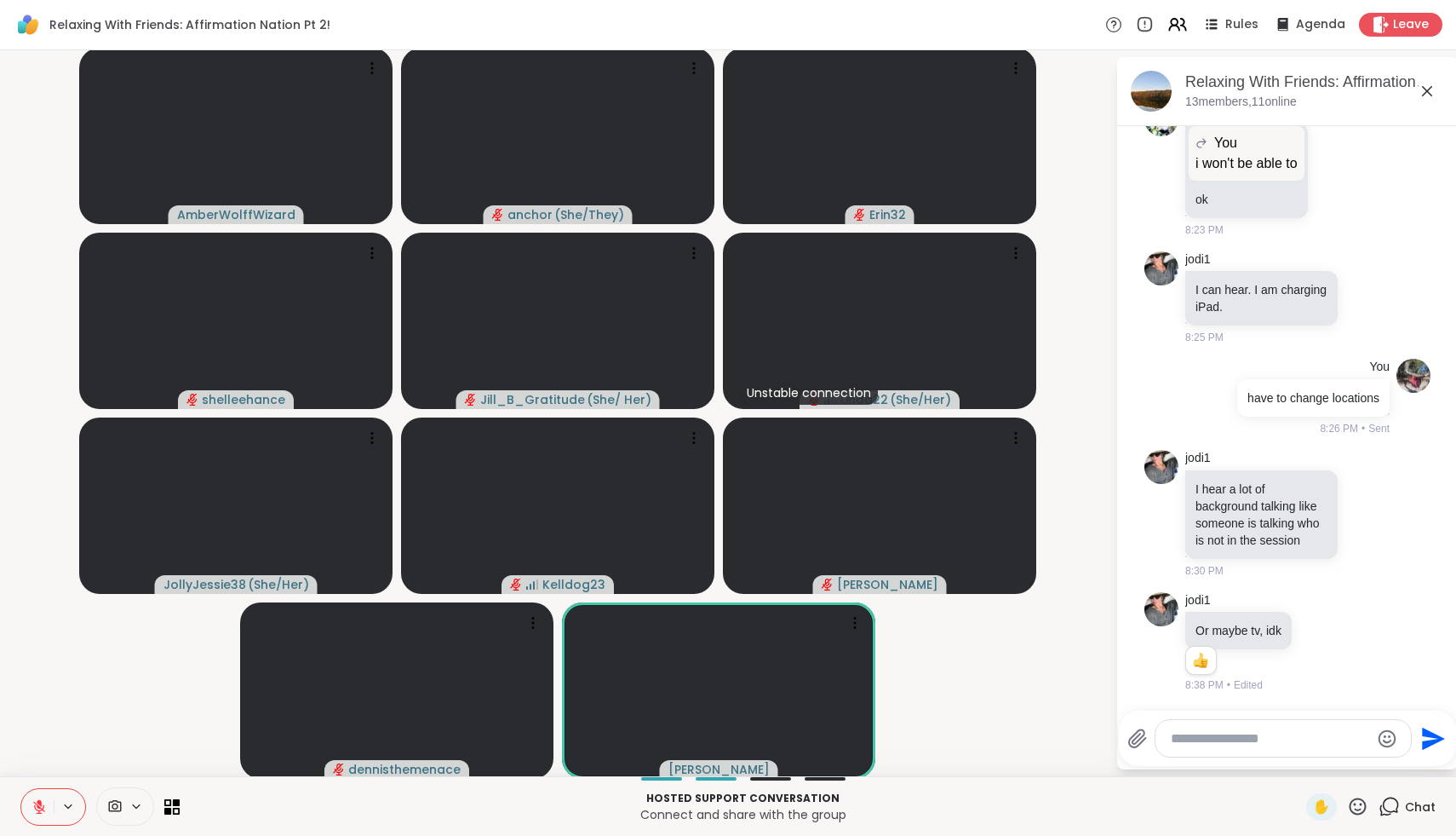
scroll to position [2175, 0]
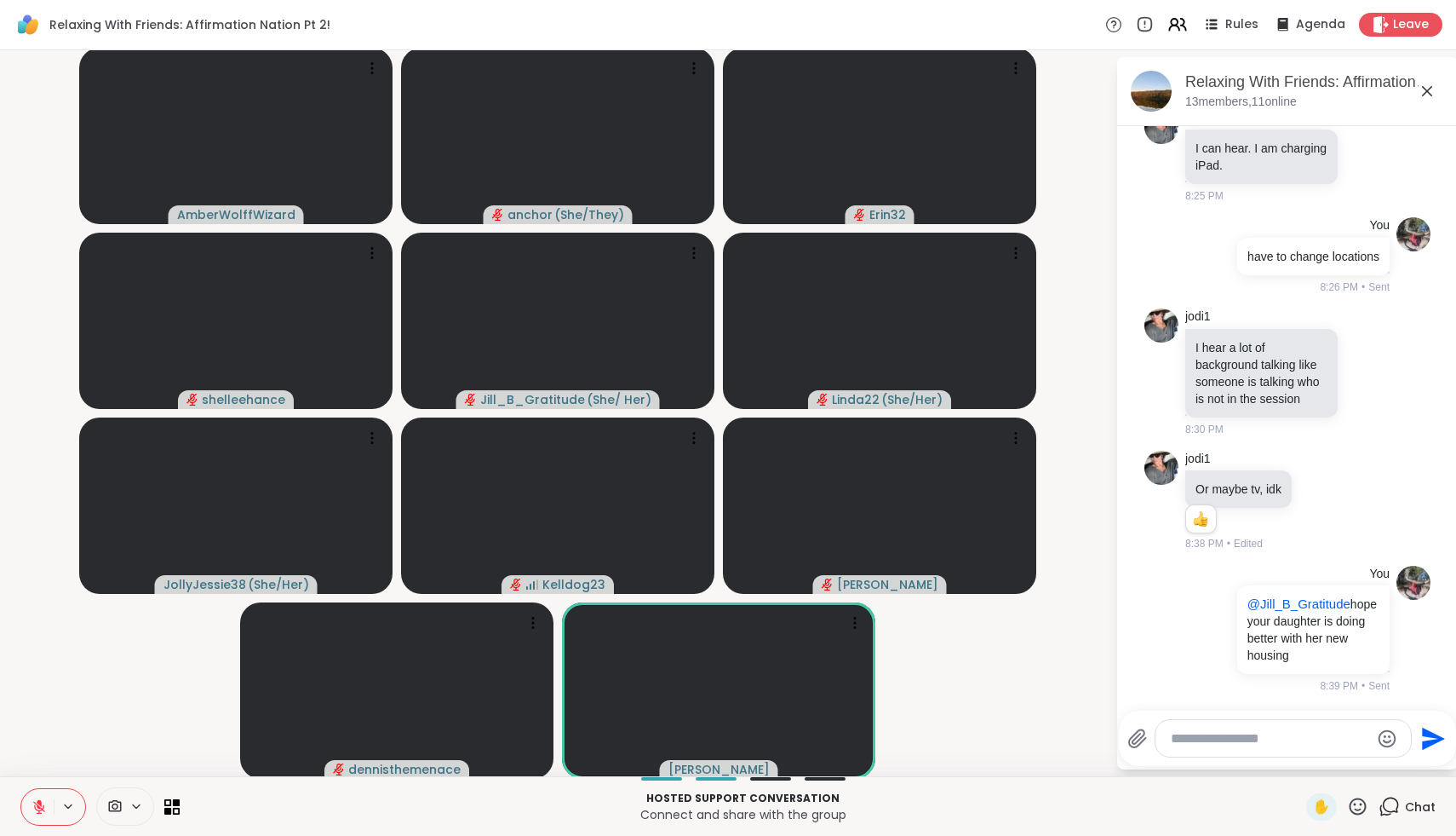
click at [1342, 798] on div "✋" at bounding box center [1337, 806] width 62 height 27
click at [1349, 803] on icon at bounding box center [1358, 806] width 21 height 21
click at [1316, 760] on span "❤️" at bounding box center [1308, 761] width 17 height 20
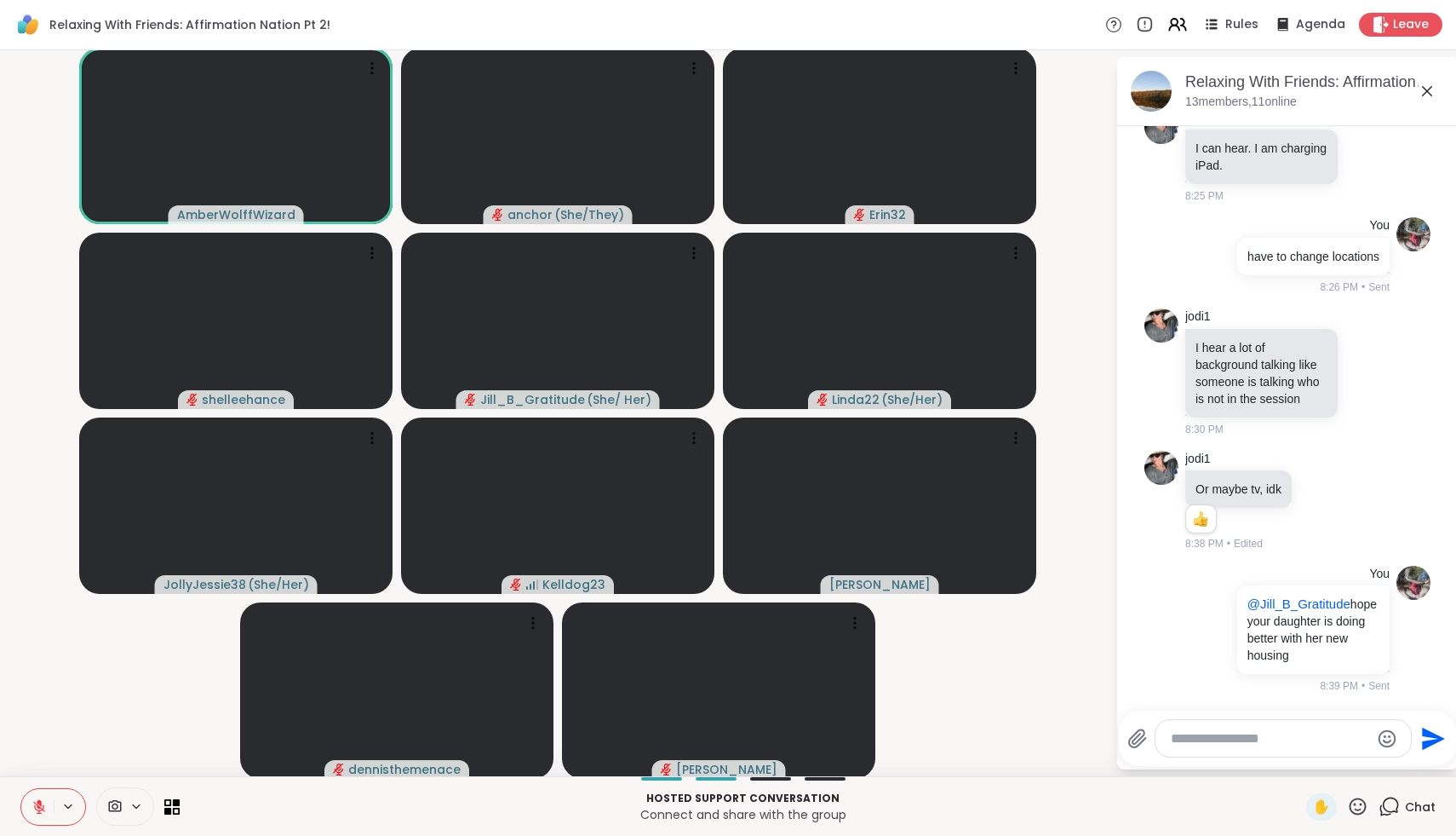
click at [1363, 799] on icon at bounding box center [1358, 806] width 21 height 21
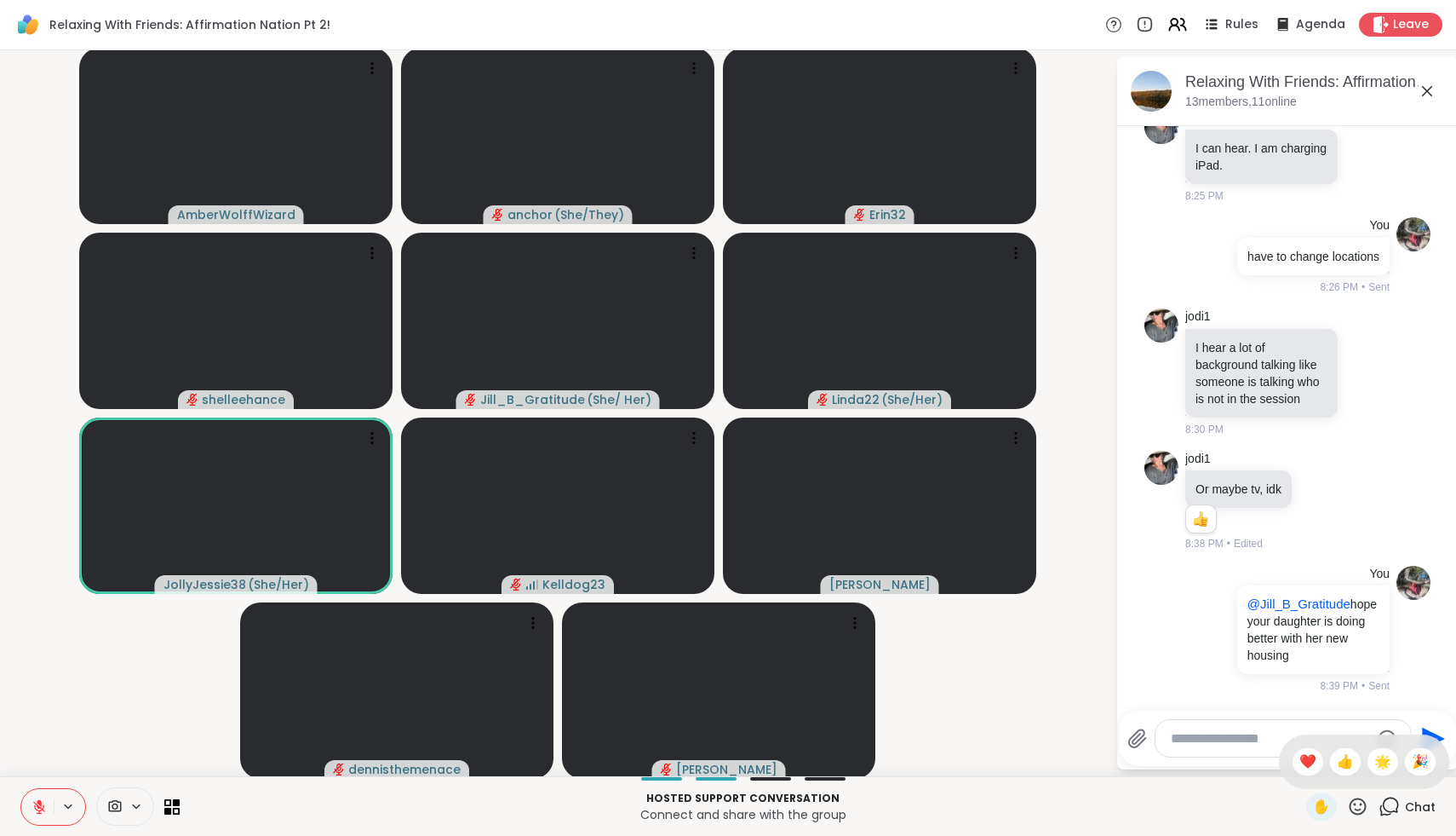
click at [1390, 743] on div "✋ ❤️ 👍 🌟 🎉" at bounding box center [1364, 761] width 170 height 54
click at [1359, 811] on icon at bounding box center [1358, 806] width 21 height 21
click at [1386, 766] on span "🌟" at bounding box center [1384, 761] width 17 height 20
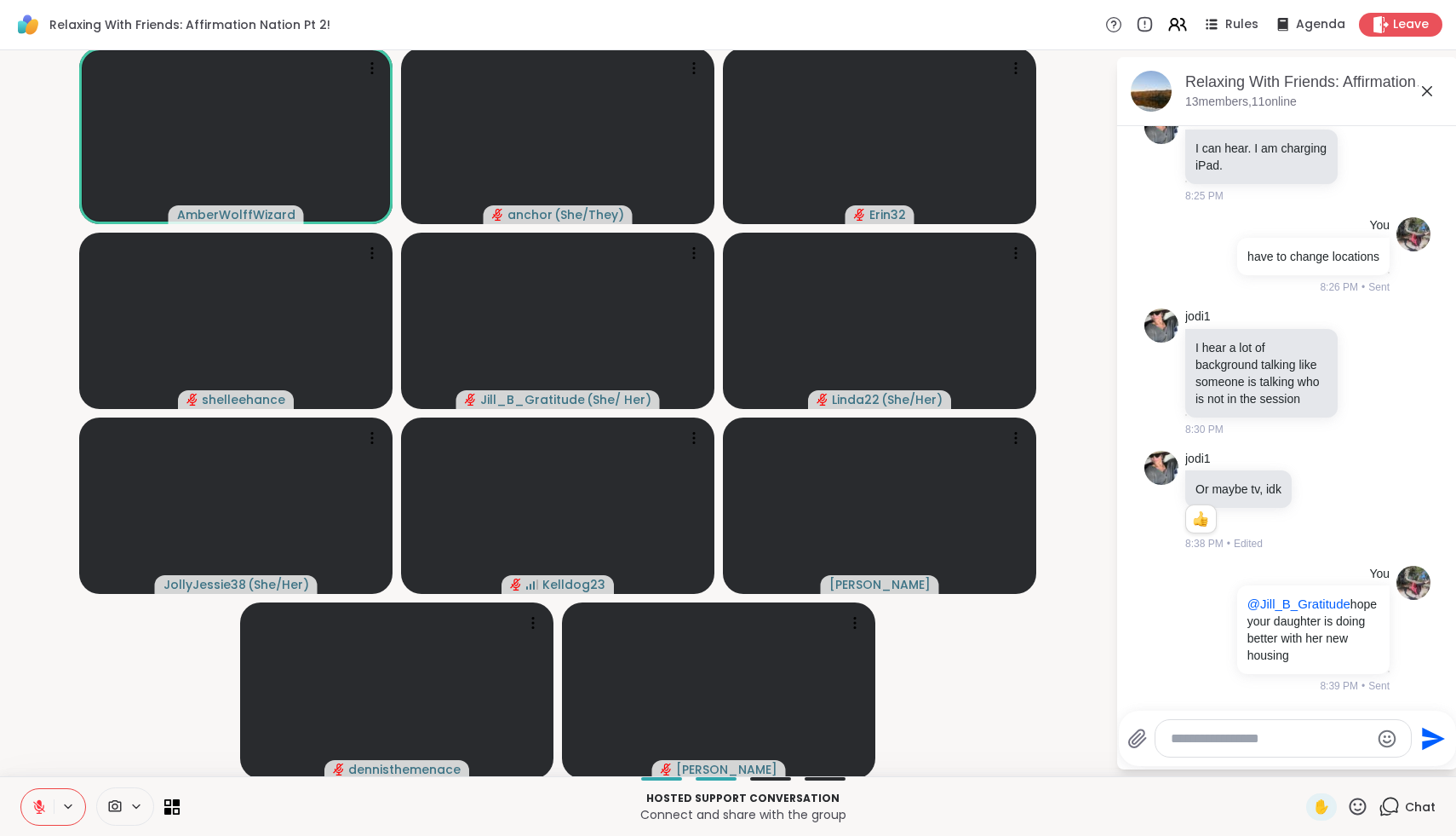
click at [1356, 801] on icon at bounding box center [1358, 806] width 21 height 21
click at [1316, 757] on span "❤️" at bounding box center [1308, 761] width 17 height 20
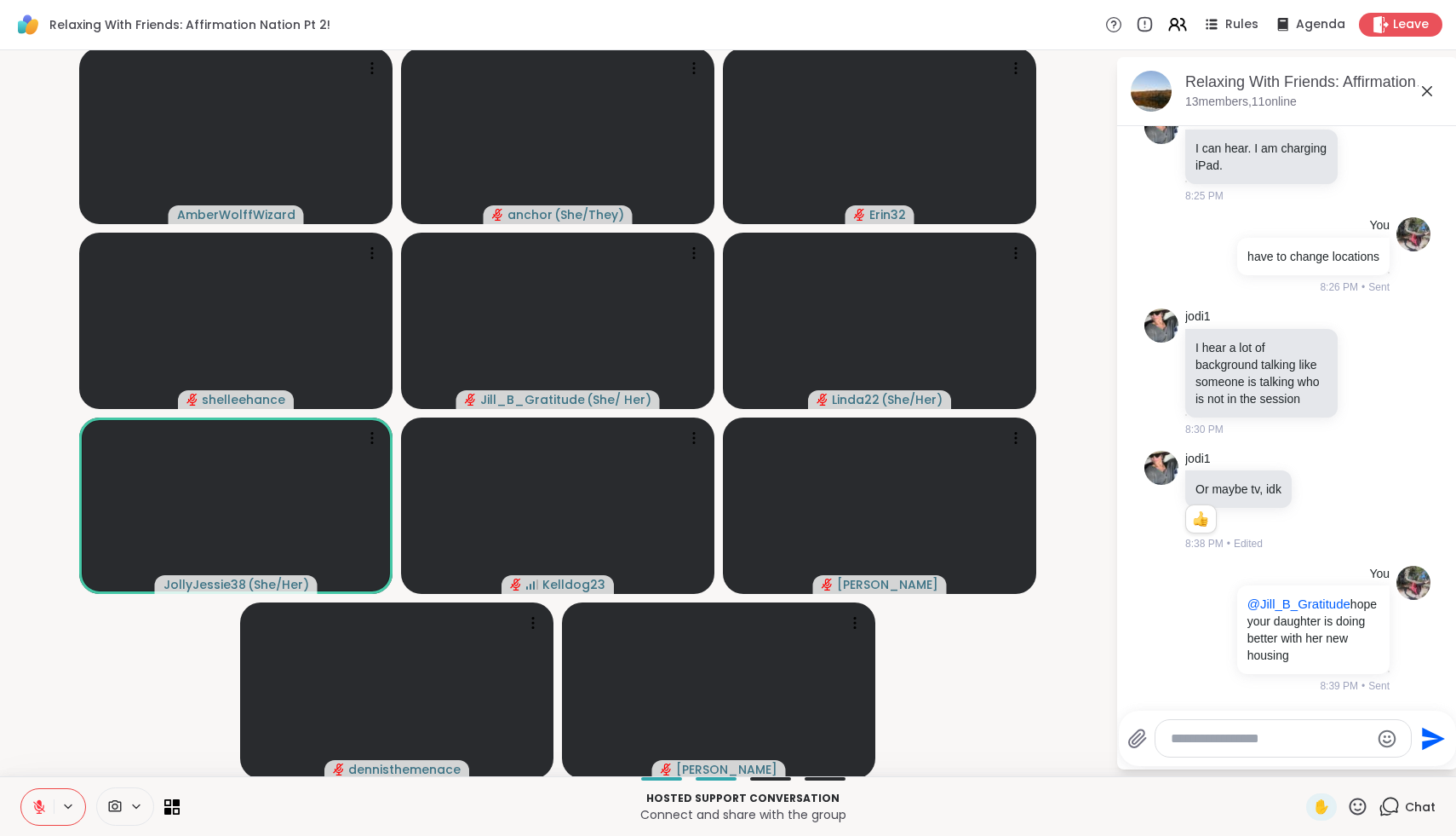
click at [34, 805] on icon at bounding box center [39, 807] width 12 height 12
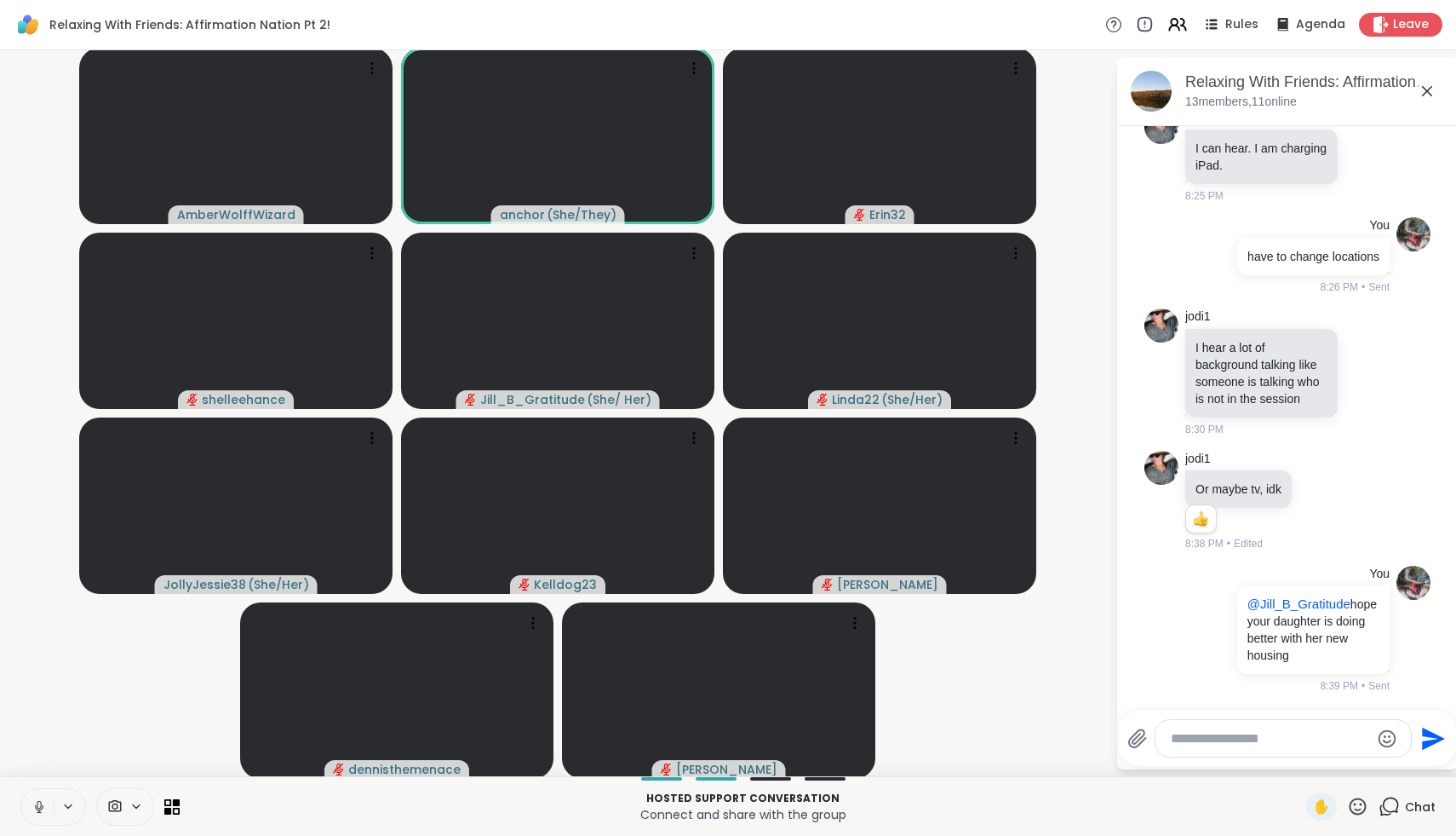
click at [44, 808] on icon at bounding box center [39, 807] width 16 height 16
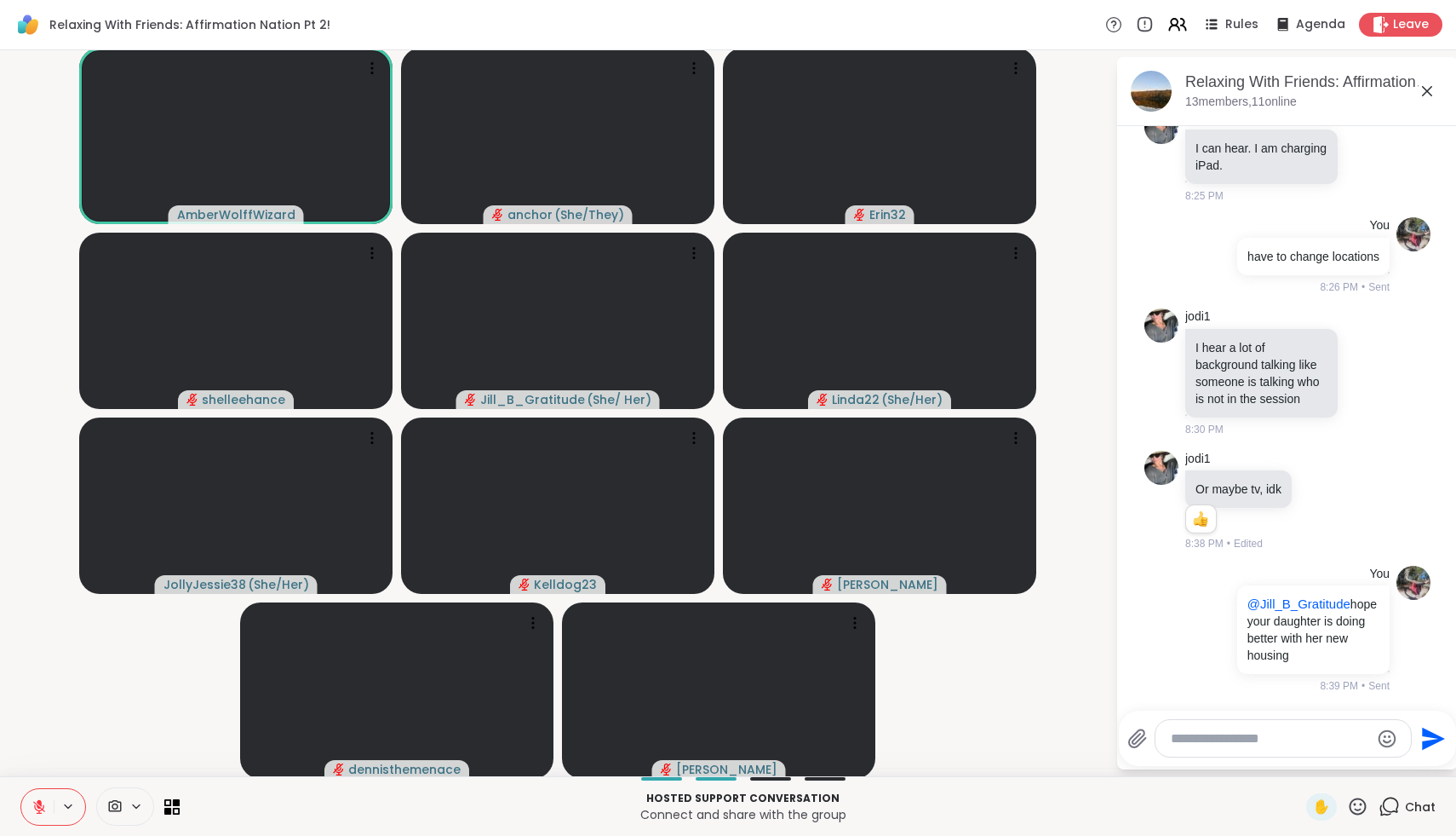
click at [38, 810] on icon at bounding box center [39, 807] width 16 height 16
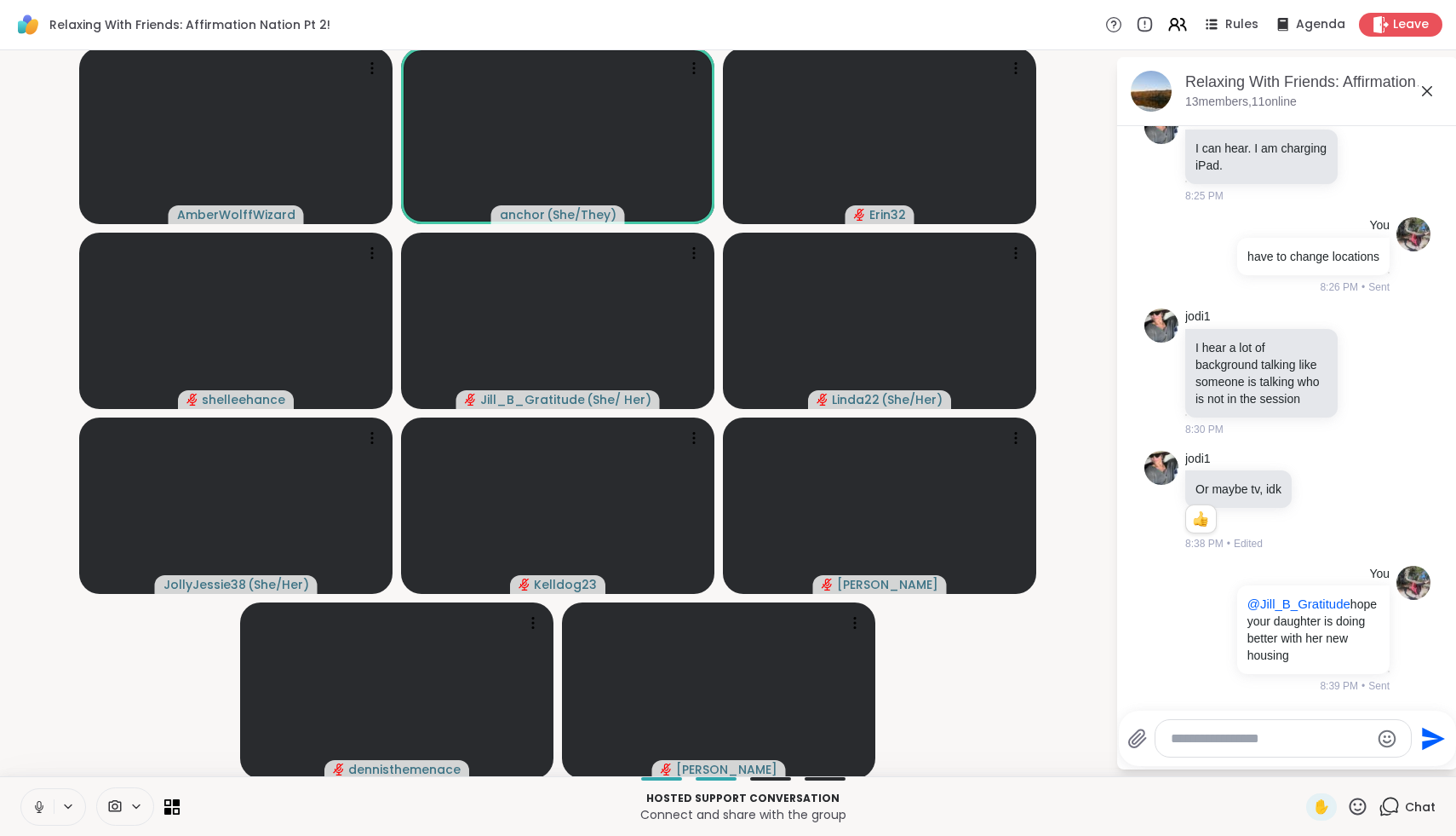
click at [38, 810] on icon at bounding box center [39, 807] width 16 height 16
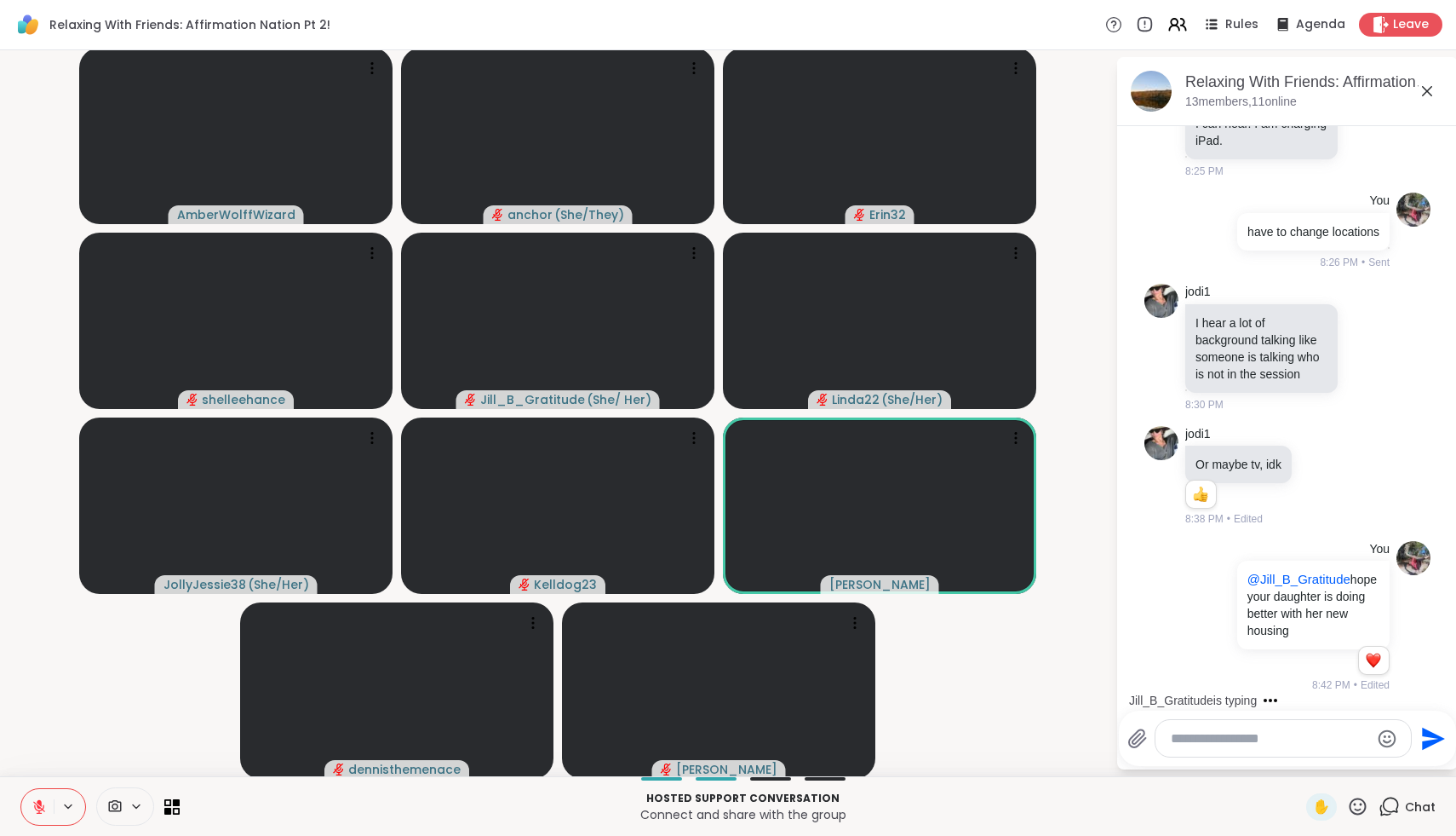
scroll to position [2492, 0]
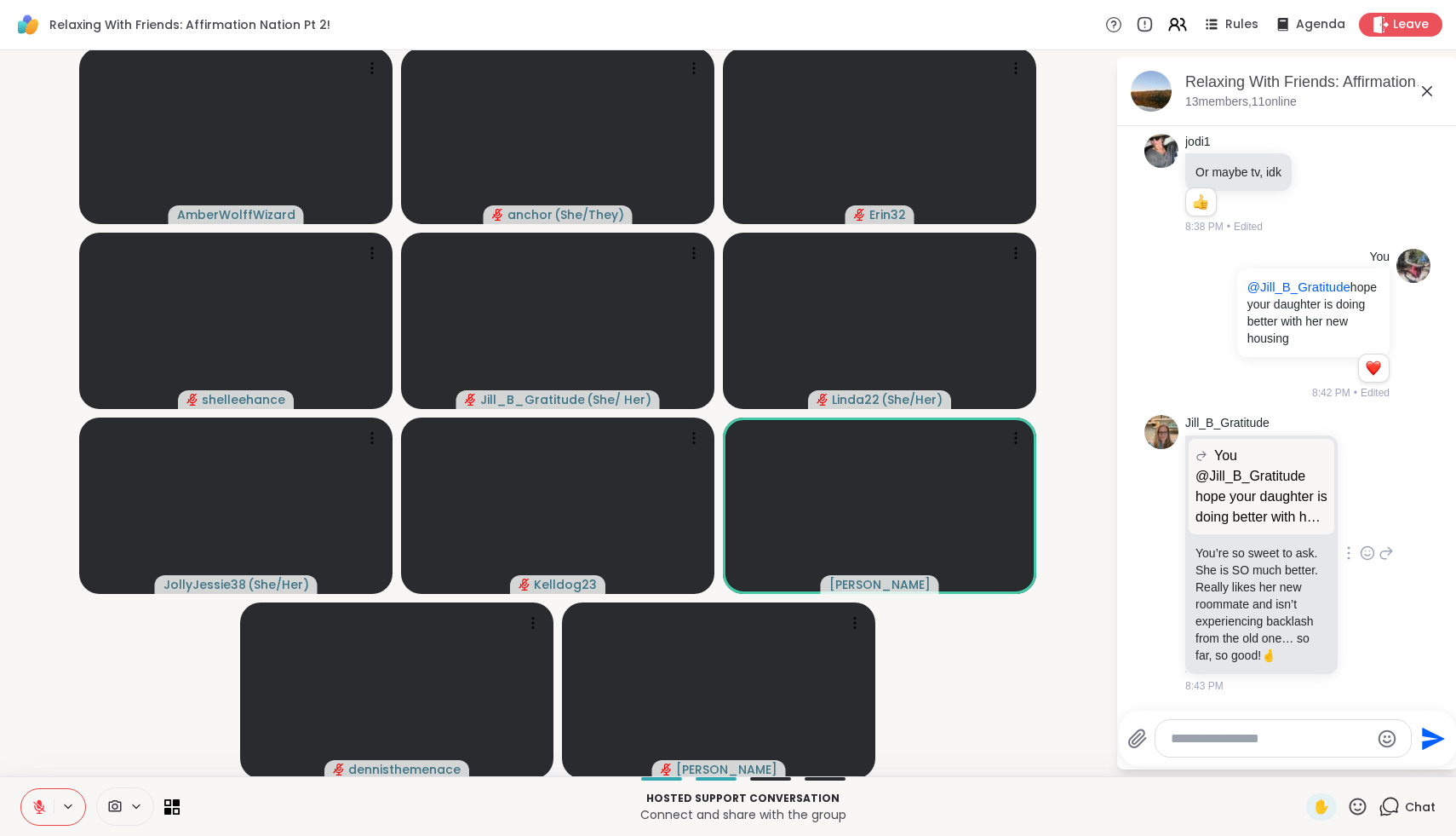
click at [1366, 547] on icon at bounding box center [1368, 553] width 13 height 13
click at [1239, 528] on div "Select Reaction: Heart" at bounding box center [1232, 526] width 16 height 16
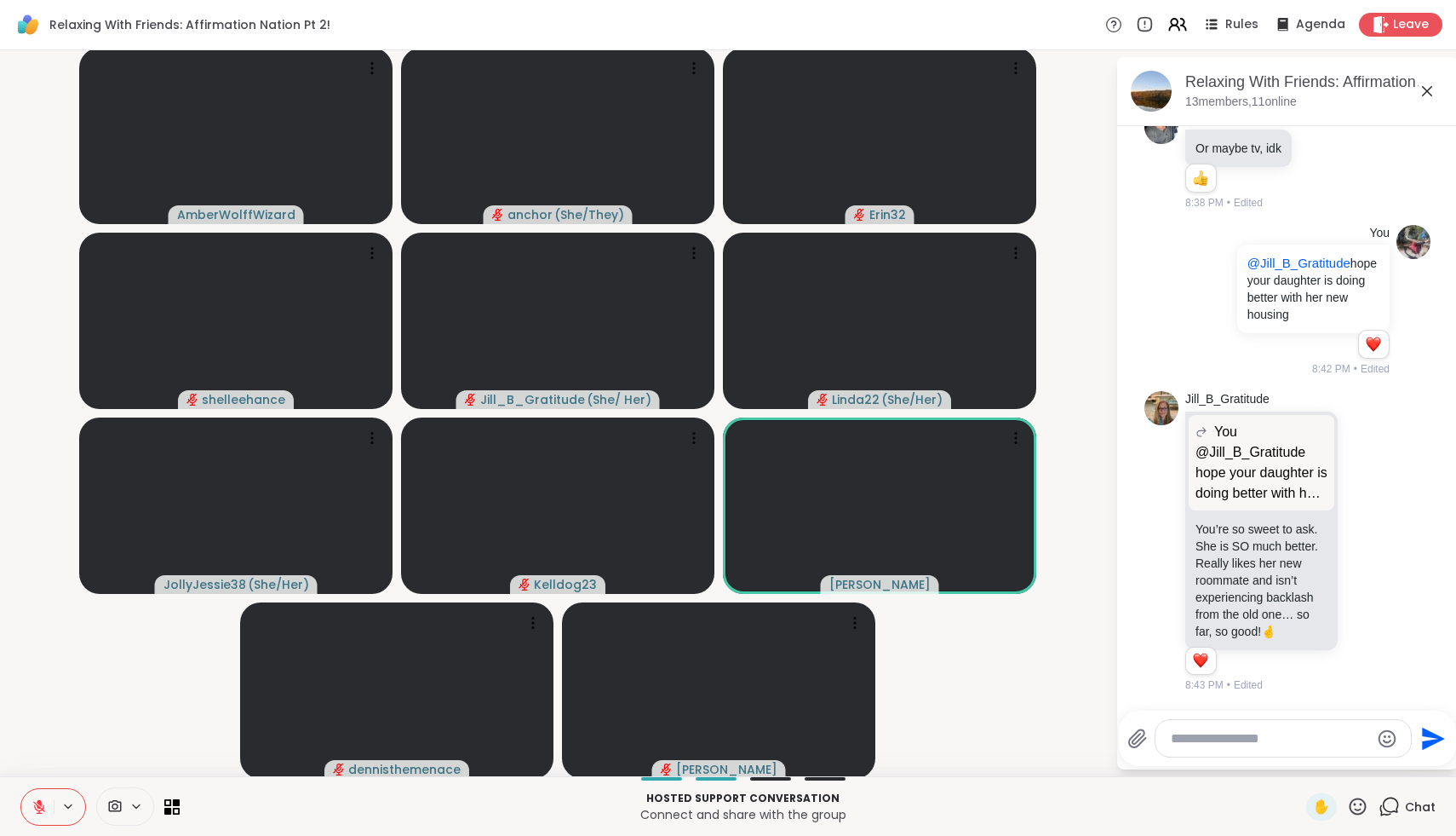
click at [1387, 542] on icon at bounding box center [1387, 541] width 16 height 20
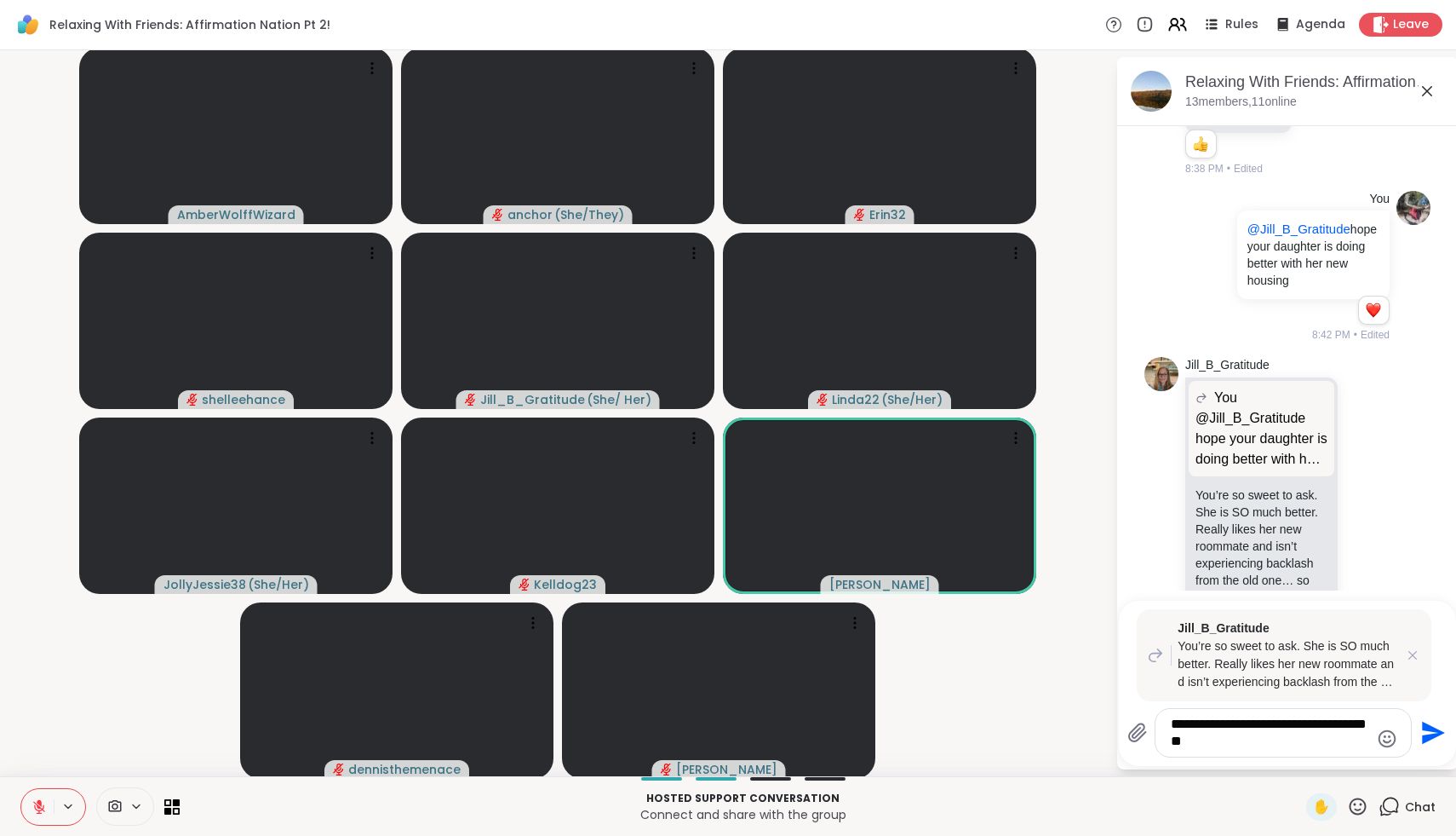
drag, startPoint x: 1274, startPoint y: 742, endPoint x: 1282, endPoint y: 728, distance: 16.1
click at [1282, 728] on textarea "**********" at bounding box center [1270, 732] width 198 height 34
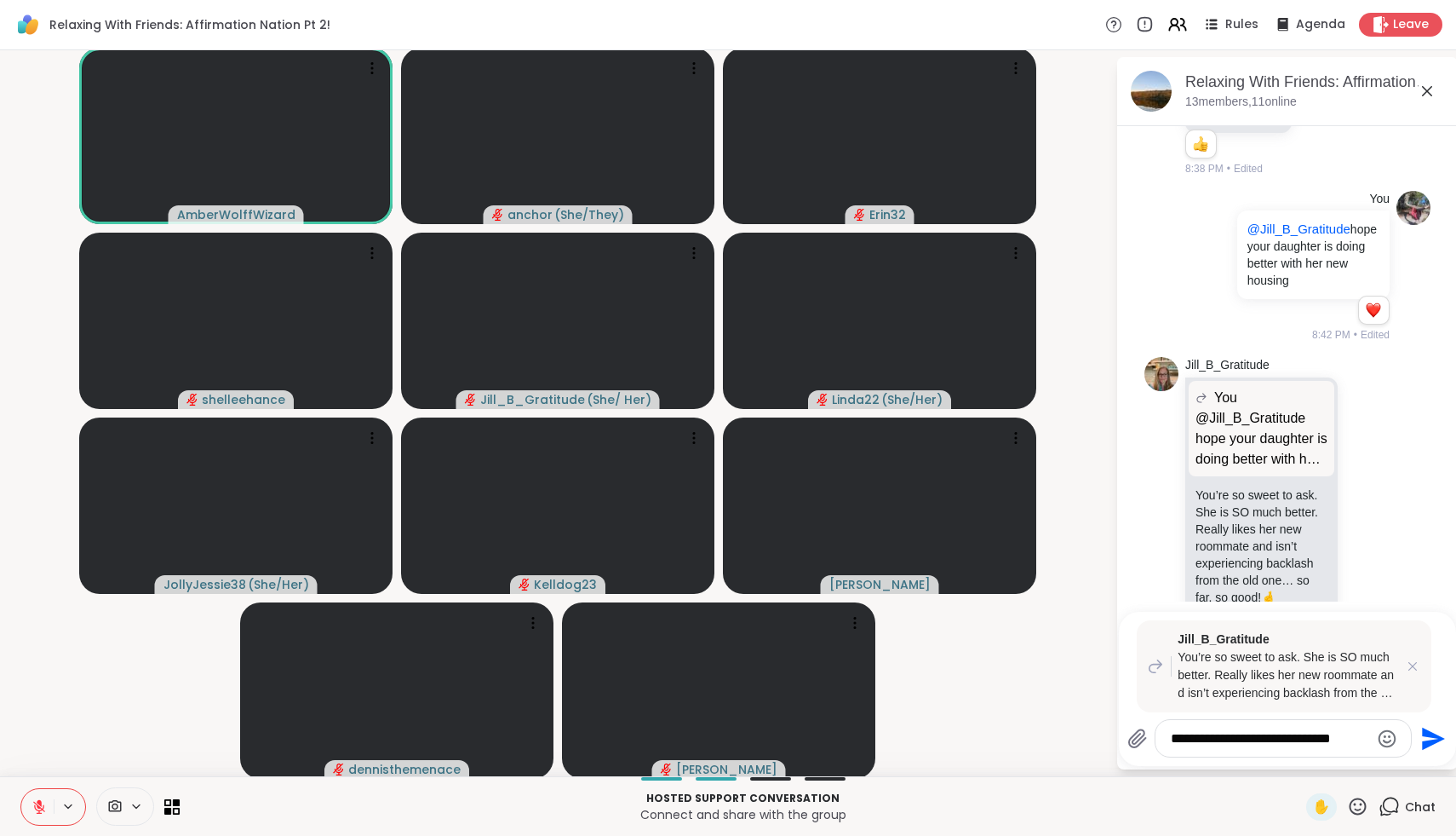
type textarea "**********"
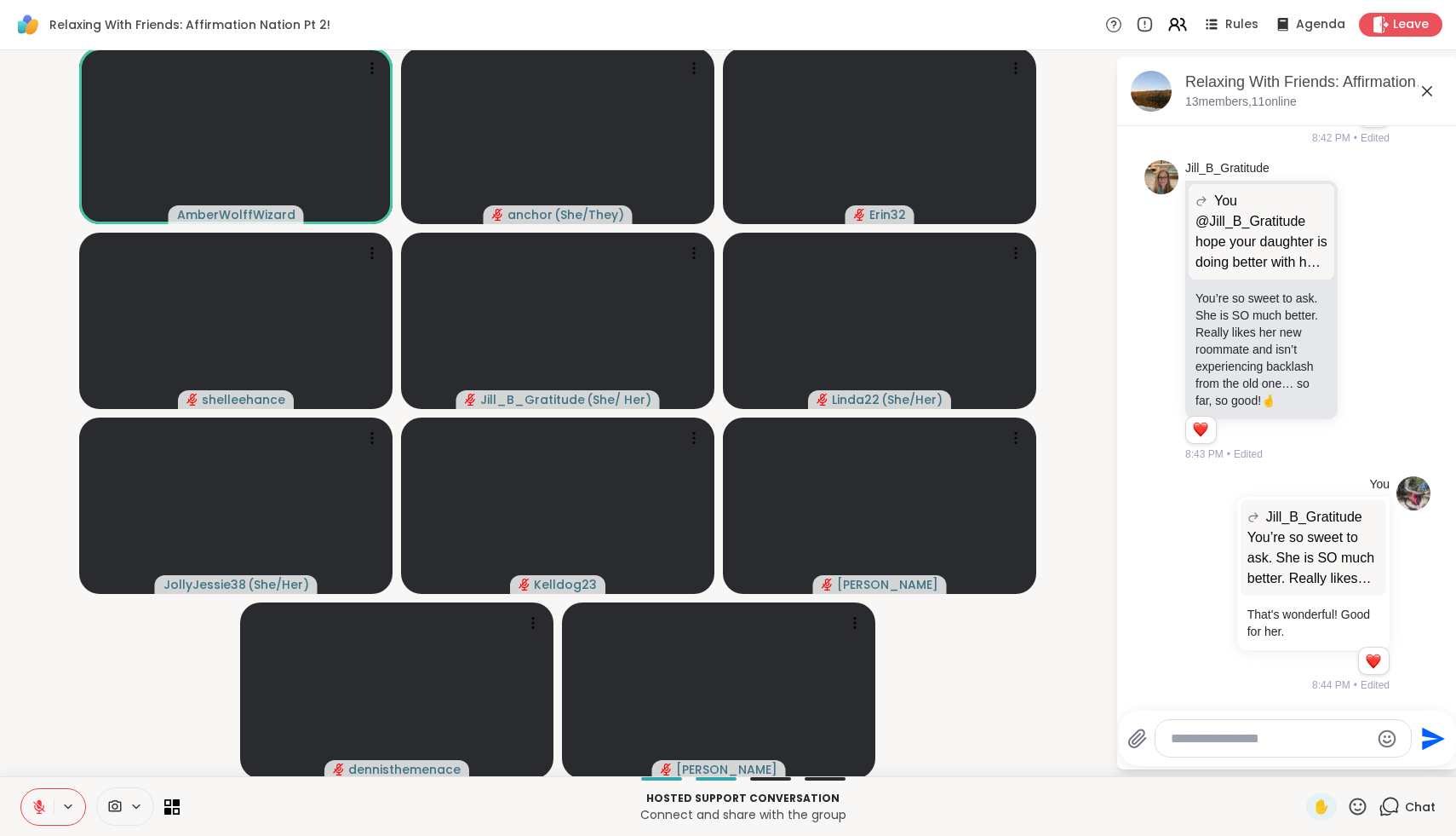
scroll to position [2747, 0]
click at [44, 807] on icon at bounding box center [39, 807] width 16 height 16
click at [38, 808] on icon at bounding box center [39, 806] width 9 height 5
click at [42, 813] on icon at bounding box center [39, 807] width 16 height 16
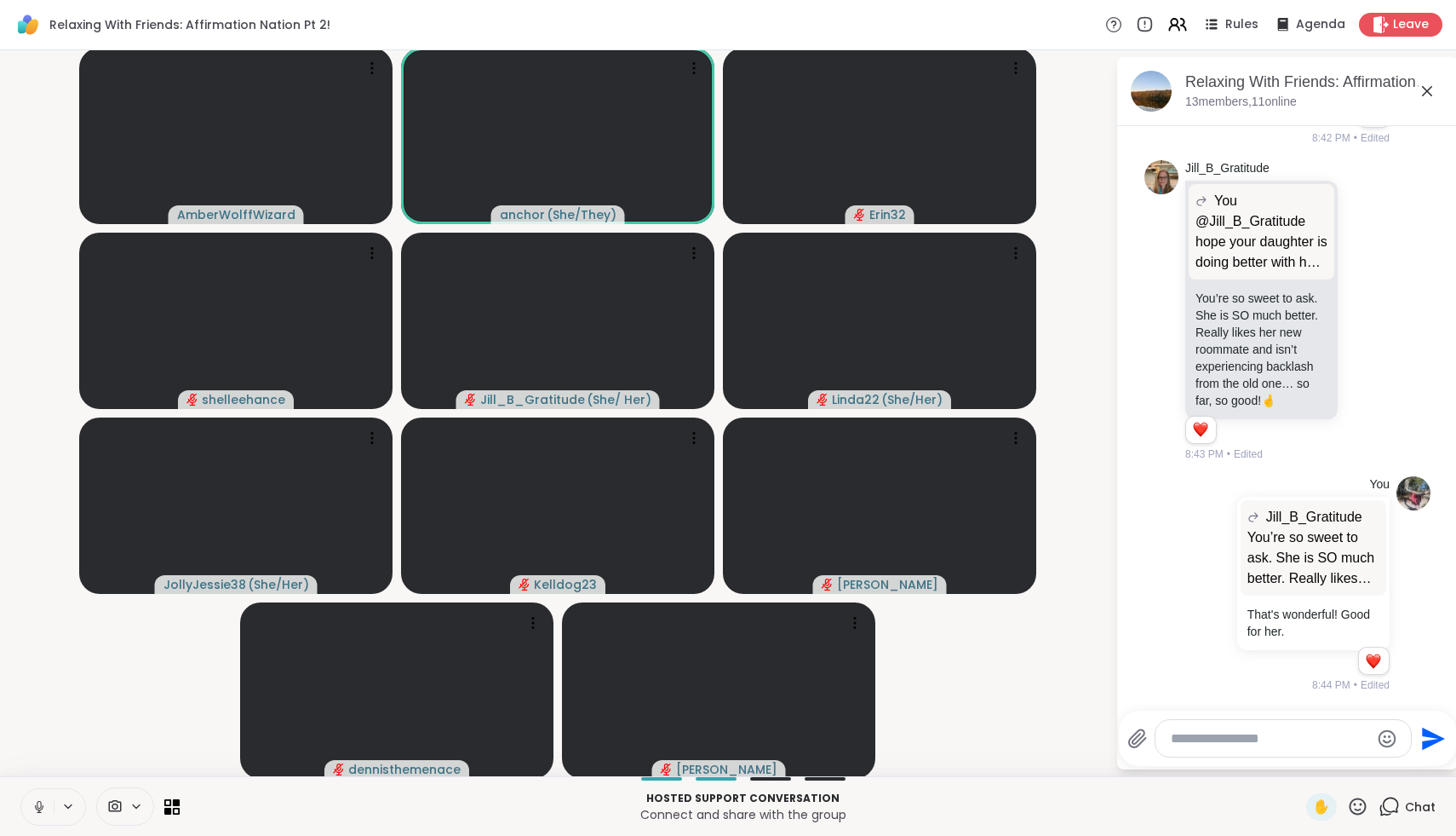
click at [39, 812] on icon at bounding box center [39, 807] width 16 height 16
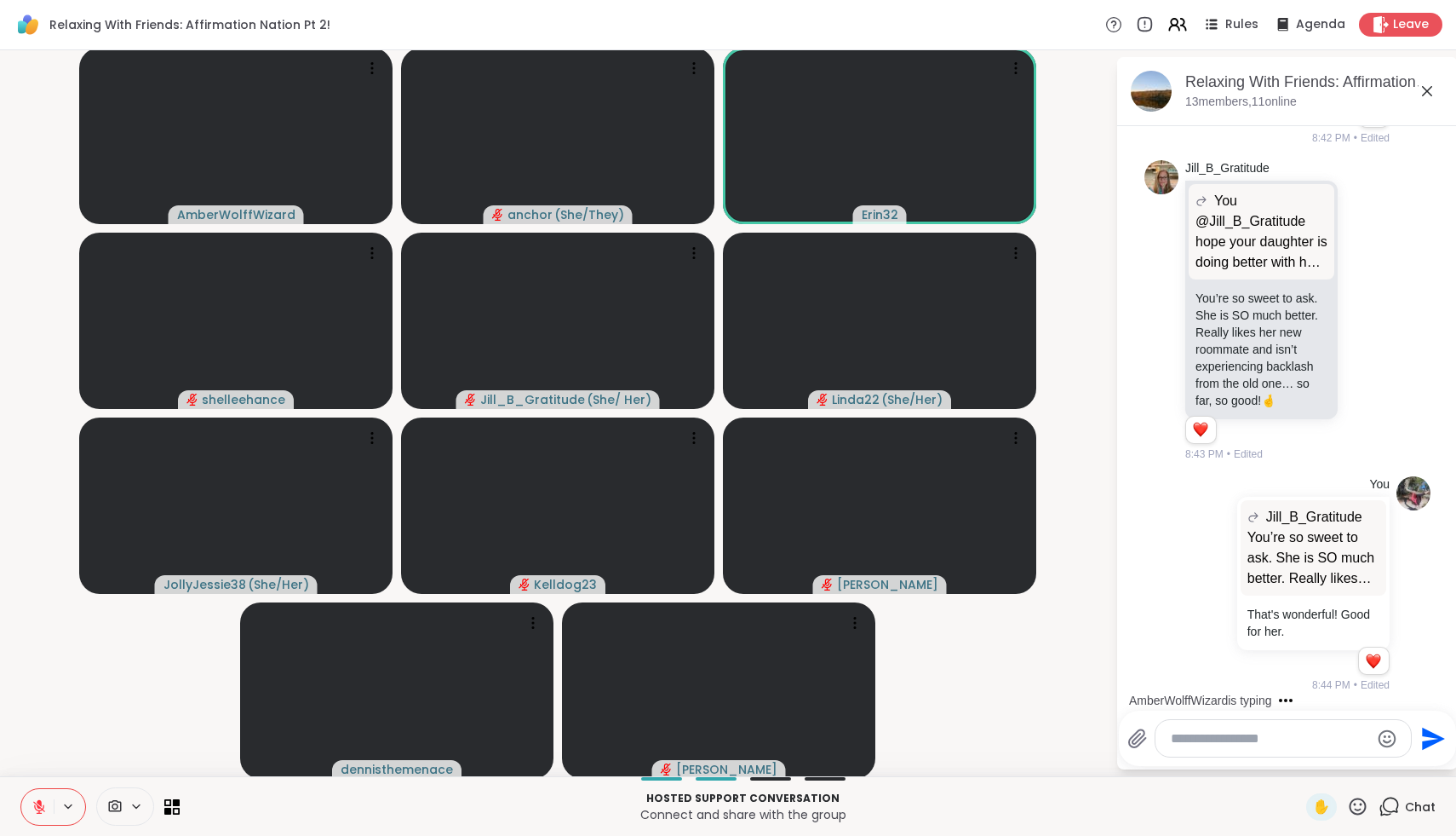
scroll to position [2872, 0]
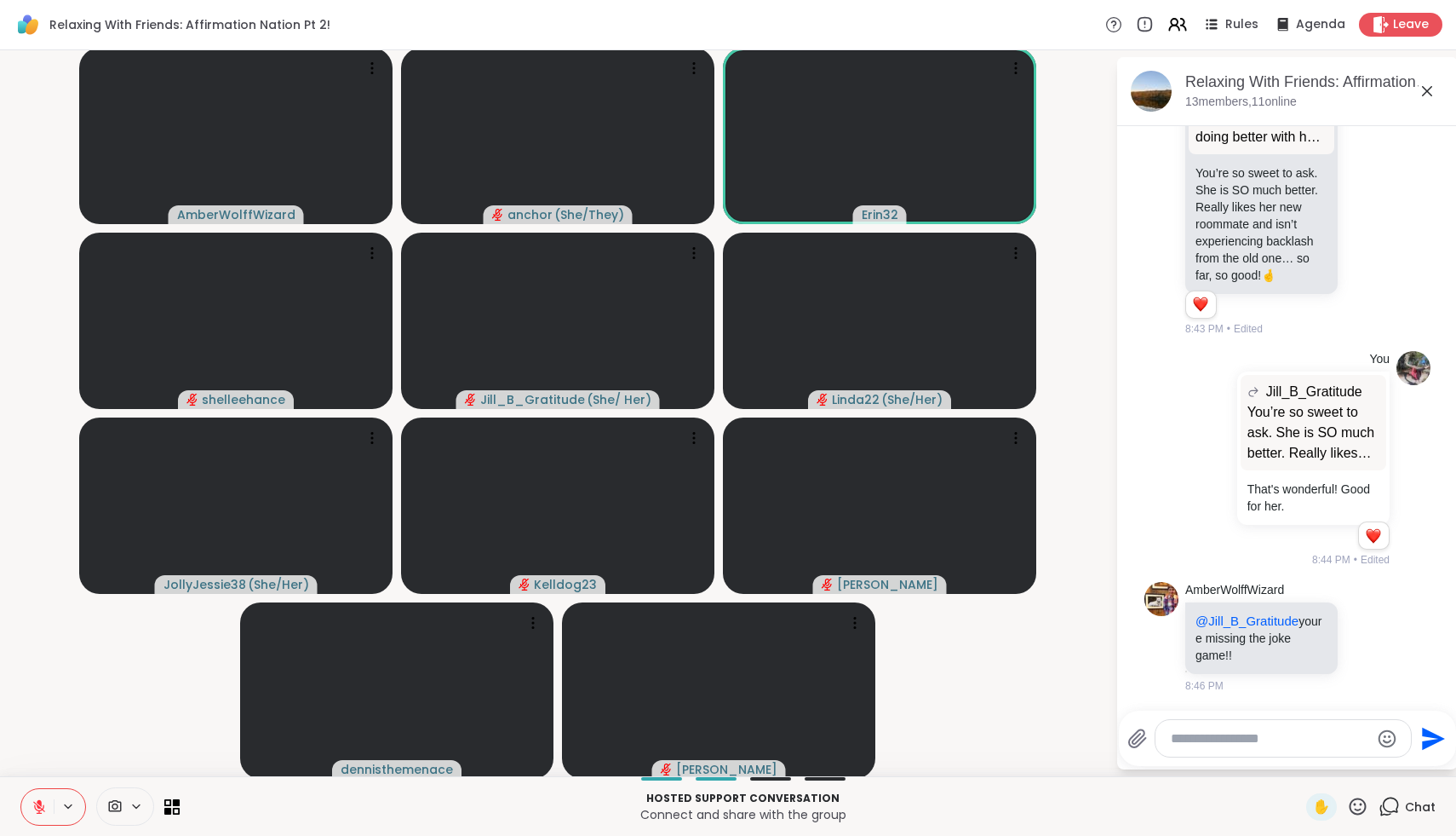
click at [1363, 809] on icon at bounding box center [1358, 806] width 21 height 21
click at [1307, 766] on div "❤️" at bounding box center [1308, 761] width 31 height 27
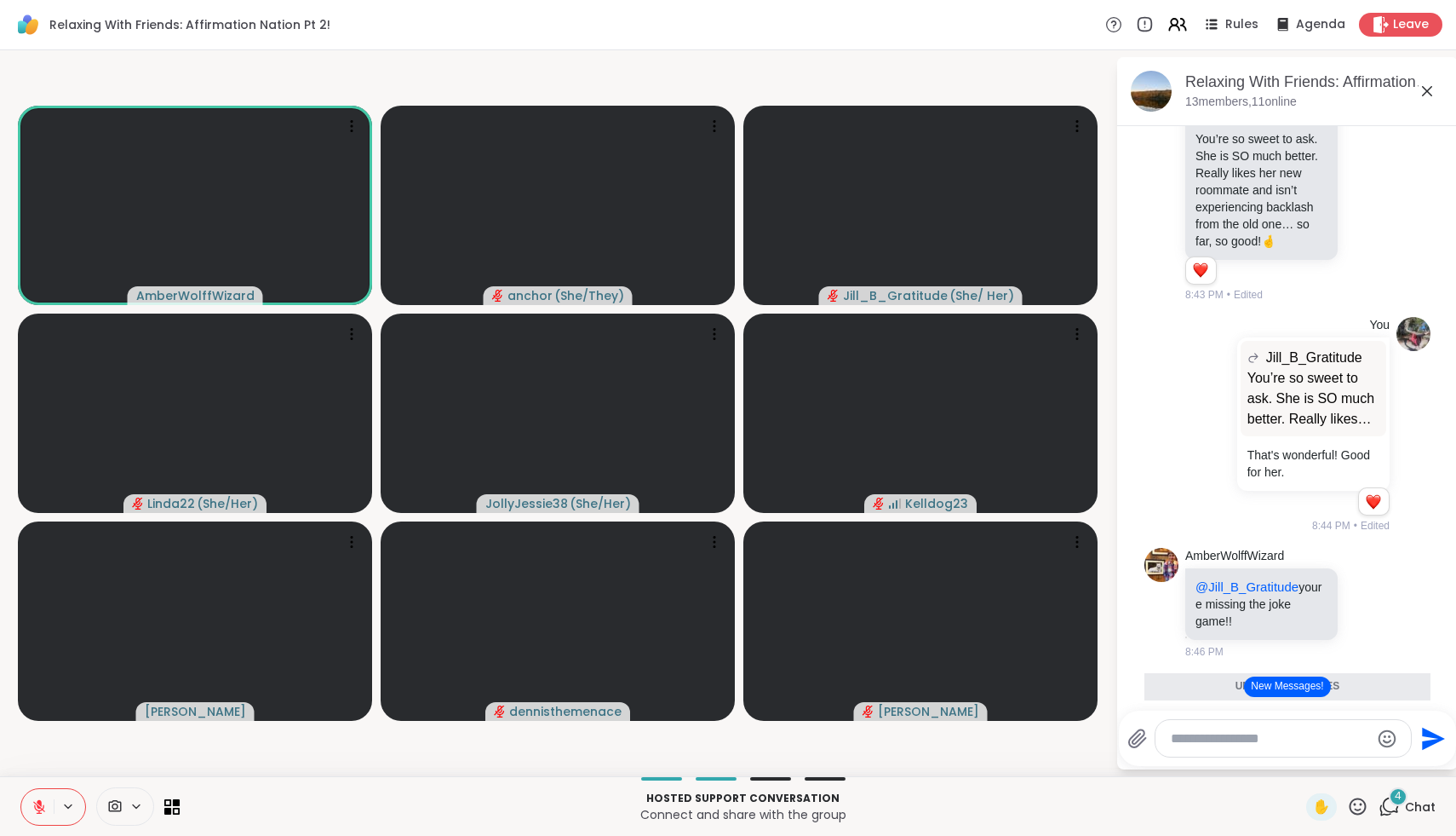
scroll to position [3102, 0]
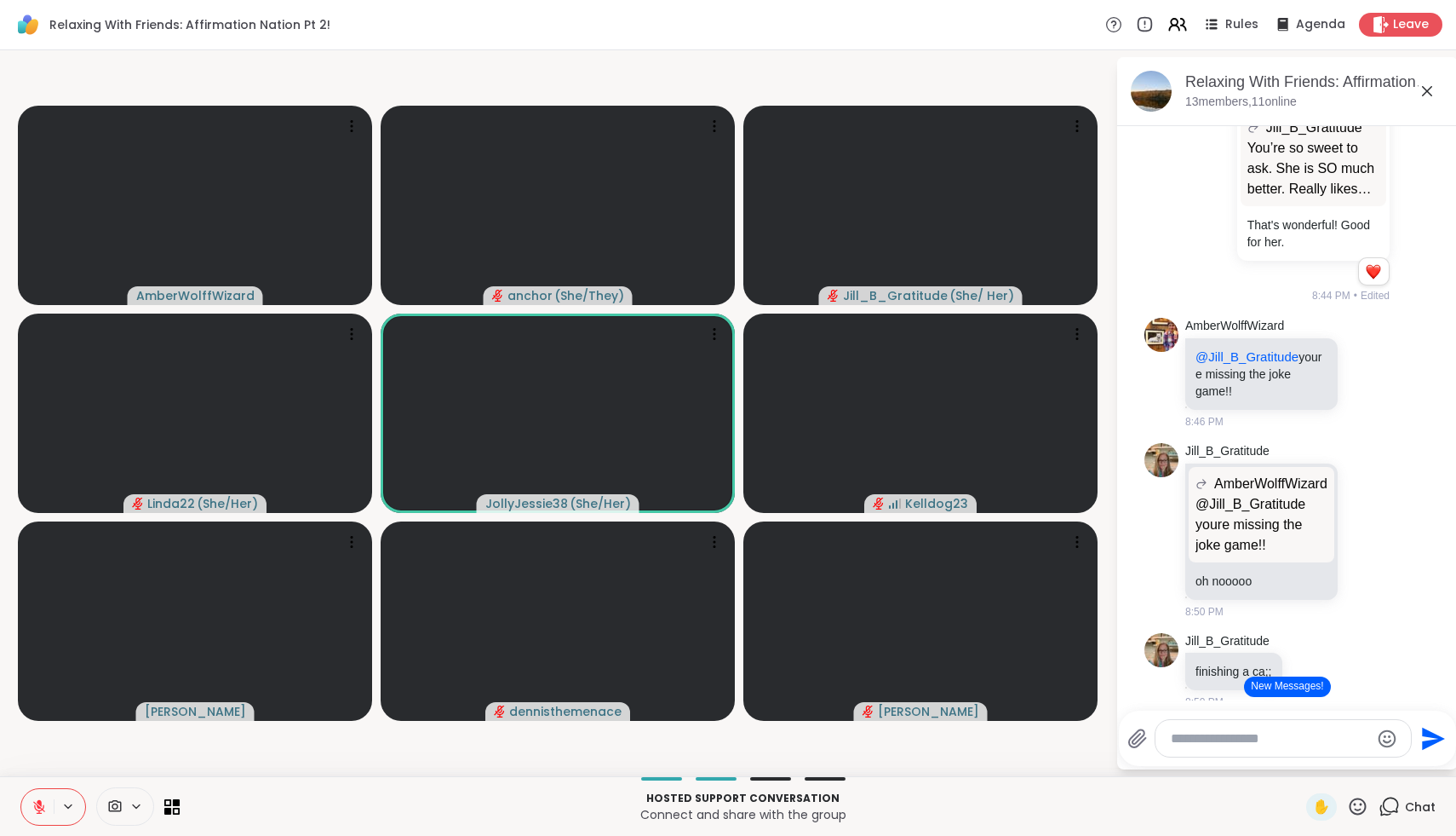
click at [42, 807] on icon at bounding box center [39, 807] width 12 height 12
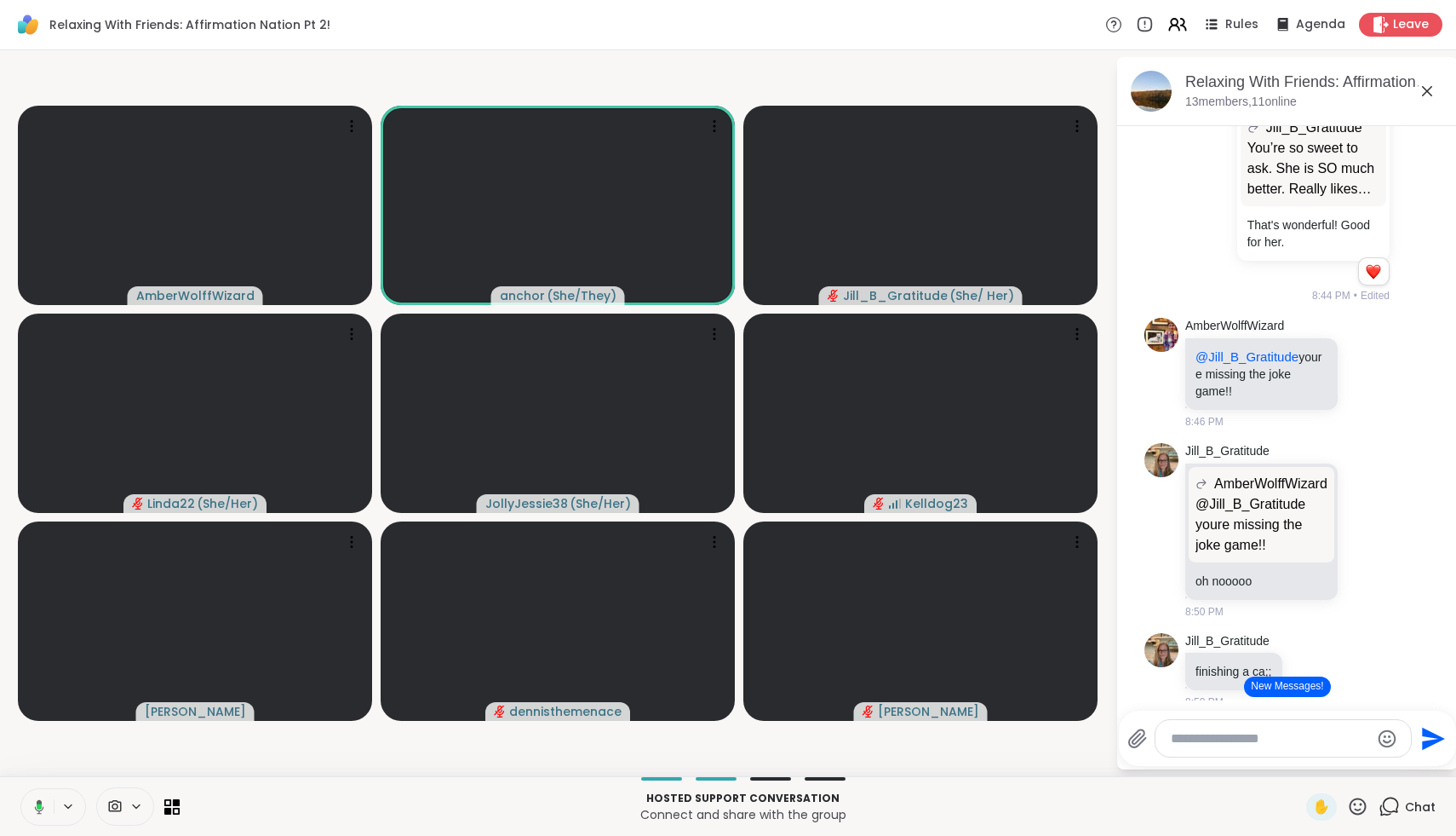
click at [42, 807] on icon at bounding box center [37, 807] width 16 height 16
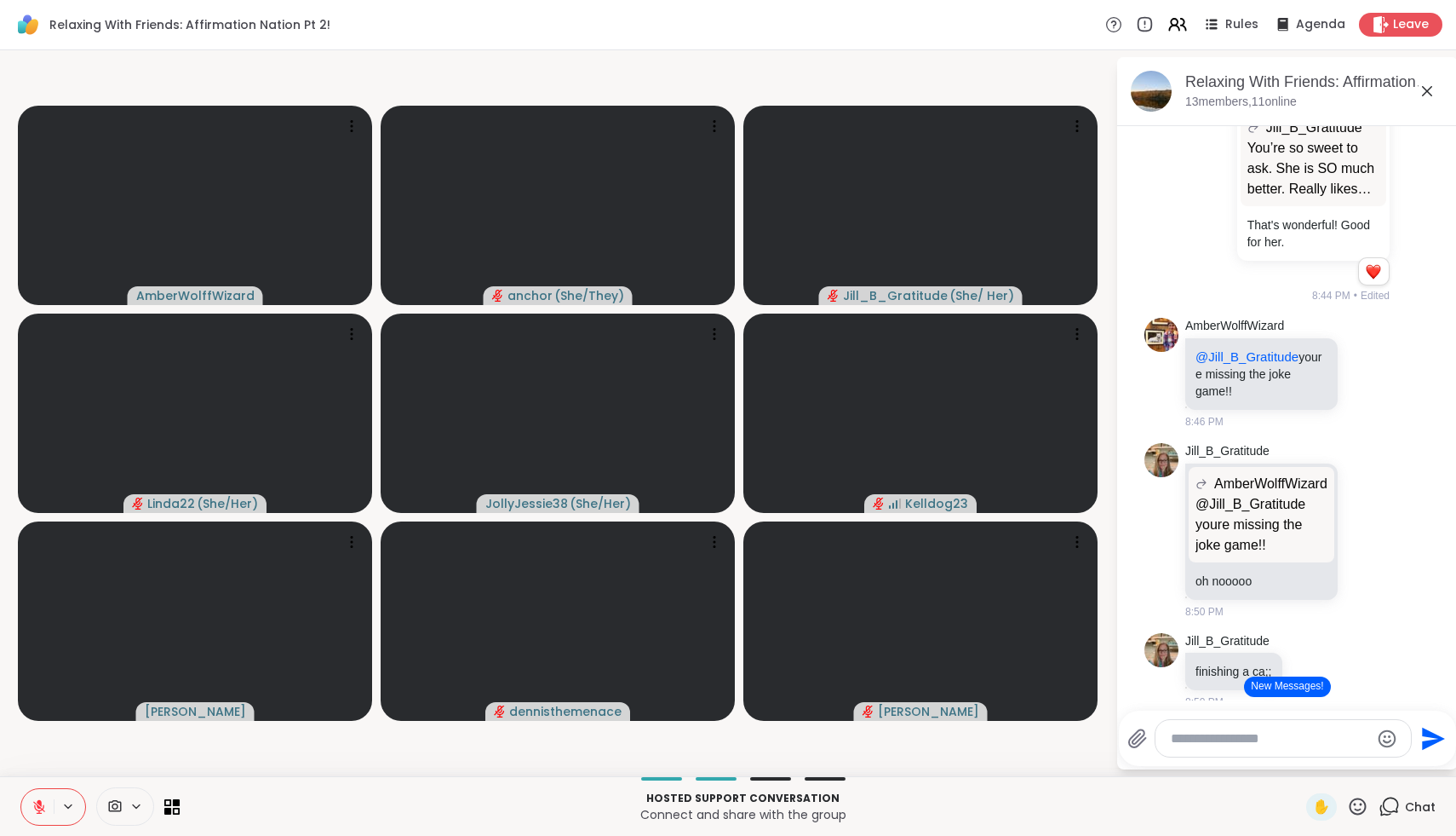
click at [42, 807] on icon at bounding box center [39, 807] width 12 height 12
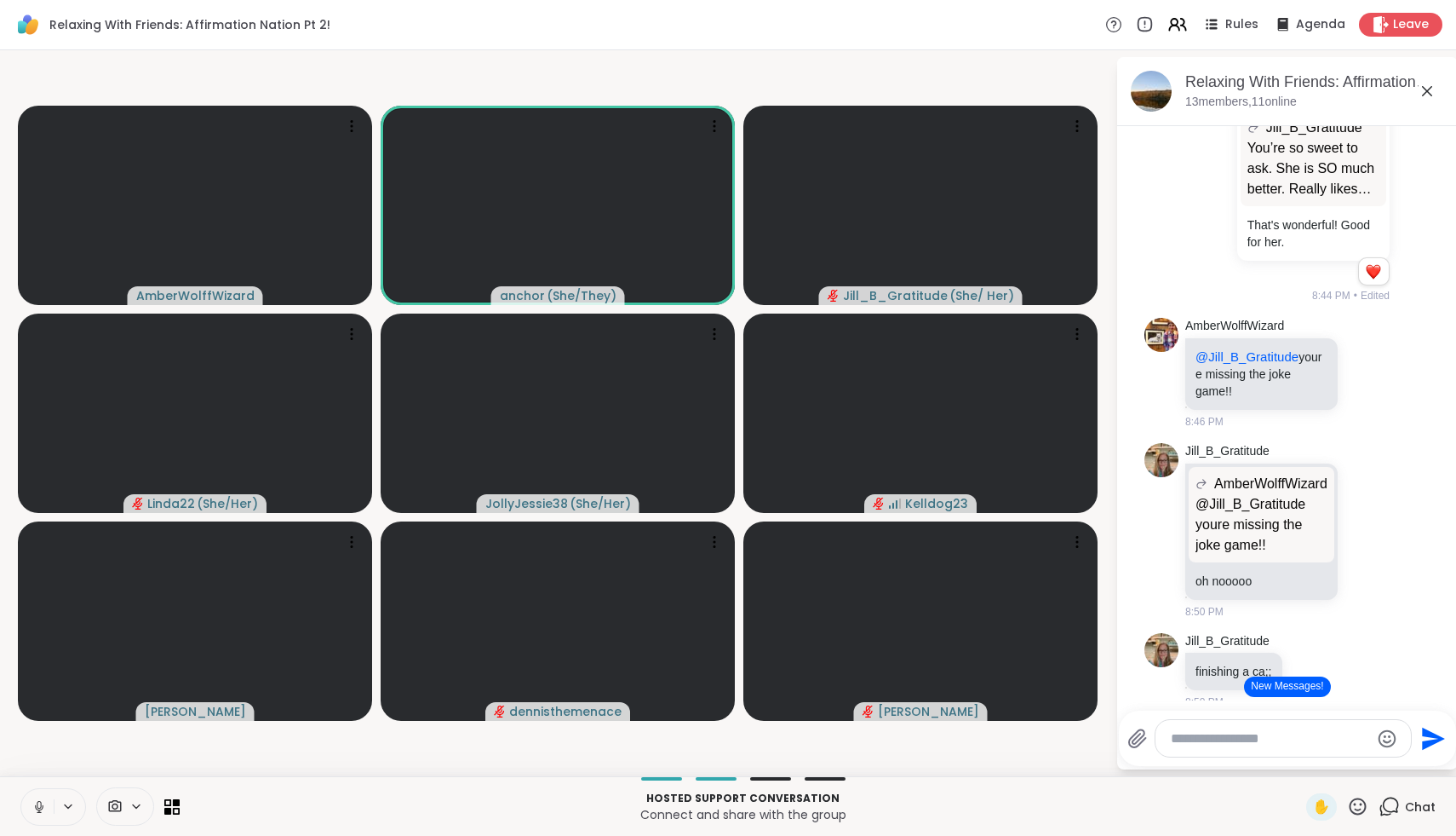
click at [42, 807] on icon at bounding box center [39, 806] width 9 height 5
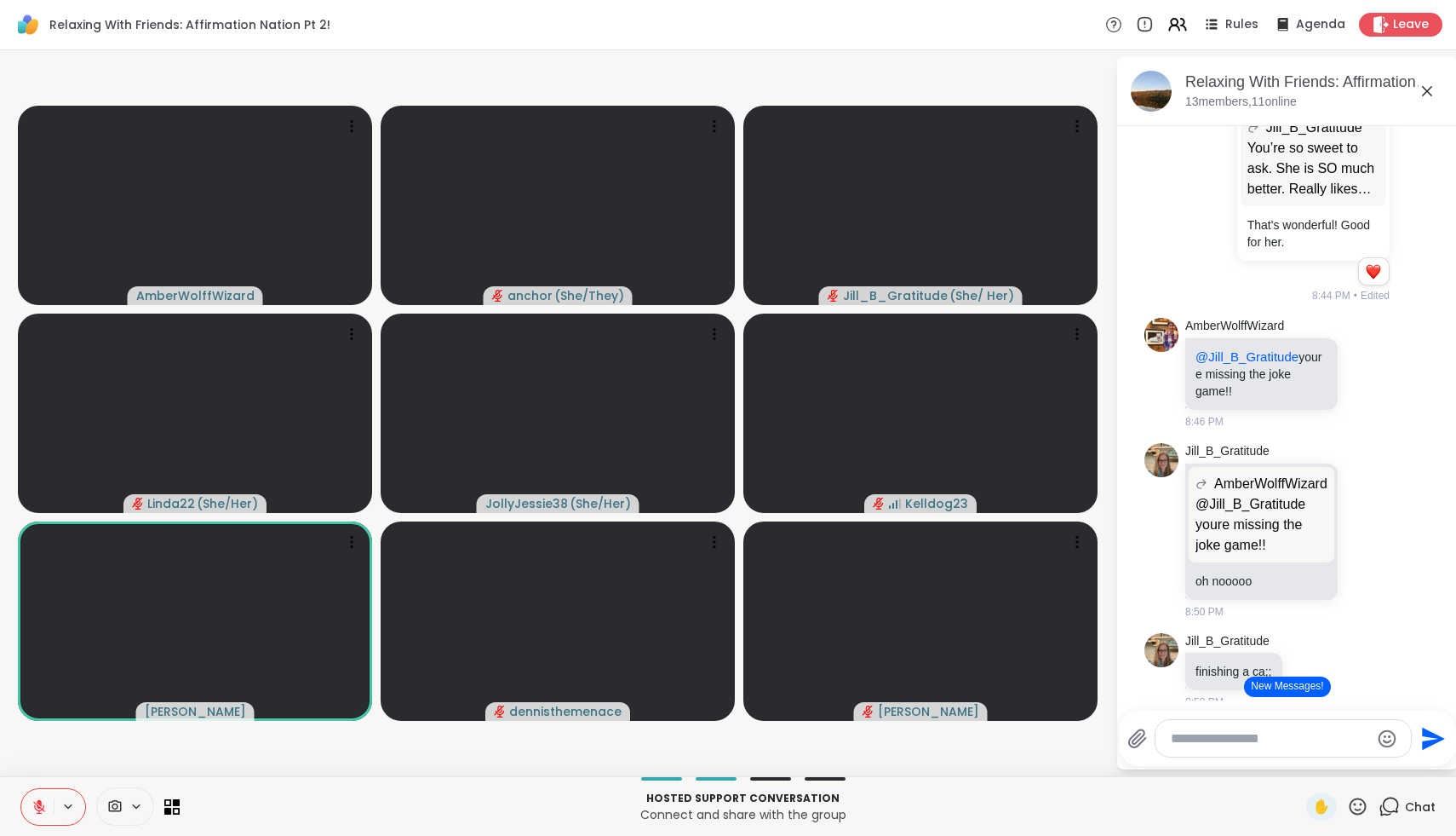
click at [1248, 683] on button "New Messages!" at bounding box center [1287, 686] width 86 height 20
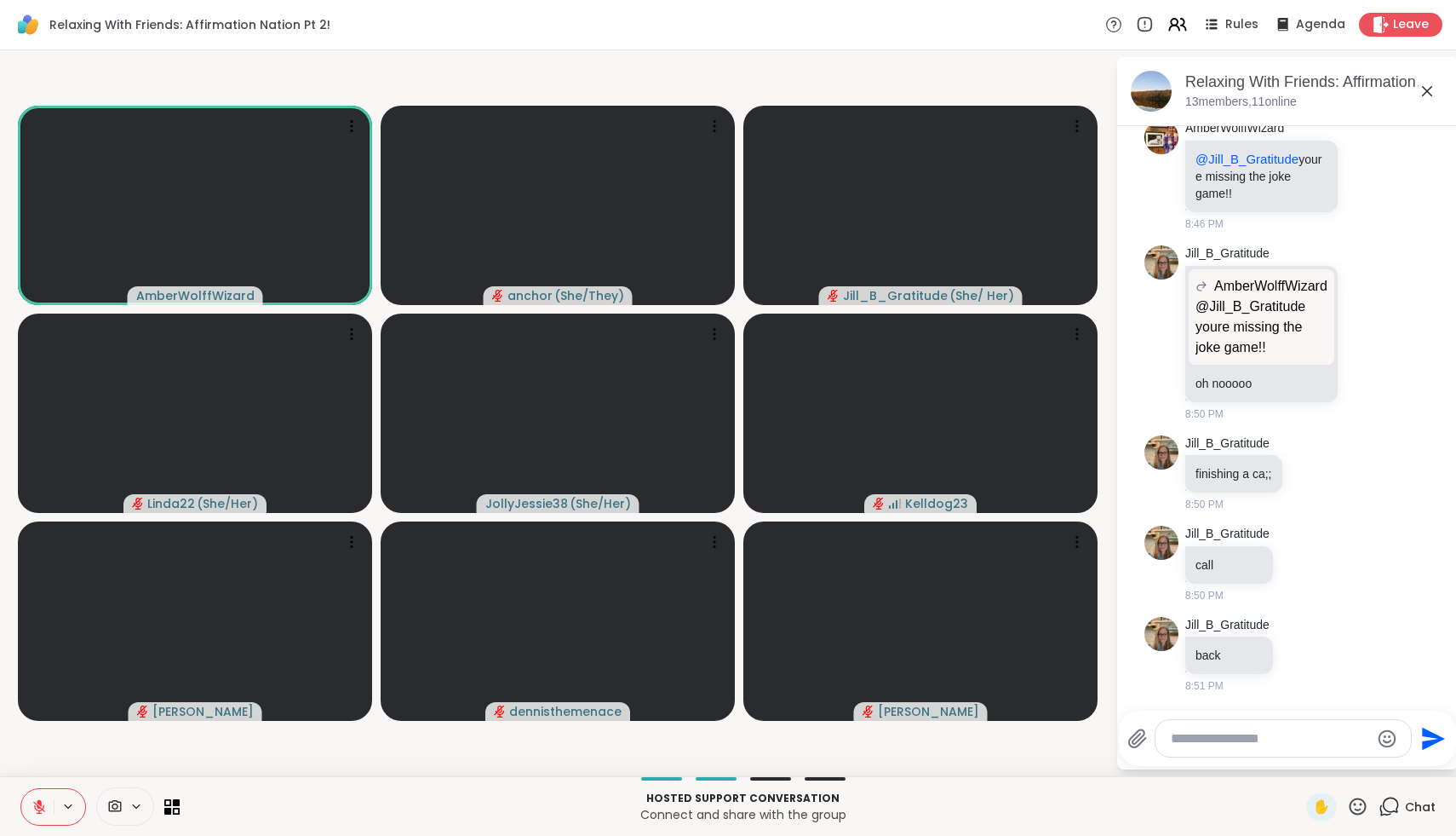
click at [38, 799] on icon at bounding box center [39, 807] width 16 height 16
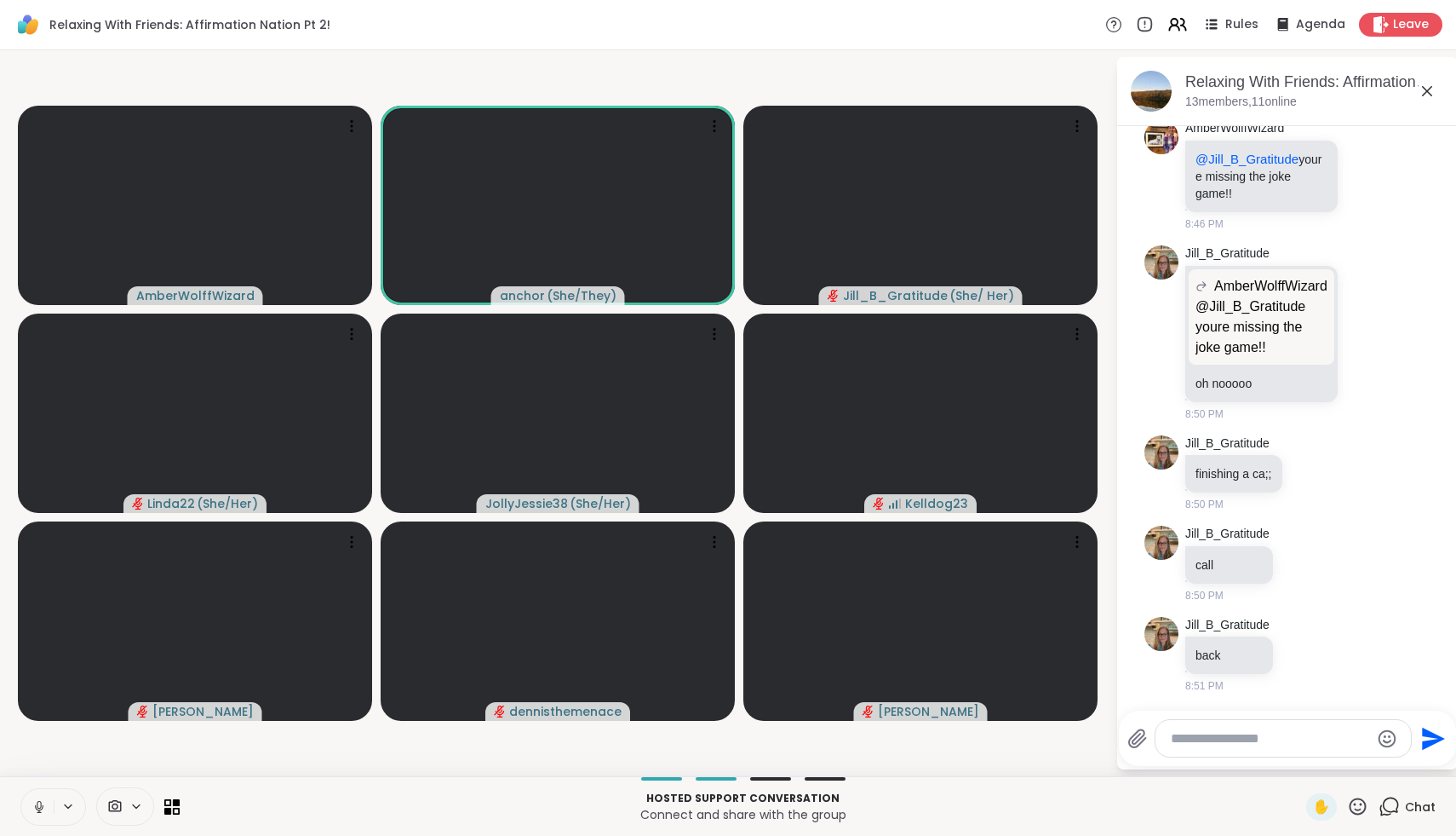
click at [38, 804] on icon at bounding box center [39, 807] width 16 height 16
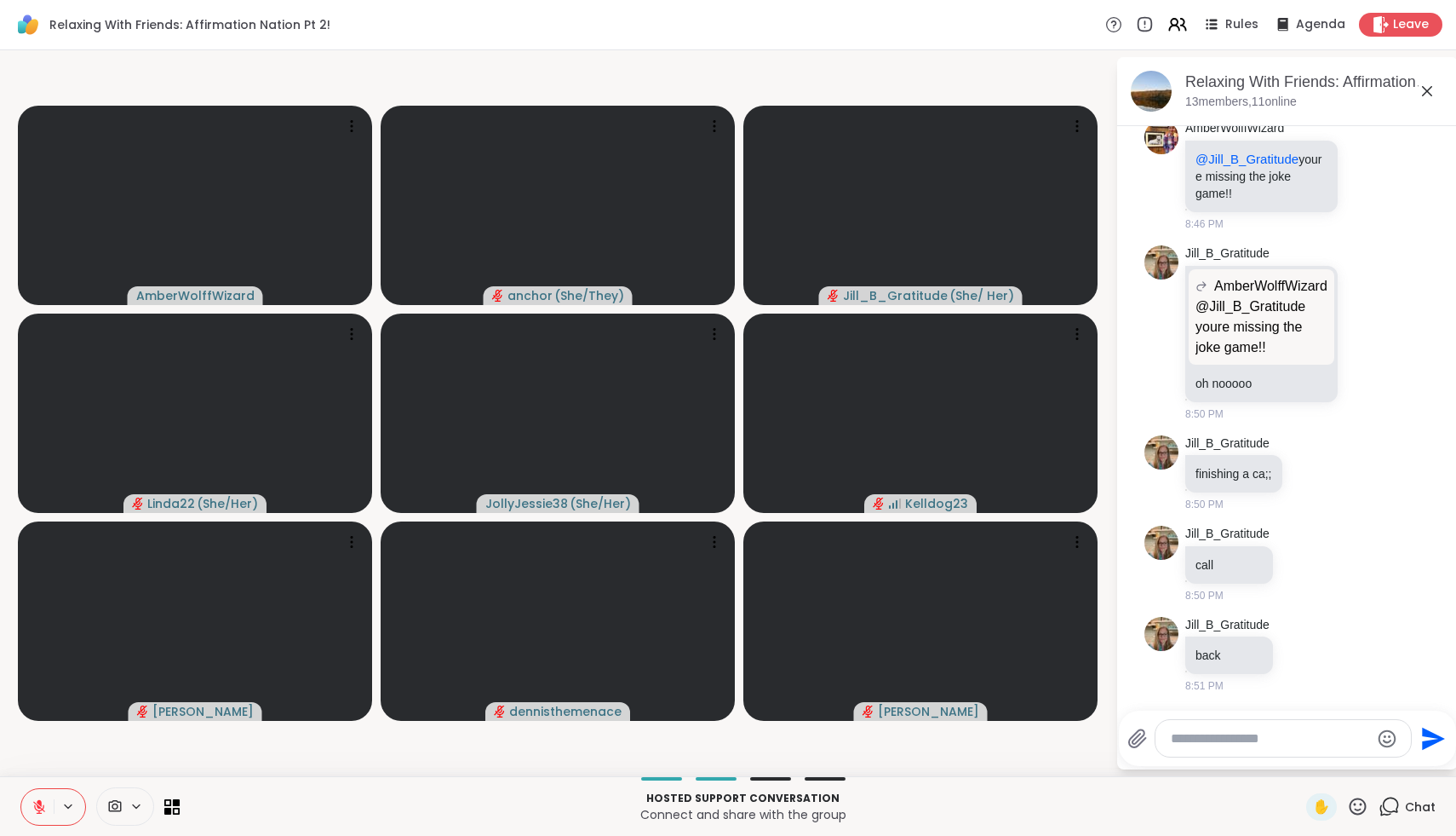
click at [38, 805] on icon at bounding box center [39, 807] width 12 height 12
click at [36, 815] on button at bounding box center [37, 806] width 32 height 36
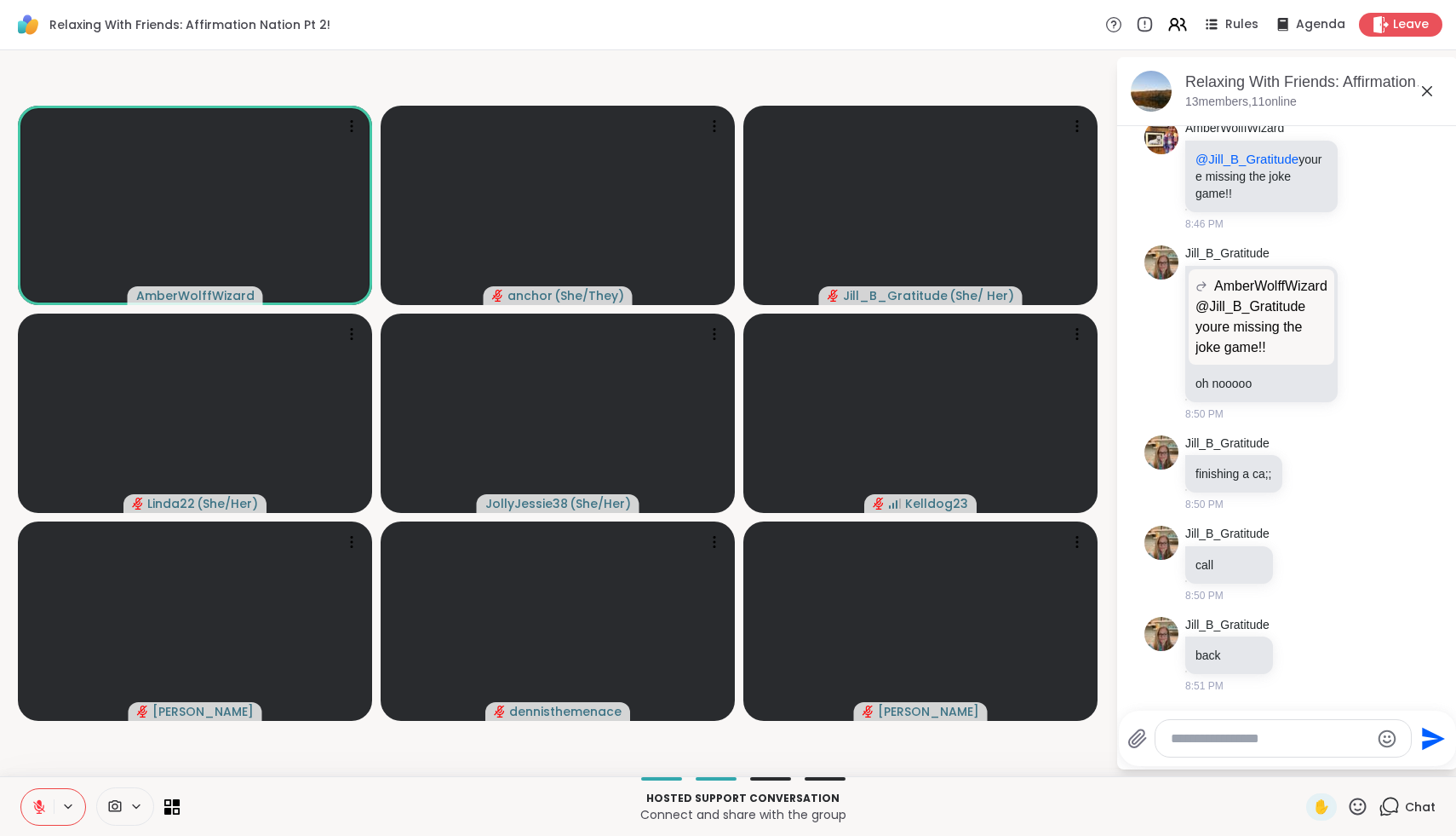
click at [40, 812] on icon at bounding box center [39, 807] width 12 height 12
click at [40, 812] on icon at bounding box center [39, 807] width 16 height 16
click at [43, 807] on icon at bounding box center [39, 807] width 12 height 12
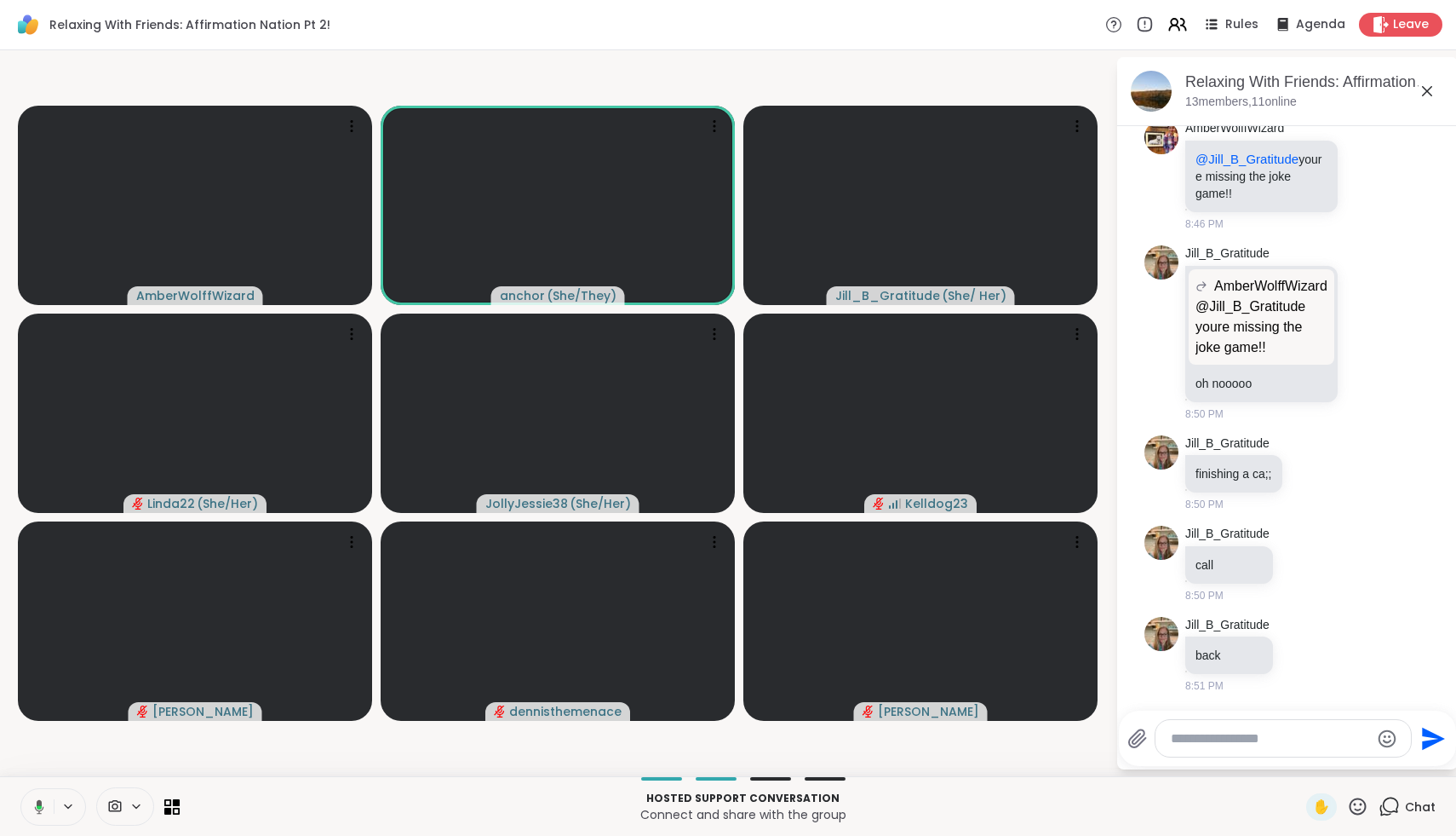
click at [41, 805] on icon at bounding box center [37, 807] width 16 height 16
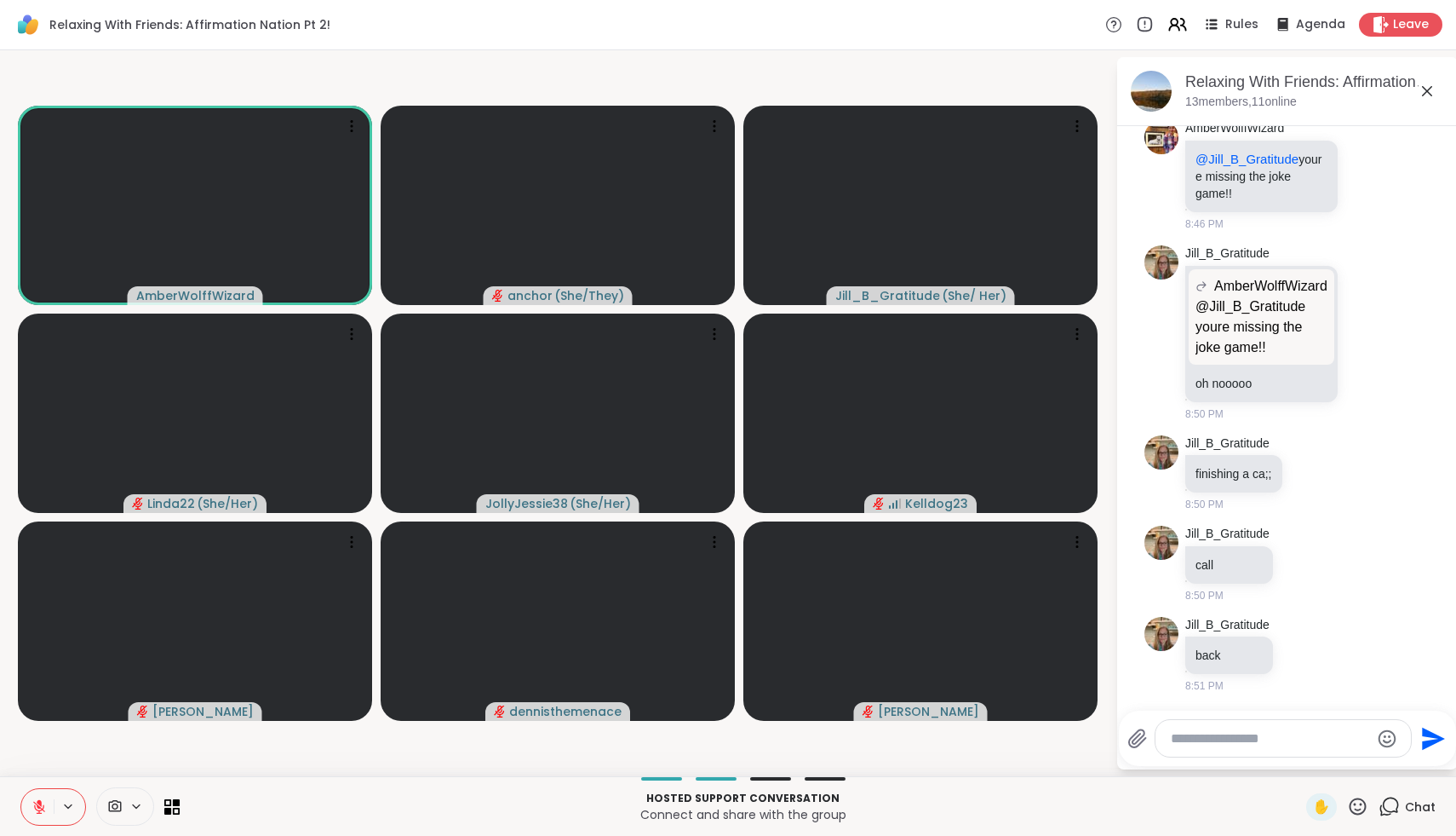
click at [44, 806] on icon at bounding box center [39, 807] width 12 height 12
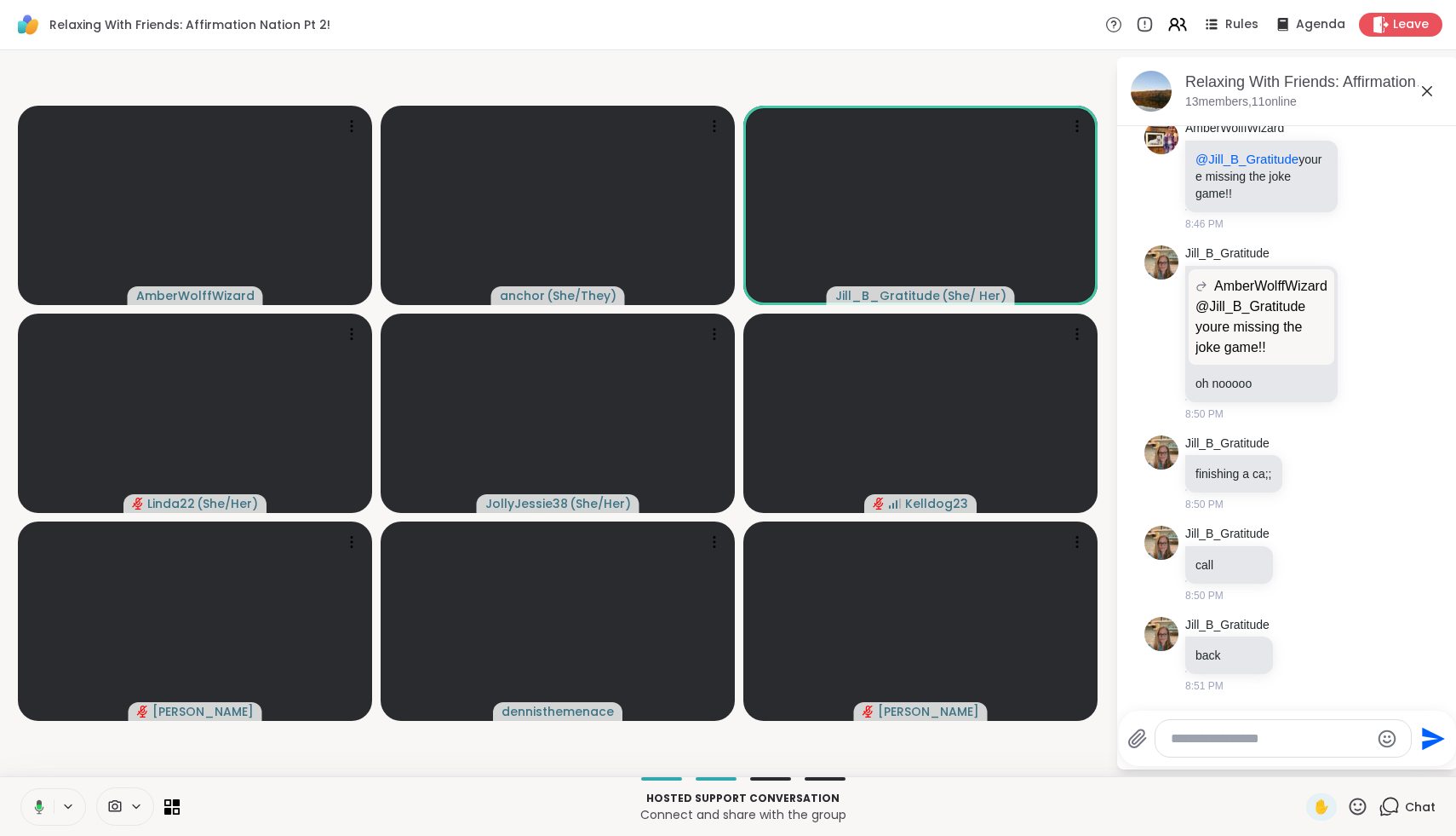
click at [45, 804] on button at bounding box center [36, 806] width 35 height 36
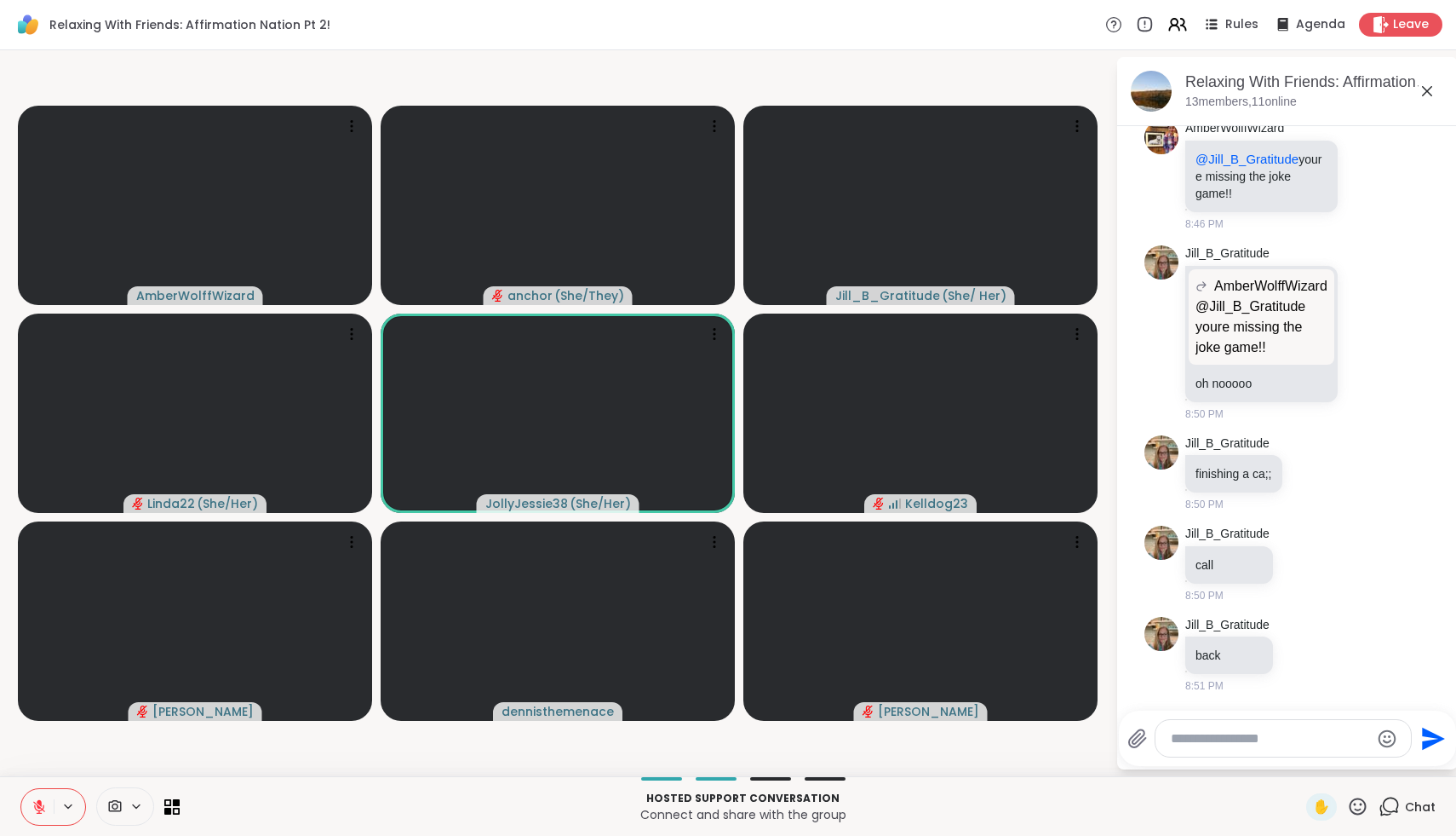
click at [45, 804] on icon at bounding box center [39, 807] width 16 height 16
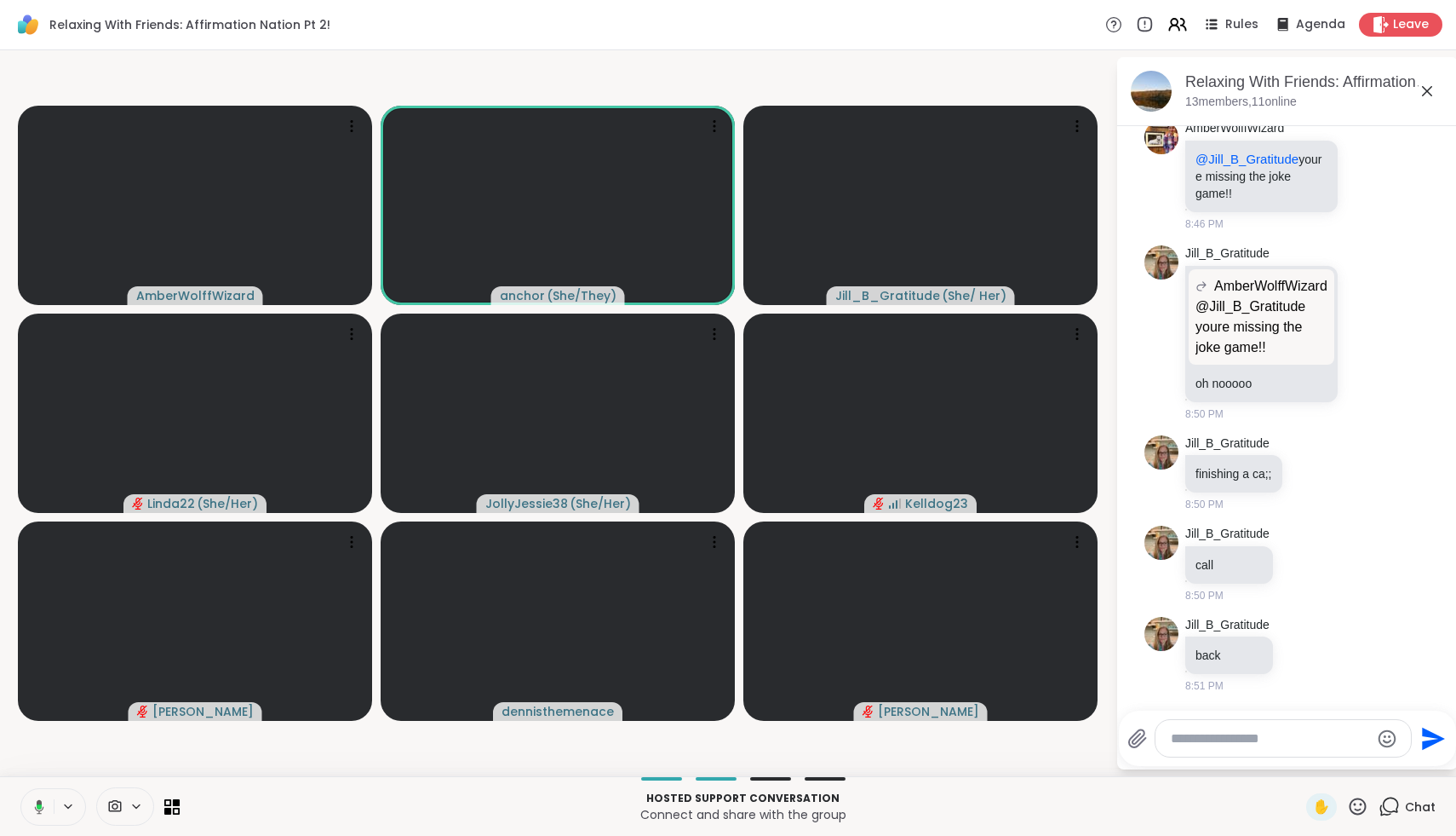
click at [45, 804] on button at bounding box center [36, 806] width 35 height 36
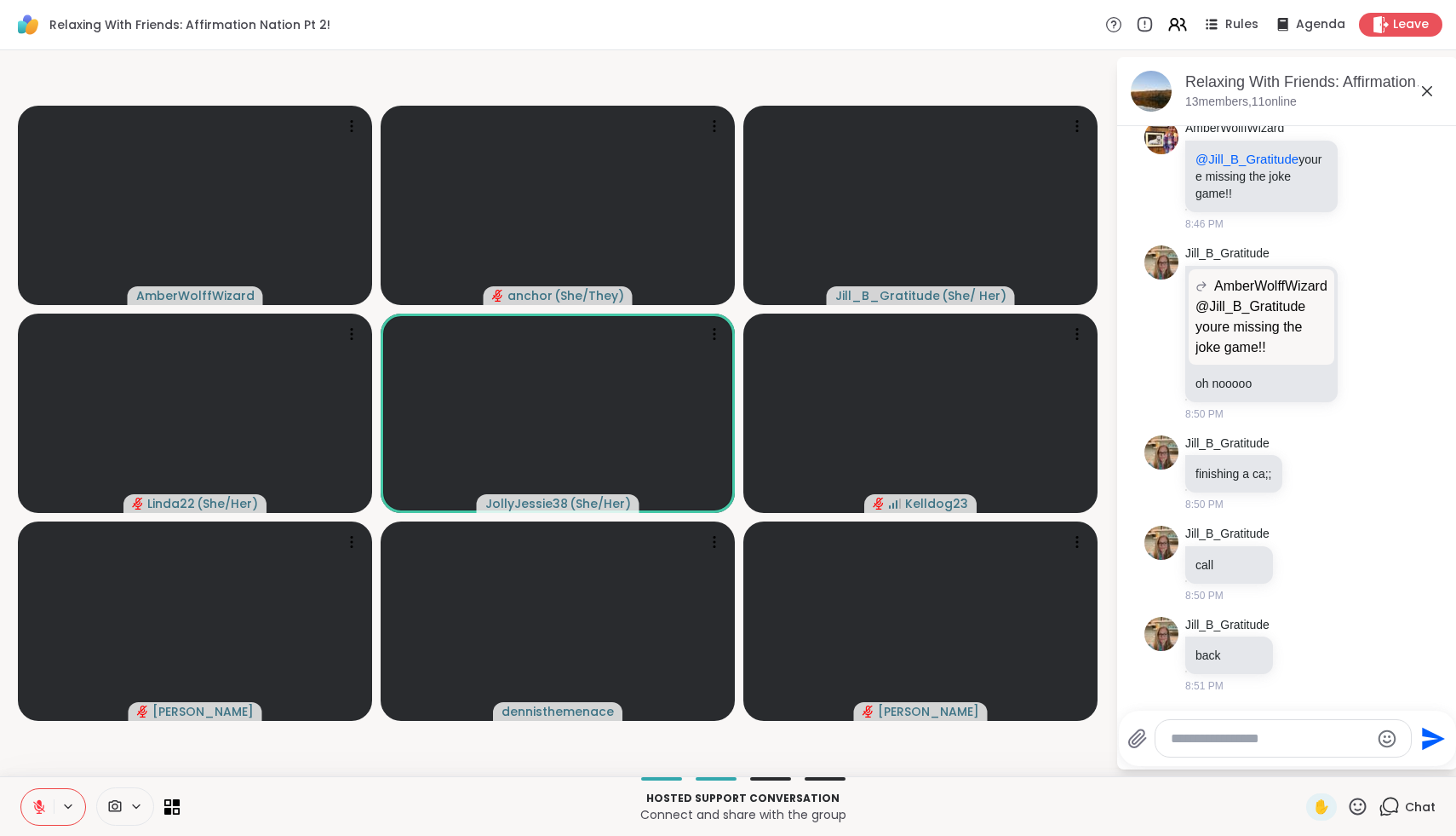
click at [45, 804] on icon at bounding box center [39, 807] width 16 height 16
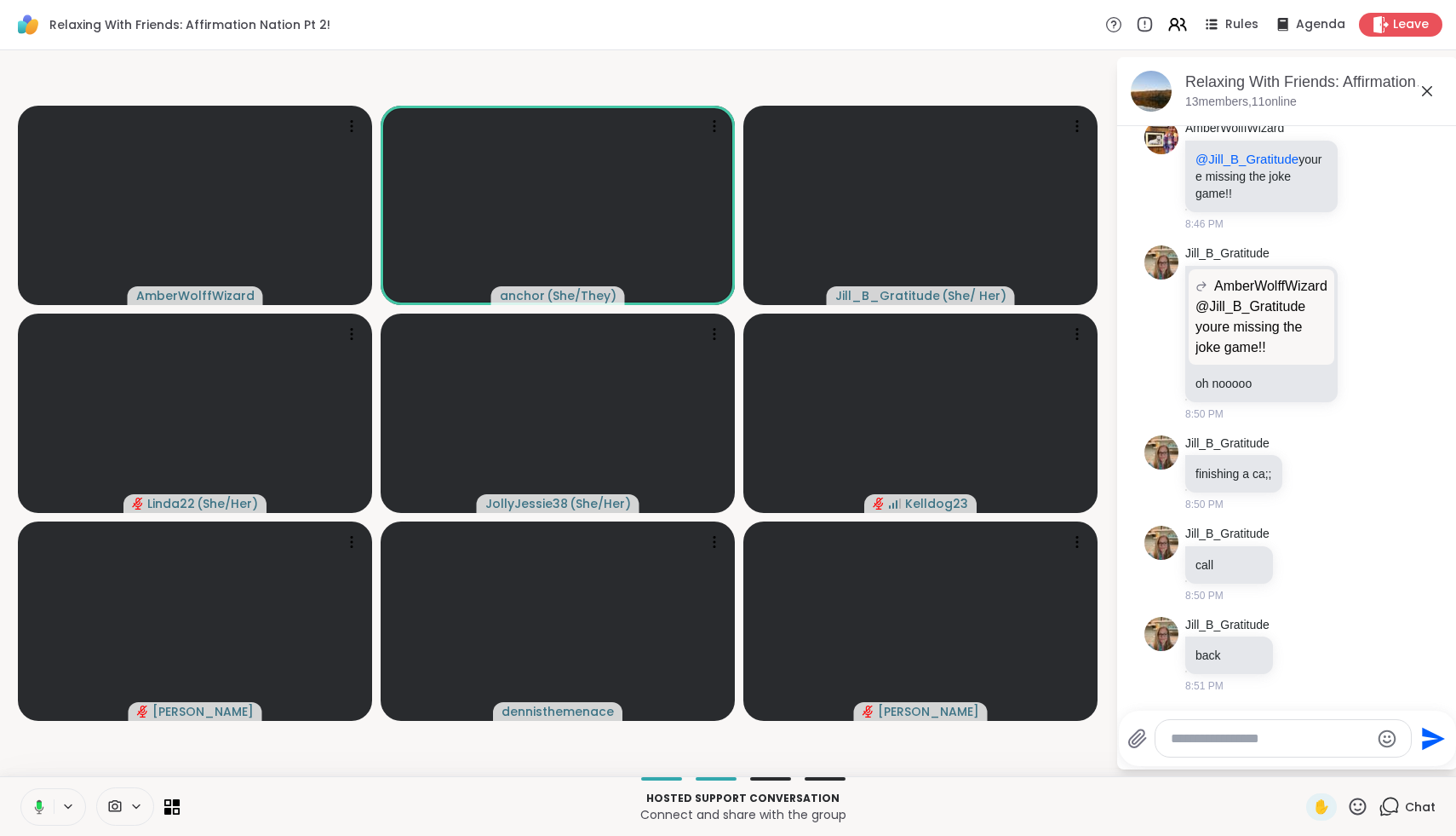
click at [45, 804] on button at bounding box center [36, 806] width 35 height 36
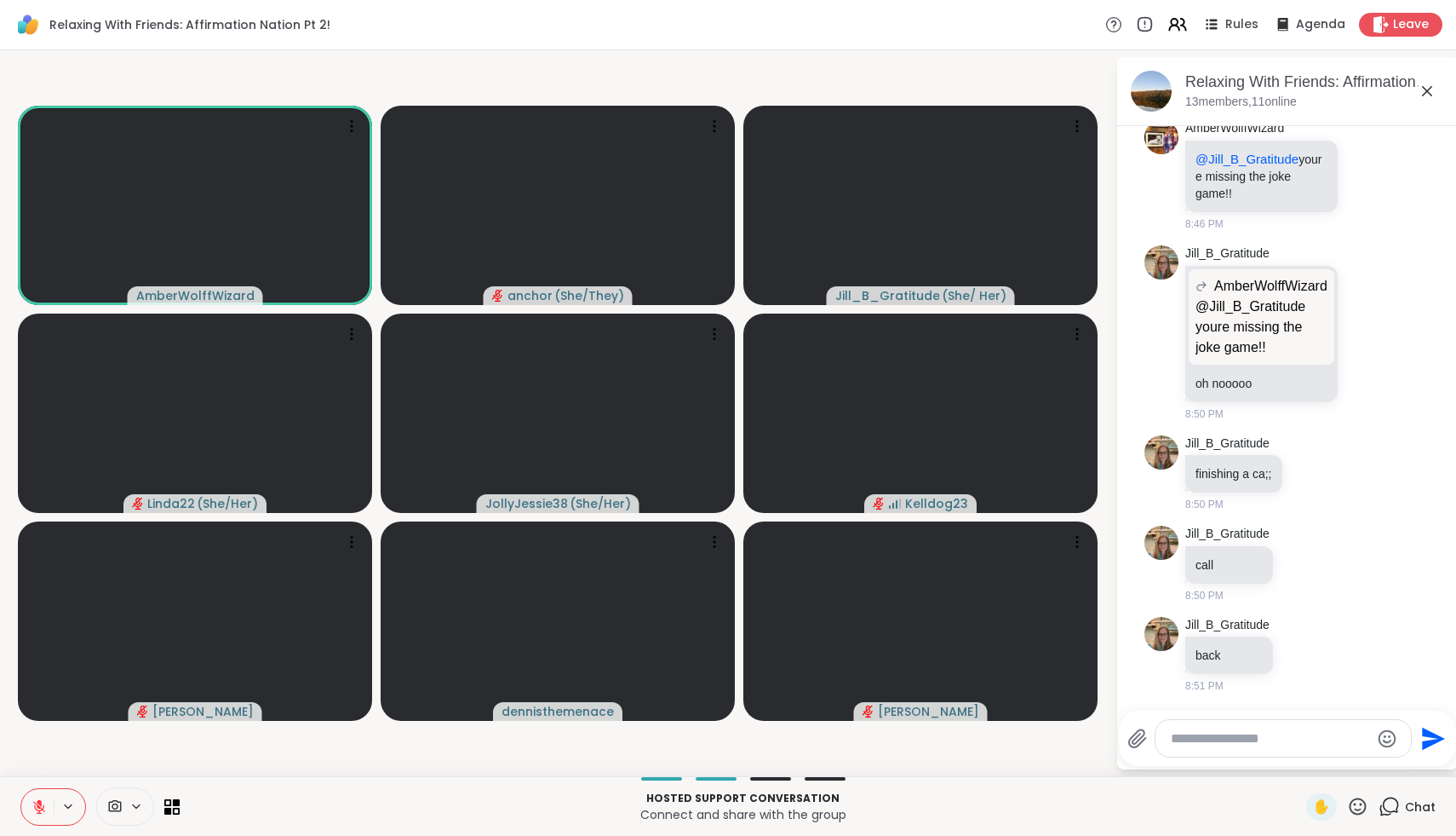
click at [45, 804] on icon at bounding box center [39, 807] width 16 height 16
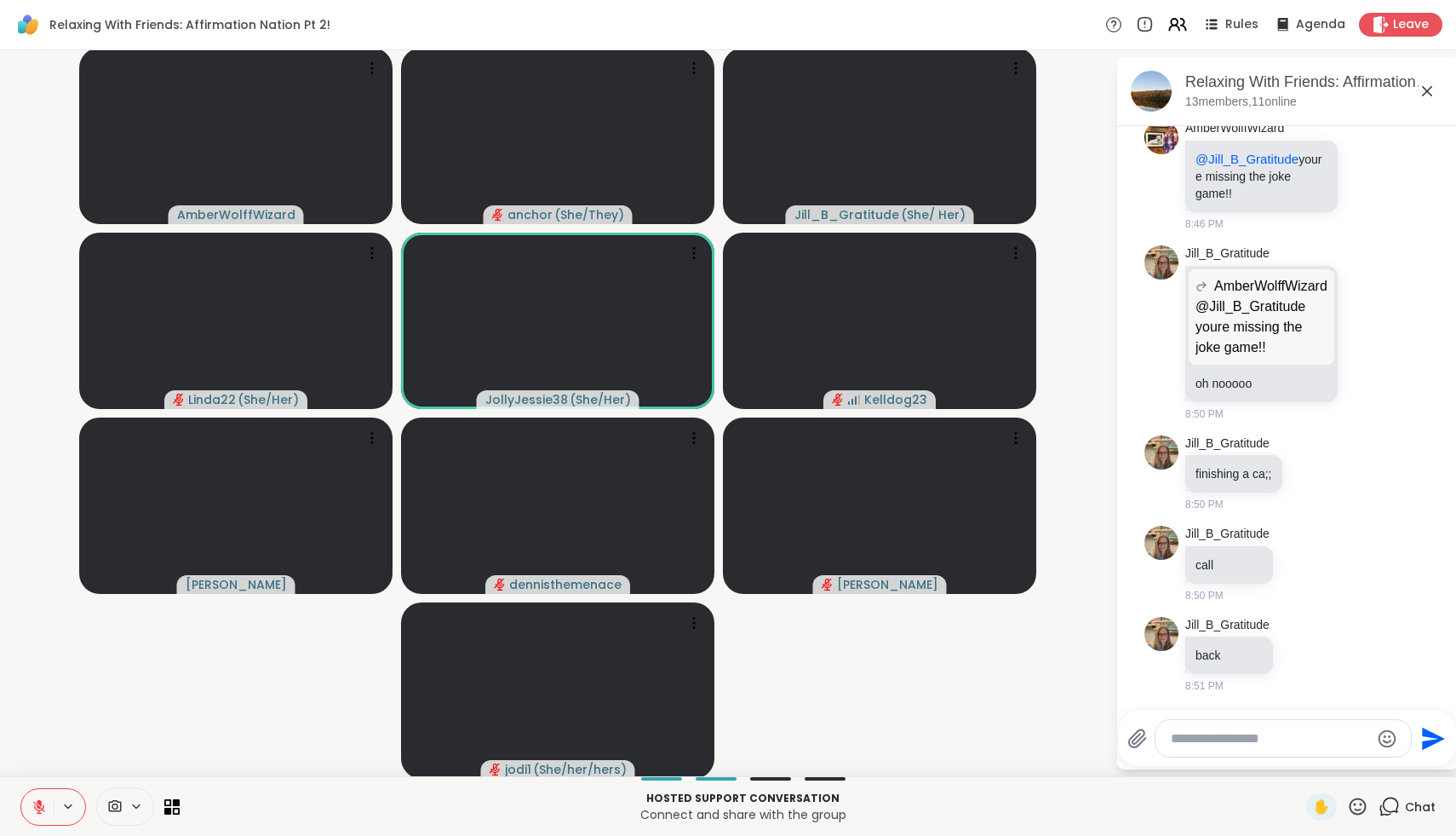
click at [1358, 805] on icon at bounding box center [1358, 806] width 21 height 21
click at [1377, 763] on div "🌟" at bounding box center [1383, 761] width 31 height 27
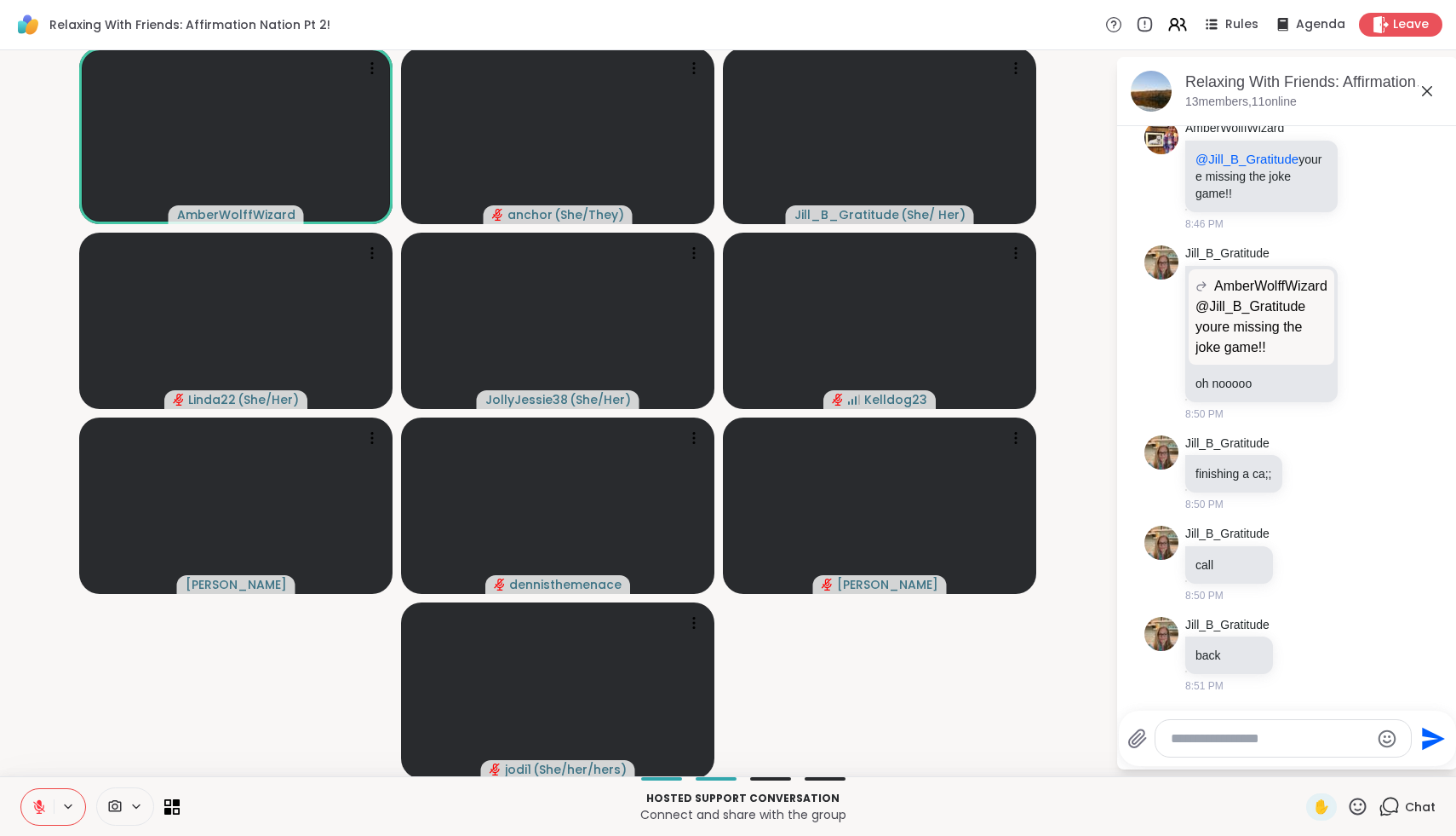
click at [1219, 738] on textarea "Type your message" at bounding box center [1270, 739] width 198 height 17
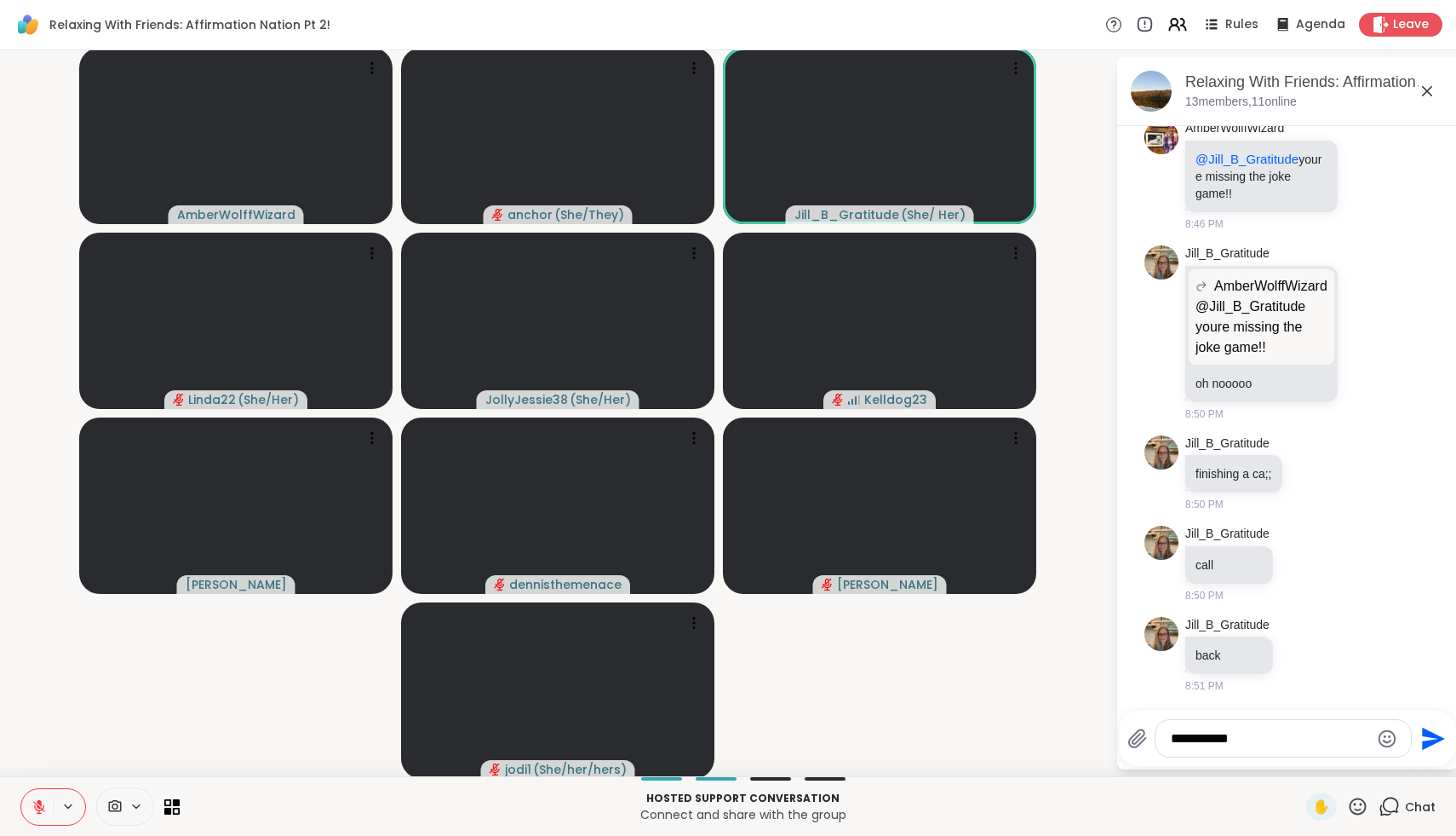
type textarea "**********"
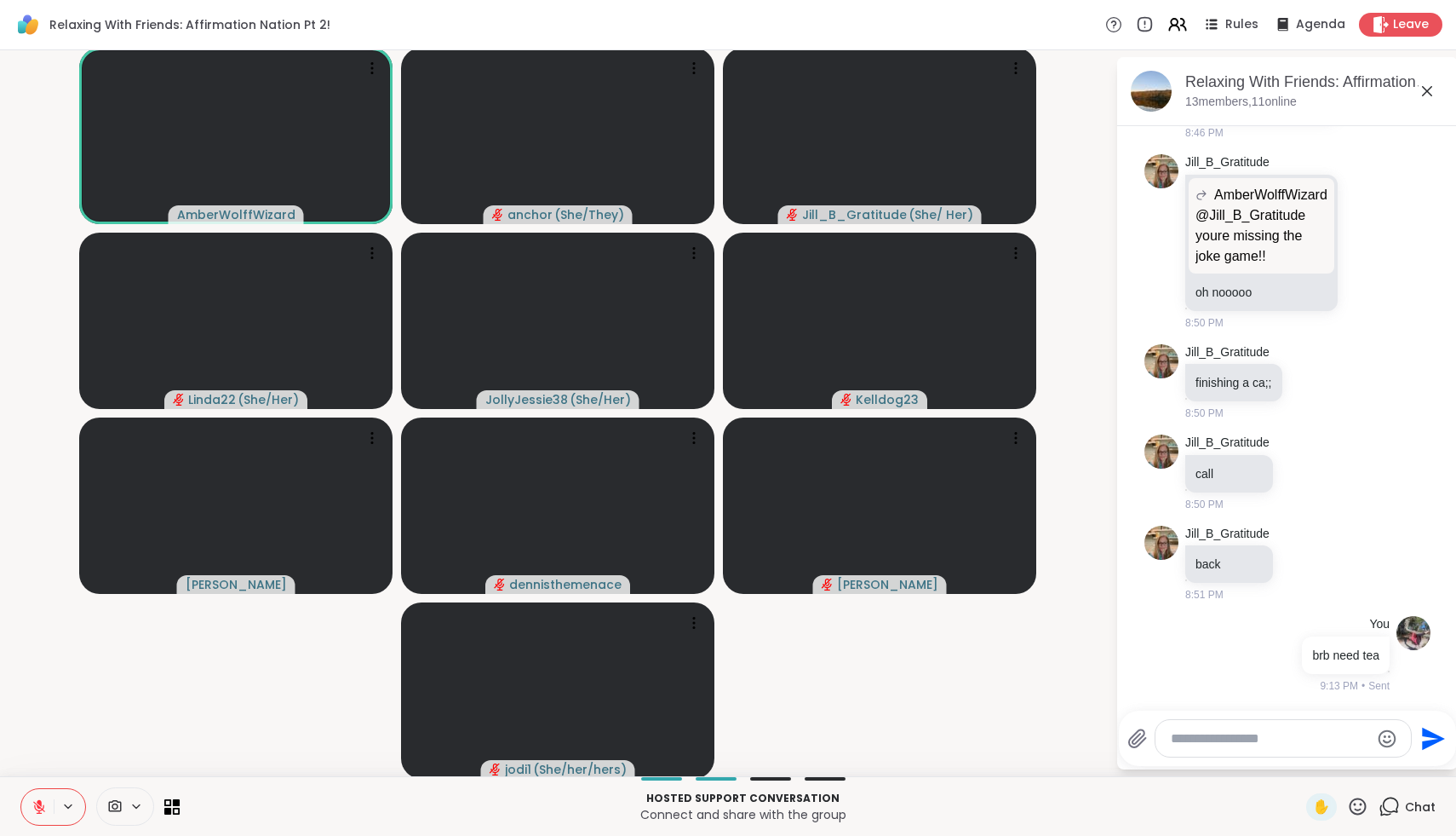
click at [40, 805] on icon at bounding box center [39, 807] width 16 height 16
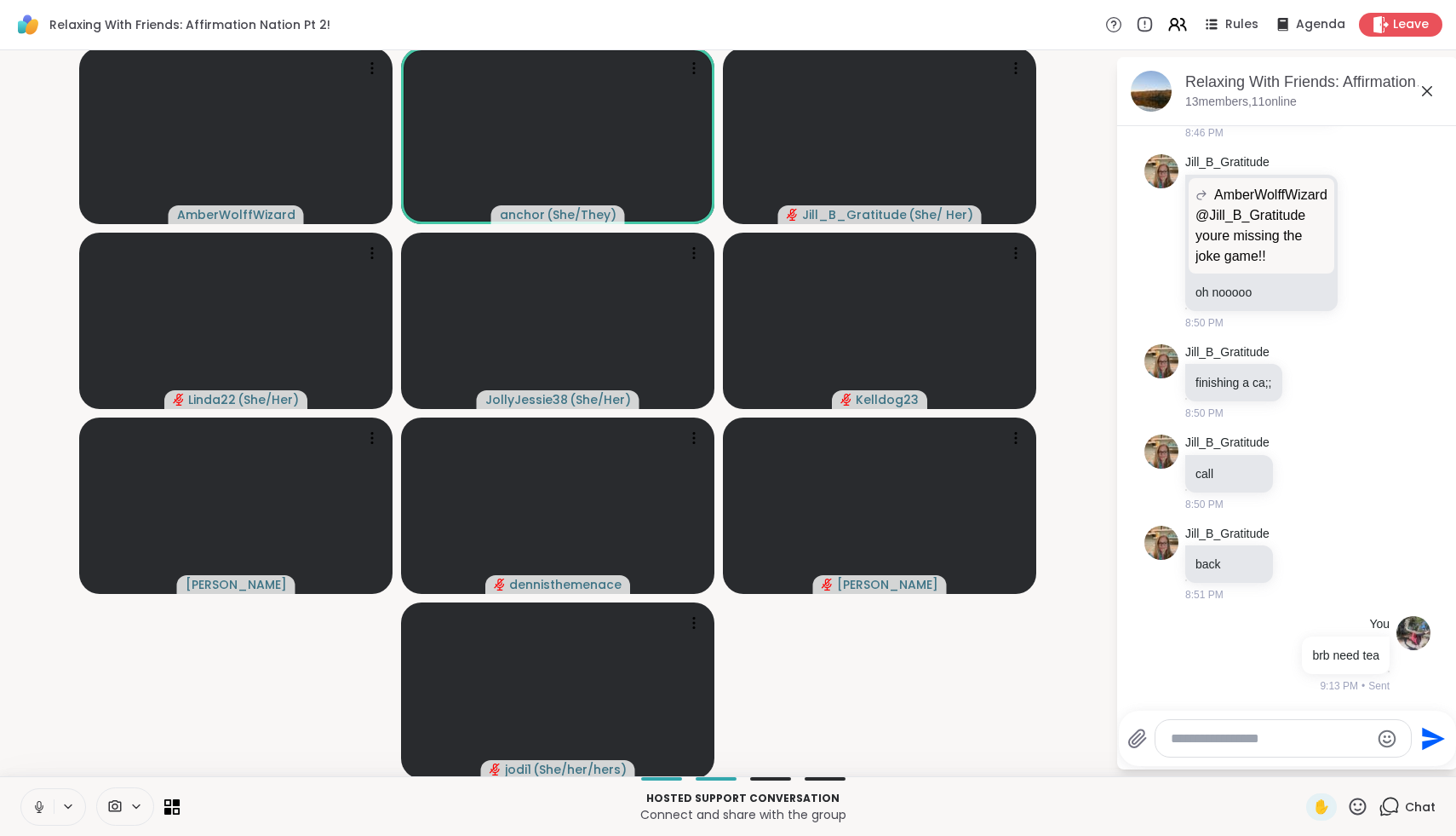
click at [40, 808] on icon at bounding box center [39, 806] width 9 height 5
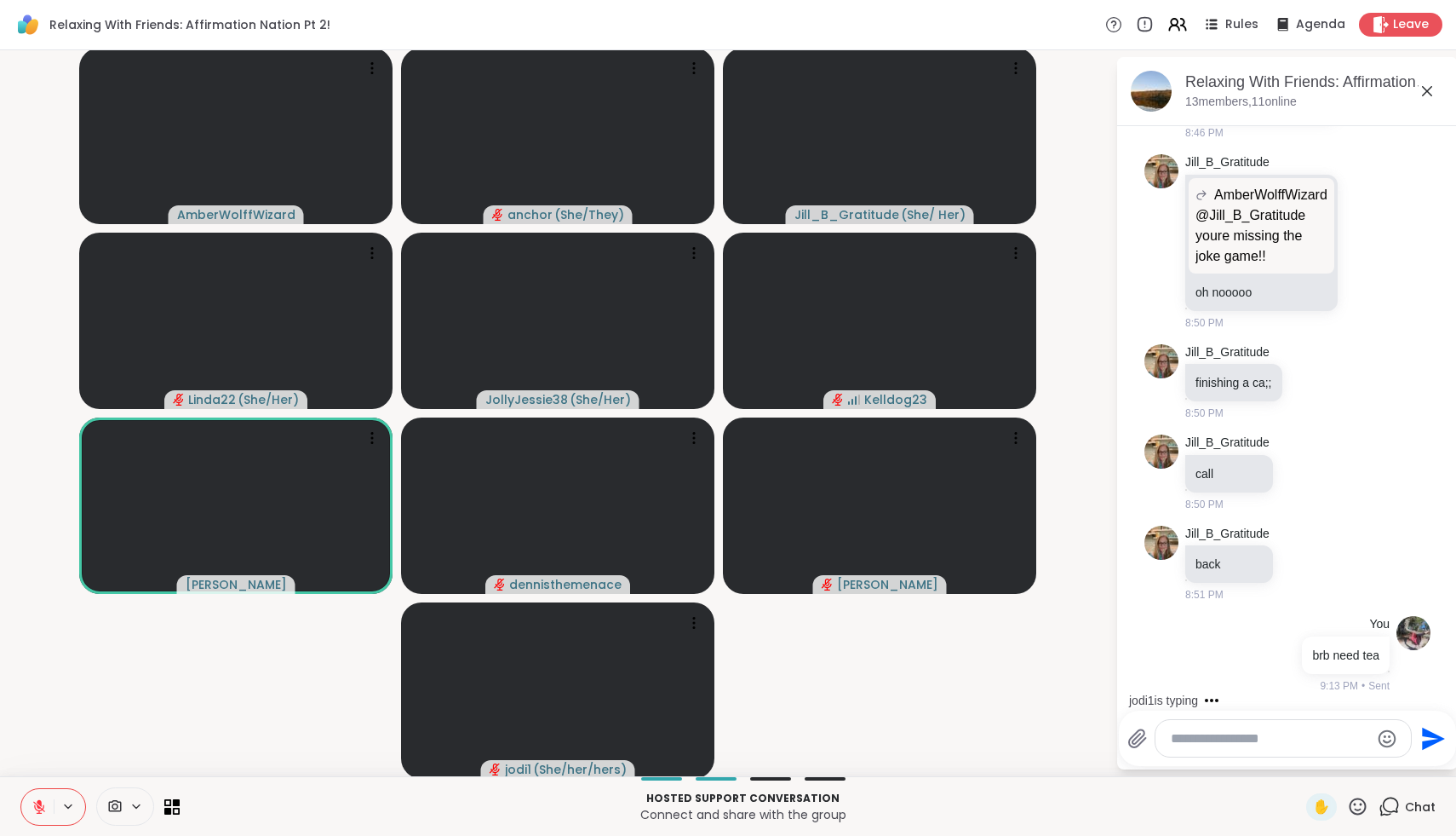
scroll to position [3533, 0]
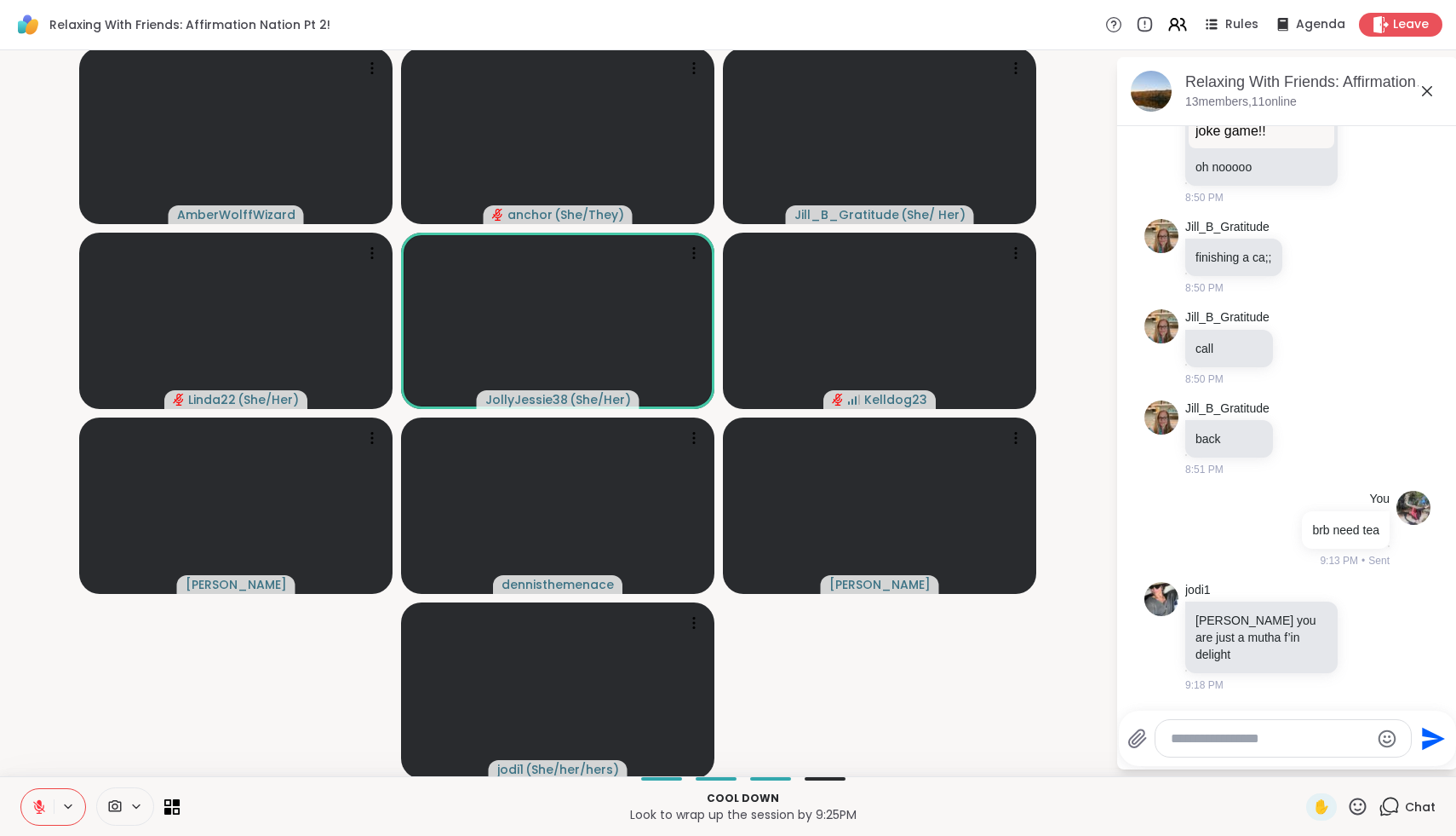
click at [1365, 808] on icon at bounding box center [1358, 806] width 21 height 21
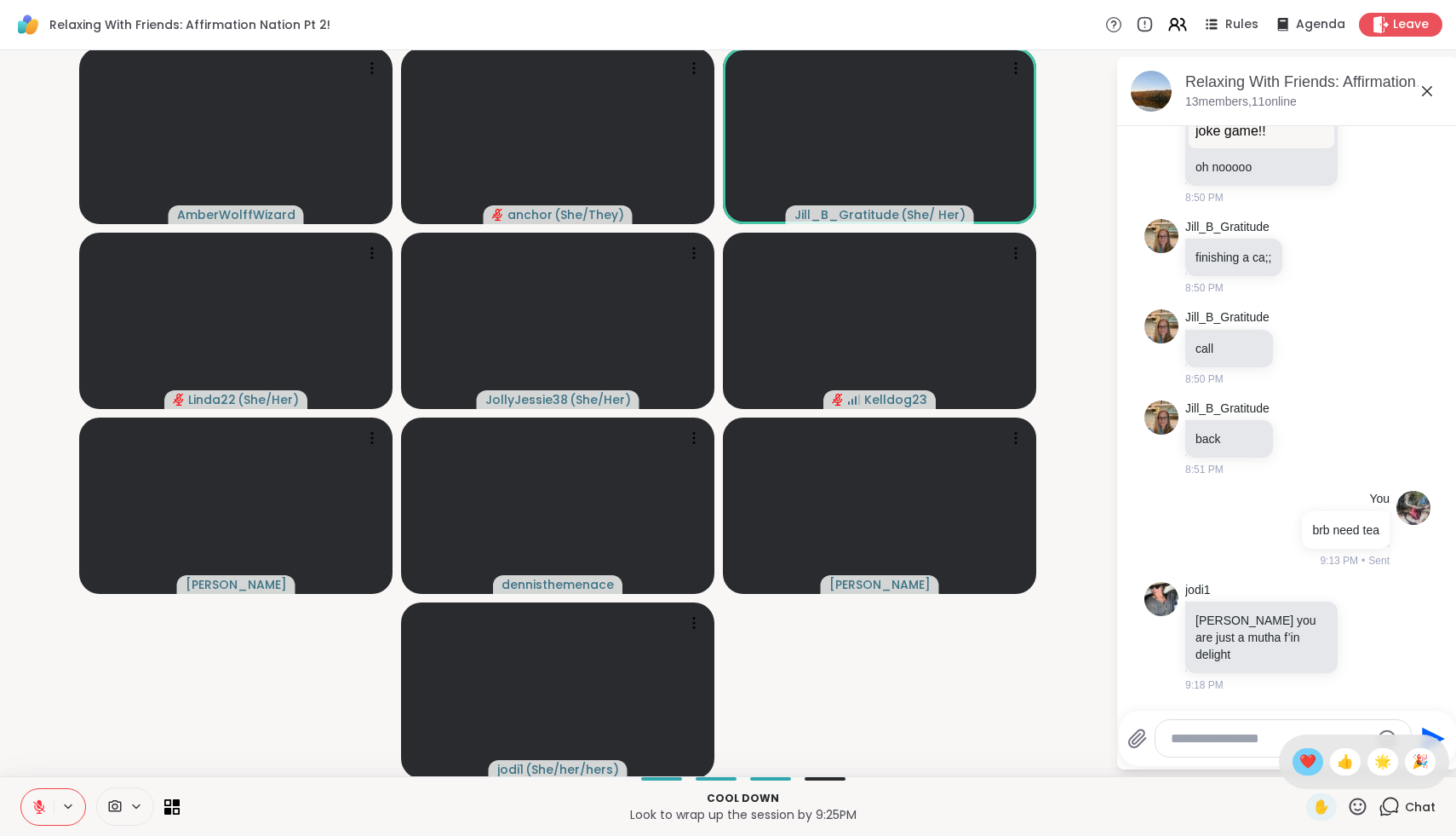
click at [1316, 760] on span "❤️" at bounding box center [1308, 761] width 17 height 20
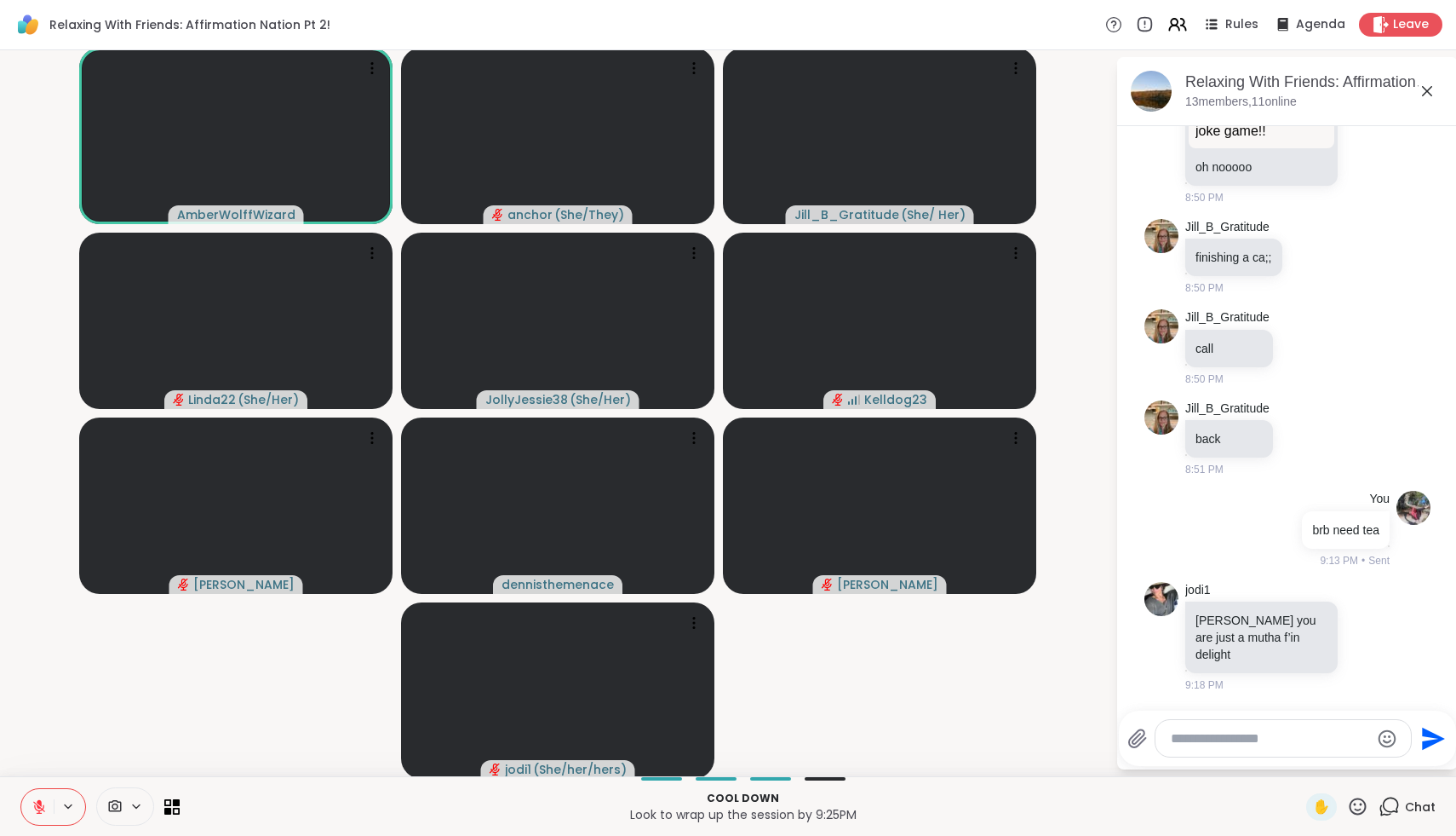
click at [39, 800] on icon at bounding box center [39, 803] width 5 height 7
click at [36, 799] on icon at bounding box center [39, 807] width 16 height 16
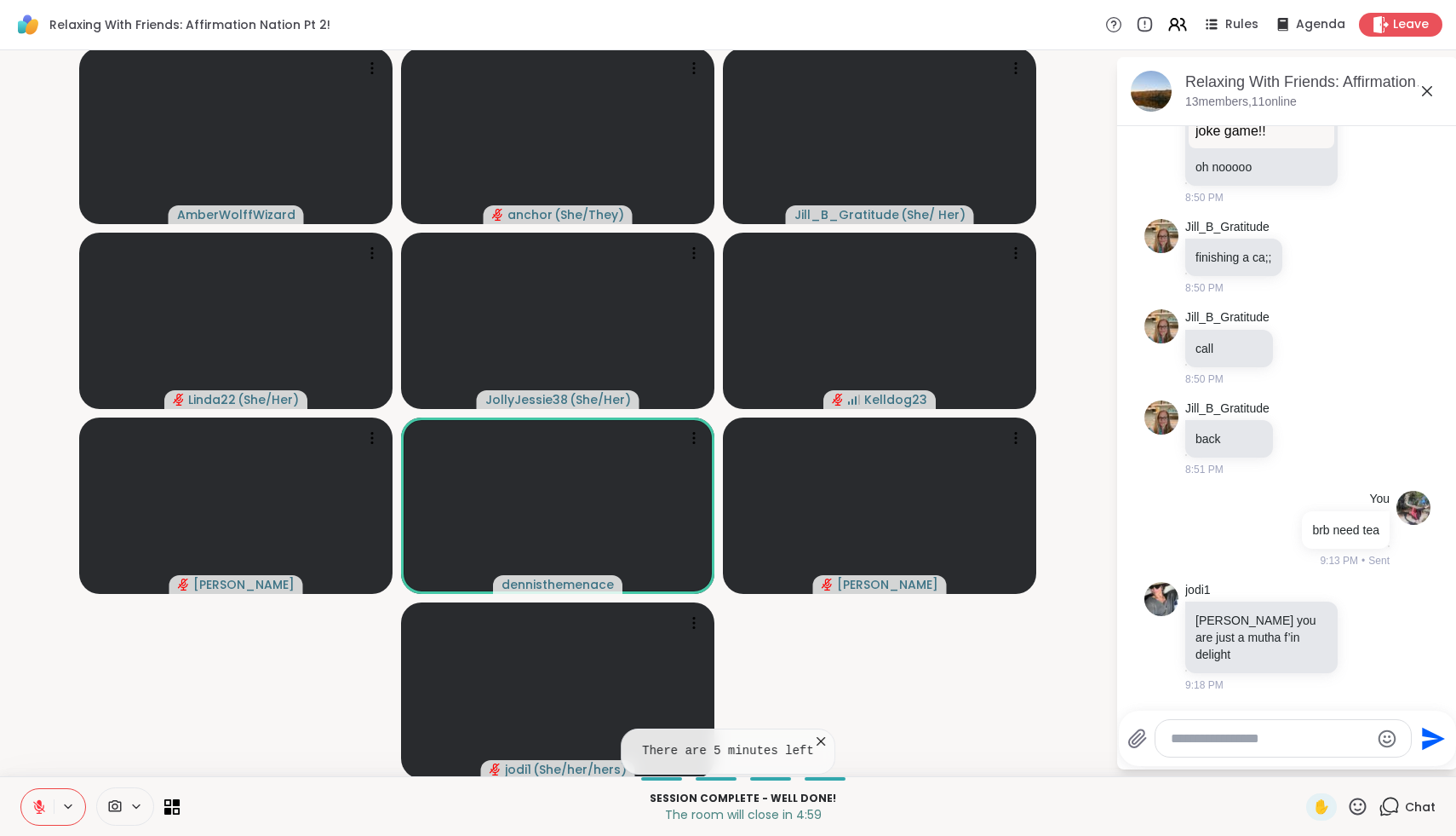
click at [1362, 812] on icon at bounding box center [1358, 806] width 21 height 21
click at [1391, 768] on span "🌟" at bounding box center [1384, 761] width 17 height 20
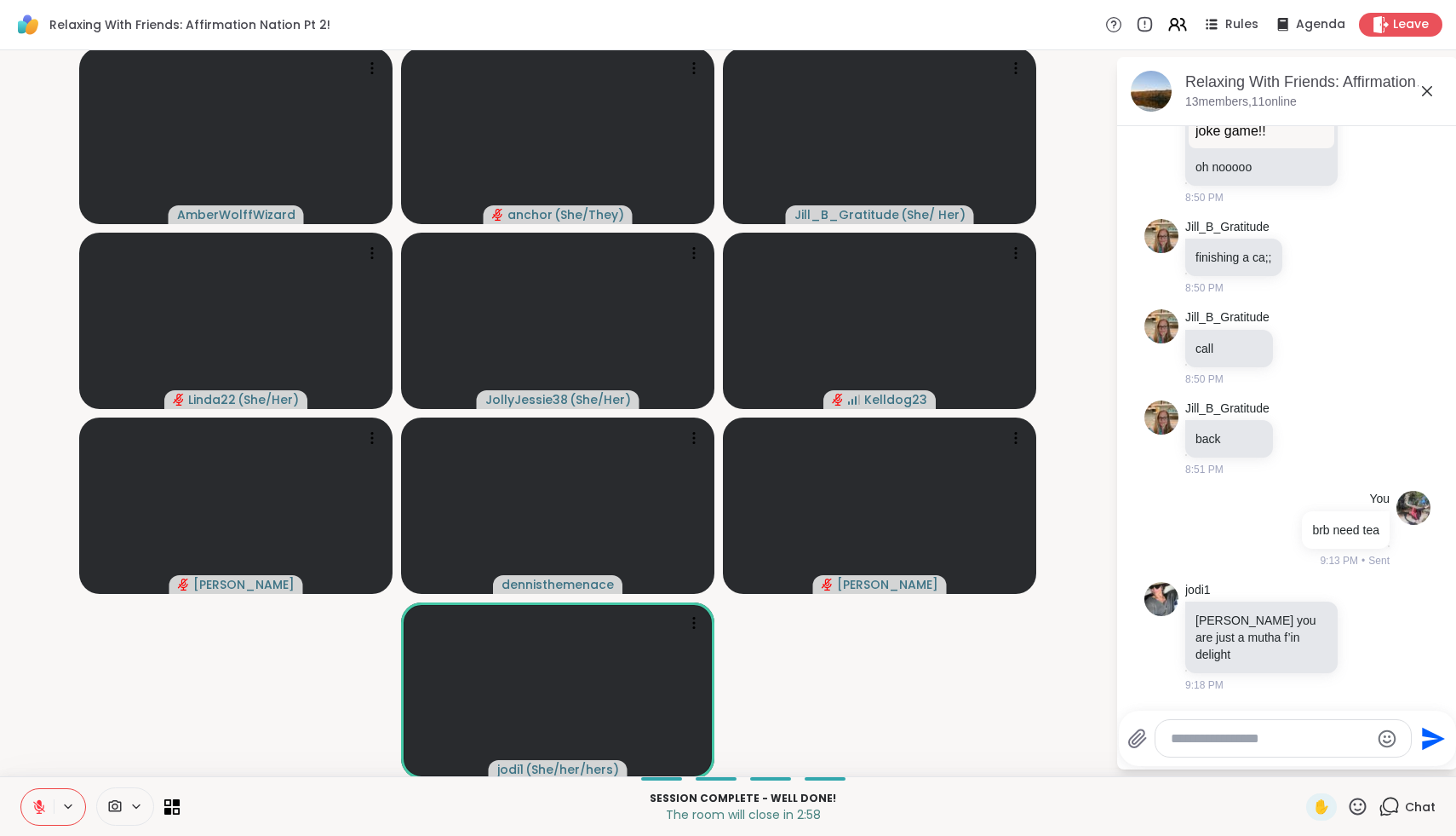
click at [1355, 806] on icon at bounding box center [1358, 806] width 21 height 21
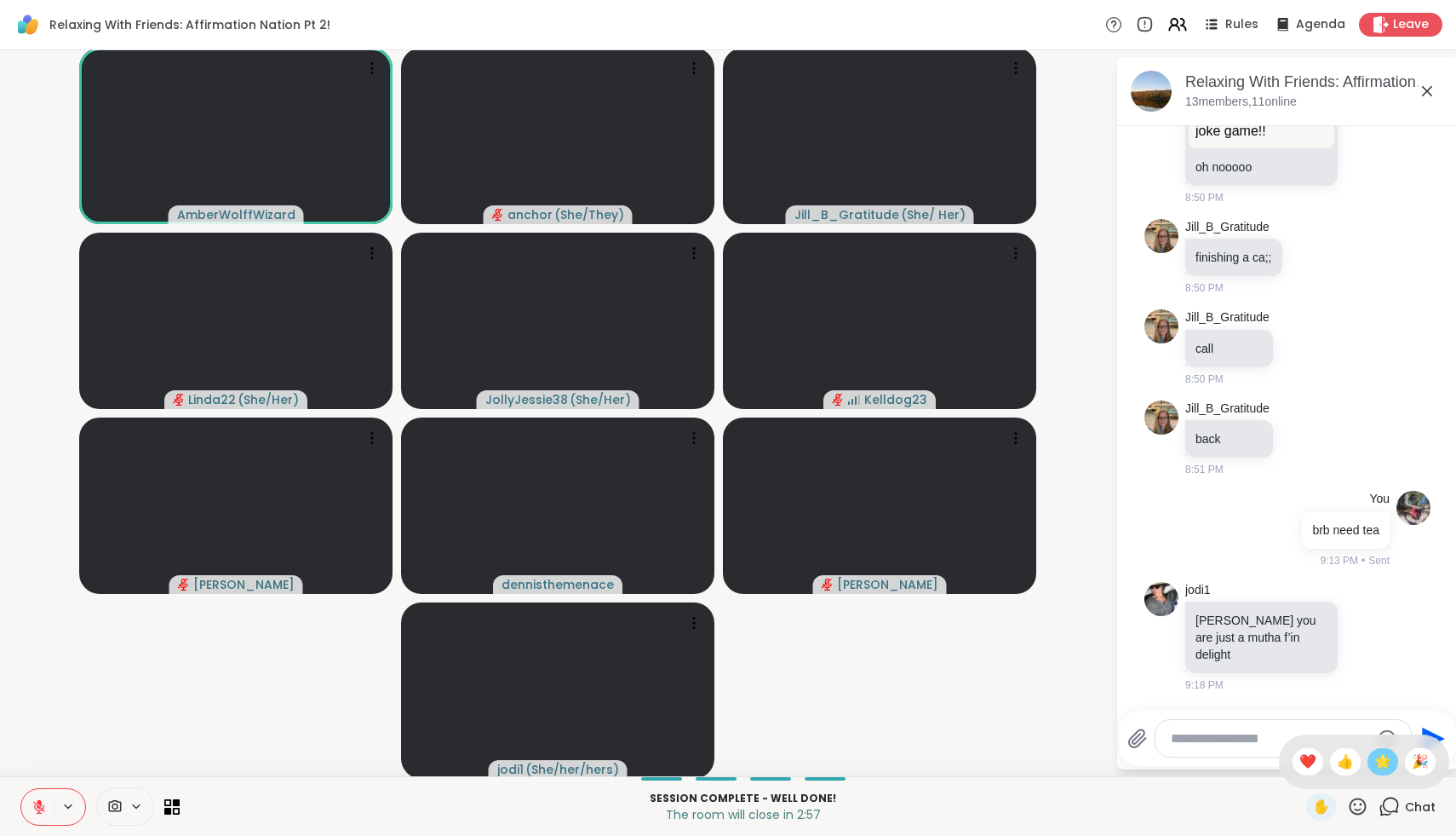
click at [1386, 765] on span "🌟" at bounding box center [1384, 761] width 17 height 20
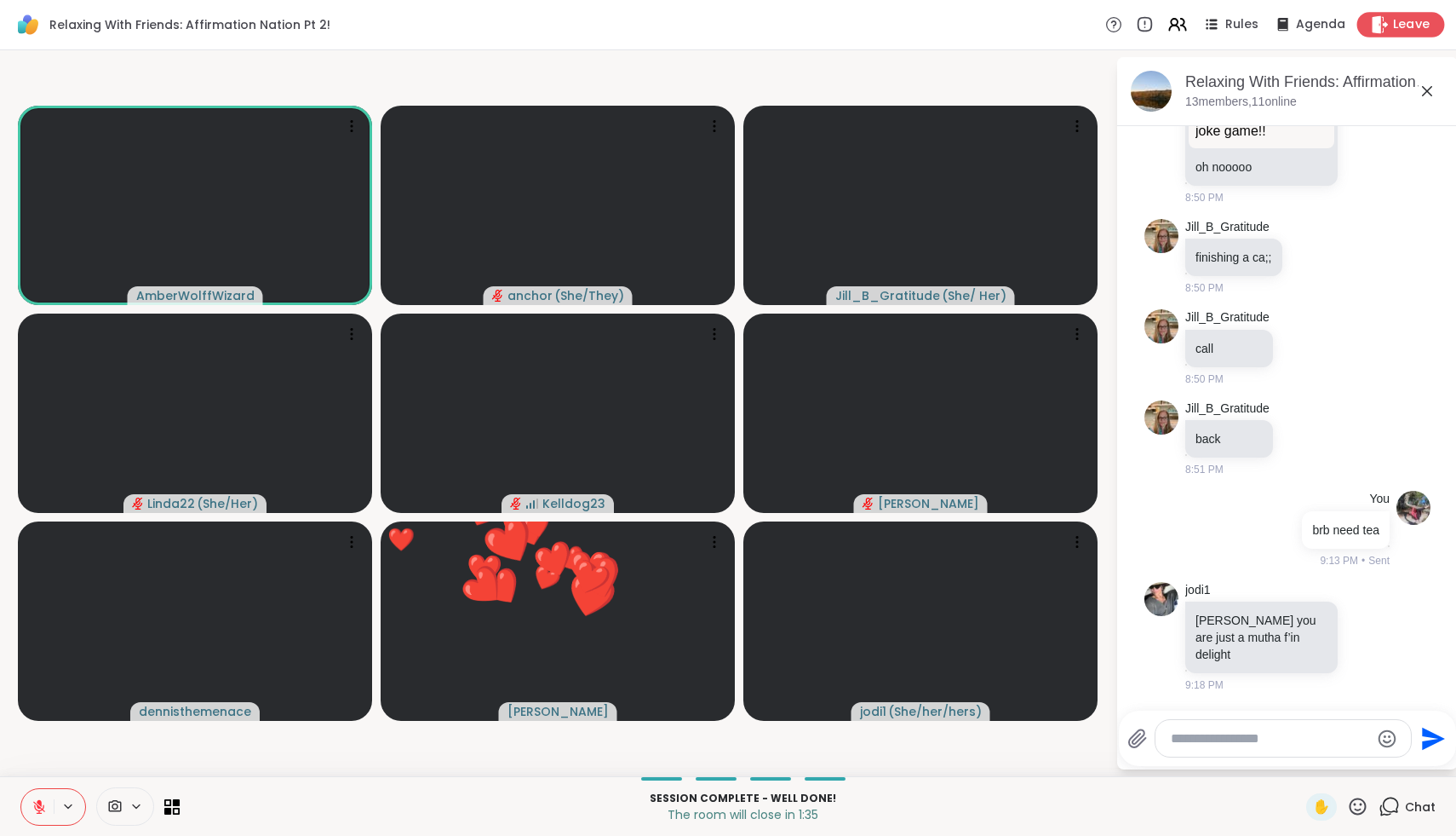
click at [1402, 33] on span "Leave" at bounding box center [1411, 25] width 38 height 17
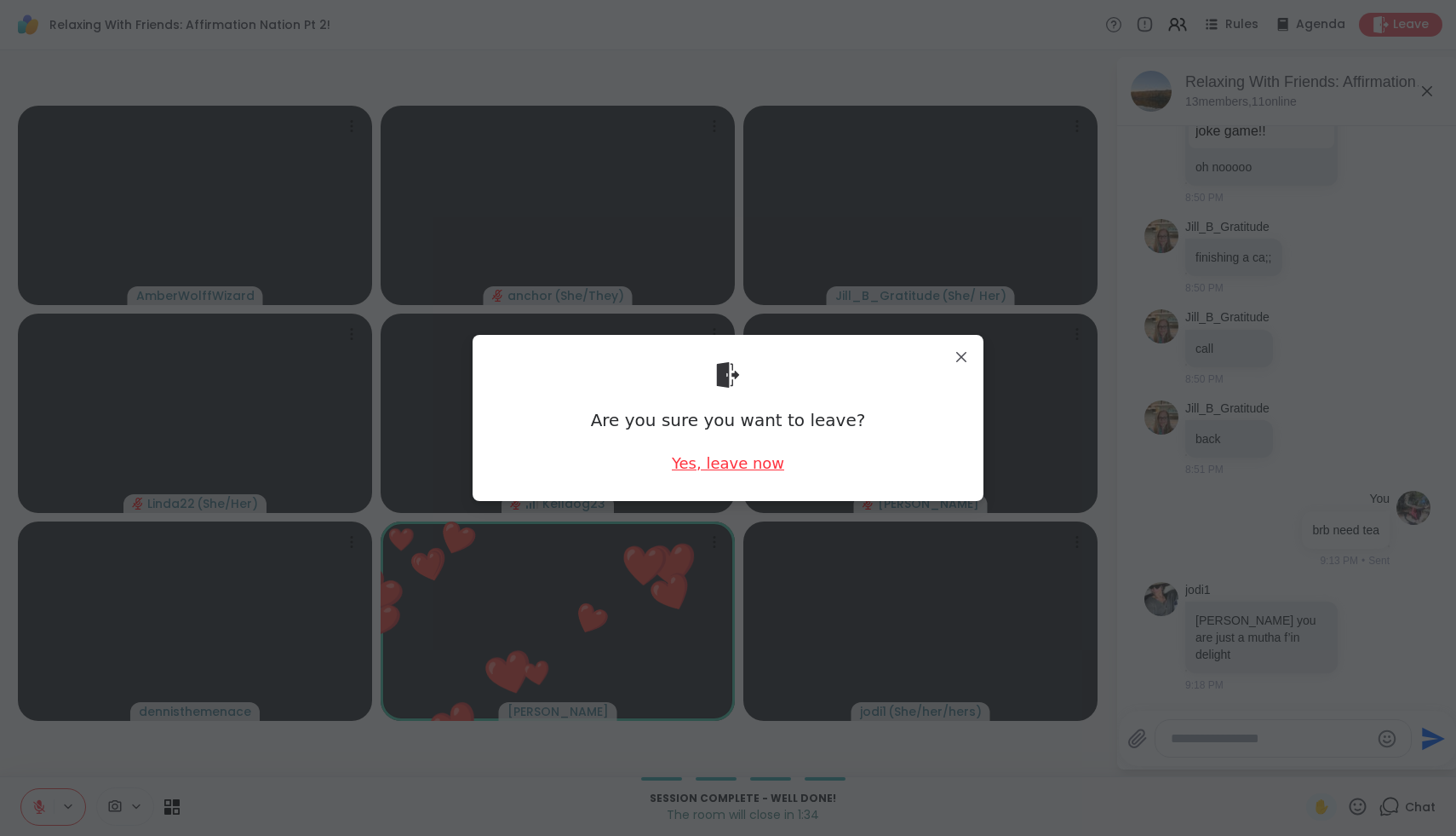
click at [708, 473] on div "Yes, leave now" at bounding box center [728, 463] width 113 height 21
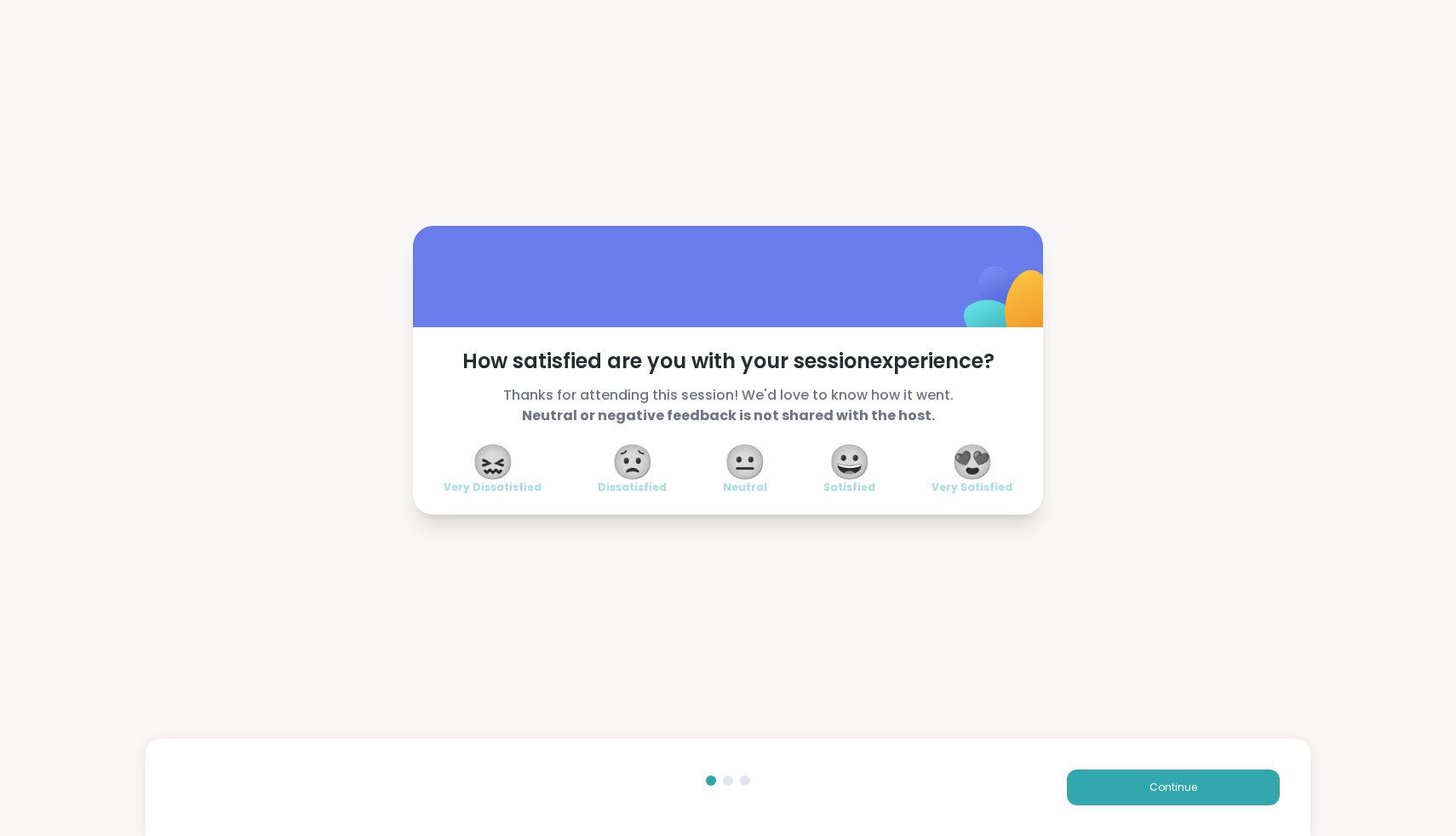
click at [979, 461] on span "😍" at bounding box center [972, 461] width 43 height 31
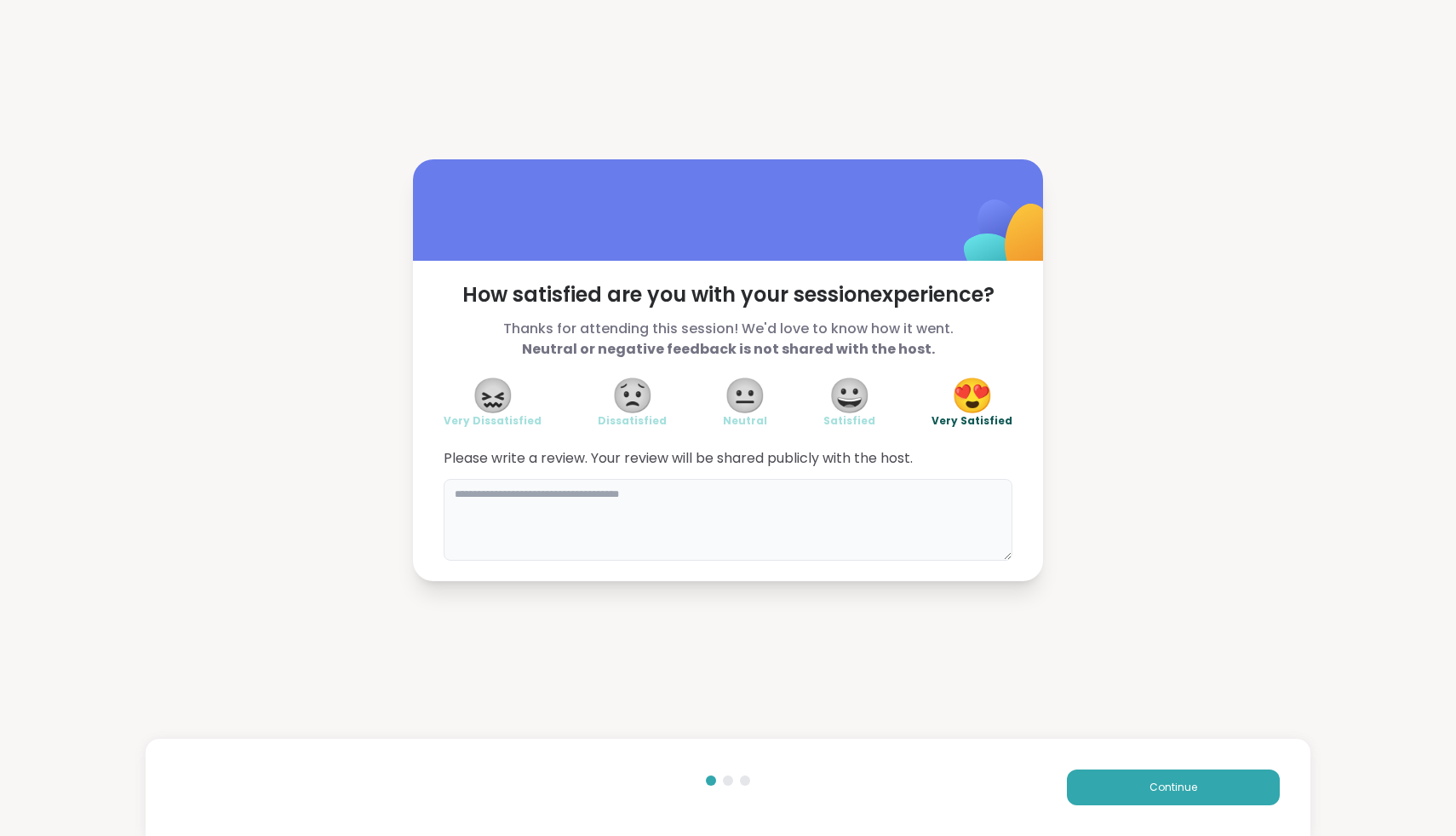
click at [920, 535] on textarea at bounding box center [728, 520] width 569 height 82
type textarea "*"
type textarea "**********"
click at [1203, 798] on button "Continue" at bounding box center [1174, 786] width 213 height 36
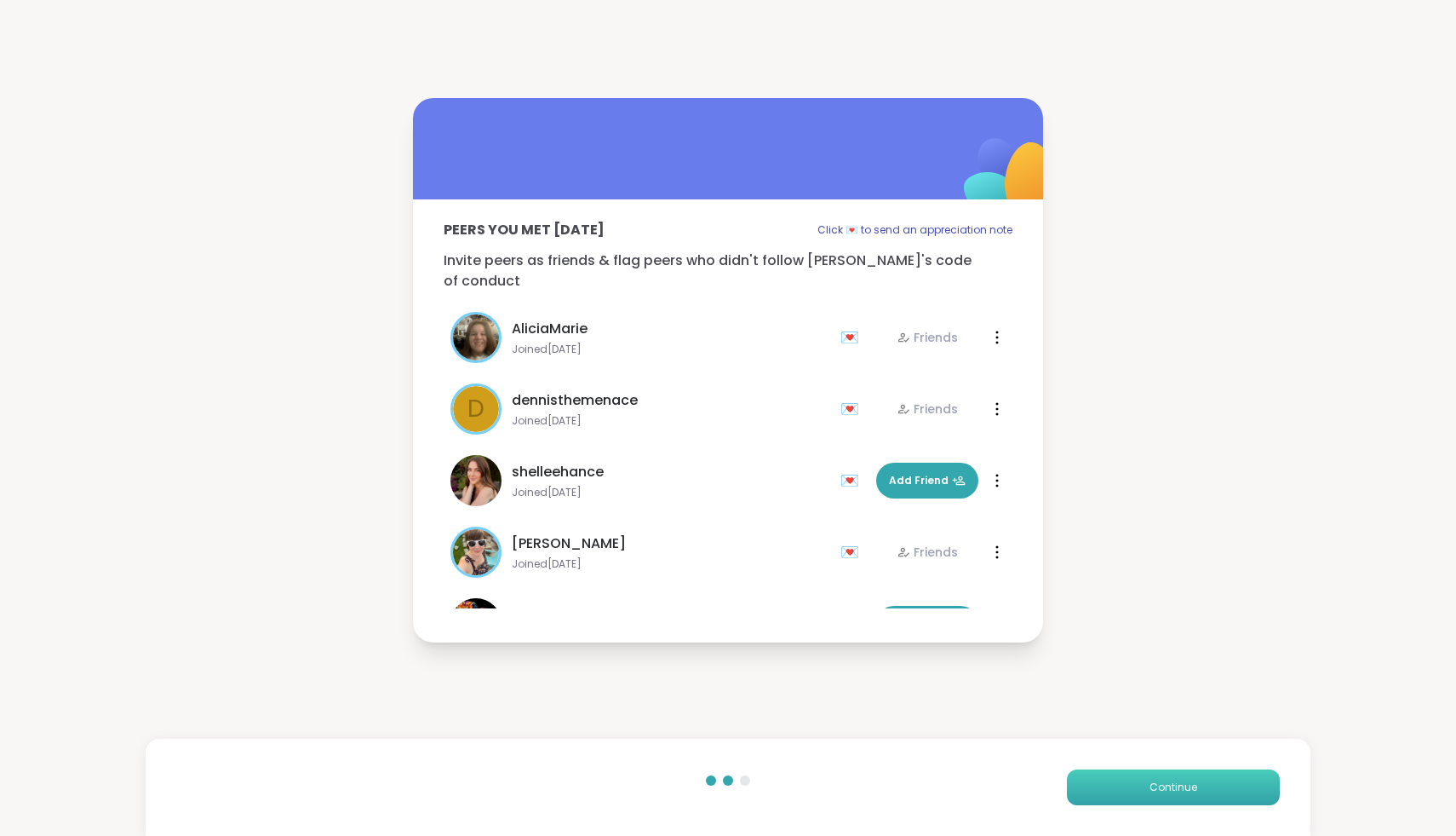
click at [1181, 794] on span "Continue" at bounding box center [1173, 787] width 48 height 16
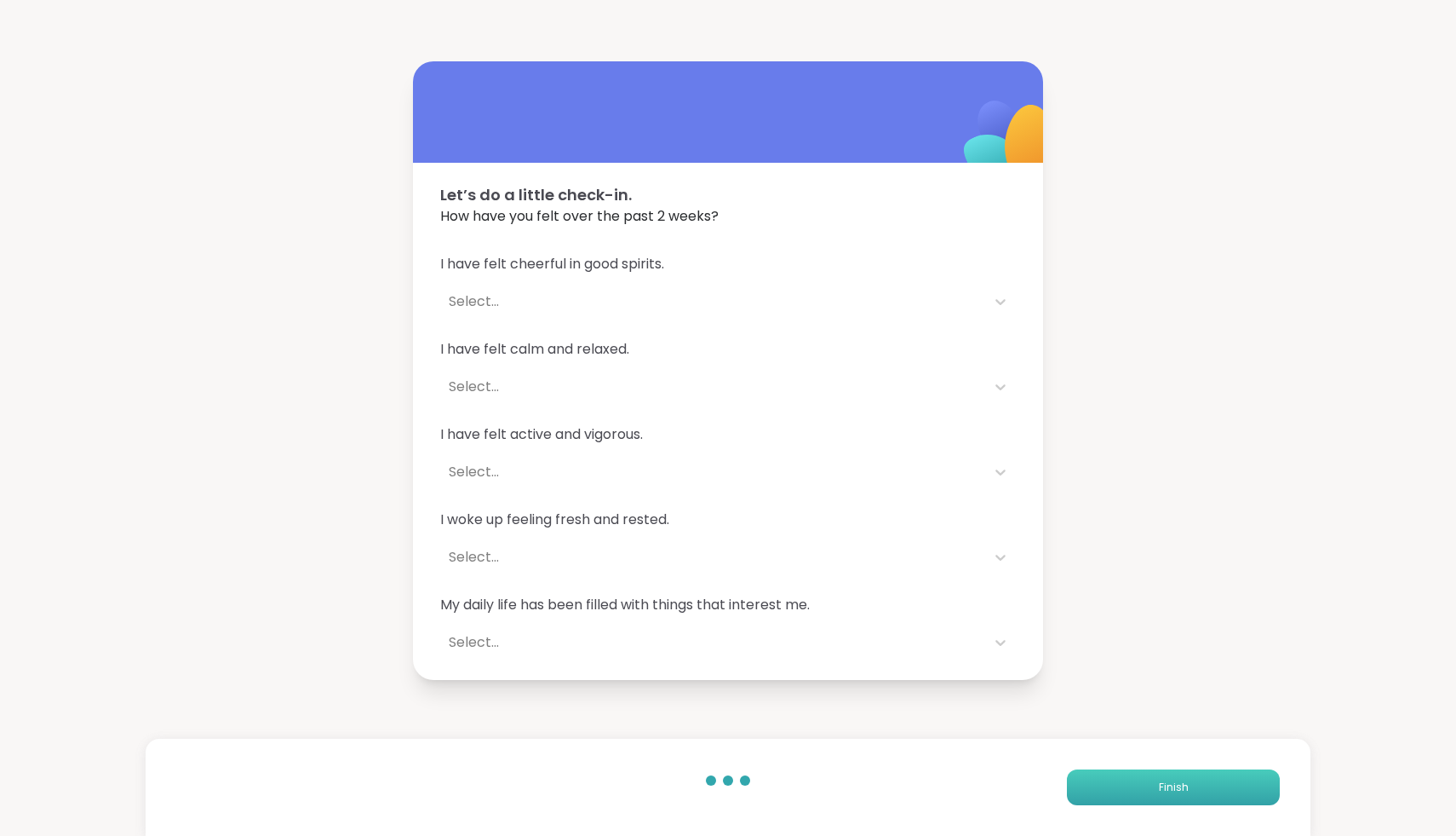
click at [1181, 794] on span "Finish" at bounding box center [1174, 787] width 30 height 16
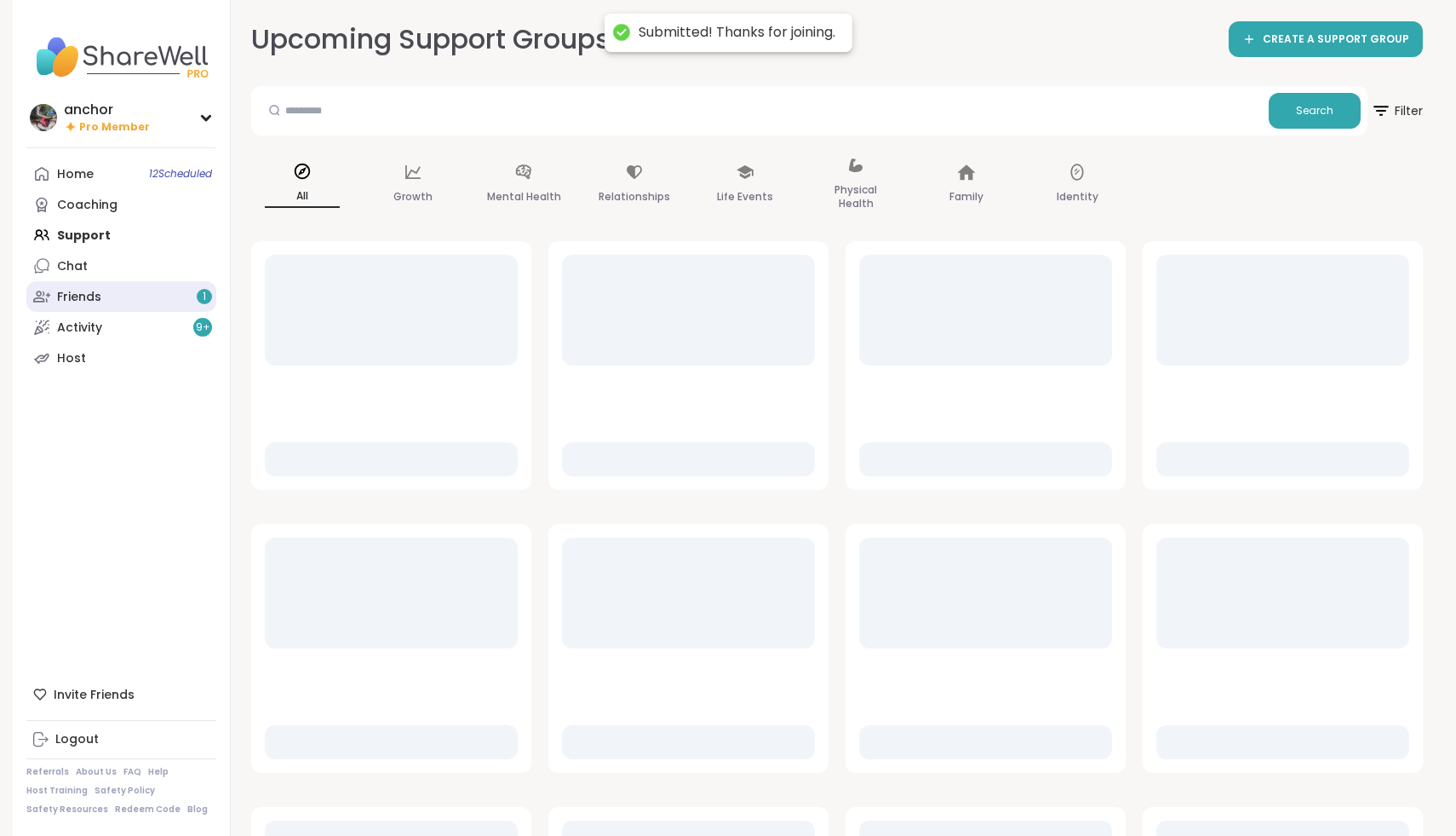
click at [183, 295] on link "Friends 1" at bounding box center [121, 296] width 190 height 31
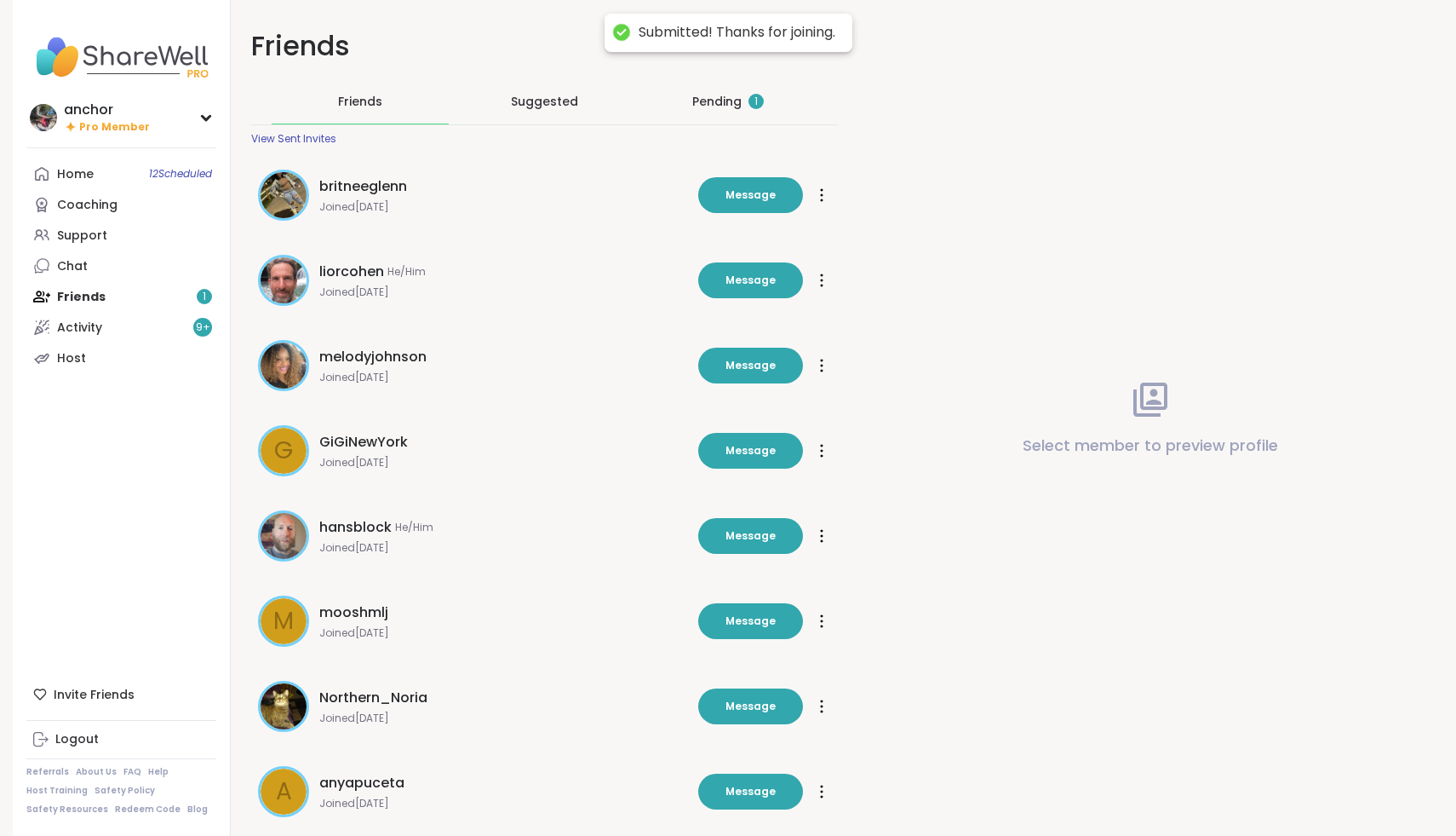
click at [706, 117] on div "Pending 1" at bounding box center [728, 101] width 177 height 45
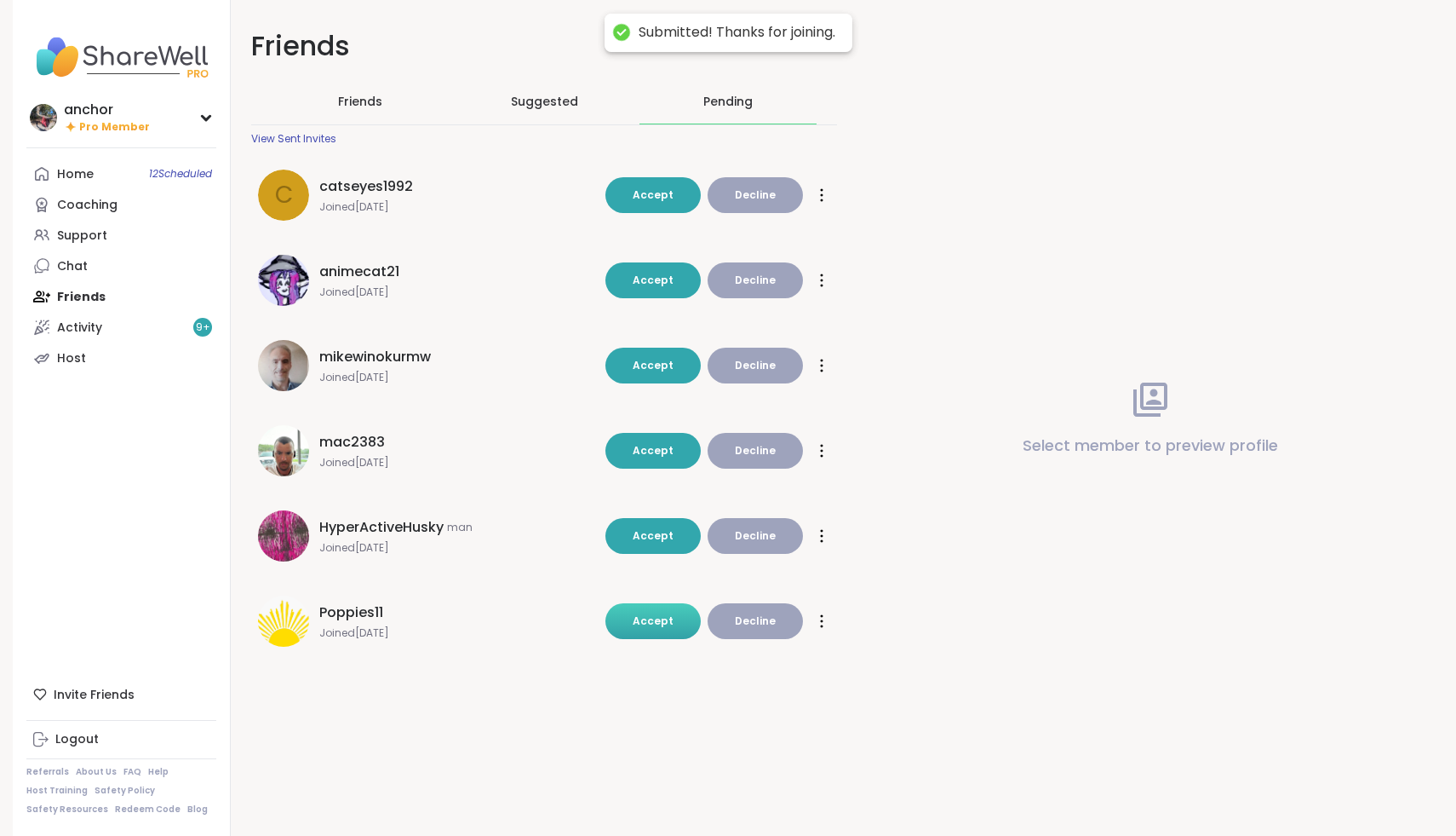
click at [687, 632] on button "Accept" at bounding box center [652, 620] width 95 height 36
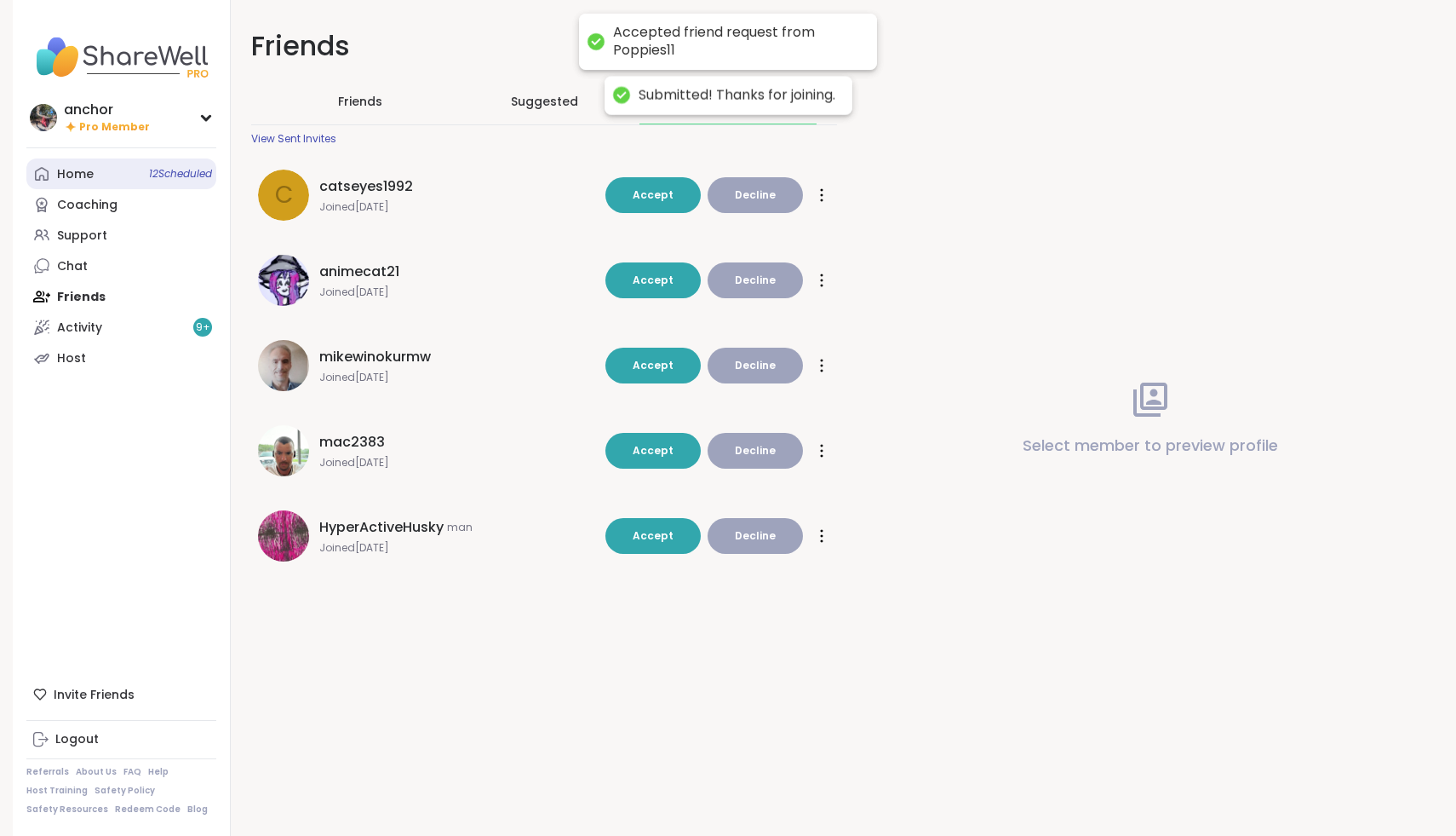
click at [106, 169] on link "Home 12 Scheduled" at bounding box center [121, 173] width 190 height 31
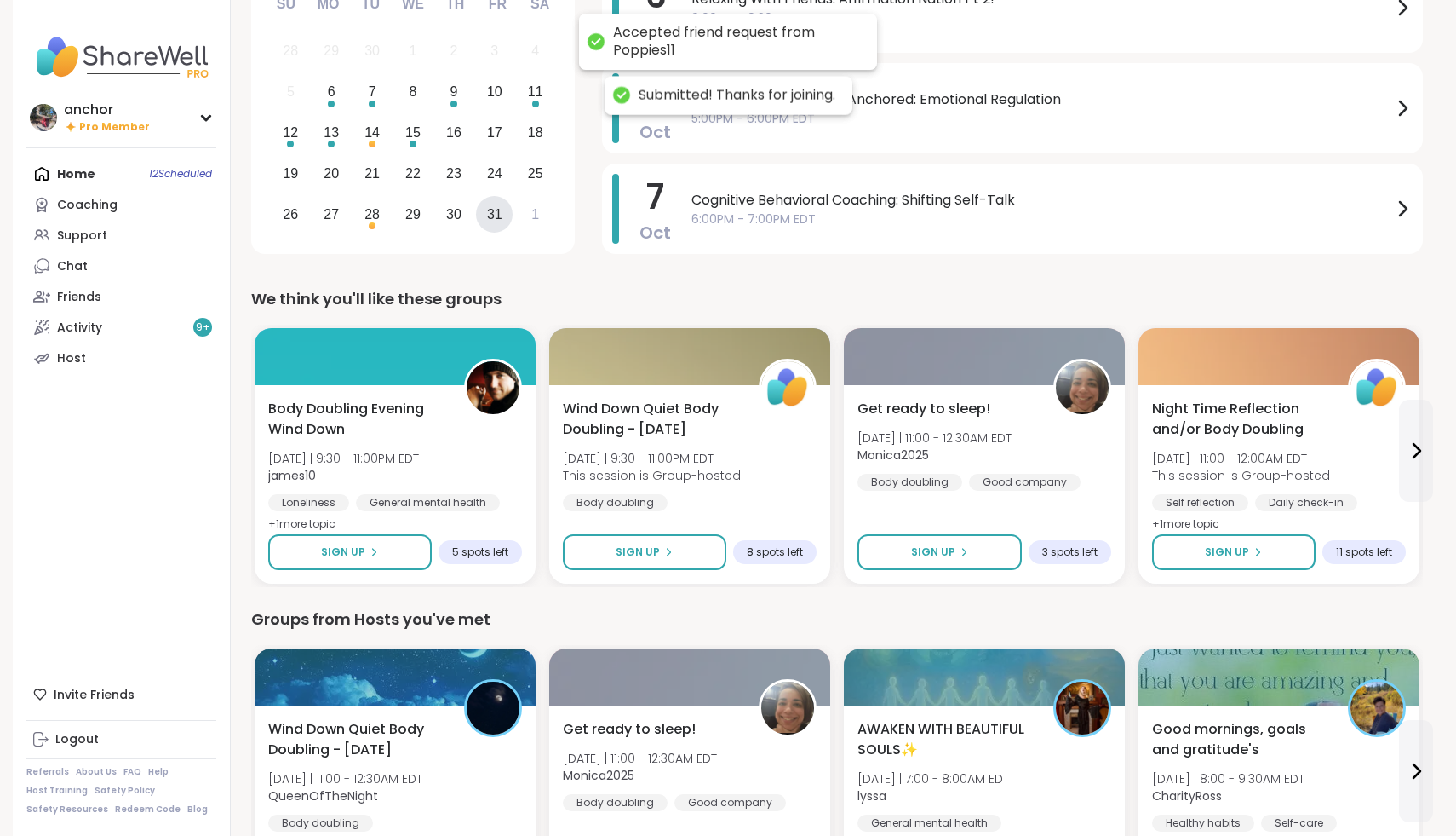
scroll to position [195, 0]
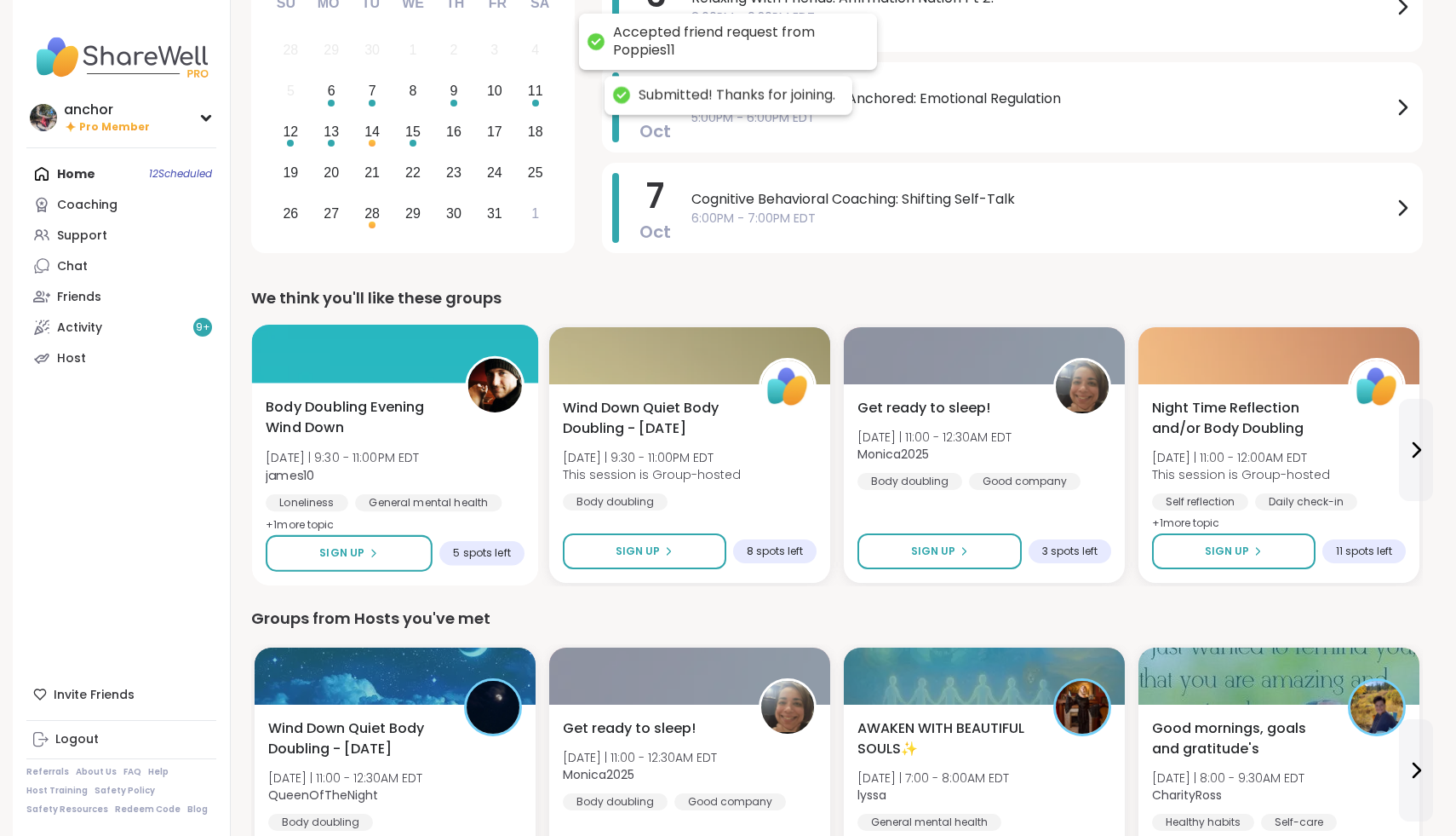
click at [505, 422] on div "Body Doubling Evening Wind Down [DATE] | 9:30 - 11:00PM EDT james10 Loneliness …" at bounding box center [395, 466] width 259 height 139
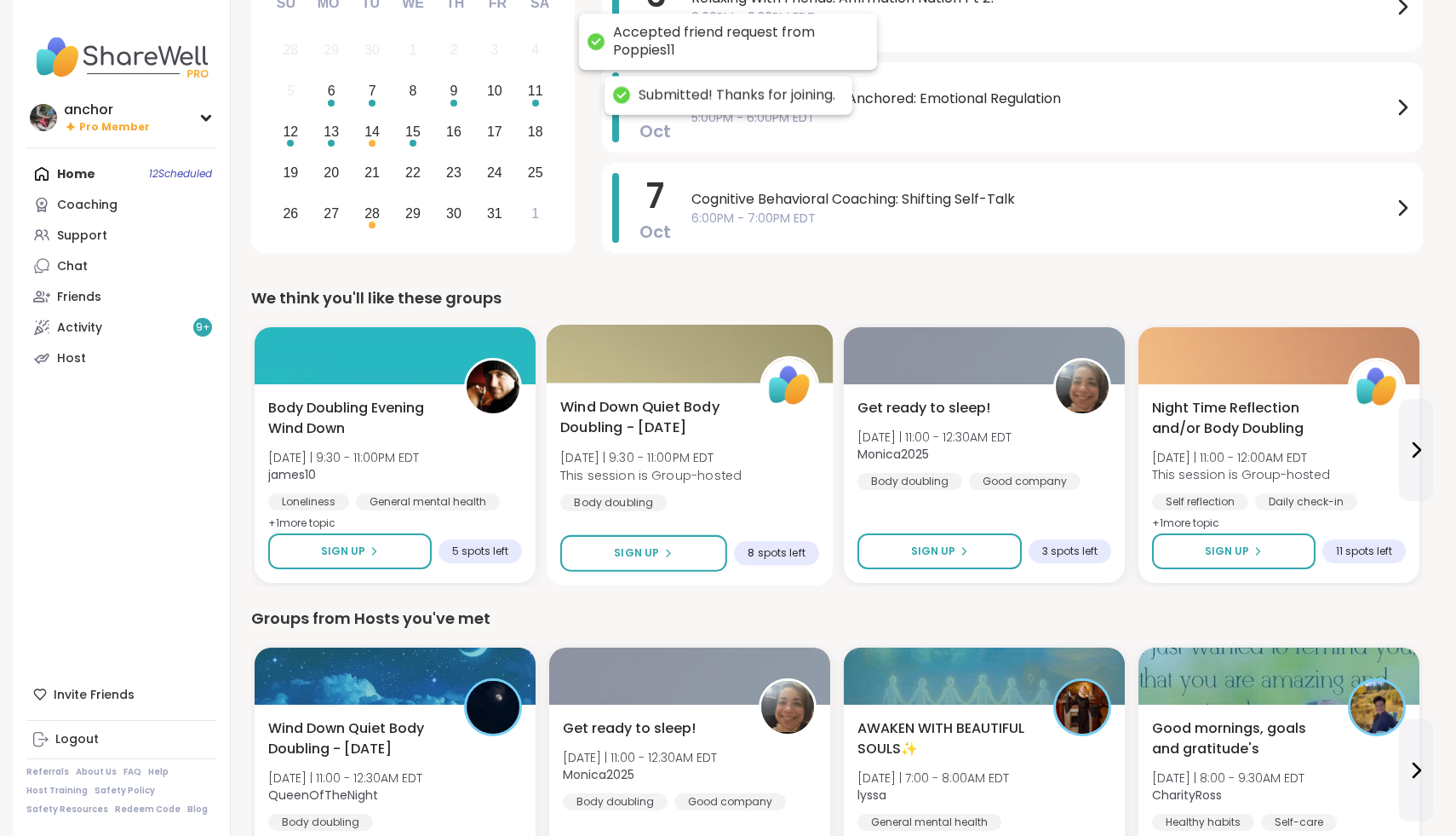
click at [778, 461] on div "Wind Down Quiet Body Doubling - [DATE] [DATE] | 9:30 - 11:00PM EDT This session…" at bounding box center [690, 454] width 259 height 115
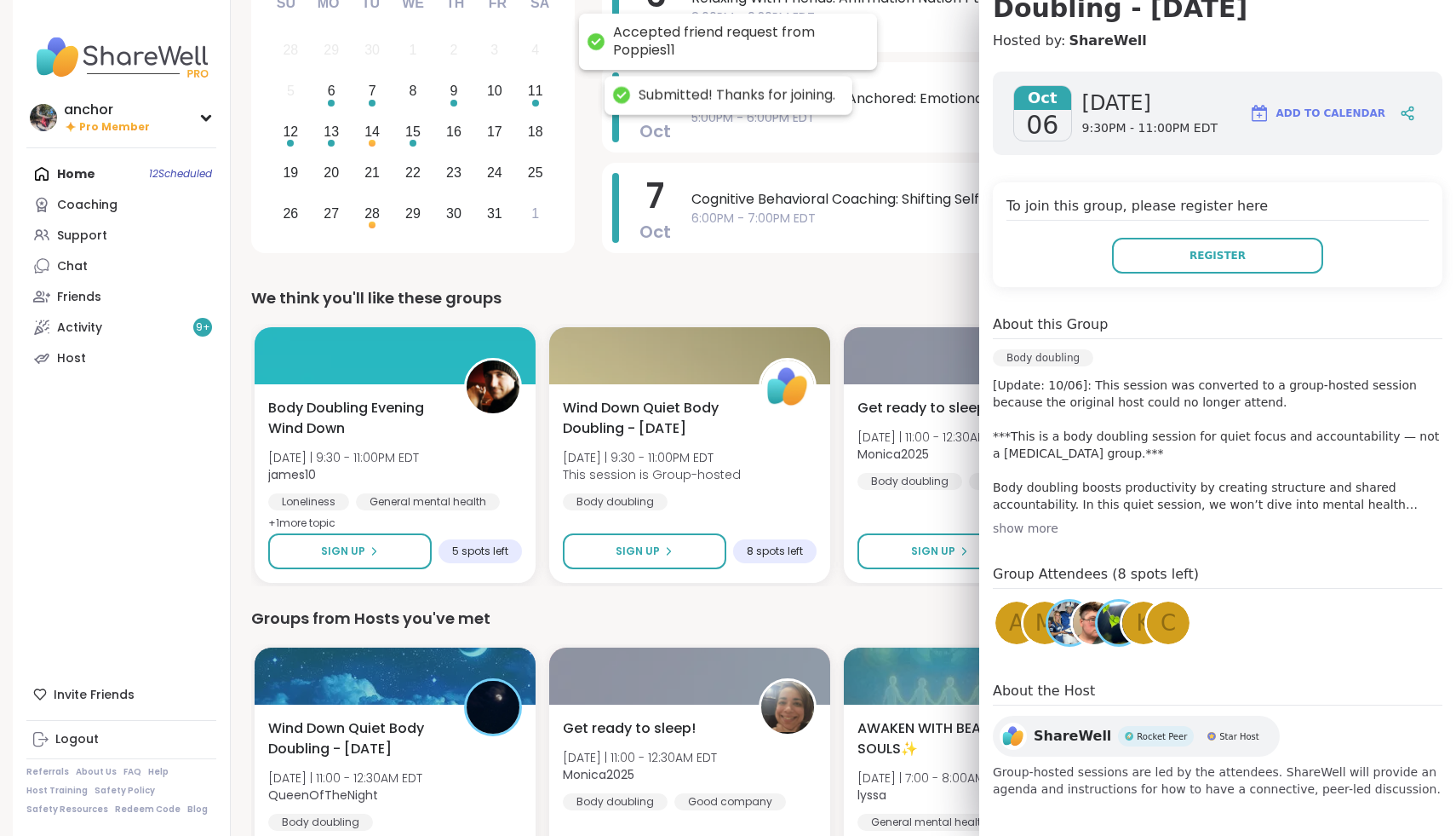
scroll to position [211, 0]
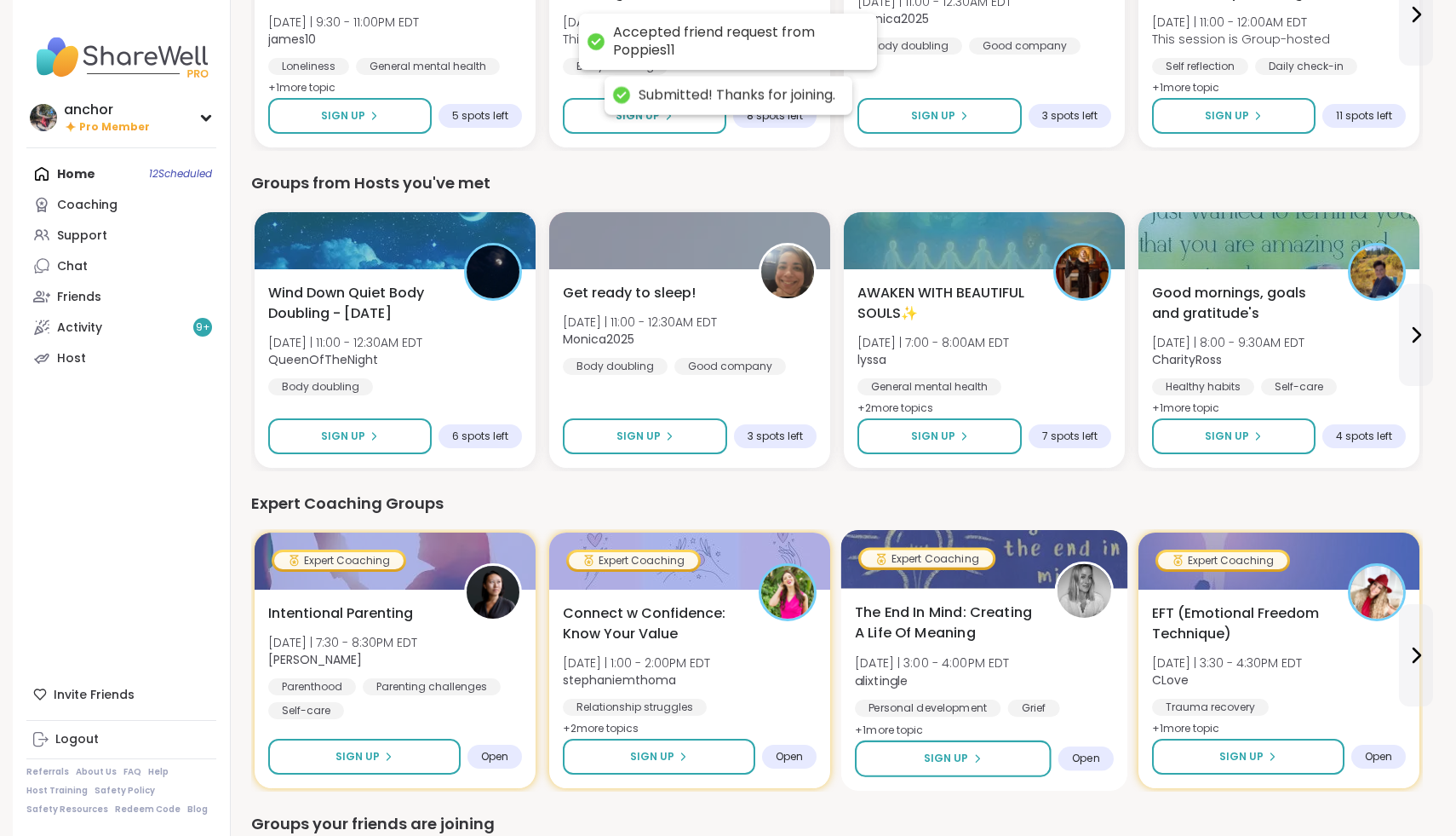
scroll to position [633, 0]
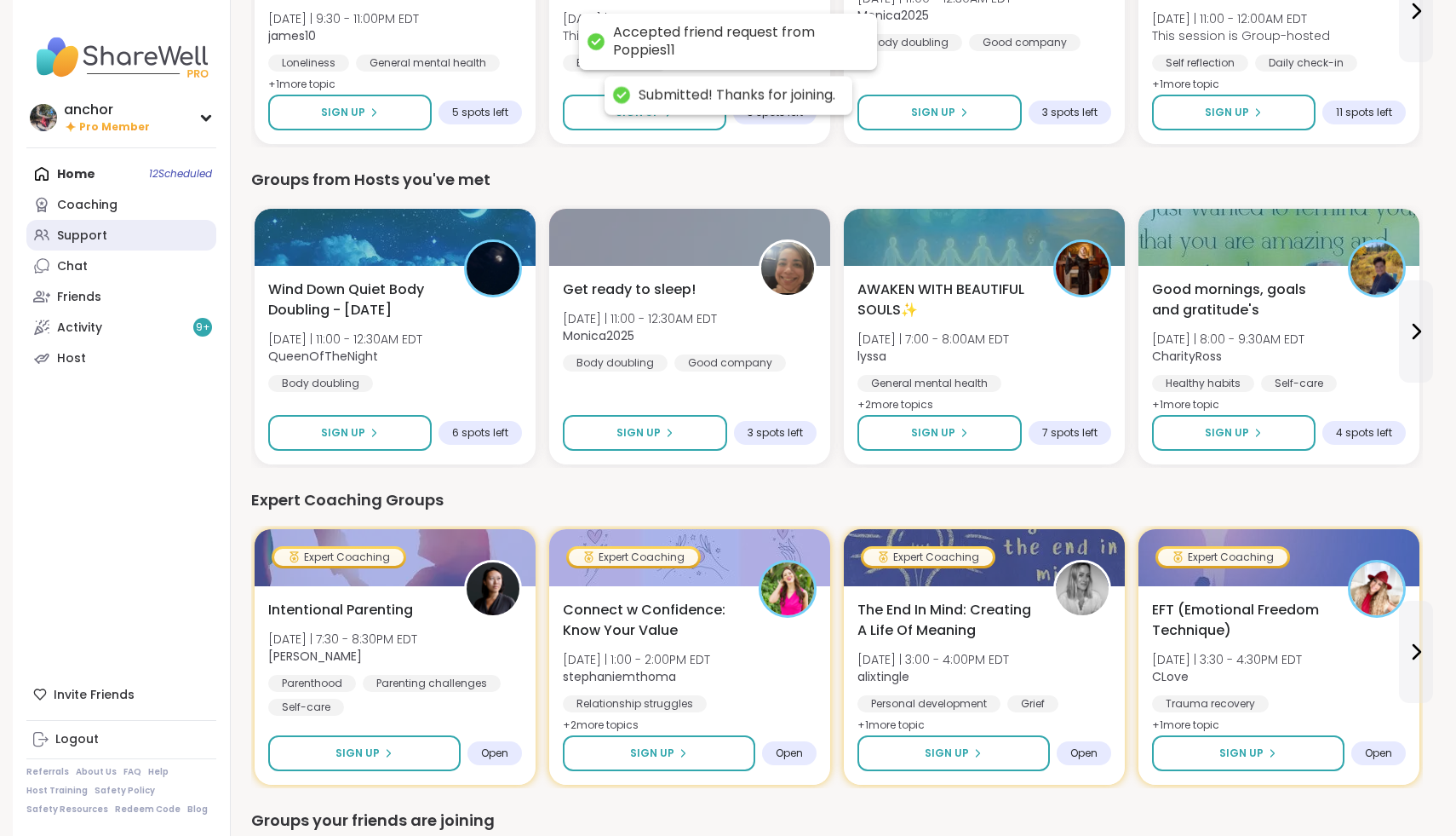
click at [123, 234] on link "Support" at bounding box center [121, 235] width 190 height 31
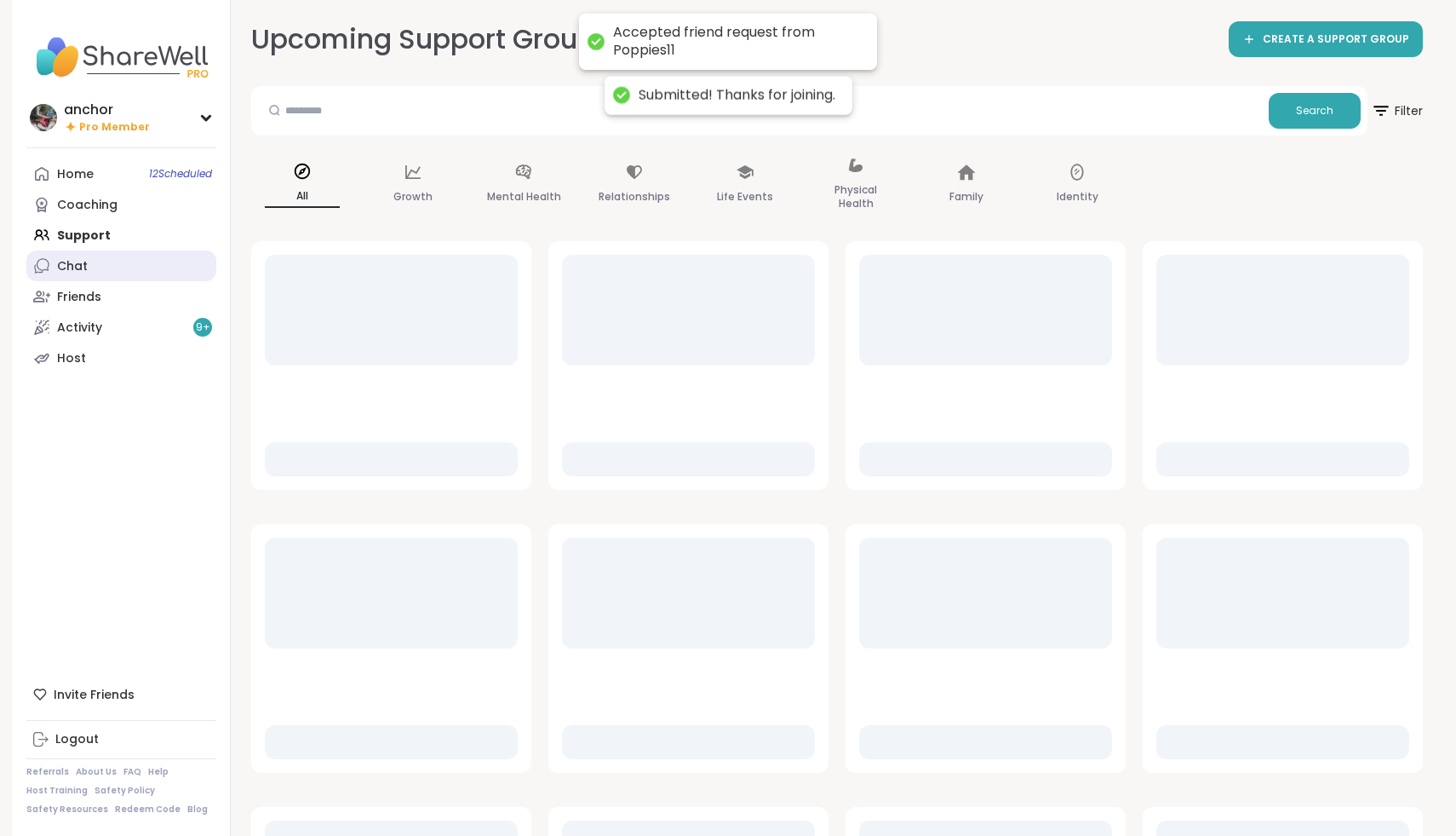
click at [112, 264] on link "Chat" at bounding box center [121, 266] width 190 height 31
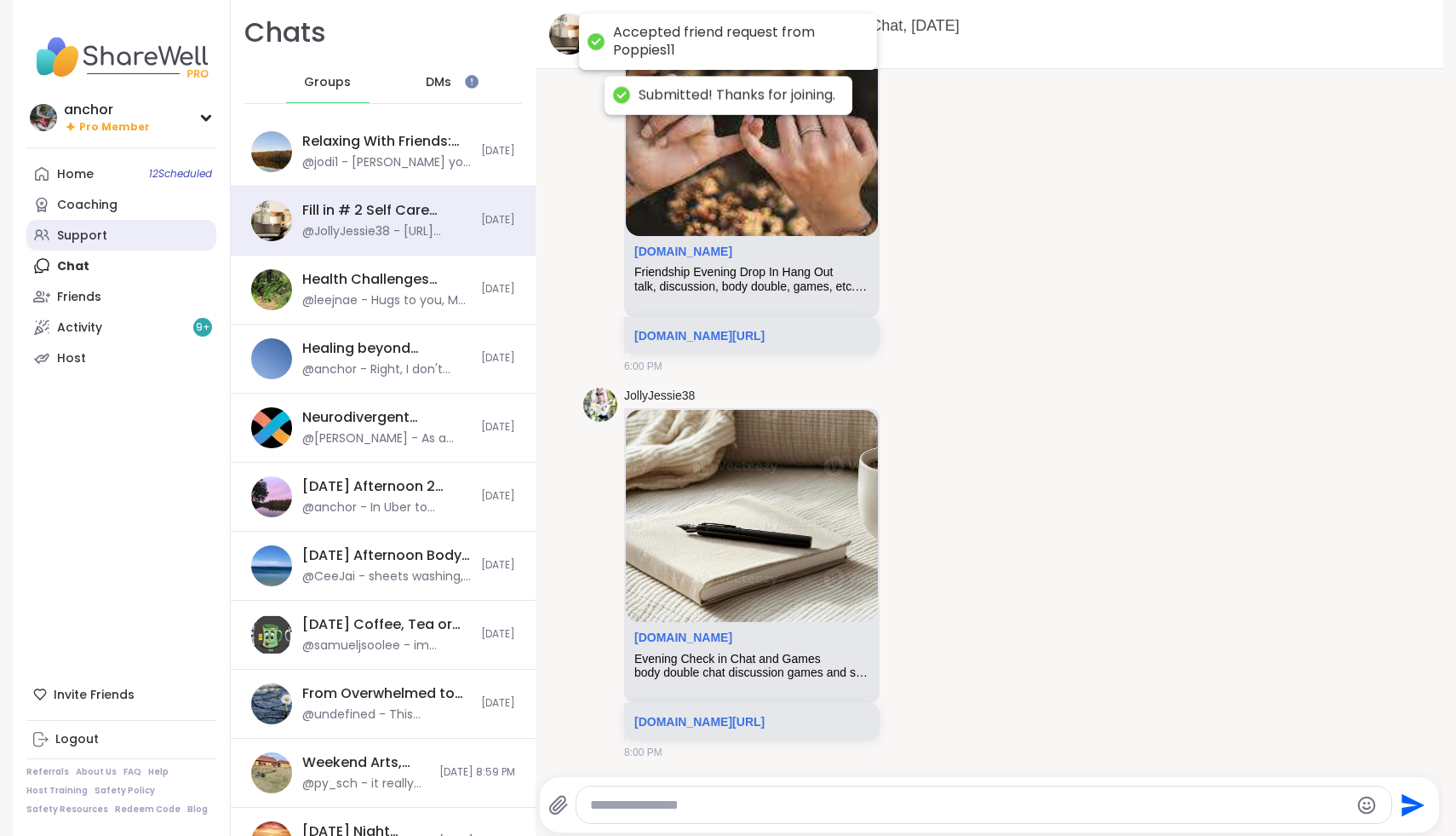
click at [132, 230] on link "Support" at bounding box center [121, 235] width 190 height 31
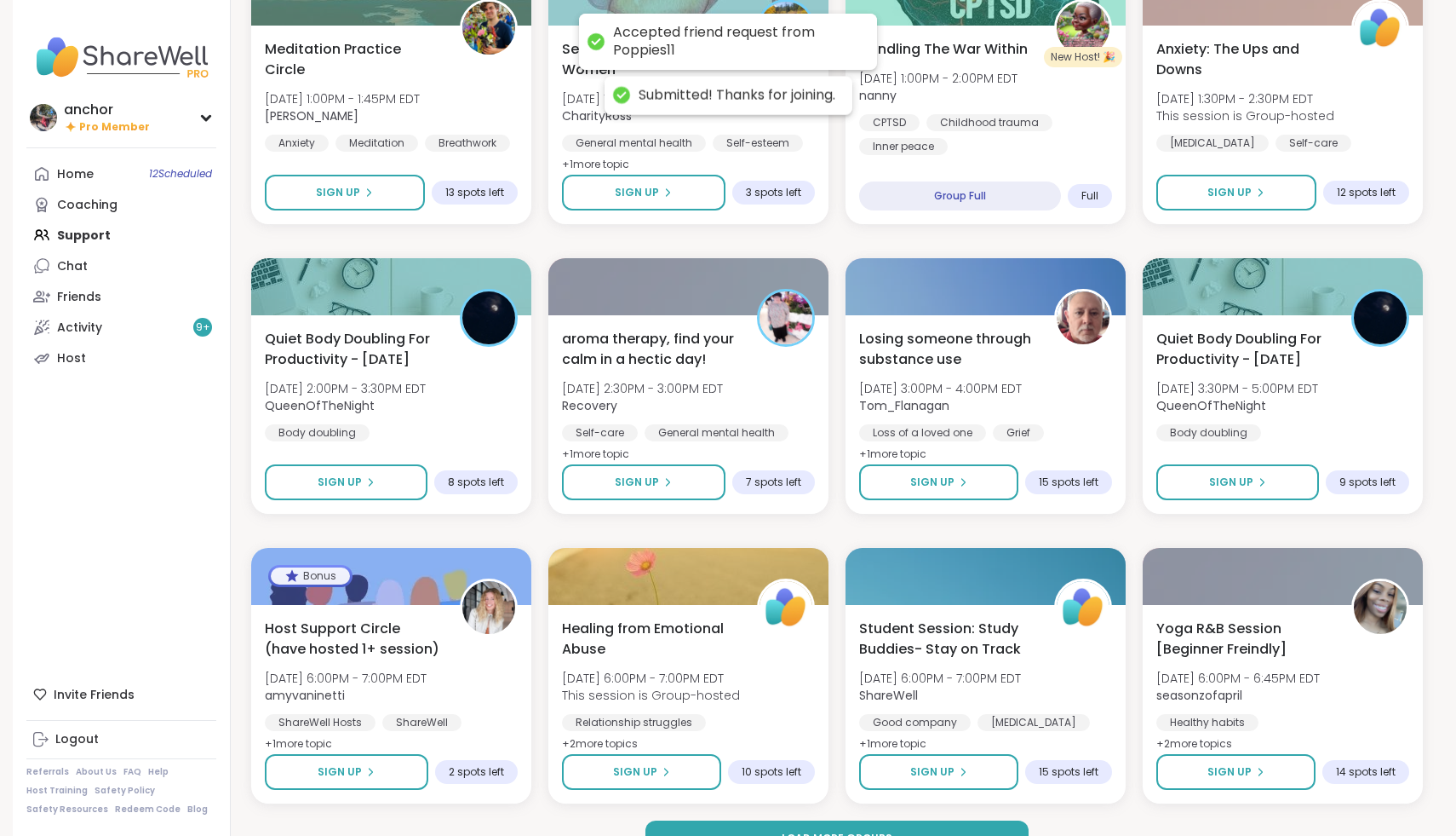
scroll to position [2048, 0]
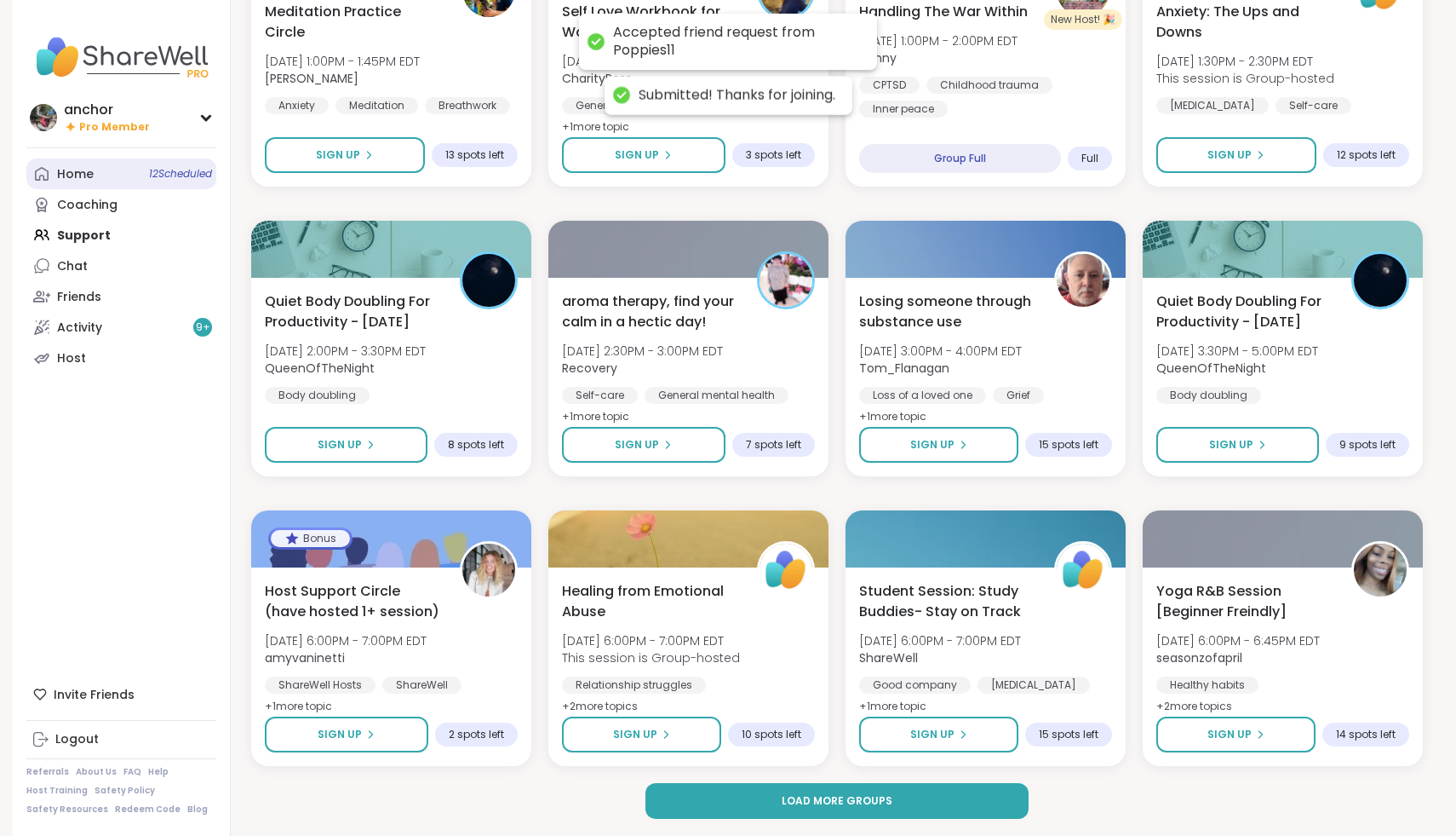
click at [64, 168] on div "Home 12 Scheduled" at bounding box center [75, 175] width 37 height 17
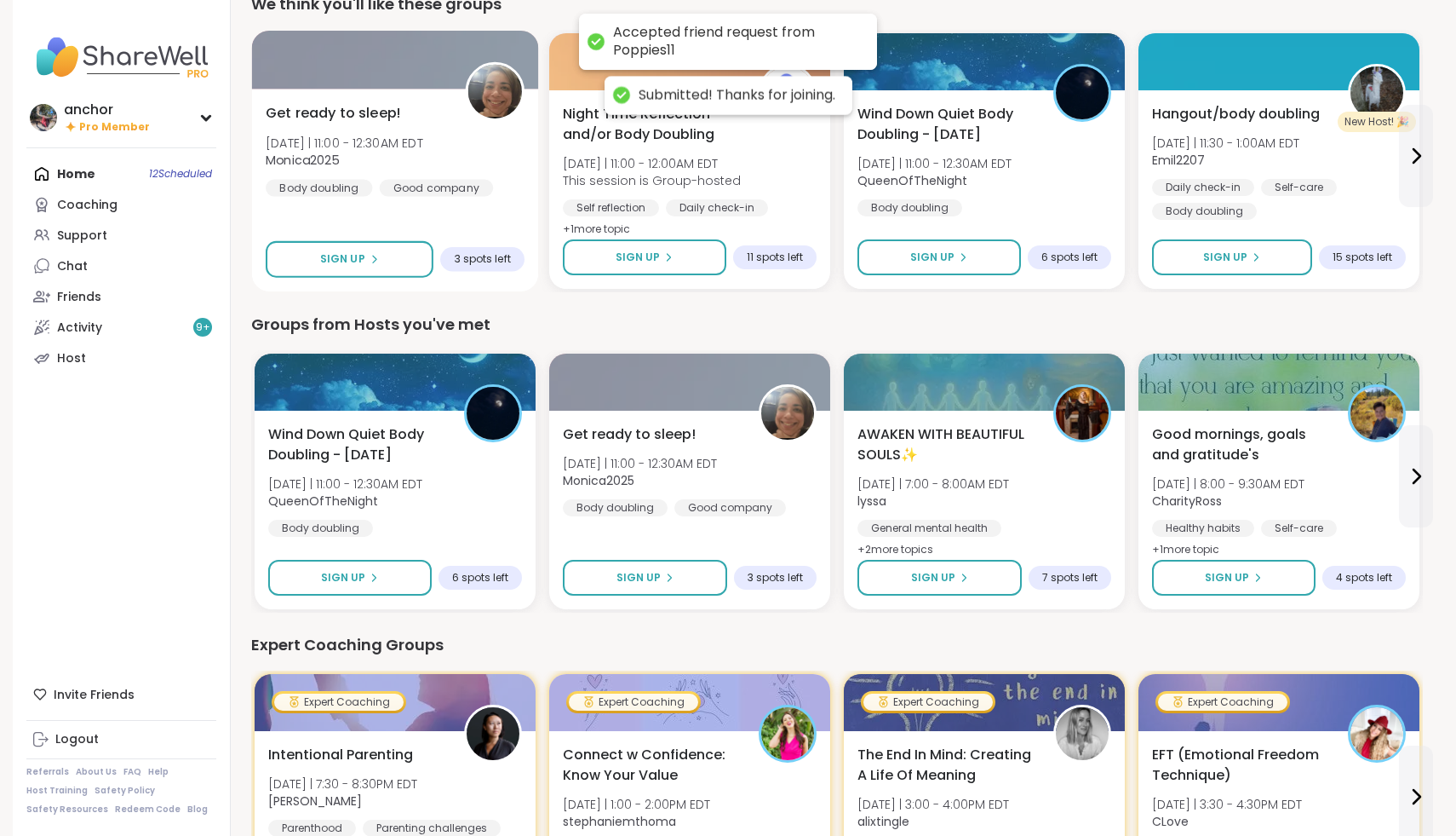
scroll to position [518, 0]
